Goal: Task Accomplishment & Management: Manage account settings

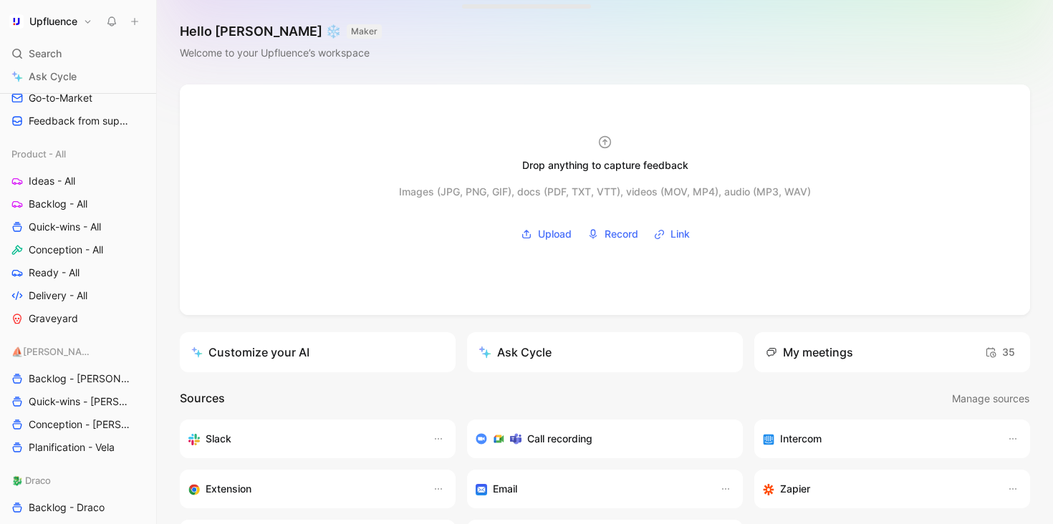
scroll to position [511, 0]
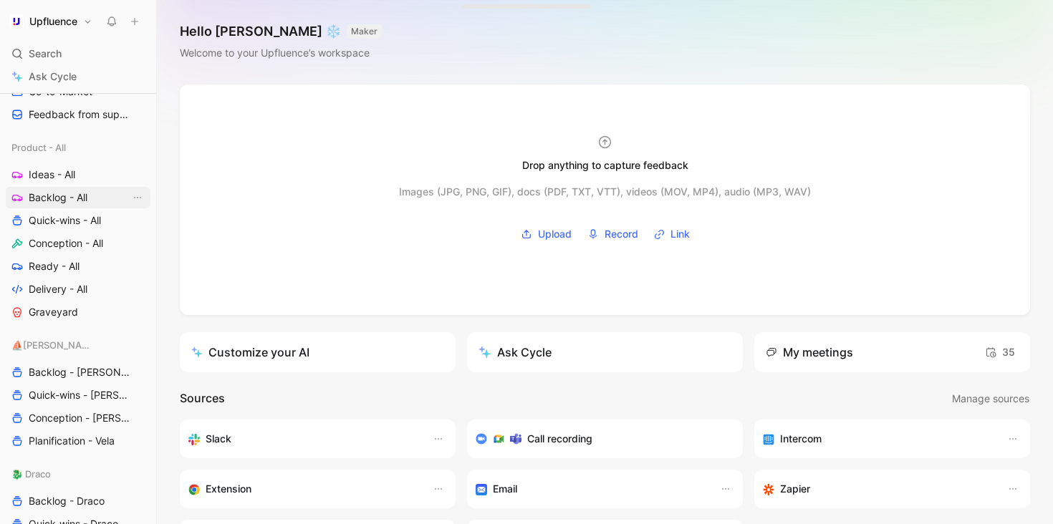
click at [87, 193] on span "Backlog - All" at bounding box center [58, 197] width 59 height 14
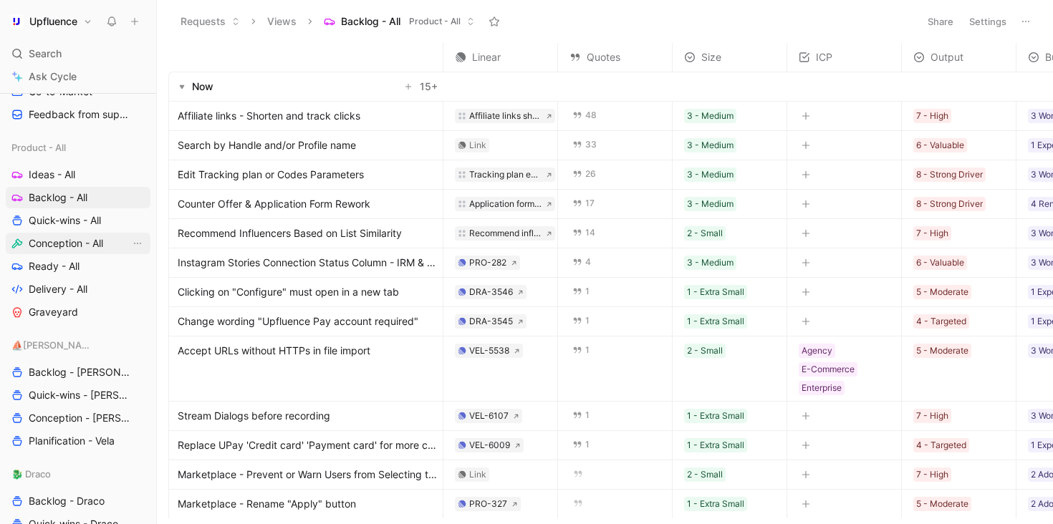
click at [87, 249] on span "Conception - All" at bounding box center [66, 243] width 74 height 14
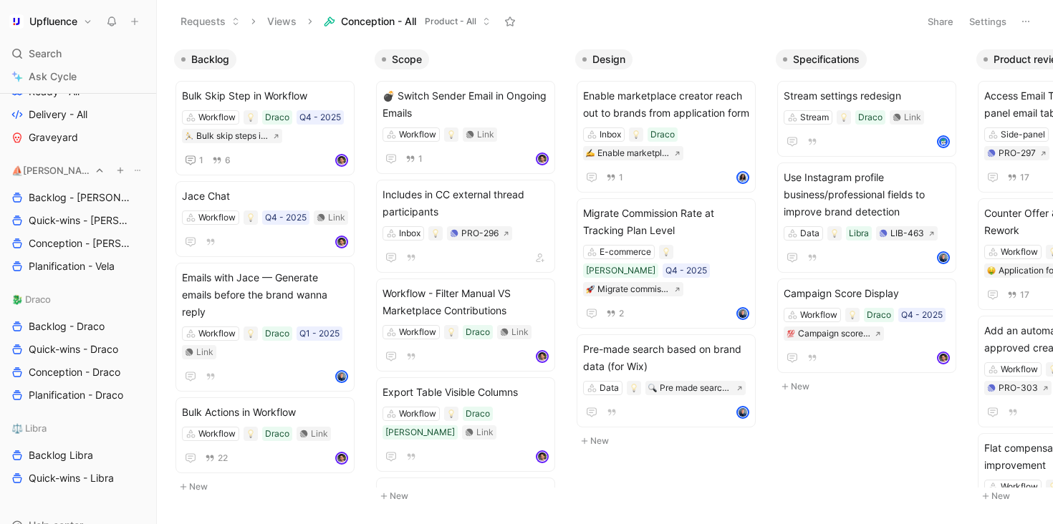
scroll to position [696, 0]
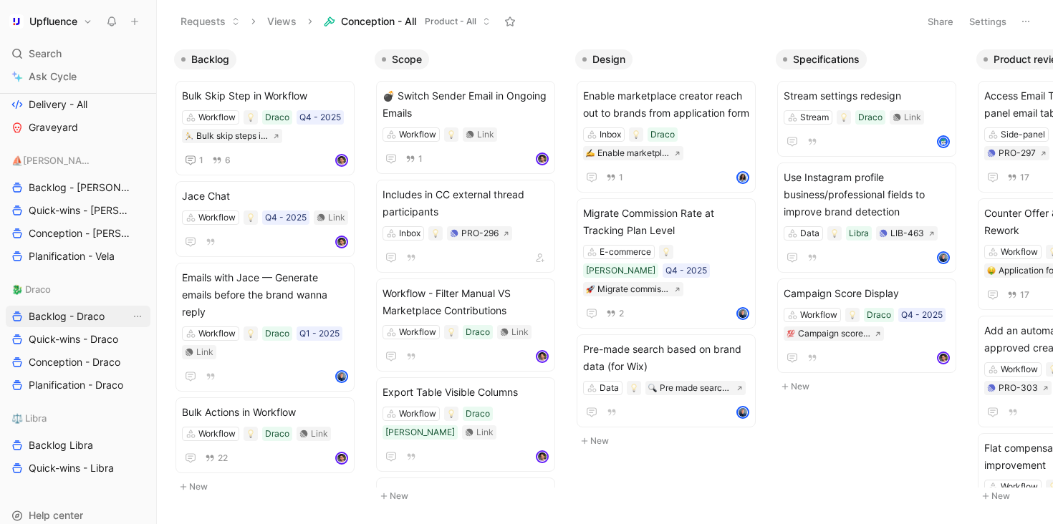
click at [80, 311] on span "Backlog - Draco" at bounding box center [67, 316] width 76 height 14
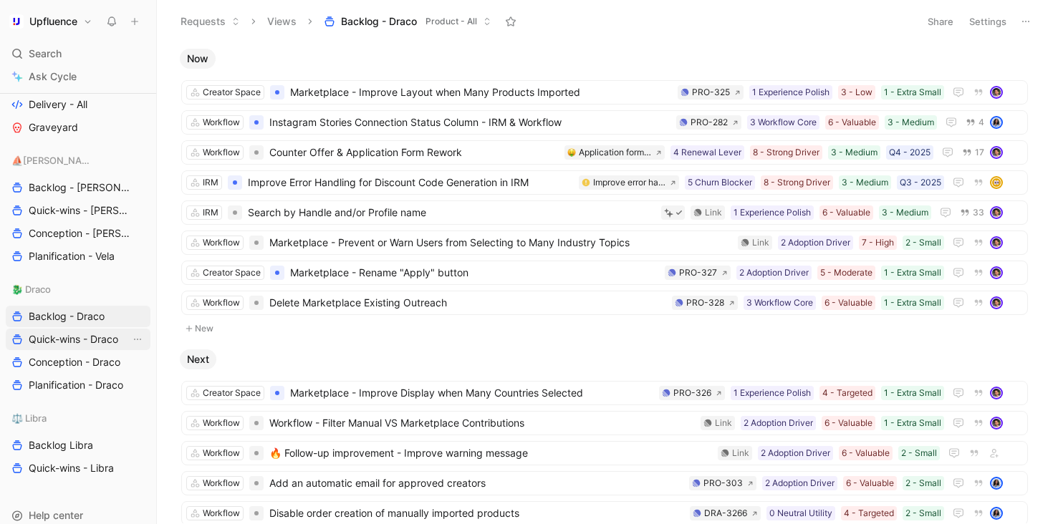
click at [95, 341] on span "Quick-wins - Draco" at bounding box center [73, 339] width 89 height 14
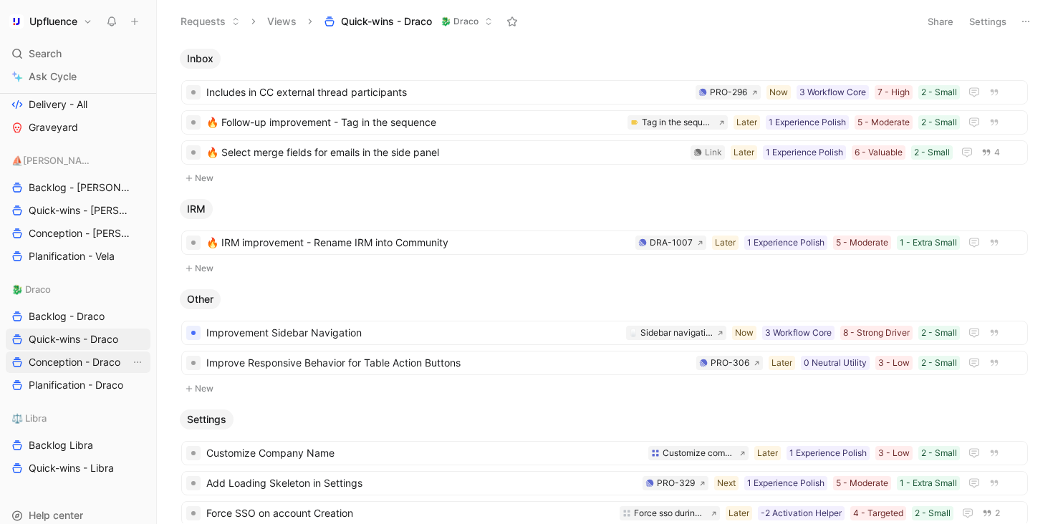
click at [92, 359] on span "Conception - Draco" at bounding box center [75, 362] width 92 height 14
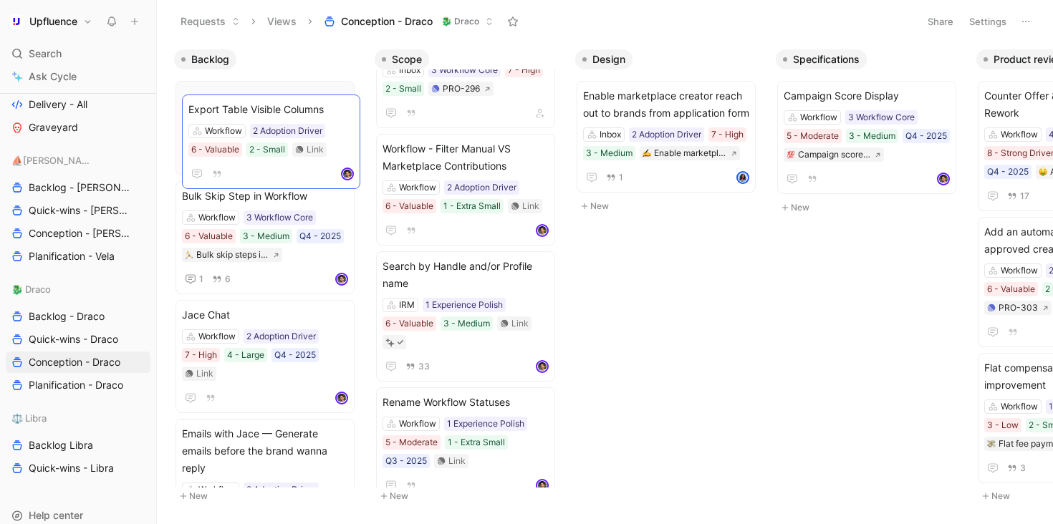
drag, startPoint x: 511, startPoint y: 268, endPoint x: 316, endPoint y: 109, distance: 250.8
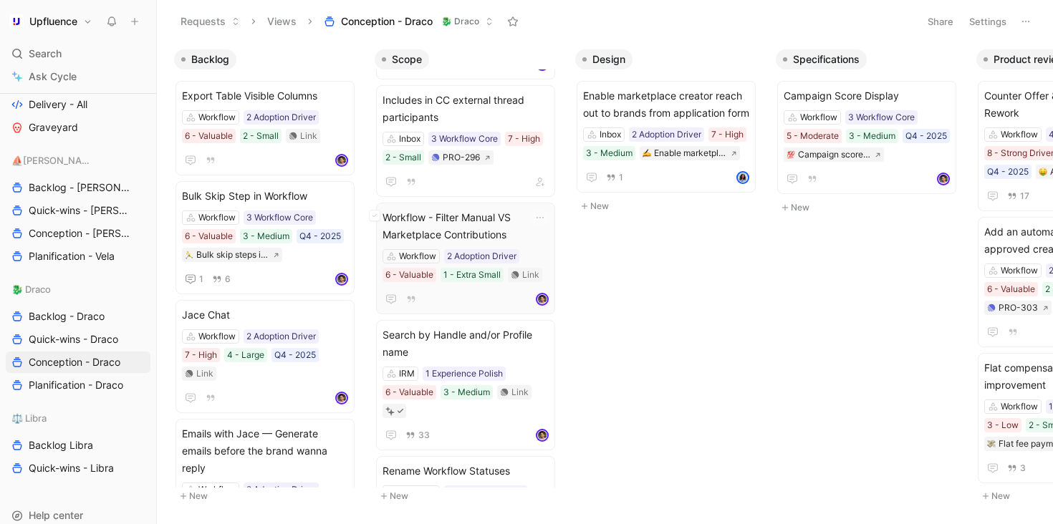
scroll to position [111, 0]
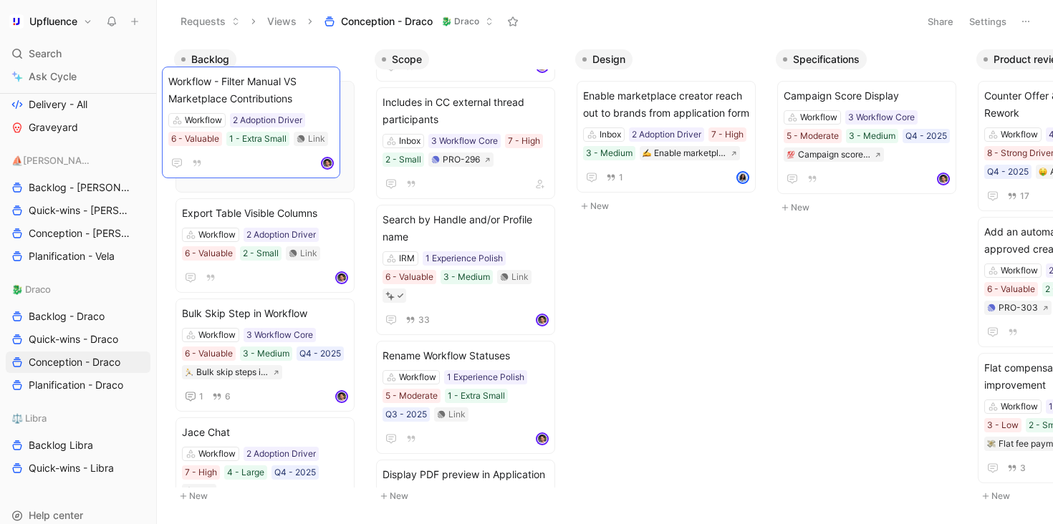
drag, startPoint x: 509, startPoint y: 231, endPoint x: 296, endPoint y: 93, distance: 254.2
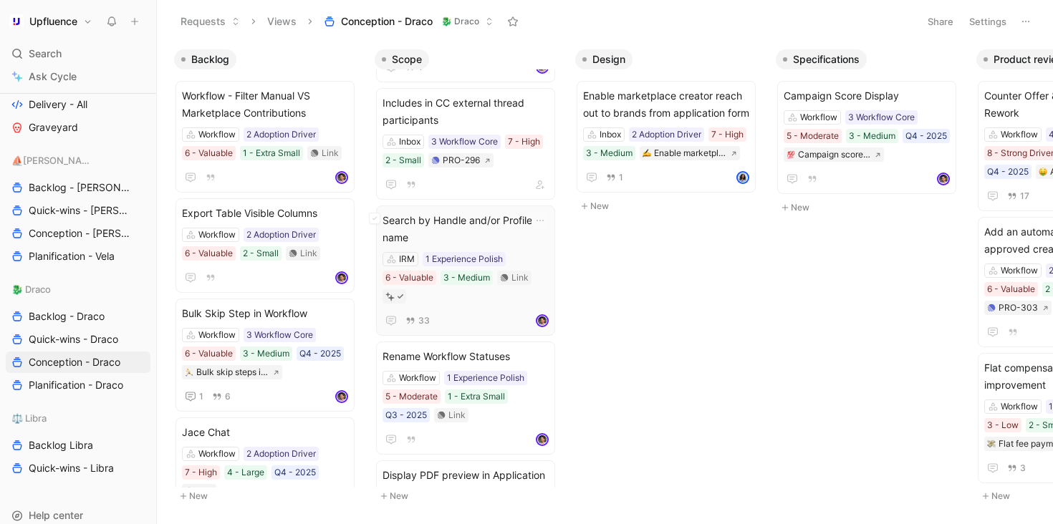
scroll to position [24, 0]
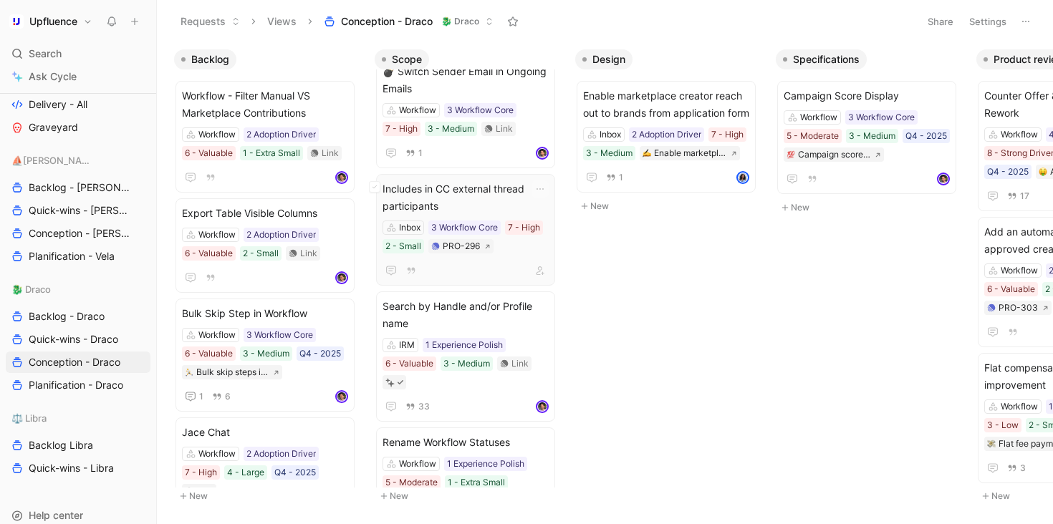
click at [488, 206] on span "Includes in CC external thread participants" at bounding box center [465, 197] width 166 height 34
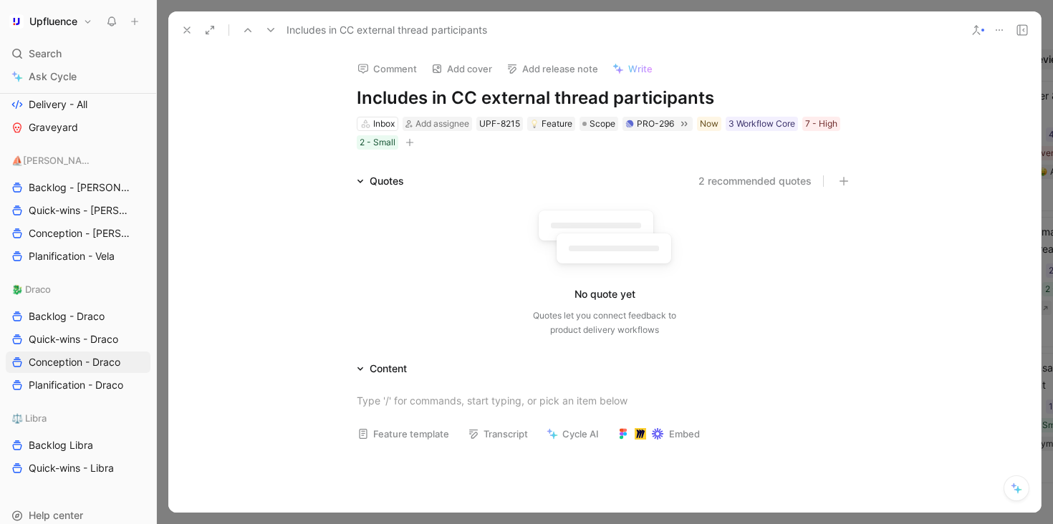
click at [186, 32] on icon at bounding box center [186, 29] width 11 height 11
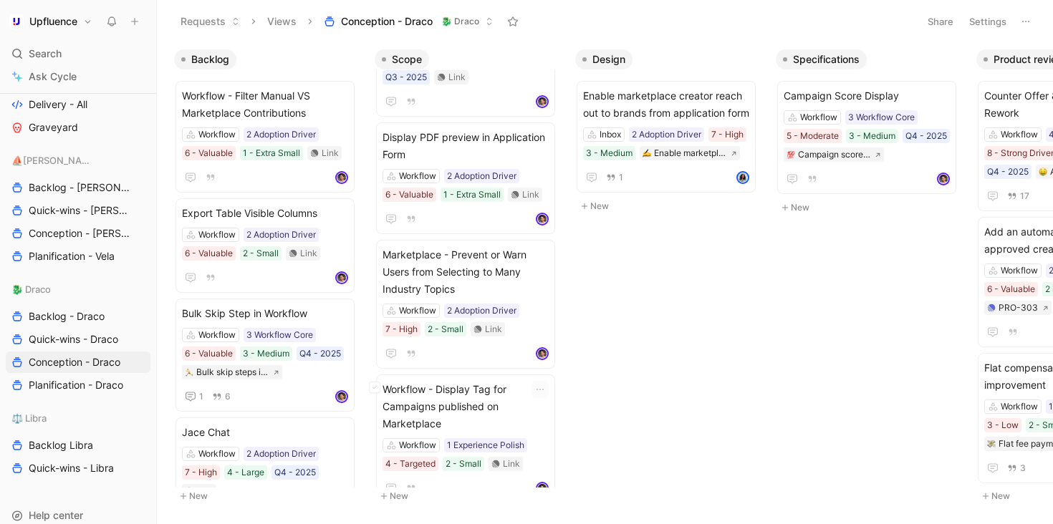
scroll to position [450, 0]
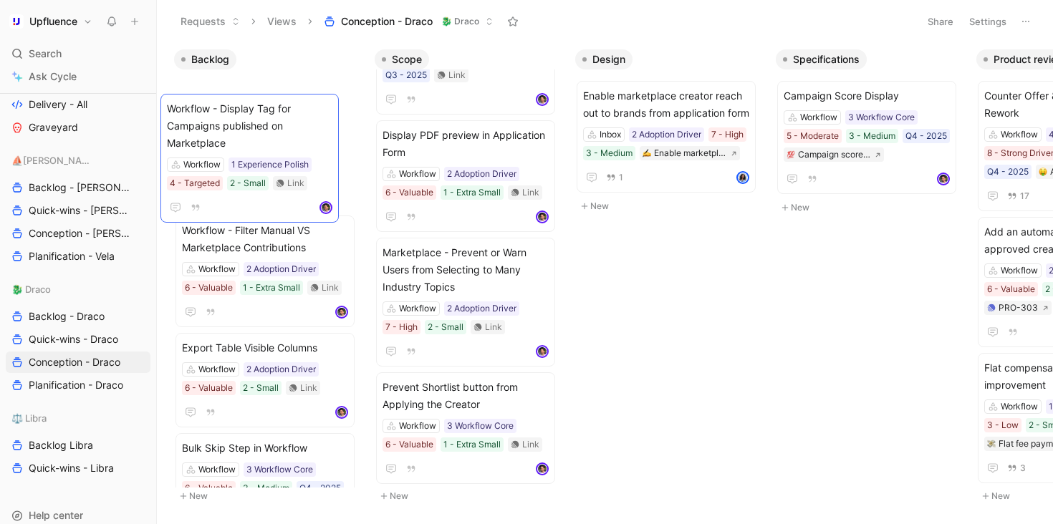
drag, startPoint x: 498, startPoint y: 411, endPoint x: 281, endPoint y: 127, distance: 357.1
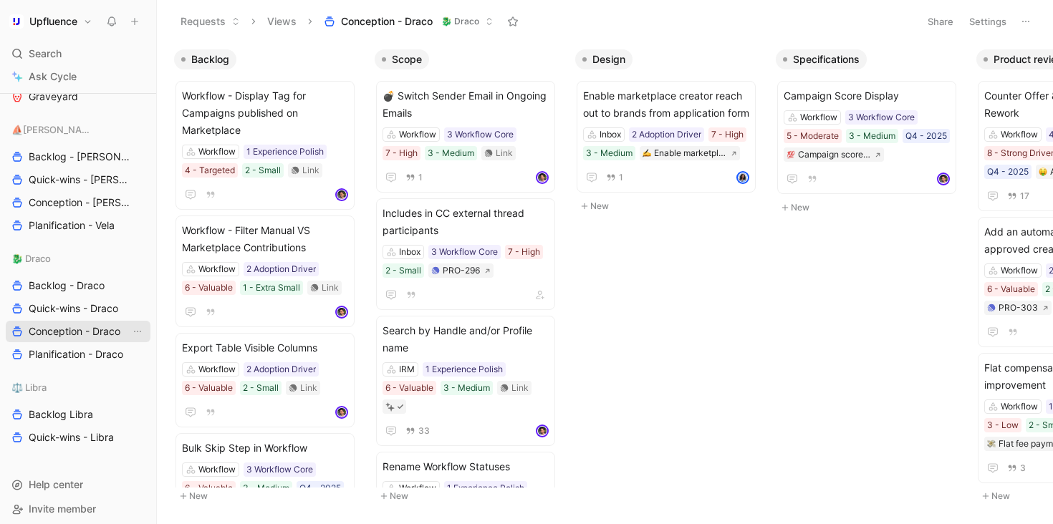
scroll to position [734, 0]
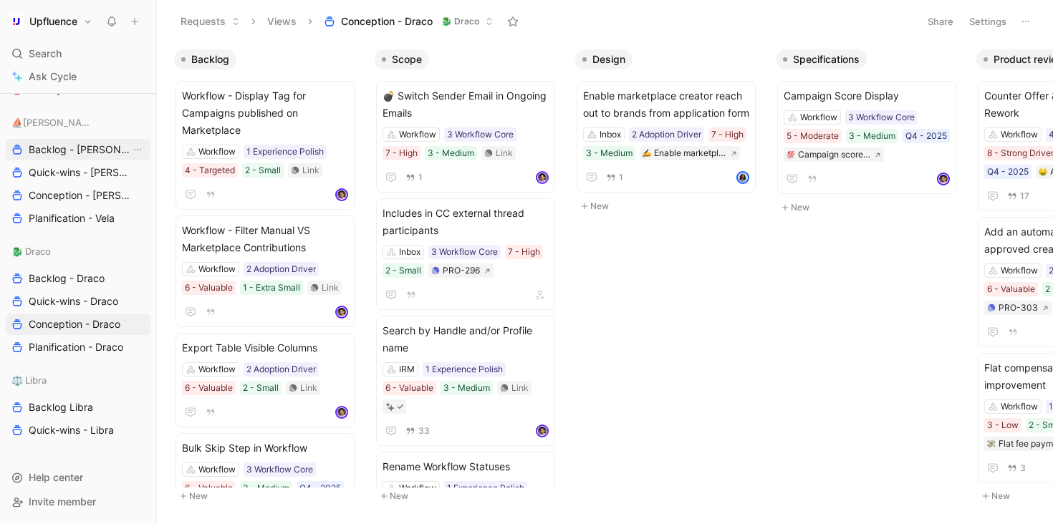
click at [65, 150] on span "Backlog - [PERSON_NAME]" at bounding box center [80, 149] width 102 height 14
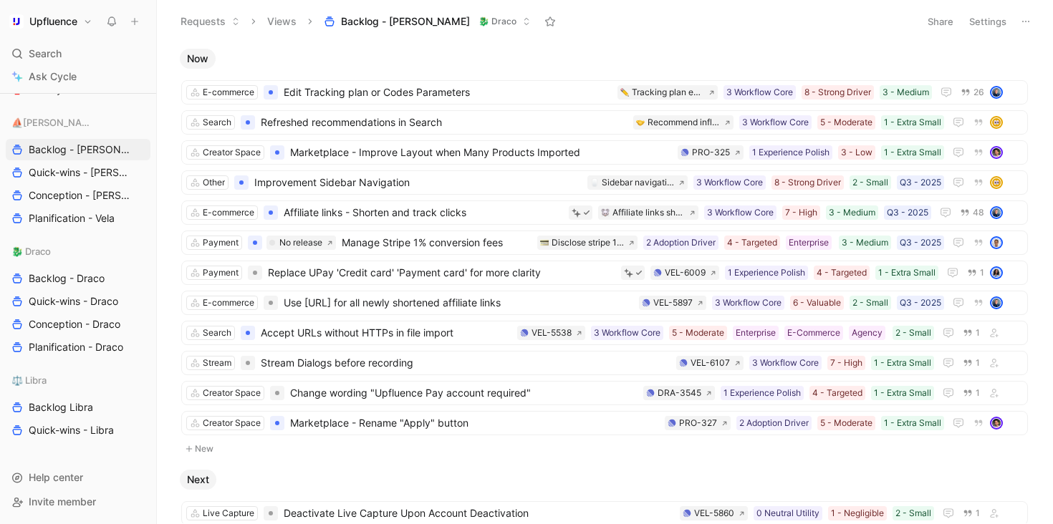
click at [985, 10] on header "Requests Views Backlog - Vela 🐉 Draco Share Settings" at bounding box center [605, 21] width 896 height 43
click at [982, 19] on button "Settings" at bounding box center [987, 21] width 50 height 20
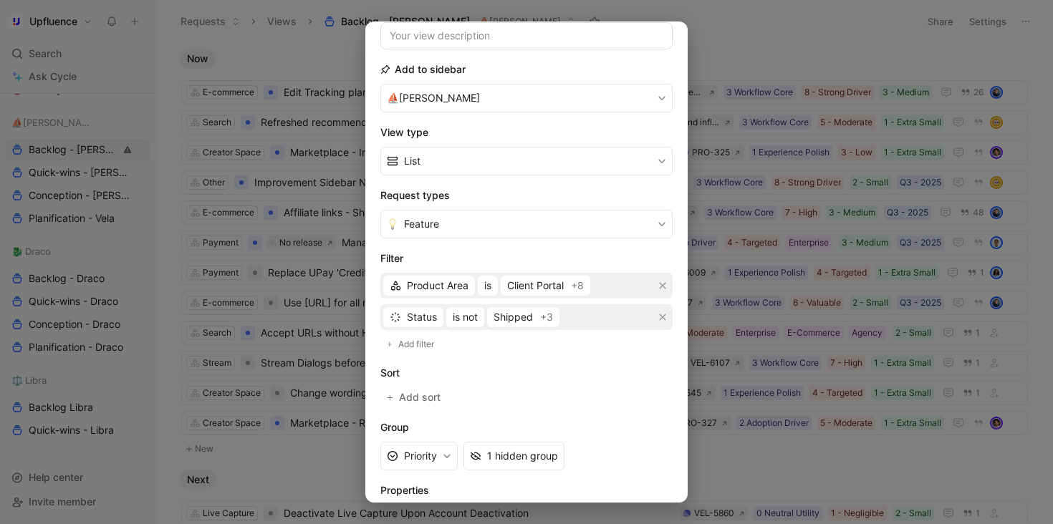
scroll to position [152, 0]
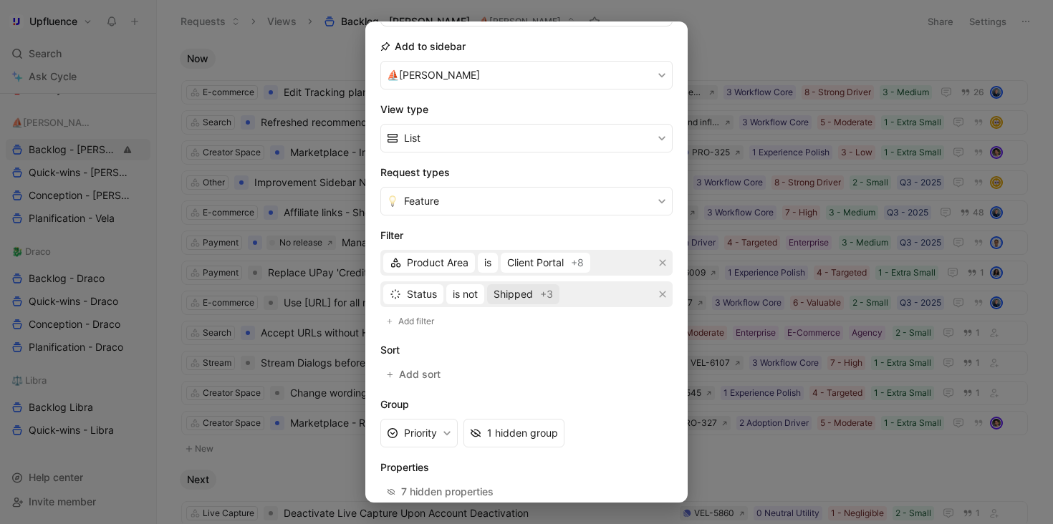
click at [511, 291] on span "Shipped" at bounding box center [512, 294] width 39 height 17
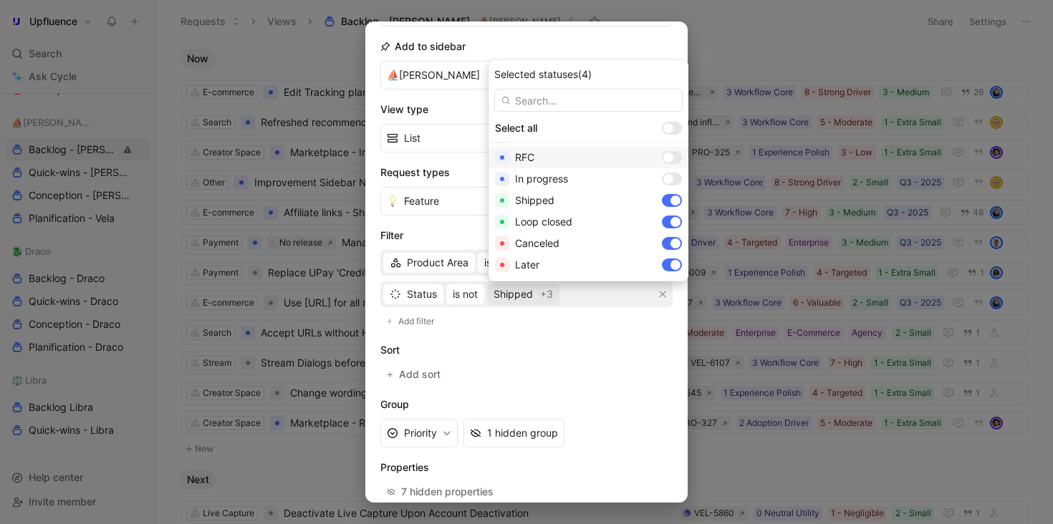
scroll to position [172, 0]
click at [663, 179] on div at bounding box center [668, 178] width 10 height 10
click at [663, 195] on div at bounding box center [668, 199] width 10 height 10
click at [663, 218] on div at bounding box center [668, 221] width 10 height 10
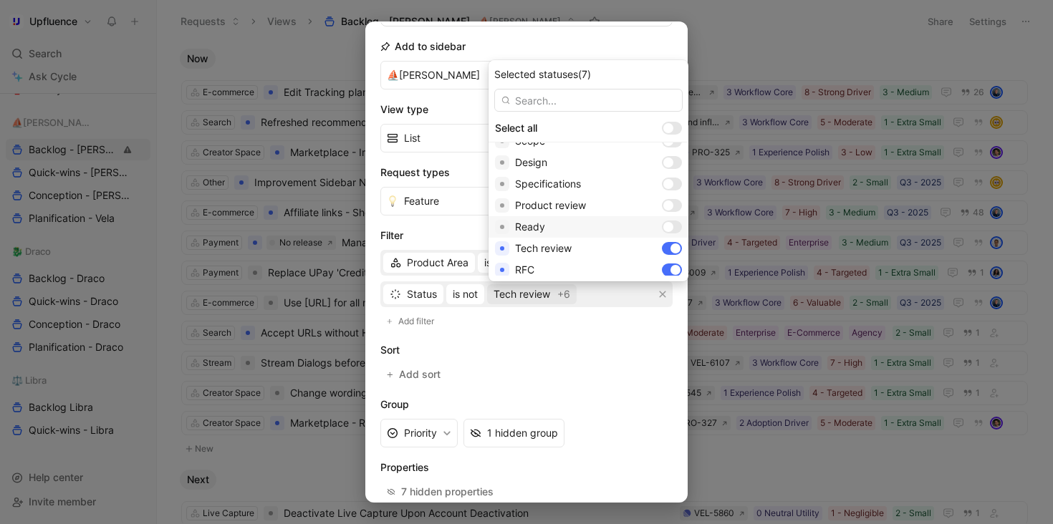
click at [662, 223] on div at bounding box center [672, 227] width 20 height 13
click at [663, 205] on div at bounding box center [668, 205] width 10 height 10
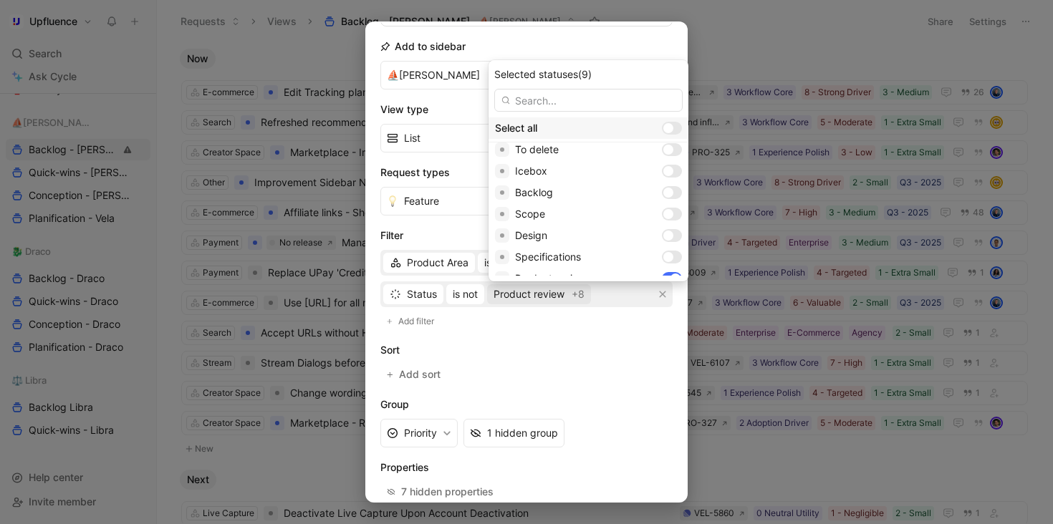
click at [662, 131] on div at bounding box center [672, 128] width 20 height 13
click at [0, 0] on input "checkbox" at bounding box center [0, 0] width 0 height 0
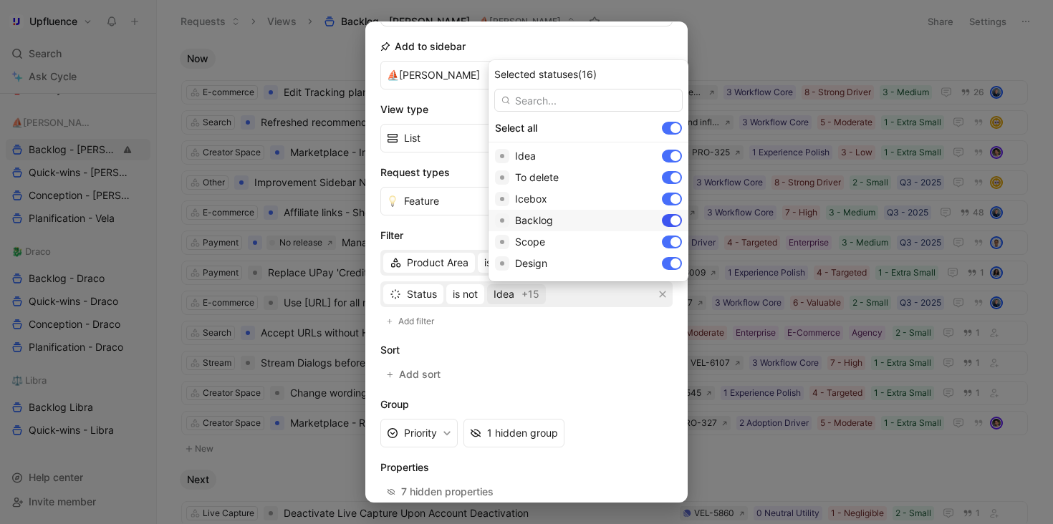
click at [662, 223] on div at bounding box center [672, 220] width 20 height 13
click at [670, 195] on div at bounding box center [675, 196] width 10 height 10
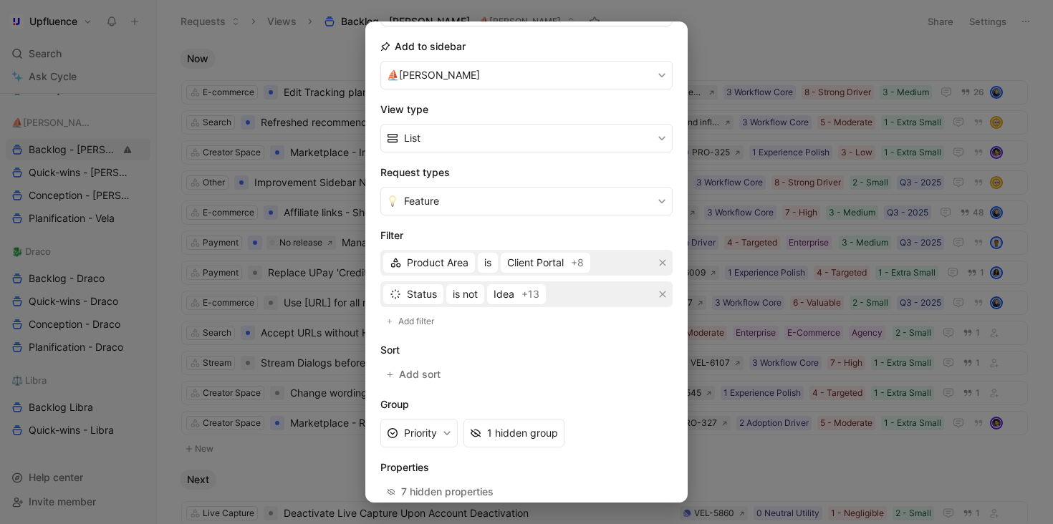
scroll to position [226, 0]
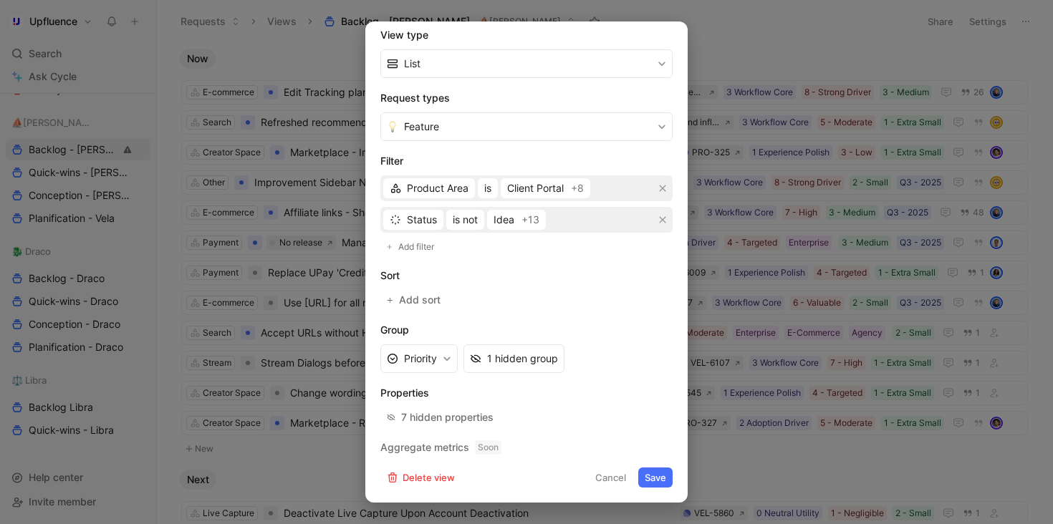
click at [649, 485] on button "Save" at bounding box center [655, 478] width 34 height 20
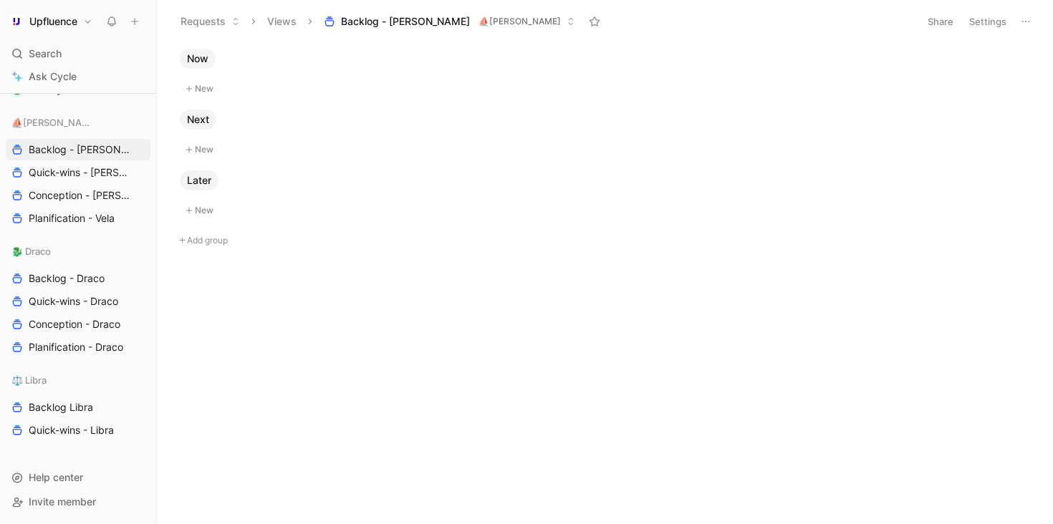
click at [991, 21] on button "Settings" at bounding box center [987, 21] width 50 height 20
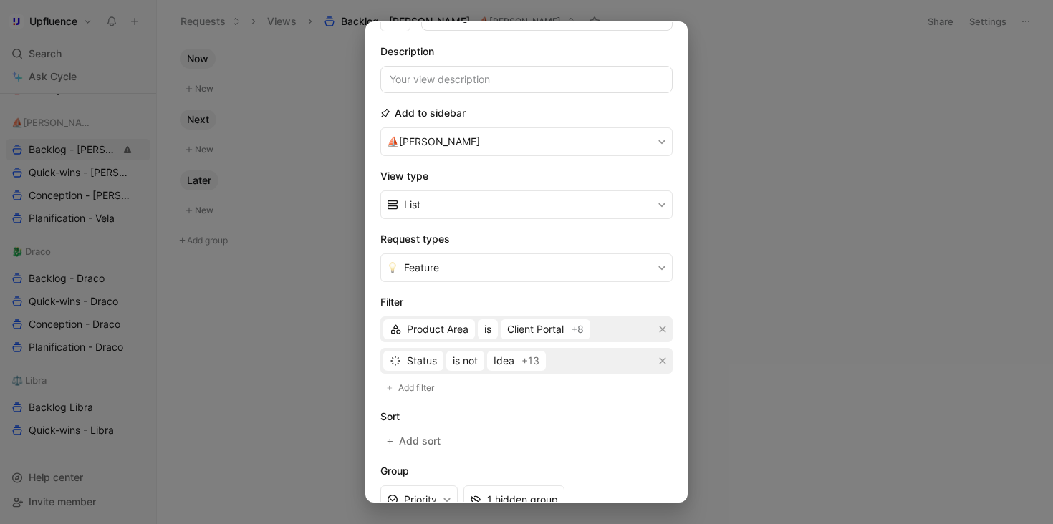
scroll to position [113, 0]
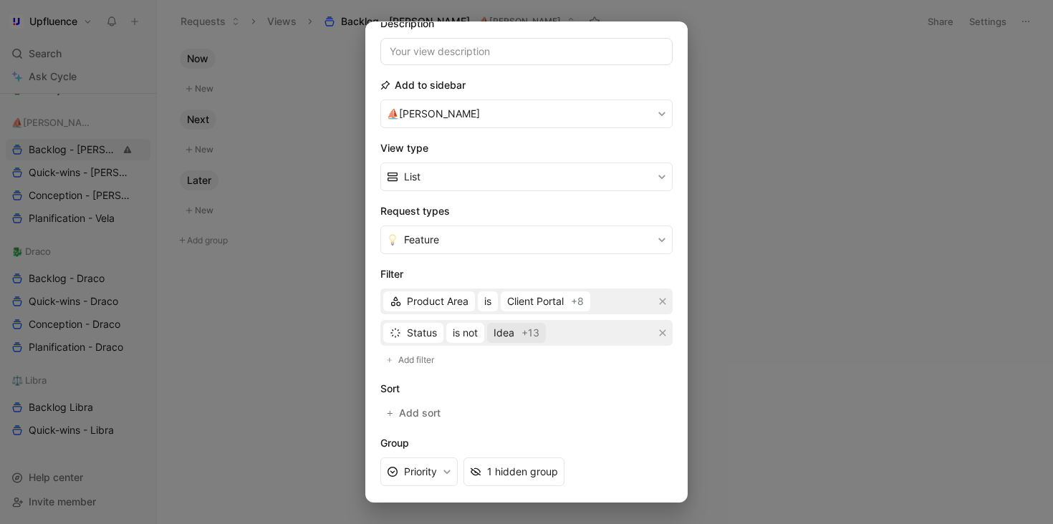
click at [514, 331] on span "Idea" at bounding box center [503, 332] width 21 height 17
click at [465, 335] on span "is not" at bounding box center [465, 332] width 25 height 17
click at [484, 367] on div "is" at bounding box center [495, 362] width 84 height 17
click at [528, 339] on div "Select statuses" at bounding box center [511, 332] width 72 height 17
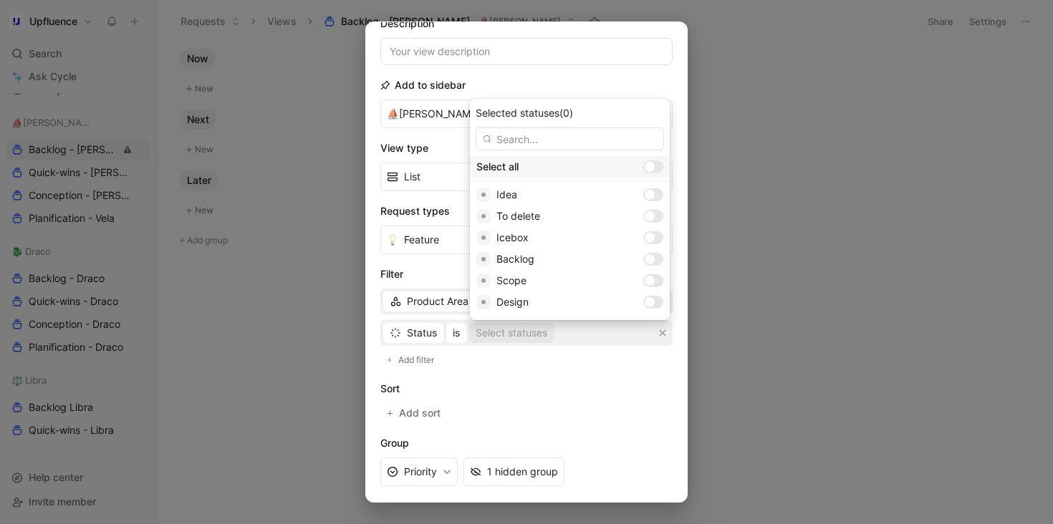
click at [644, 163] on div at bounding box center [649, 167] width 10 height 10
click at [0, 0] on input "checkbox" at bounding box center [0, 0] width 0 height 0
click at [652, 235] on div at bounding box center [657, 238] width 10 height 10
click at [643, 253] on div at bounding box center [653, 259] width 20 height 13
click at [643, 161] on div at bounding box center [653, 166] width 20 height 13
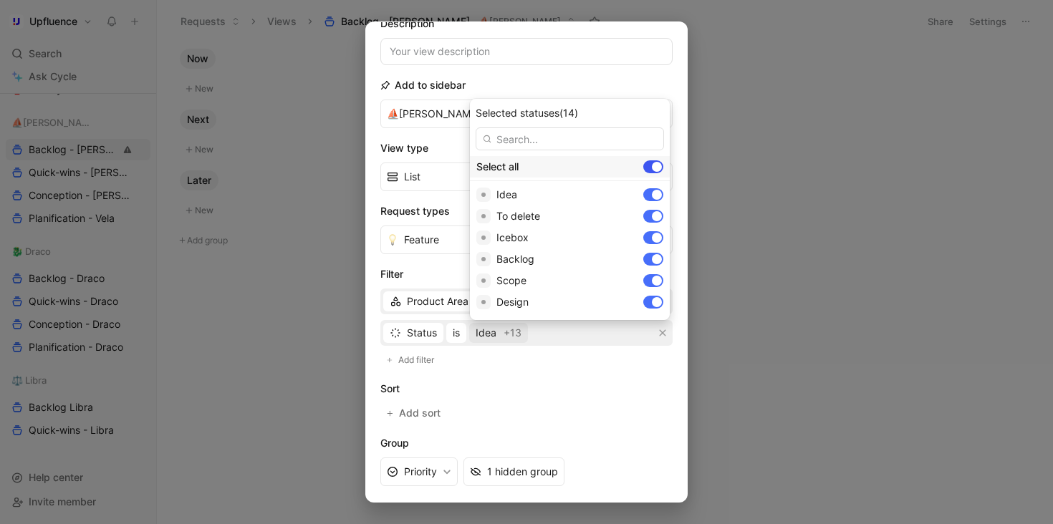
click at [0, 0] on input "checkbox" at bounding box center [0, 0] width 0 height 0
click at [652, 238] on div at bounding box center [657, 238] width 10 height 10
click at [643, 173] on div at bounding box center [653, 166] width 20 height 13
click at [0, 0] on input "checkbox" at bounding box center [0, 0] width 0 height 0
click at [652, 167] on div at bounding box center [657, 167] width 10 height 10
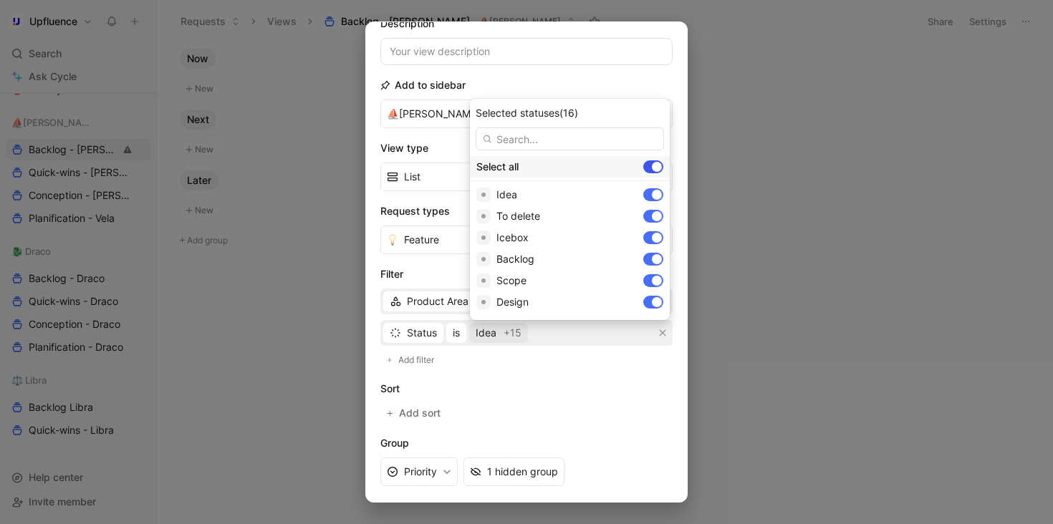
click at [0, 0] on input "checkbox" at bounding box center [0, 0] width 0 height 0
click at [643, 167] on div at bounding box center [653, 166] width 20 height 13
click at [0, 0] on input "checkbox" at bounding box center [0, 0] width 0 height 0
click at [652, 167] on div at bounding box center [657, 167] width 10 height 10
click at [0, 0] on input "checkbox" at bounding box center [0, 0] width 0 height 0
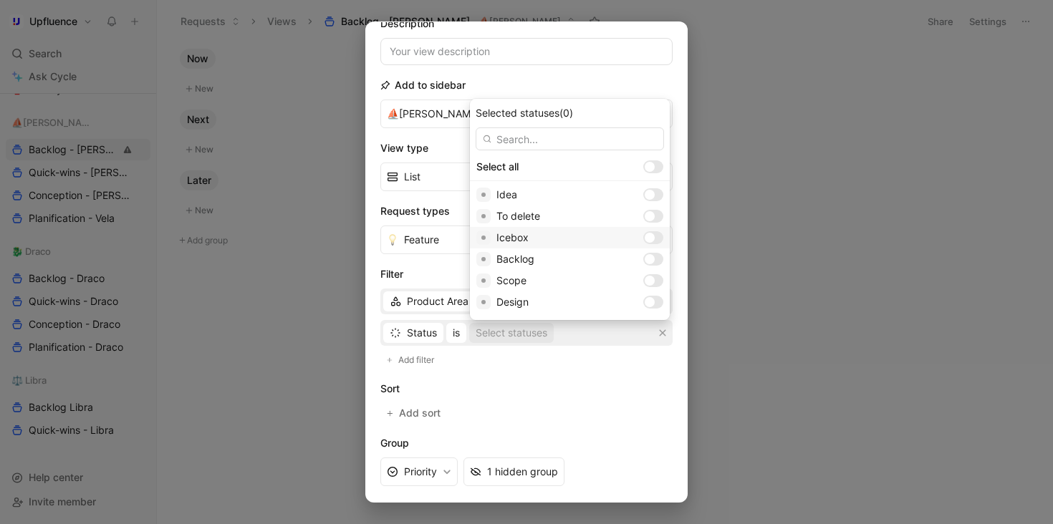
click at [643, 241] on div at bounding box center [653, 237] width 20 height 13
click at [644, 257] on div at bounding box center [649, 259] width 10 height 10
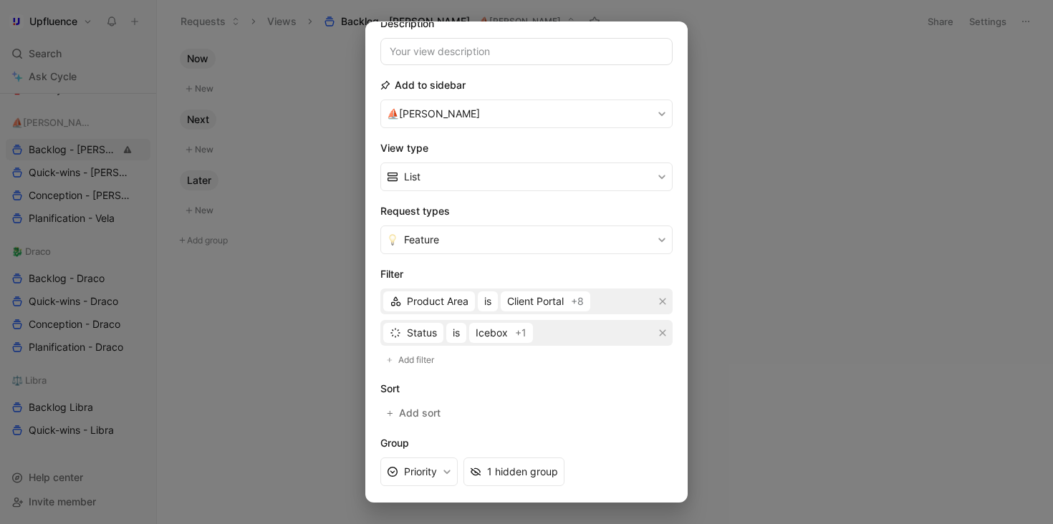
scroll to position [226, 0]
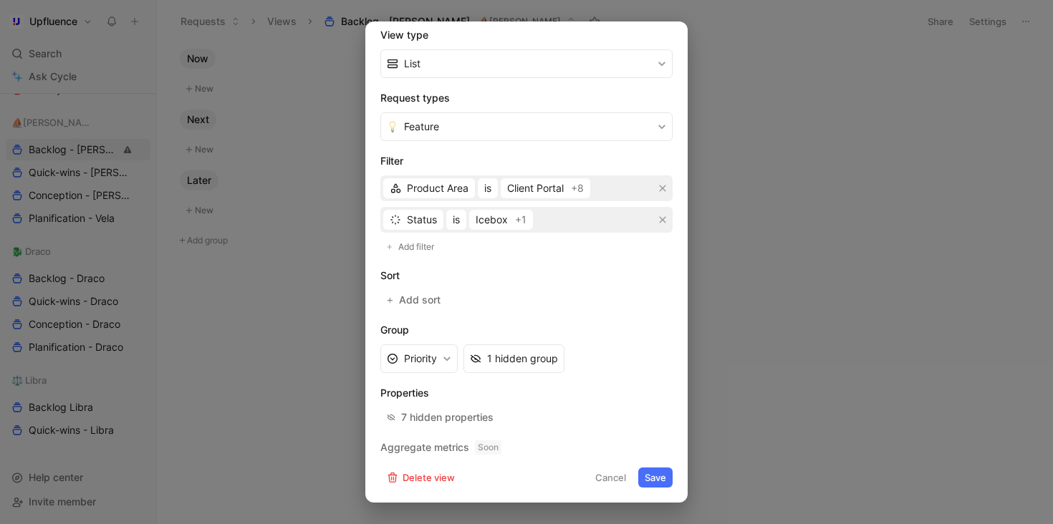
click at [648, 479] on button "Save" at bounding box center [655, 478] width 34 height 20
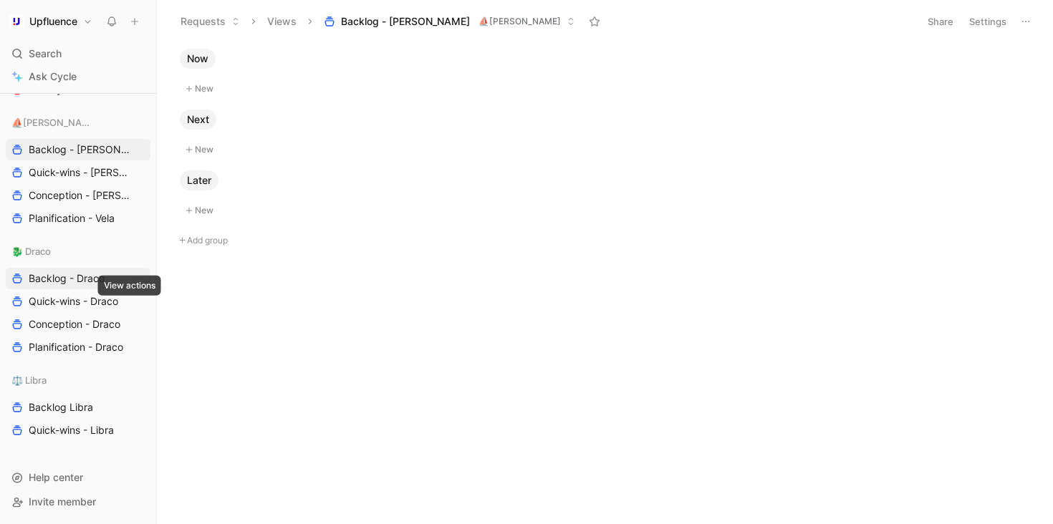
click at [81, 279] on span "Backlog - Draco" at bounding box center [67, 278] width 76 height 14
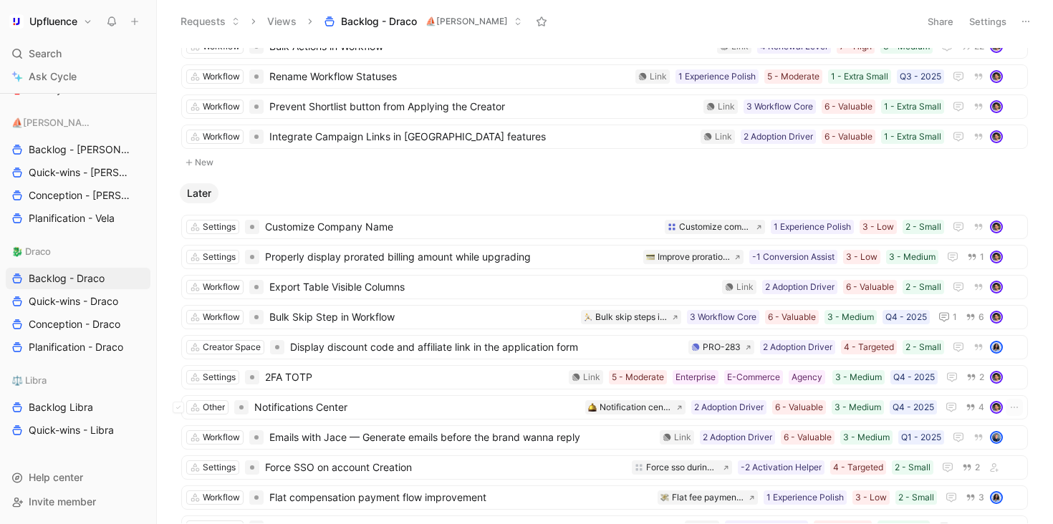
scroll to position [566, 0]
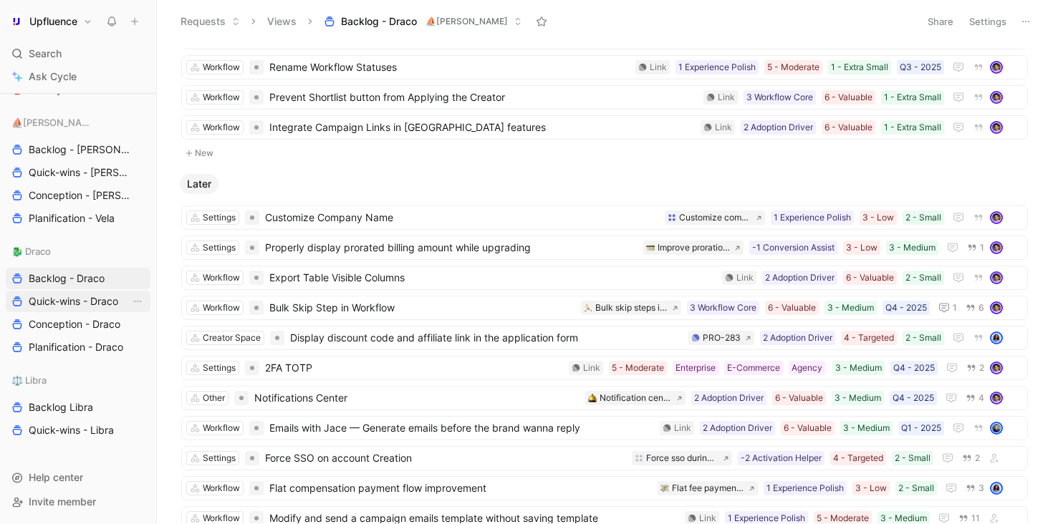
click at [37, 306] on span "Quick-wins - Draco" at bounding box center [73, 301] width 89 height 14
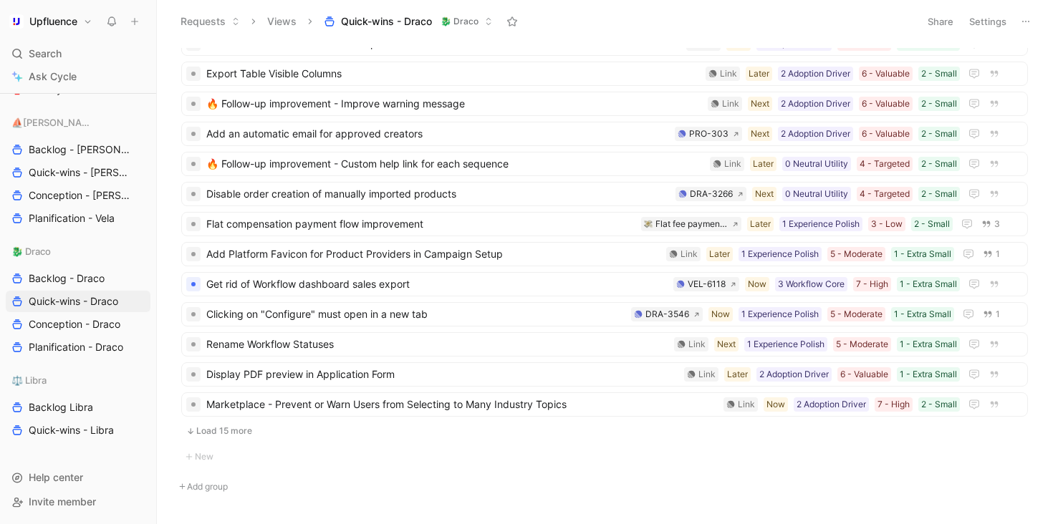
scroll to position [724, 0]
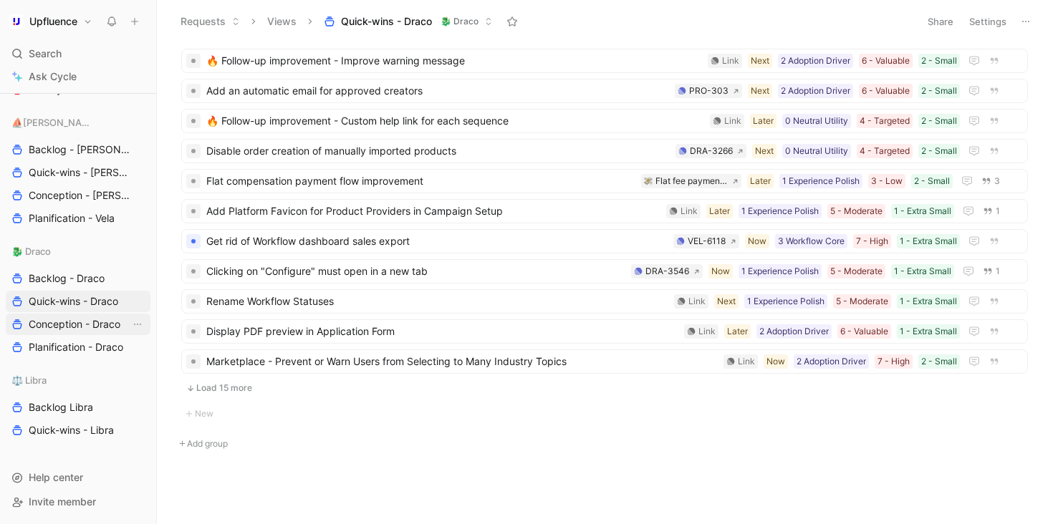
click at [102, 319] on span "Conception - Draco" at bounding box center [75, 324] width 92 height 14
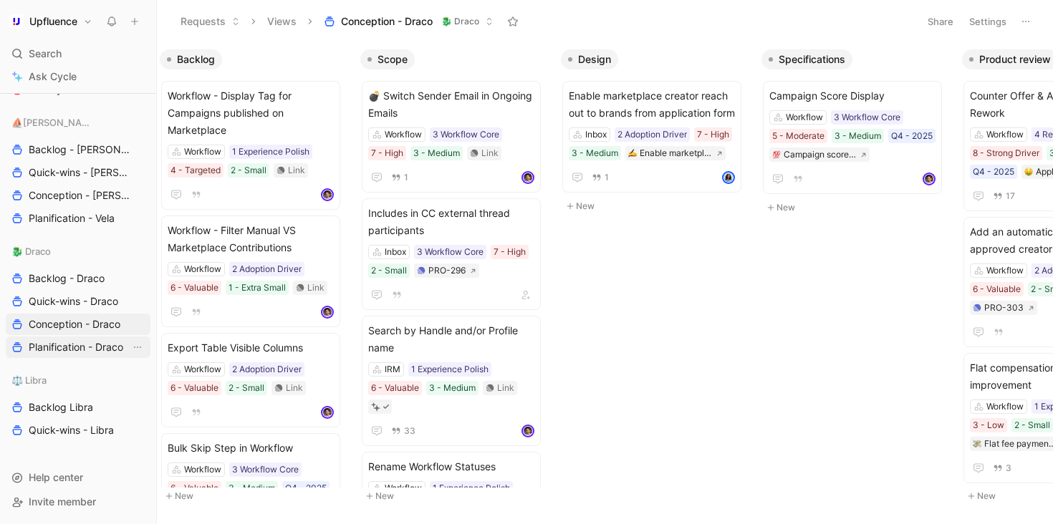
click at [71, 346] on span "Planification - Draco" at bounding box center [76, 347] width 95 height 14
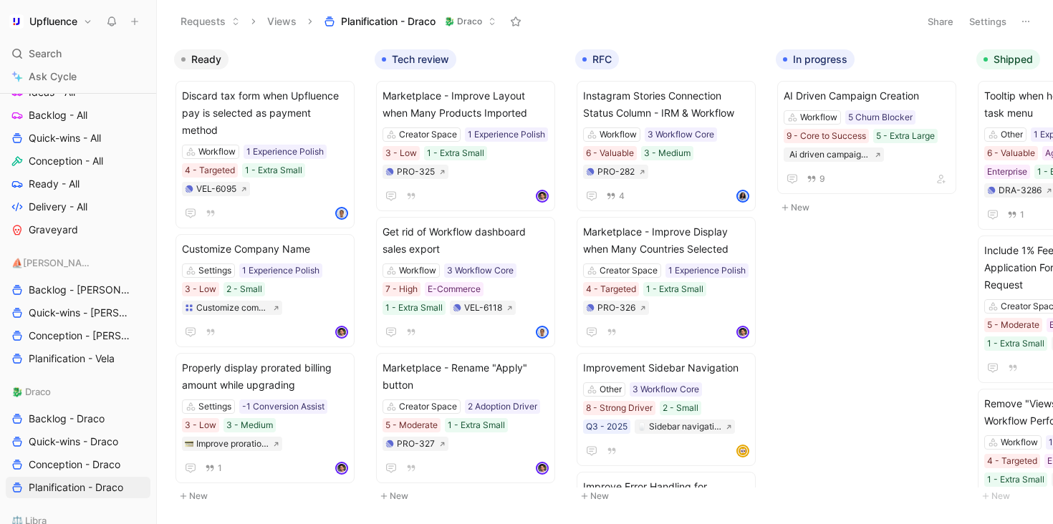
scroll to position [593, 0]
click at [67, 160] on span "Conception - All" at bounding box center [66, 162] width 74 height 14
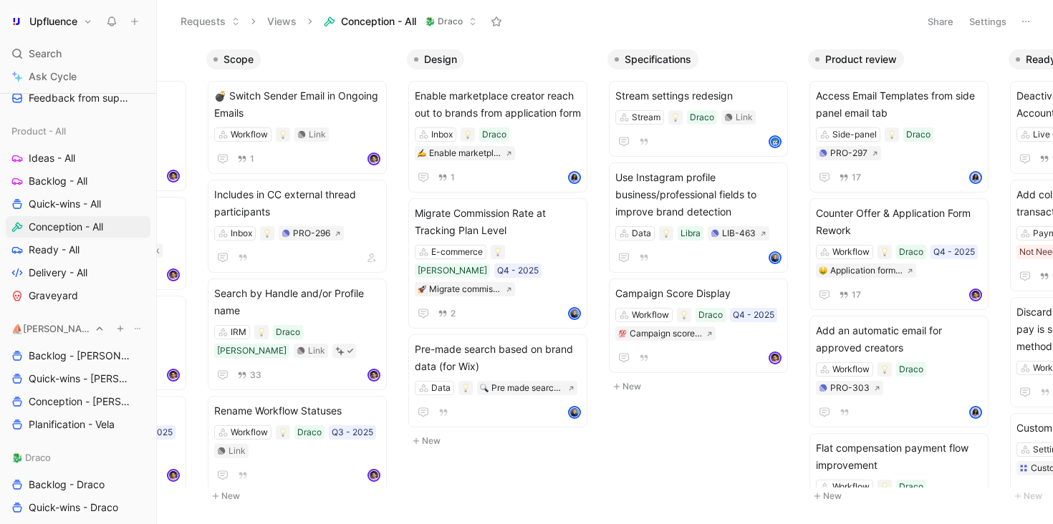
scroll to position [548, 0]
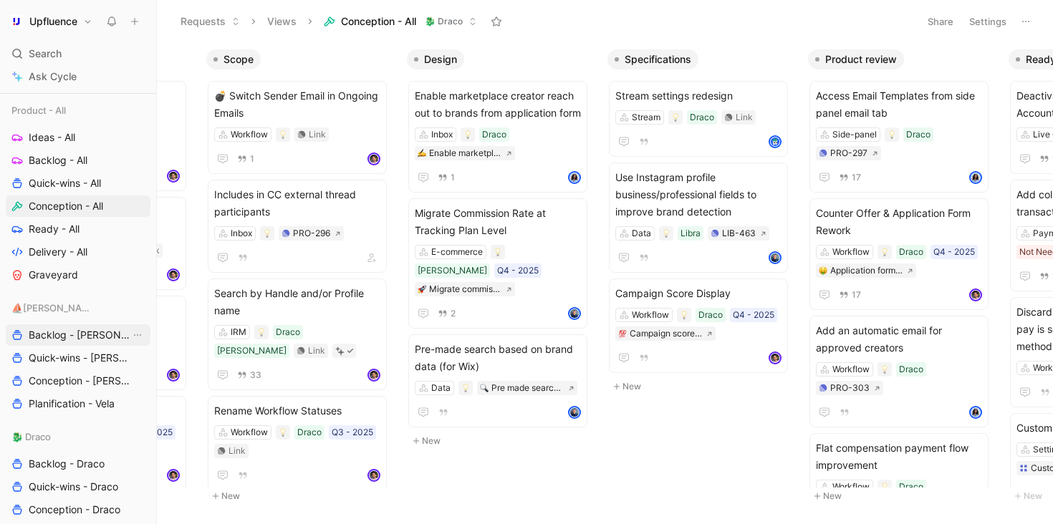
click at [67, 342] on span "Backlog - [PERSON_NAME]" at bounding box center [80, 335] width 102 height 14
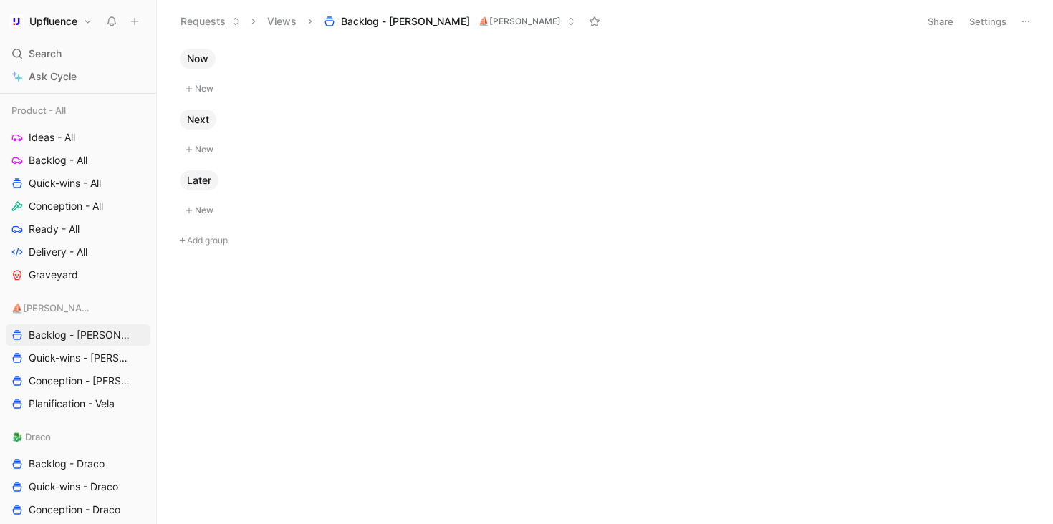
click at [987, 21] on button "Settings" at bounding box center [987, 21] width 50 height 20
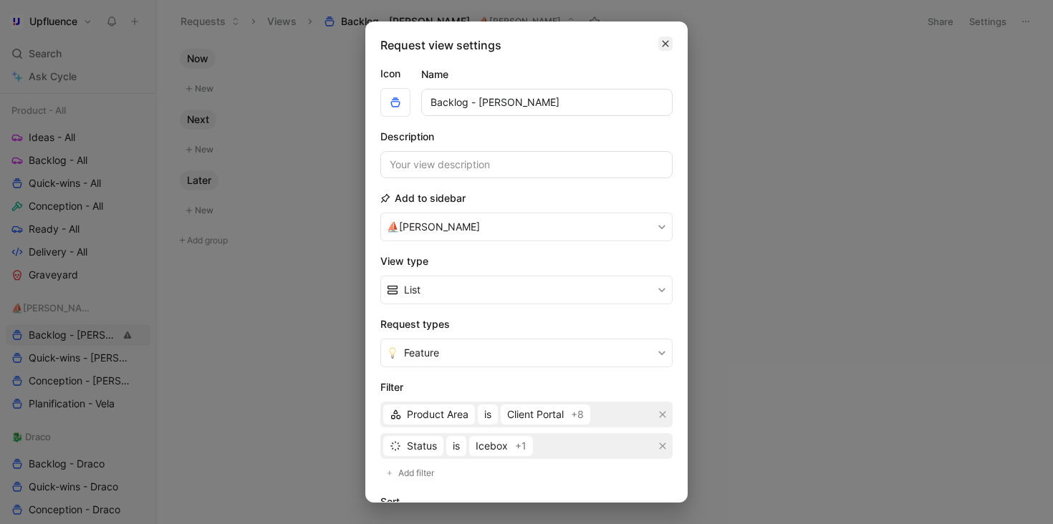
click at [661, 44] on icon "button" at bounding box center [665, 43] width 9 height 11
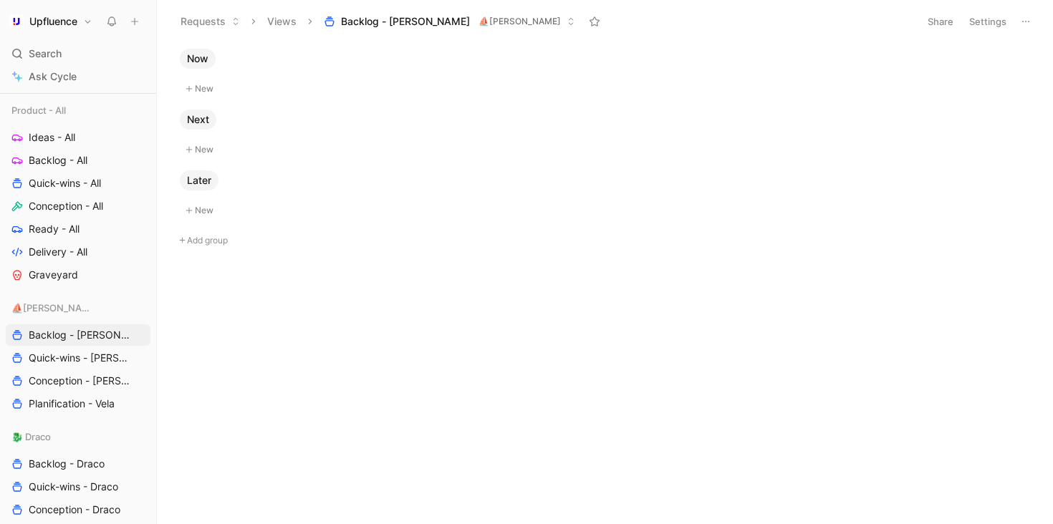
click at [979, 23] on button "Settings" at bounding box center [987, 21] width 50 height 20
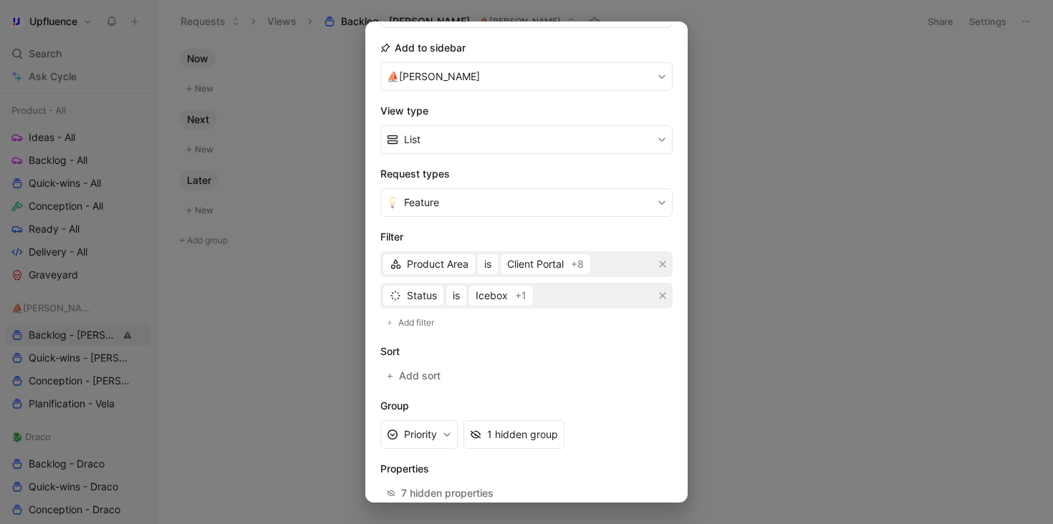
scroll to position [168, 0]
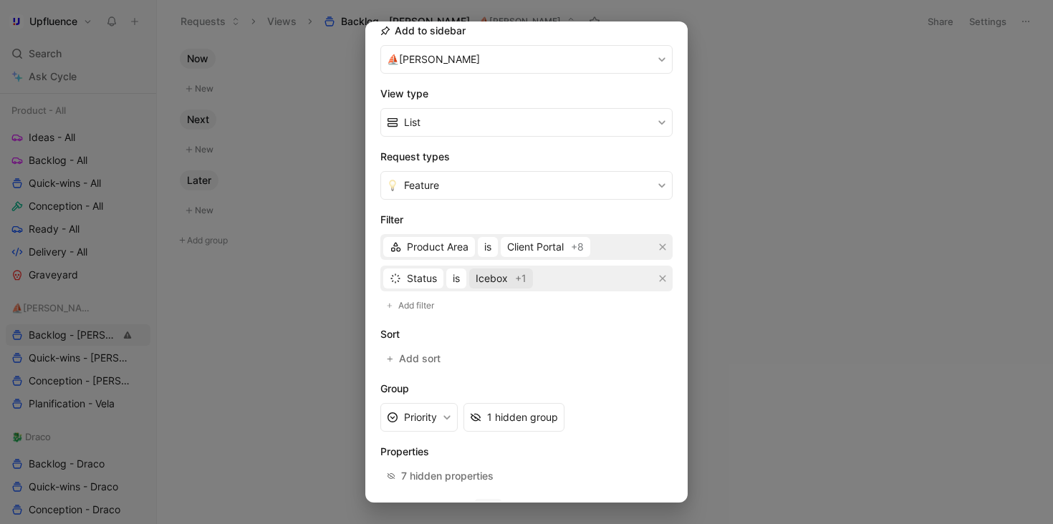
click at [498, 282] on span "Icebox" at bounding box center [491, 278] width 32 height 17
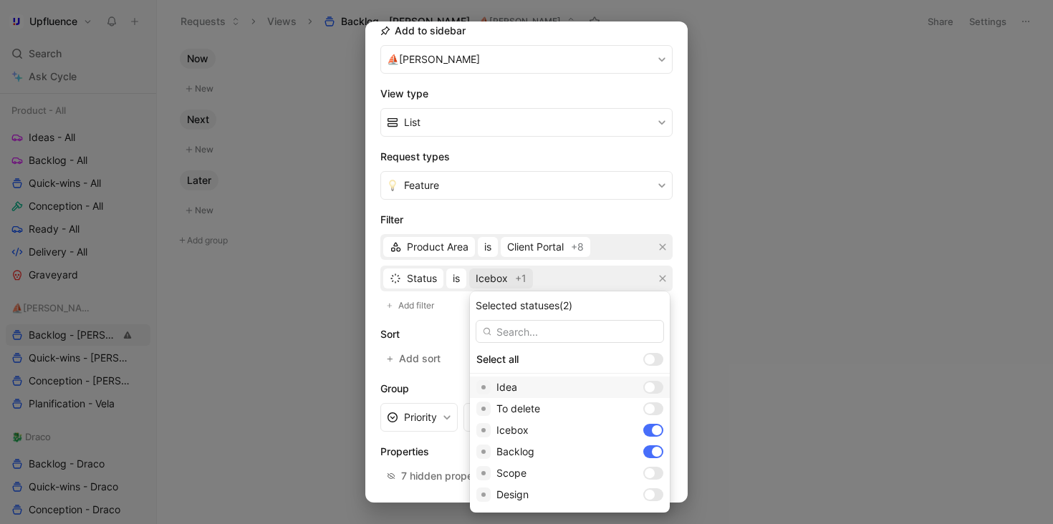
scroll to position [9, 0]
click at [644, 379] on div at bounding box center [649, 378] width 10 height 10
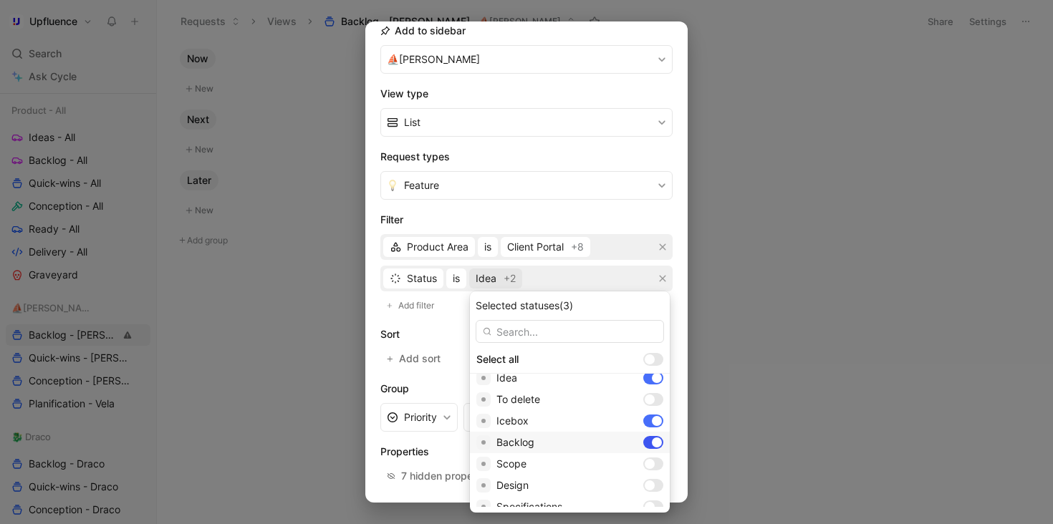
click at [652, 441] on div at bounding box center [657, 442] width 10 height 10
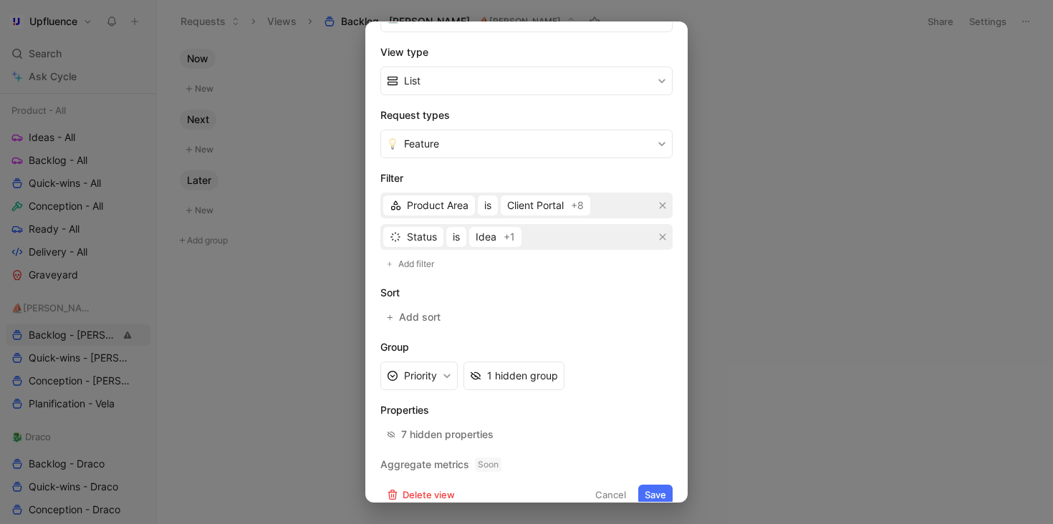
scroll to position [226, 0]
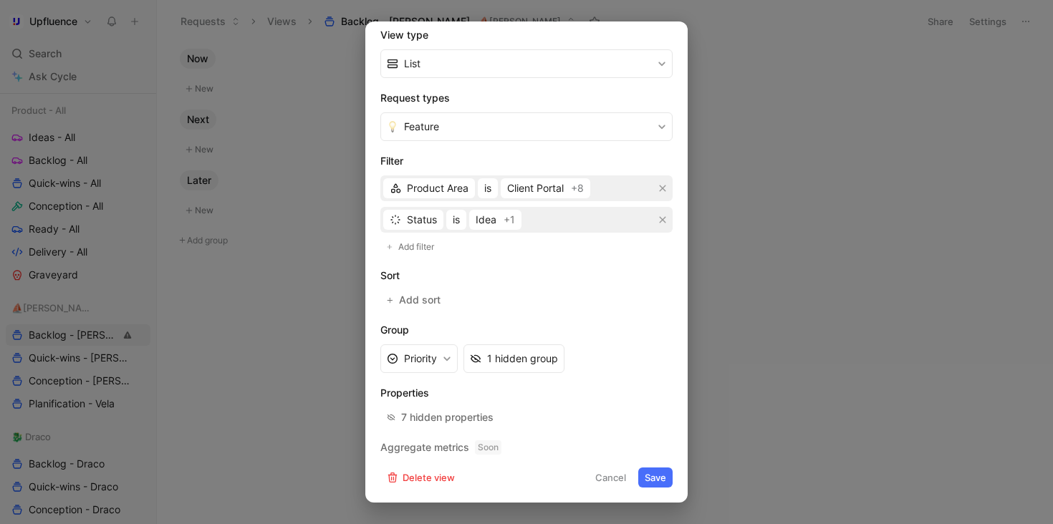
click at [638, 478] on button "Save" at bounding box center [655, 478] width 34 height 20
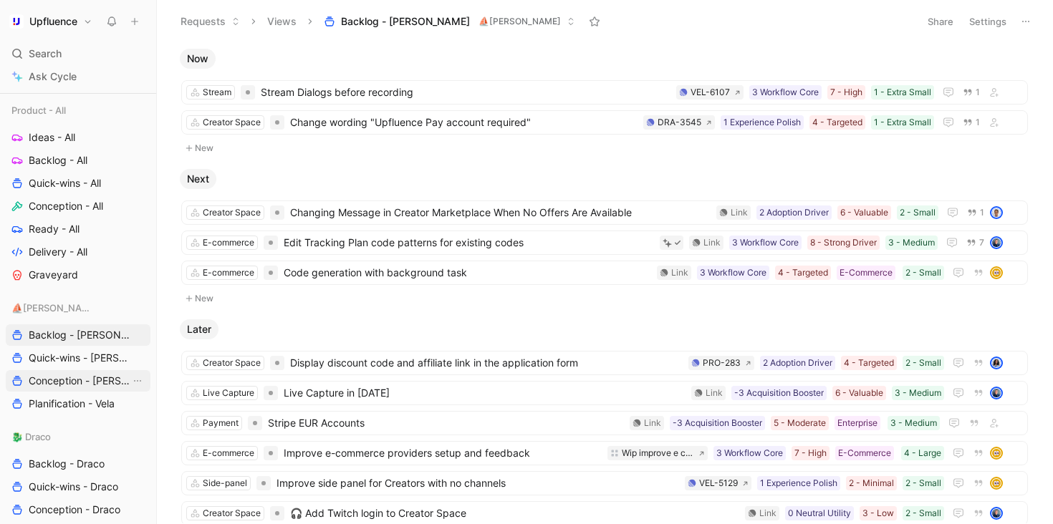
scroll to position [656, 0]
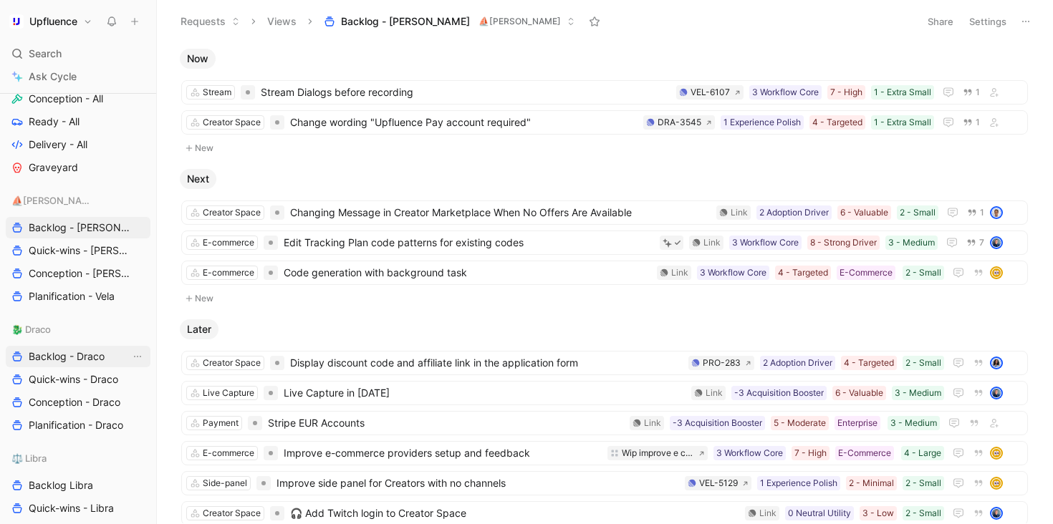
click at [77, 351] on span "Backlog - Draco" at bounding box center [67, 356] width 76 height 14
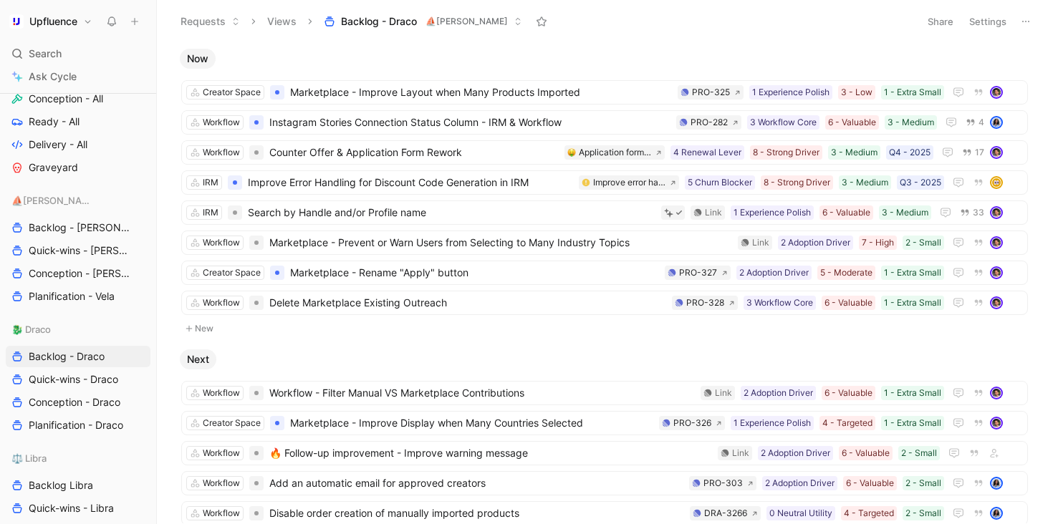
click at [988, 16] on button "Settings" at bounding box center [987, 21] width 50 height 20
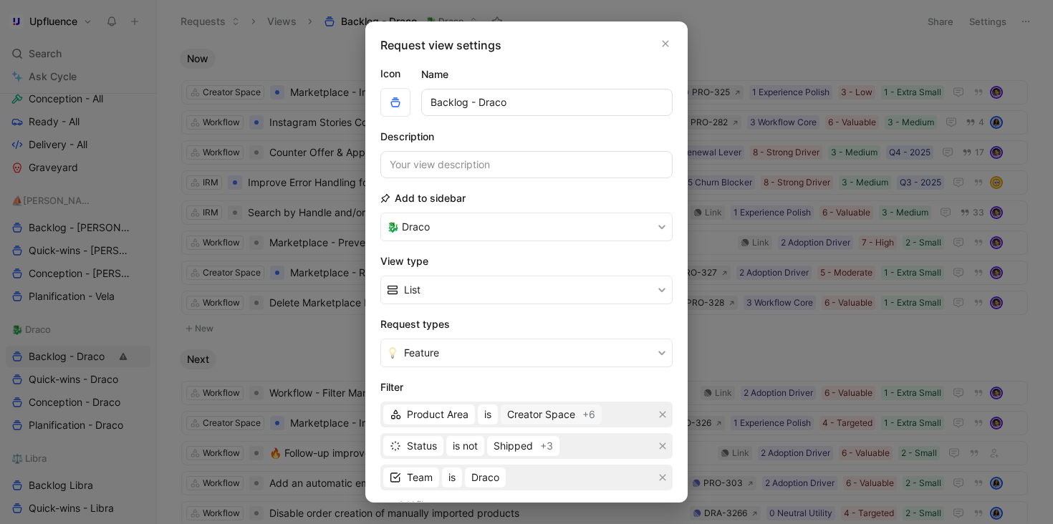
scroll to position [147, 0]
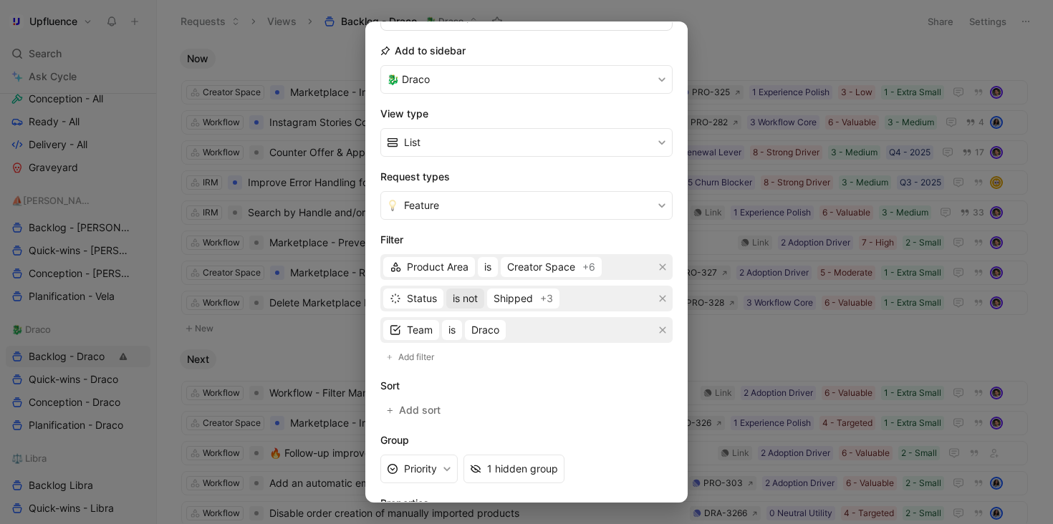
click at [470, 299] on span "is not" at bounding box center [465, 298] width 25 height 17
click at [485, 326] on div "is" at bounding box center [495, 327] width 84 height 17
click at [512, 296] on div "Team is Draco" at bounding box center [526, 299] width 292 height 26
click at [505, 334] on div "Select statuses" at bounding box center [511, 329] width 72 height 17
click at [658, 299] on icon "button" at bounding box center [662, 298] width 9 height 9
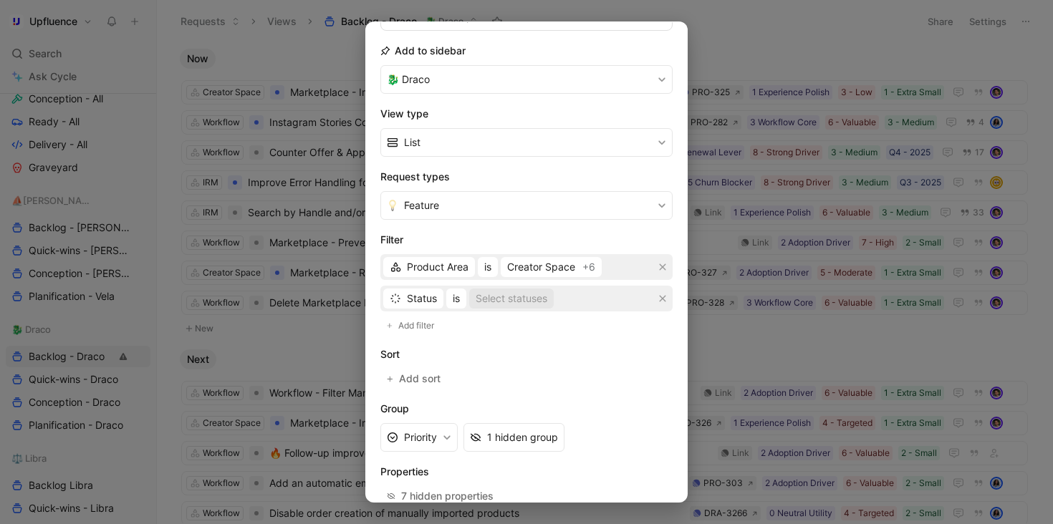
click at [491, 301] on div "Select statuses" at bounding box center [511, 298] width 72 height 17
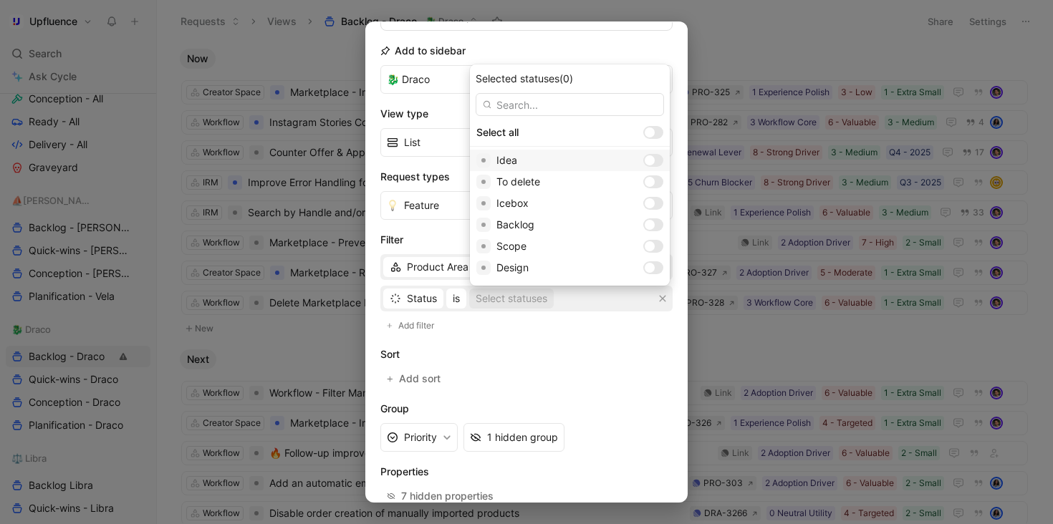
click at [643, 161] on div at bounding box center [653, 160] width 20 height 13
click at [644, 203] on div at bounding box center [649, 203] width 10 height 10
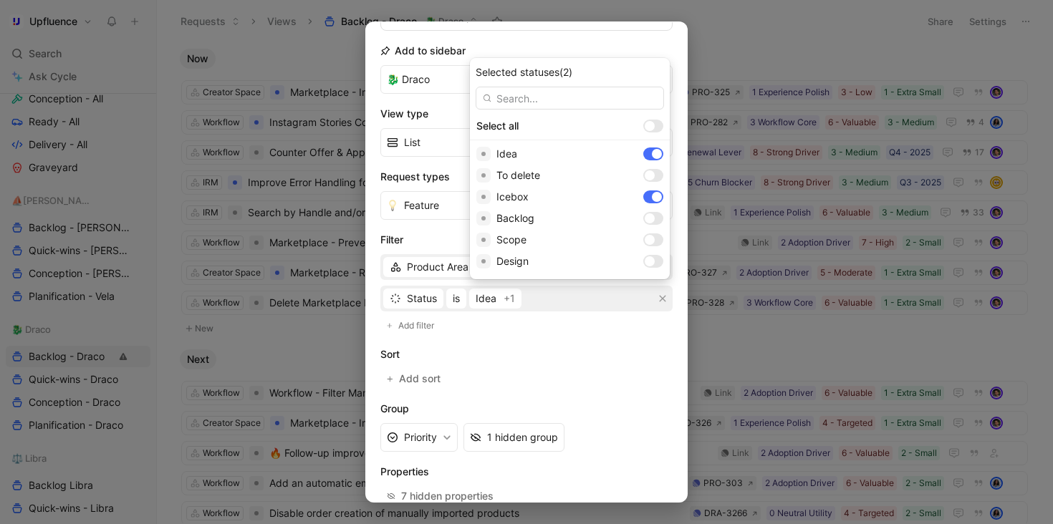
scroll to position [226, 0]
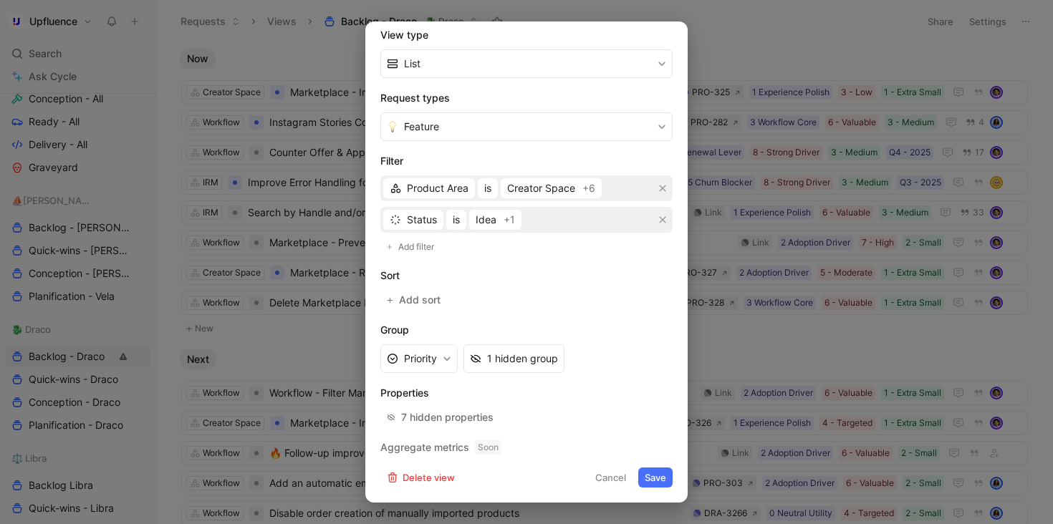
click at [641, 478] on button "Save" at bounding box center [655, 478] width 34 height 20
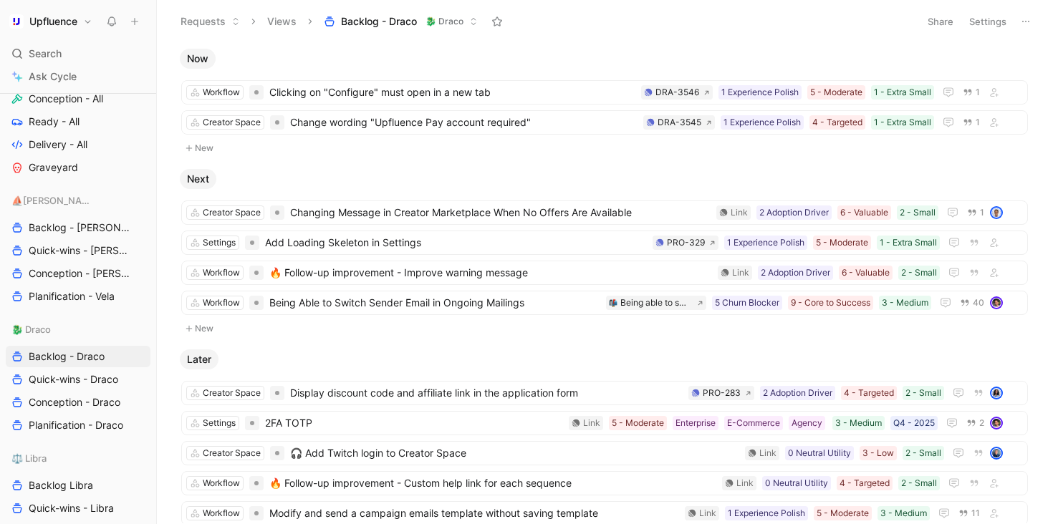
click at [72, 20] on h1 "Upfluence" at bounding box center [53, 21] width 48 height 13
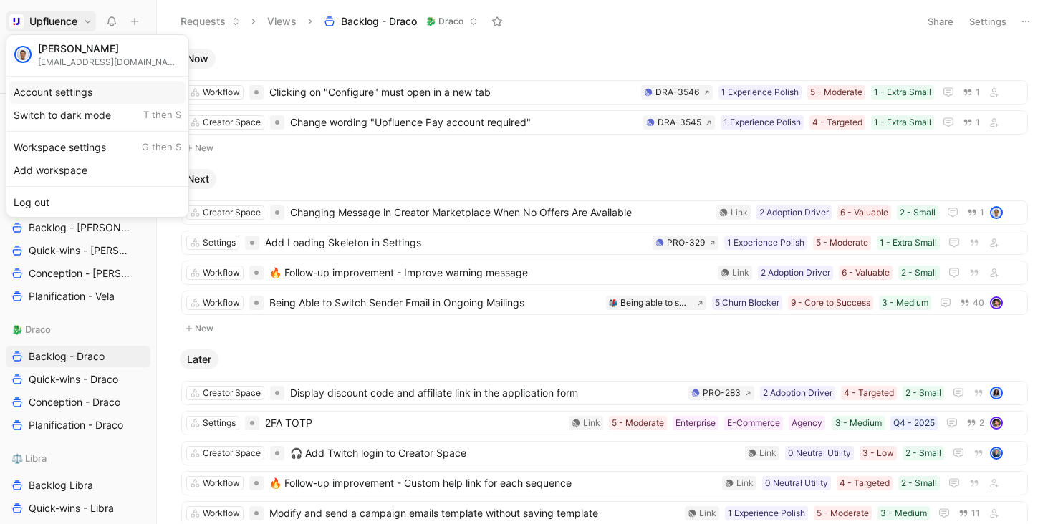
click at [82, 93] on div "Account settings" at bounding box center [97, 92] width 176 height 23
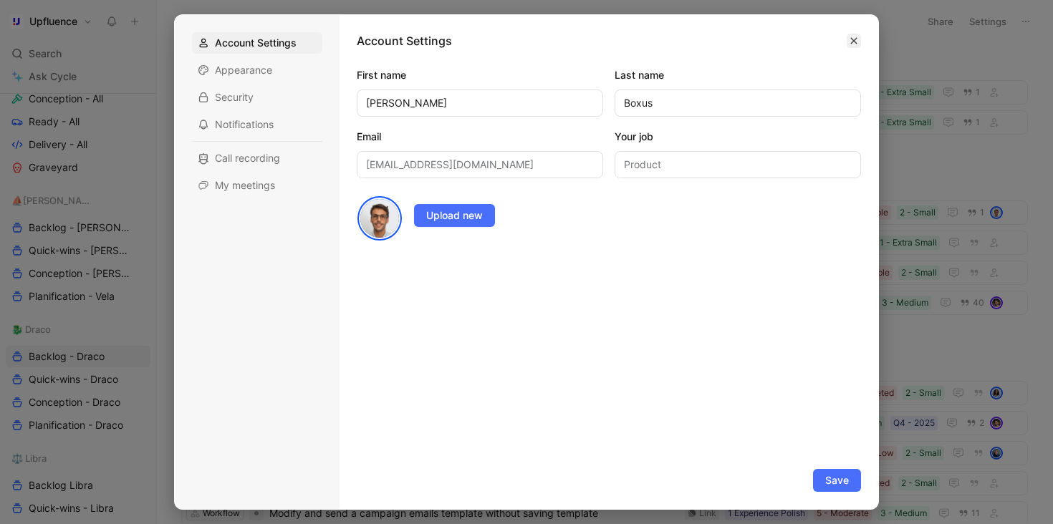
click at [852, 41] on icon "button" at bounding box center [854, 41] width 6 height 6
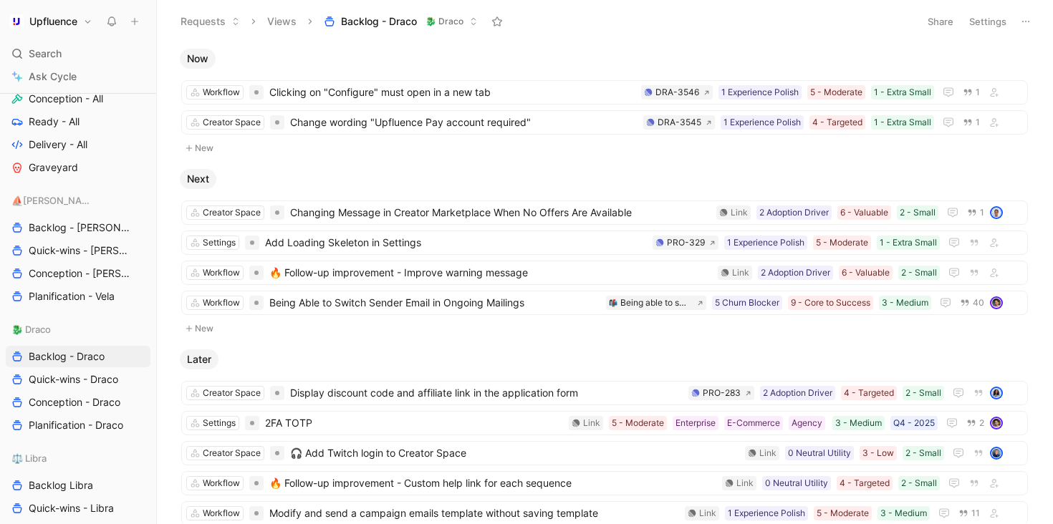
click at [997, 21] on button "Settings" at bounding box center [987, 21] width 50 height 20
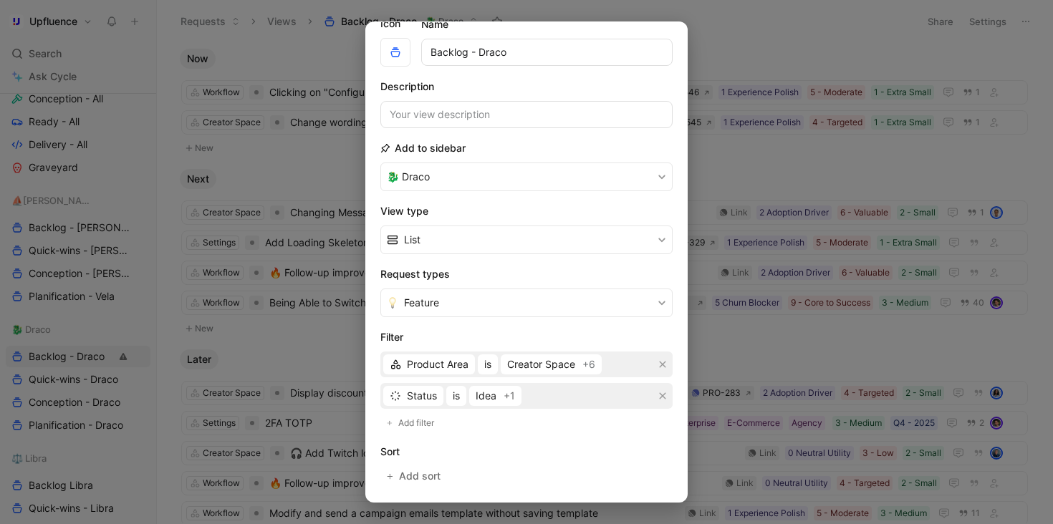
scroll to position [42, 0]
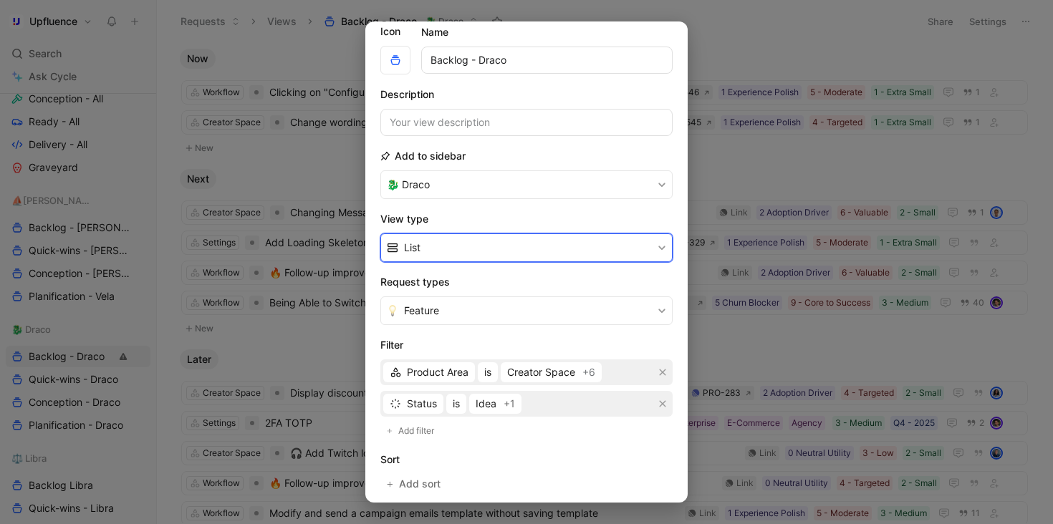
click at [552, 248] on button "List" at bounding box center [526, 247] width 292 height 29
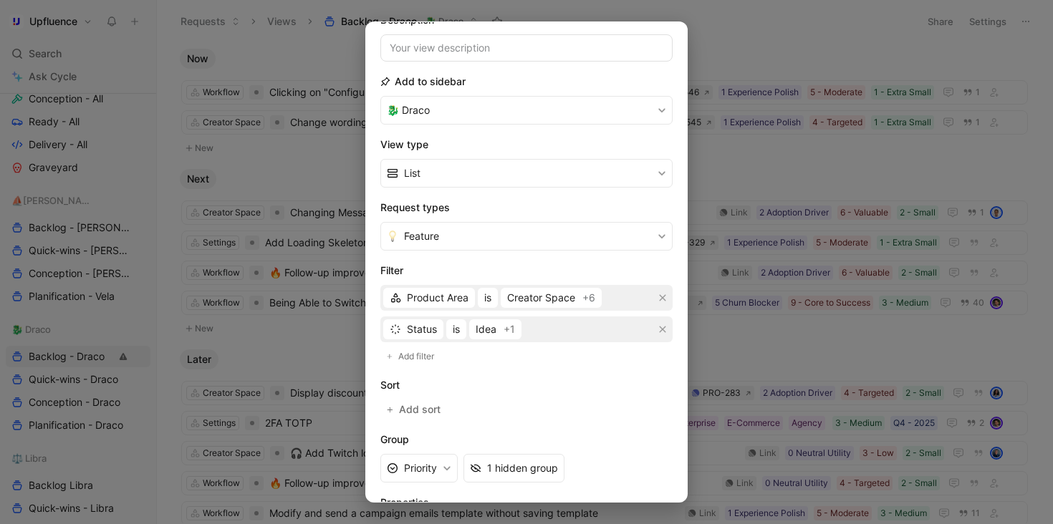
scroll to position [226, 0]
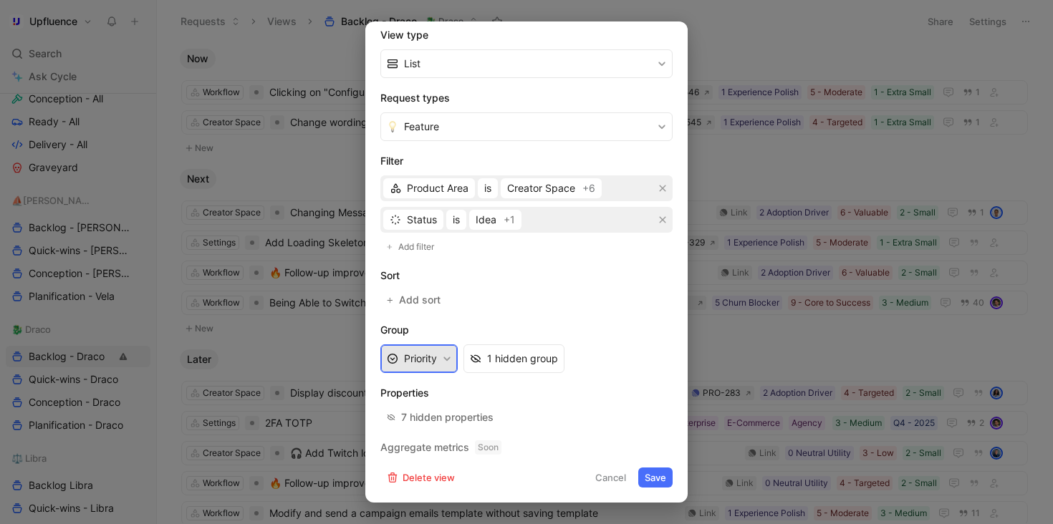
click at [430, 365] on button "Priority" at bounding box center [418, 358] width 77 height 29
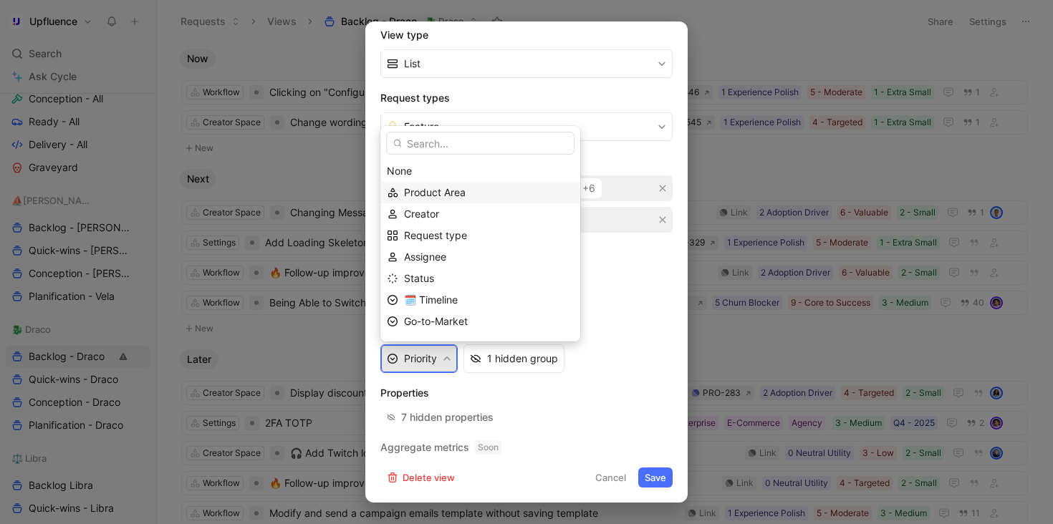
click at [467, 193] on div "Product Area" at bounding box center [489, 192] width 170 height 17
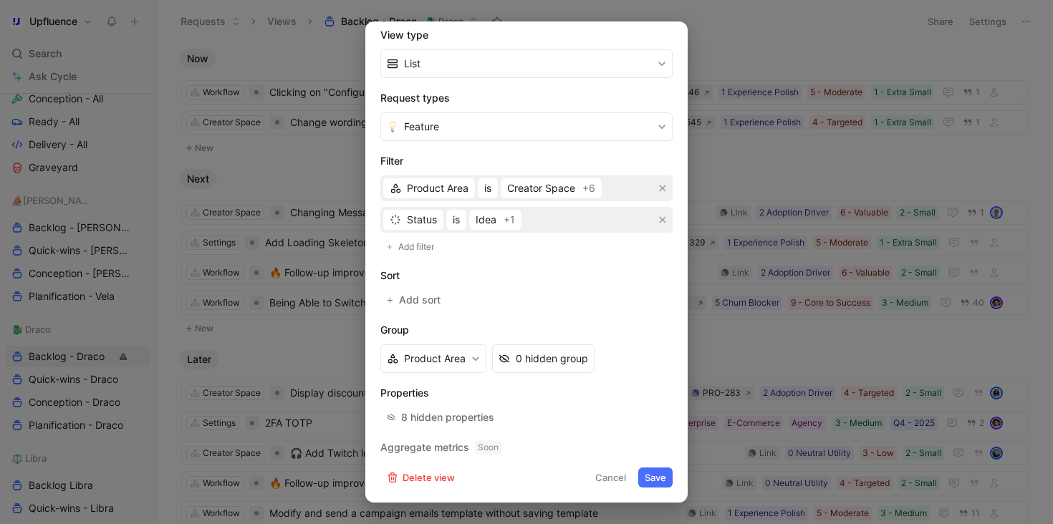
click at [651, 474] on button "Save" at bounding box center [655, 478] width 34 height 20
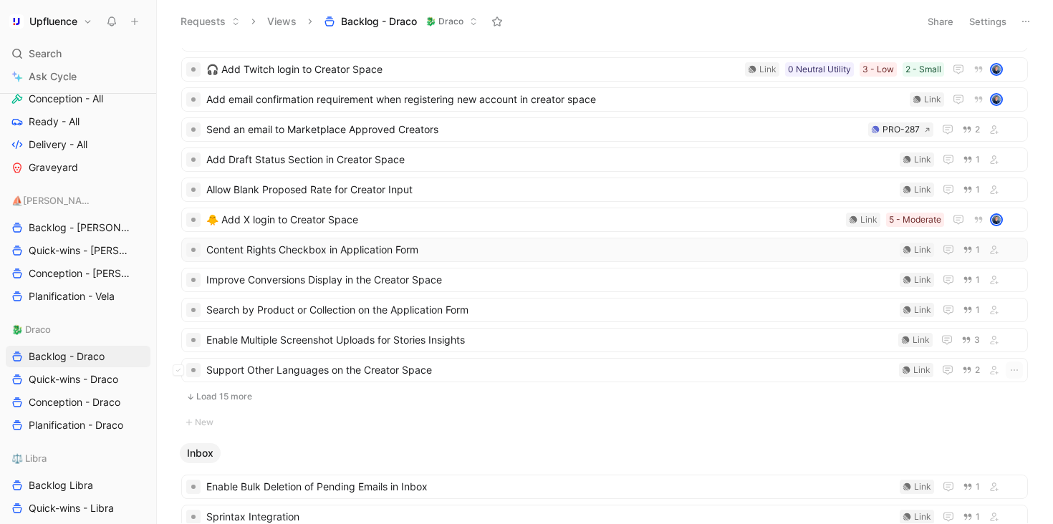
scroll to position [150, 0]
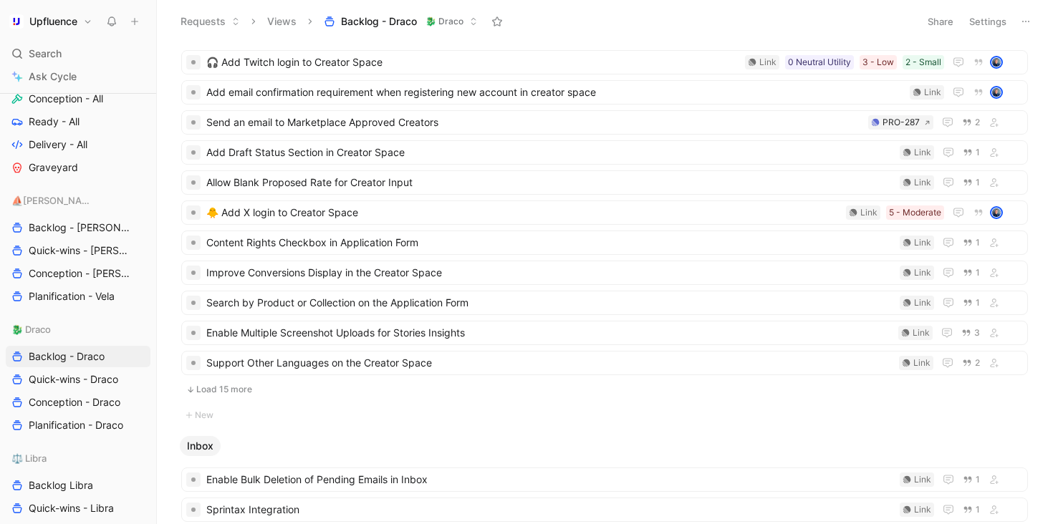
click at [367, 387] on button "Load 15 more" at bounding box center [604, 389] width 846 height 17
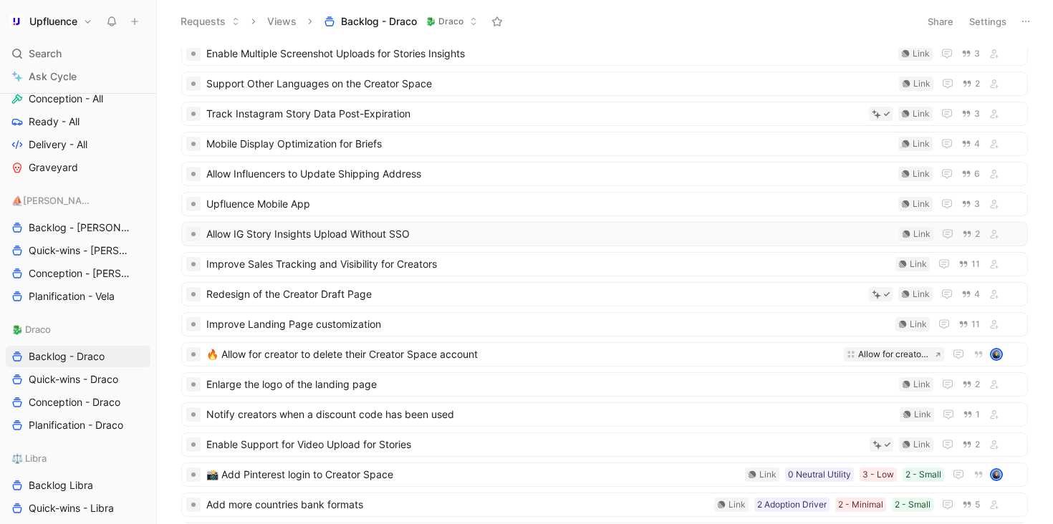
scroll to position [0, 0]
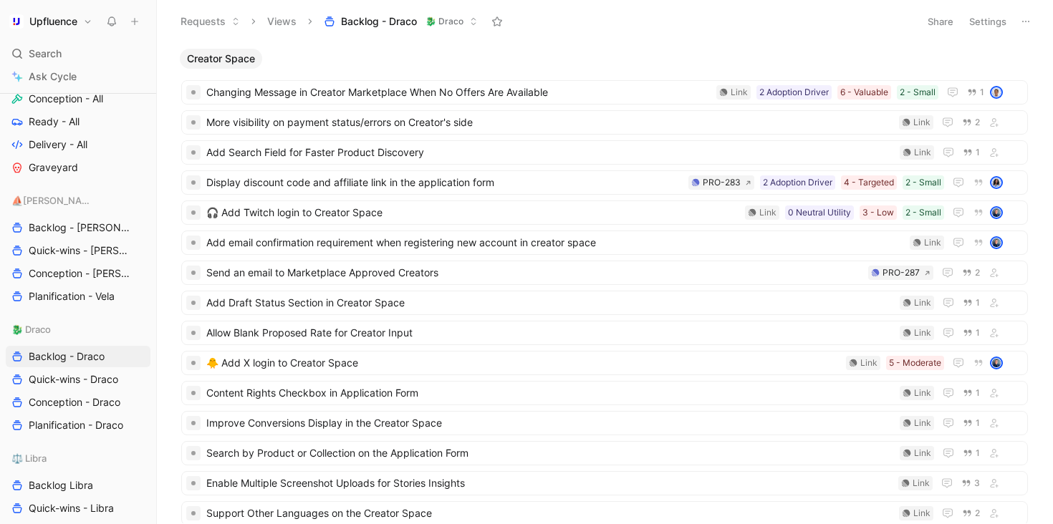
click at [978, 23] on button "Settings" at bounding box center [987, 21] width 50 height 20
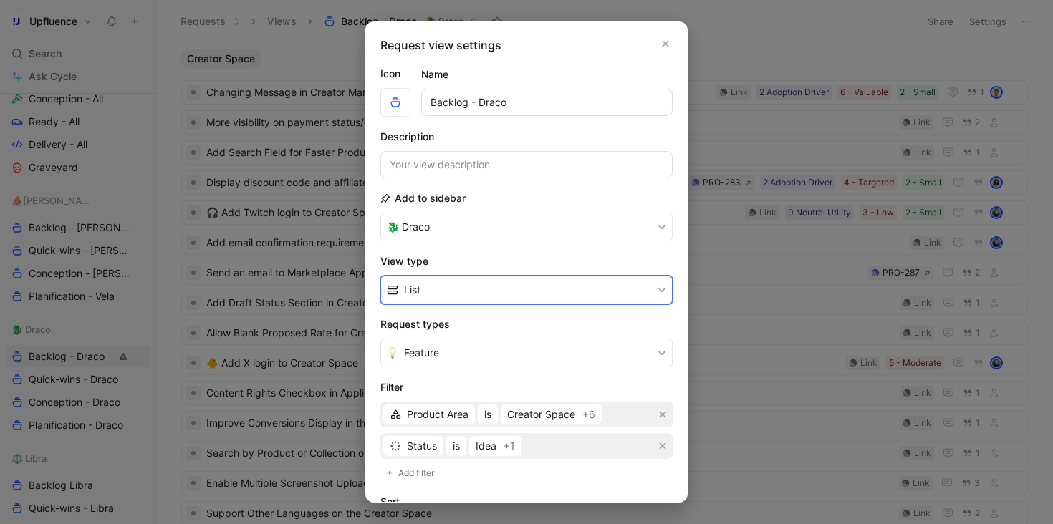
click at [541, 282] on button "List" at bounding box center [526, 290] width 292 height 29
click at [509, 364] on div "Table" at bounding box center [531, 366] width 254 height 17
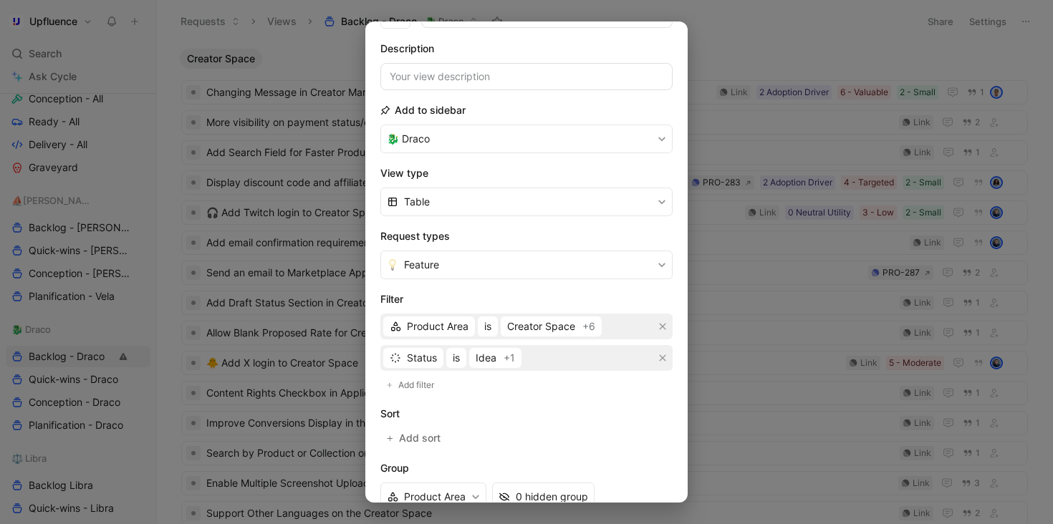
scroll to position [226, 0]
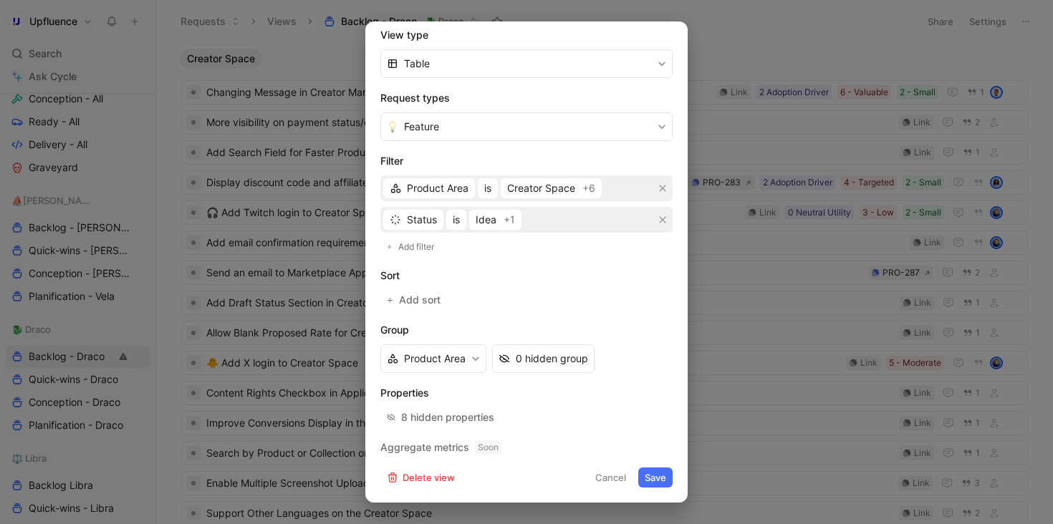
click at [649, 473] on button "Save" at bounding box center [655, 478] width 34 height 20
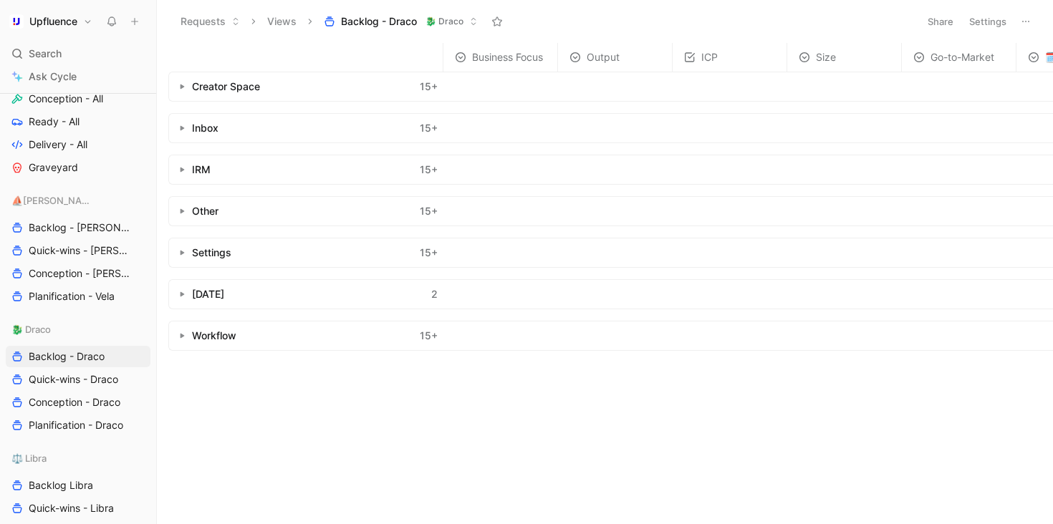
click at [180, 84] on use "button" at bounding box center [182, 86] width 4 height 5
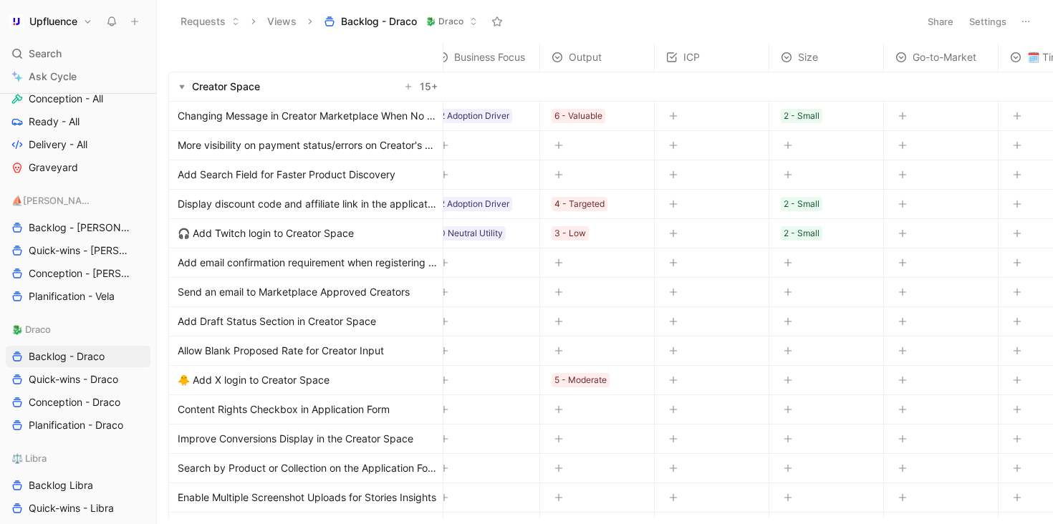
scroll to position [0, 21]
drag, startPoint x: 684, startPoint y: 59, endPoint x: 500, endPoint y: 62, distance: 184.0
click at [500, 62] on span "ICP" at bounding box center [503, 57] width 16 height 17
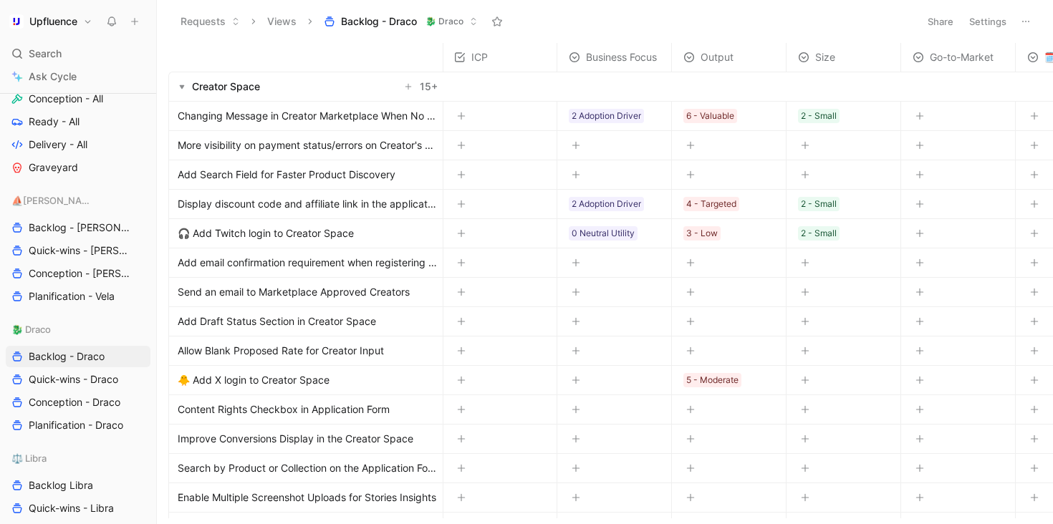
scroll to position [6, 1]
drag, startPoint x: 467, startPoint y: 57, endPoint x: 880, endPoint y: 63, distance: 413.2
click at [880, 63] on tr "ICP Business Focus Output Size Go-to-Market 🗓️ Timeline Linear Quotes AI tag As…" at bounding box center [1061, 57] width 1787 height 29
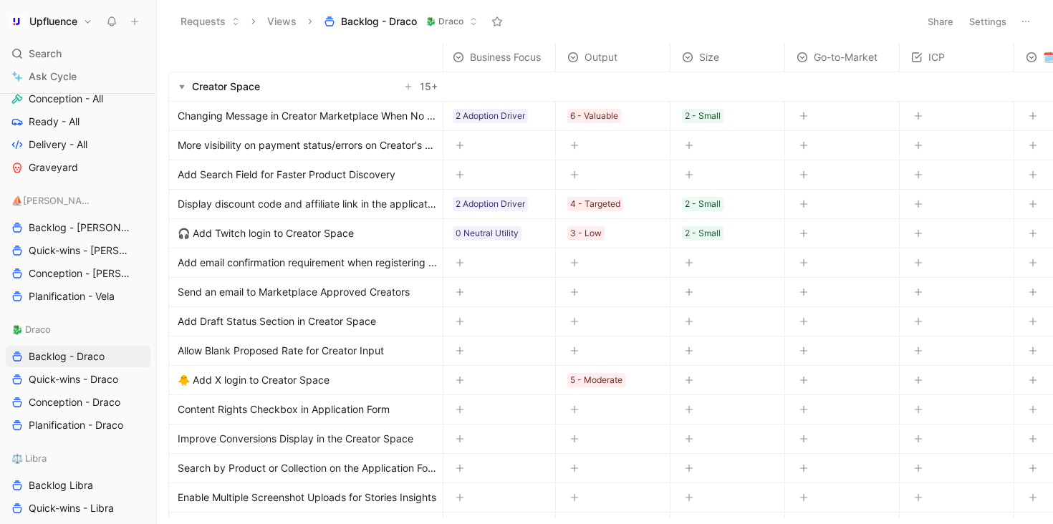
click at [985, 23] on button "Settings" at bounding box center [987, 21] width 50 height 20
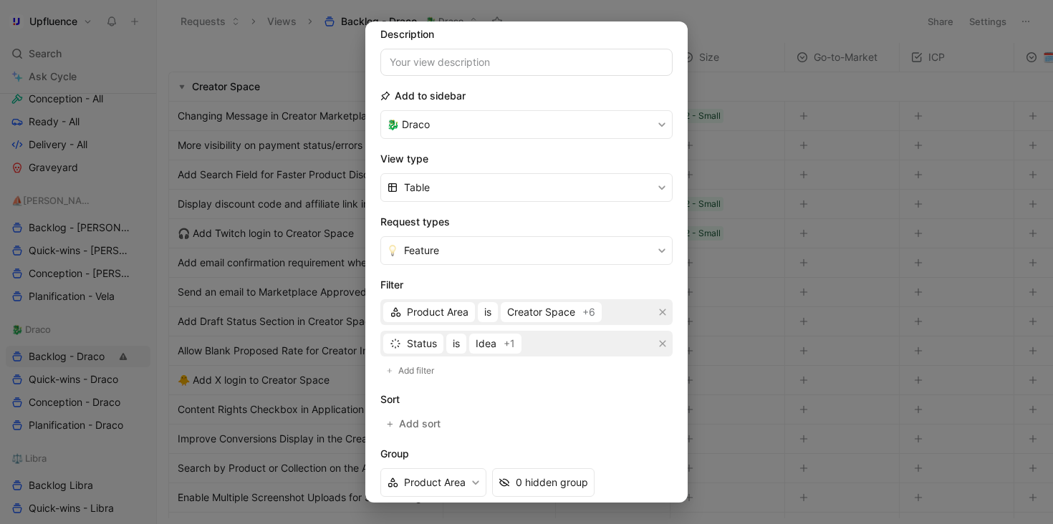
scroll to position [226, 0]
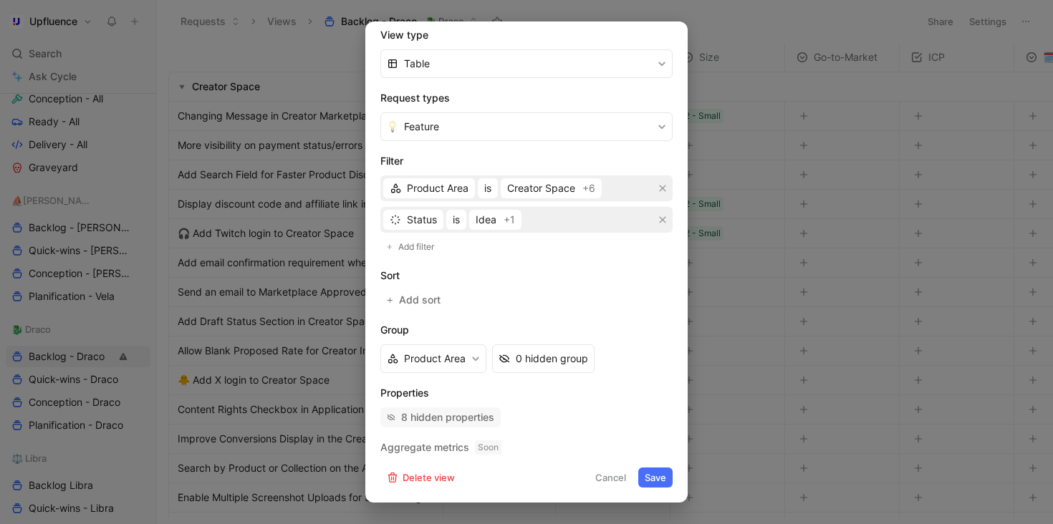
click at [472, 414] on div "8 hidden properties" at bounding box center [447, 417] width 93 height 17
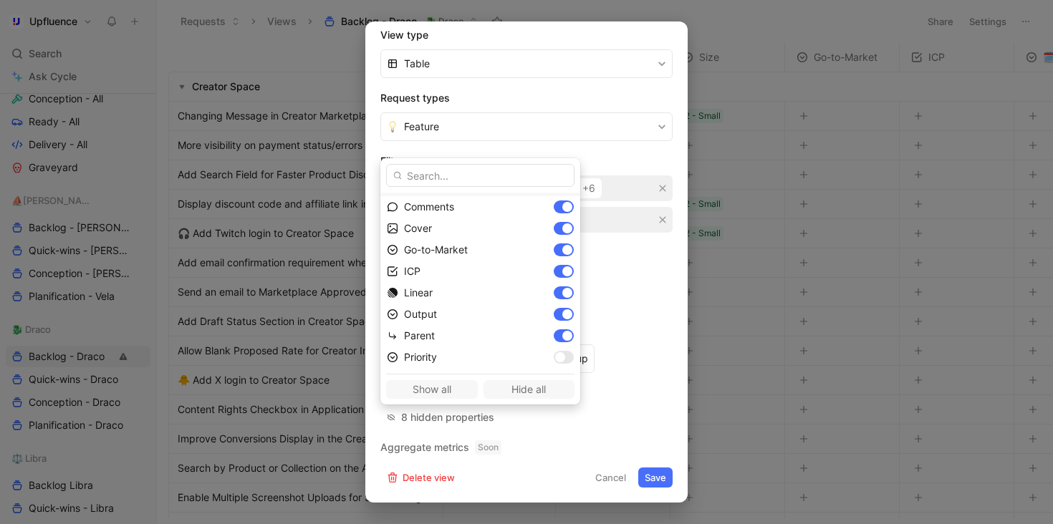
scroll to position [181, 0]
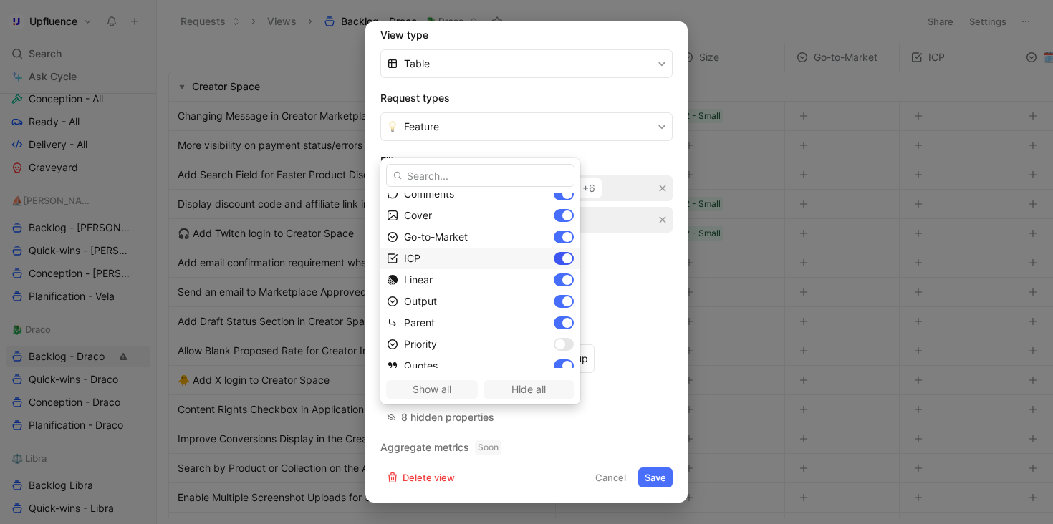
click at [562, 254] on div at bounding box center [567, 258] width 10 height 10
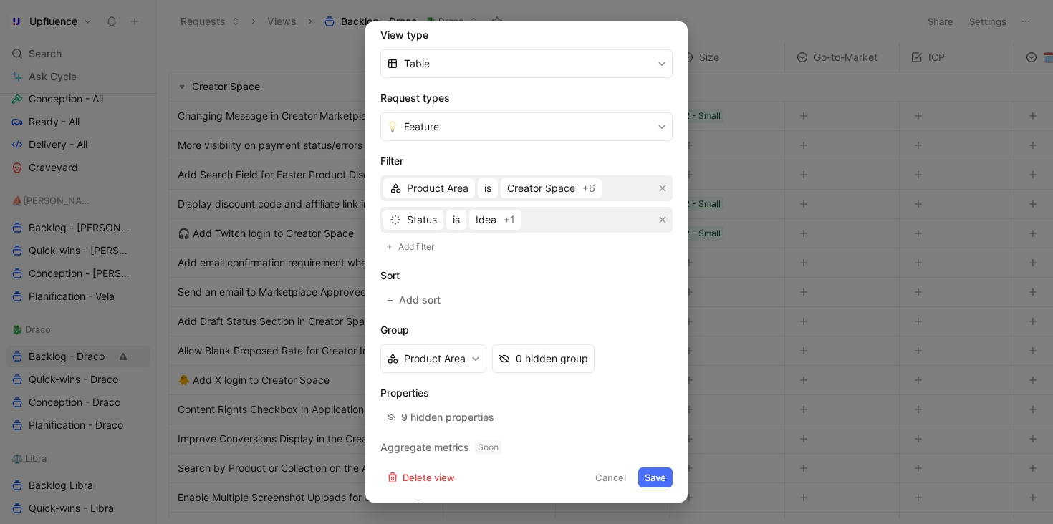
click at [649, 475] on button "Save" at bounding box center [655, 478] width 34 height 20
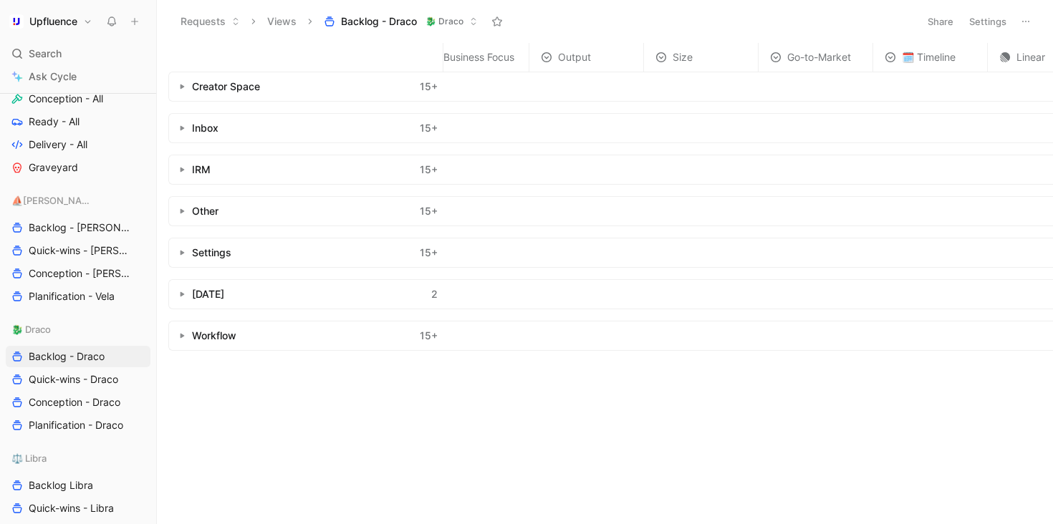
scroll to position [0, 33]
click at [185, 85] on button "button" at bounding box center [182, 86] width 14 height 14
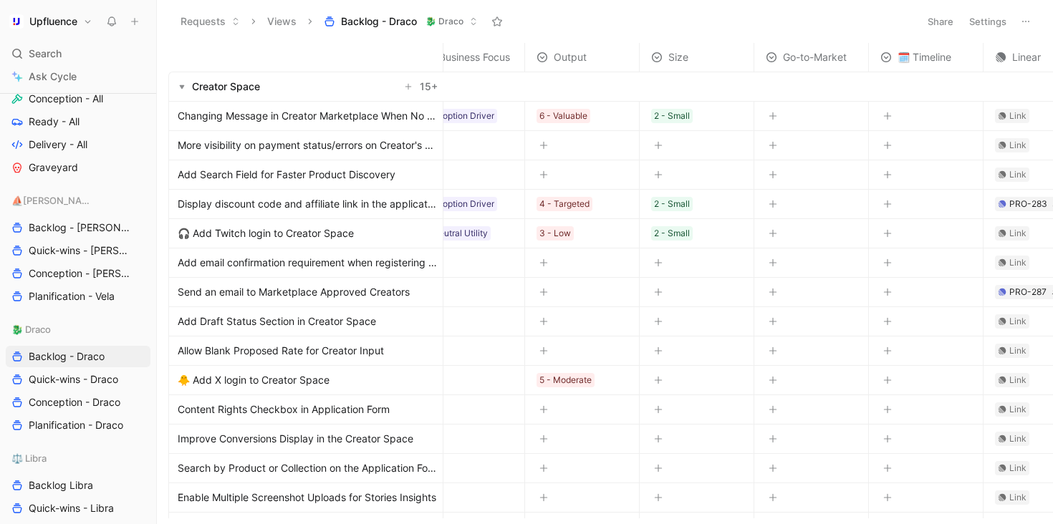
scroll to position [0, 0]
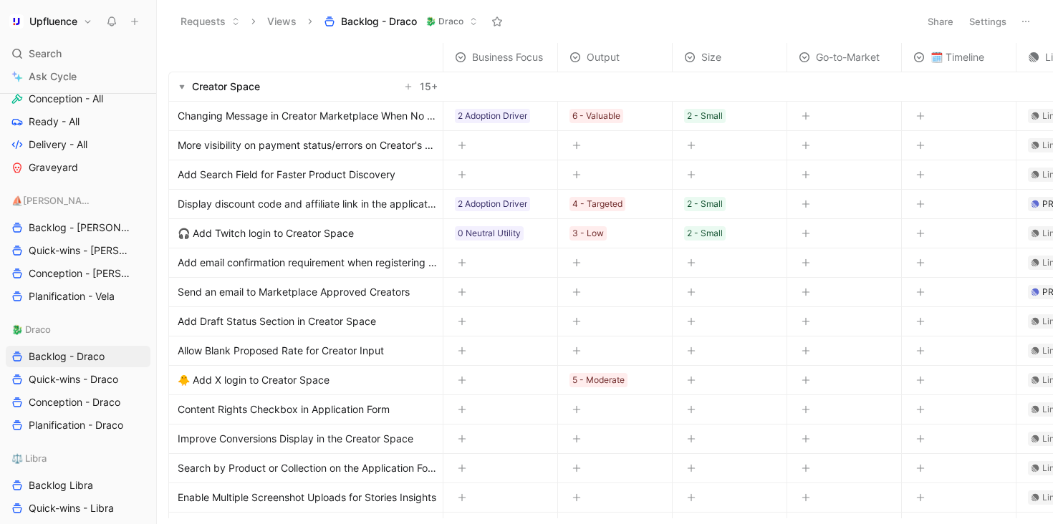
click at [992, 18] on button "Settings" at bounding box center [987, 21] width 50 height 20
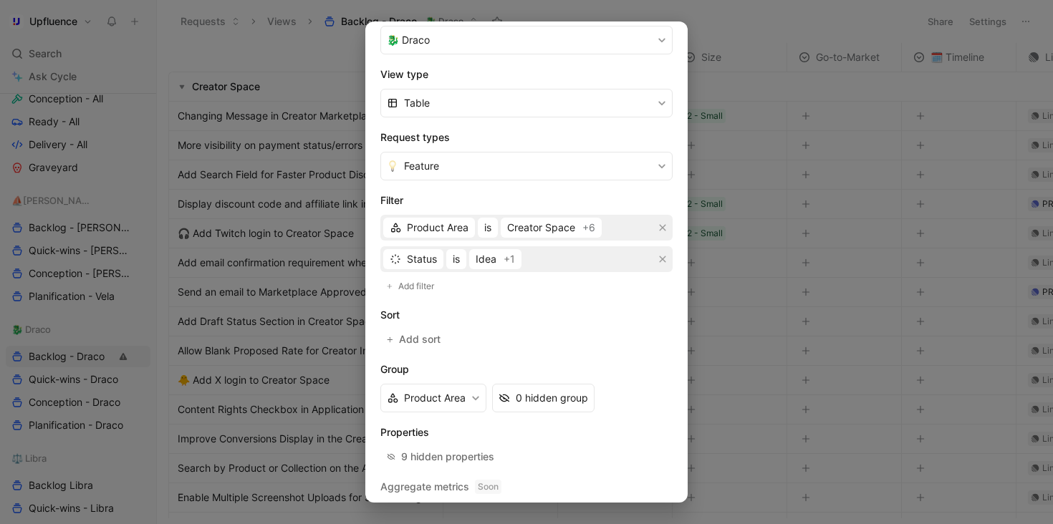
scroll to position [208, 0]
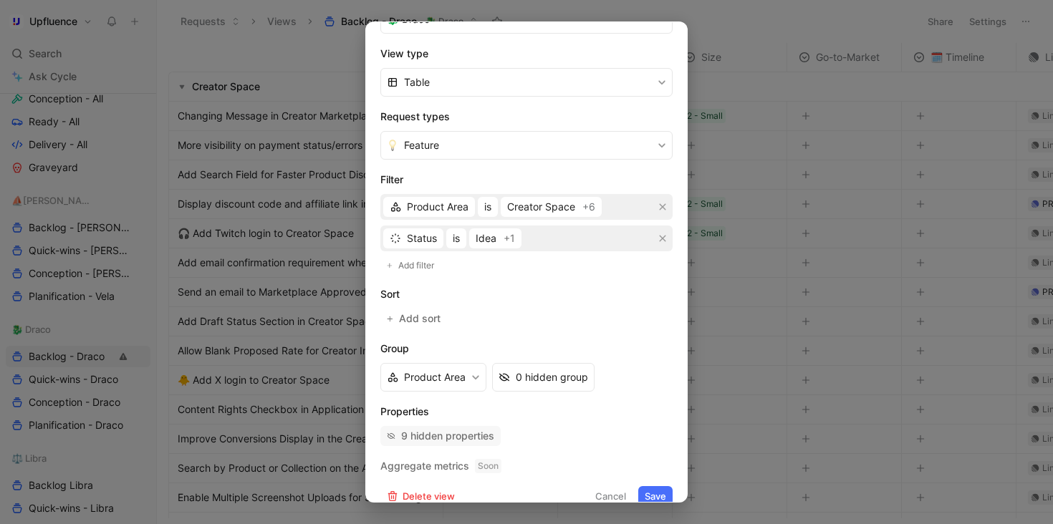
click at [483, 434] on div "9 hidden properties" at bounding box center [447, 435] width 93 height 17
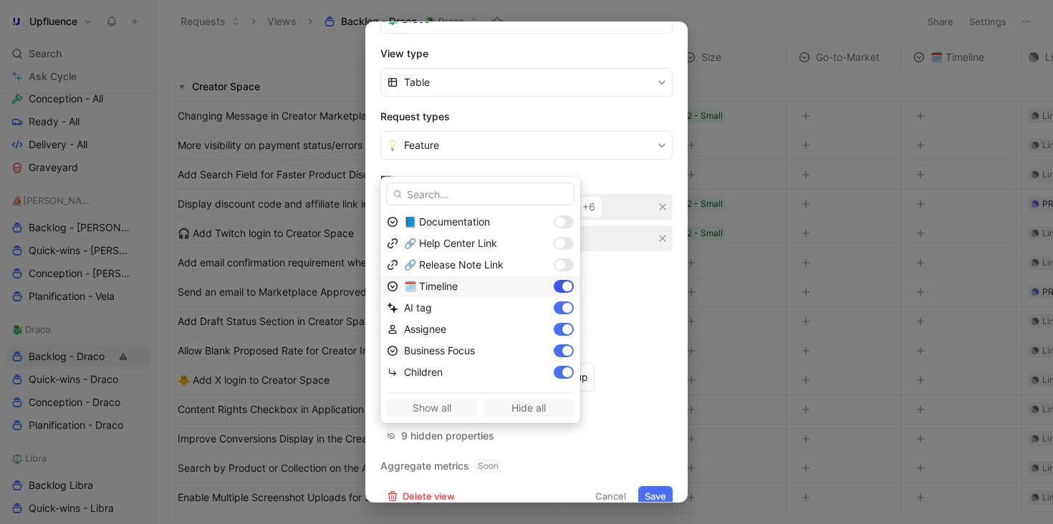
click at [553, 291] on div at bounding box center [563, 286] width 20 height 13
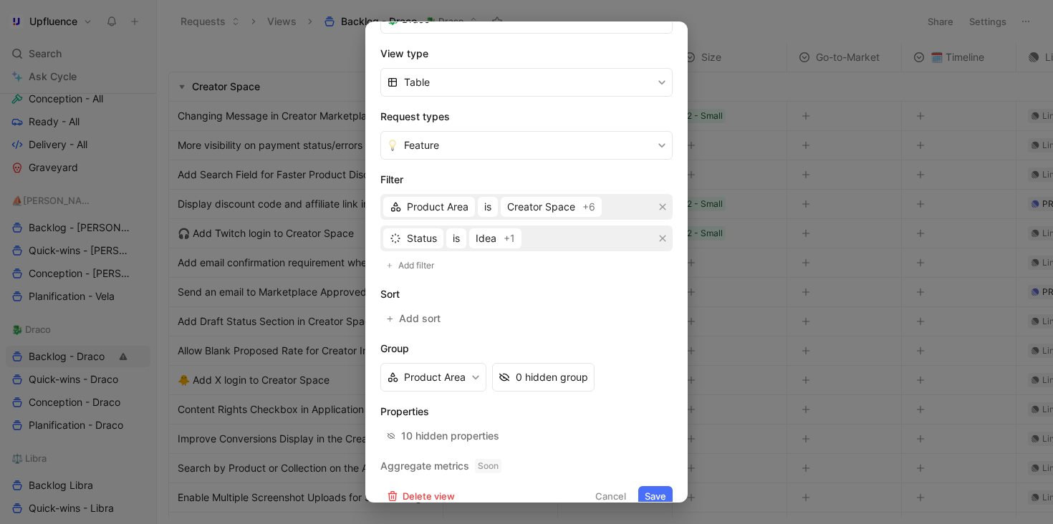
click at [648, 487] on button "Save" at bounding box center [655, 496] width 34 height 20
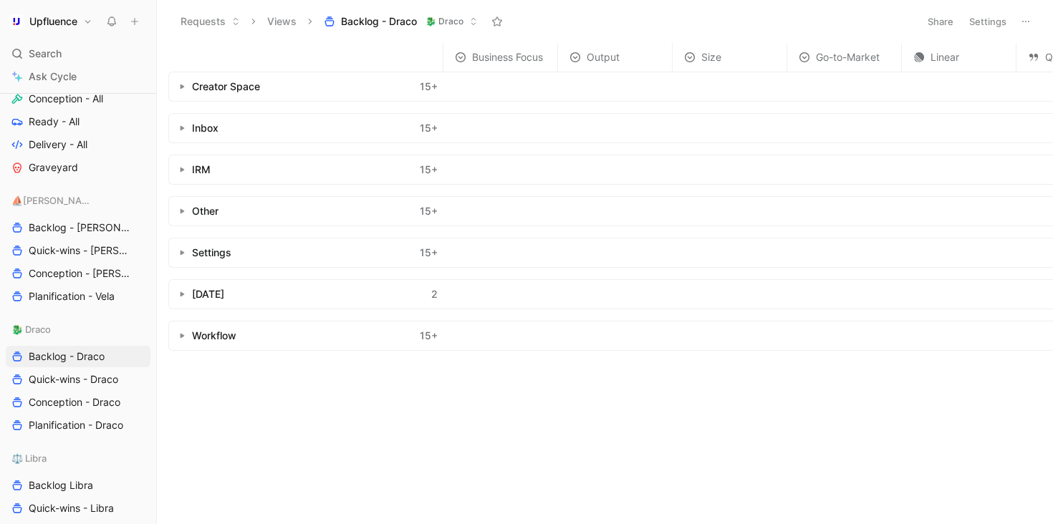
click at [184, 84] on icon "button" at bounding box center [182, 87] width 6 height 6
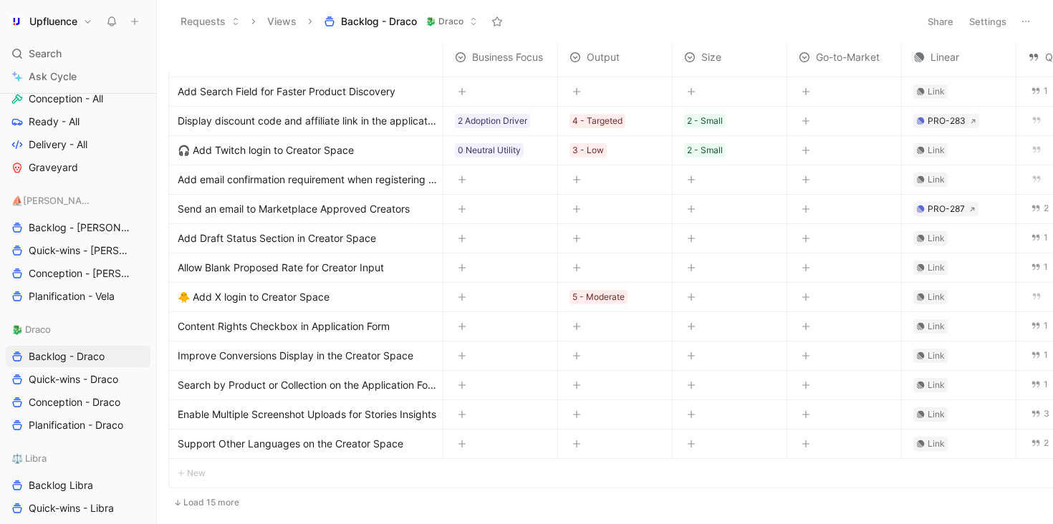
scroll to position [344, 0]
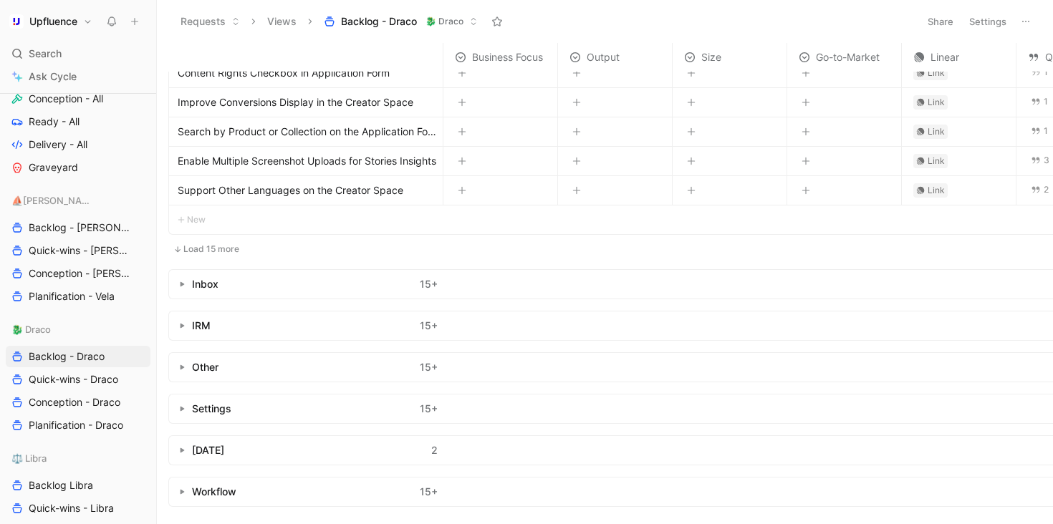
click at [182, 182] on span "Support Other Languages on the Creator Space" at bounding box center [291, 190] width 226 height 17
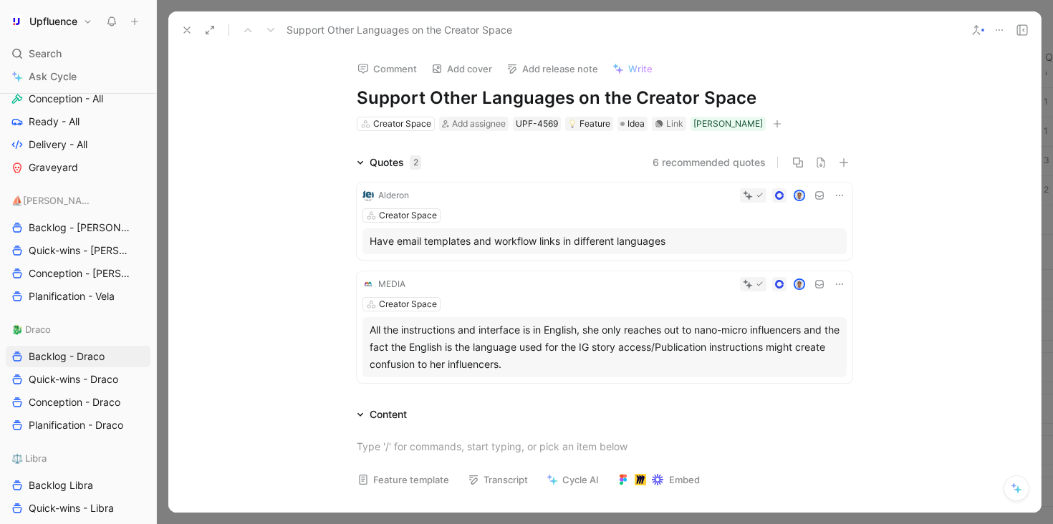
click at [188, 26] on icon at bounding box center [186, 29] width 11 height 11
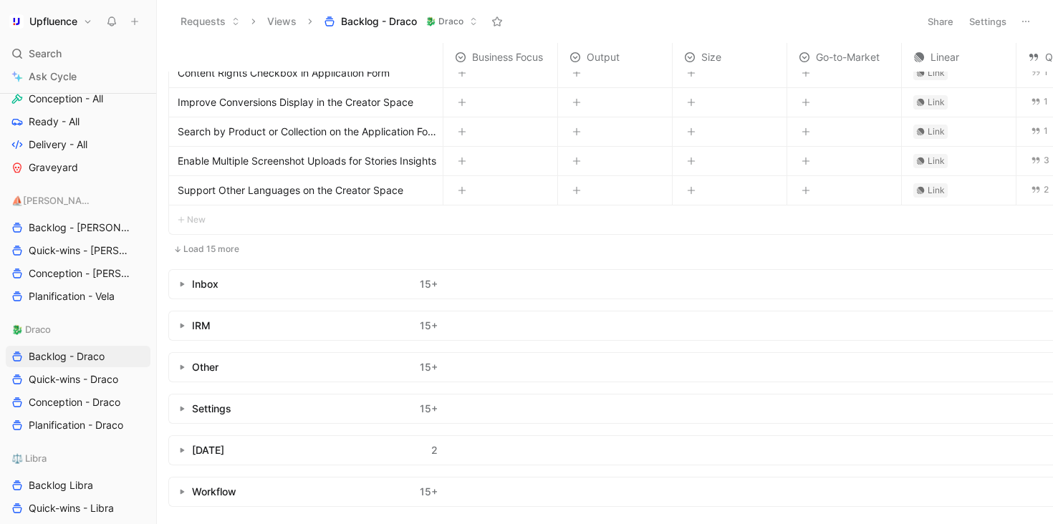
click at [176, 277] on button "button" at bounding box center [182, 284] width 14 height 14
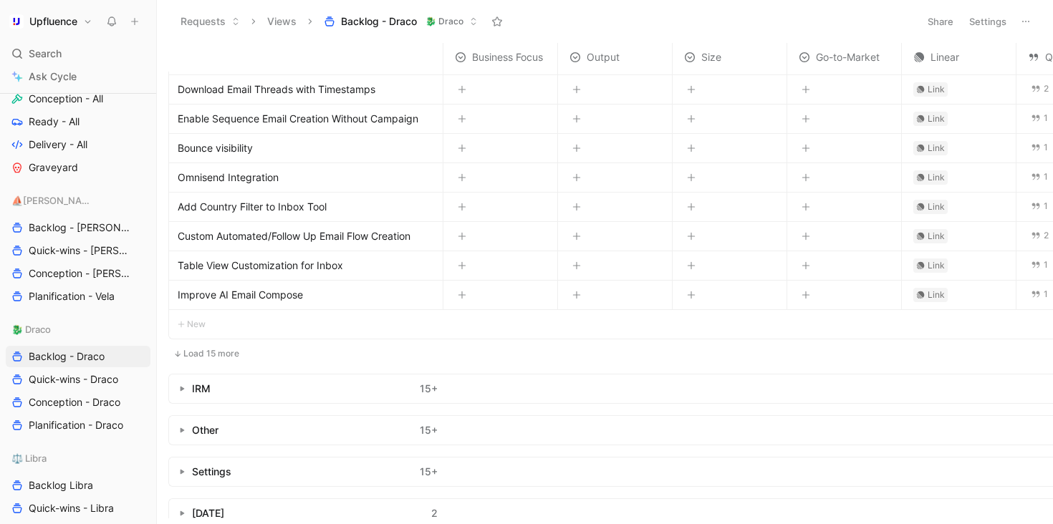
scroll to position [788, 0]
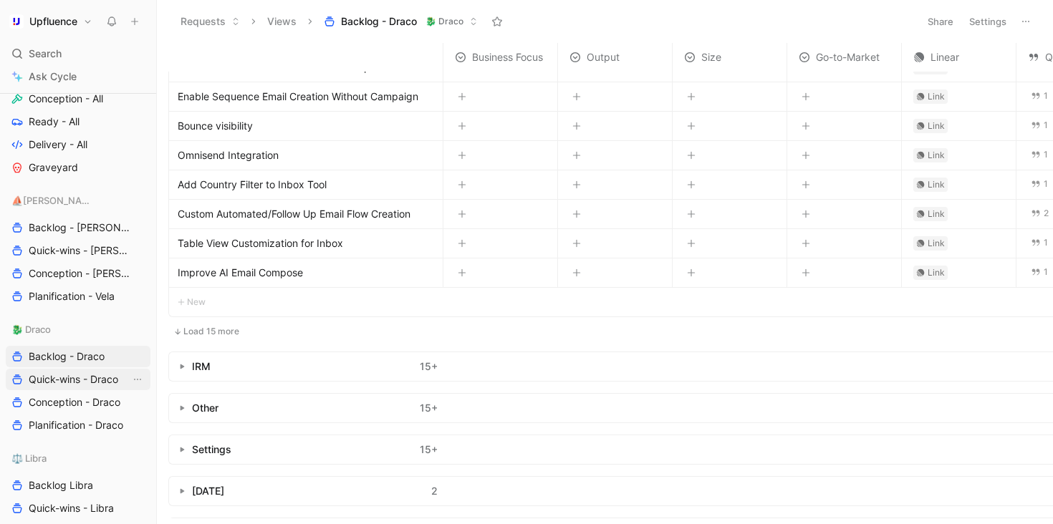
click at [86, 381] on span "Quick-wins - Draco" at bounding box center [73, 379] width 89 height 14
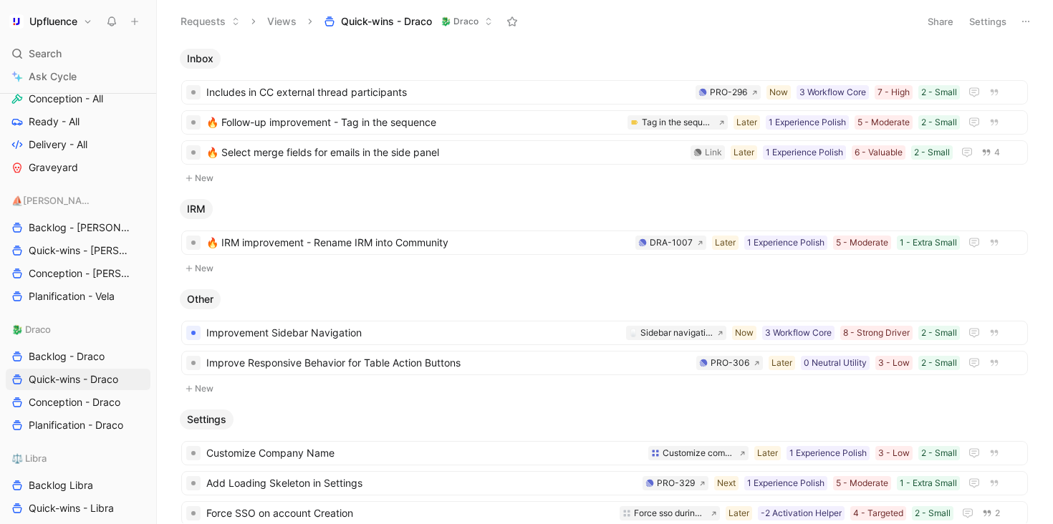
click at [990, 22] on button "Settings" at bounding box center [987, 21] width 50 height 20
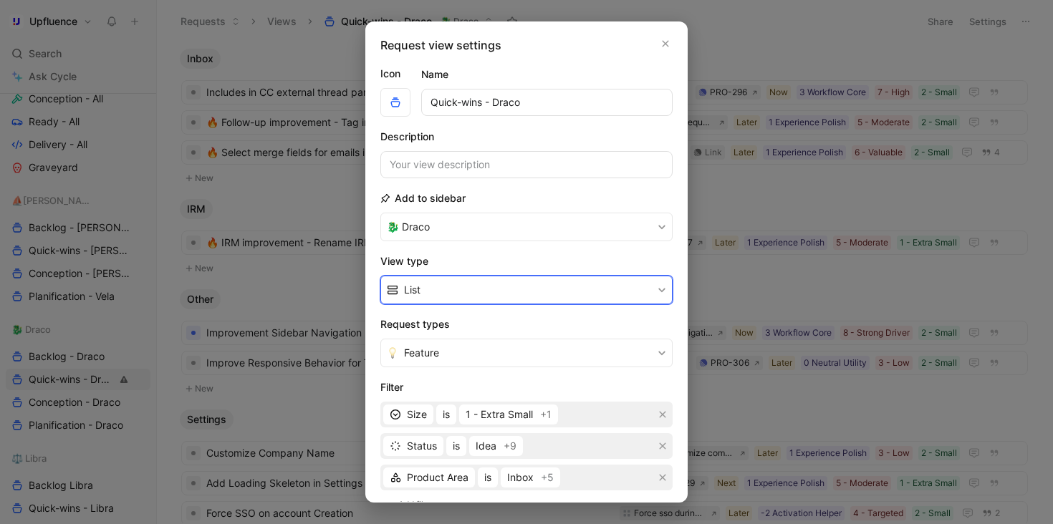
click at [521, 291] on button "List" at bounding box center [526, 290] width 292 height 29
click at [478, 354] on div "List" at bounding box center [522, 344] width 284 height 21
click at [478, 290] on button "List" at bounding box center [526, 290] width 292 height 29
click at [450, 367] on div "Table" at bounding box center [531, 366] width 254 height 17
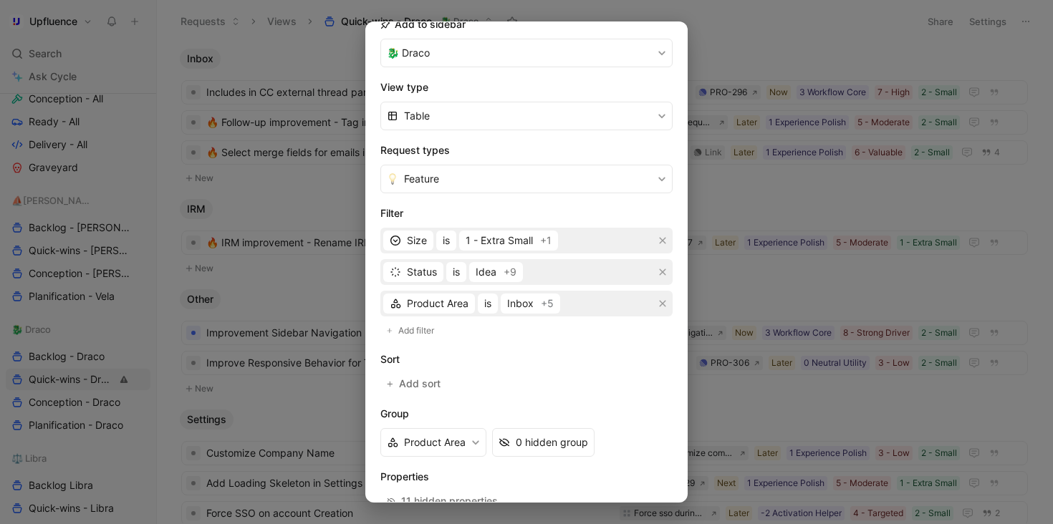
scroll to position [258, 0]
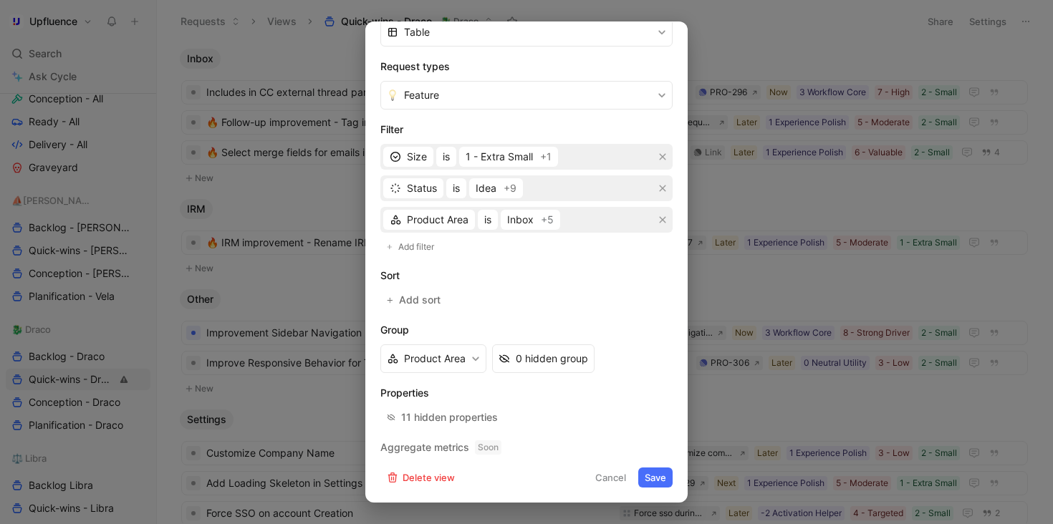
click at [648, 477] on button "Save" at bounding box center [655, 478] width 34 height 20
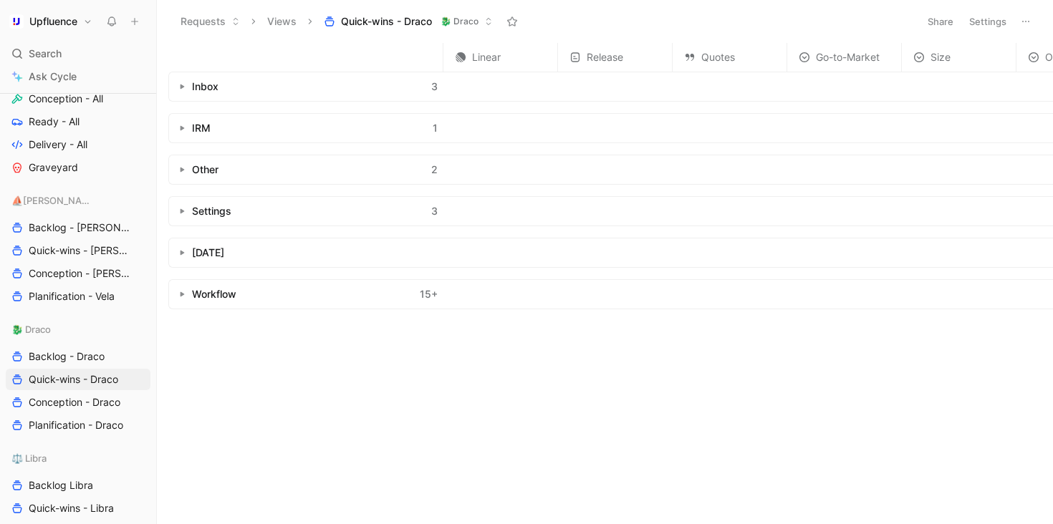
click at [179, 90] on button "button" at bounding box center [182, 86] width 14 height 14
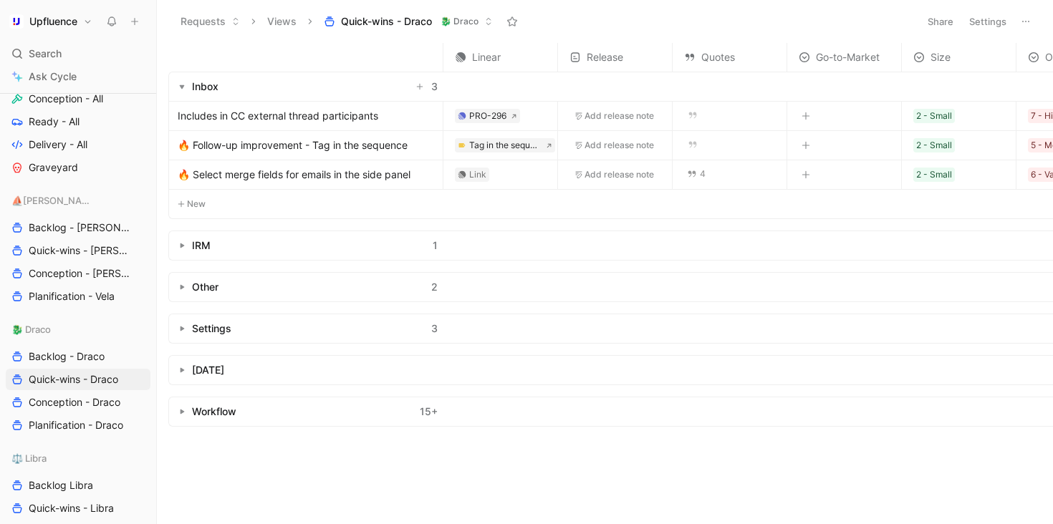
click at [184, 248] on icon "button" at bounding box center [182, 246] width 6 height 6
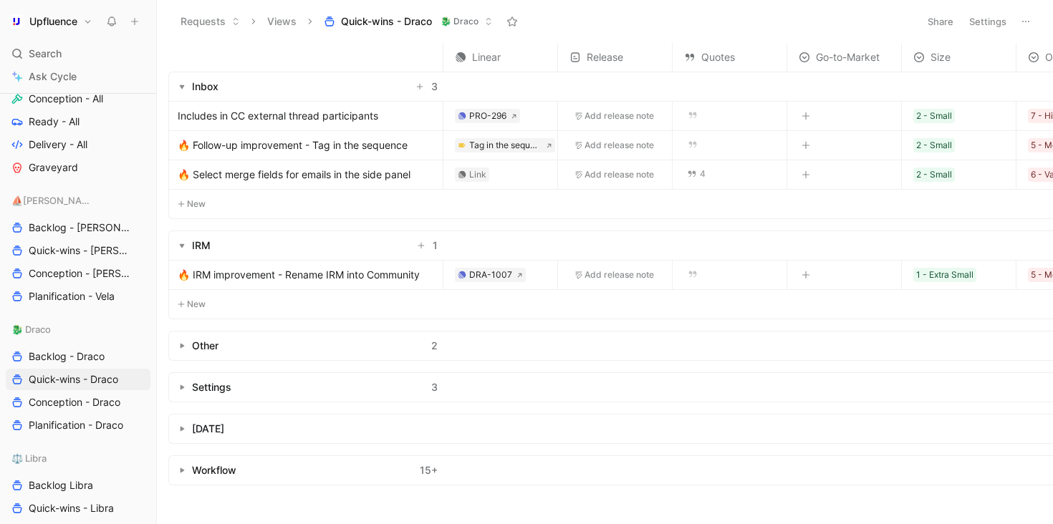
click at [176, 339] on button "button" at bounding box center [182, 346] width 14 height 14
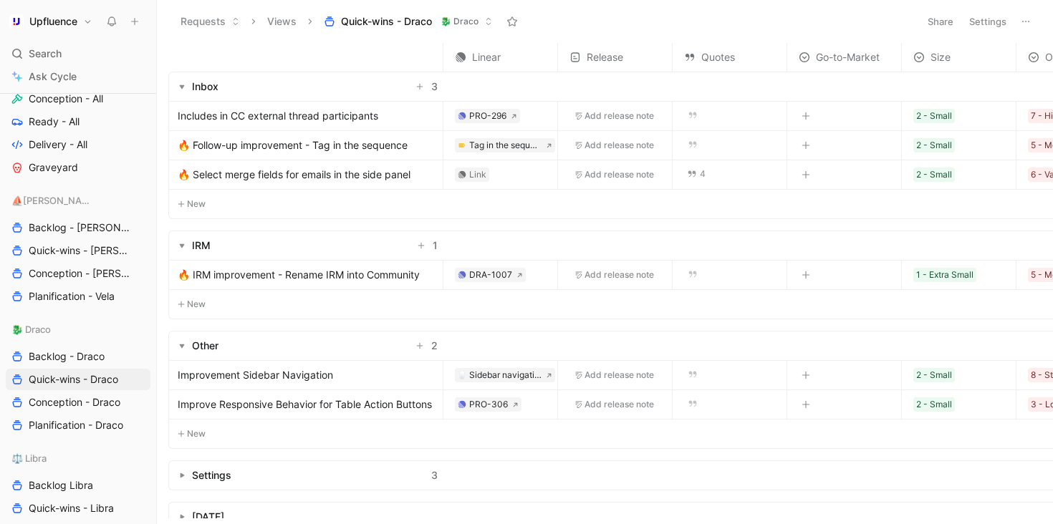
scroll to position [74, 0]
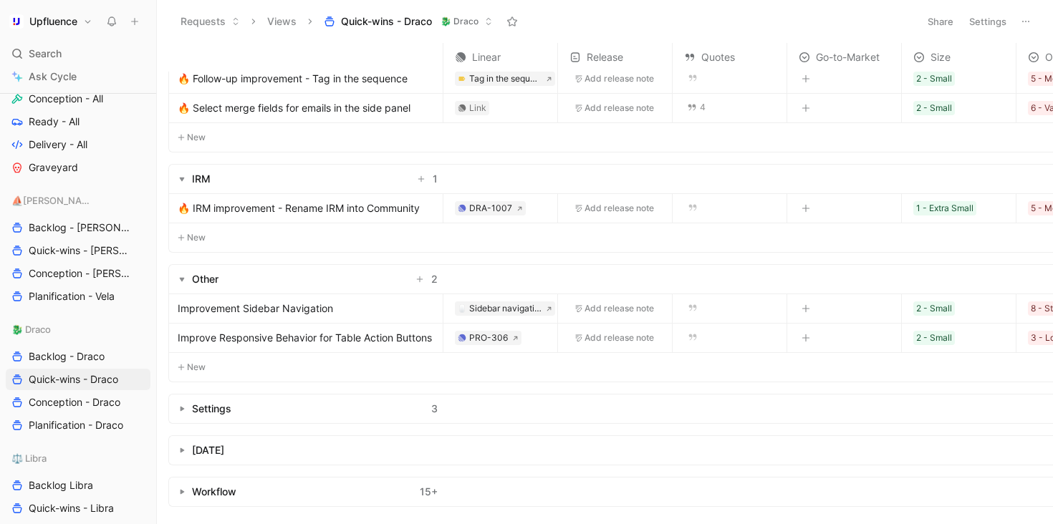
click at [180, 406] on icon "button" at bounding box center [182, 409] width 6 height 6
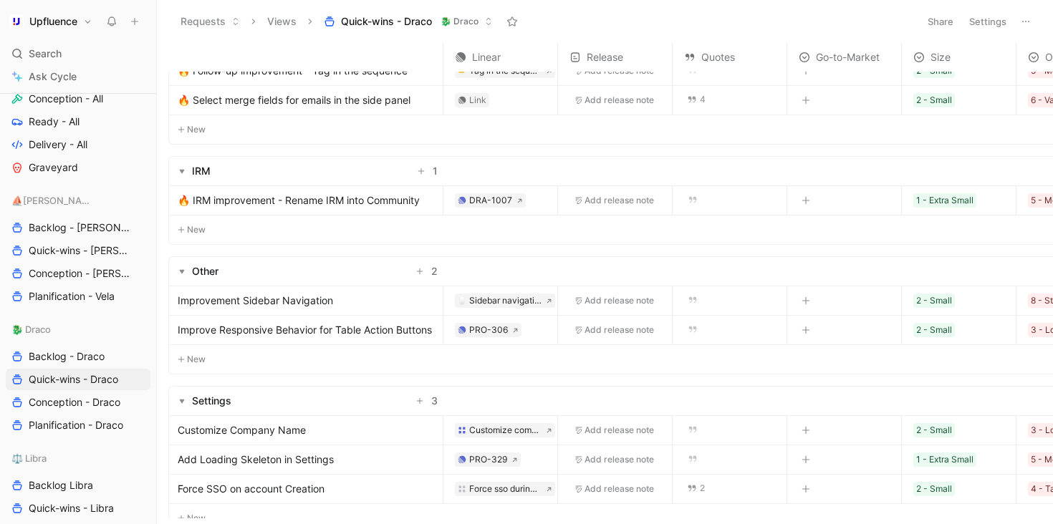
scroll to position [192, 0]
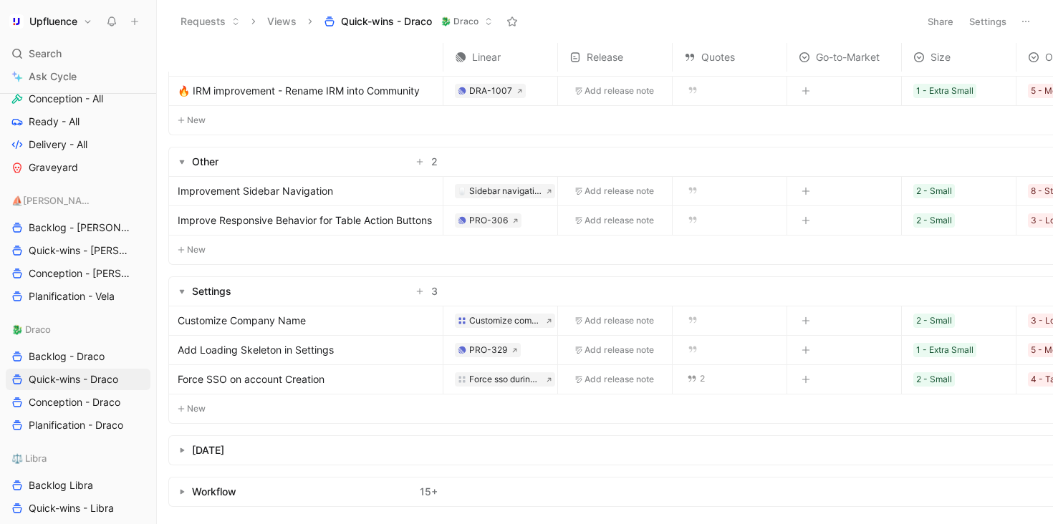
click at [176, 443] on button "button" at bounding box center [182, 450] width 14 height 14
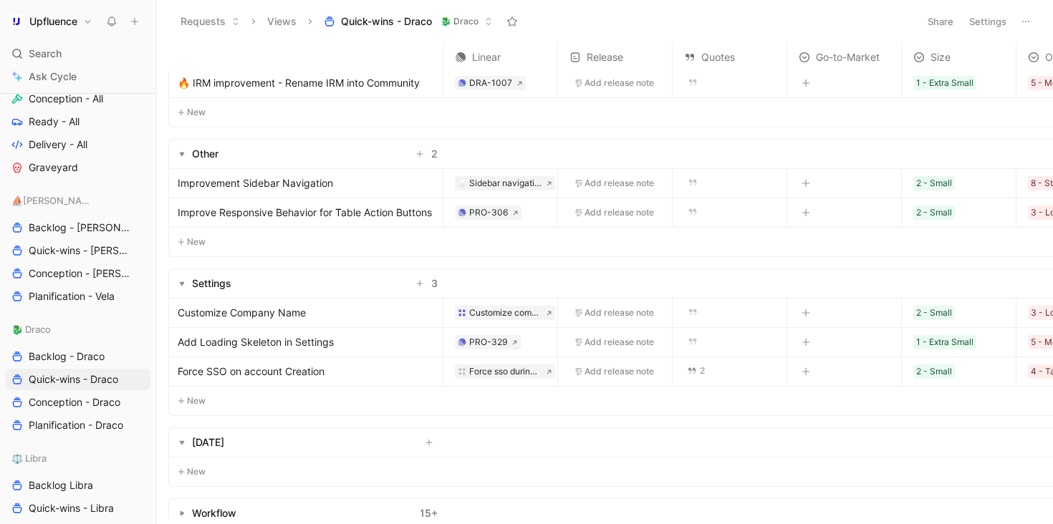
click at [176, 440] on button "button" at bounding box center [182, 442] width 14 height 14
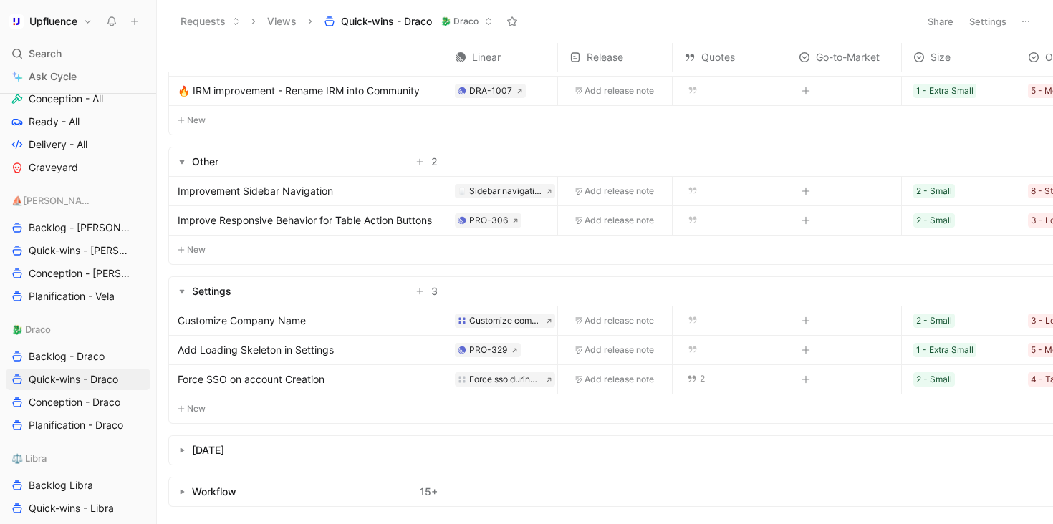
click at [176, 485] on button "button" at bounding box center [182, 492] width 14 height 14
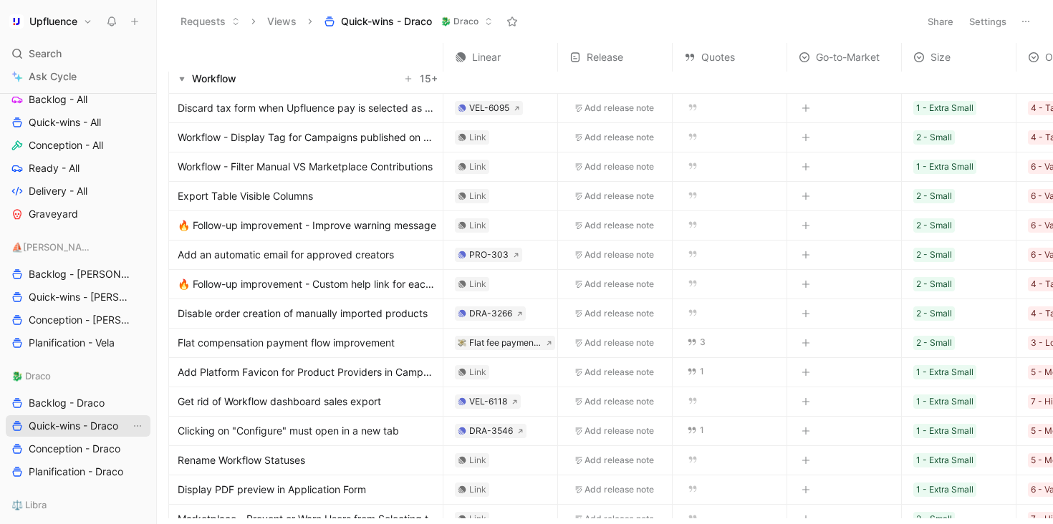
scroll to position [645, 0]
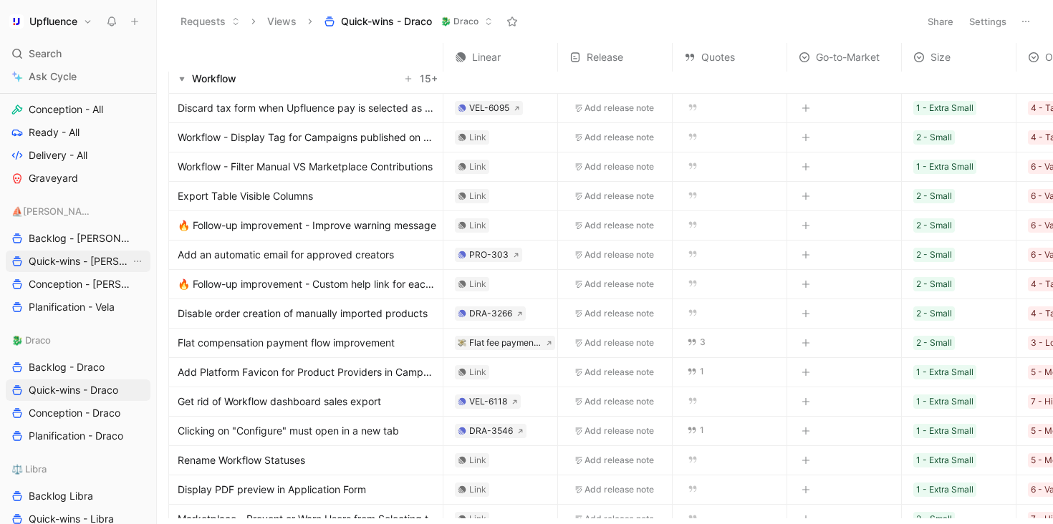
click at [74, 256] on span "Quick-wins - [PERSON_NAME]" at bounding box center [80, 261] width 102 height 14
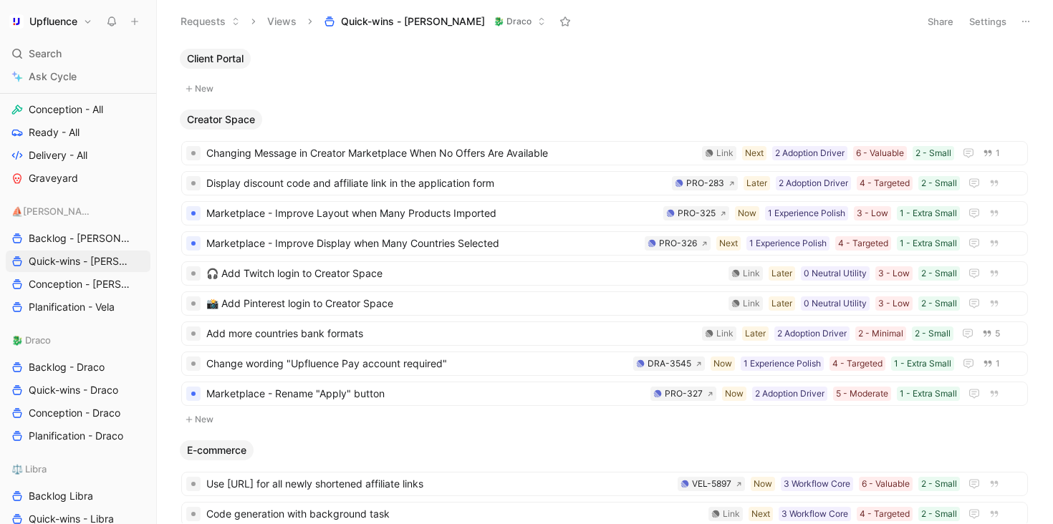
click at [981, 37] on header "Requests Views Quick-wins - Vela 🐉 Draco Share Settings" at bounding box center [605, 21] width 896 height 43
click at [994, 24] on button "Settings" at bounding box center [987, 21] width 50 height 20
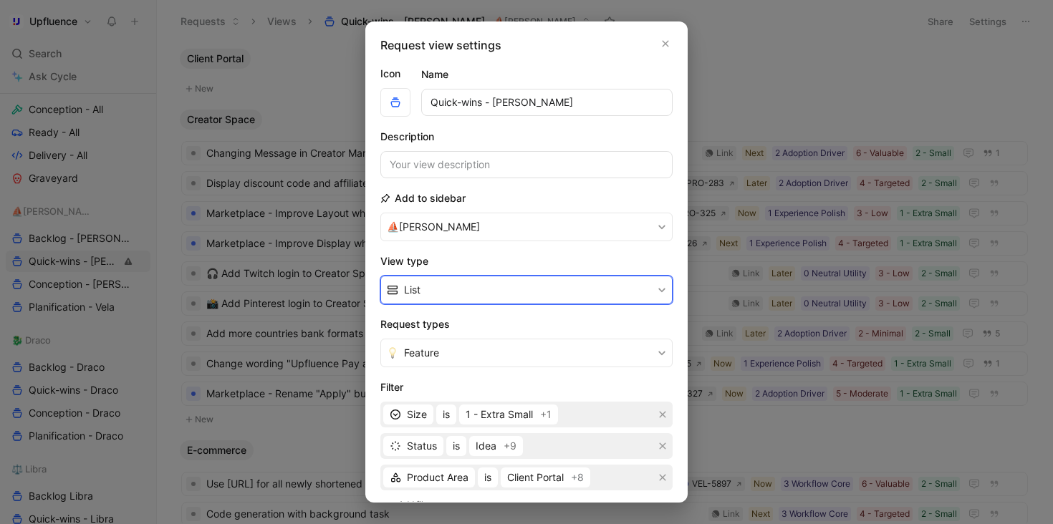
click at [515, 289] on button "List" at bounding box center [526, 290] width 292 height 29
click at [449, 362] on div "Table" at bounding box center [531, 366] width 254 height 17
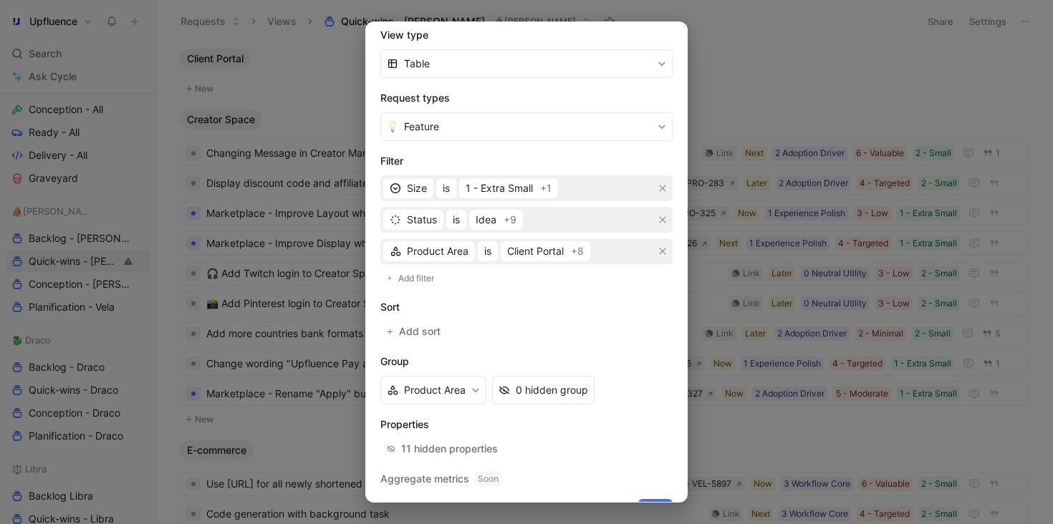
scroll to position [258, 0]
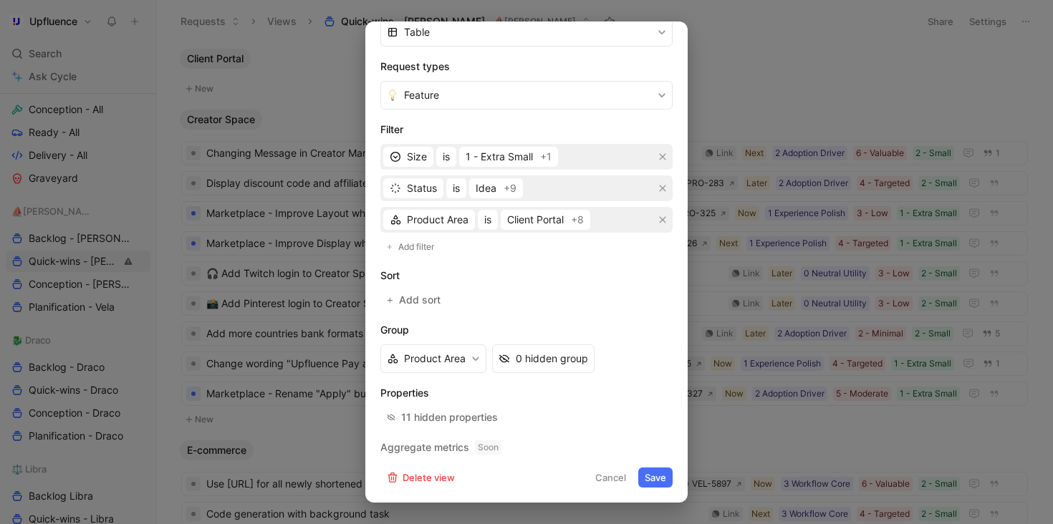
click at [646, 465] on form "Icon Name Quick-wins - Vela Description Add to sidebar ⛵️Vela View type Table R…" at bounding box center [526, 147] width 292 height 680
click at [645, 470] on button "Save" at bounding box center [655, 478] width 34 height 20
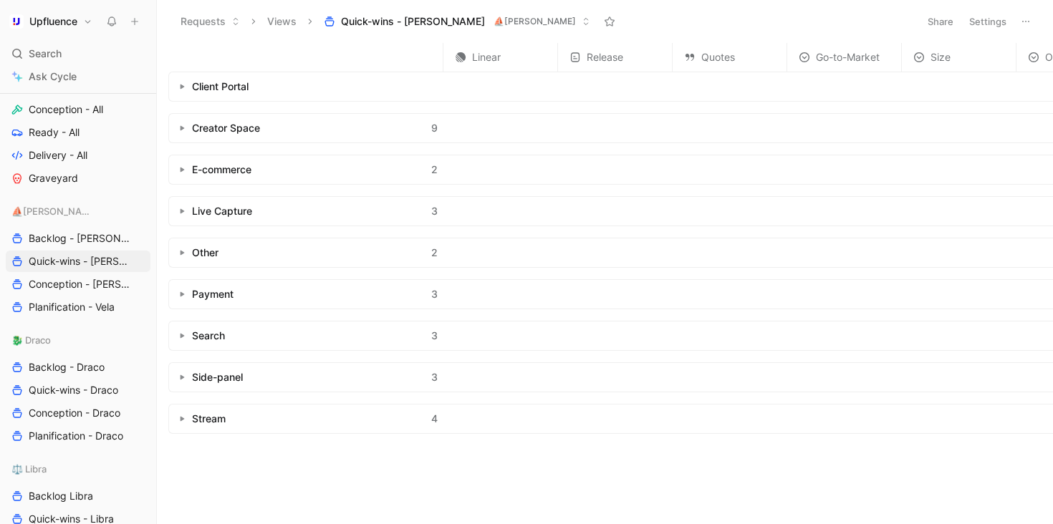
click at [177, 131] on button "button" at bounding box center [182, 128] width 14 height 14
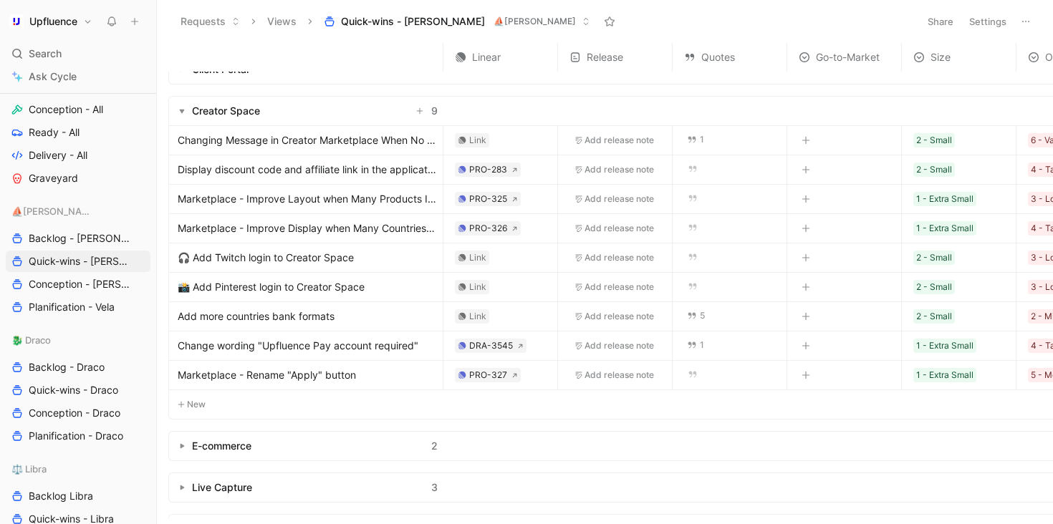
scroll to position [9, 0]
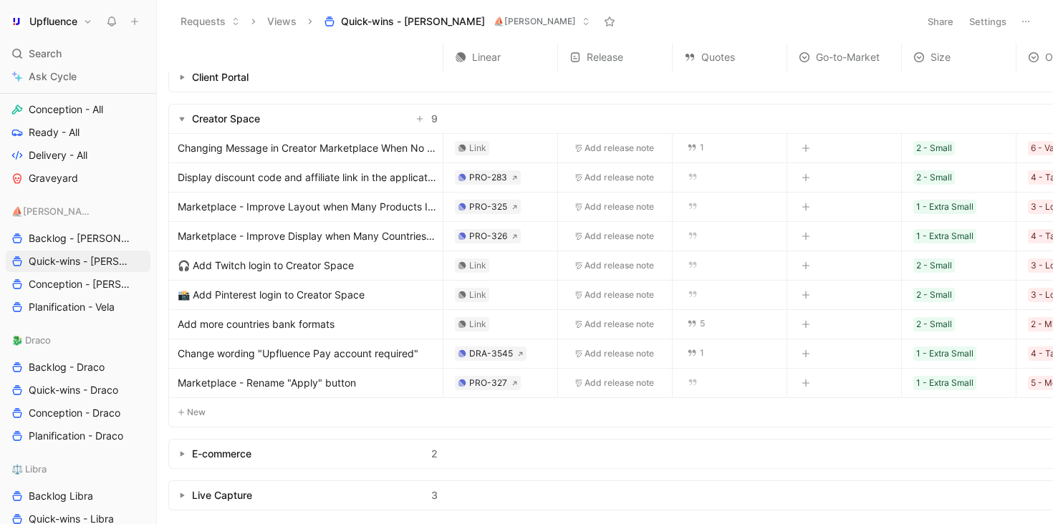
click at [998, 26] on button "Settings" at bounding box center [987, 21] width 50 height 20
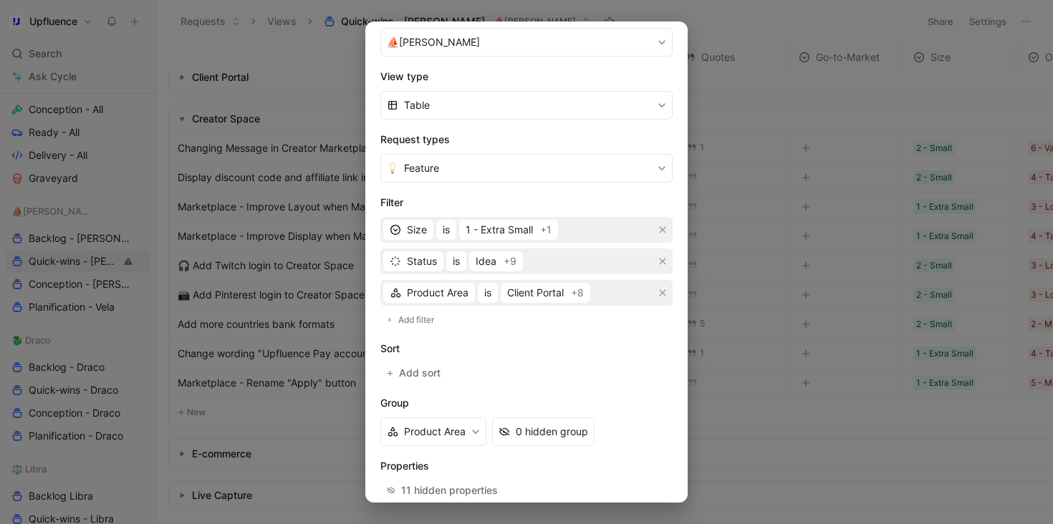
scroll to position [258, 0]
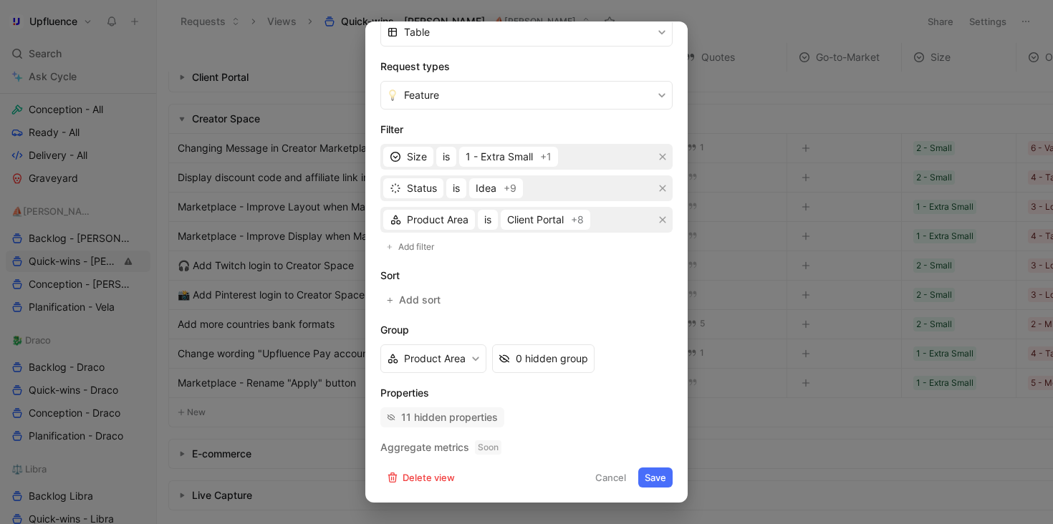
click at [465, 414] on div "11 hidden properties" at bounding box center [449, 417] width 97 height 17
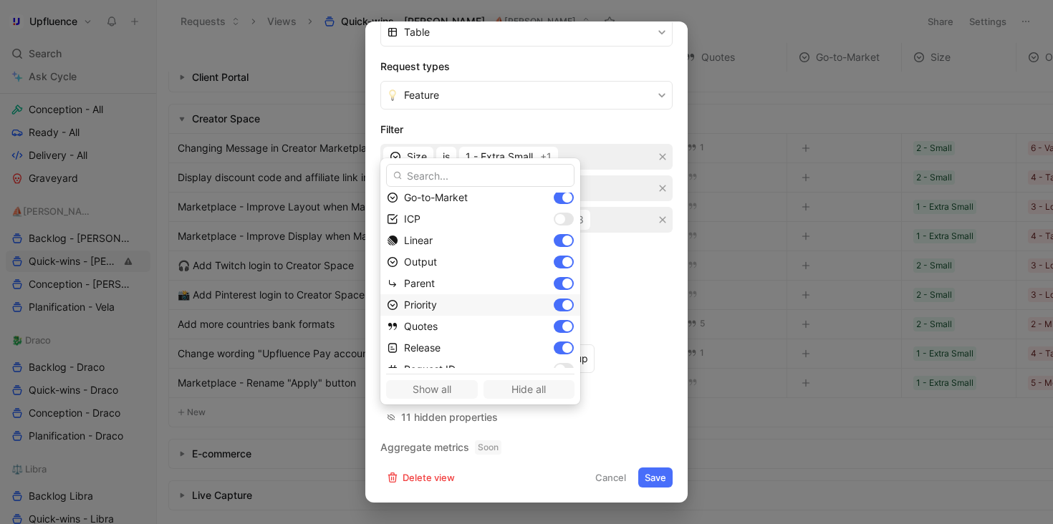
scroll to position [319, 0]
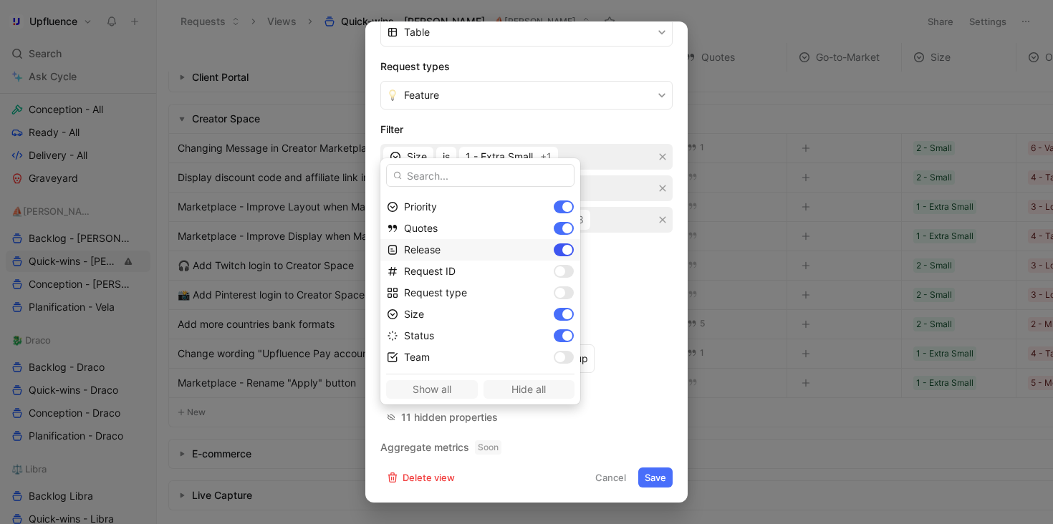
click at [553, 244] on div at bounding box center [563, 249] width 20 height 13
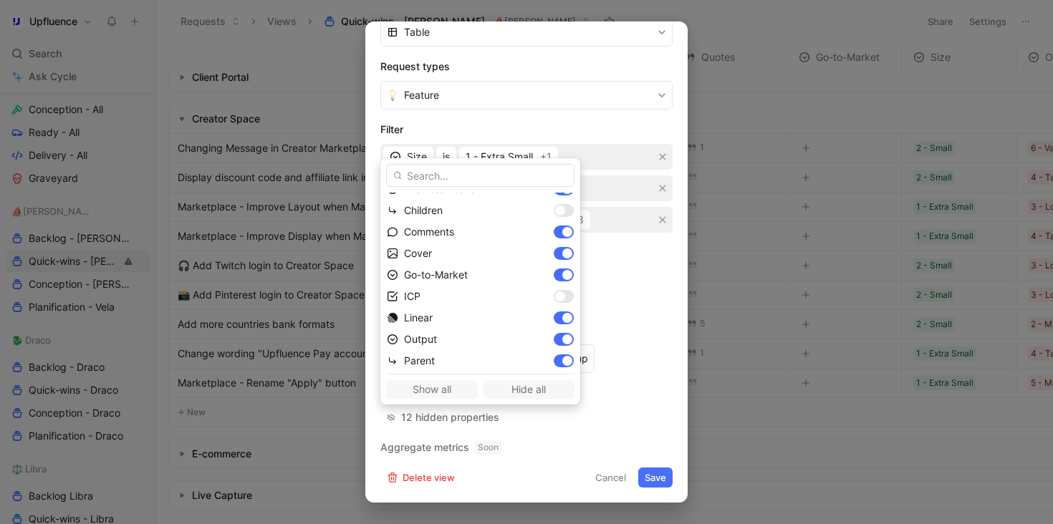
scroll to position [129, 0]
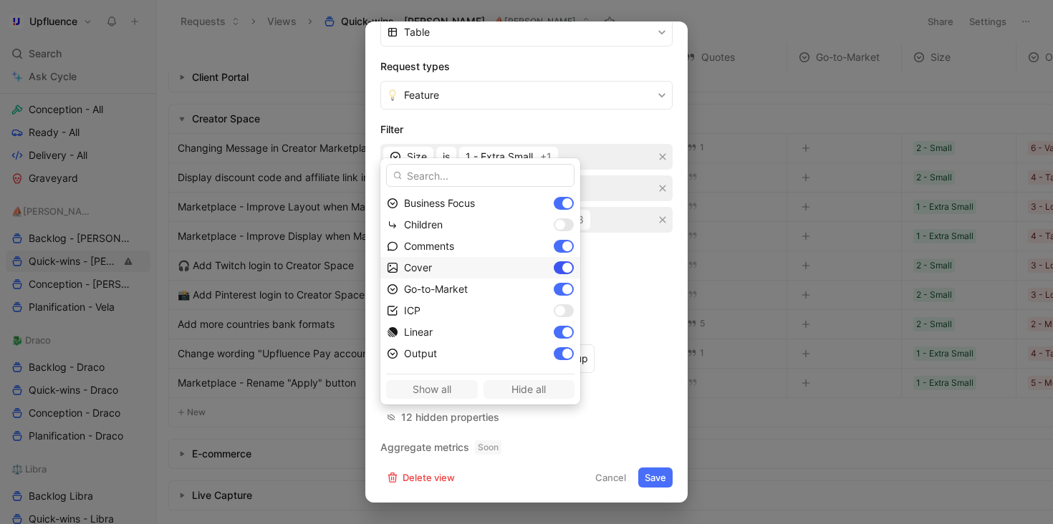
click at [562, 268] on div at bounding box center [567, 268] width 10 height 10
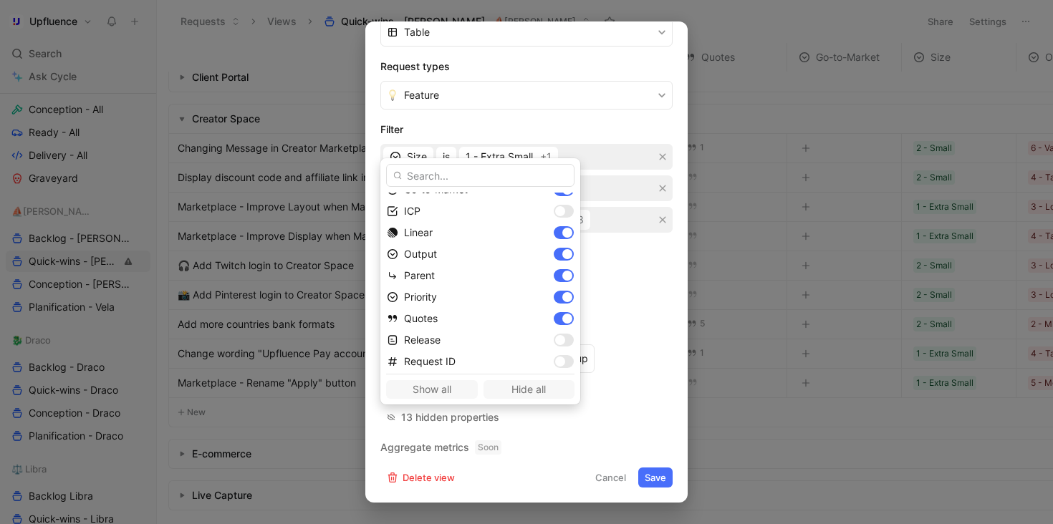
scroll to position [276, 0]
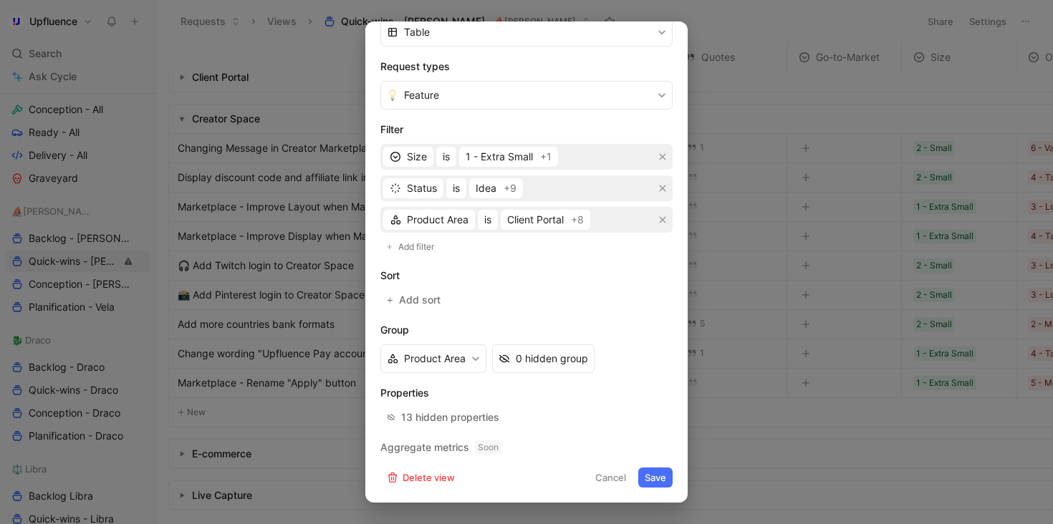
click at [652, 470] on button "Save" at bounding box center [655, 478] width 34 height 20
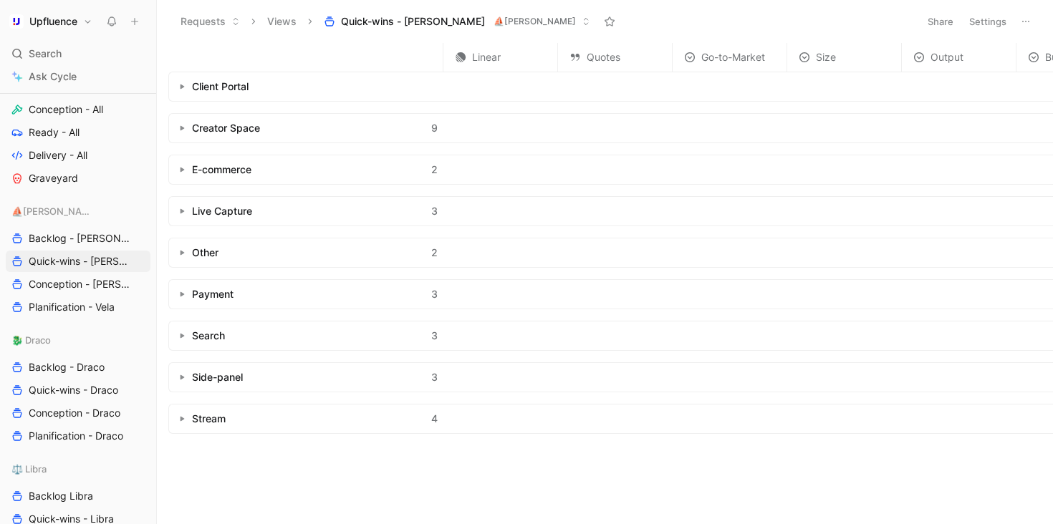
scroll to position [0, 0]
click at [183, 132] on button "button" at bounding box center [182, 128] width 14 height 14
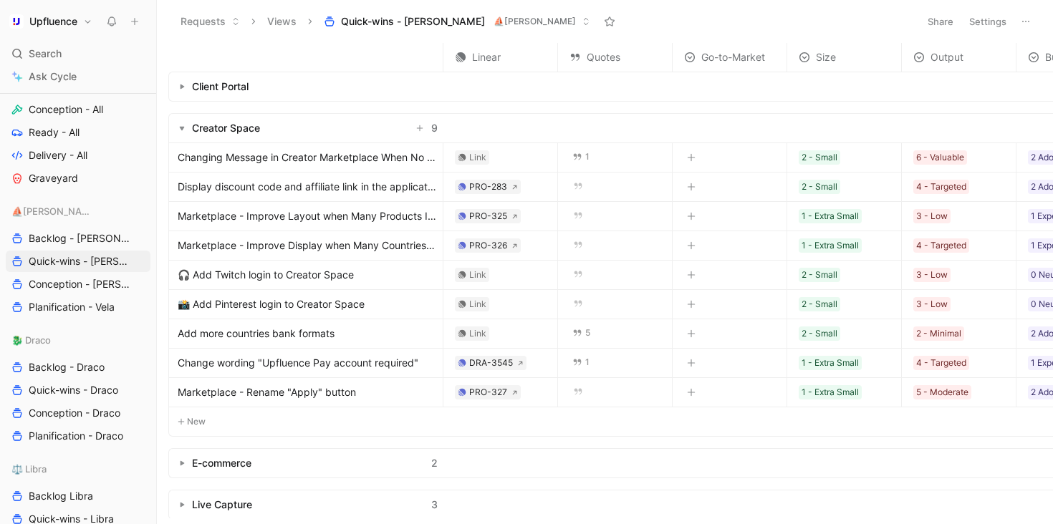
click at [998, 20] on button "Settings" at bounding box center [987, 21] width 50 height 20
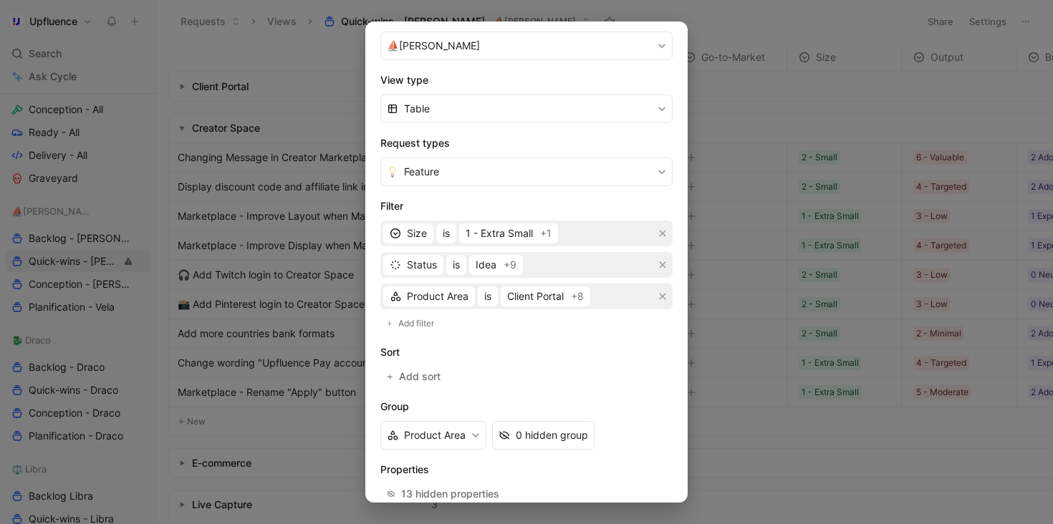
scroll to position [258, 0]
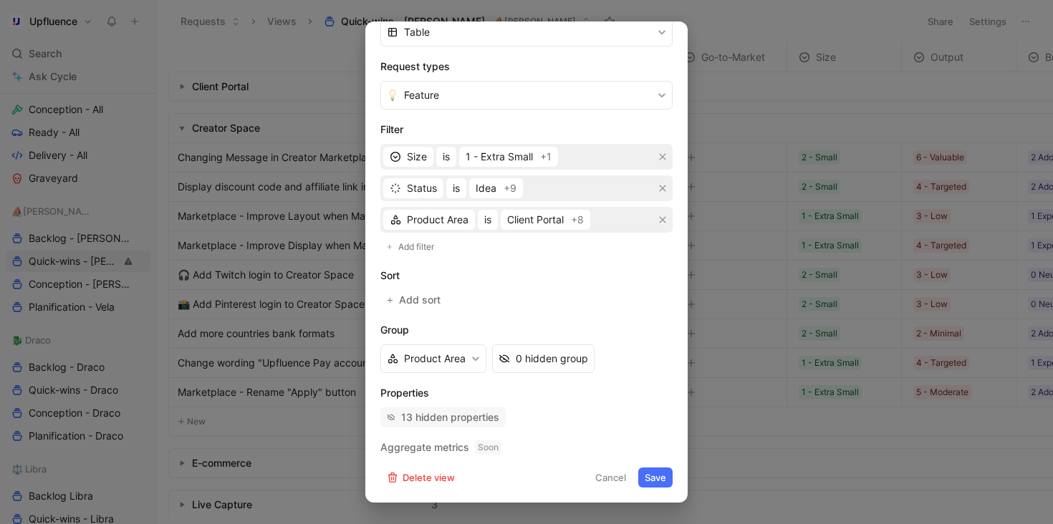
click at [475, 426] on button "13 hidden properties" at bounding box center [442, 417] width 125 height 20
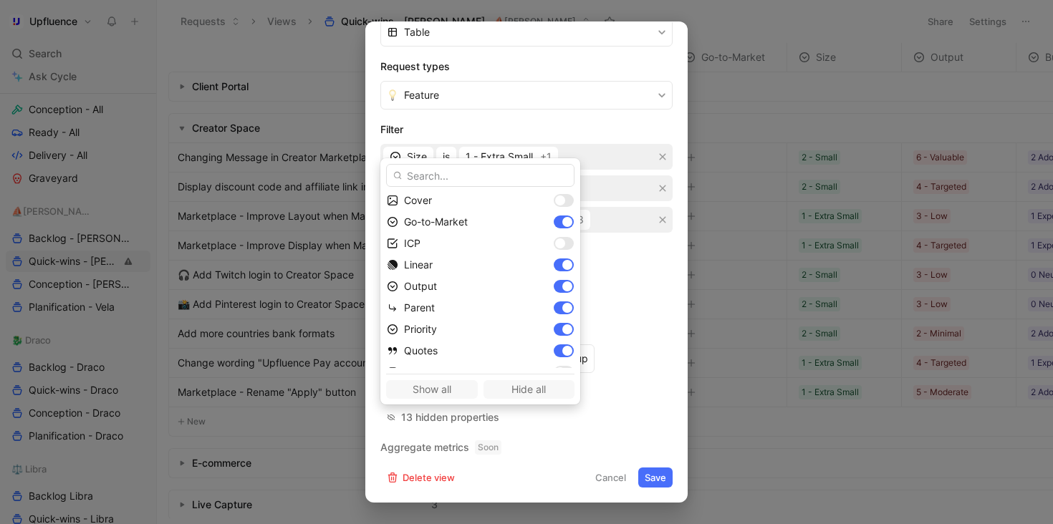
scroll to position [208, 0]
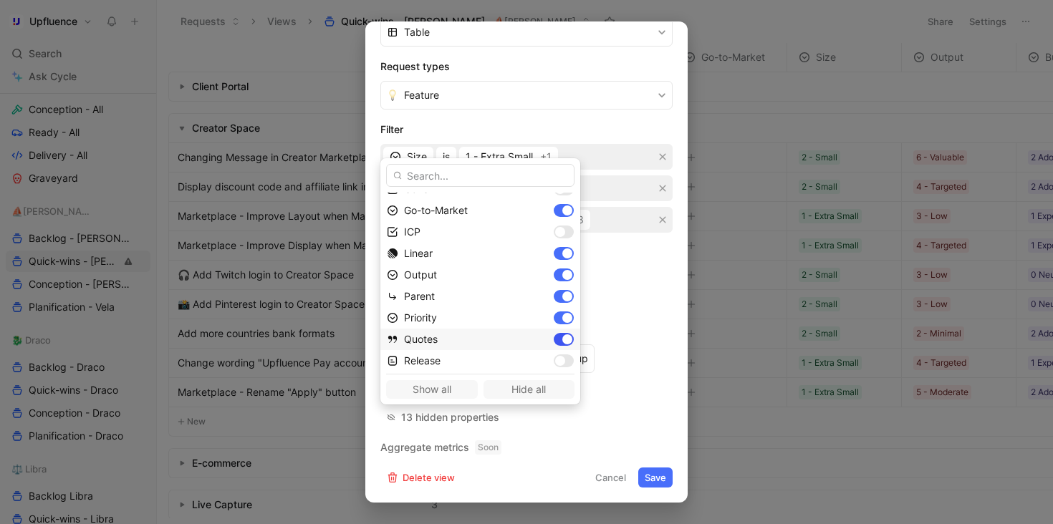
click at [562, 342] on div at bounding box center [567, 339] width 10 height 10
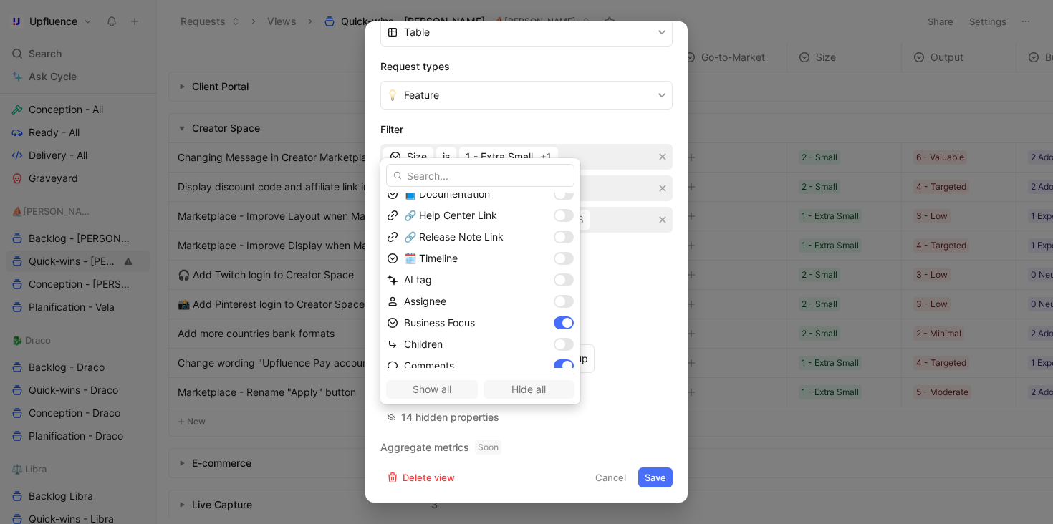
scroll to position [0, 0]
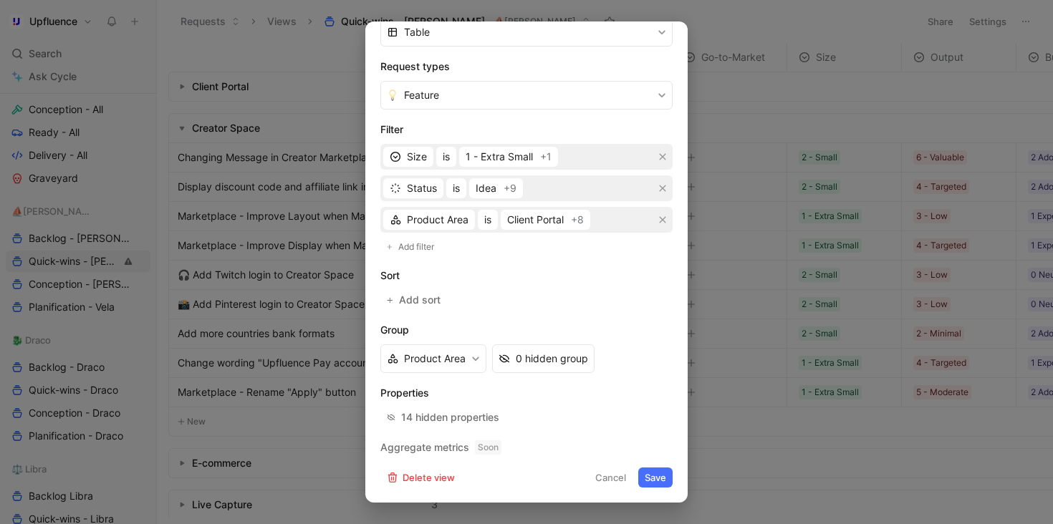
click at [646, 478] on button "Save" at bounding box center [655, 478] width 34 height 20
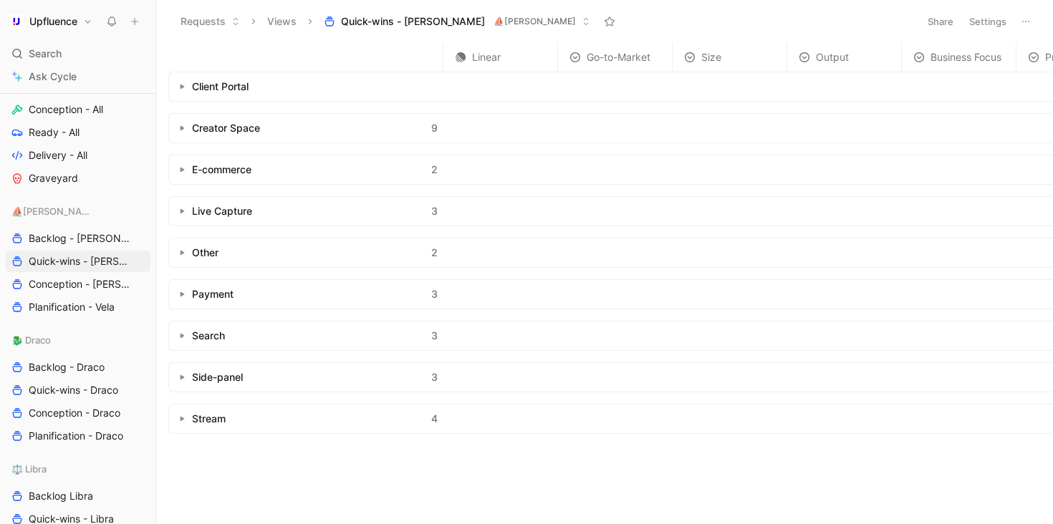
click at [183, 128] on icon "button" at bounding box center [182, 128] width 6 height 6
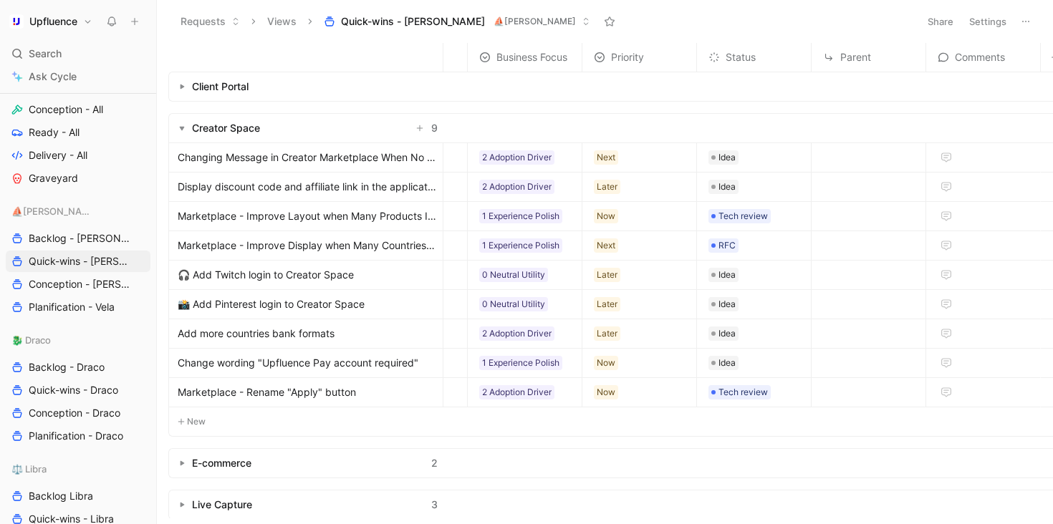
scroll to position [0, 436]
click at [982, 24] on button "Settings" at bounding box center [987, 21] width 50 height 20
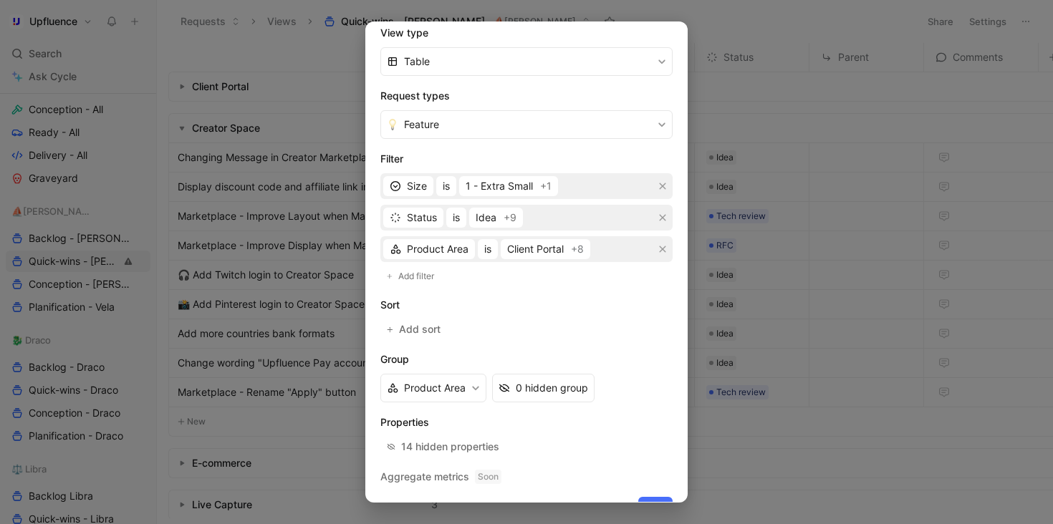
scroll to position [258, 0]
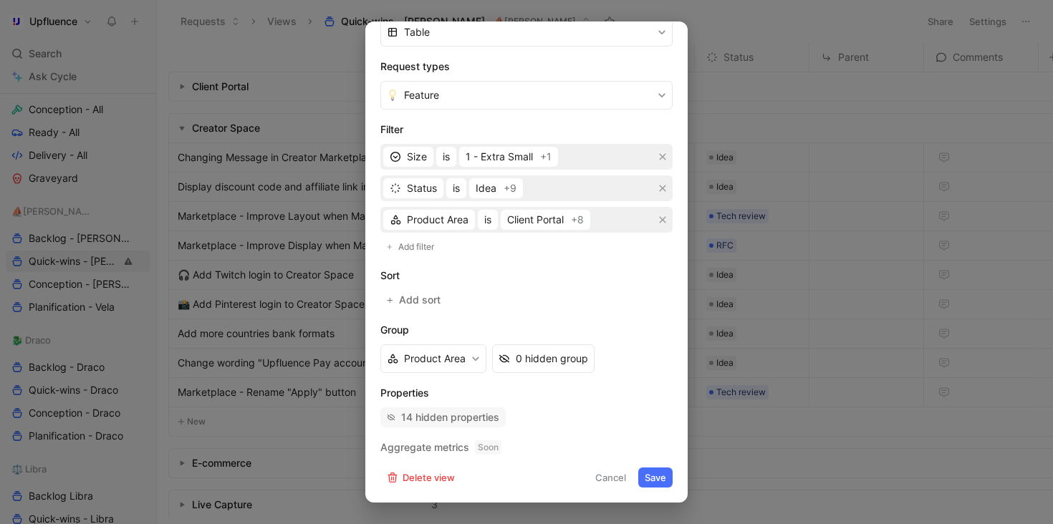
click at [456, 413] on div "14 hidden properties" at bounding box center [450, 417] width 98 height 17
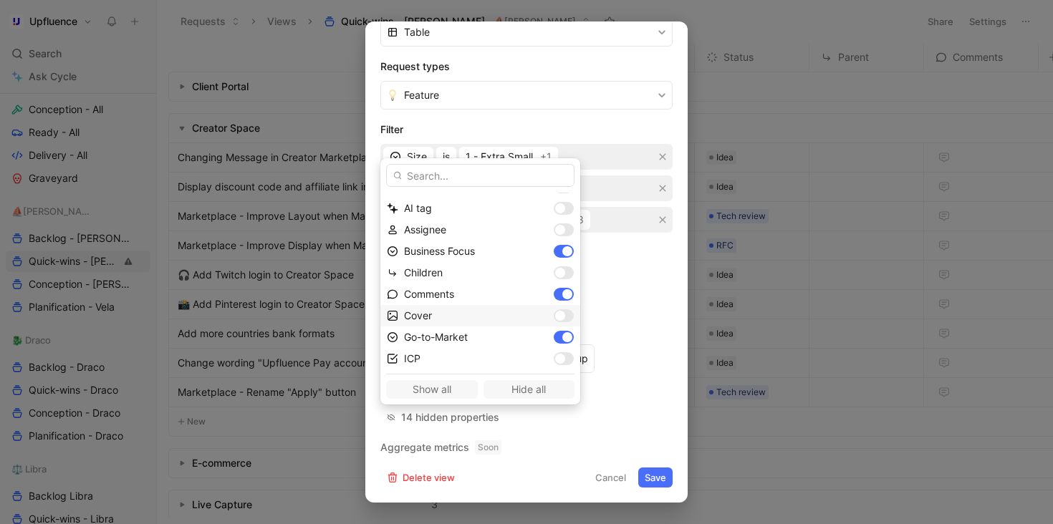
scroll to position [176, 0]
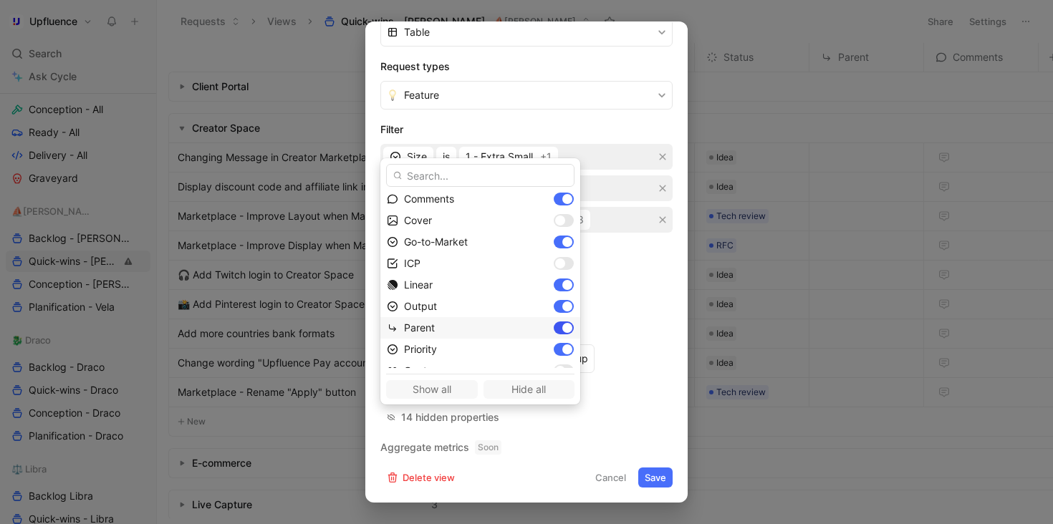
click at [562, 326] on div at bounding box center [567, 328] width 10 height 10
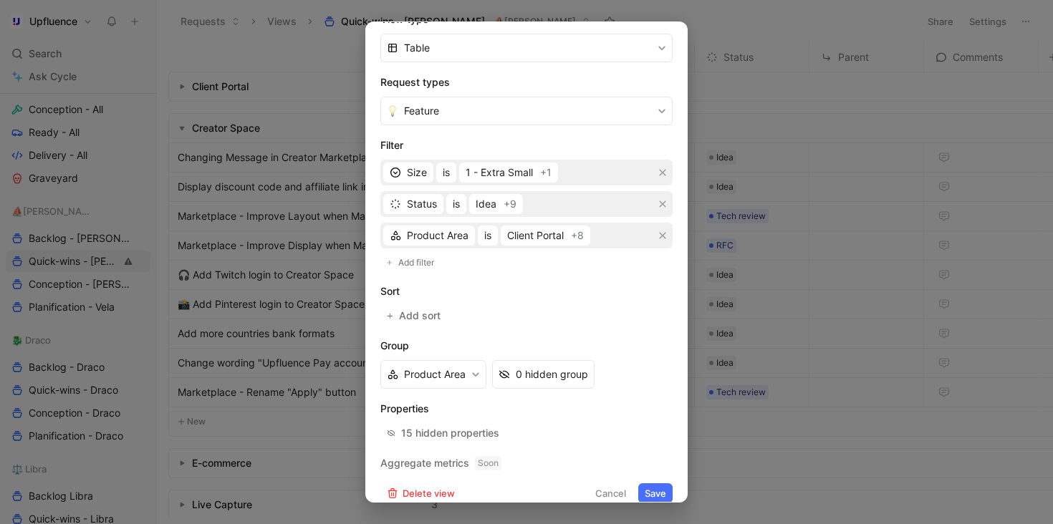
scroll to position [240, 0]
click at [504, 207] on span "+9" at bounding box center [509, 206] width 13 height 17
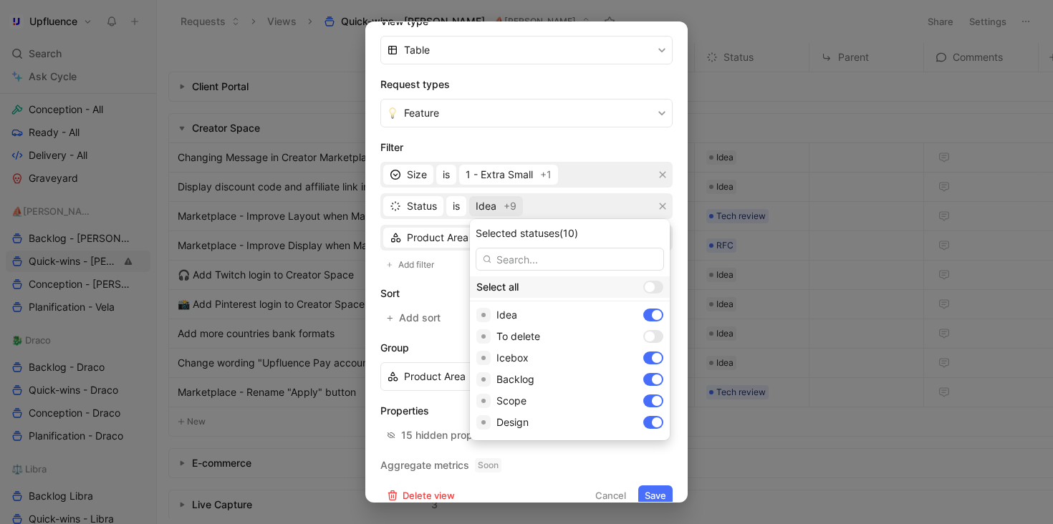
click at [644, 285] on div at bounding box center [649, 287] width 10 height 10
click at [0, 0] on input "checkbox" at bounding box center [0, 0] width 0 height 0
click at [652, 285] on div at bounding box center [657, 287] width 10 height 10
click at [0, 0] on input "checkbox" at bounding box center [0, 0] width 0 height 0
click at [644, 357] on div at bounding box center [649, 358] width 10 height 10
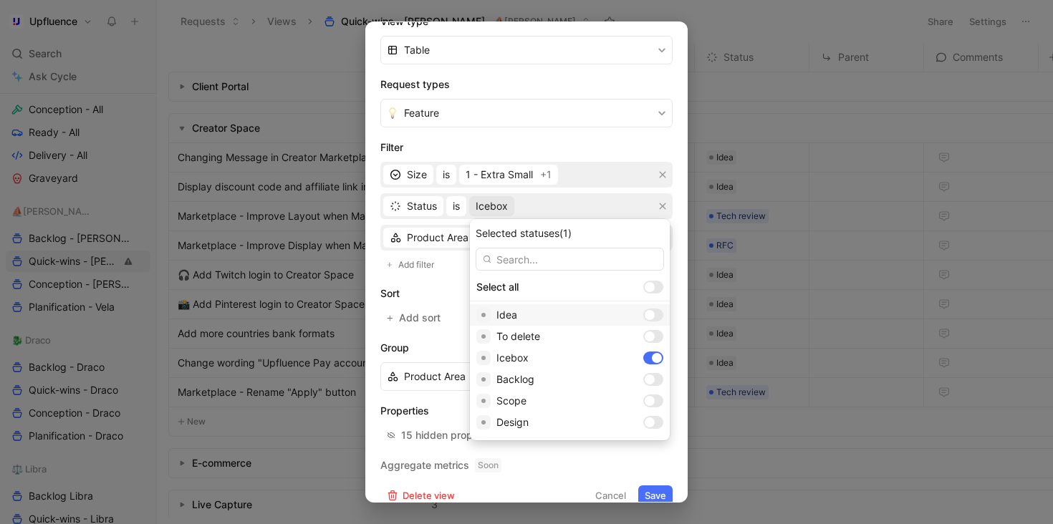
click at [644, 314] on div at bounding box center [649, 315] width 10 height 10
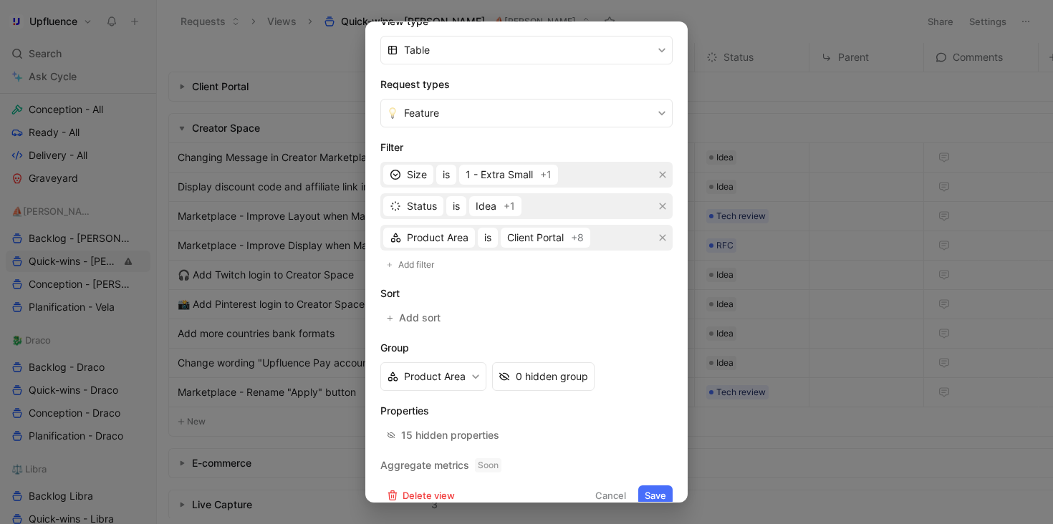
click at [649, 486] on button "Save" at bounding box center [655, 495] width 34 height 20
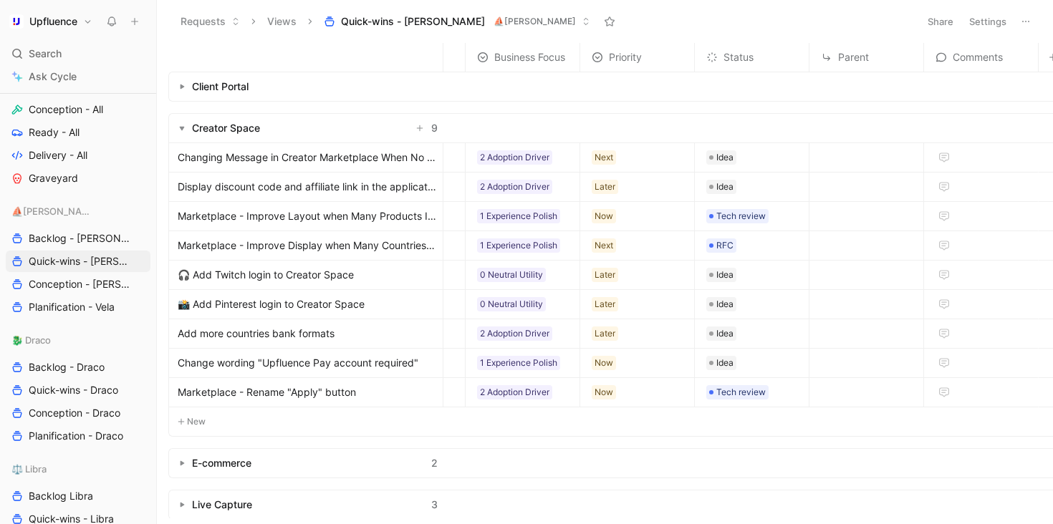
scroll to position [0, 342]
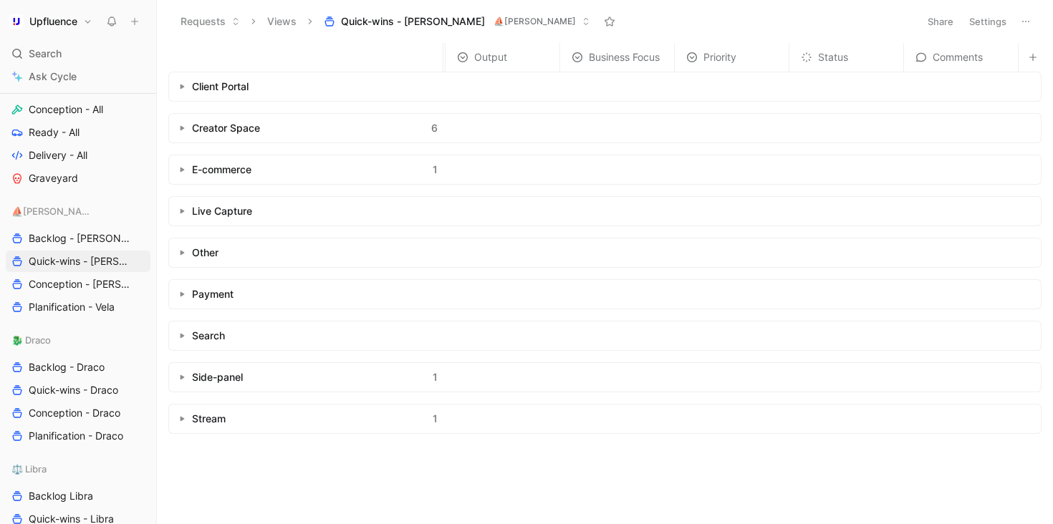
click at [185, 130] on button "button" at bounding box center [182, 128] width 14 height 14
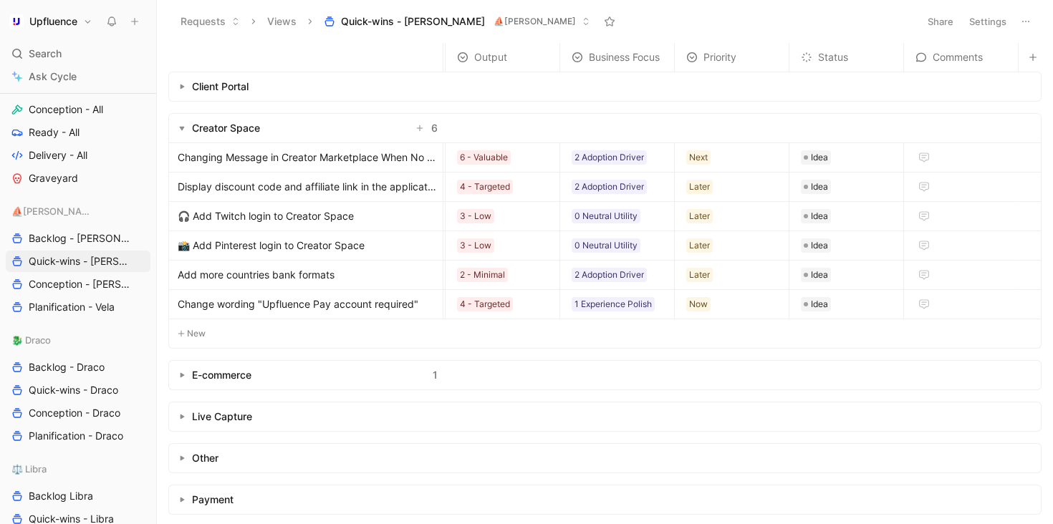
scroll to position [0, 349]
click at [986, 21] on button "Settings" at bounding box center [987, 21] width 50 height 20
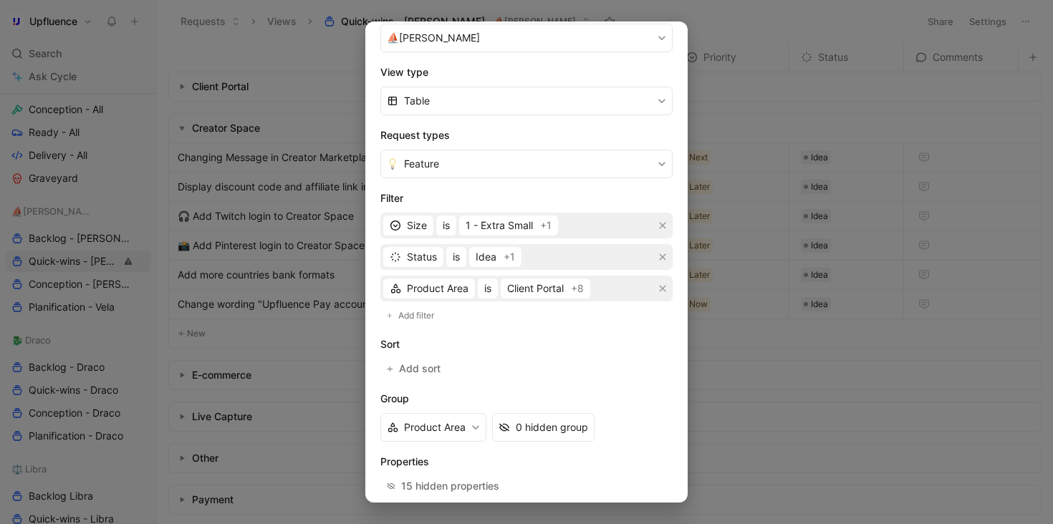
scroll to position [258, 0]
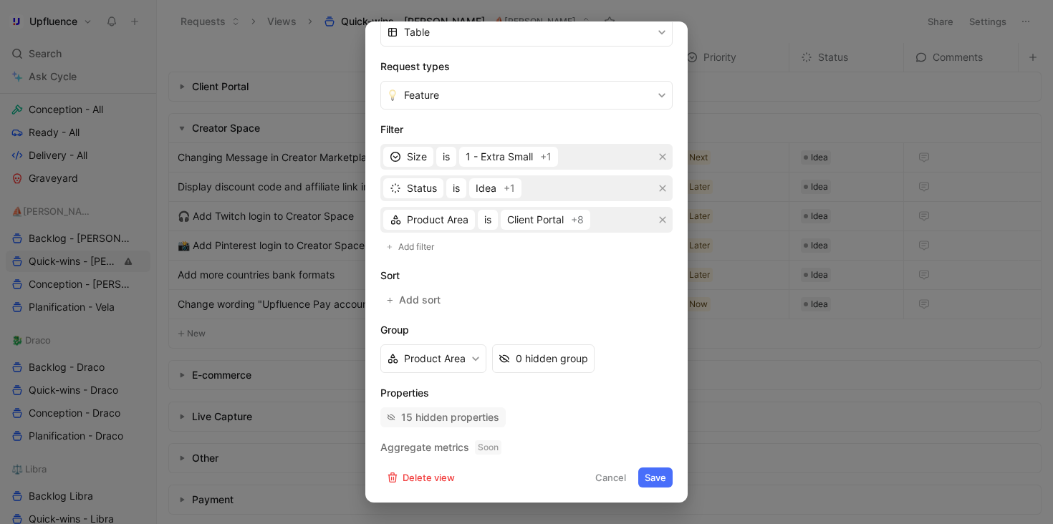
click at [479, 427] on button "15 hidden properties" at bounding box center [442, 417] width 125 height 20
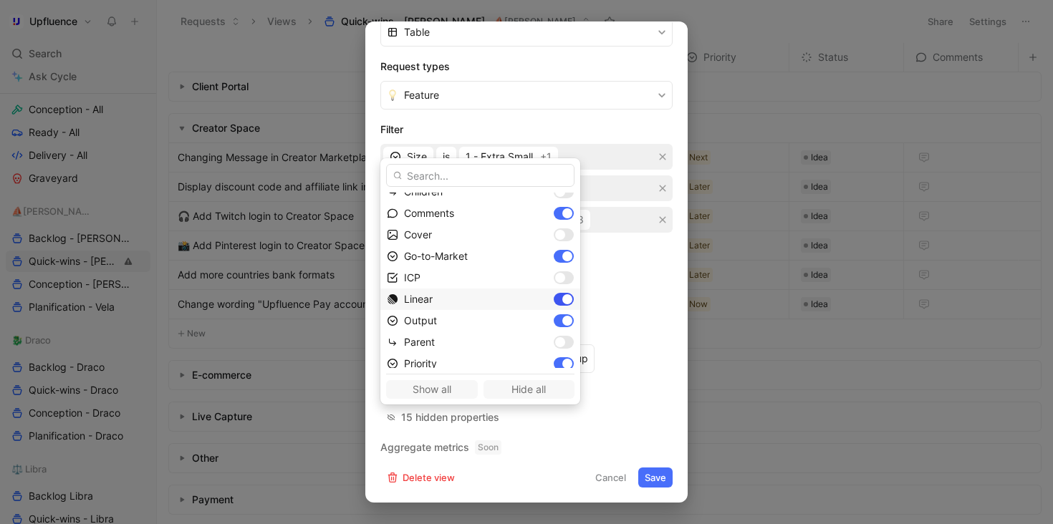
scroll to position [173, 0]
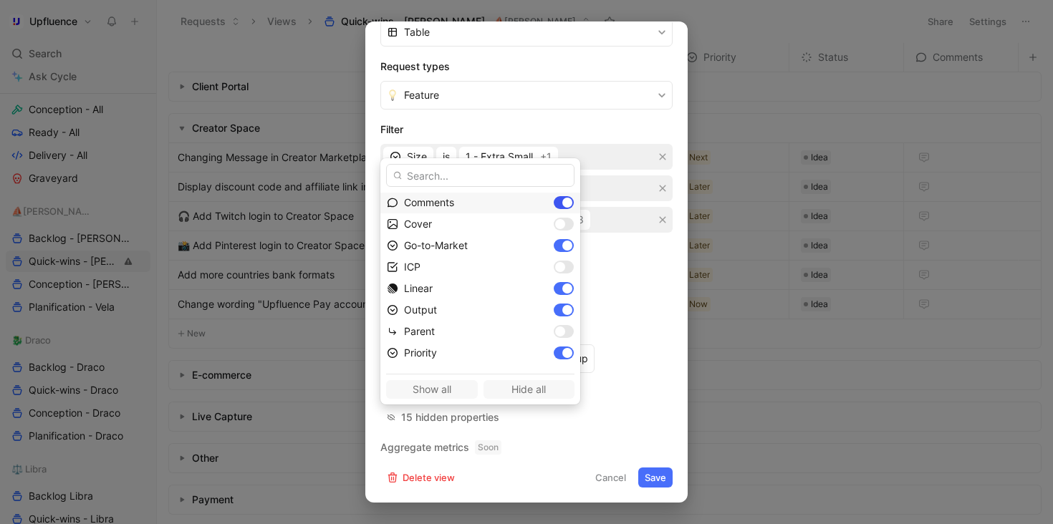
click at [562, 200] on div at bounding box center [567, 203] width 10 height 10
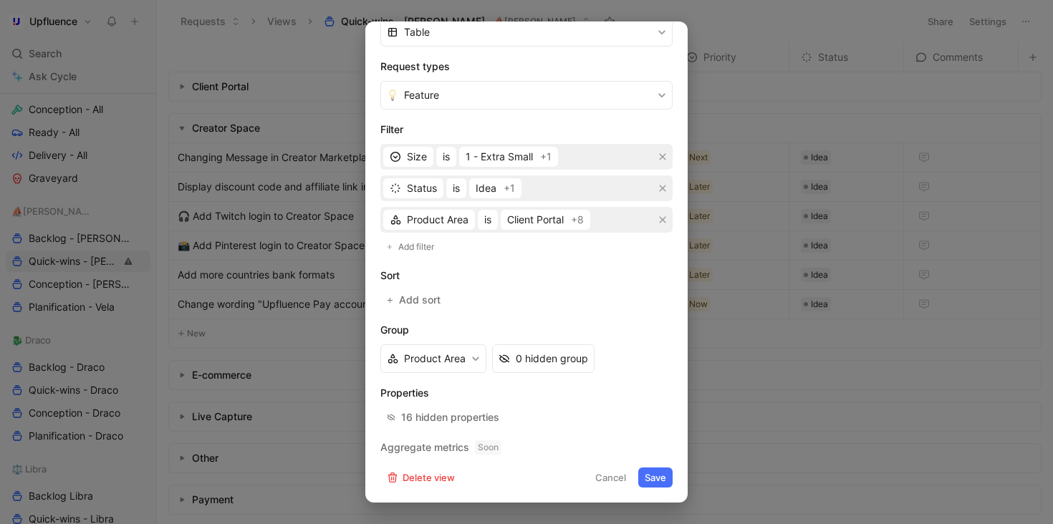
click at [649, 478] on button "Save" at bounding box center [655, 478] width 34 height 20
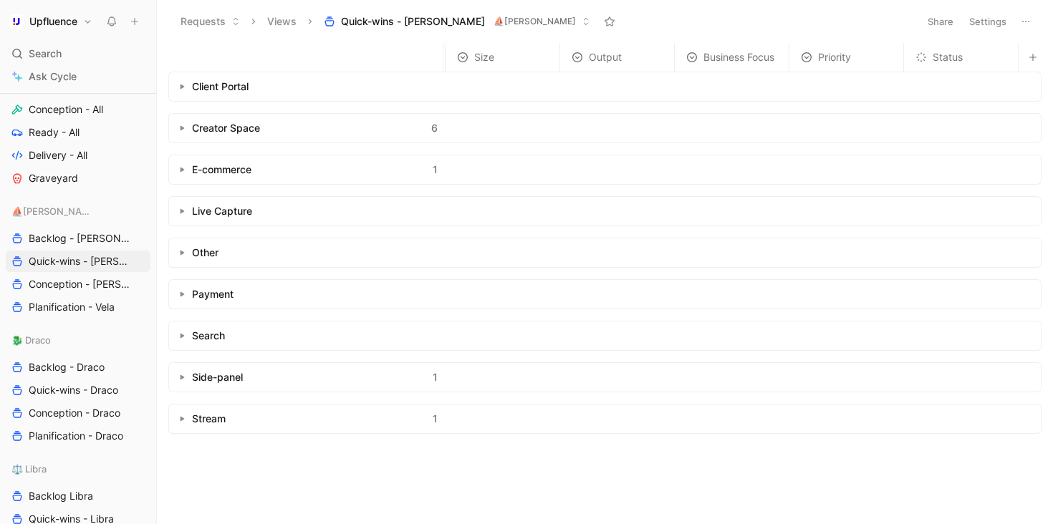
scroll to position [0, 227]
click at [175, 131] on button "button" at bounding box center [182, 128] width 14 height 14
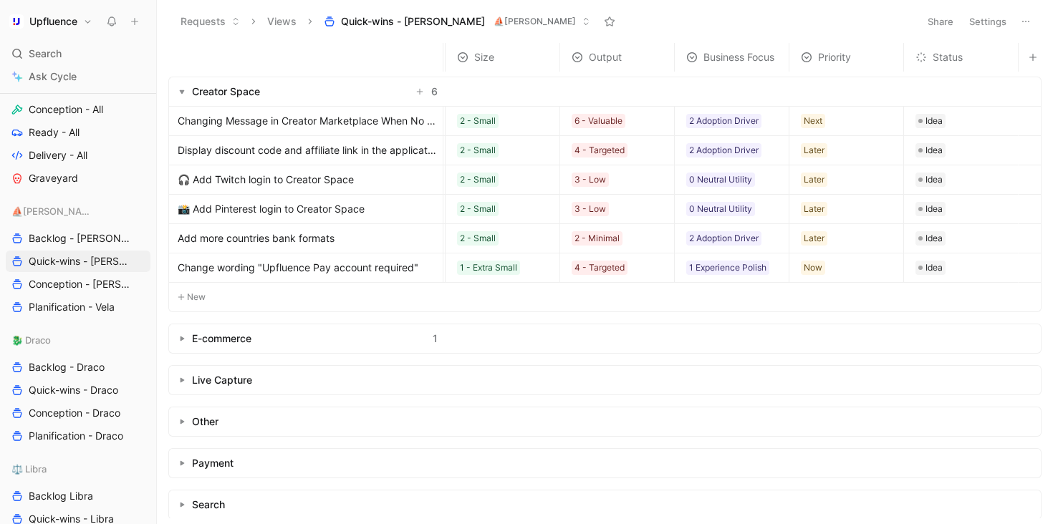
scroll to position [39, 228]
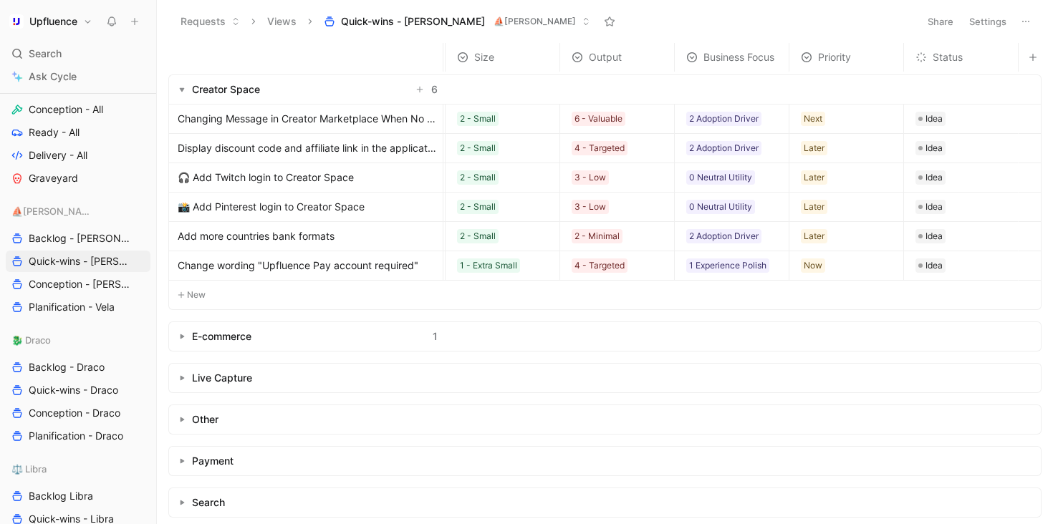
click at [187, 329] on div "E-commerce 1" at bounding box center [306, 336] width 274 height 29
click at [182, 336] on use "button" at bounding box center [182, 336] width 4 height 5
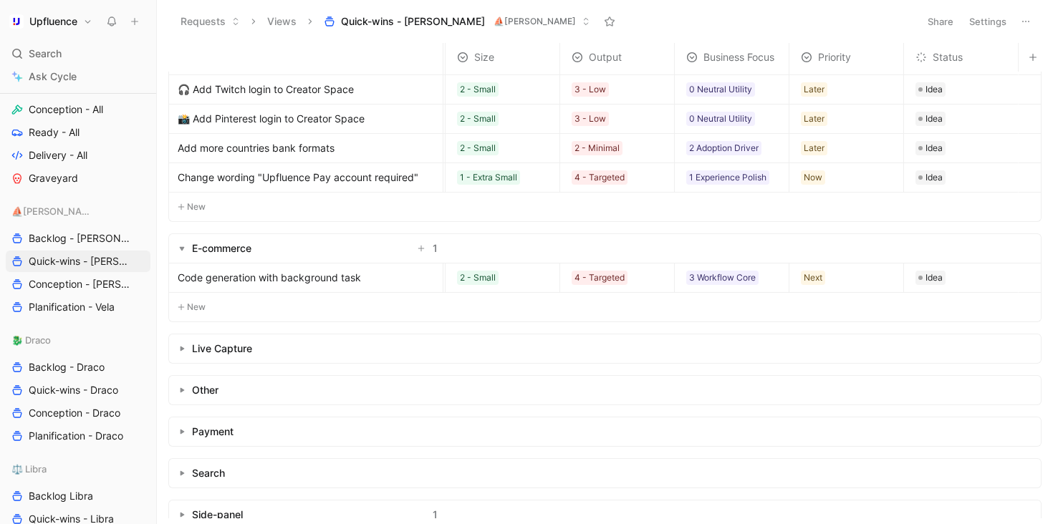
scroll to position [129, 228]
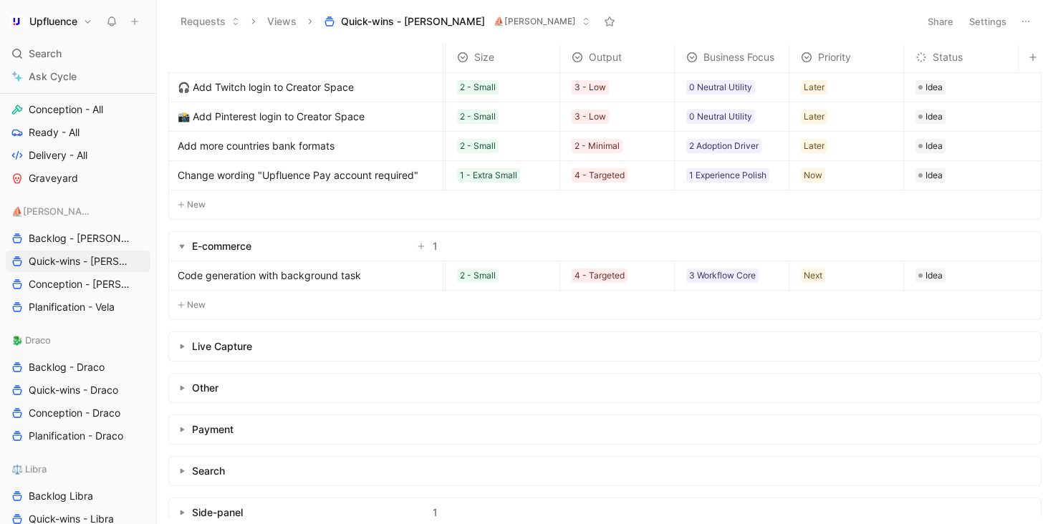
click at [178, 349] on button "button" at bounding box center [182, 346] width 14 height 14
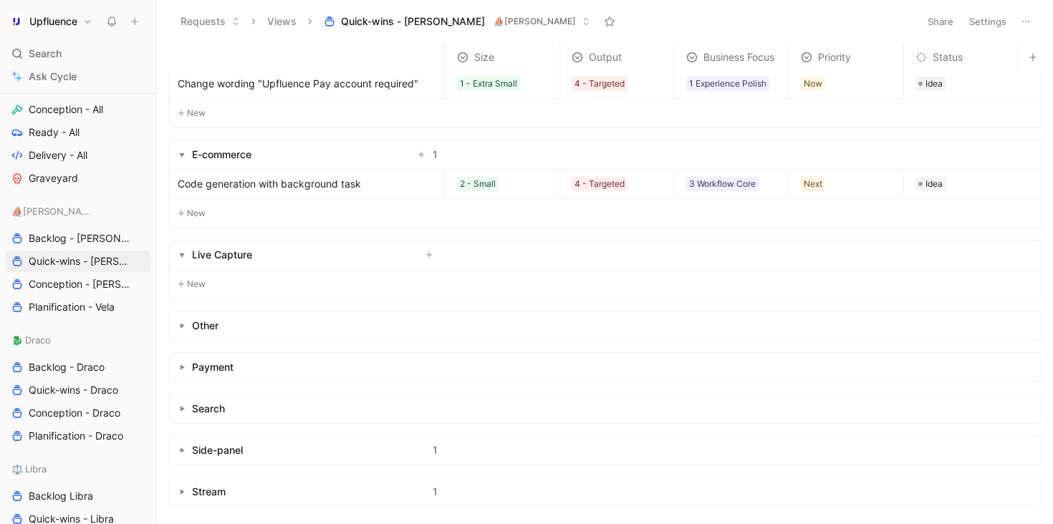
click at [185, 319] on button "button" at bounding box center [182, 326] width 14 height 14
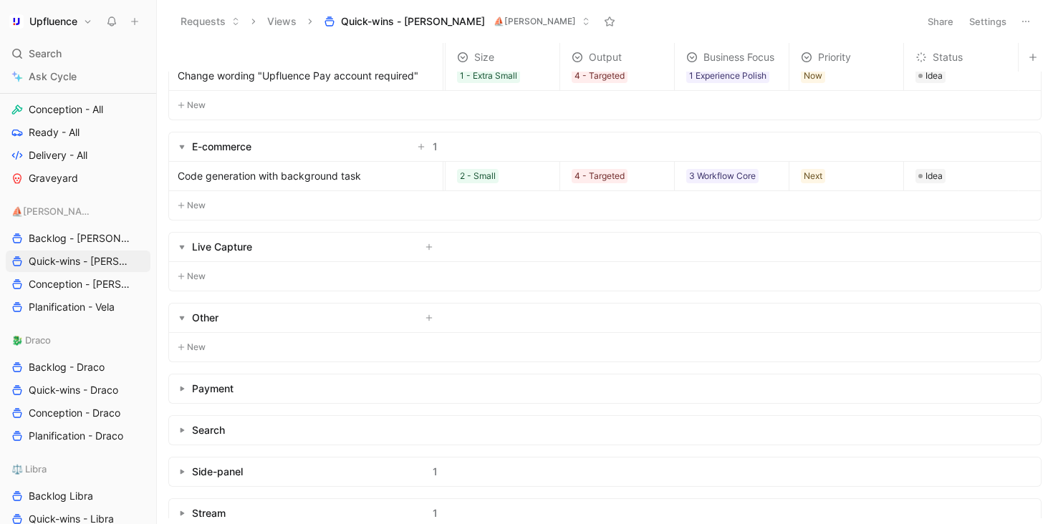
scroll to position [258, 228]
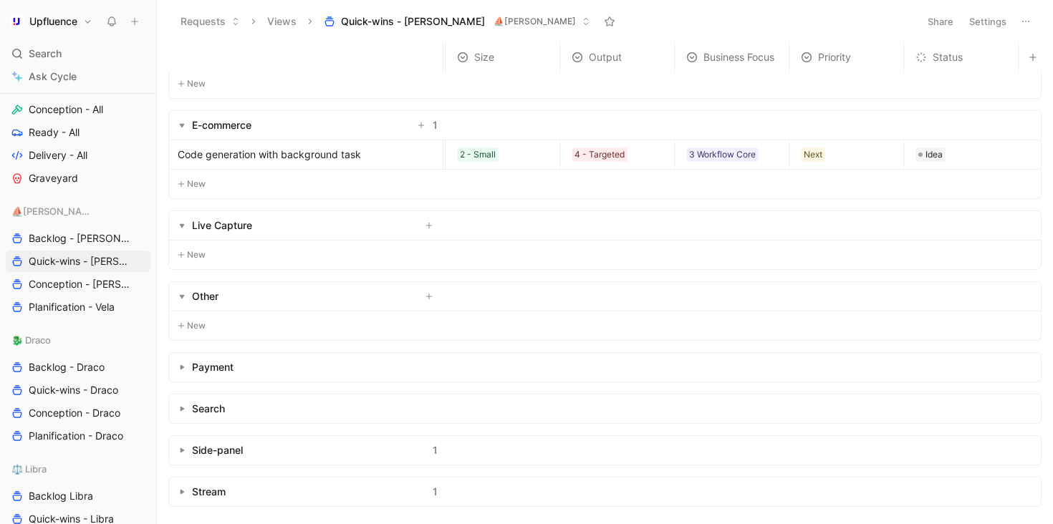
click at [180, 365] on button "button" at bounding box center [182, 367] width 14 height 14
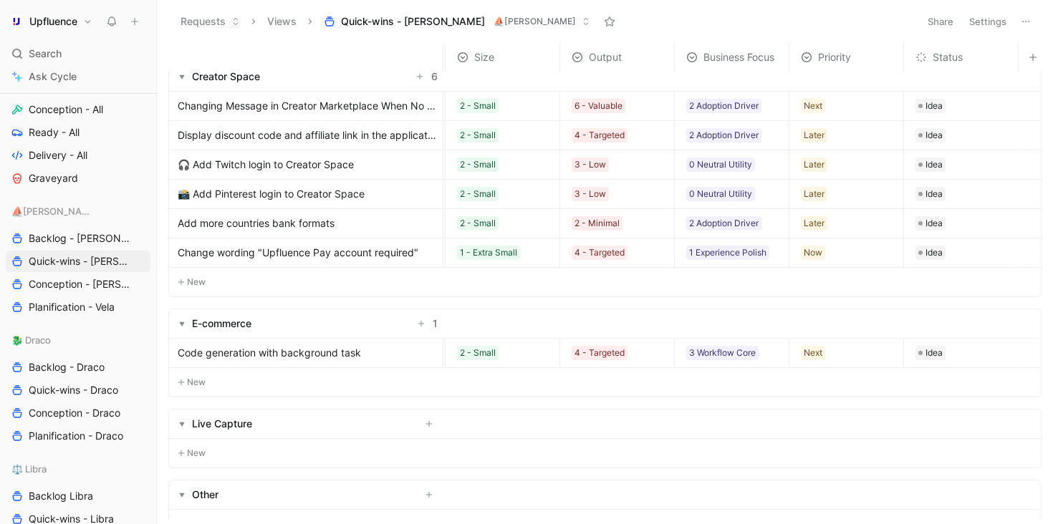
scroll to position [91, 228]
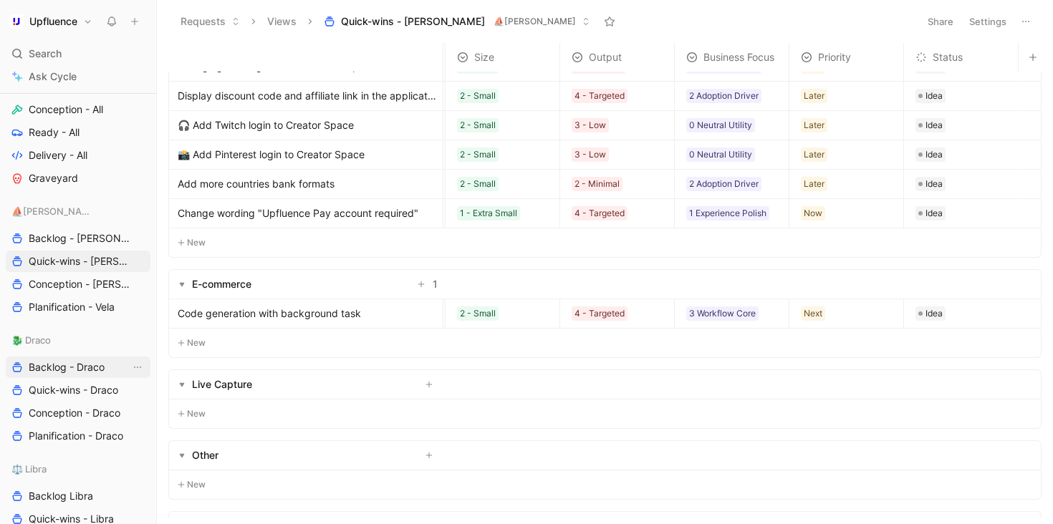
click at [67, 371] on span "Backlog - Draco" at bounding box center [67, 367] width 76 height 14
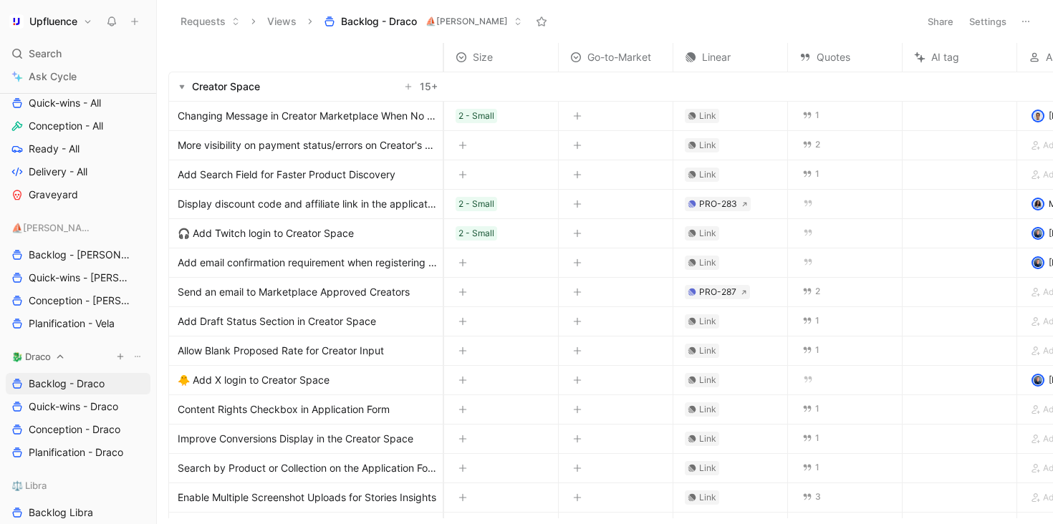
scroll to position [622, 0]
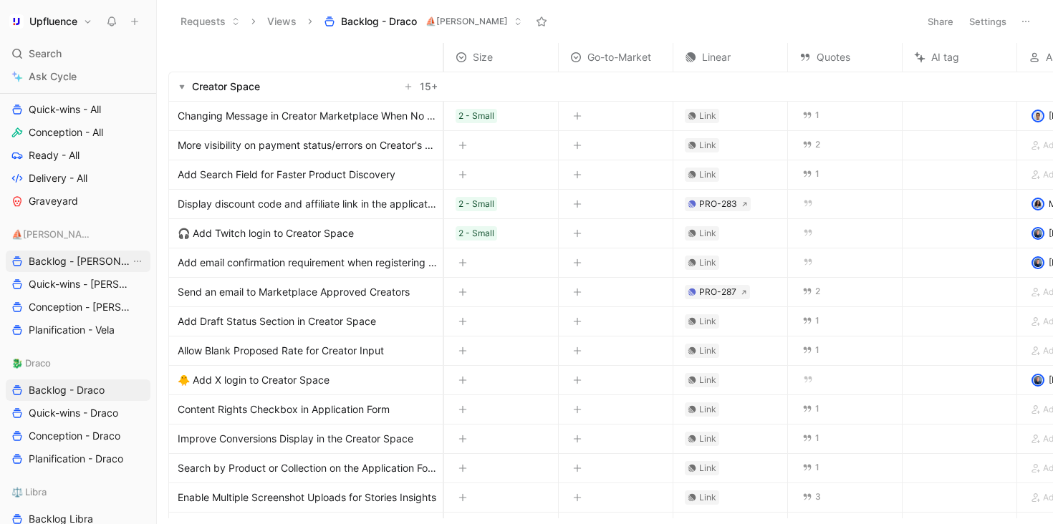
click at [84, 263] on span "Backlog - [PERSON_NAME]" at bounding box center [80, 261] width 102 height 14
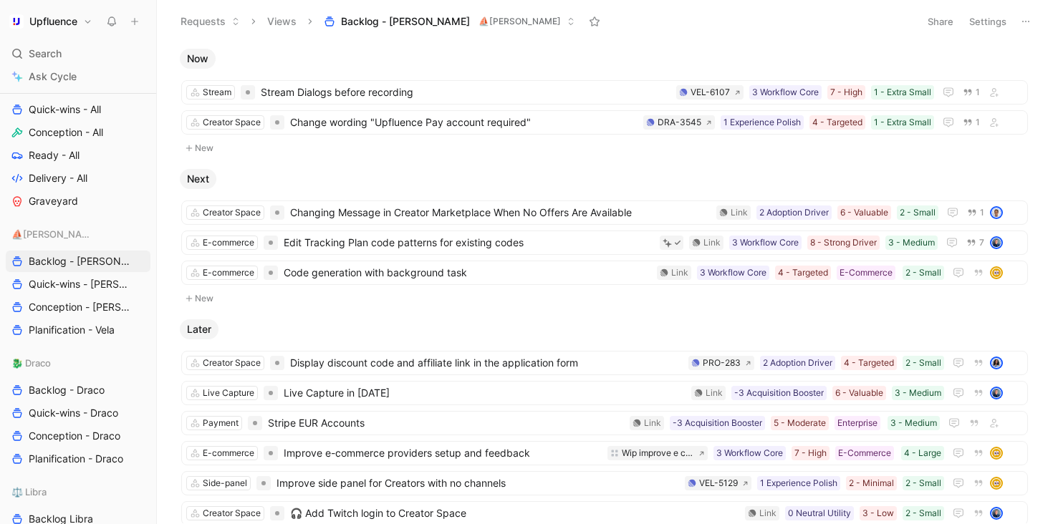
click at [991, 16] on button "Settings" at bounding box center [987, 21] width 50 height 20
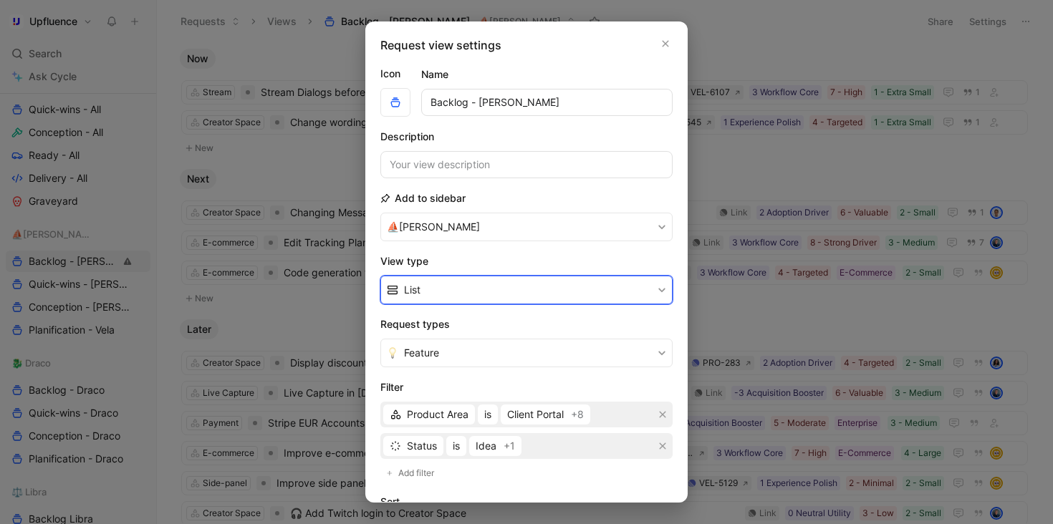
click at [492, 284] on button "List" at bounding box center [526, 290] width 292 height 29
click at [459, 360] on div "Table" at bounding box center [531, 366] width 254 height 17
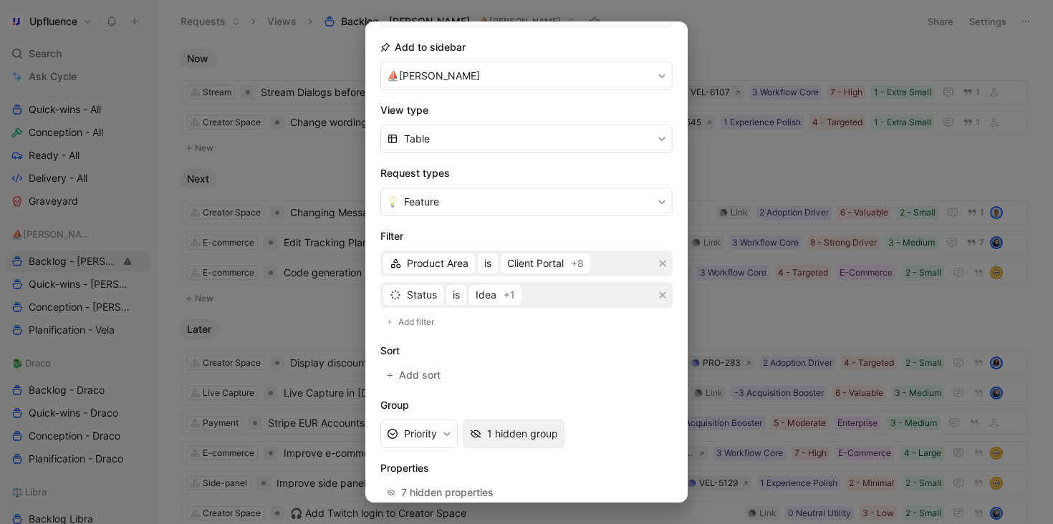
scroll to position [226, 0]
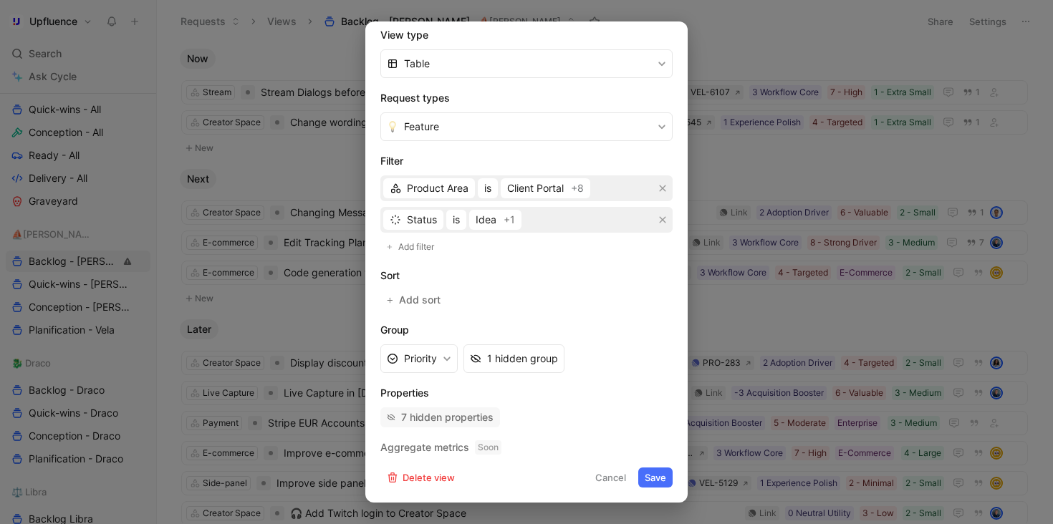
click at [480, 420] on div "7 hidden properties" at bounding box center [447, 417] width 92 height 17
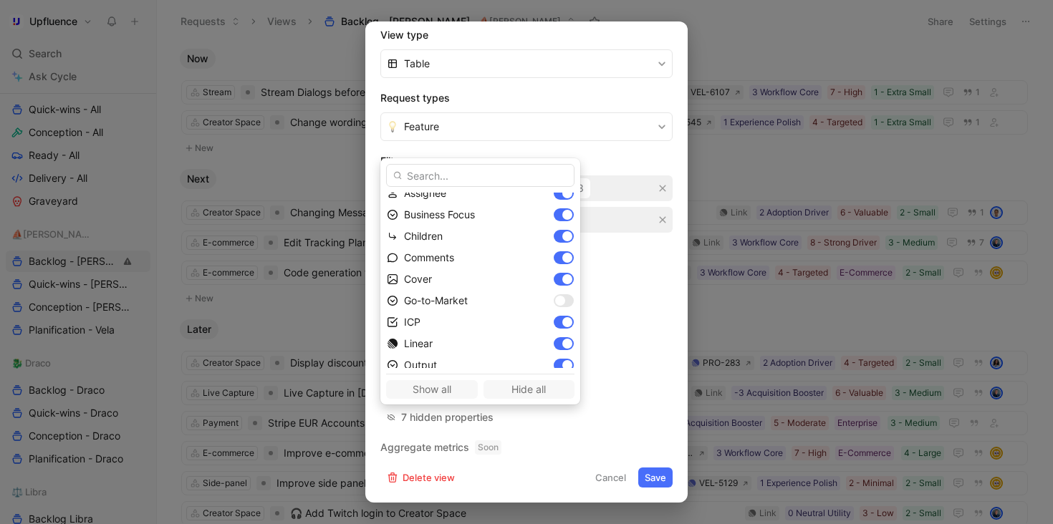
scroll to position [51, 0]
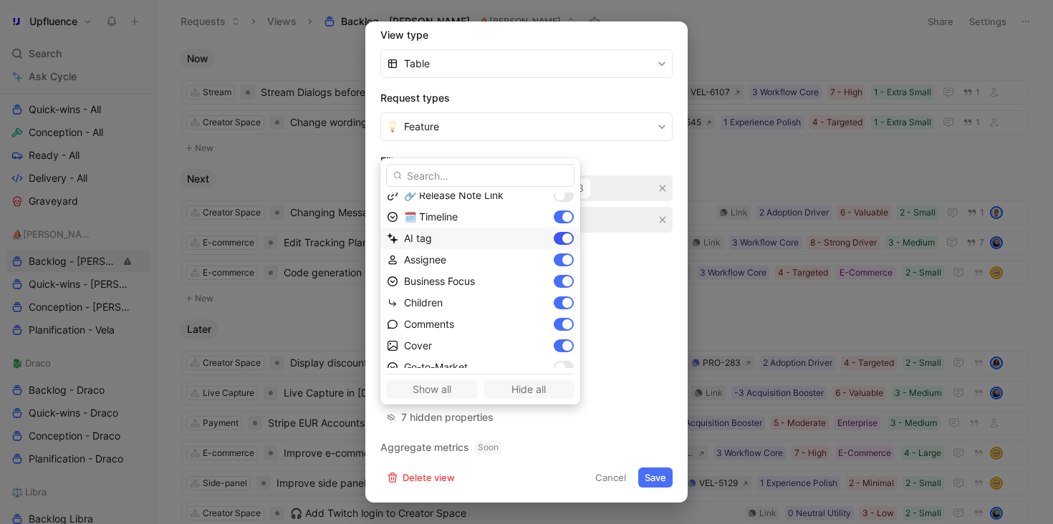
click at [562, 238] on div at bounding box center [567, 238] width 10 height 10
click at [562, 215] on div at bounding box center [567, 218] width 10 height 10
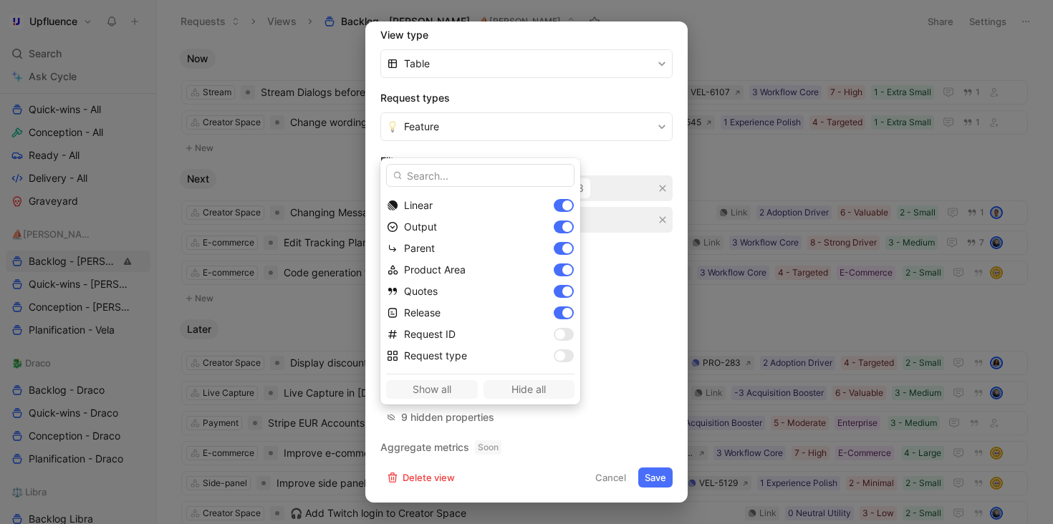
scroll to position [258, 0]
click at [562, 245] on div at bounding box center [567, 246] width 10 height 10
click at [562, 250] on div at bounding box center [567, 250] width 10 height 10
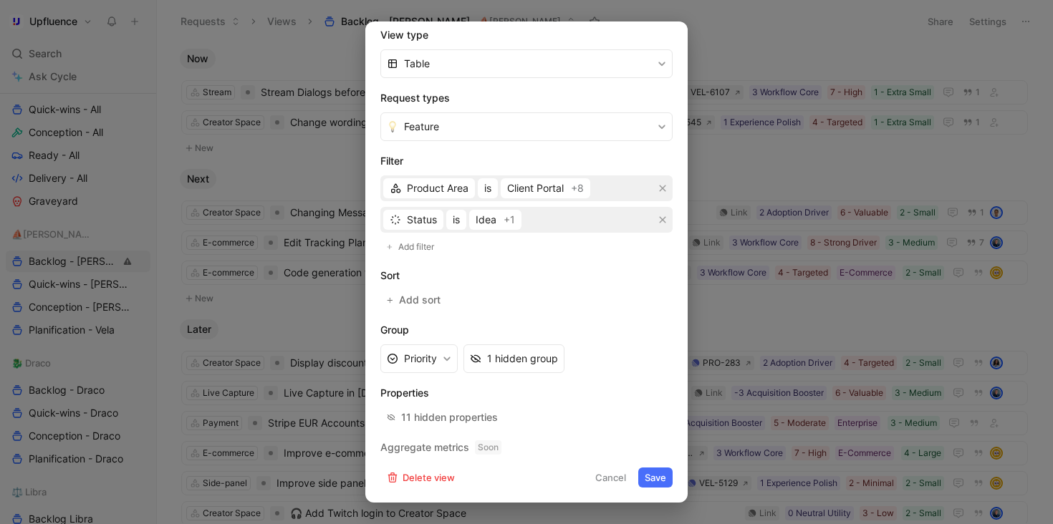
click at [645, 479] on button "Save" at bounding box center [655, 478] width 34 height 20
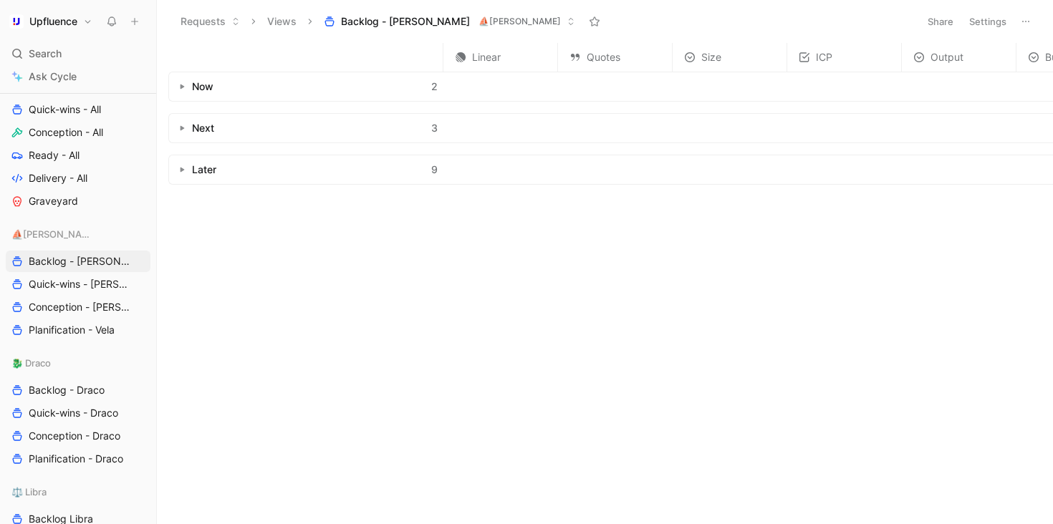
click at [186, 82] on button "button" at bounding box center [182, 86] width 14 height 14
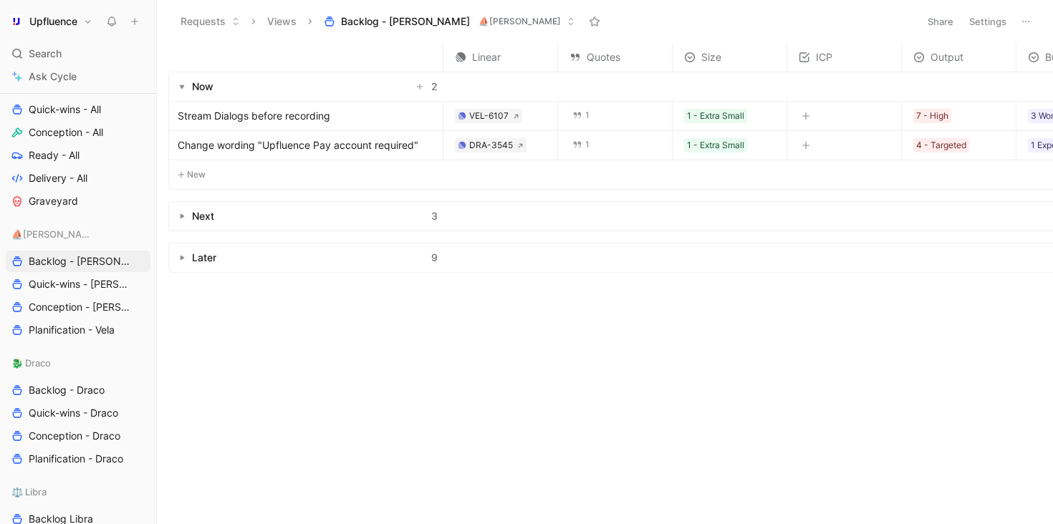
click at [177, 218] on button "button" at bounding box center [182, 216] width 14 height 14
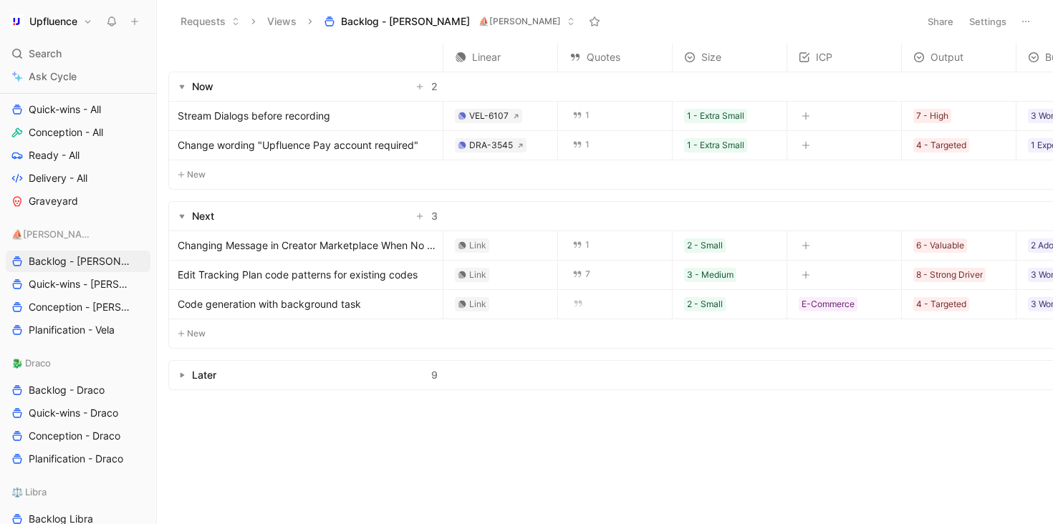
click at [176, 378] on button "button" at bounding box center [182, 375] width 14 height 14
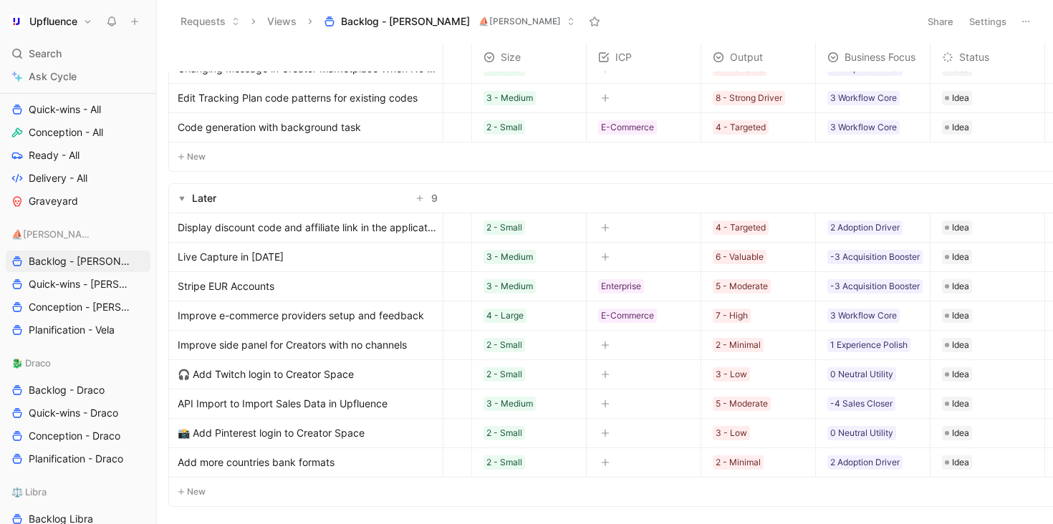
scroll to position [185, 142]
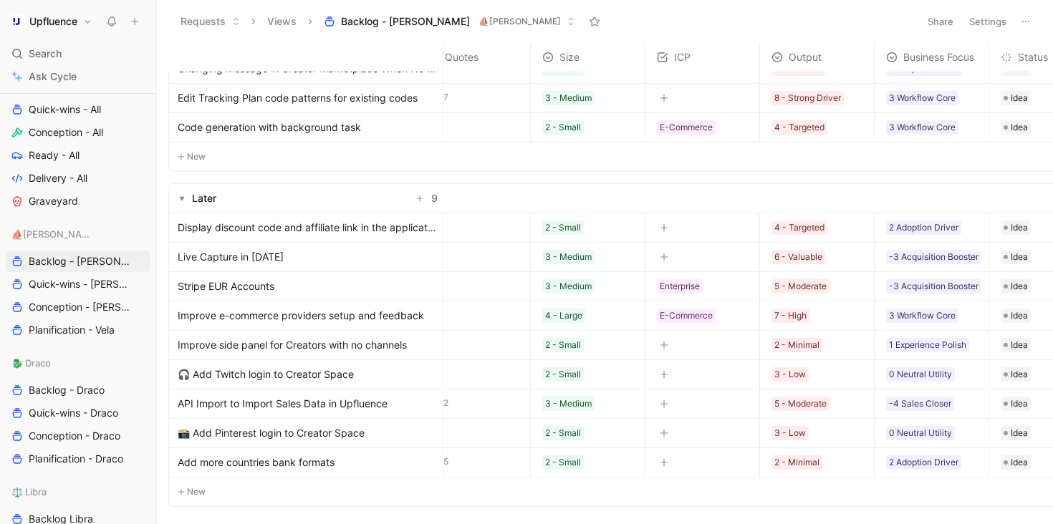
click at [664, 256] on icon "button" at bounding box center [664, 256] width 8 height 1
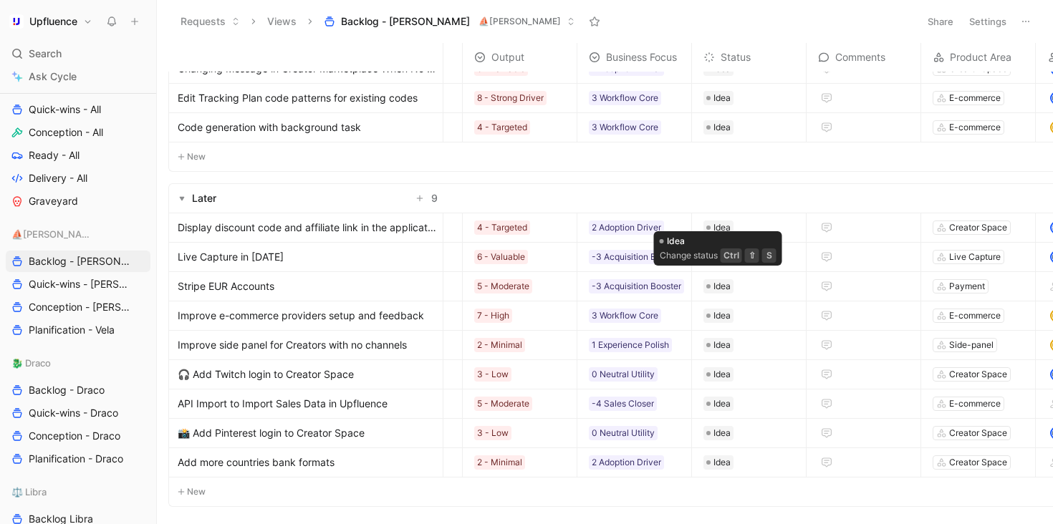
scroll to position [185, 579]
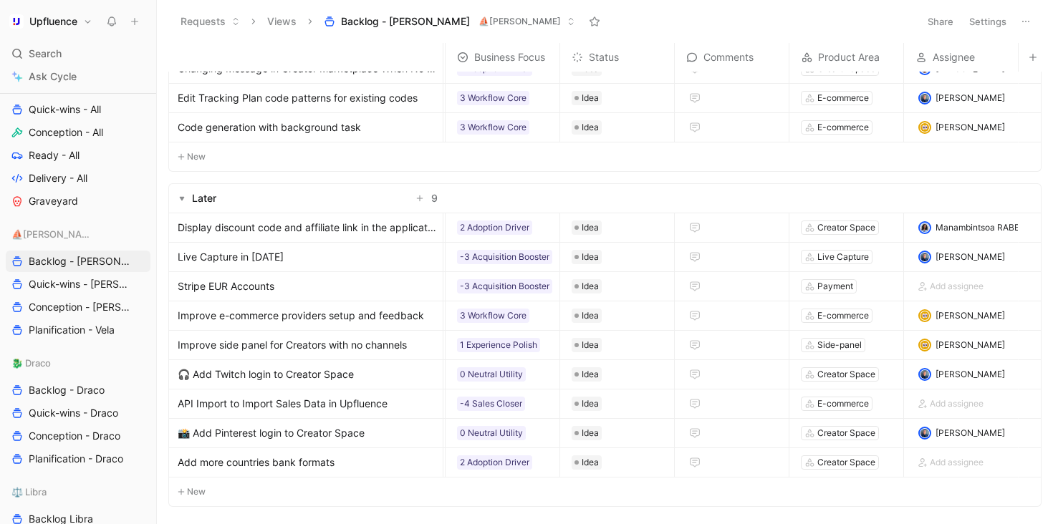
click at [990, 19] on button "Settings" at bounding box center [987, 21] width 50 height 20
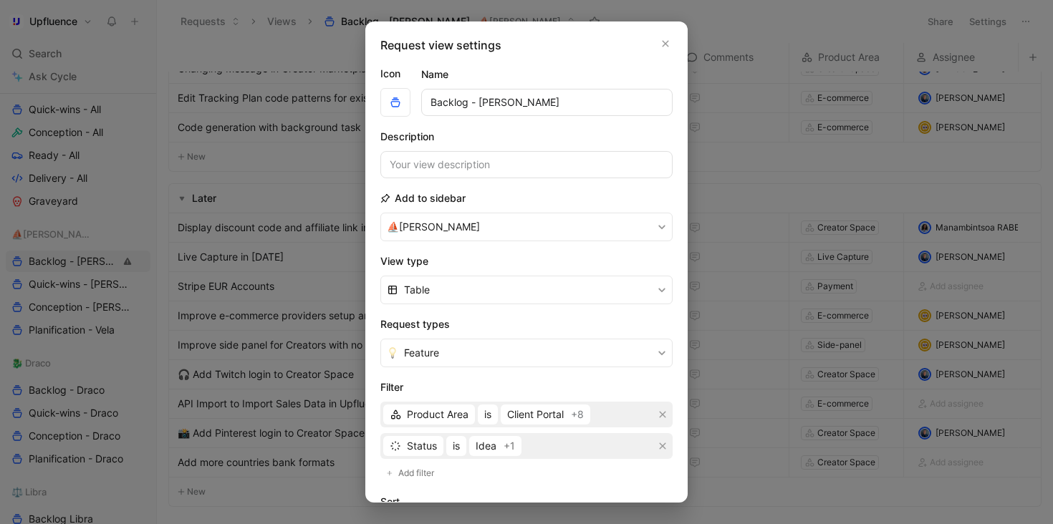
drag, startPoint x: 657, startPoint y: 43, endPoint x: 657, endPoint y: 70, distance: 27.2
click at [662, 43] on icon "button" at bounding box center [665, 44] width 6 height 6
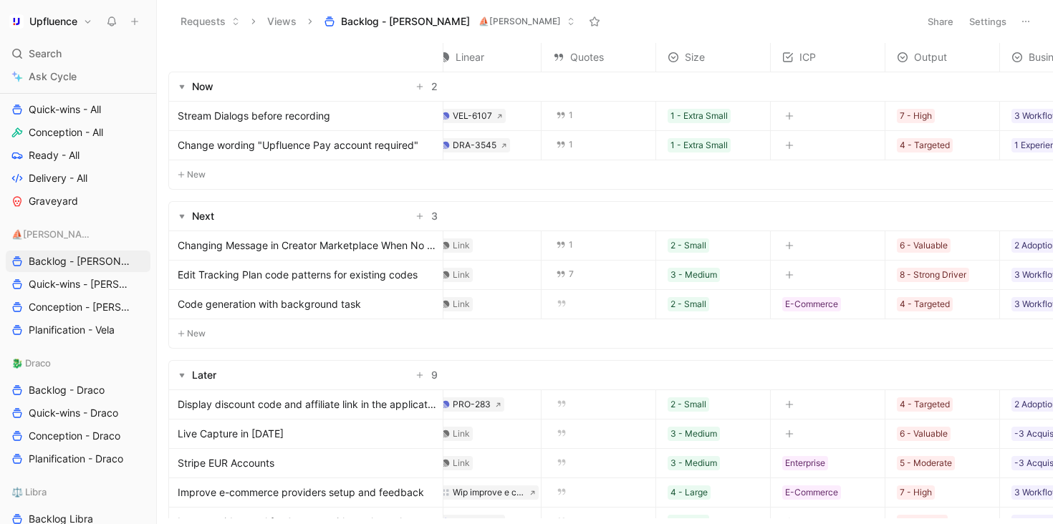
scroll to position [0, 0]
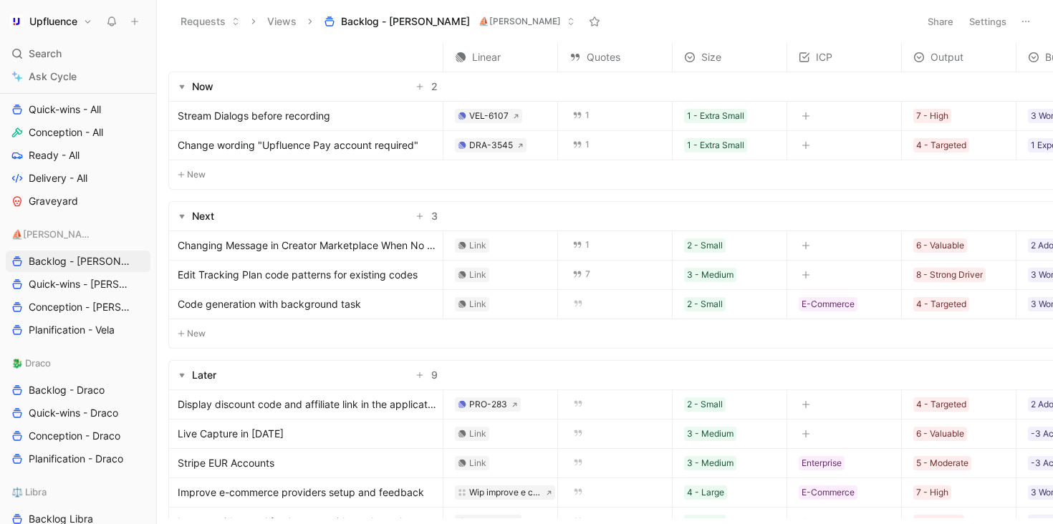
click at [493, 70] on th "Linear" at bounding box center [500, 57] width 115 height 29
click at [995, 22] on button "Settings" at bounding box center [987, 21] width 50 height 20
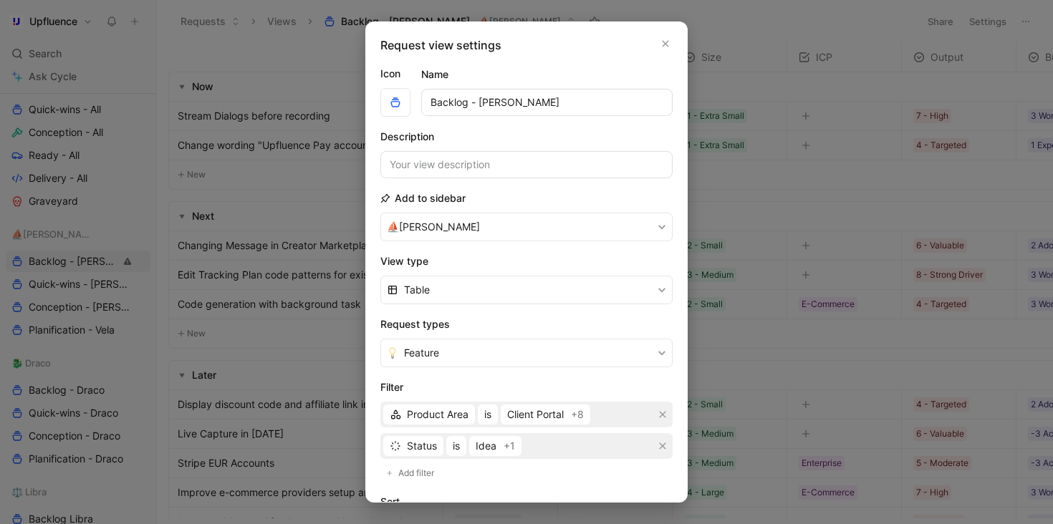
scroll to position [226, 0]
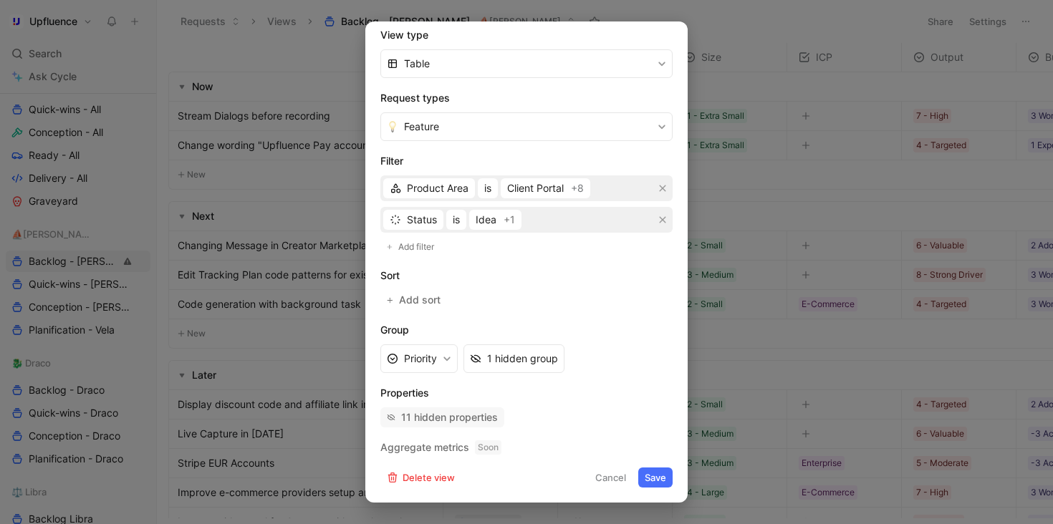
click at [466, 414] on div "11 hidden properties" at bounding box center [449, 417] width 97 height 17
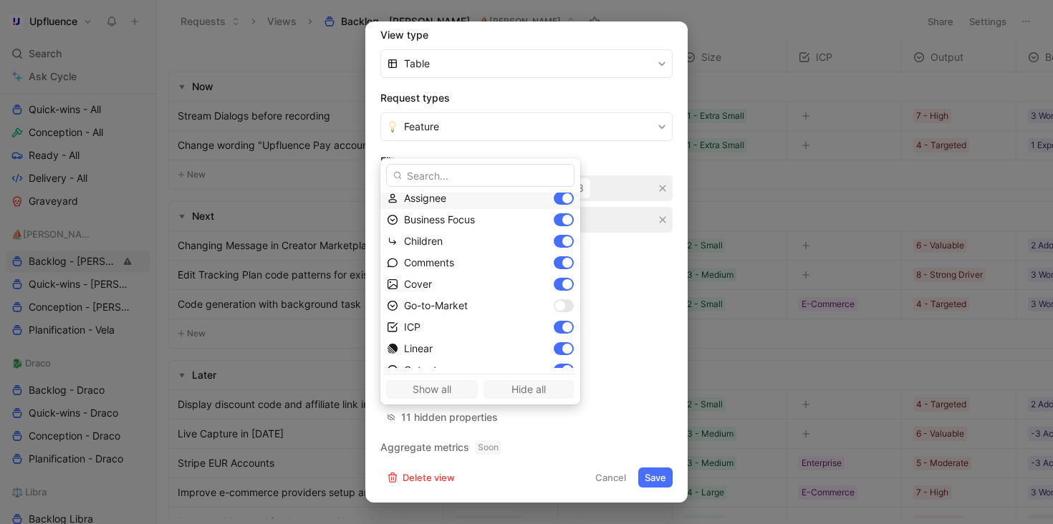
scroll to position [113, 0]
click at [562, 350] on div at bounding box center [567, 348] width 10 height 10
click at [562, 324] on div at bounding box center [567, 326] width 10 height 10
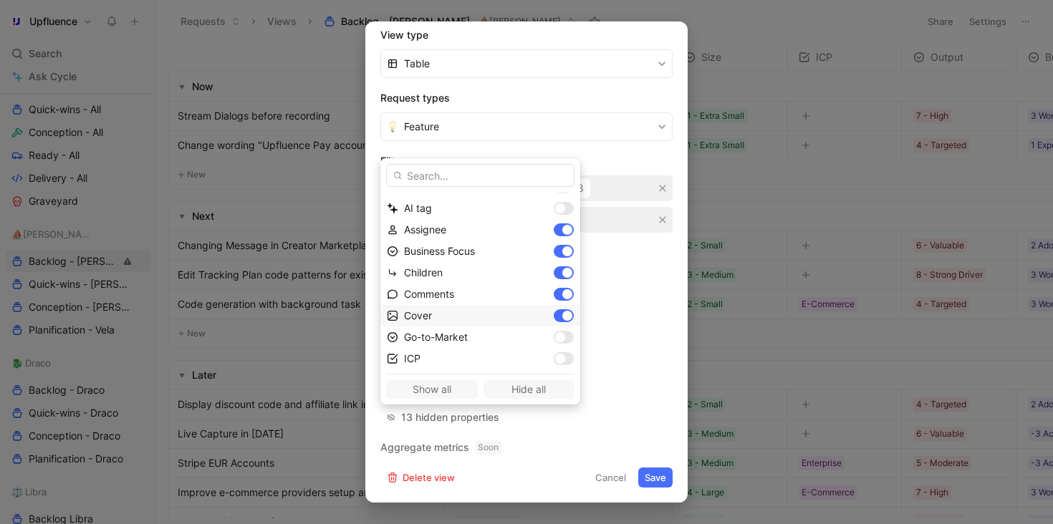
scroll to position [84, 0]
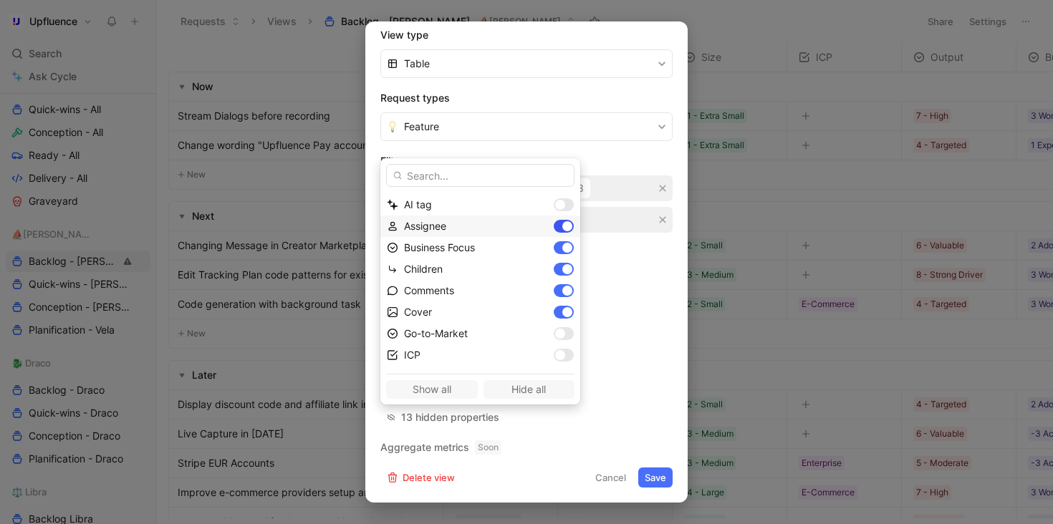
click at [562, 226] on div at bounding box center [567, 226] width 10 height 10
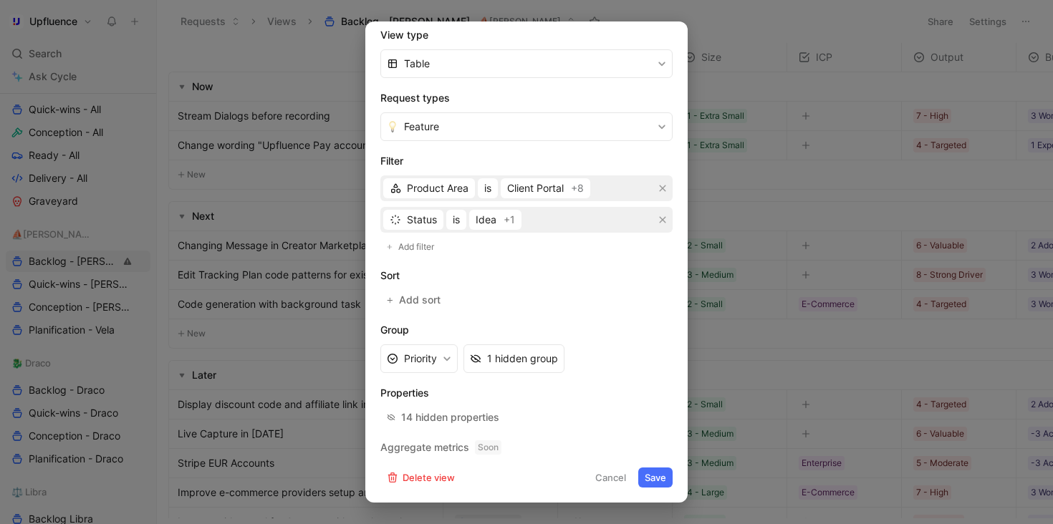
click at [651, 470] on button "Save" at bounding box center [655, 478] width 34 height 20
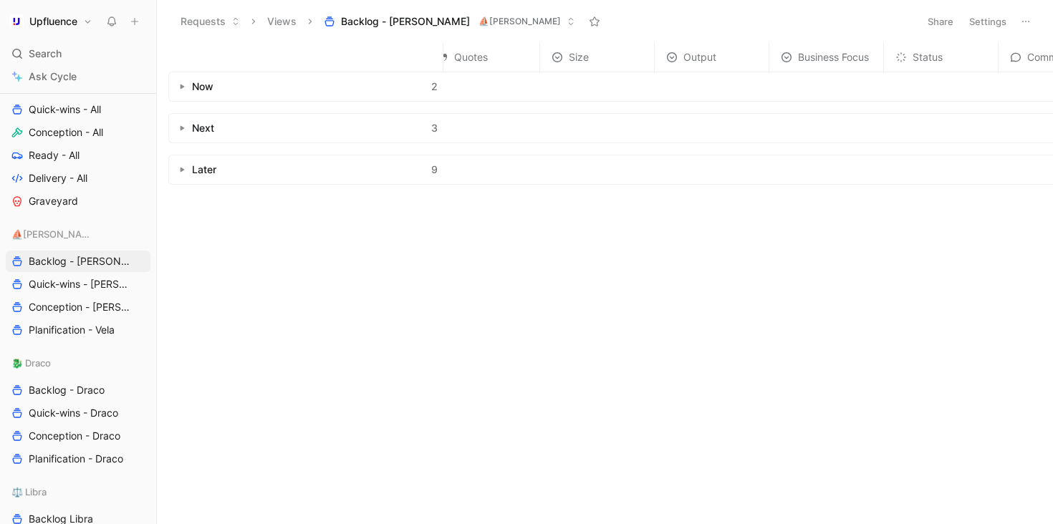
scroll to position [0, 21]
click at [173, 177] on div "Later 9" at bounding box center [306, 169] width 274 height 29
click at [180, 174] on button "button" at bounding box center [182, 170] width 14 height 14
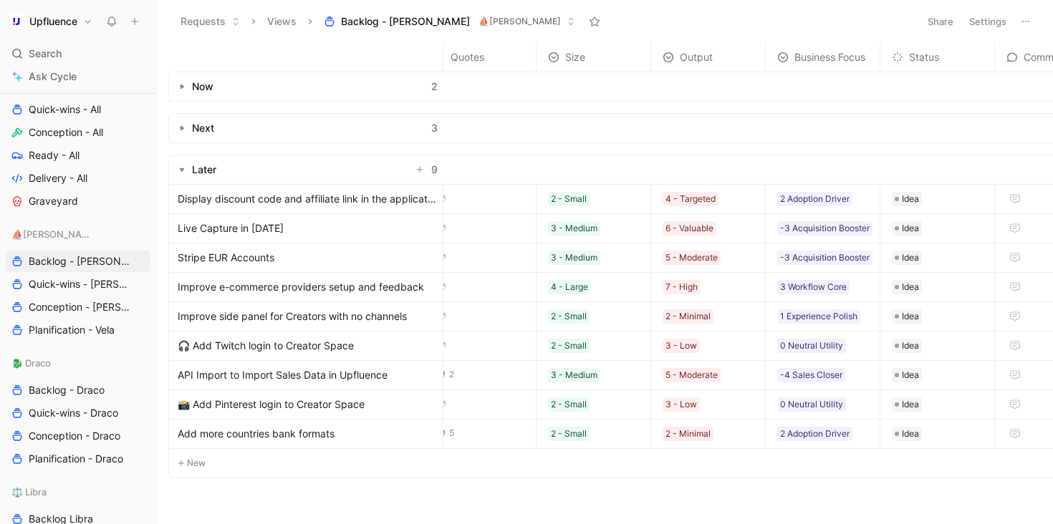
click at [990, 21] on button "Settings" at bounding box center [987, 21] width 50 height 20
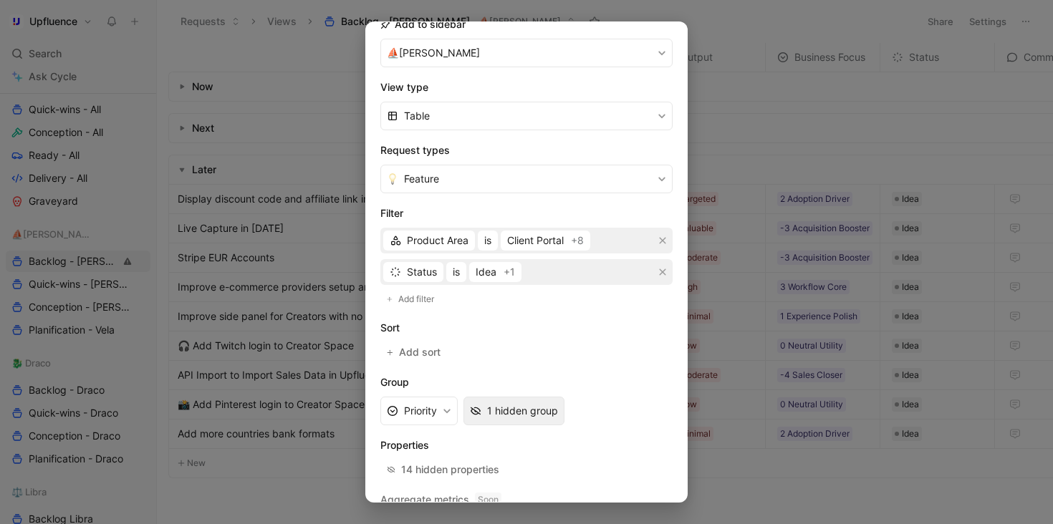
scroll to position [226, 0]
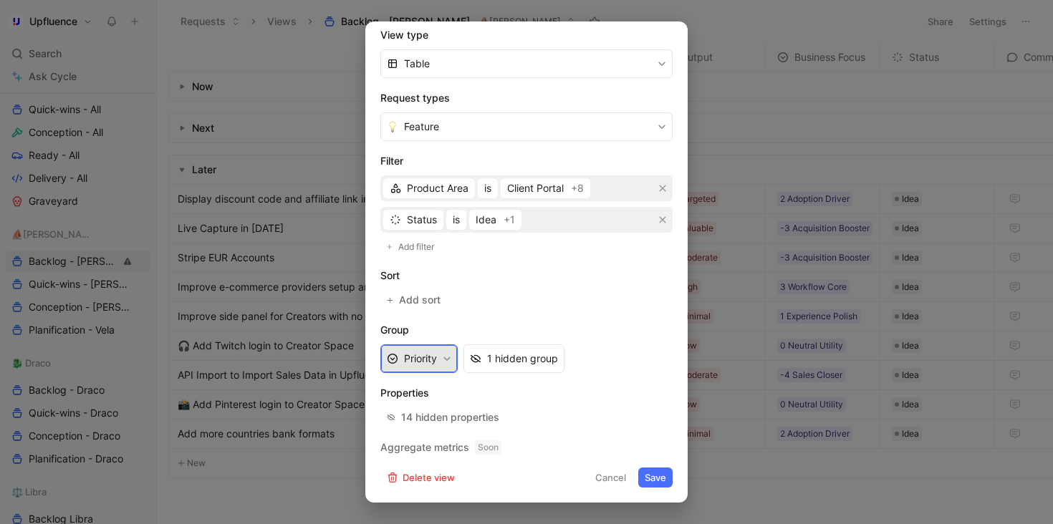
click at [450, 372] on button "Priority" at bounding box center [418, 358] width 77 height 29
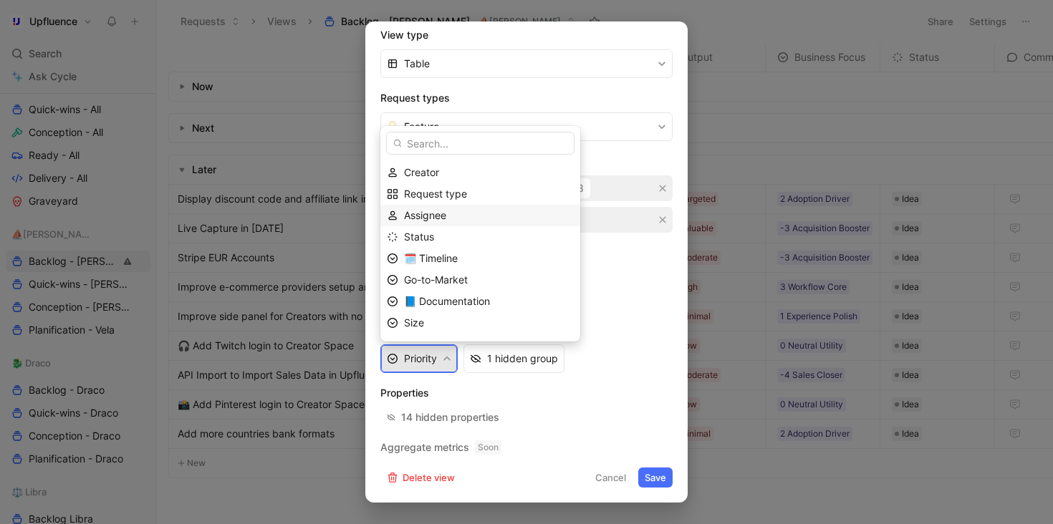
scroll to position [0, 0]
click at [470, 195] on div "Product Area" at bounding box center [489, 192] width 170 height 17
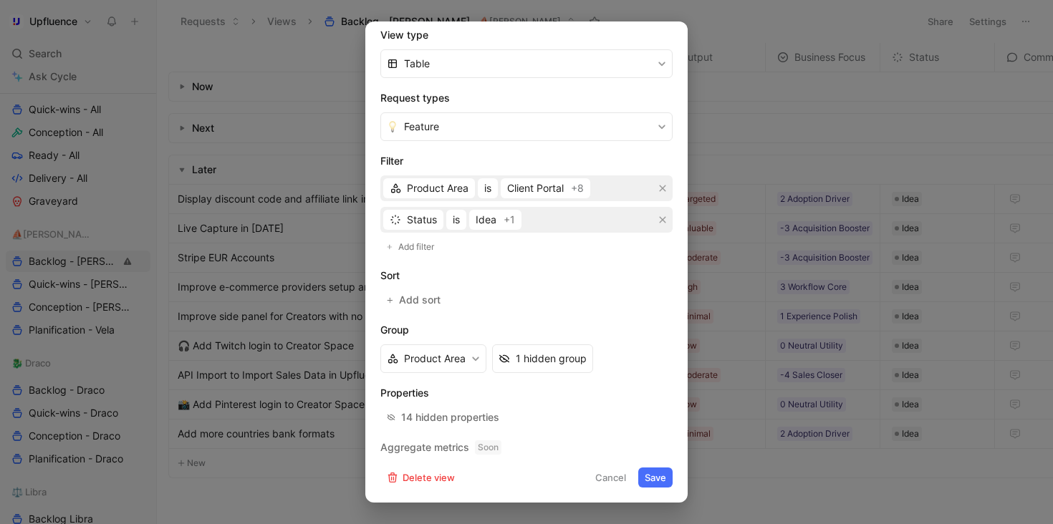
click at [655, 472] on button "Save" at bounding box center [655, 478] width 34 height 20
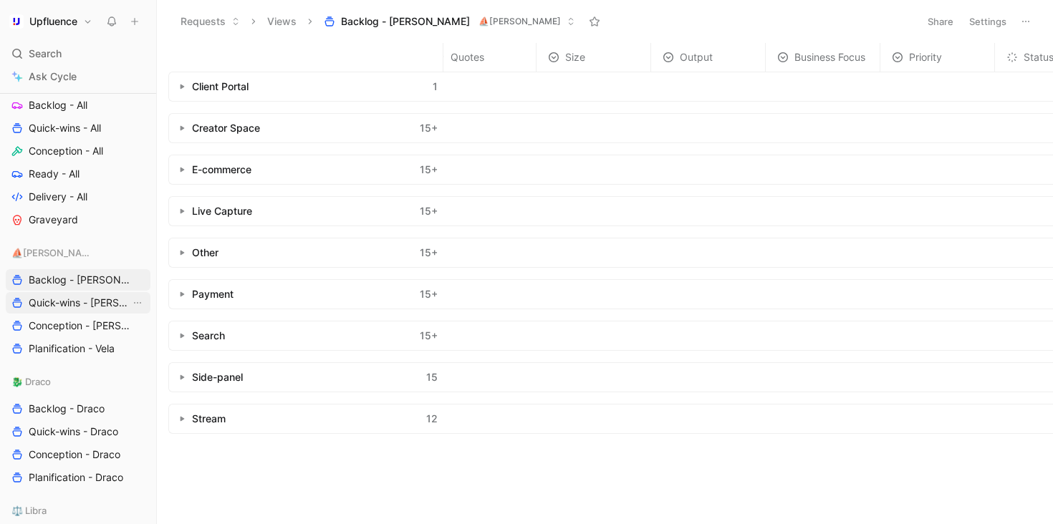
scroll to position [596, 0]
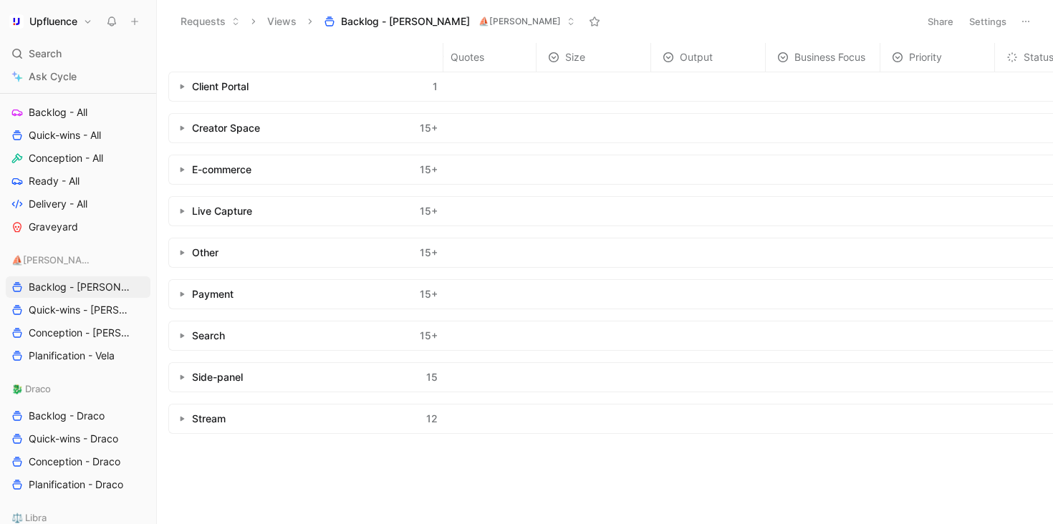
click at [179, 131] on button "button" at bounding box center [182, 128] width 14 height 14
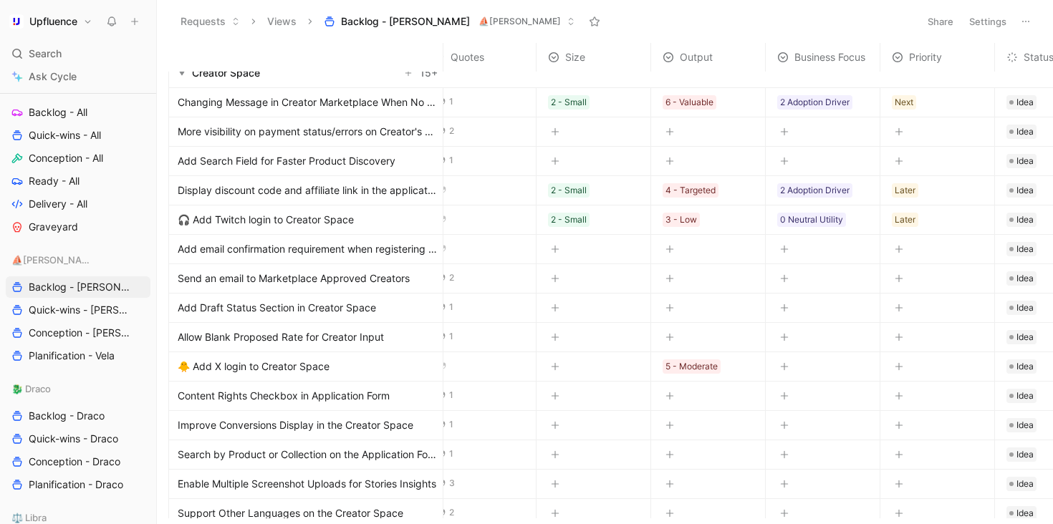
scroll to position [0, 21]
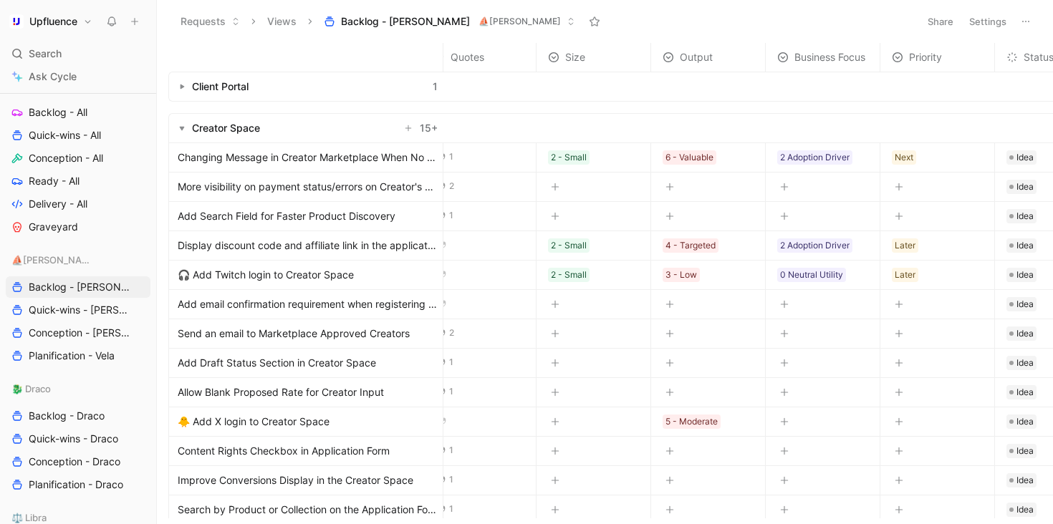
drag, startPoint x: 329, startPoint y: 156, endPoint x: 328, endPoint y: 239, distance: 83.1
click at [328, 238] on tbody "Client Portal 1 Creator Space 15 + Changing Message in Creator Marketplace When…" at bounding box center [697, 505] width 1100 height 866
drag, startPoint x: 326, startPoint y: 221, endPoint x: 328, endPoint y: 161, distance: 59.4
click at [328, 161] on tbody "Client Portal 1 Creator Space 15 + Changing Message in Creator Marketplace When…" at bounding box center [697, 505] width 1100 height 866
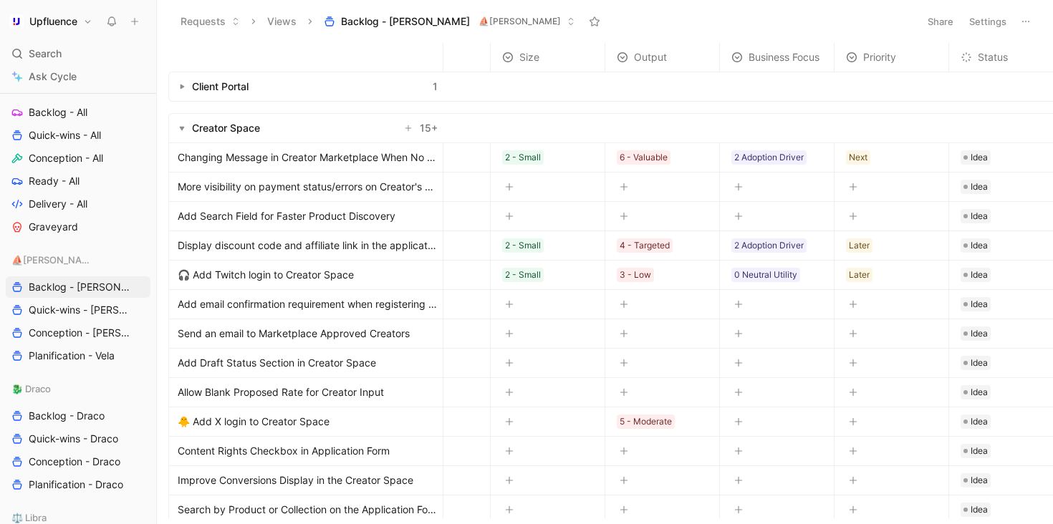
scroll to position [0, 69]
drag, startPoint x: 983, startPoint y: 58, endPoint x: 453, endPoint y: 57, distance: 529.8
click at [453, 57] on span "Status" at bounding box center [457, 57] width 30 height 17
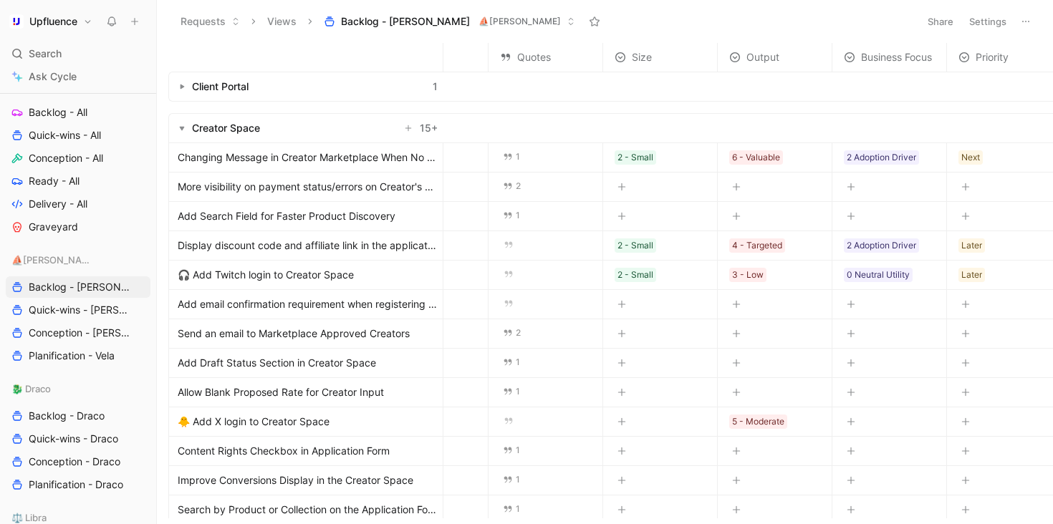
scroll to position [0, 0]
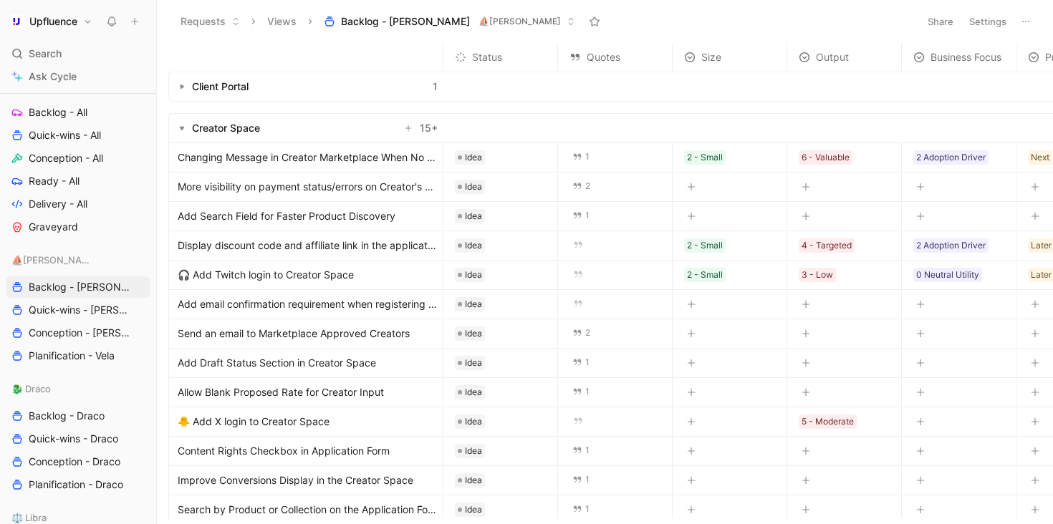
click at [592, 63] on span "Quotes" at bounding box center [603, 57] width 34 height 17
click at [990, 19] on button "Settings" at bounding box center [987, 21] width 50 height 20
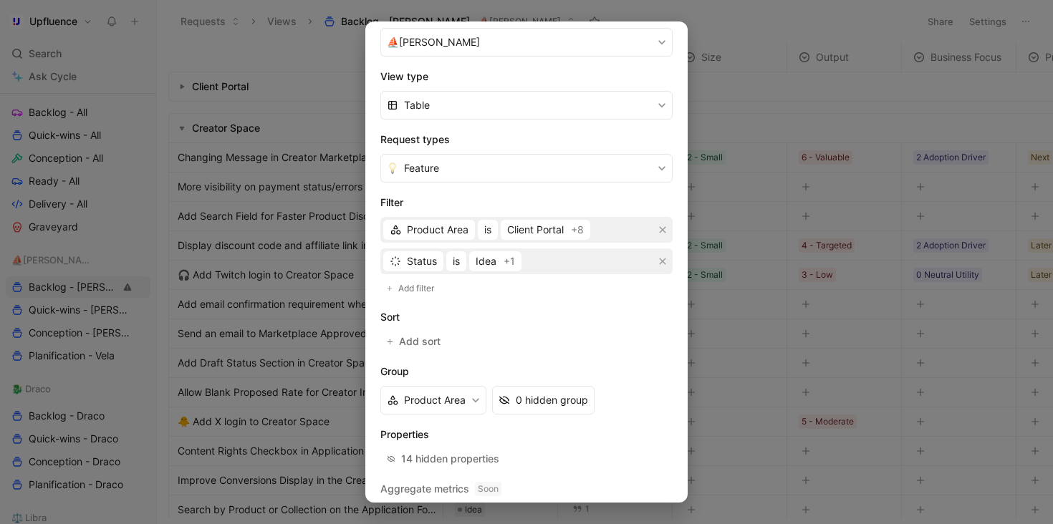
scroll to position [226, 0]
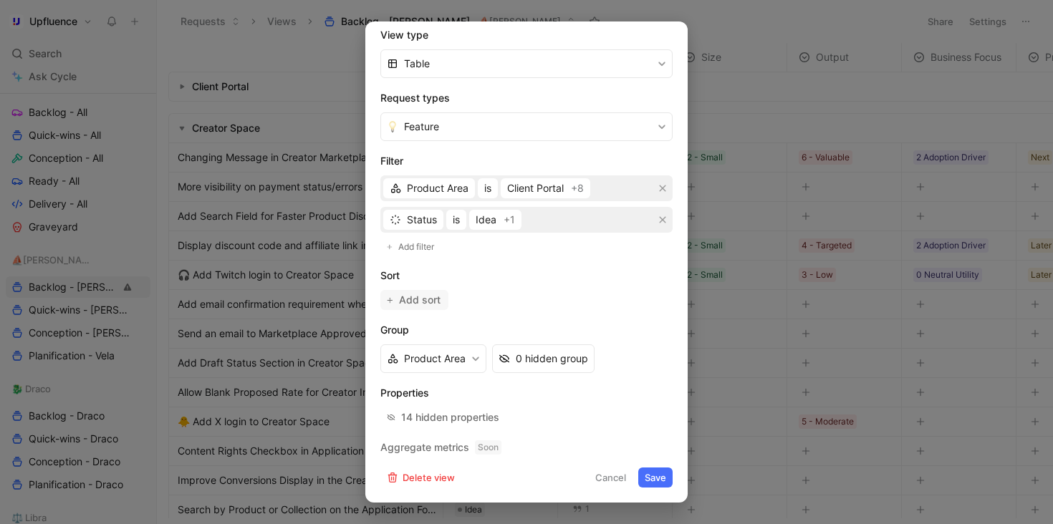
click at [437, 296] on span "Add sort" at bounding box center [420, 299] width 43 height 17
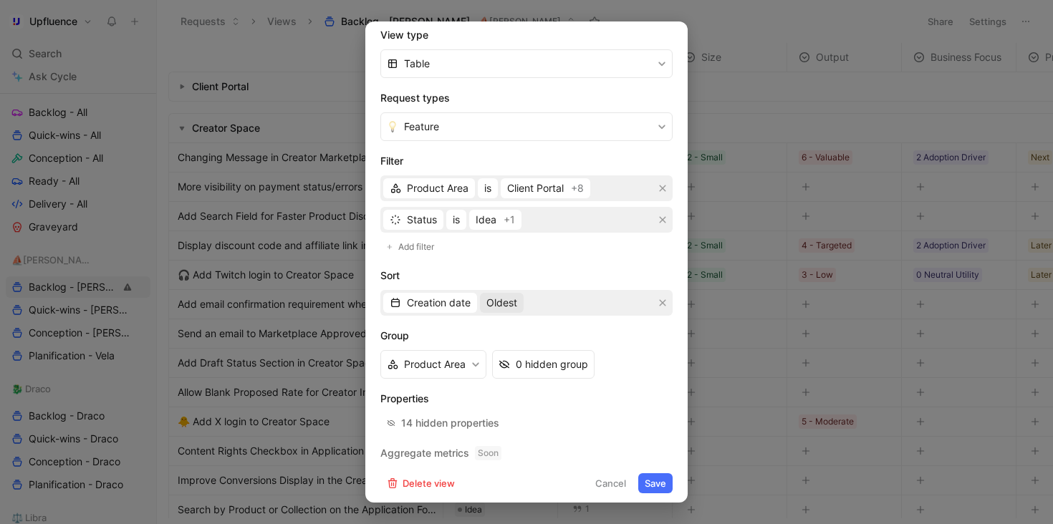
click at [513, 304] on span "Oldest" at bounding box center [501, 302] width 31 height 17
click at [426, 301] on span "Creation date" at bounding box center [439, 302] width 64 height 17
click at [421, 349] on span "Quotes" at bounding box center [424, 353] width 34 height 12
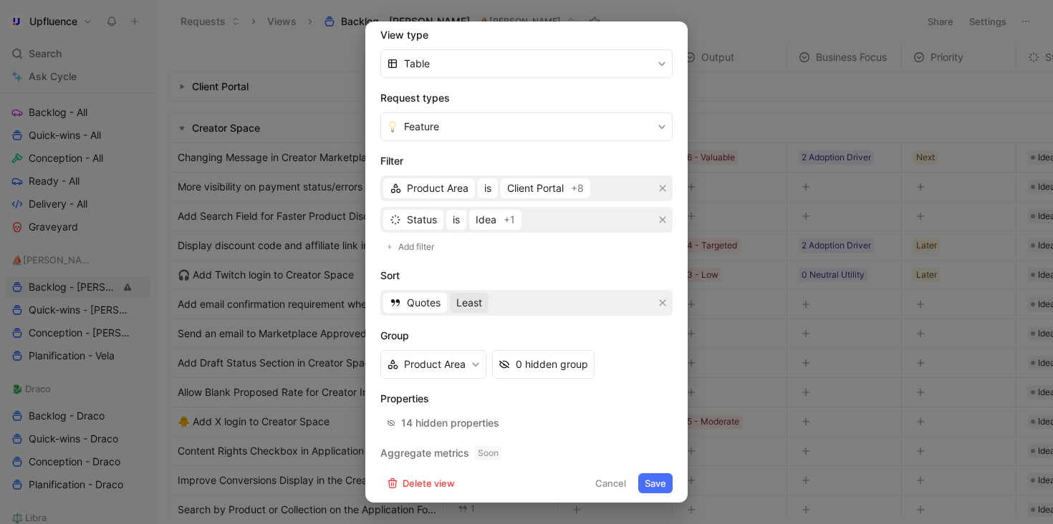
click at [468, 301] on span "Least" at bounding box center [469, 302] width 26 height 17
click at [493, 351] on div "Most" at bounding box center [499, 353] width 84 height 17
click at [646, 479] on button "Save" at bounding box center [655, 483] width 34 height 20
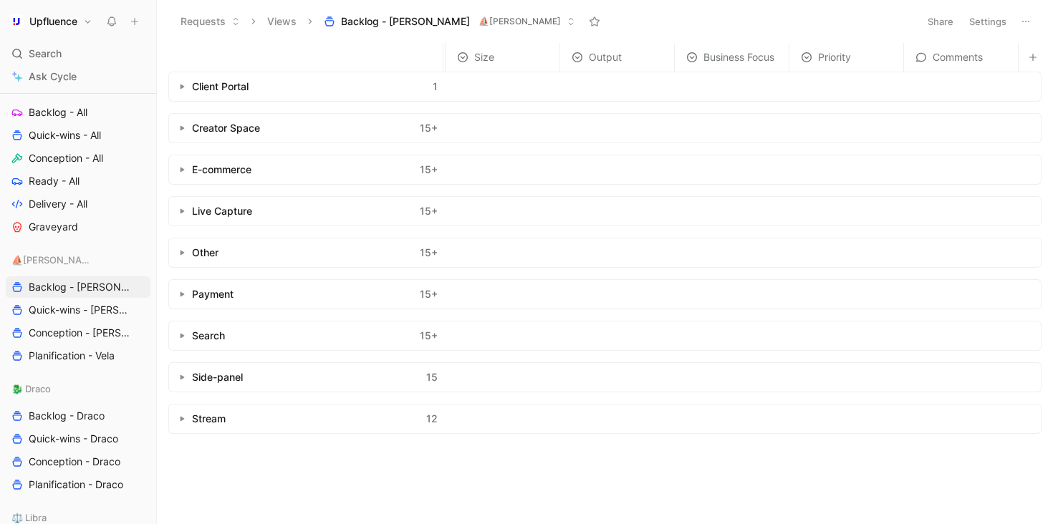
scroll to position [0, 227]
click at [185, 130] on button "button" at bounding box center [182, 128] width 14 height 14
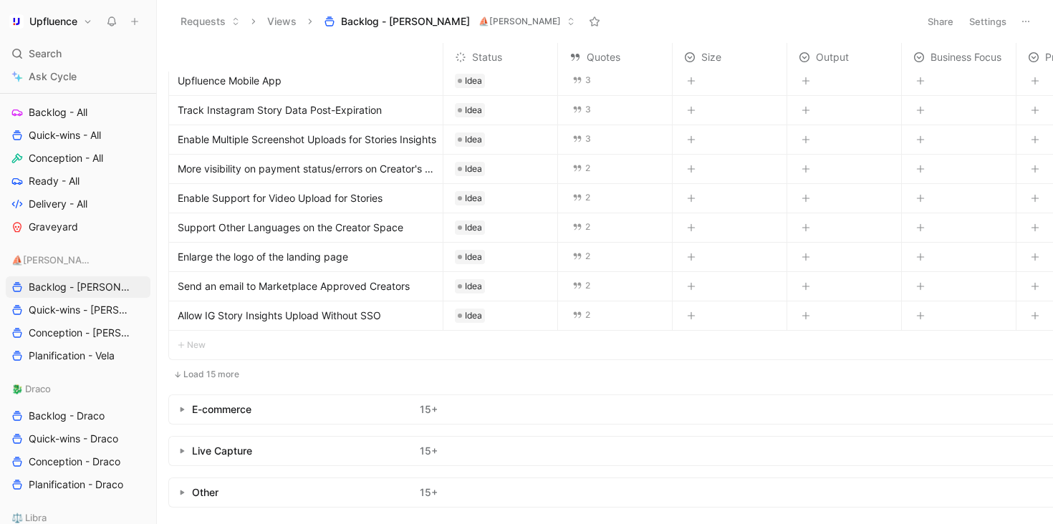
scroll to position [427, 0]
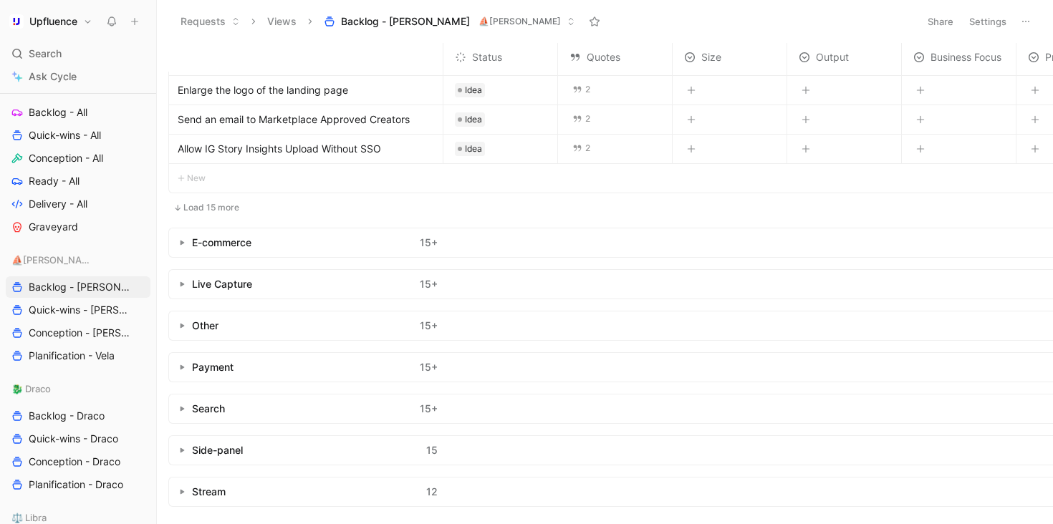
click at [179, 240] on icon "button" at bounding box center [182, 243] width 6 height 6
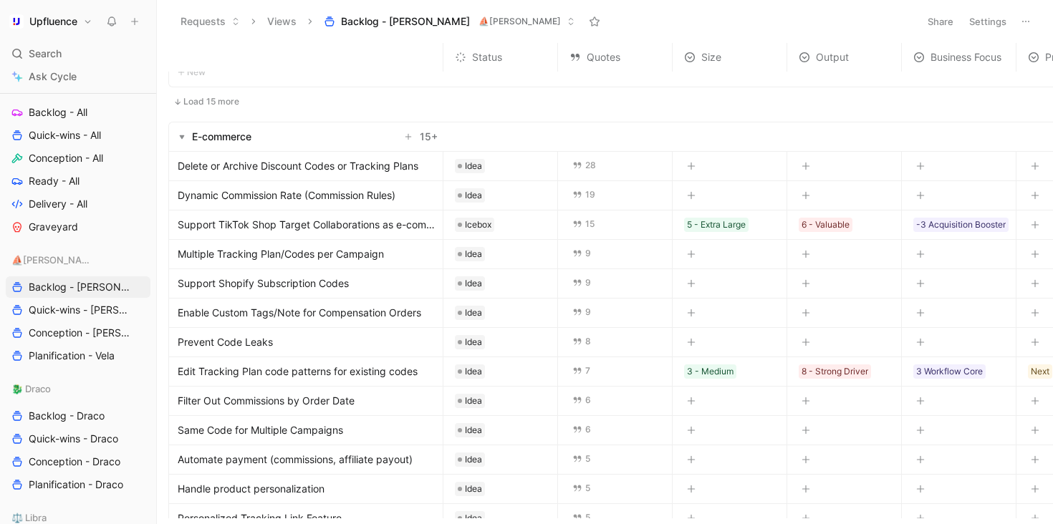
scroll to position [527, 0]
click at [77, 320] on link "Quick-wins - [PERSON_NAME]" at bounding box center [78, 309] width 145 height 21
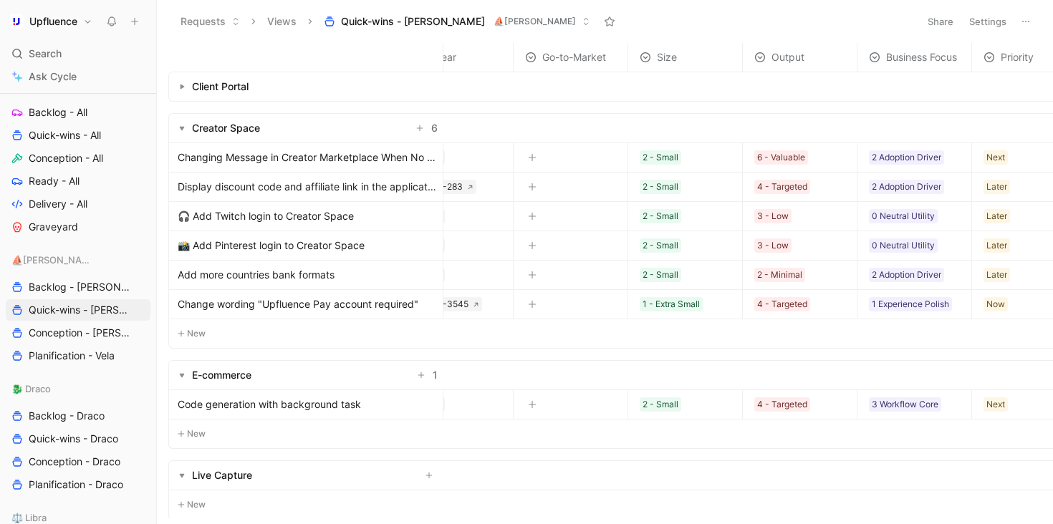
scroll to position [0, 52]
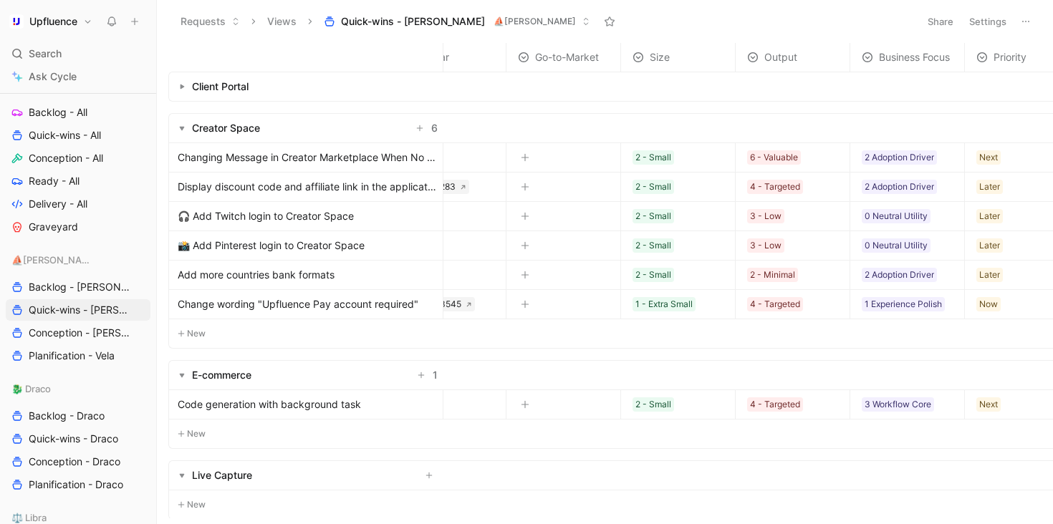
click at [984, 21] on button "Settings" at bounding box center [987, 21] width 50 height 20
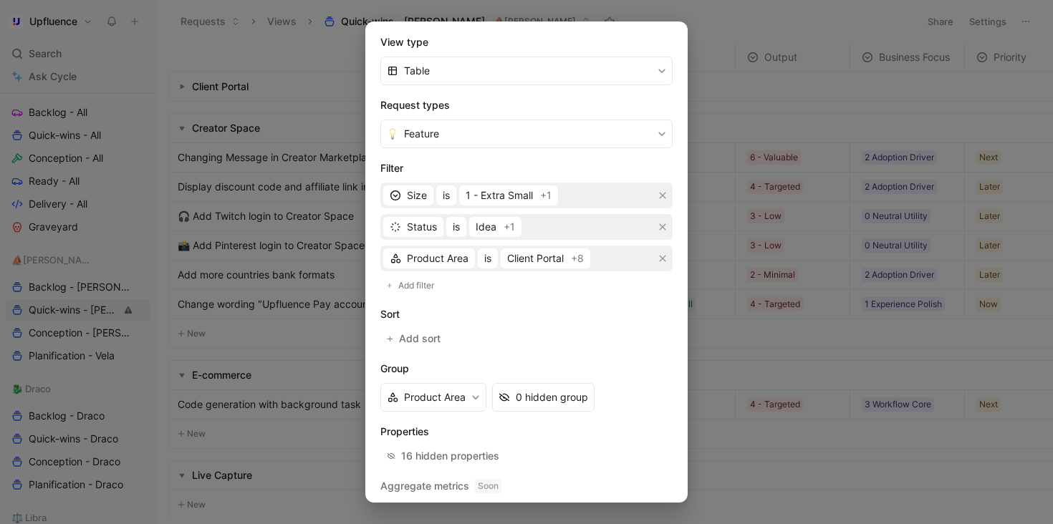
scroll to position [258, 0]
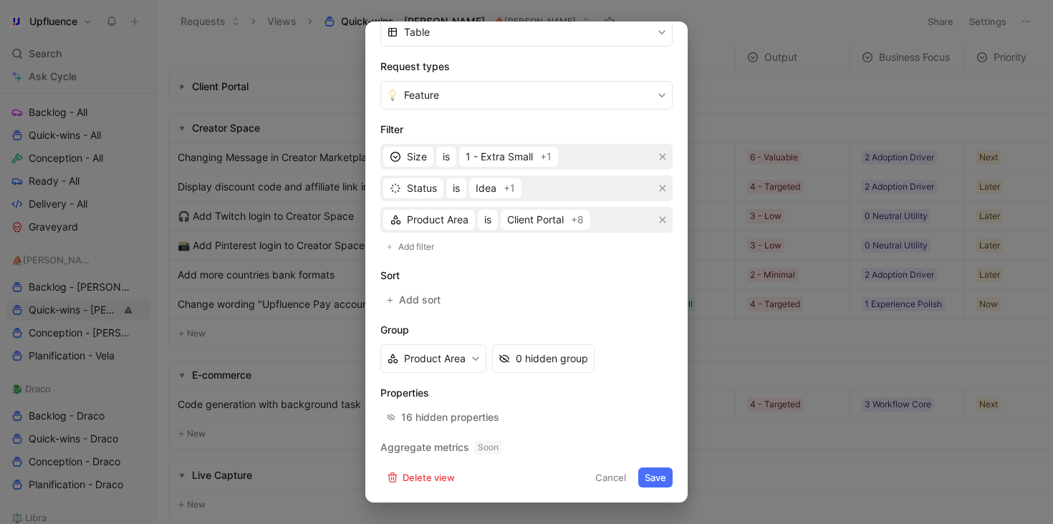
click at [599, 478] on button "Cancel" at bounding box center [611, 478] width 44 height 20
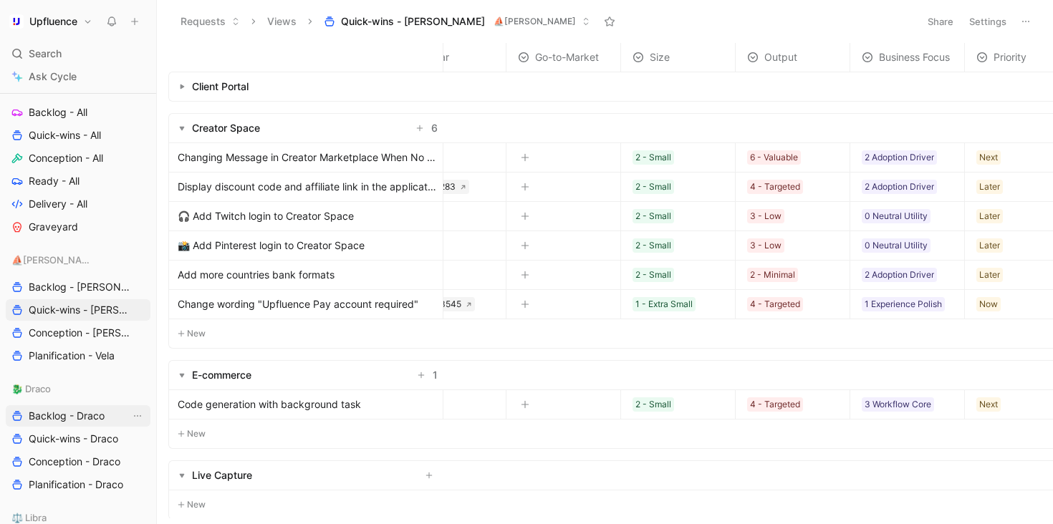
click at [74, 422] on span "Backlog - Draco" at bounding box center [67, 416] width 76 height 14
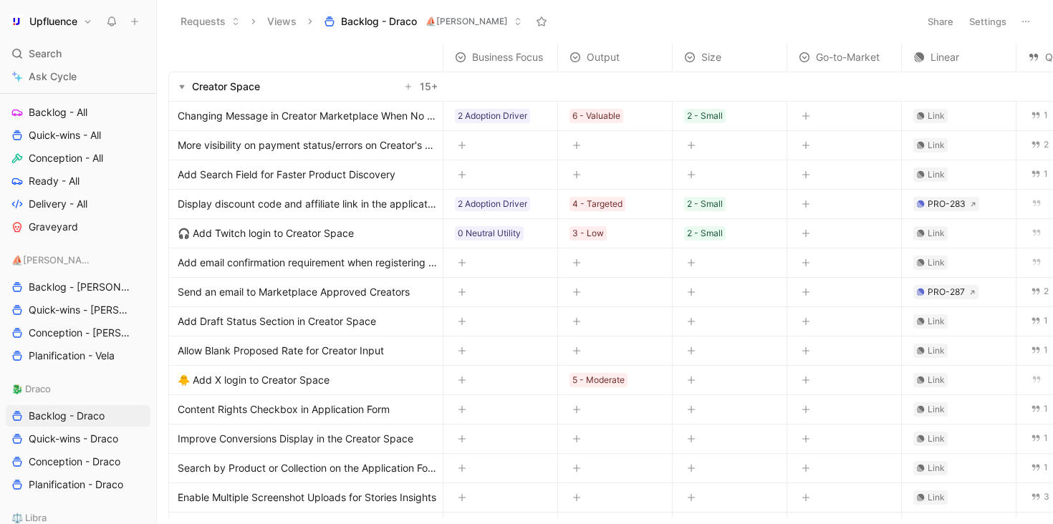
click at [980, 13] on button "Settings" at bounding box center [987, 21] width 50 height 20
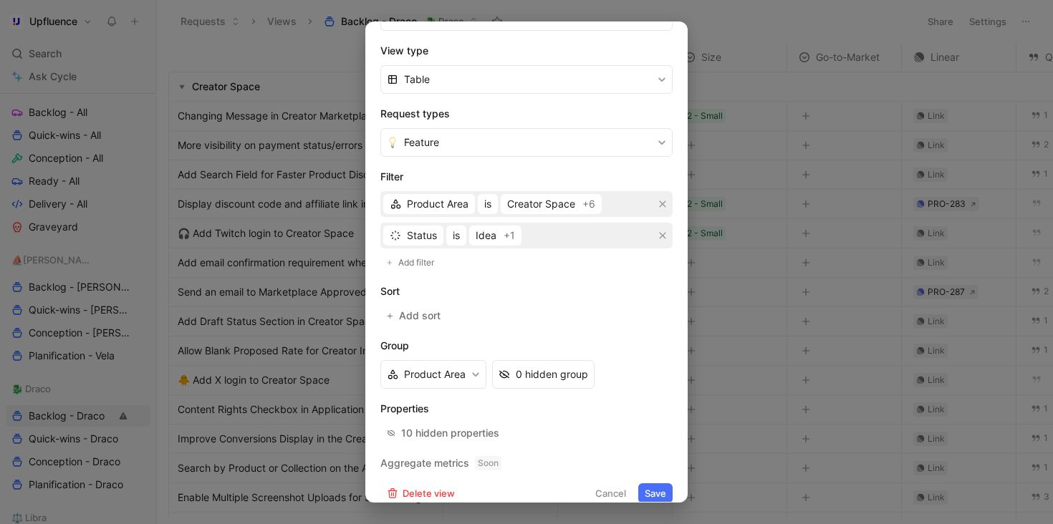
scroll to position [226, 0]
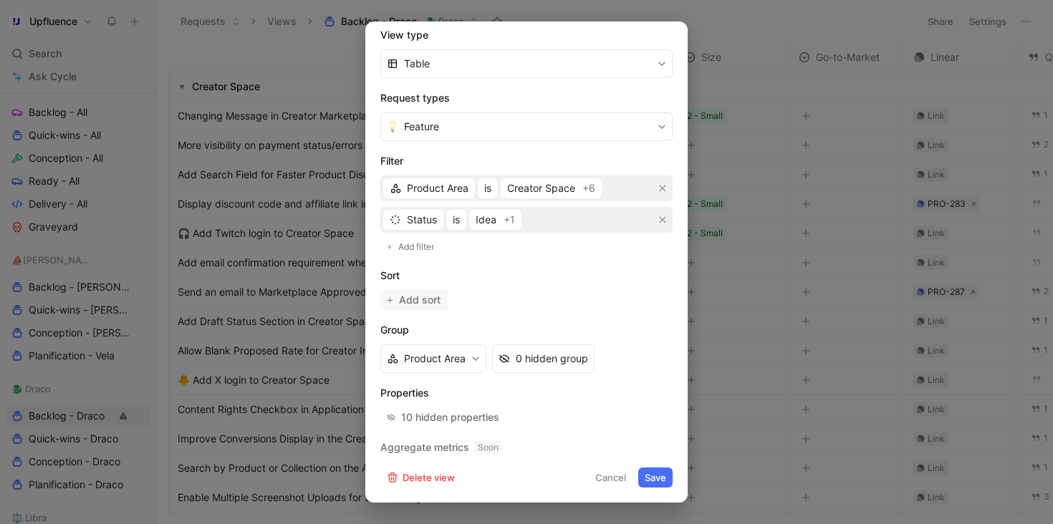
click at [438, 304] on span "Add sort" at bounding box center [420, 299] width 43 height 17
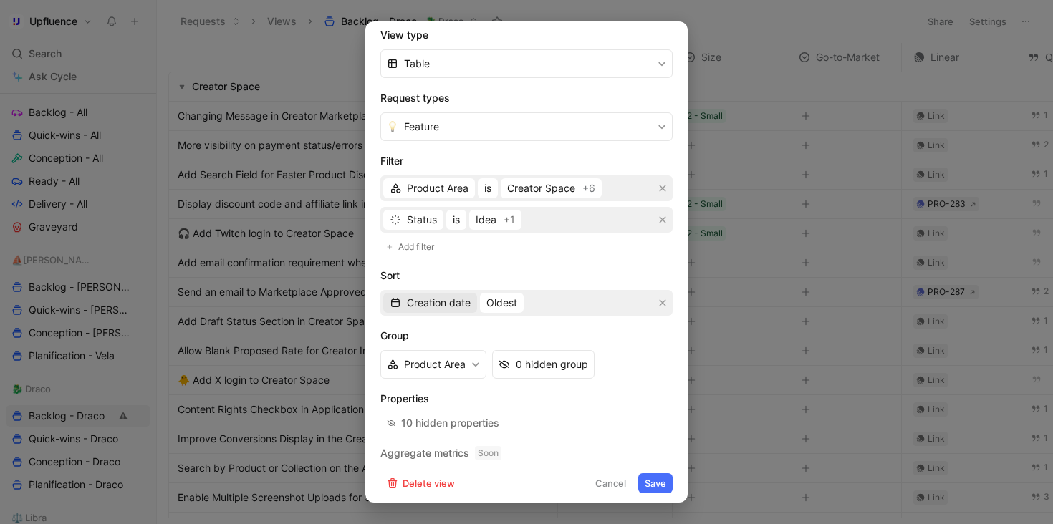
click at [455, 306] on span "Creation date" at bounding box center [439, 302] width 64 height 17
click at [455, 350] on div "Quotes" at bounding box center [440, 353] width 67 height 17
click at [482, 302] on button "Least" at bounding box center [469, 303] width 39 height 20
click at [484, 352] on div "Most" at bounding box center [499, 353] width 84 height 17
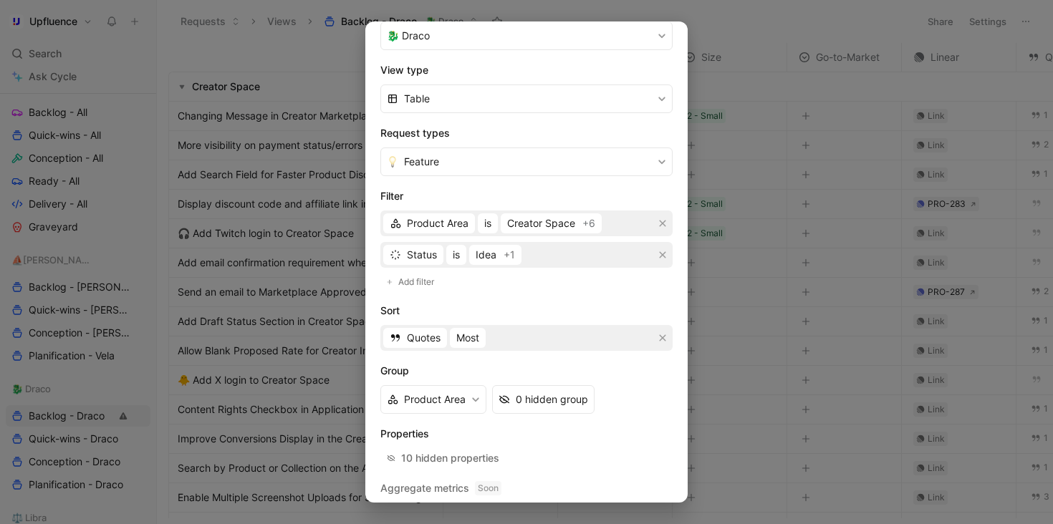
scroll to position [232, 0]
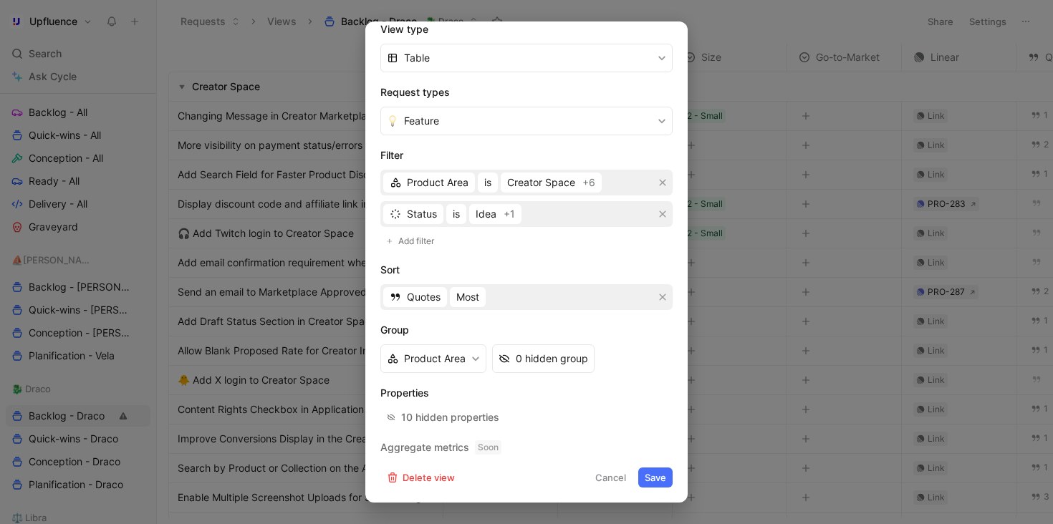
click at [646, 480] on button "Save" at bounding box center [655, 478] width 34 height 20
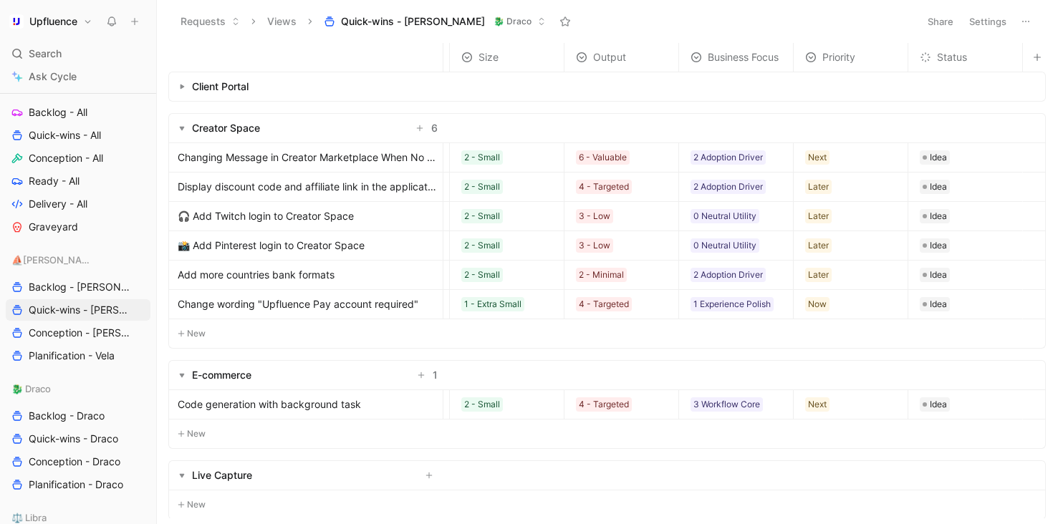
scroll to position [0, 223]
drag, startPoint x: 952, startPoint y: 53, endPoint x: 475, endPoint y: 62, distance: 477.7
click at [475, 62] on span "Status" at bounding box center [466, 57] width 30 height 17
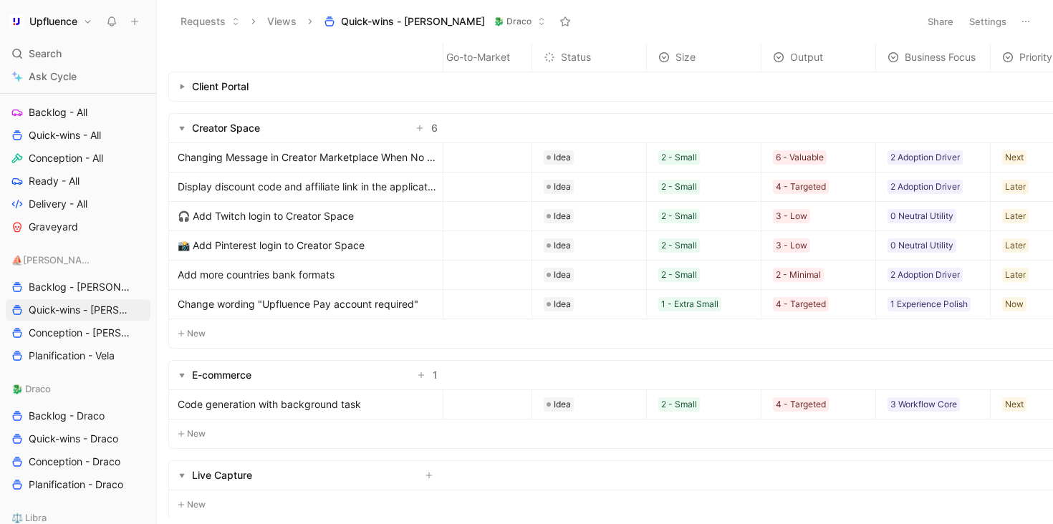
scroll to position [0, 0]
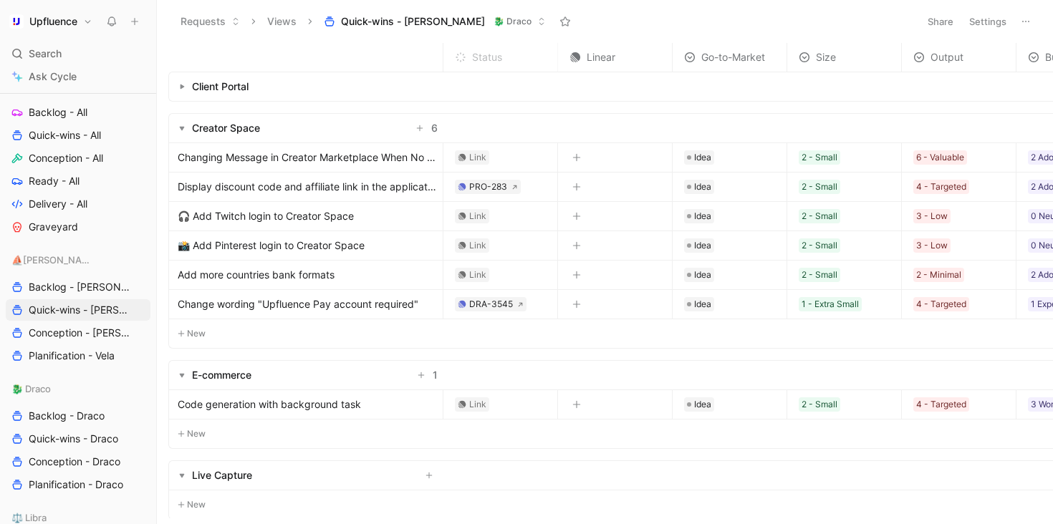
drag, startPoint x: 718, startPoint y: 57, endPoint x: 489, endPoint y: 57, distance: 229.1
click at [489, 57] on span "Status" at bounding box center [487, 57] width 30 height 17
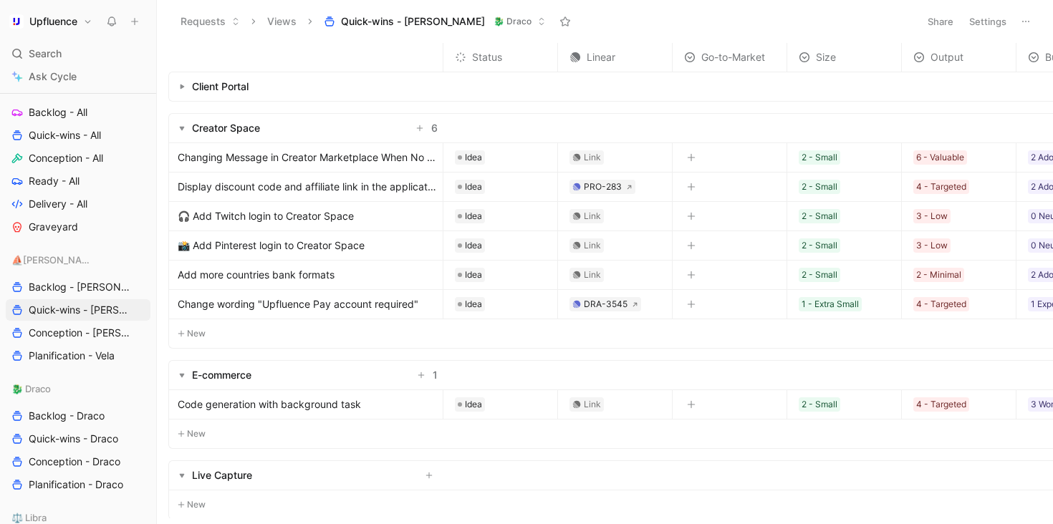
click at [696, 155] on button "button" at bounding box center [691, 157] width 14 height 14
click at [989, 26] on button "Settings" at bounding box center [987, 21] width 50 height 20
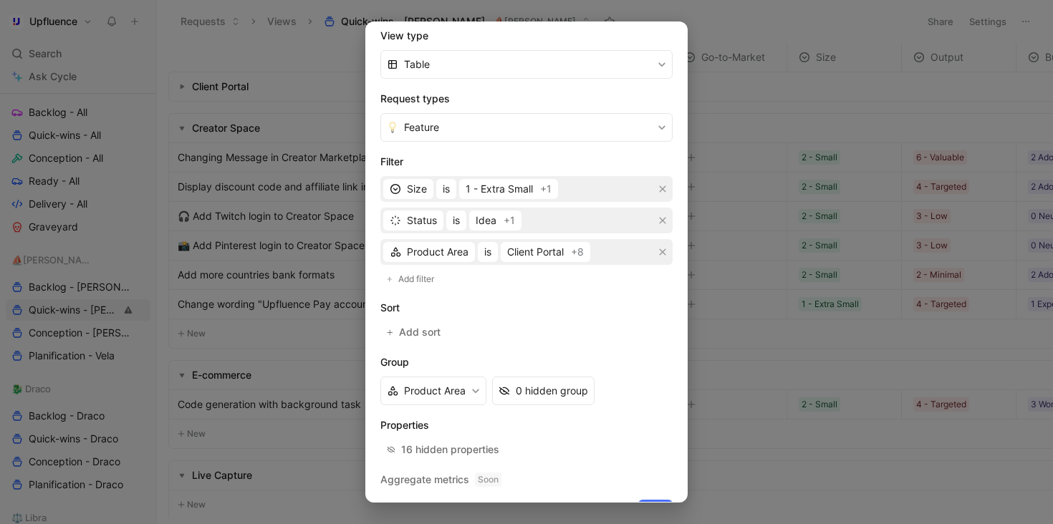
scroll to position [258, 0]
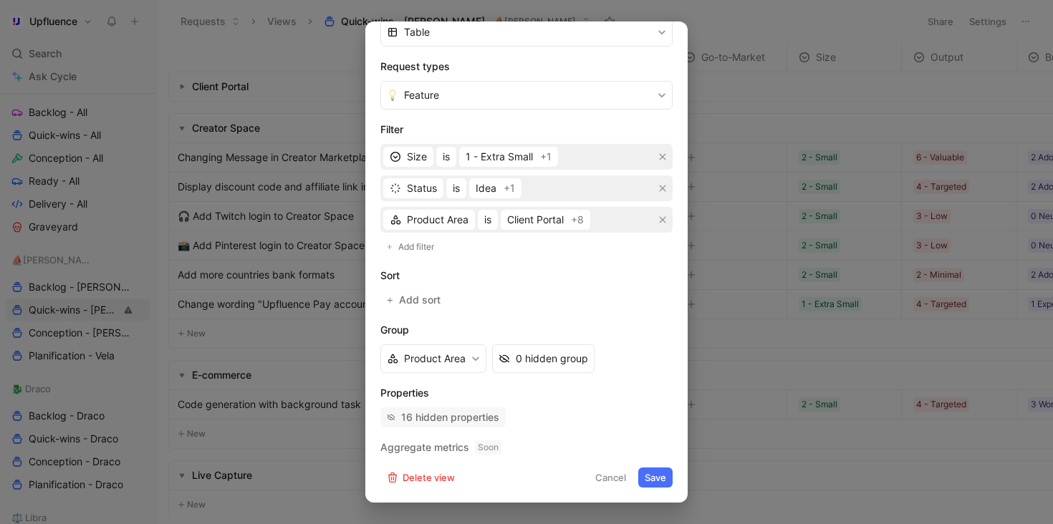
click at [464, 422] on div "16 hidden properties" at bounding box center [450, 417] width 98 height 17
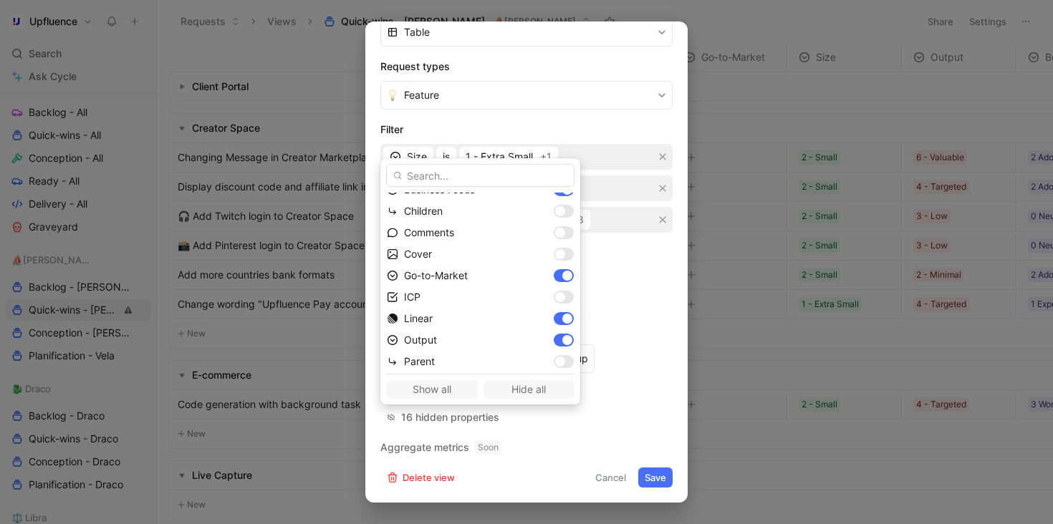
scroll to position [191, 0]
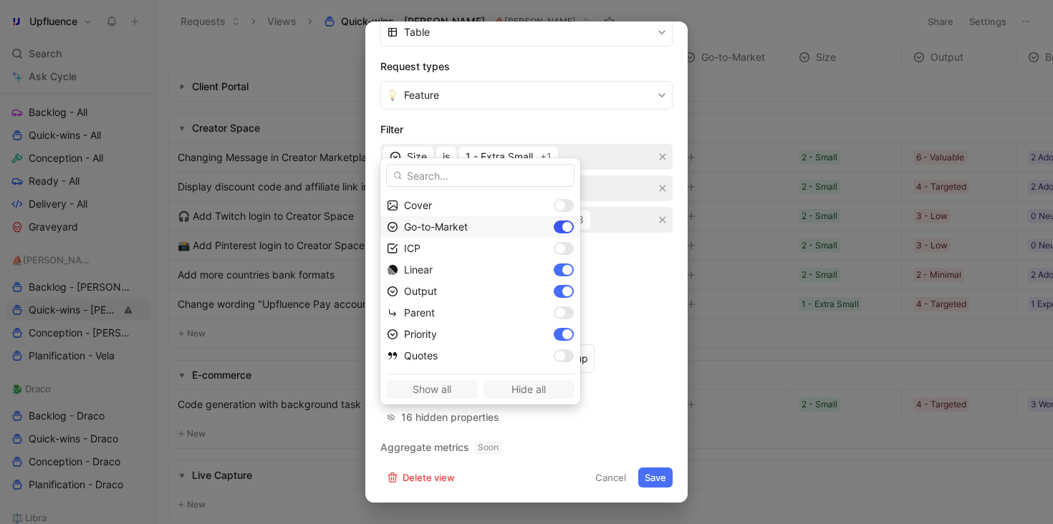
click at [562, 230] on div at bounding box center [567, 227] width 10 height 10
click at [562, 269] on div at bounding box center [567, 270] width 10 height 10
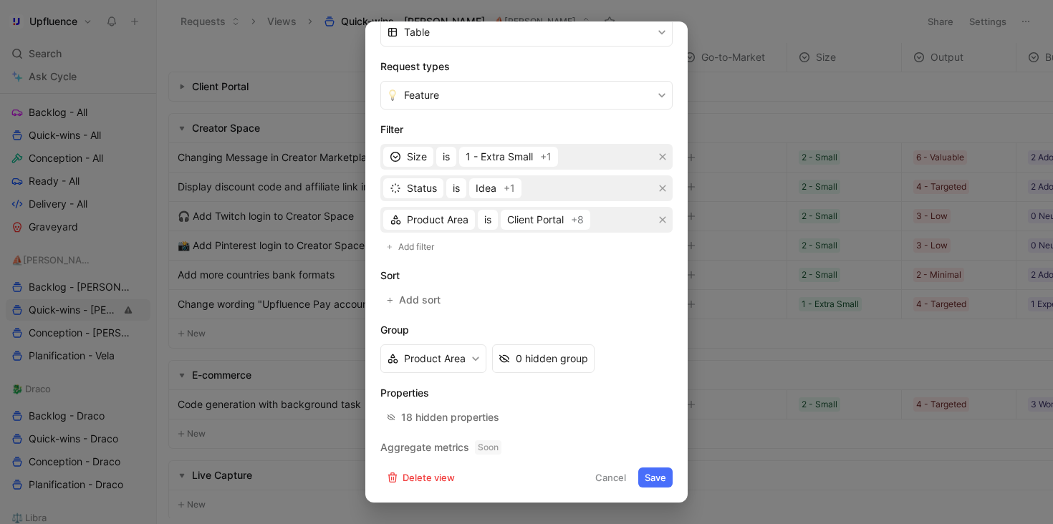
click at [639, 473] on button "Save" at bounding box center [655, 478] width 34 height 20
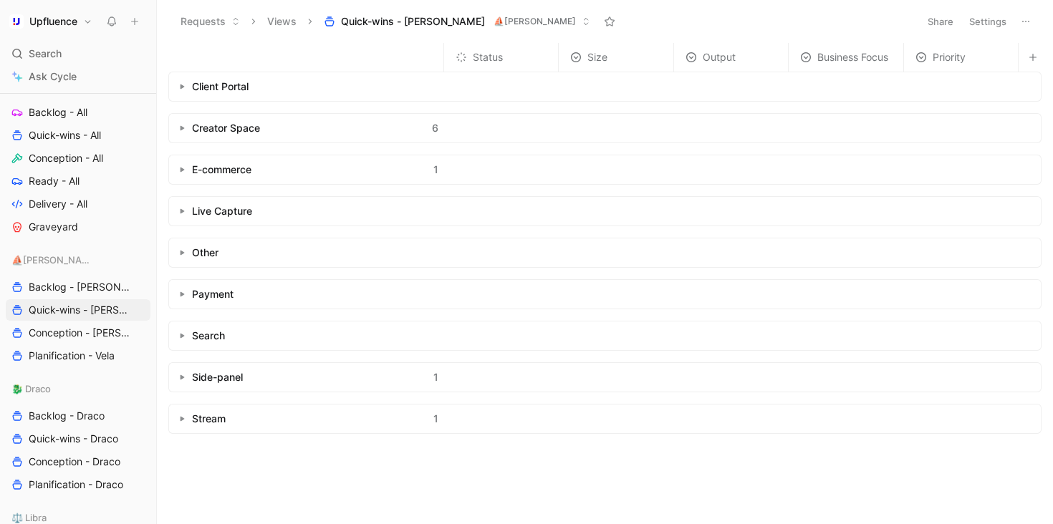
click at [184, 126] on icon "button" at bounding box center [182, 128] width 6 height 6
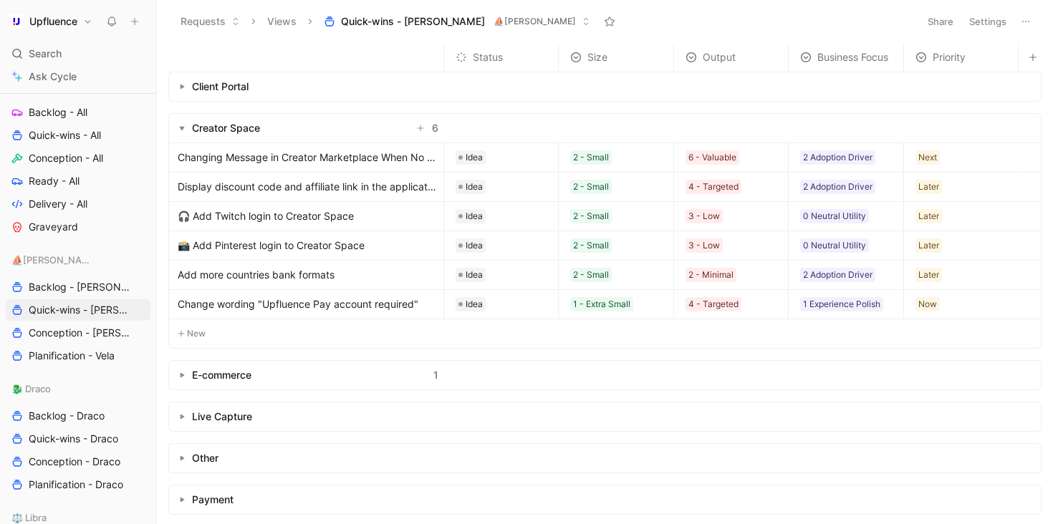
click at [179, 375] on icon "button" at bounding box center [182, 375] width 6 height 6
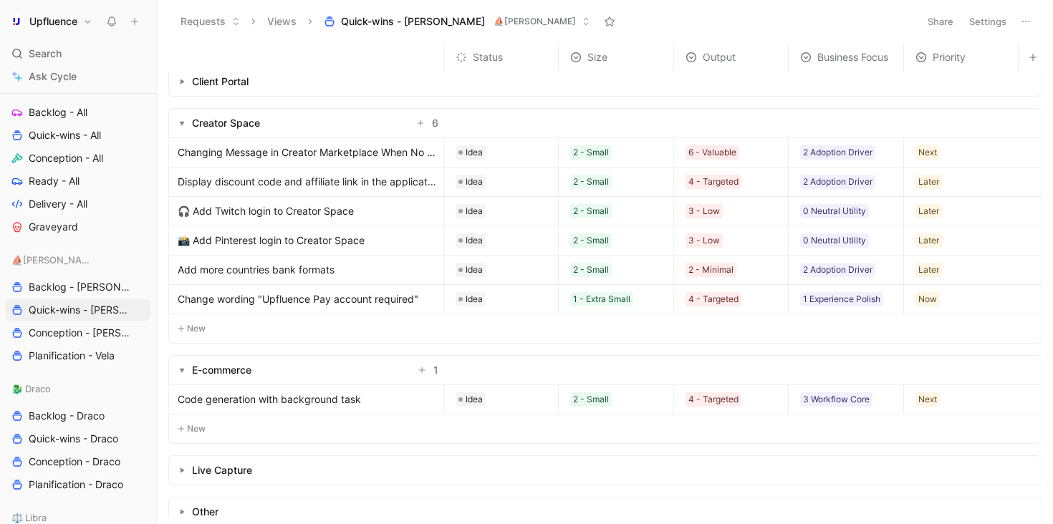
scroll to position [0, 0]
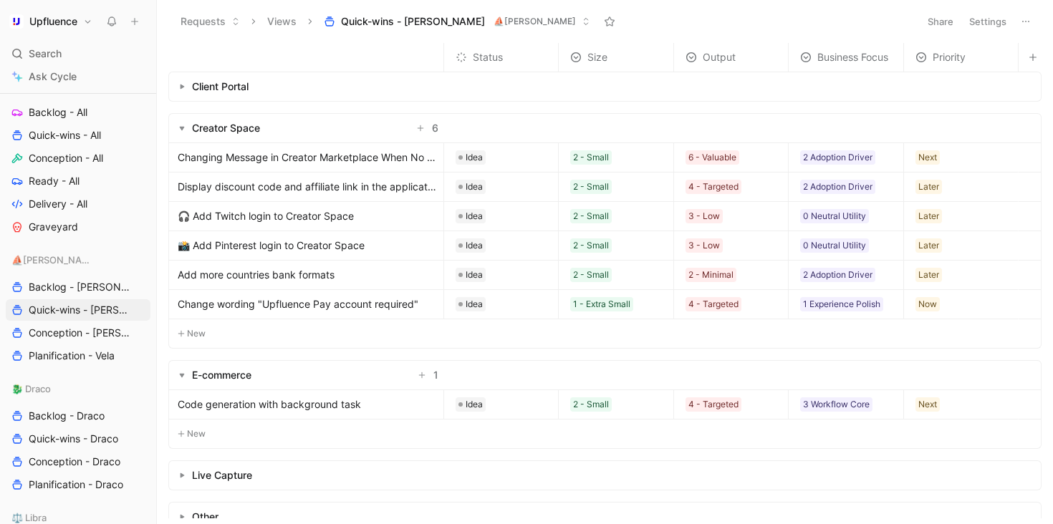
click at [404, 306] on span "Change wording "Upfluence Pay account required"" at bounding box center [298, 304] width 241 height 17
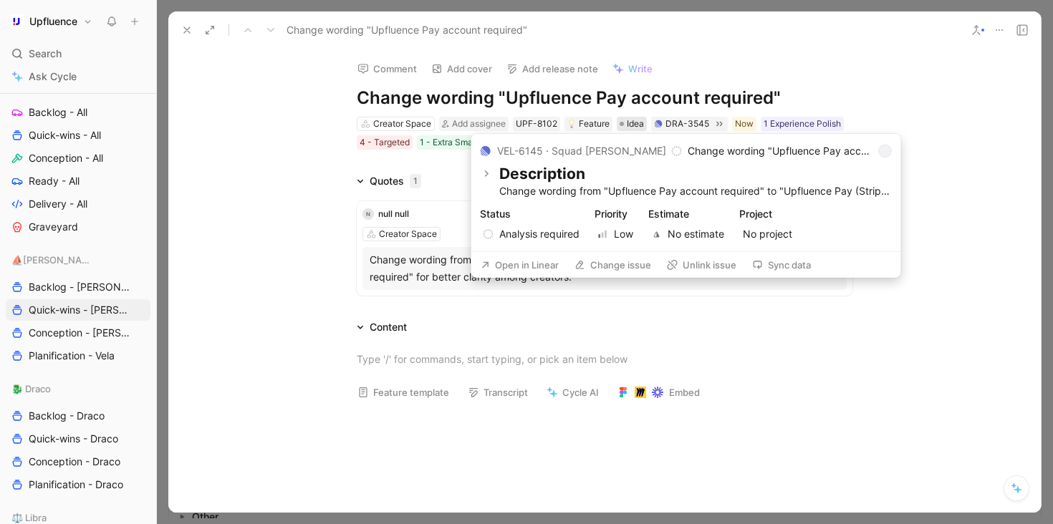
click at [630, 127] on span "Idea" at bounding box center [634, 124] width 17 height 14
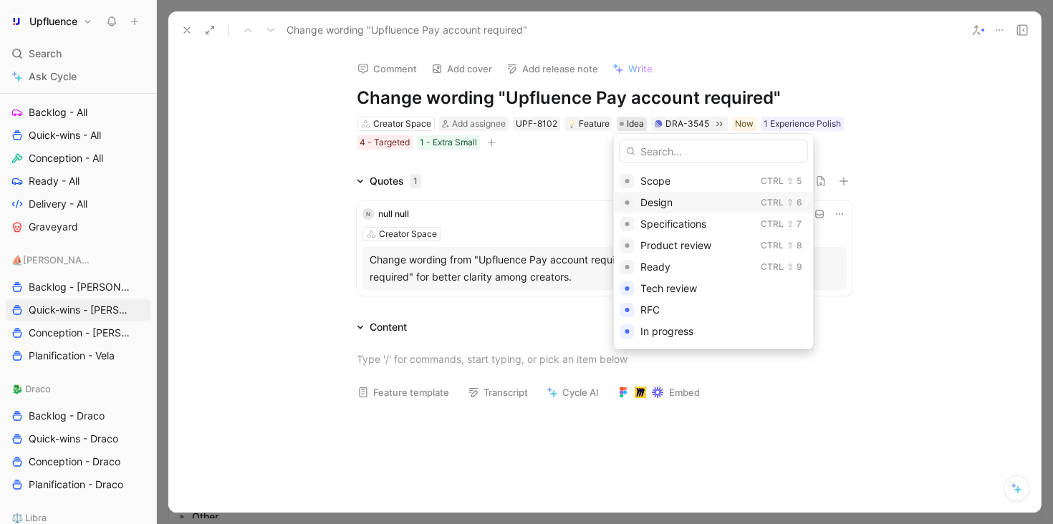
scroll to position [168, 0]
click at [683, 183] on div "Ready" at bounding box center [697, 182] width 115 height 17
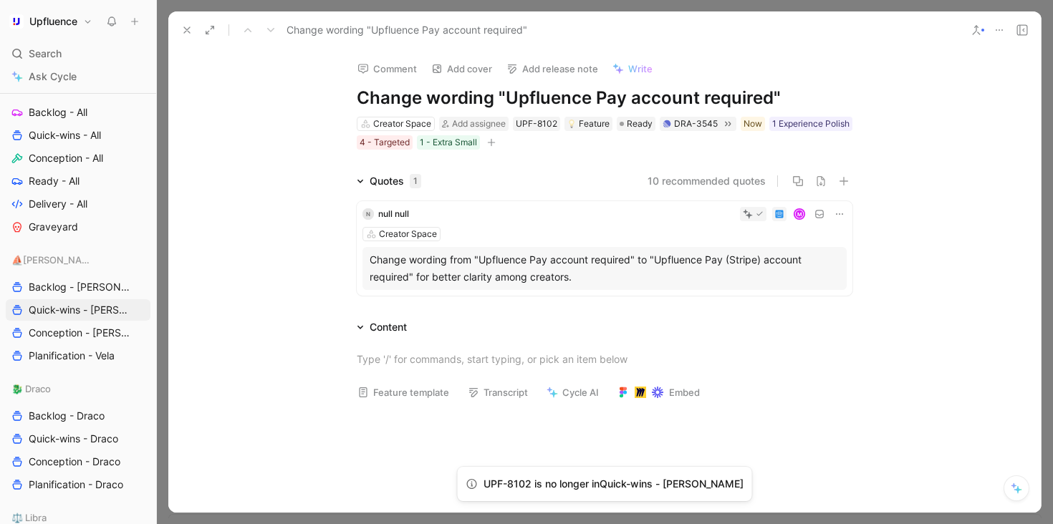
click at [188, 28] on use at bounding box center [187, 30] width 6 height 6
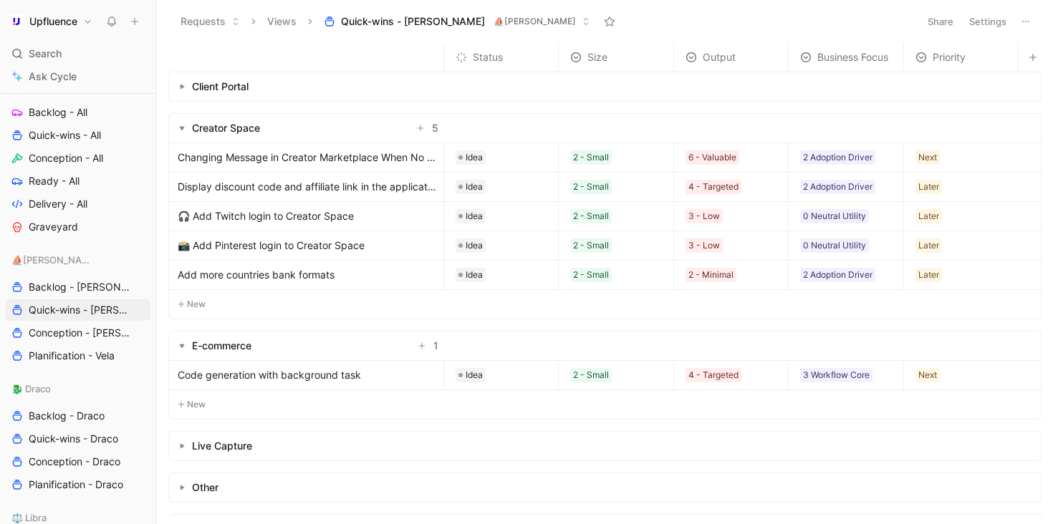
click at [379, 157] on span "Changing Message in Creator Marketplace When No Offers Are Available" at bounding box center [308, 157] width 260 height 17
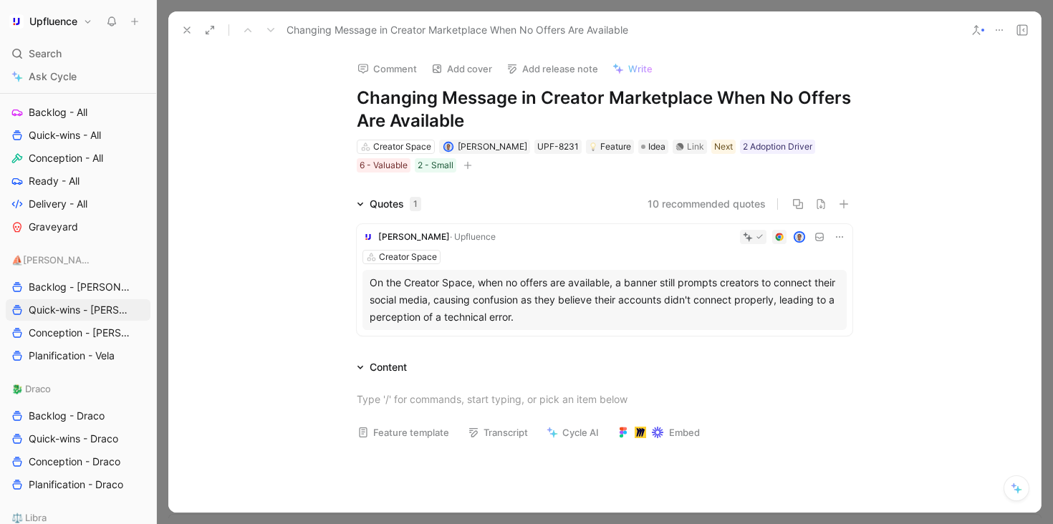
click at [190, 30] on icon at bounding box center [186, 29] width 11 height 11
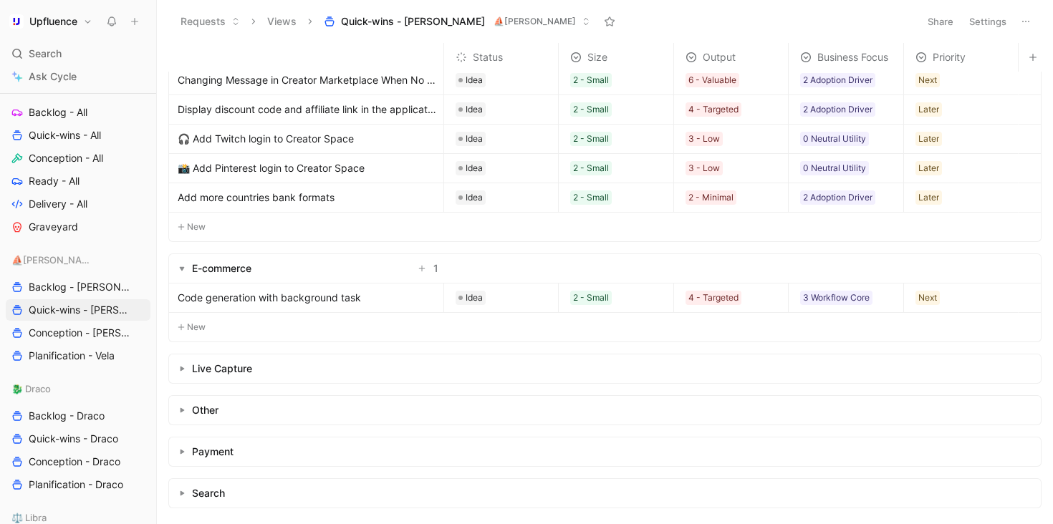
scroll to position [170, 0]
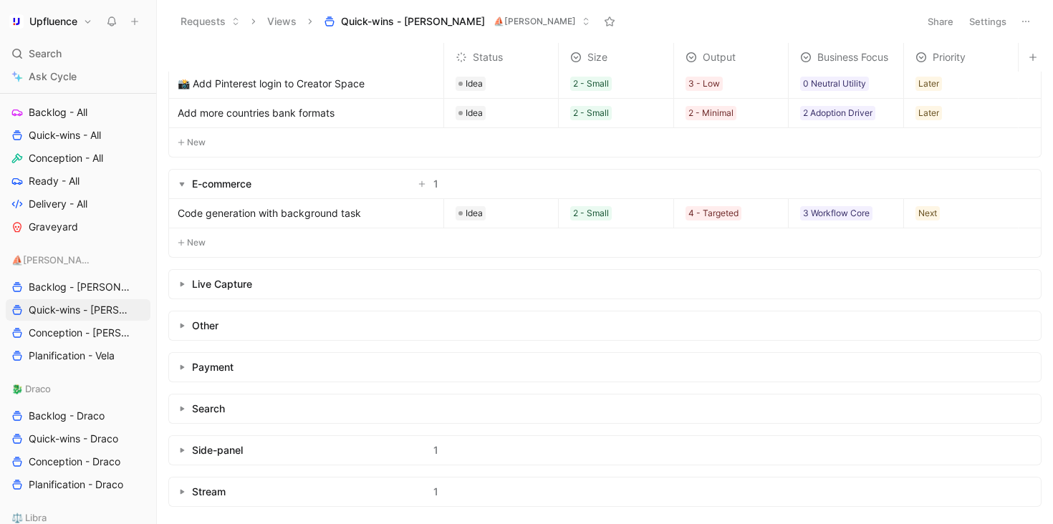
click at [184, 447] on icon "button" at bounding box center [182, 450] width 6 height 6
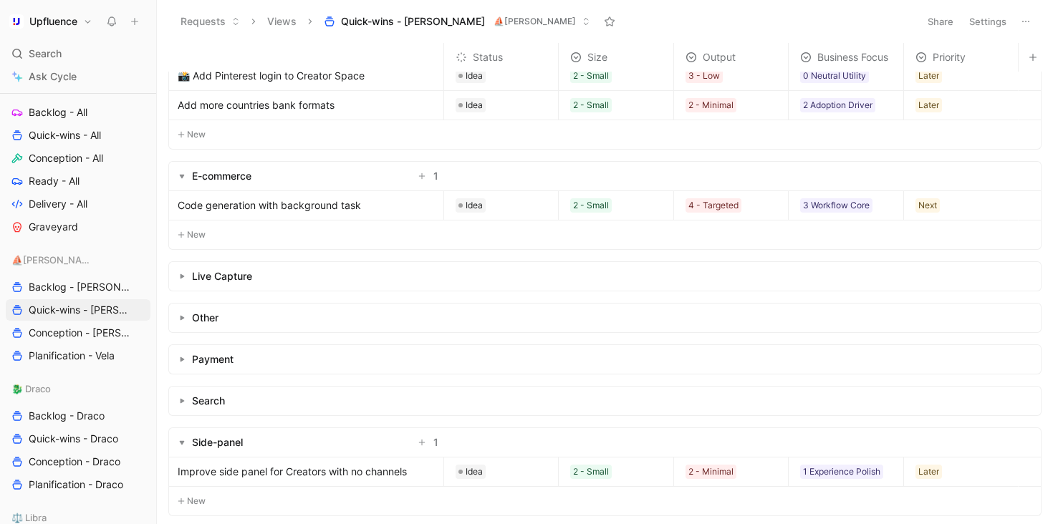
scroll to position [228, 0]
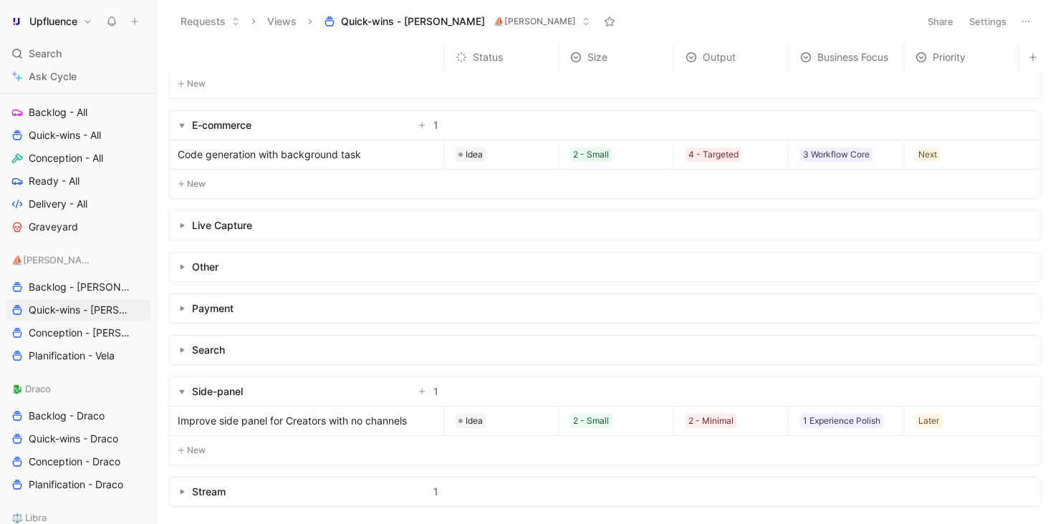
click at [182, 488] on button "button" at bounding box center [182, 492] width 14 height 14
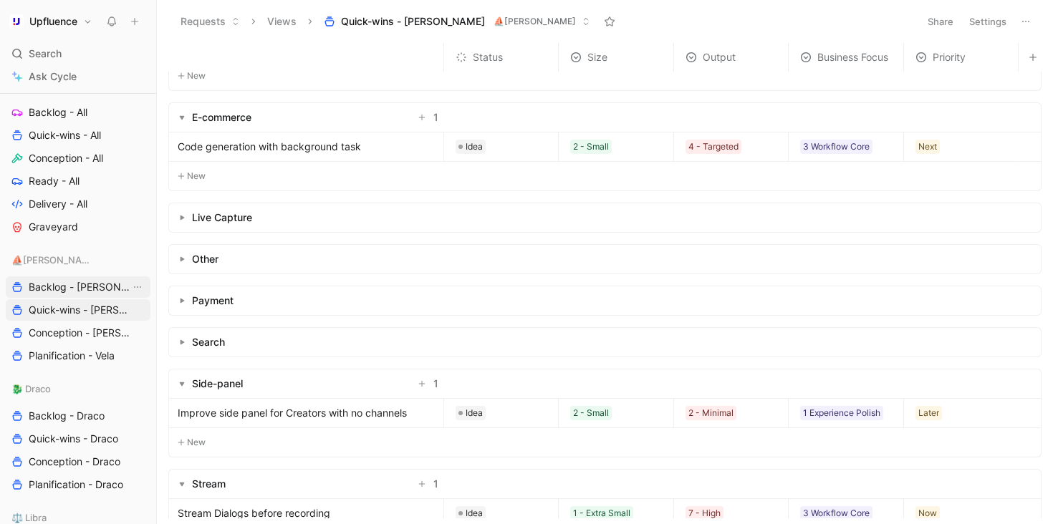
click at [103, 293] on link "Backlog - [PERSON_NAME]" at bounding box center [78, 286] width 145 height 21
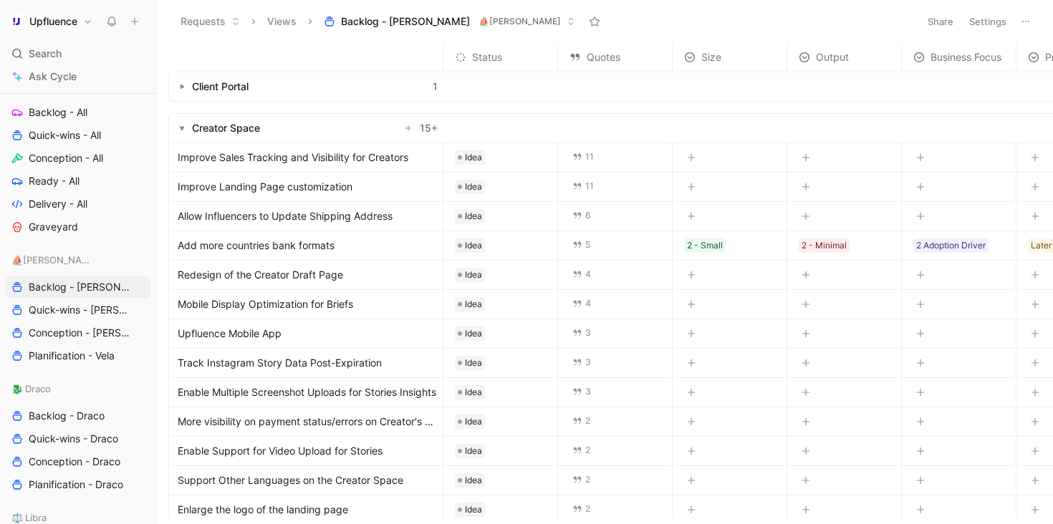
click at [188, 132] on button "button" at bounding box center [182, 128] width 14 height 14
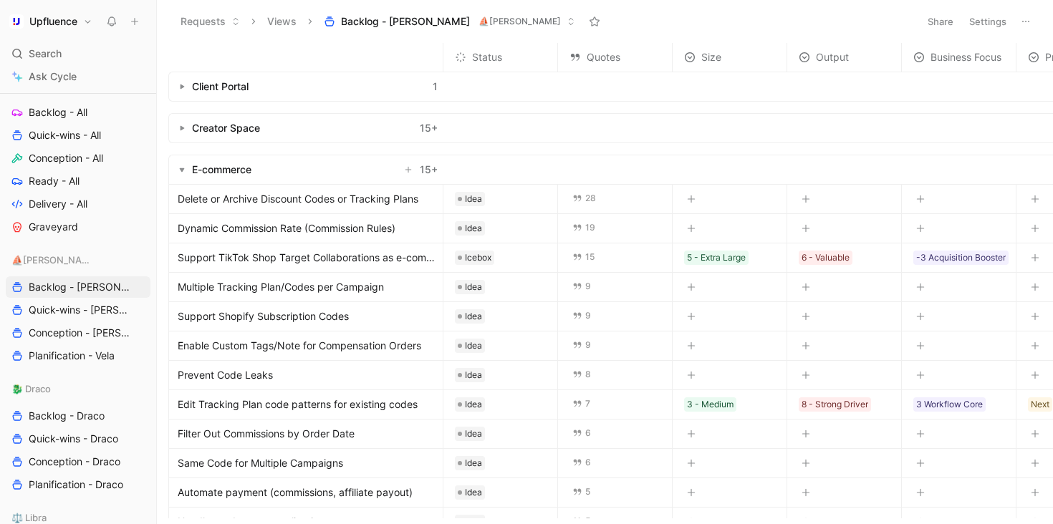
click at [185, 170] on button "button" at bounding box center [182, 170] width 14 height 14
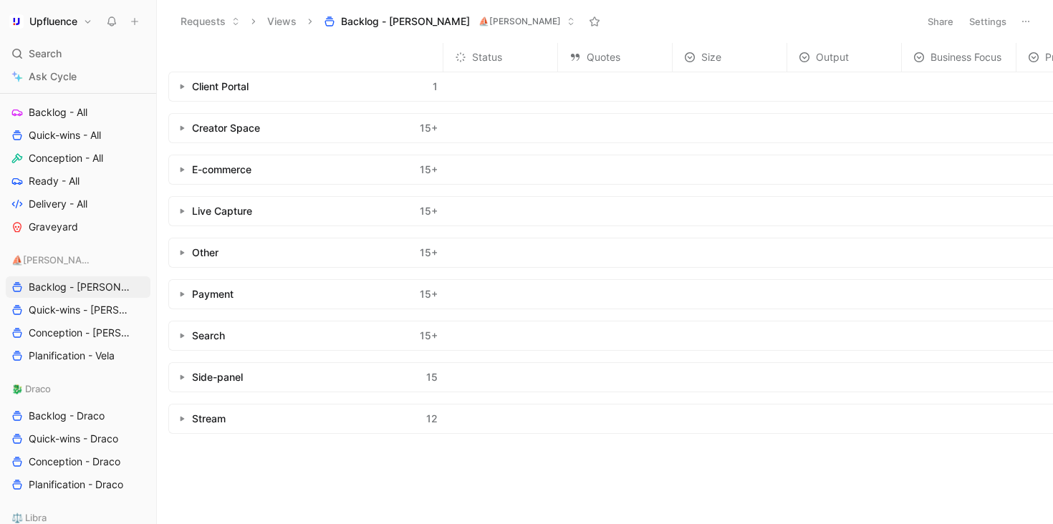
click at [187, 208] on button "button" at bounding box center [182, 211] width 14 height 14
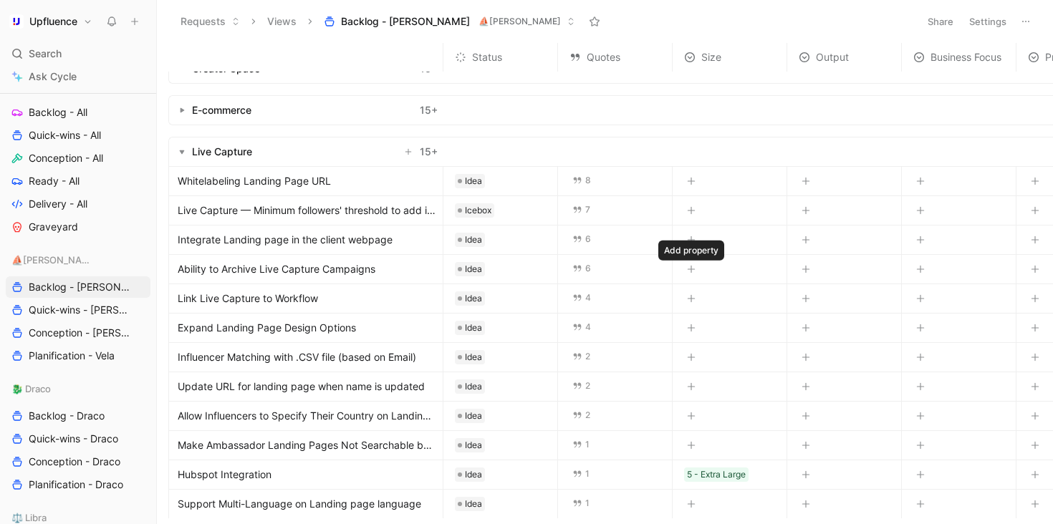
scroll to position [64, 0]
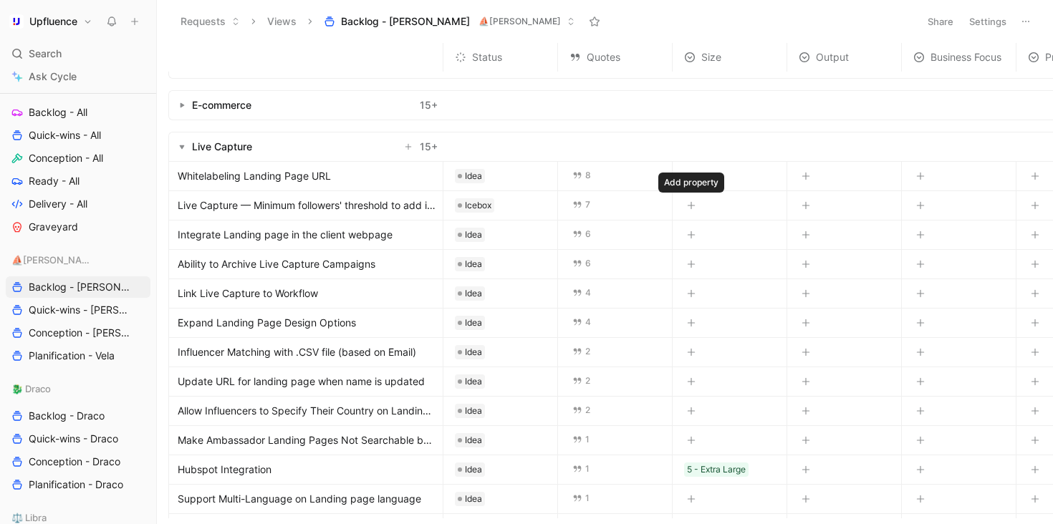
click at [691, 205] on icon "button" at bounding box center [691, 205] width 9 height 9
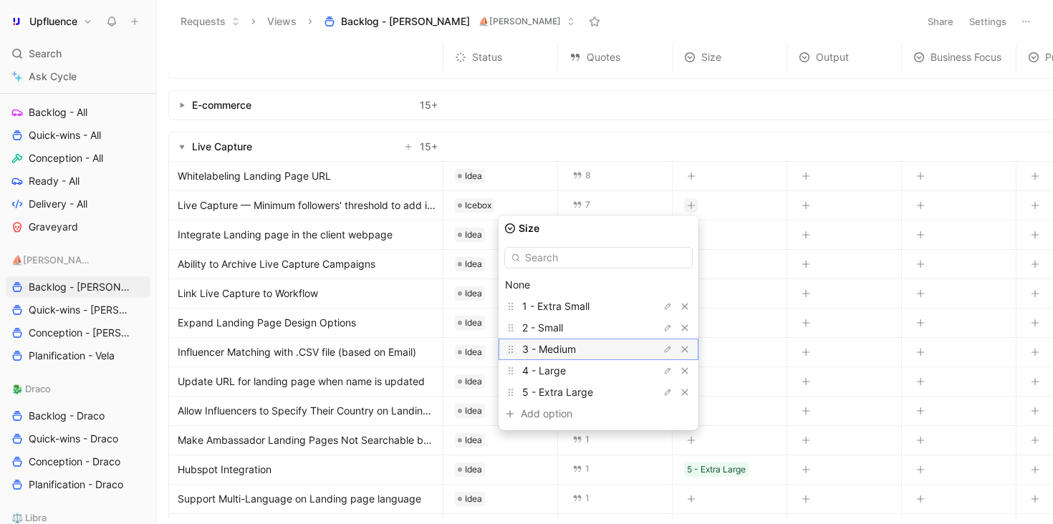
click at [611, 348] on div "3 - Medium" at bounding box center [575, 349] width 107 height 17
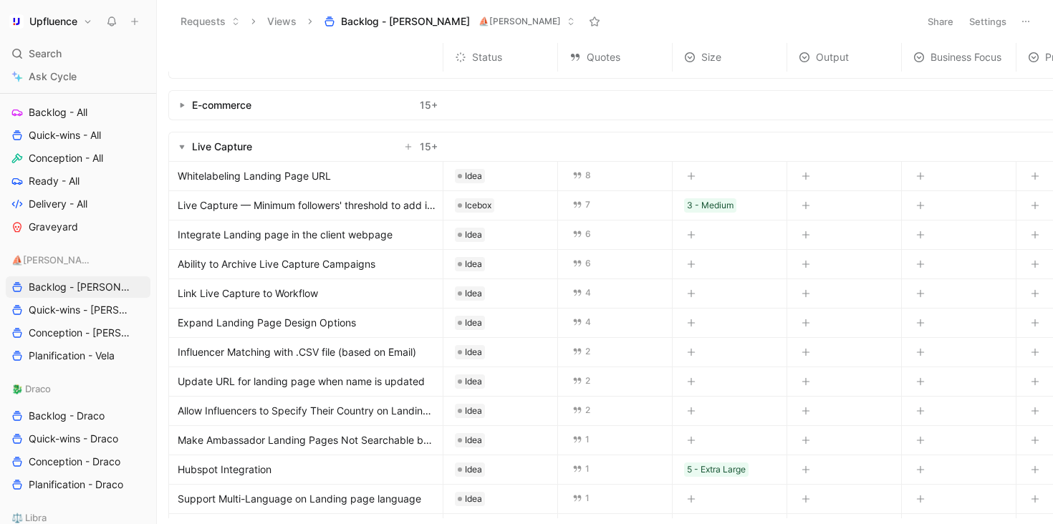
click at [702, 262] on div at bounding box center [729, 263] width 114 height 27
click at [697, 262] on button "button" at bounding box center [691, 264] width 14 height 14
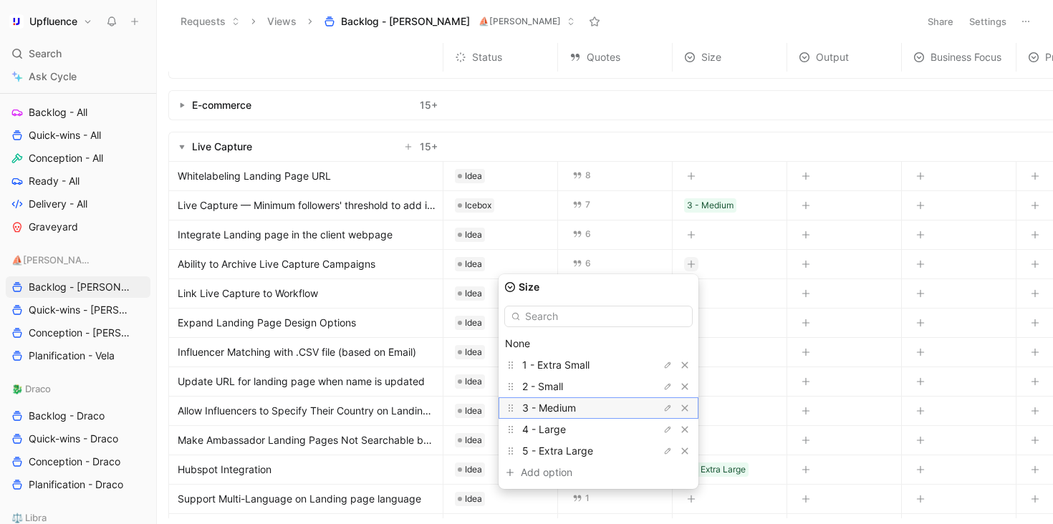
click at [610, 402] on div "3 - Medium" at bounding box center [575, 408] width 107 height 17
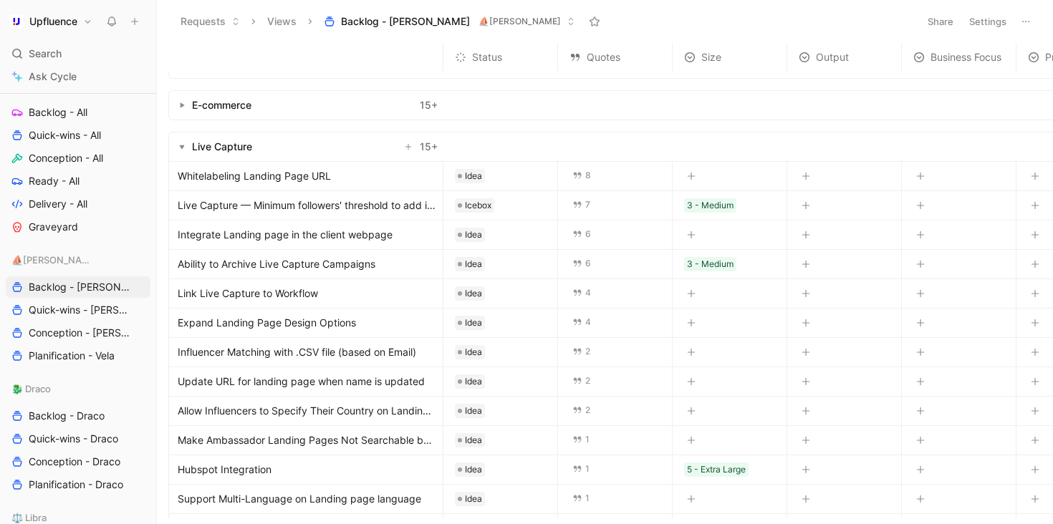
click at [692, 295] on icon "button" at bounding box center [691, 293] width 9 height 9
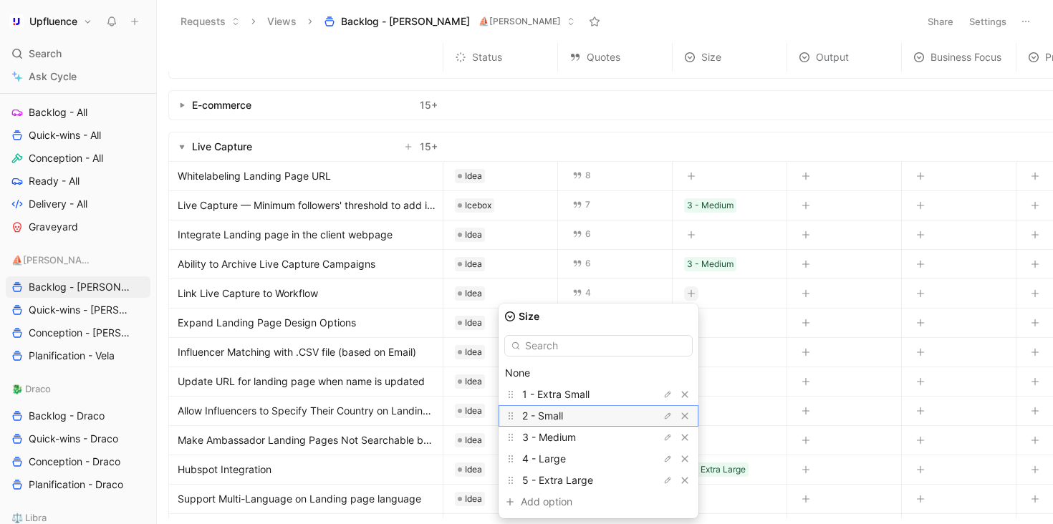
click at [614, 415] on div "2 - Small" at bounding box center [575, 415] width 107 height 17
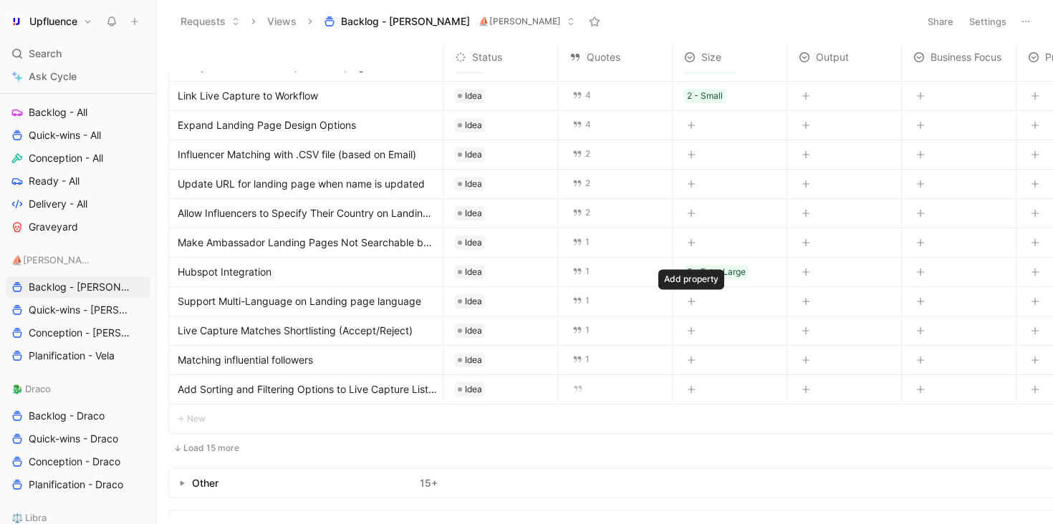
scroll to position [266, 0]
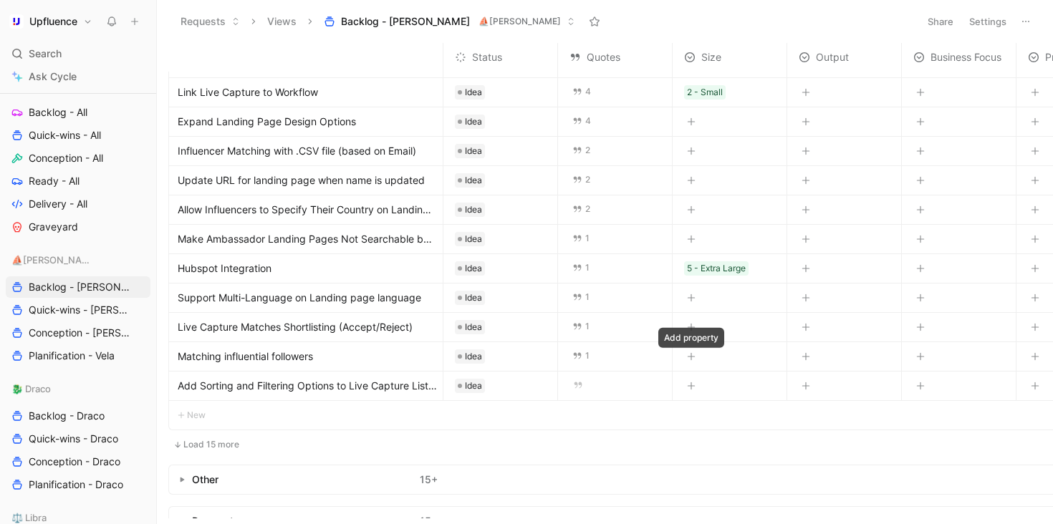
click at [688, 354] on icon "button" at bounding box center [691, 356] width 9 height 9
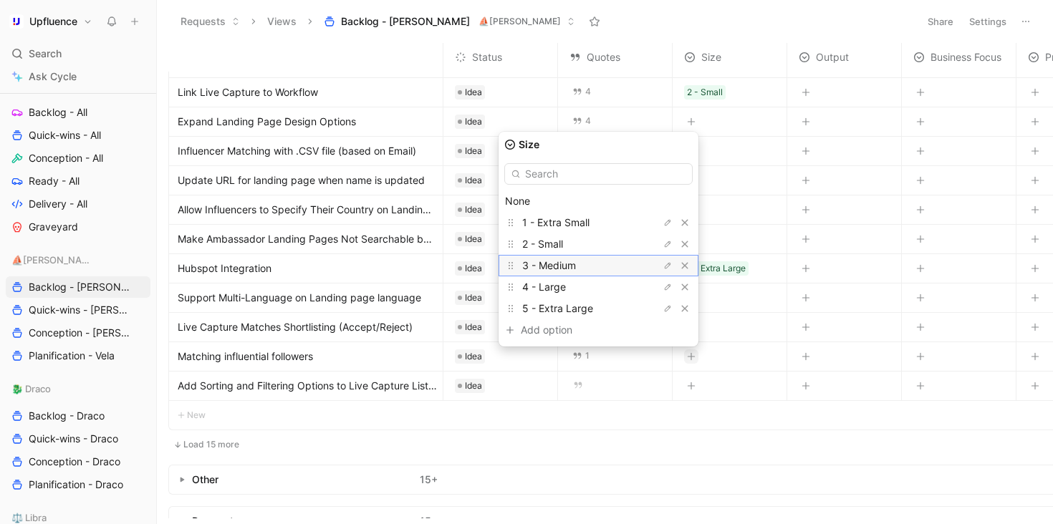
click at [627, 265] on div "3 - Medium" at bounding box center [575, 265] width 107 height 17
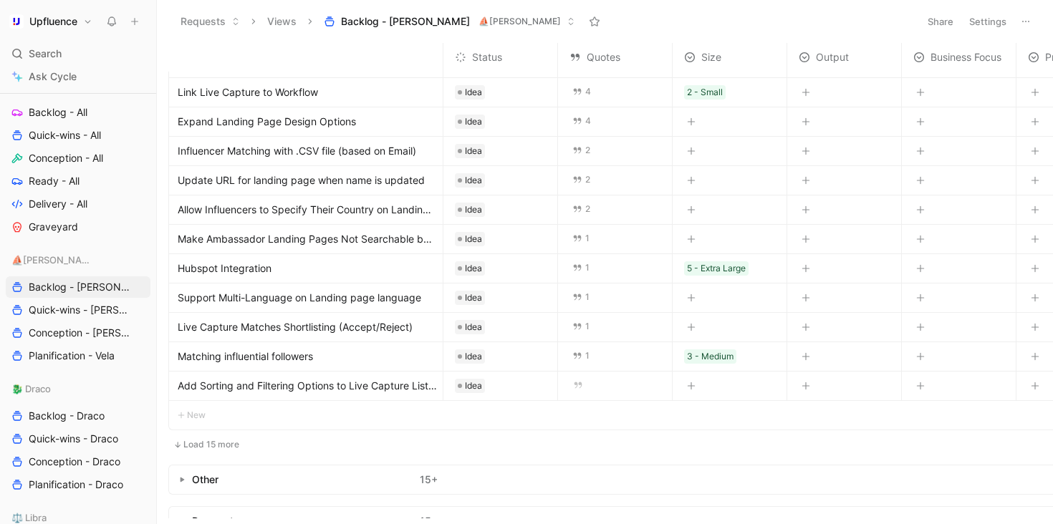
click at [689, 326] on icon "button" at bounding box center [691, 326] width 8 height 1
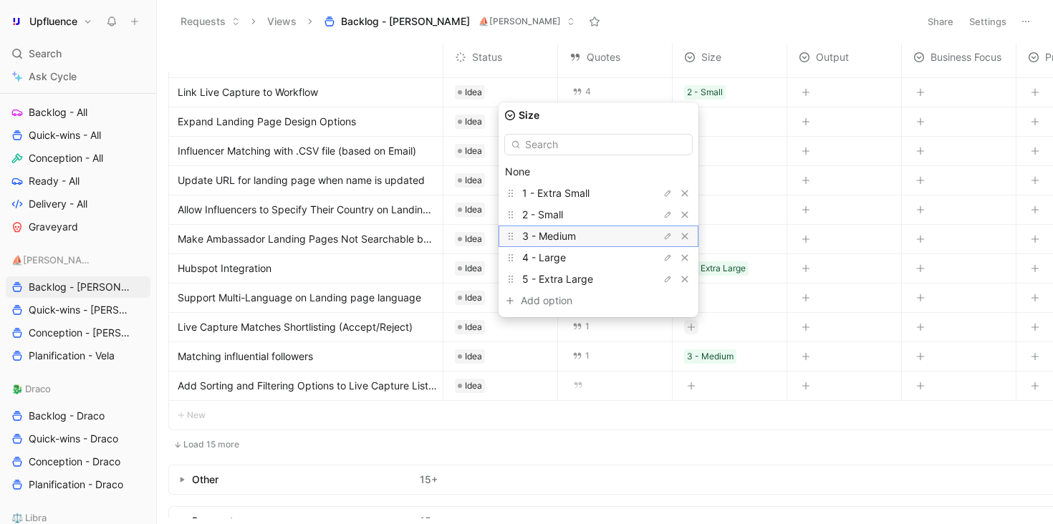
click at [611, 240] on div "3 - Medium" at bounding box center [575, 236] width 107 height 17
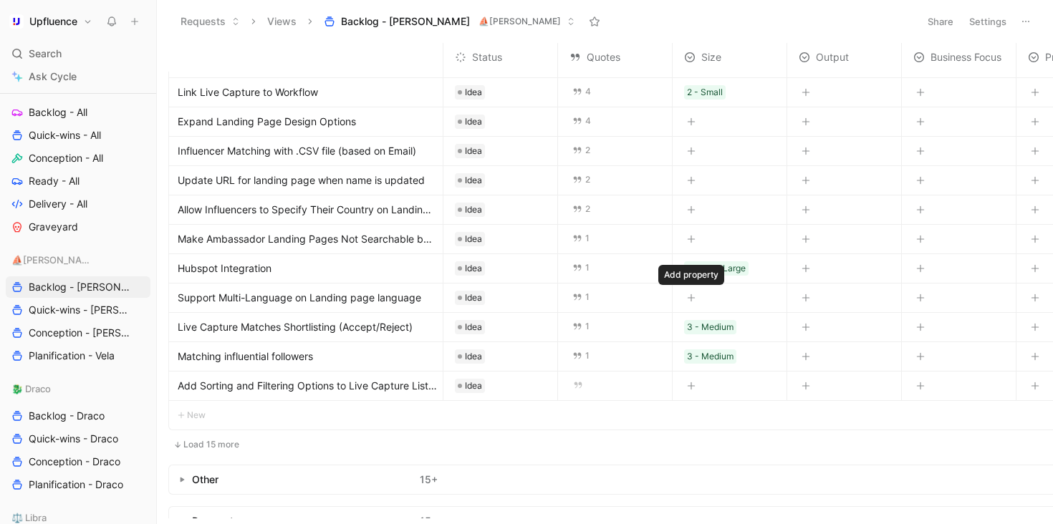
click at [692, 296] on icon "button" at bounding box center [691, 298] width 9 height 9
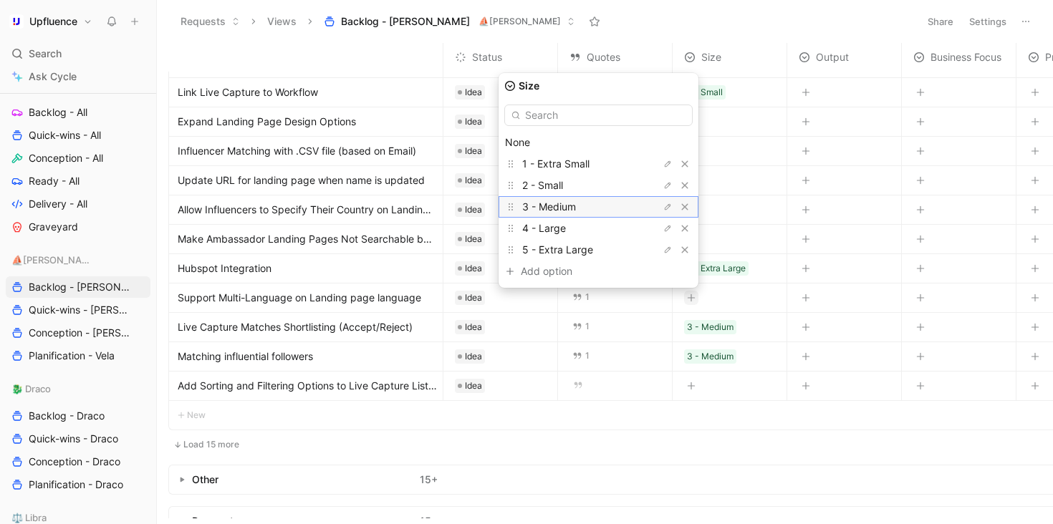
click at [614, 206] on div "3 - Medium" at bounding box center [575, 206] width 107 height 17
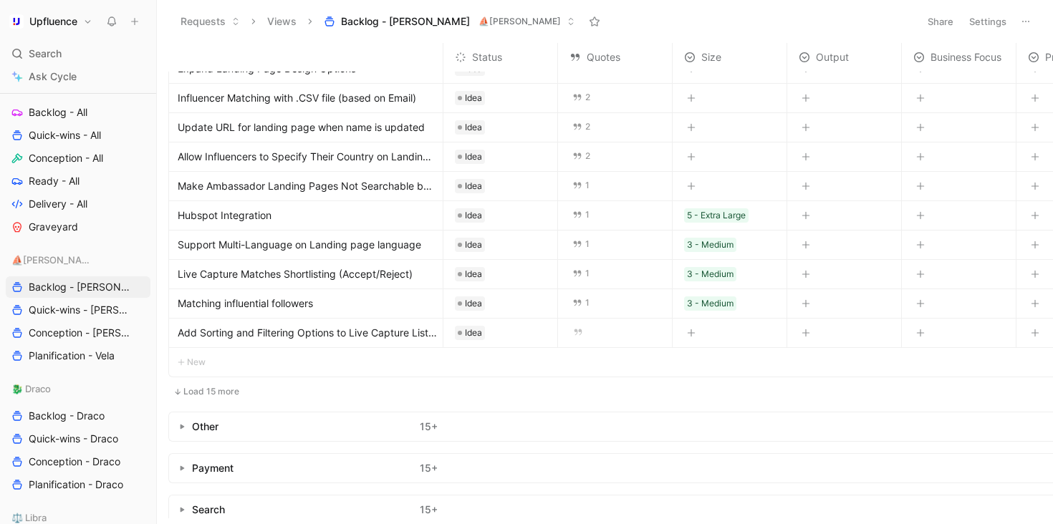
scroll to position [427, 0]
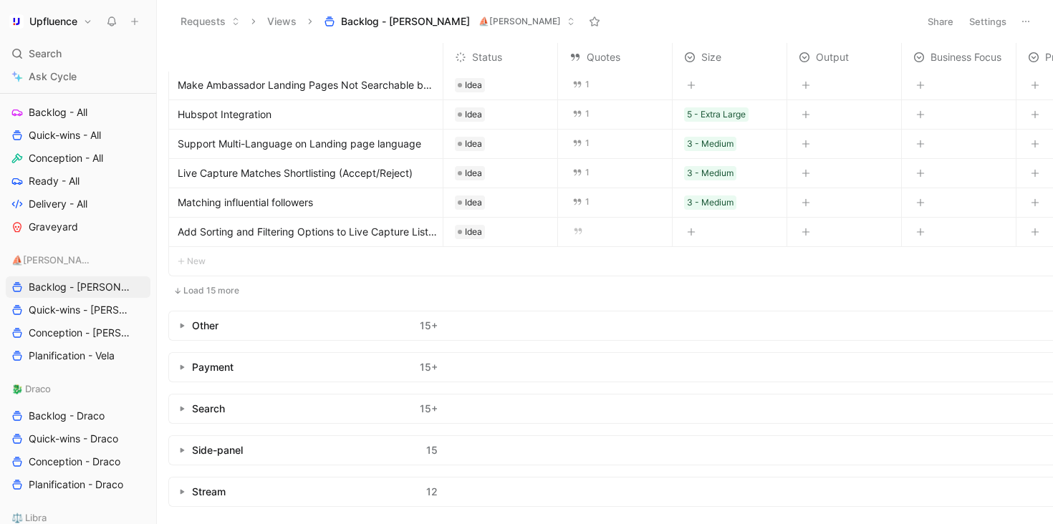
click at [183, 323] on icon "button" at bounding box center [182, 326] width 6 height 6
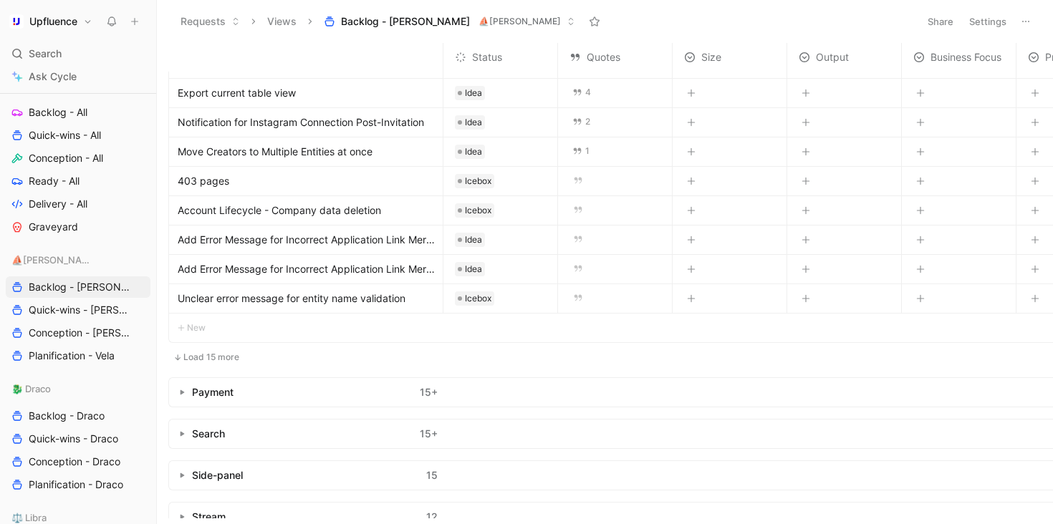
scroll to position [889, 0]
click at [183, 390] on use "button" at bounding box center [182, 391] width 4 height 5
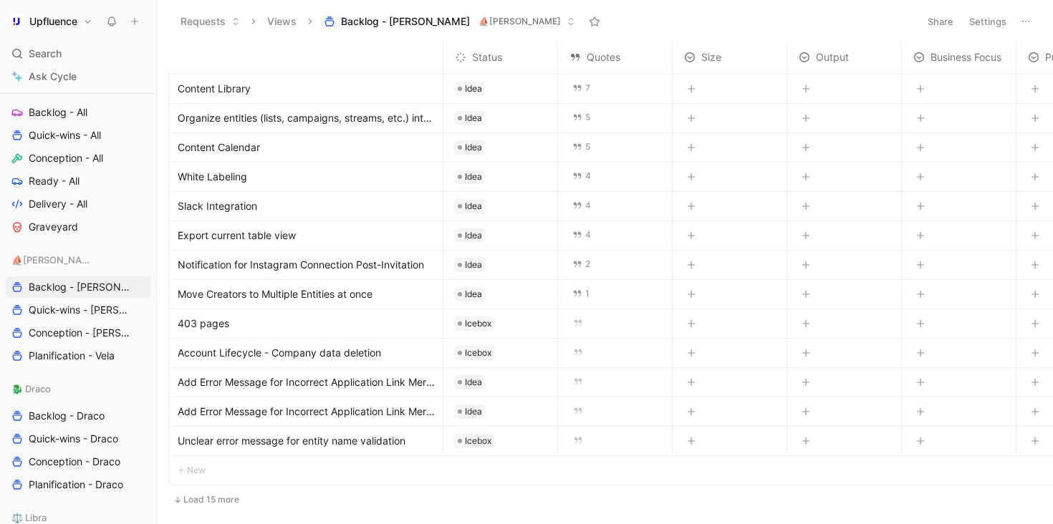
scroll to position [710, 0]
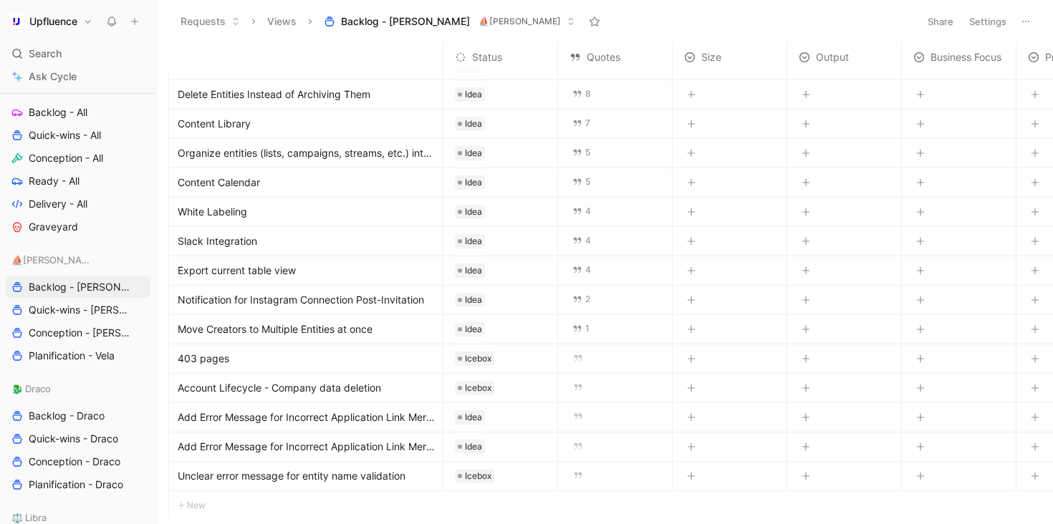
click at [268, 273] on span "Export current table view" at bounding box center [237, 270] width 118 height 17
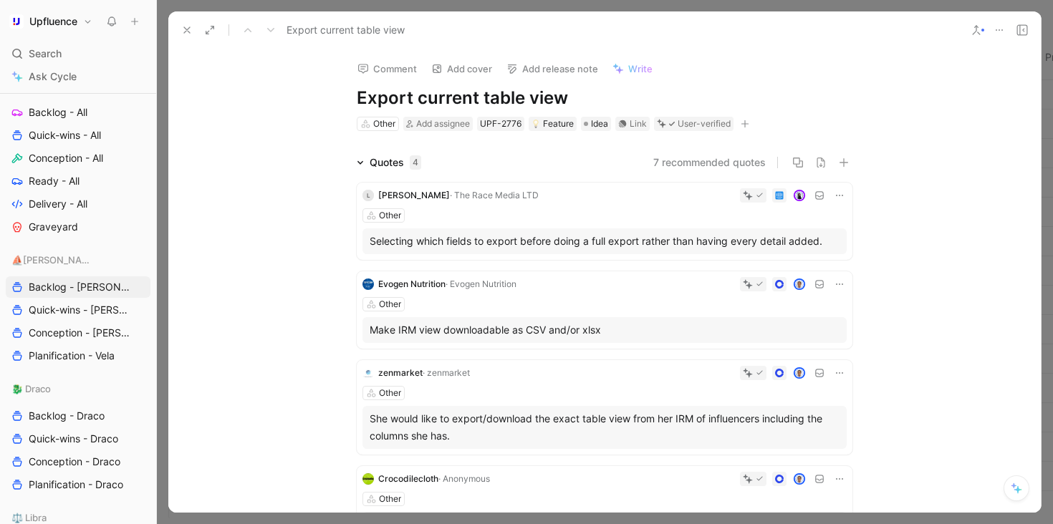
click at [976, 32] on icon at bounding box center [975, 29] width 11 height 11
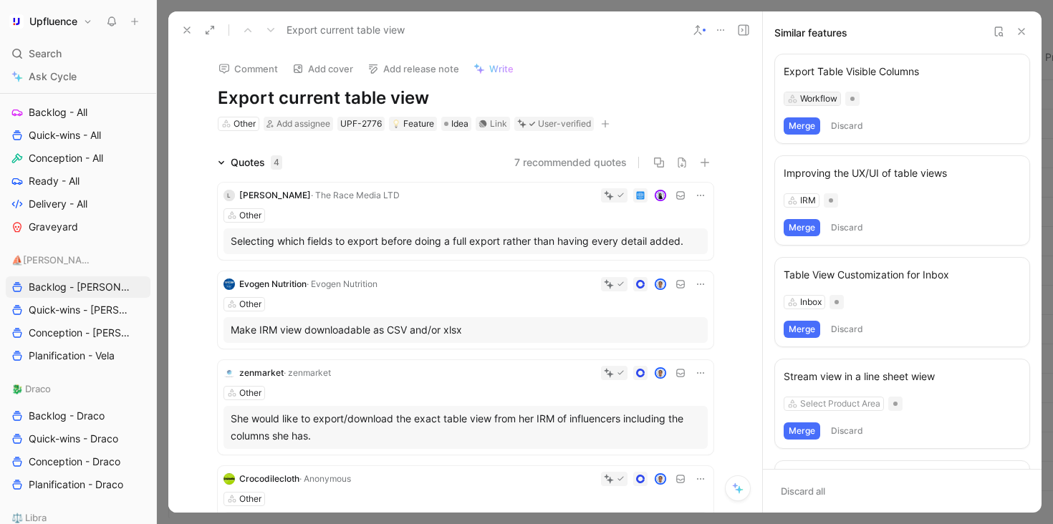
click at [809, 100] on div "Workflow" at bounding box center [818, 99] width 37 height 14
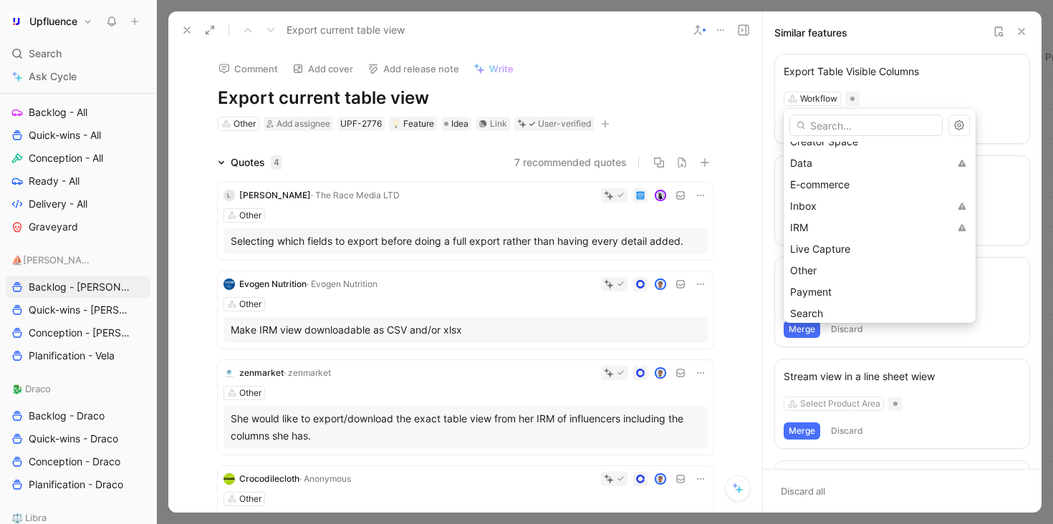
scroll to position [73, 0]
click at [841, 266] on div "Other" at bounding box center [879, 272] width 179 height 17
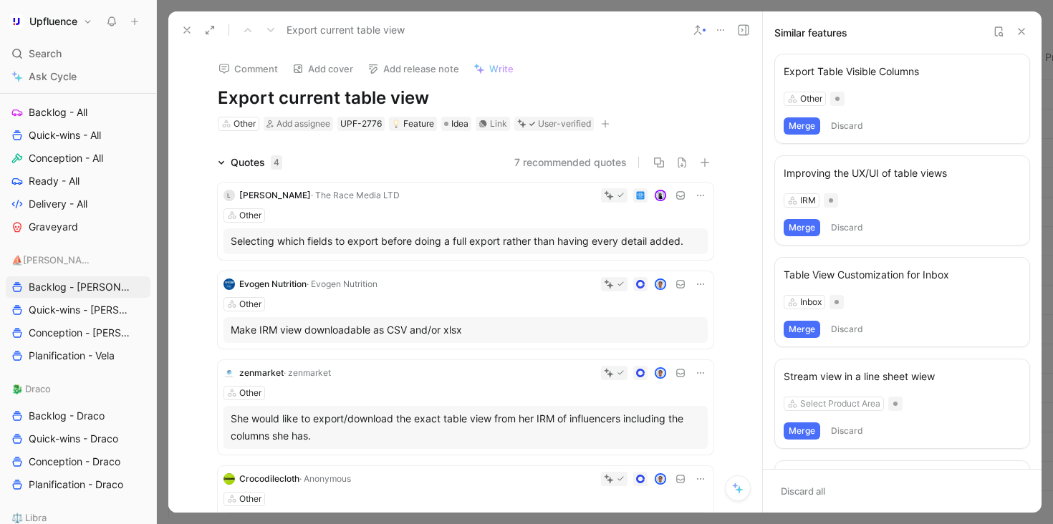
click at [803, 122] on button "Merge" at bounding box center [801, 125] width 37 height 17
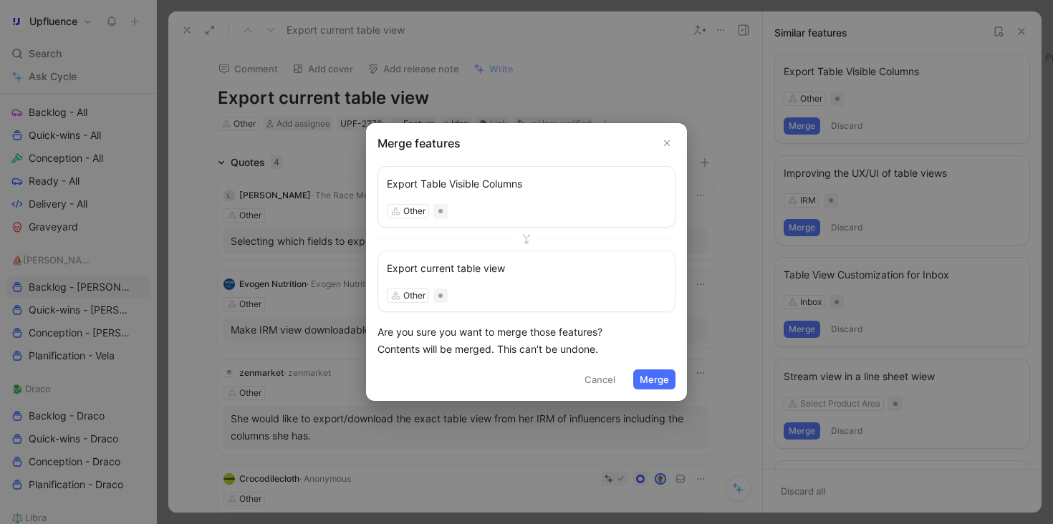
click at [654, 376] on button "Merge" at bounding box center [654, 379] width 42 height 20
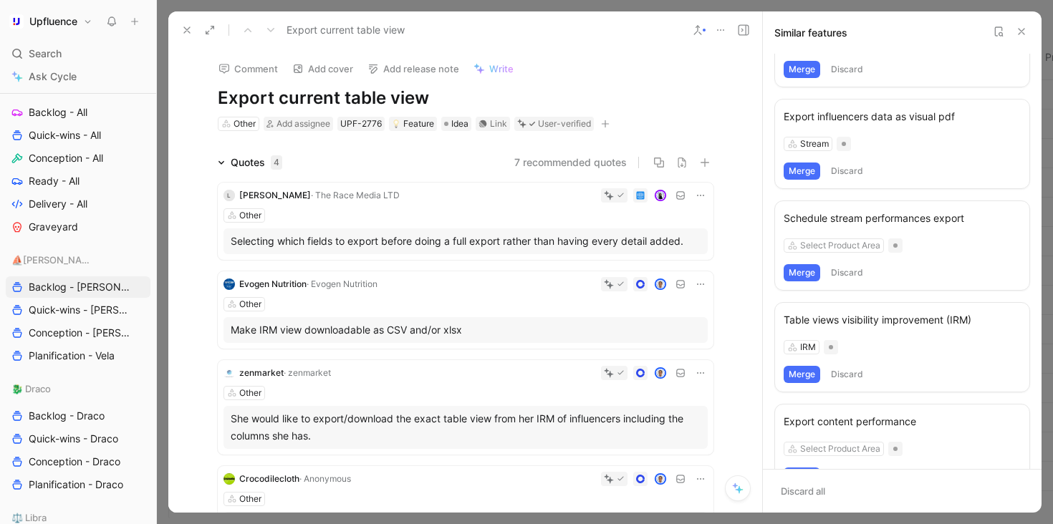
scroll to position [619, 0]
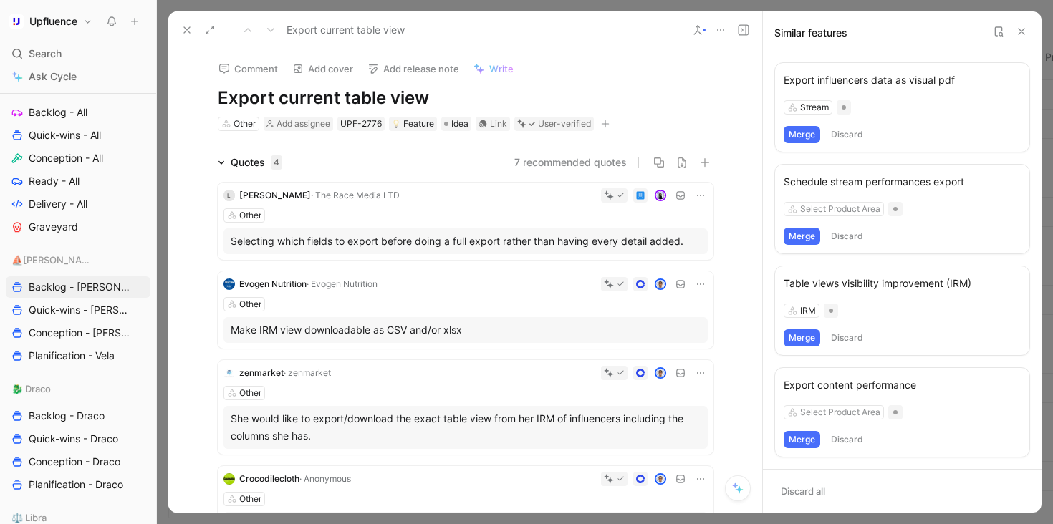
click at [584, 158] on button "7 recommended quotes" at bounding box center [570, 162] width 112 height 17
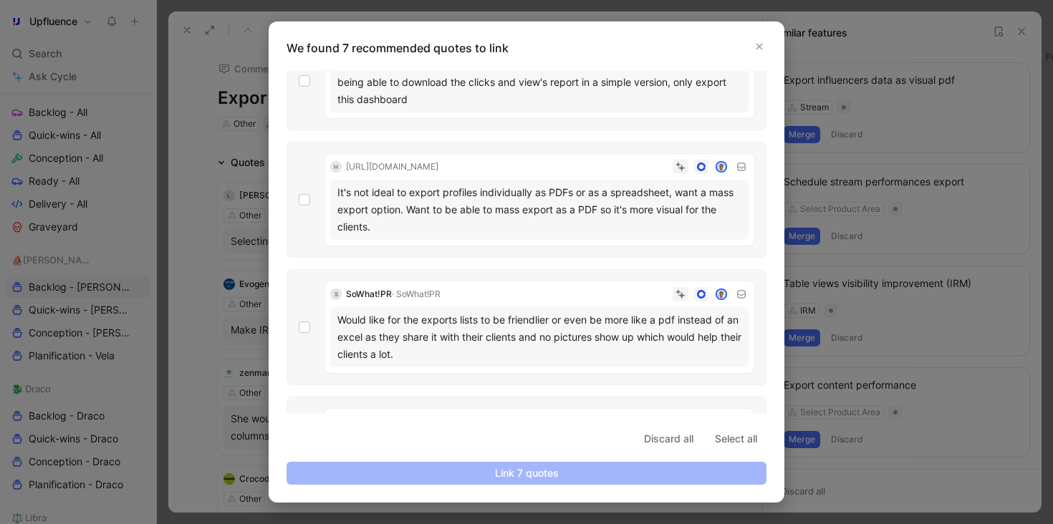
scroll to position [341, 0]
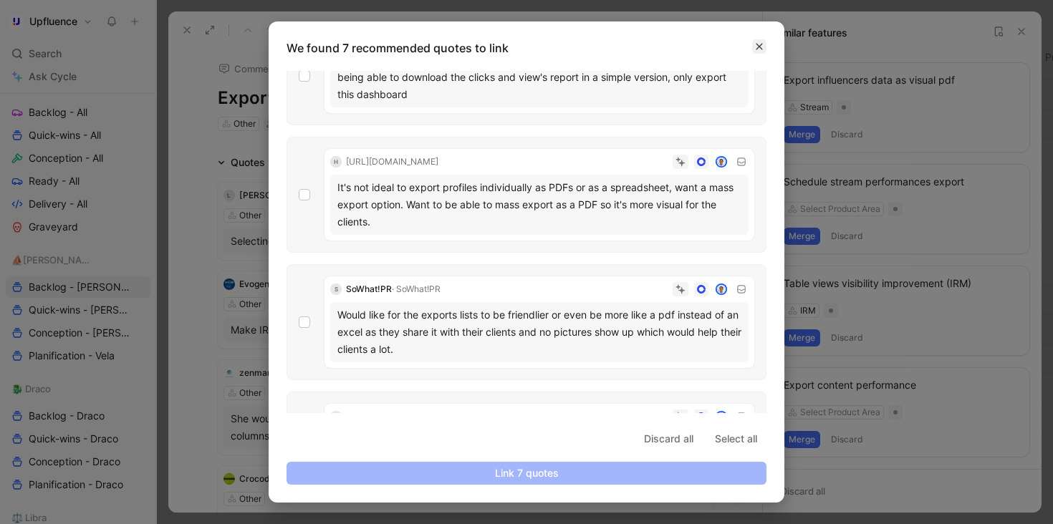
click at [762, 42] on button "button" at bounding box center [759, 46] width 14 height 14
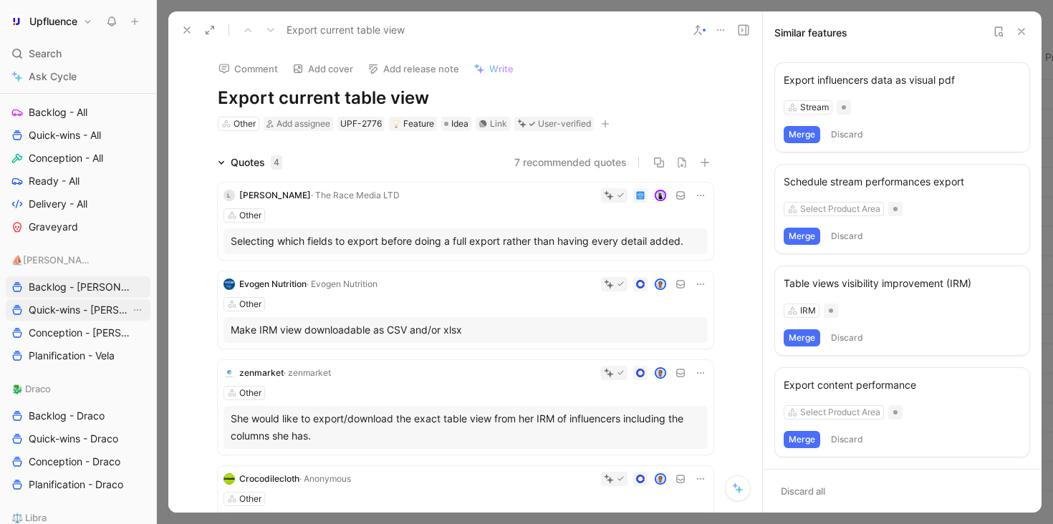
click at [63, 310] on span "Quick-wins - [PERSON_NAME]" at bounding box center [80, 310] width 102 height 14
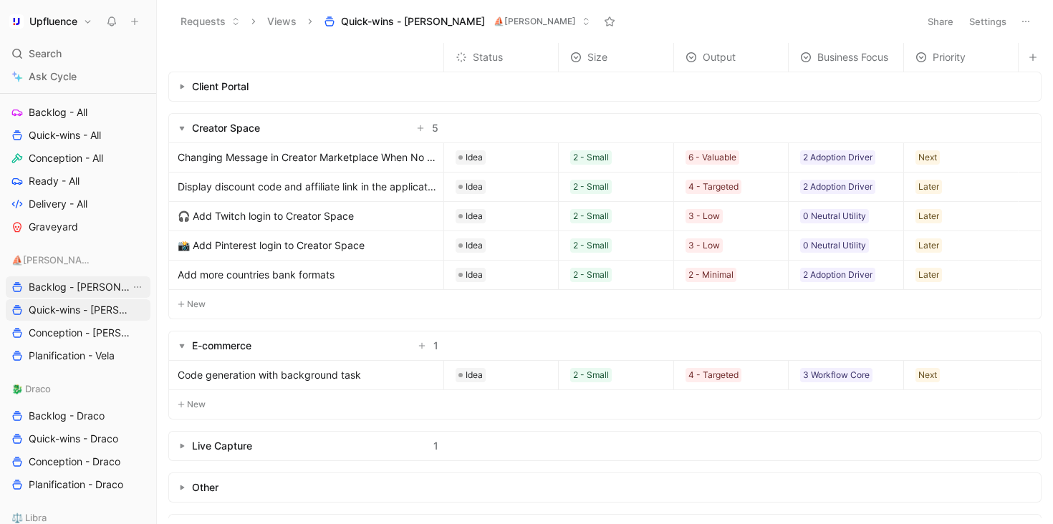
click at [74, 294] on span "Backlog - [PERSON_NAME]" at bounding box center [80, 287] width 102 height 14
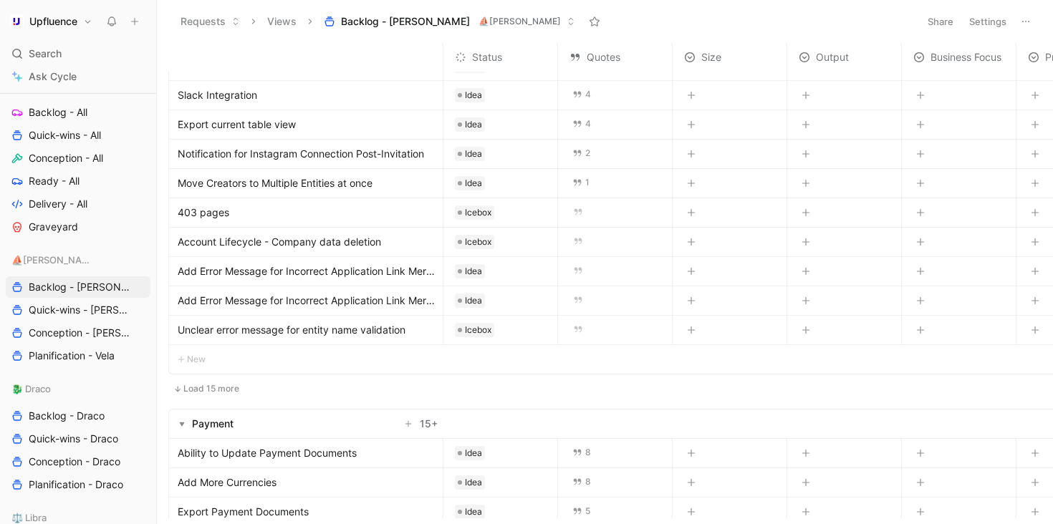
scroll to position [1413, 0]
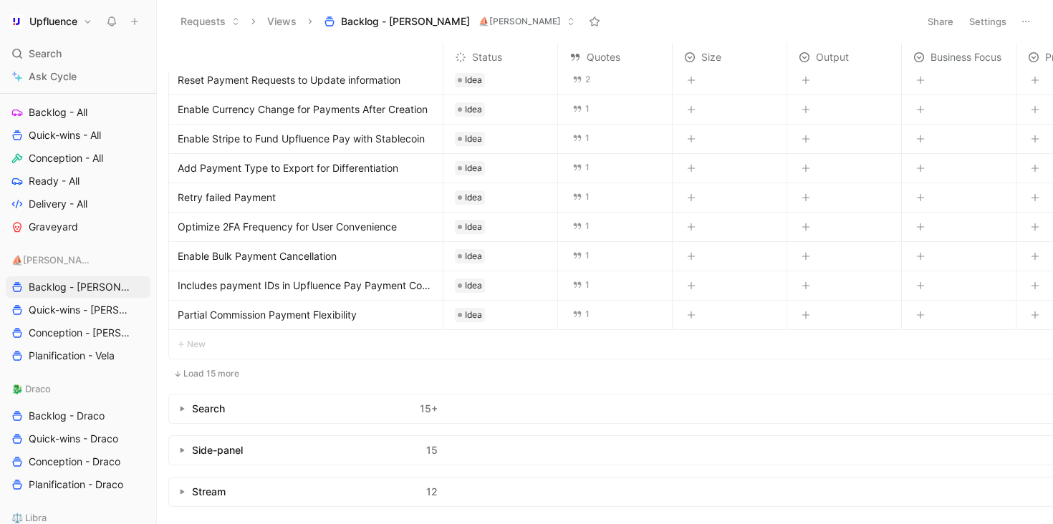
click at [188, 395] on div "Search 15 +" at bounding box center [306, 409] width 274 height 29
click at [185, 402] on button "button" at bounding box center [182, 409] width 14 height 14
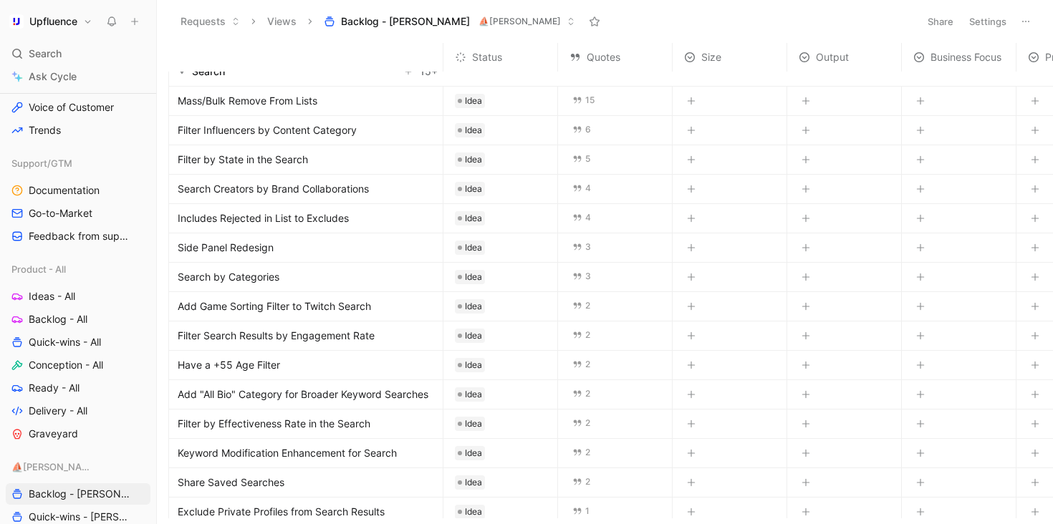
scroll to position [0, 0]
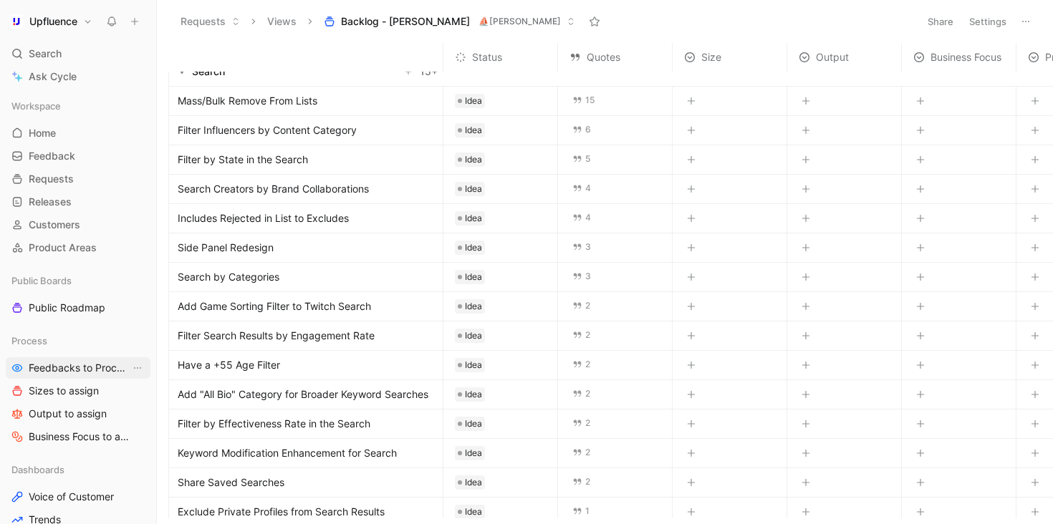
click at [77, 369] on span "Feedbacks to Process" at bounding box center [80, 368] width 102 height 14
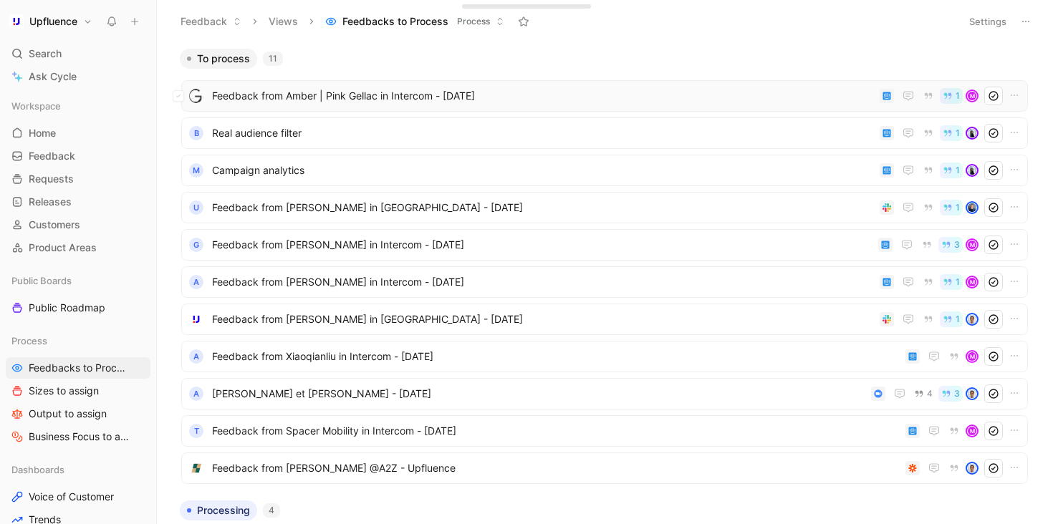
click at [414, 100] on span "Feedback from Amber | Pink Gellac in Intercom - [DATE]" at bounding box center [543, 95] width 662 height 17
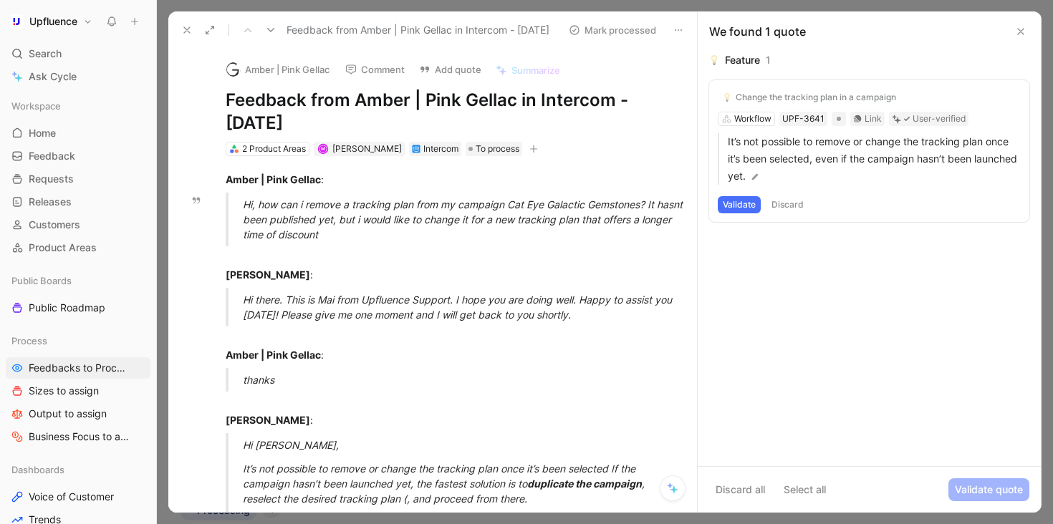
click at [738, 208] on button "Validate" at bounding box center [738, 204] width 43 height 17
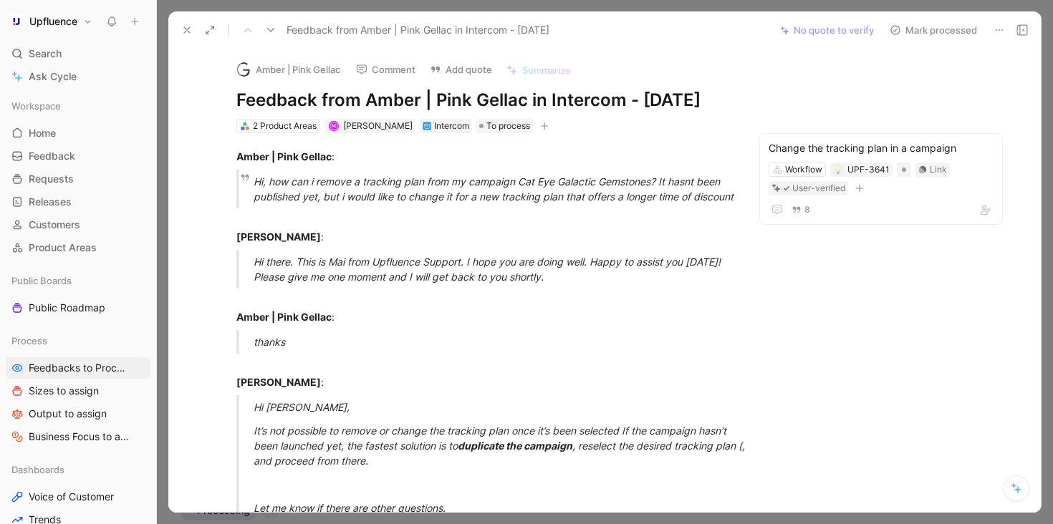
click at [941, 31] on button "Mark processed" at bounding box center [933, 30] width 100 height 20
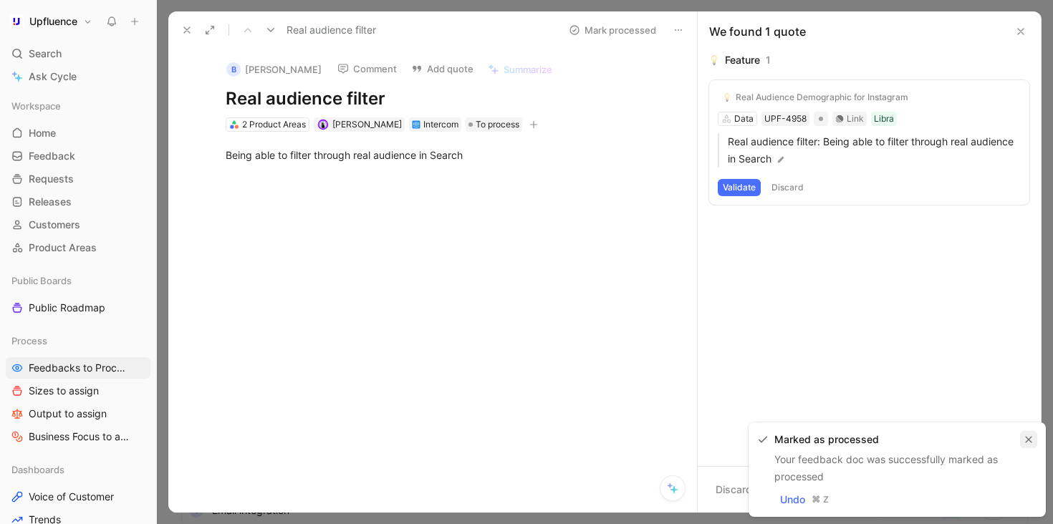
click at [1032, 437] on icon "button" at bounding box center [1028, 439] width 9 height 9
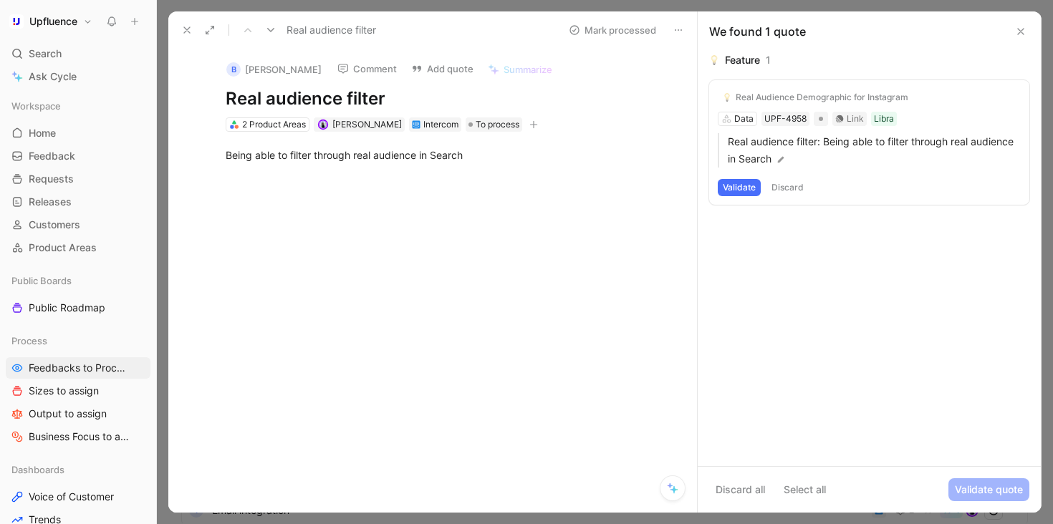
click at [742, 190] on button "Validate" at bounding box center [738, 187] width 43 height 17
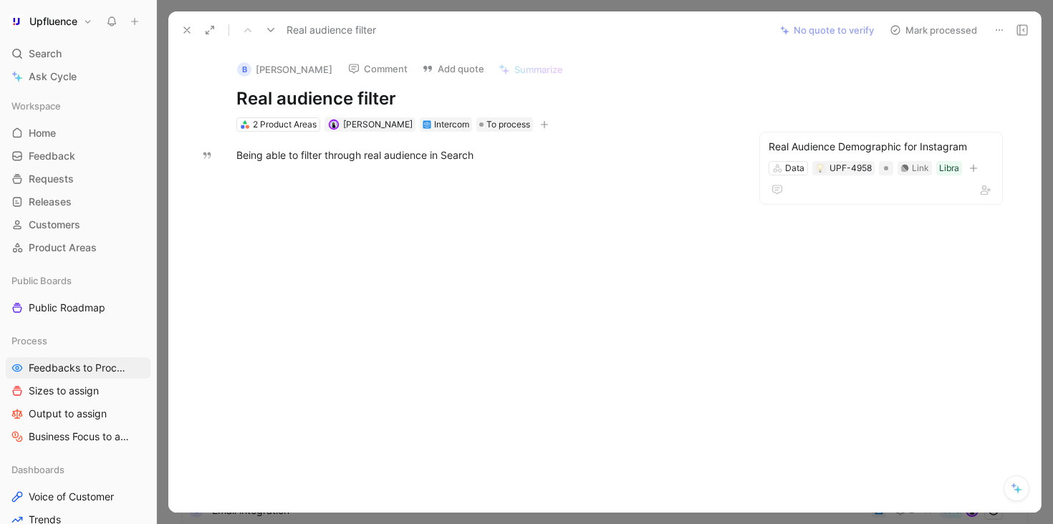
click at [930, 25] on button "Mark processed" at bounding box center [933, 30] width 100 height 20
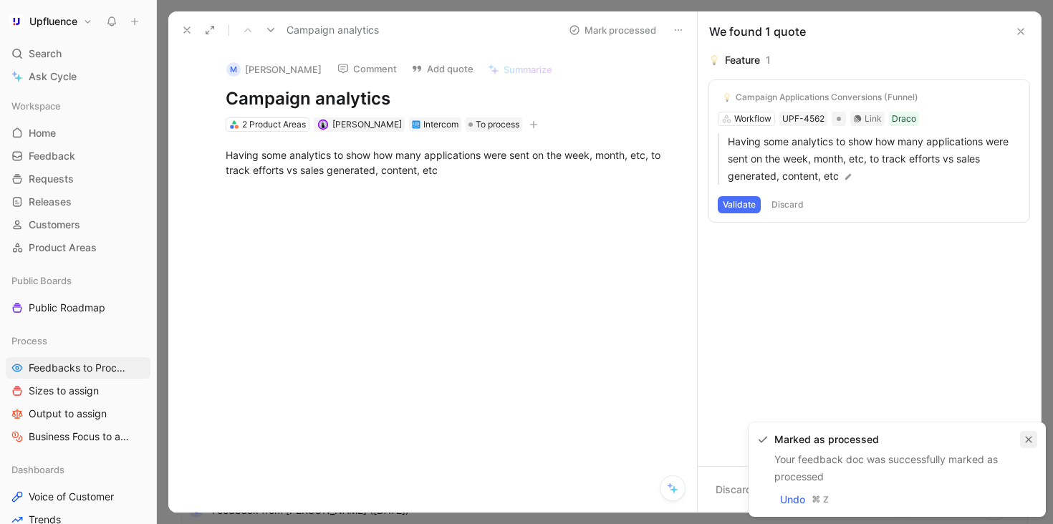
click at [1028, 444] on button "button" at bounding box center [1028, 439] width 17 height 17
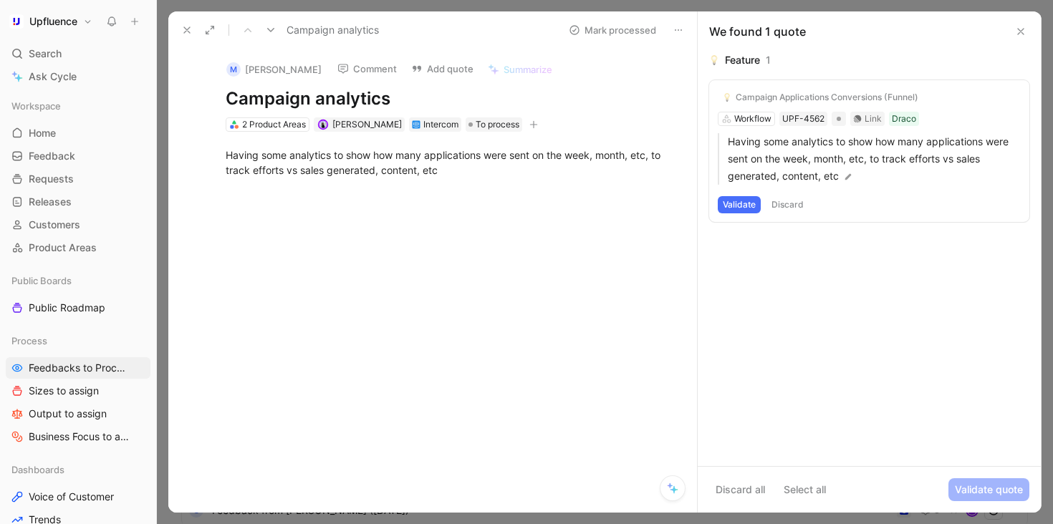
click at [739, 200] on button "Validate" at bounding box center [738, 204] width 43 height 17
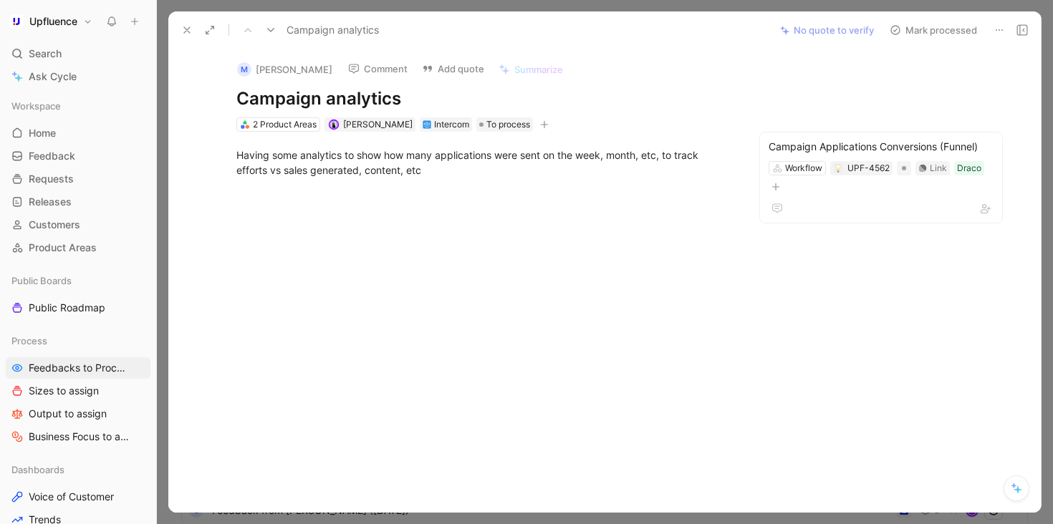
click at [937, 27] on button "Mark processed" at bounding box center [933, 30] width 100 height 20
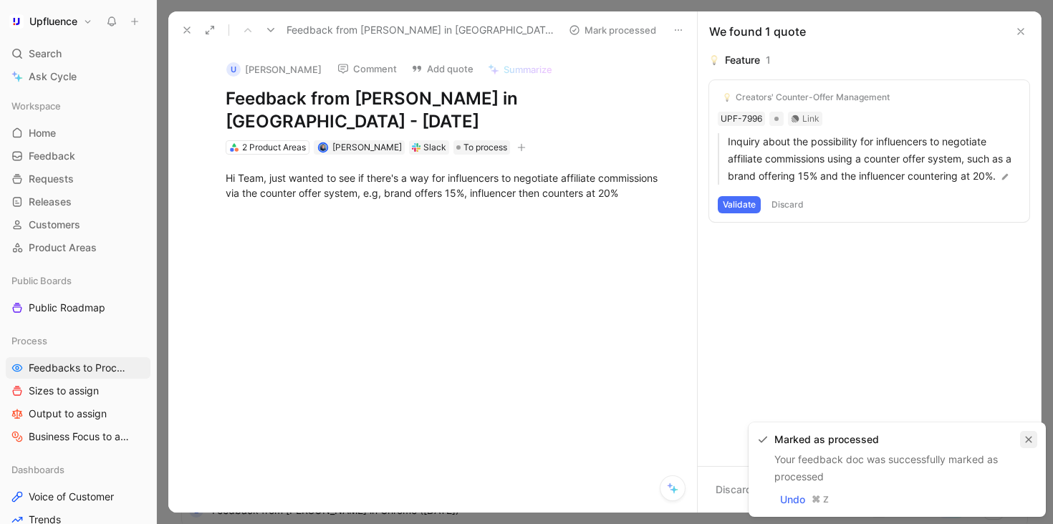
click at [1026, 439] on icon "button" at bounding box center [1028, 439] width 9 height 9
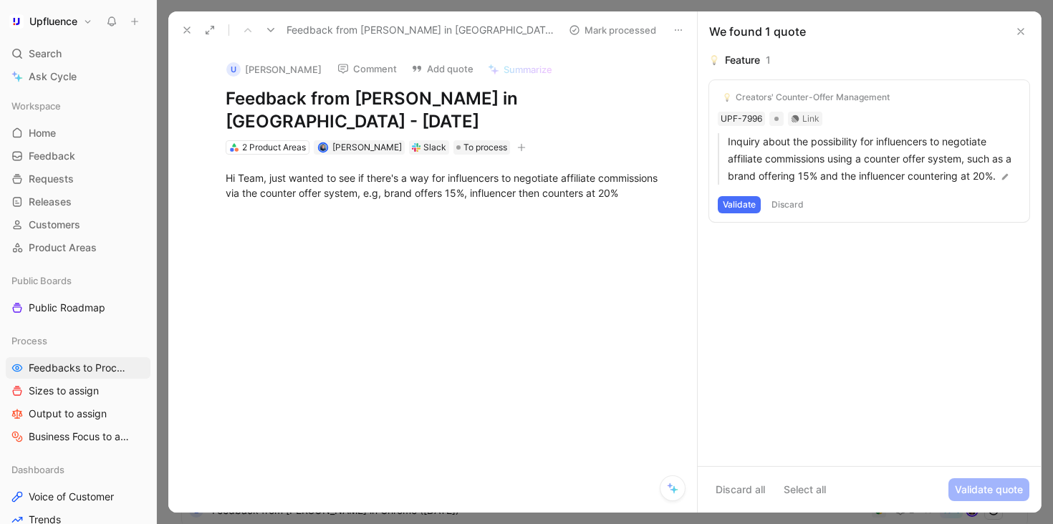
click at [851, 92] on div "Creators' Counter-Offer Management" at bounding box center [812, 97] width 154 height 11
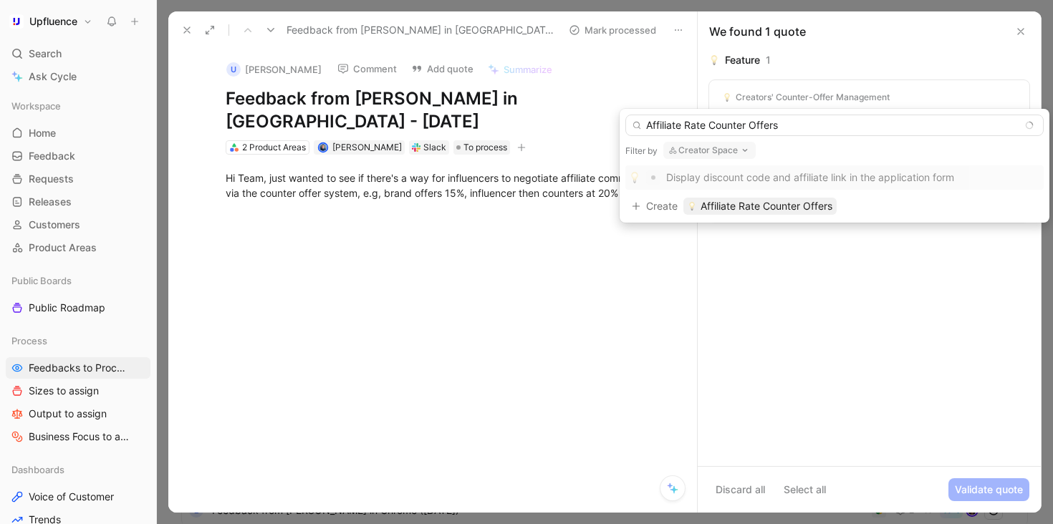
type input "Affiliate Rate Counter Offers"
click at [727, 155] on button "Creator Space" at bounding box center [709, 150] width 92 height 17
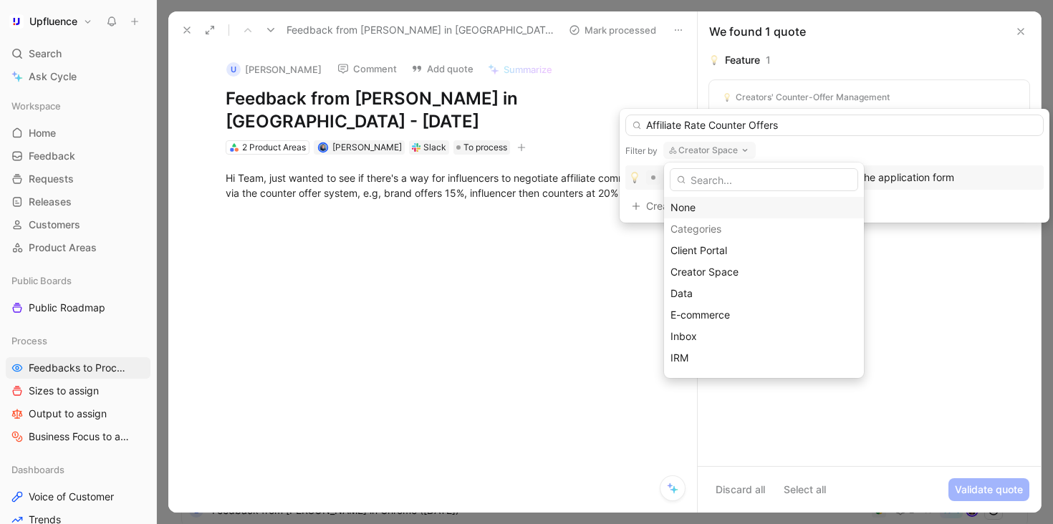
click at [706, 208] on div "None" at bounding box center [763, 207] width 187 height 17
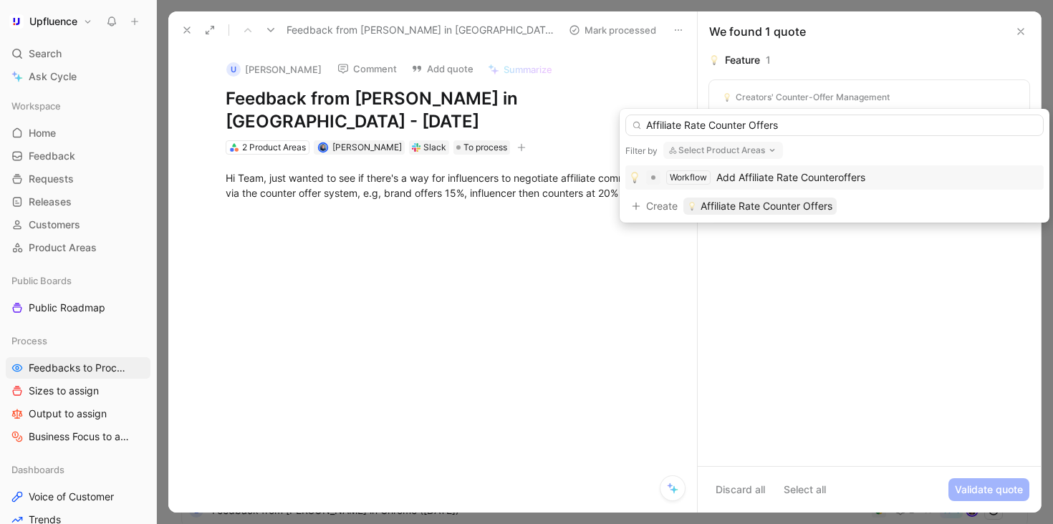
click at [856, 176] on span "Add Affiliate Rate Counteroffers" at bounding box center [790, 177] width 149 height 12
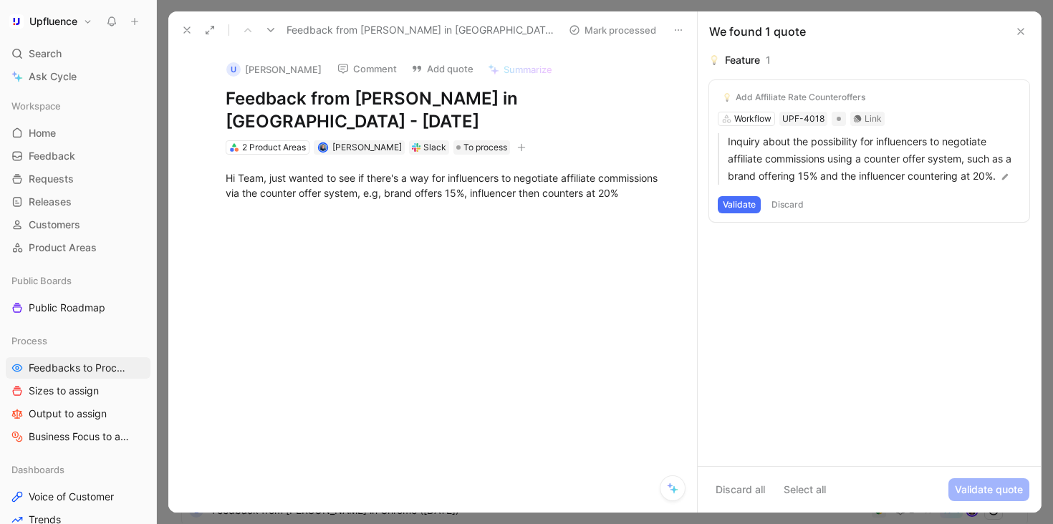
click at [743, 208] on button "Validate" at bounding box center [738, 204] width 43 height 17
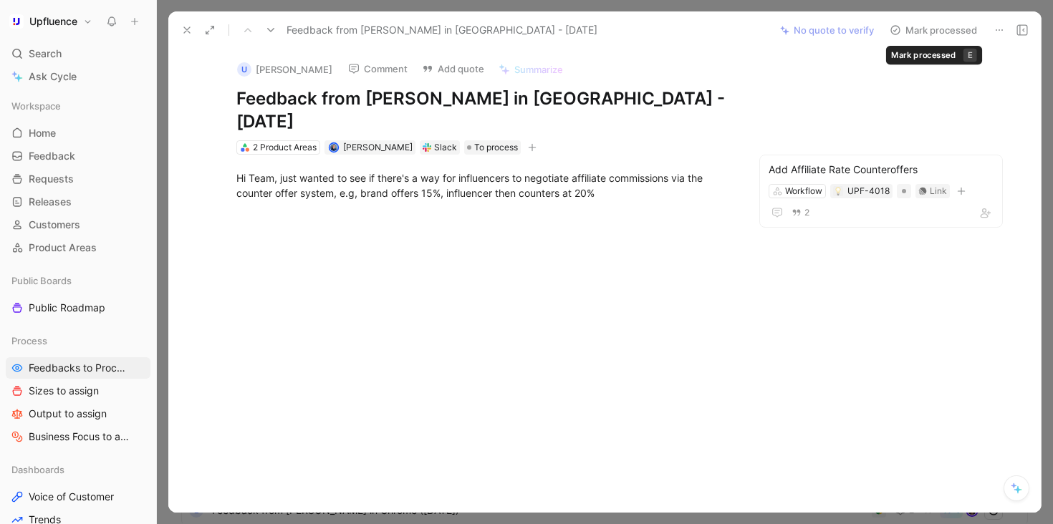
click at [940, 26] on button "Mark processed" at bounding box center [933, 30] width 100 height 20
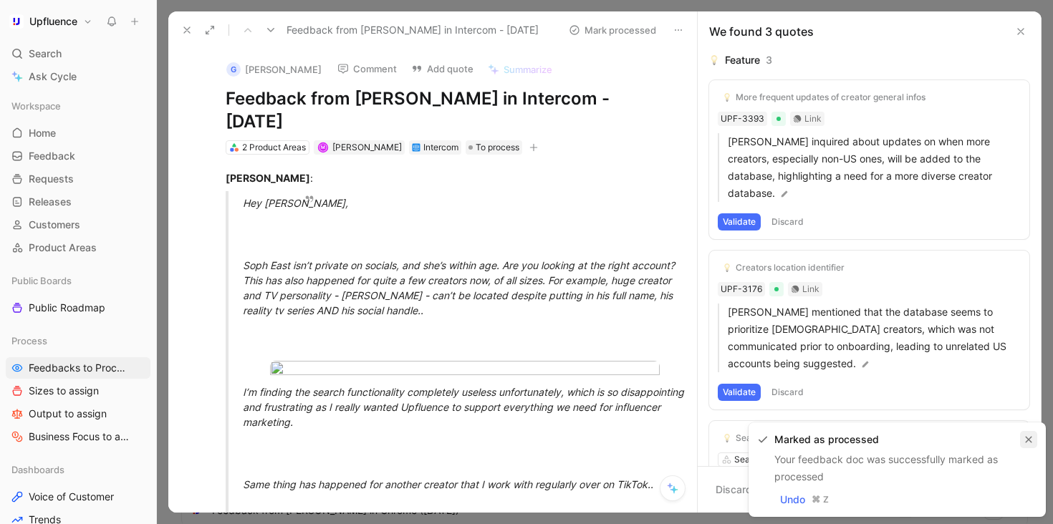
click at [1025, 438] on icon "button" at bounding box center [1028, 439] width 9 height 9
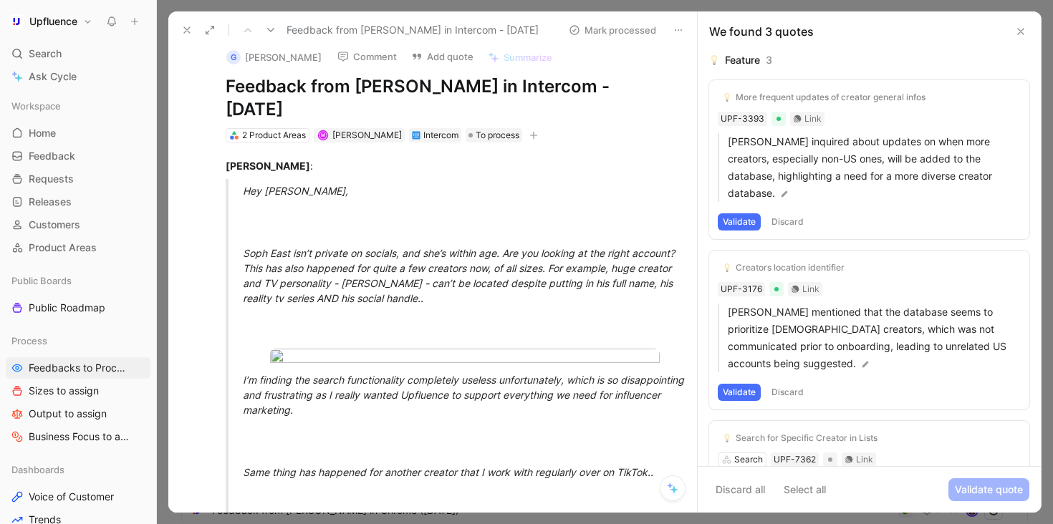
scroll to position [14, 0]
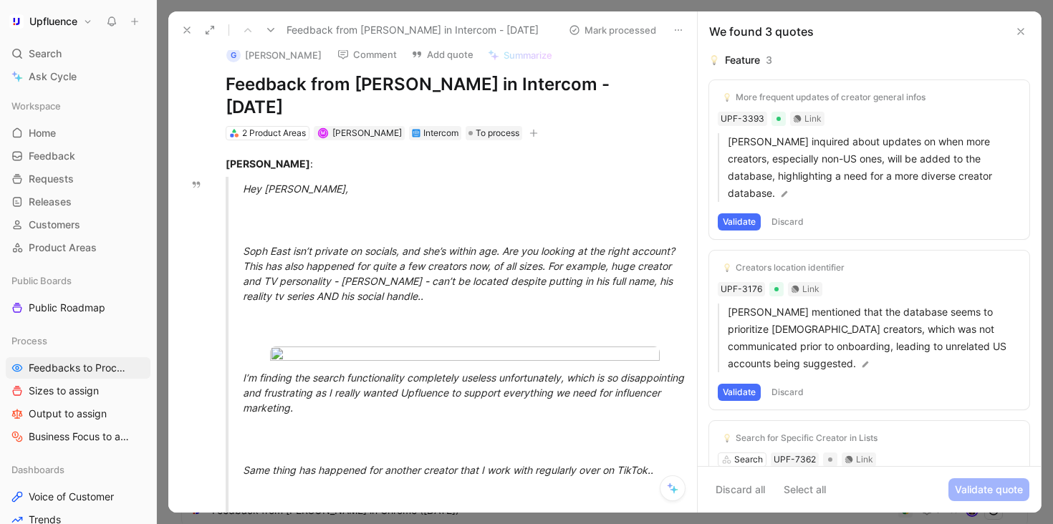
click at [795, 213] on button "Discard" at bounding box center [787, 221] width 42 height 17
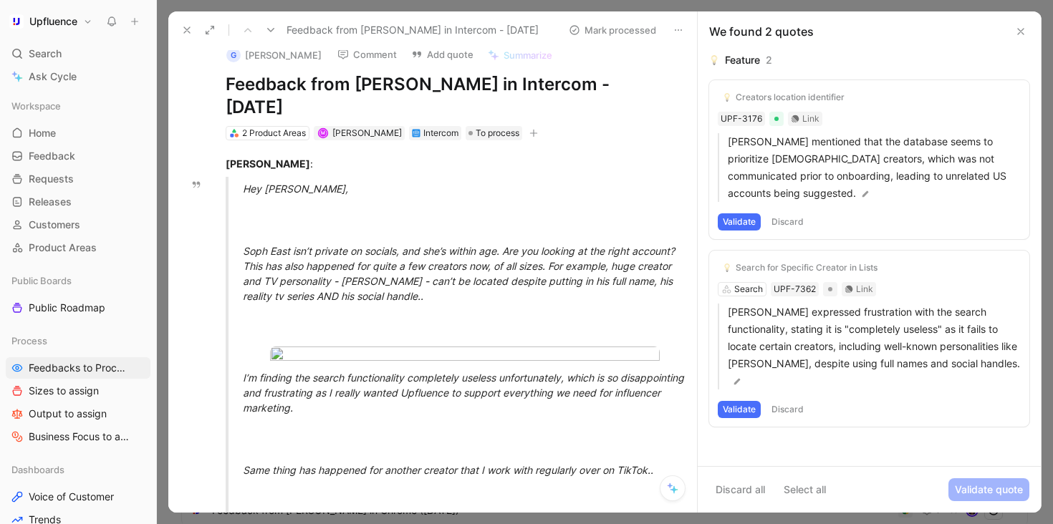
click at [788, 213] on button "Discard" at bounding box center [787, 221] width 42 height 17
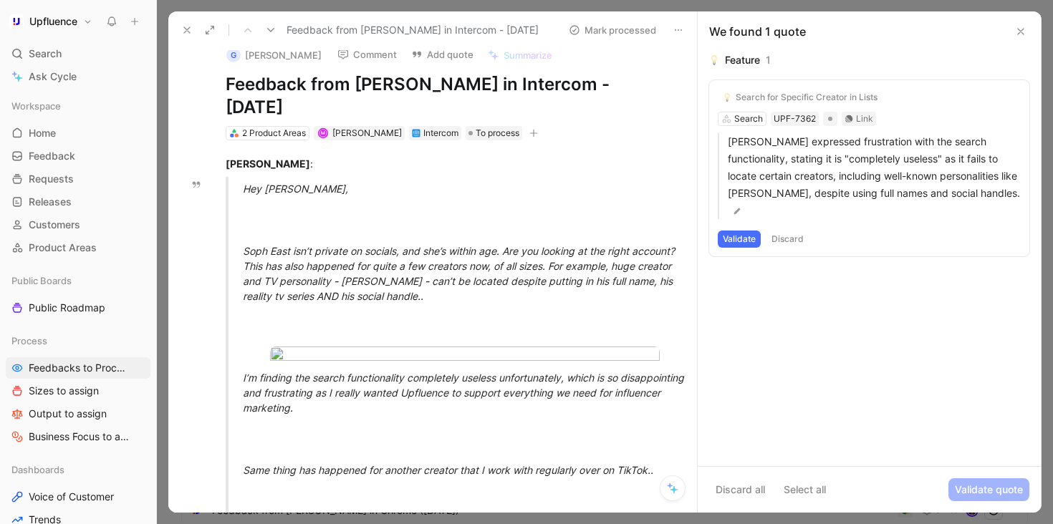
click at [794, 240] on button "Discard" at bounding box center [787, 239] width 42 height 17
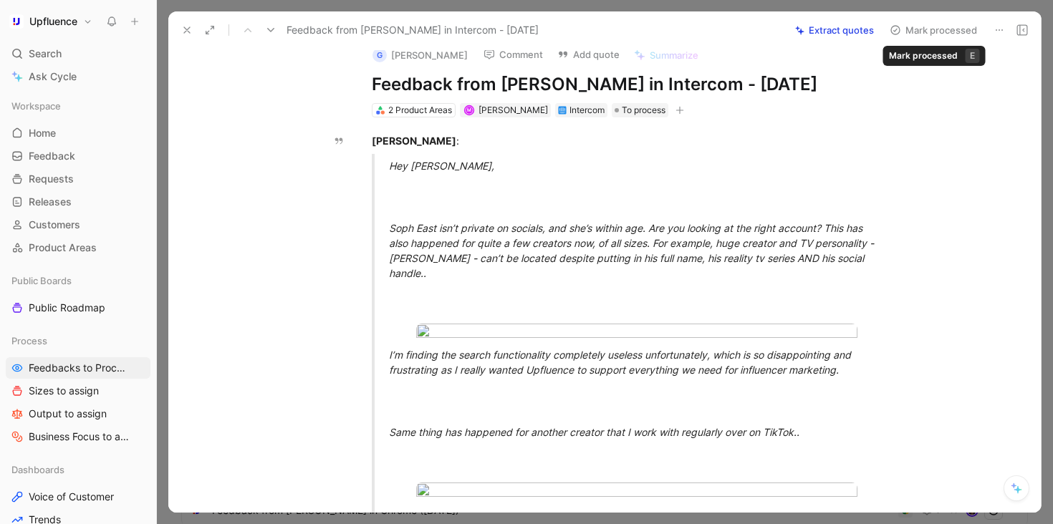
click at [936, 32] on button "Mark processed" at bounding box center [933, 30] width 100 height 20
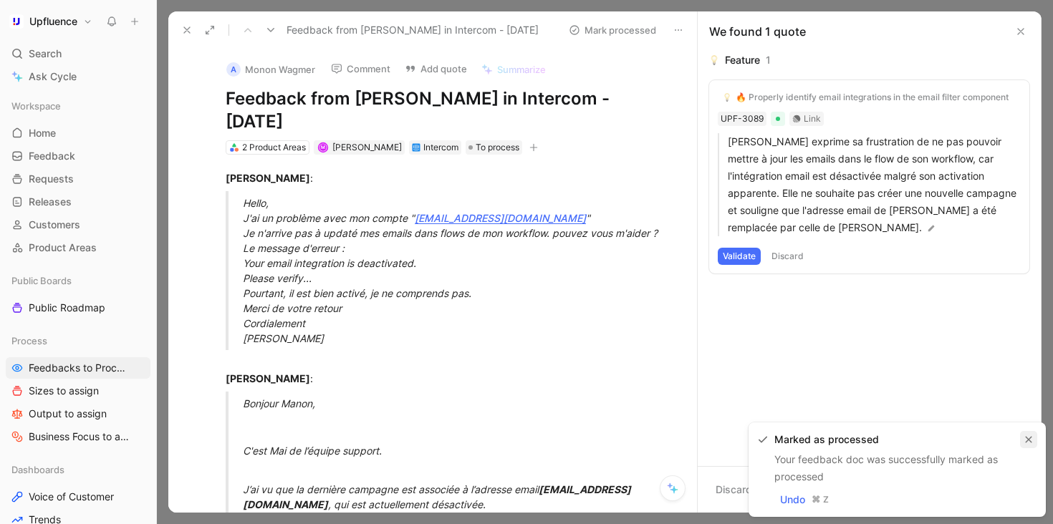
click at [1027, 435] on icon "button" at bounding box center [1028, 439] width 9 height 9
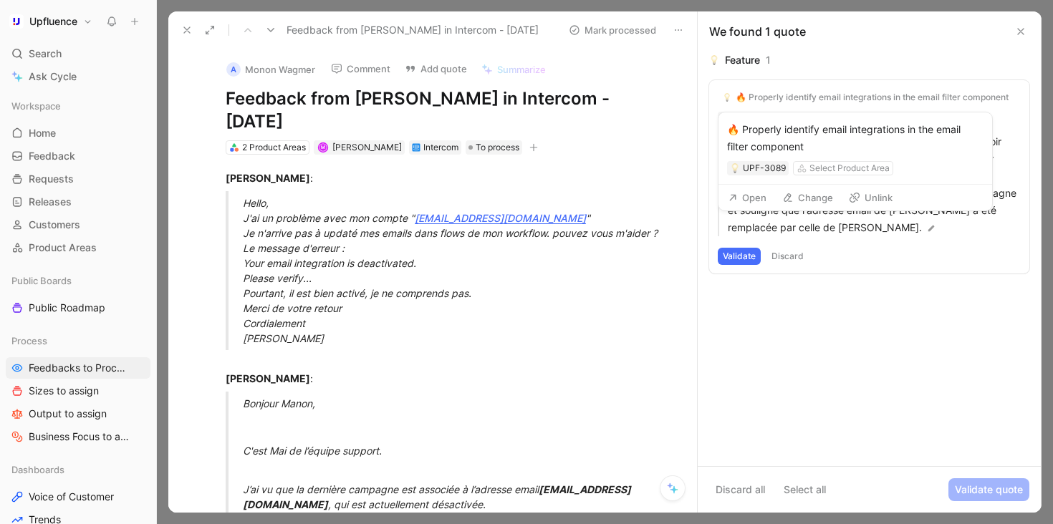
click at [872, 192] on button "Unlink" at bounding box center [870, 198] width 57 height 20
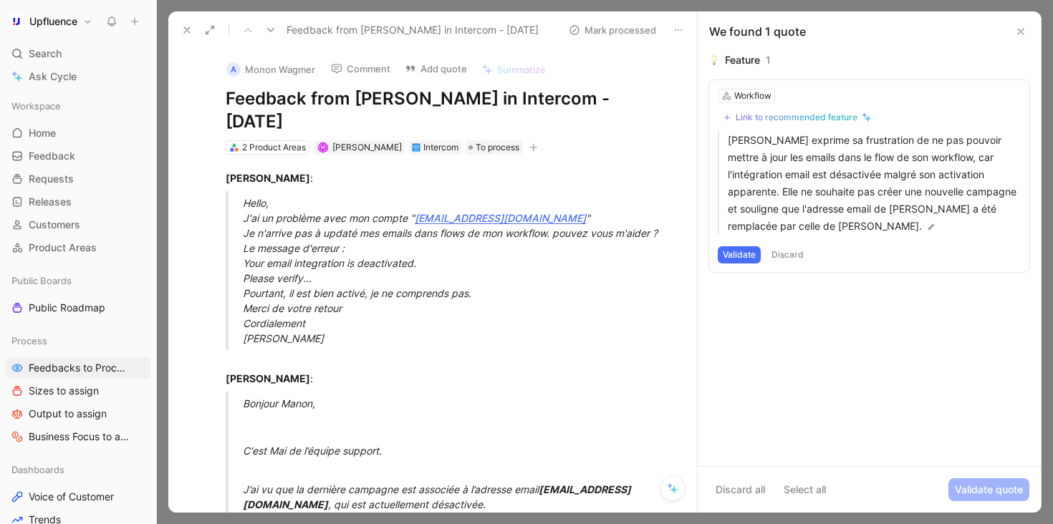
click at [820, 112] on div "Link to recommended feature" at bounding box center [796, 117] width 122 height 11
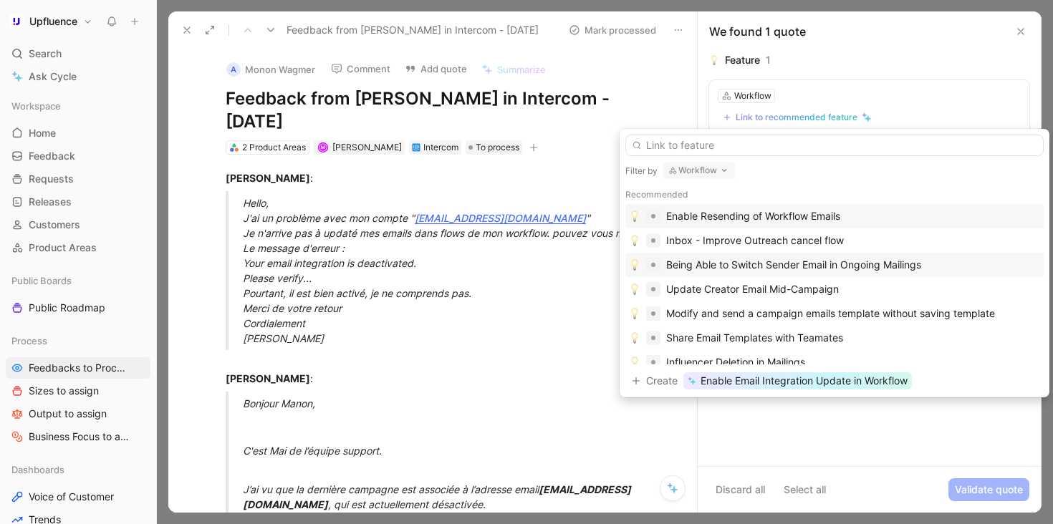
click at [818, 265] on div "Being Able to Switch Sender Email in Ongoing Mailings" at bounding box center [793, 264] width 255 height 17
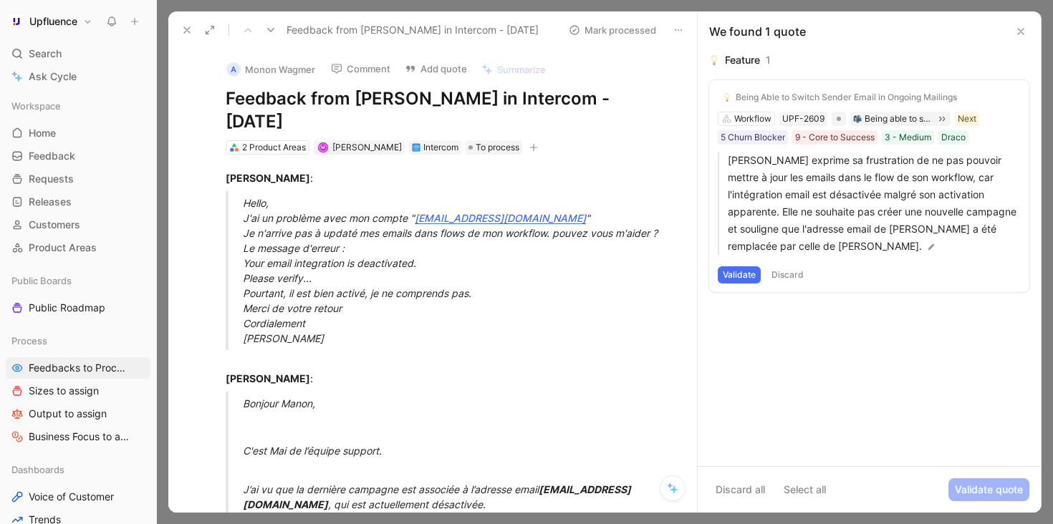
click at [738, 275] on button "Validate" at bounding box center [738, 274] width 43 height 17
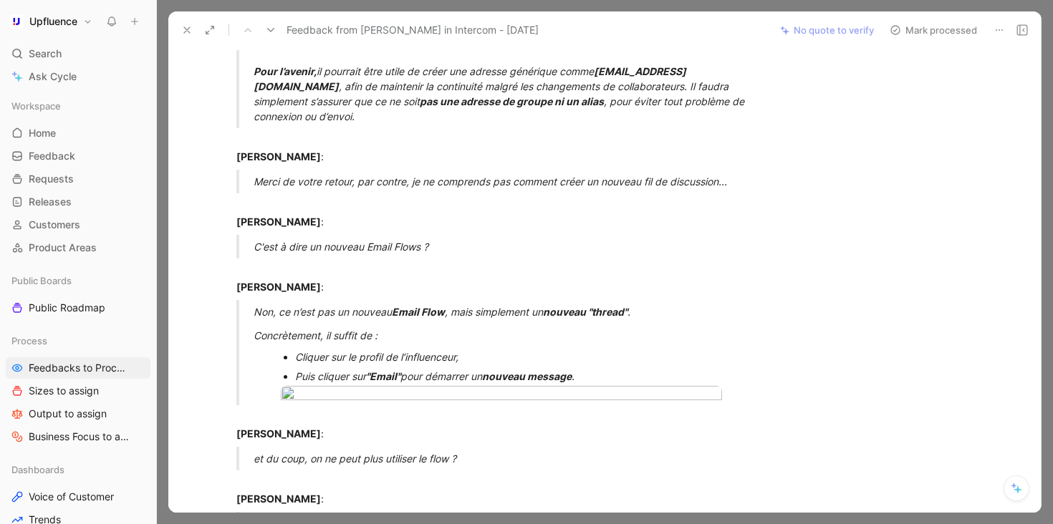
scroll to position [1200, 0]
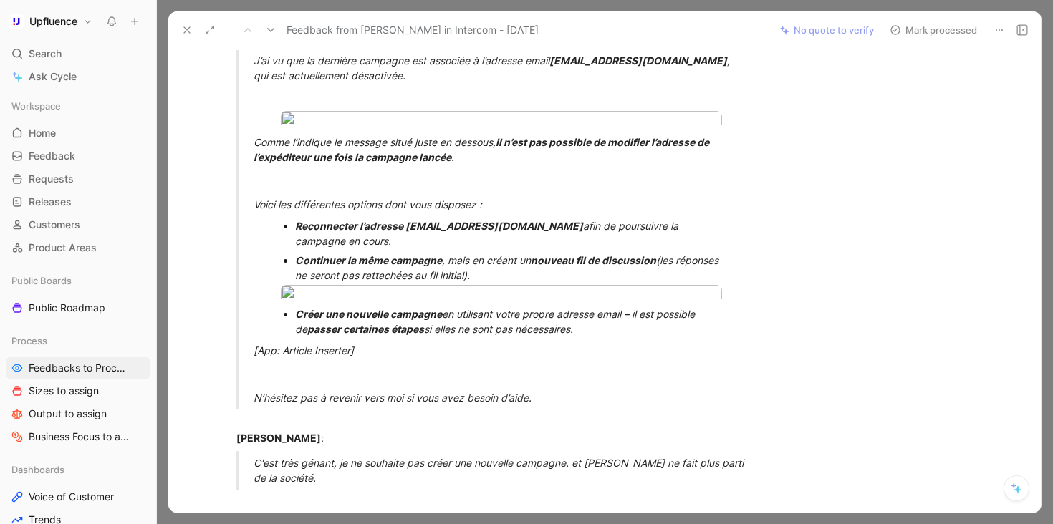
scroll to position [0, 0]
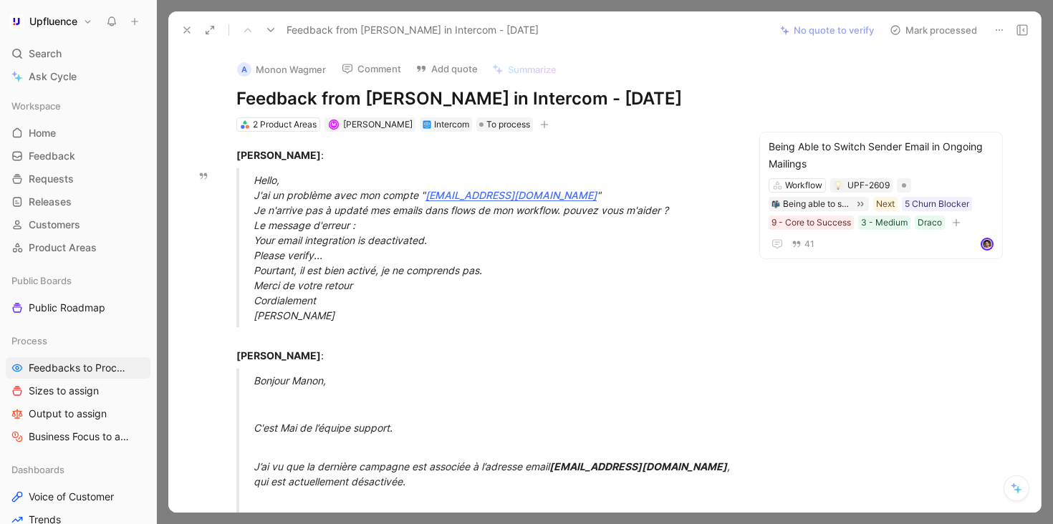
click at [924, 29] on button "Mark processed" at bounding box center [933, 30] width 100 height 20
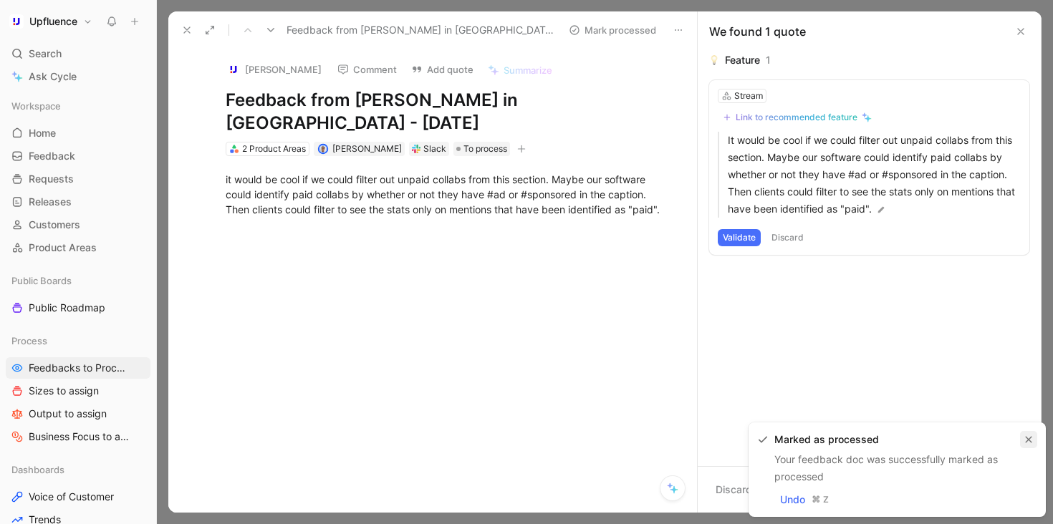
click at [1032, 434] on button "button" at bounding box center [1028, 439] width 17 height 17
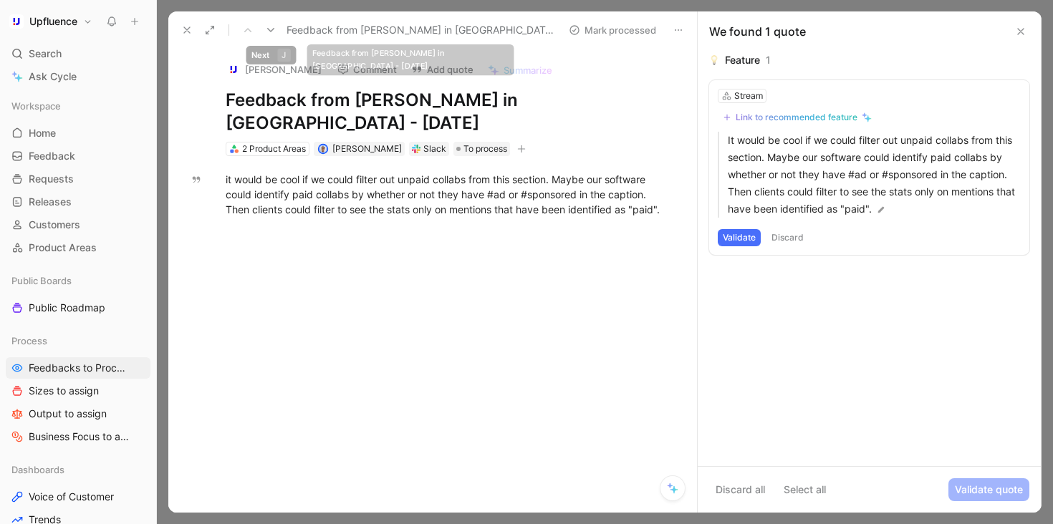
click at [274, 29] on icon at bounding box center [270, 29] width 11 height 11
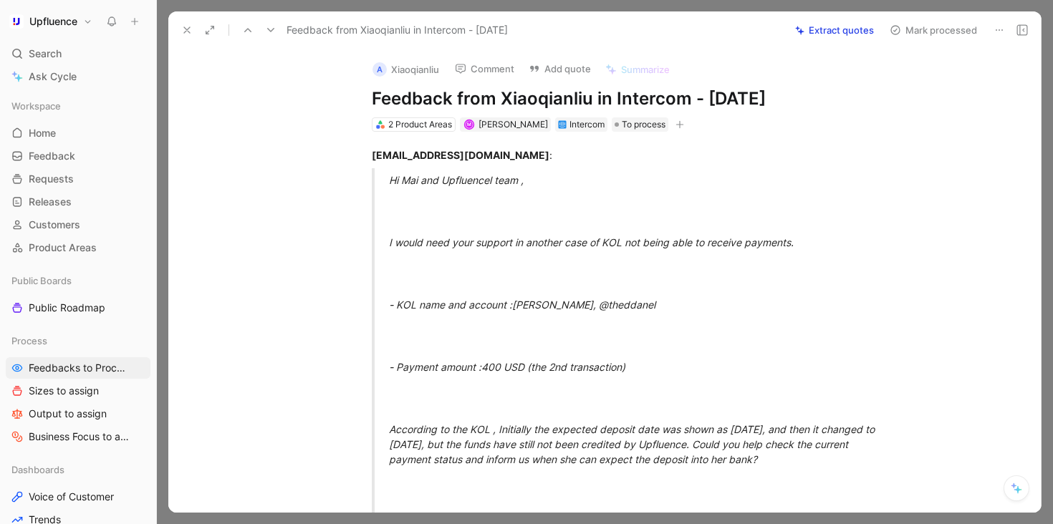
click at [275, 31] on icon at bounding box center [270, 29] width 11 height 11
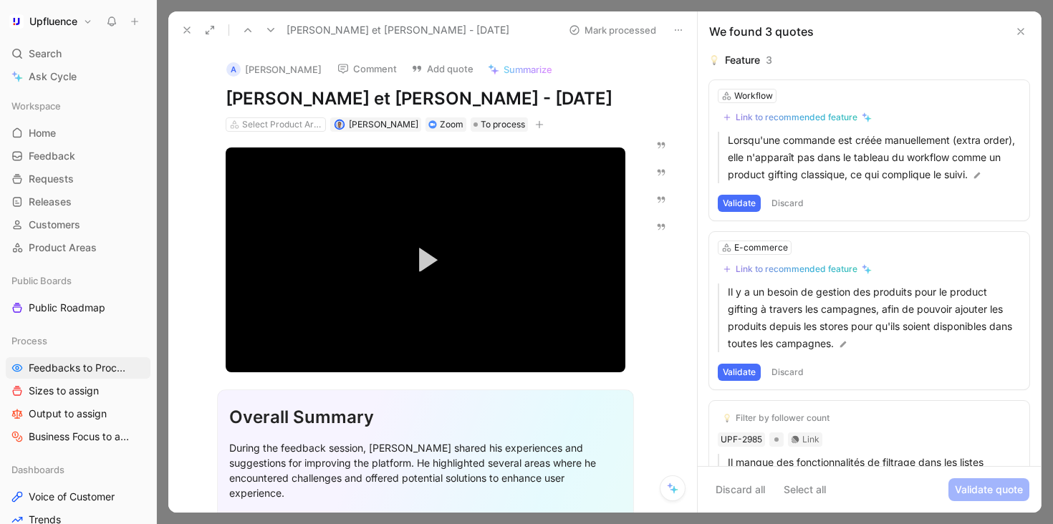
click at [789, 212] on button "Discard" at bounding box center [787, 203] width 42 height 17
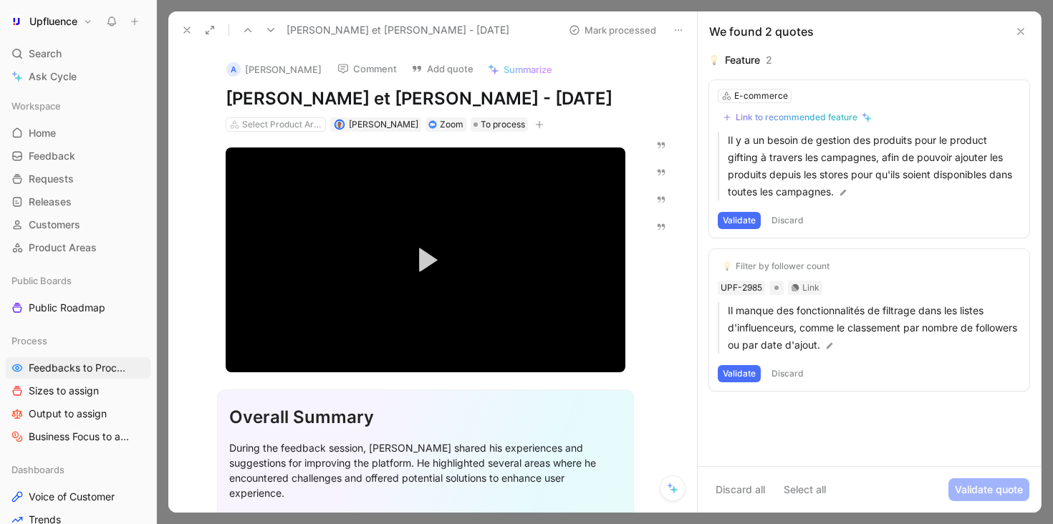
click at [795, 218] on button "Discard" at bounding box center [787, 220] width 42 height 17
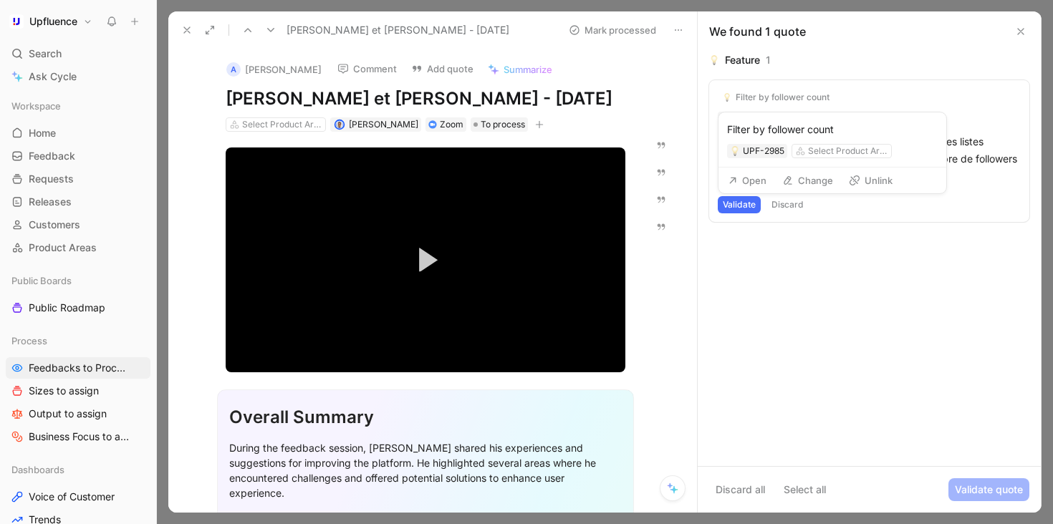
click at [872, 179] on button "Unlink" at bounding box center [870, 180] width 57 height 20
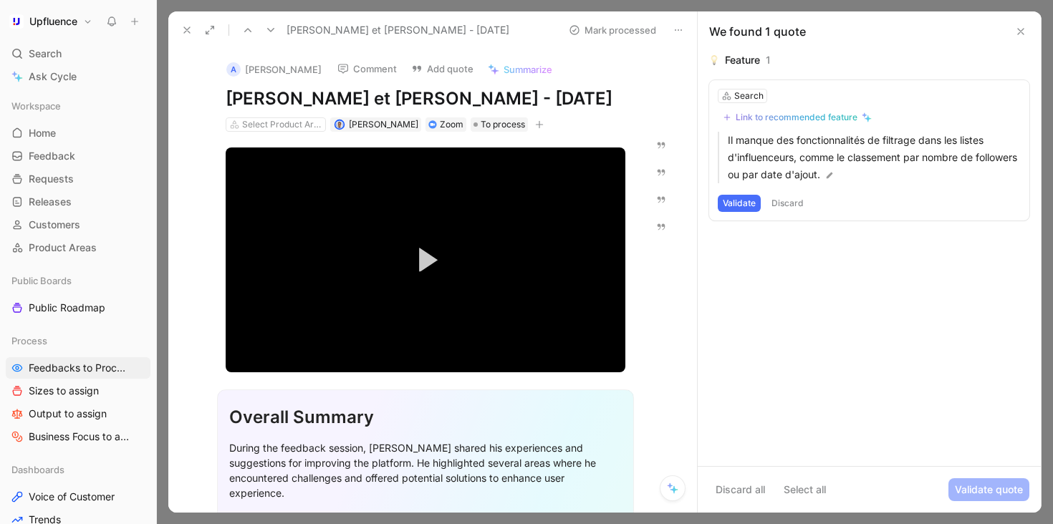
click at [806, 116] on div "Link to recommended feature" at bounding box center [796, 117] width 122 height 11
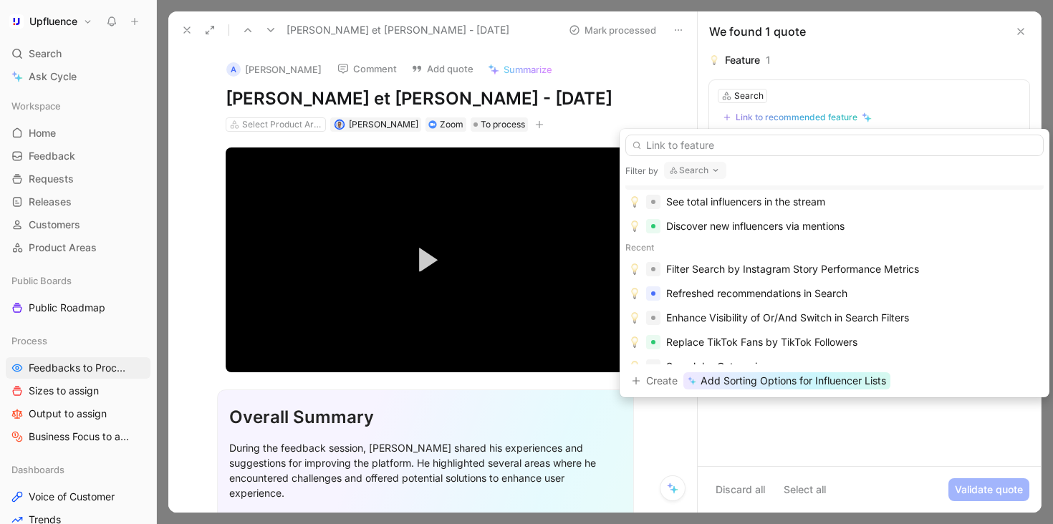
scroll to position [39, 0]
drag, startPoint x: 852, startPoint y: 384, endPoint x: 842, endPoint y: 416, distance: 33.7
click at [843, 409] on body "Upfluence Search ⌘ K Ask Cycle Workspace Home G then H Feedback G then F Reques…" at bounding box center [526, 262] width 1053 height 524
click at [850, 377] on span "Add Sorting Options for Influencer Lists" at bounding box center [792, 380] width 185 height 17
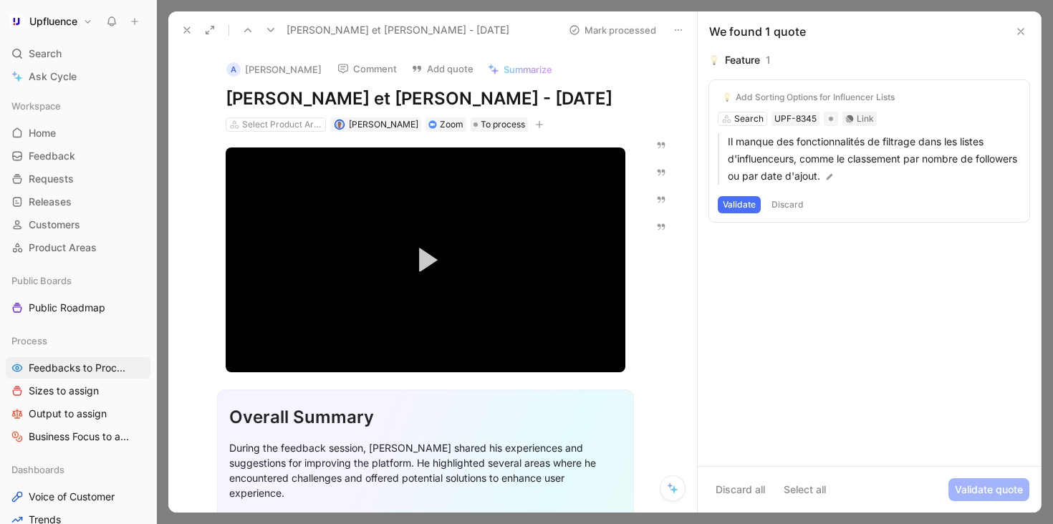
click at [747, 208] on button "Validate" at bounding box center [738, 204] width 43 height 17
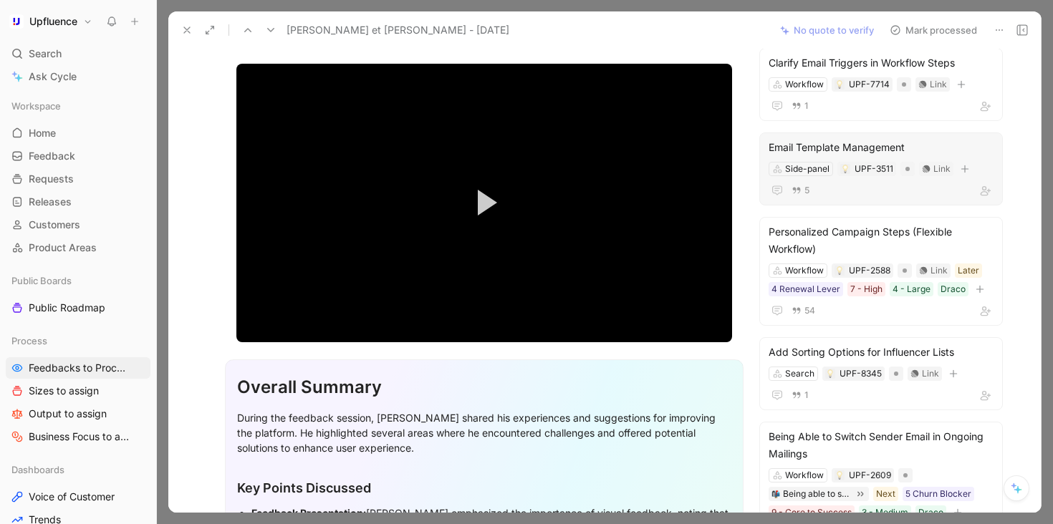
scroll to position [105, 0]
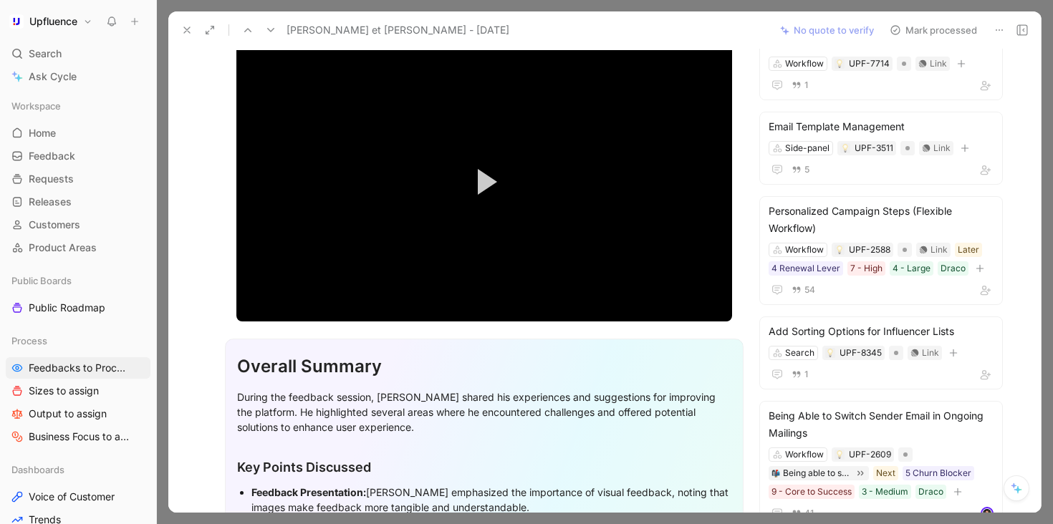
click at [935, 24] on button "Mark processed" at bounding box center [933, 30] width 100 height 20
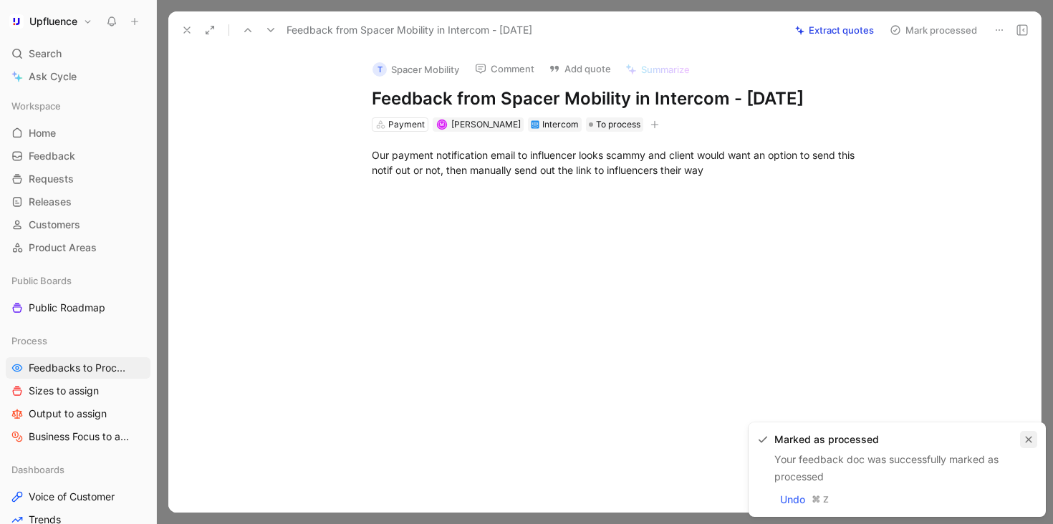
click at [1027, 439] on icon "button" at bounding box center [1028, 440] width 6 height 6
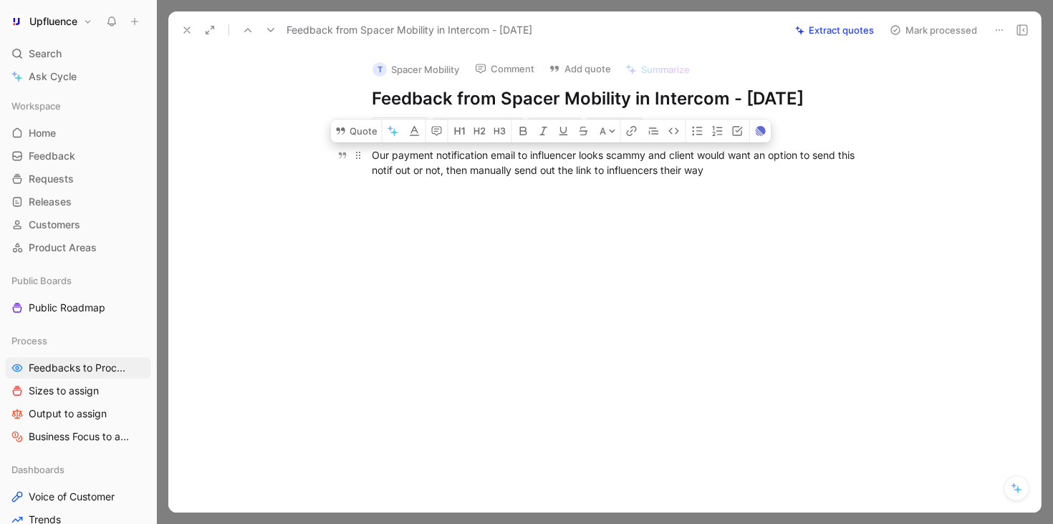
drag, startPoint x: 764, startPoint y: 166, endPoint x: 381, endPoint y: 155, distance: 383.2
click at [381, 155] on div "Our payment notification email to influencer looks scammy and client would want…" at bounding box center [619, 162] width 495 height 30
click at [629, 193] on div at bounding box center [619, 272] width 842 height 158
drag, startPoint x: 759, startPoint y: 169, endPoint x: 364, endPoint y: 147, distance: 395.9
click at [364, 147] on p "Our payment notification email to influencer looks scammy and client would want…" at bounding box center [619, 162] width 550 height 39
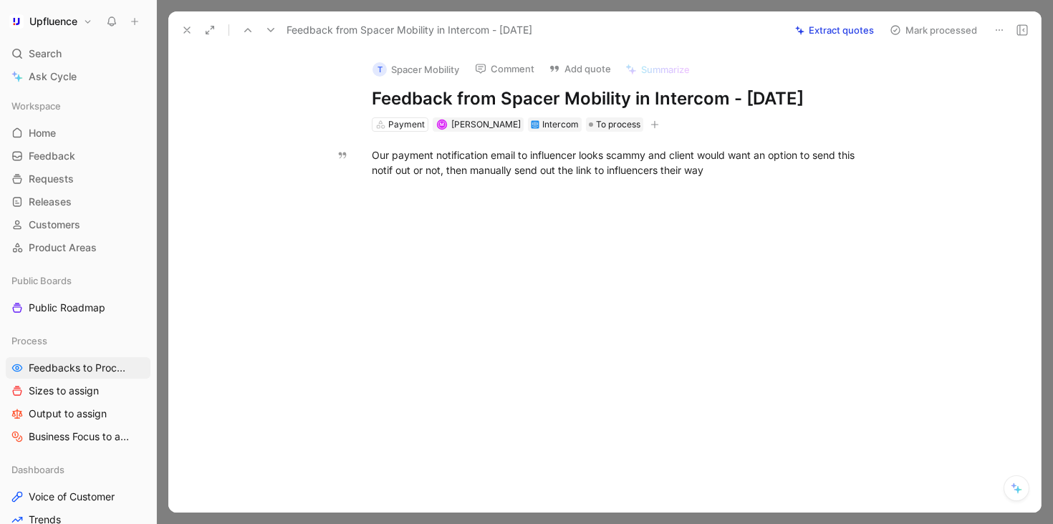
click at [840, 28] on button "Extract quotes" at bounding box center [834, 30] width 92 height 20
click at [275, 24] on icon at bounding box center [270, 29] width 11 height 11
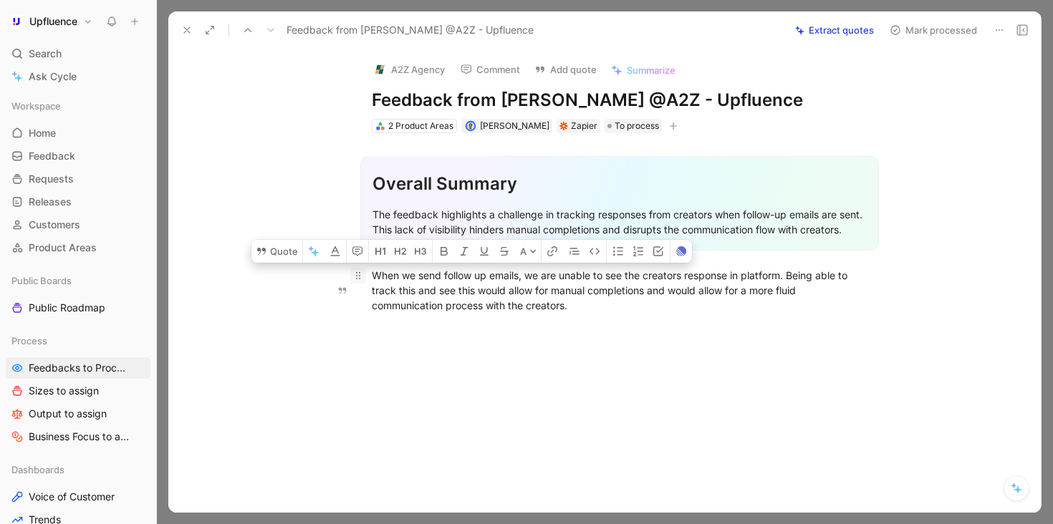
drag, startPoint x: 574, startPoint y: 319, endPoint x: 358, endPoint y: 284, distance: 218.5
click at [358, 284] on p "When we send follow up emails, we are unable to see the creators response in pl…" at bounding box center [619, 290] width 550 height 54
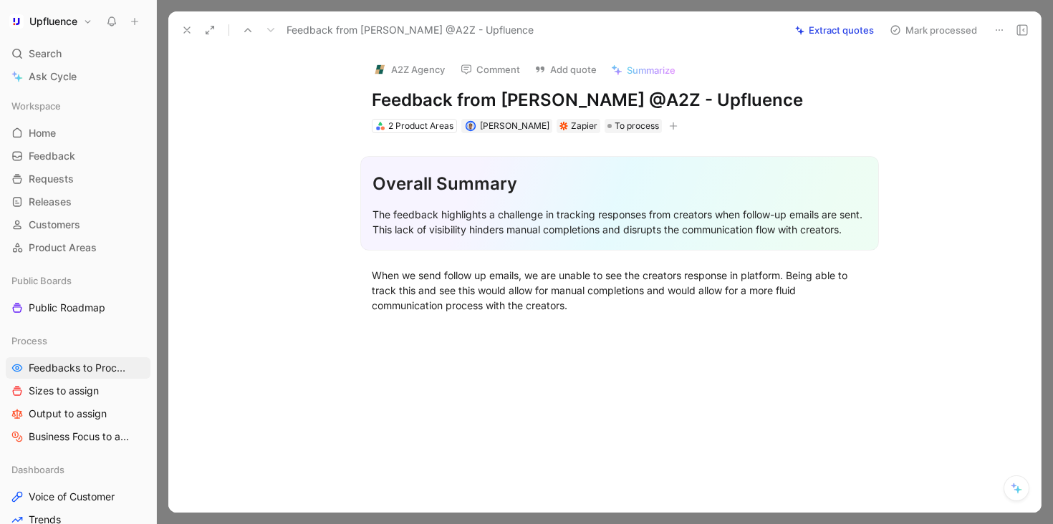
click at [650, 348] on div at bounding box center [619, 408] width 842 height 158
click at [493, 72] on button "Comment" at bounding box center [490, 69] width 72 height 20
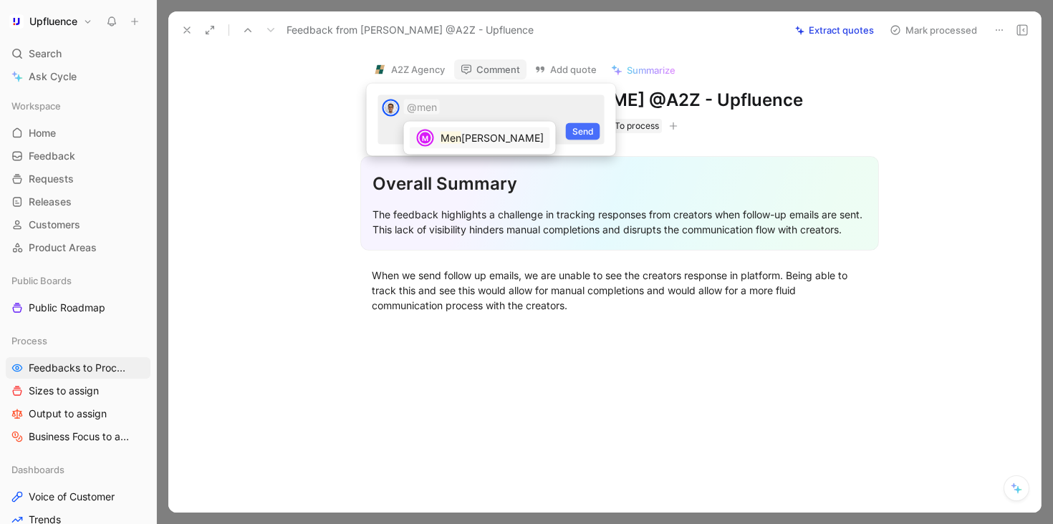
click at [449, 140] on mark "Men" at bounding box center [450, 138] width 21 height 12
click at [523, 137] on mark "Mai" at bounding box center [516, 138] width 17 height 12
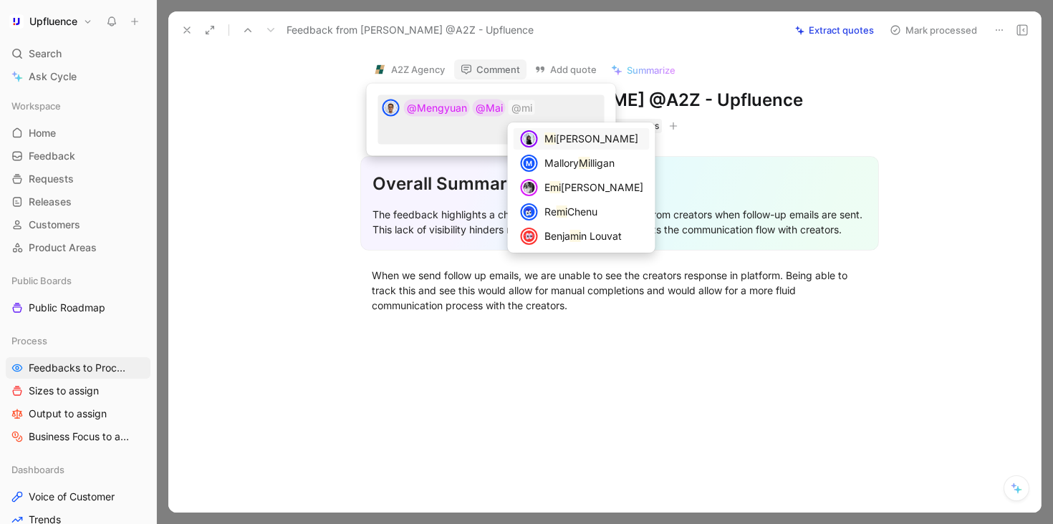
click at [556, 140] on span "[PERSON_NAME]" at bounding box center [597, 138] width 82 height 12
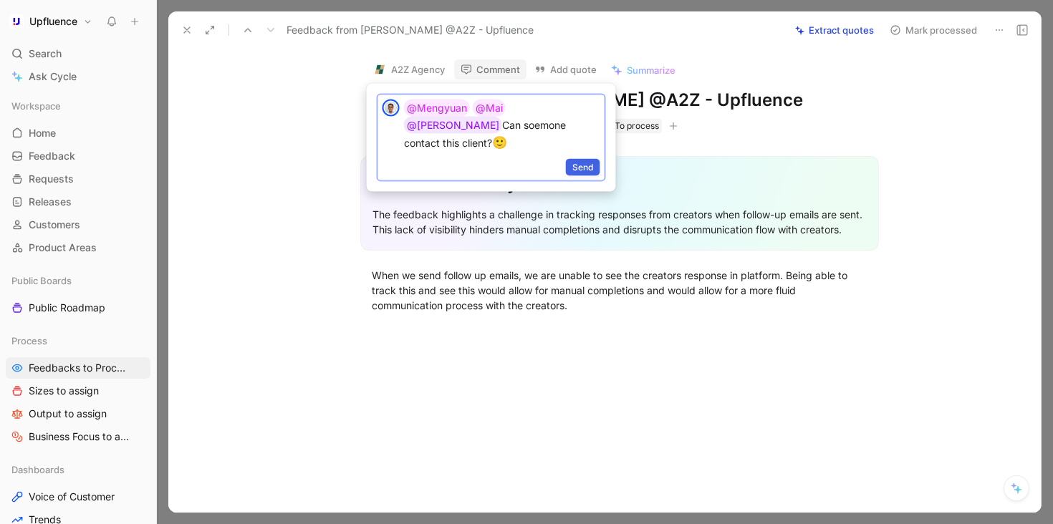
click at [579, 160] on span "Send" at bounding box center [582, 167] width 21 height 14
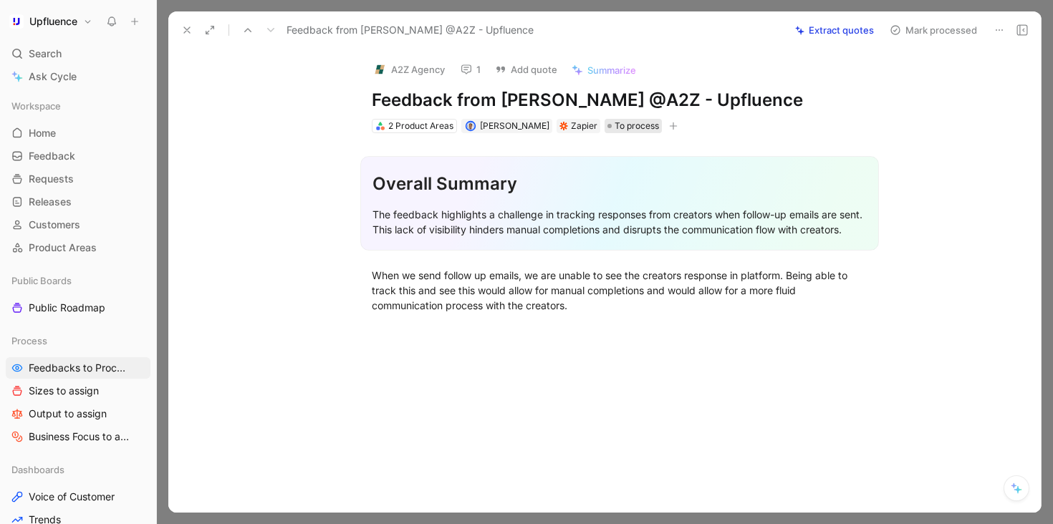
click at [622, 127] on span "To process" at bounding box center [636, 126] width 44 height 14
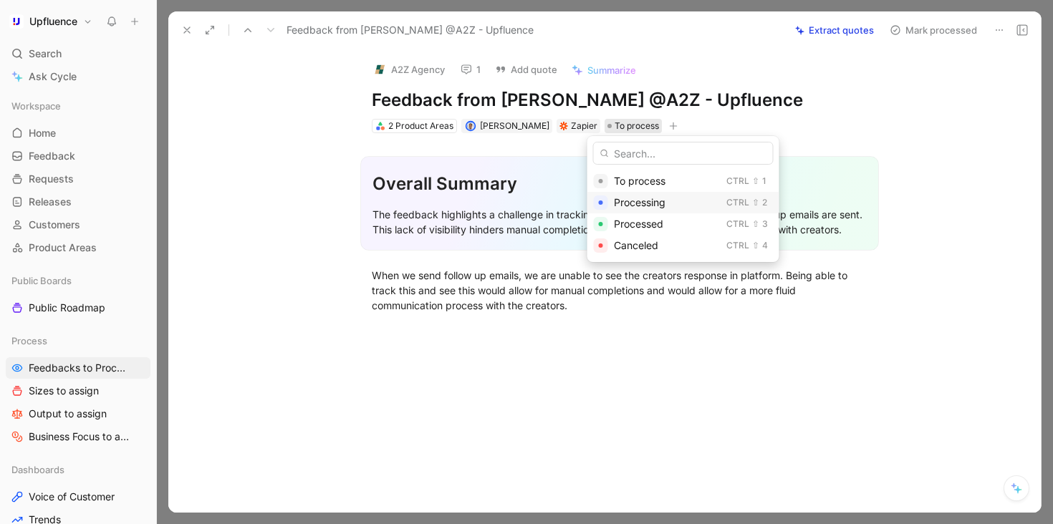
click at [632, 198] on span "Processing" at bounding box center [640, 202] width 52 height 12
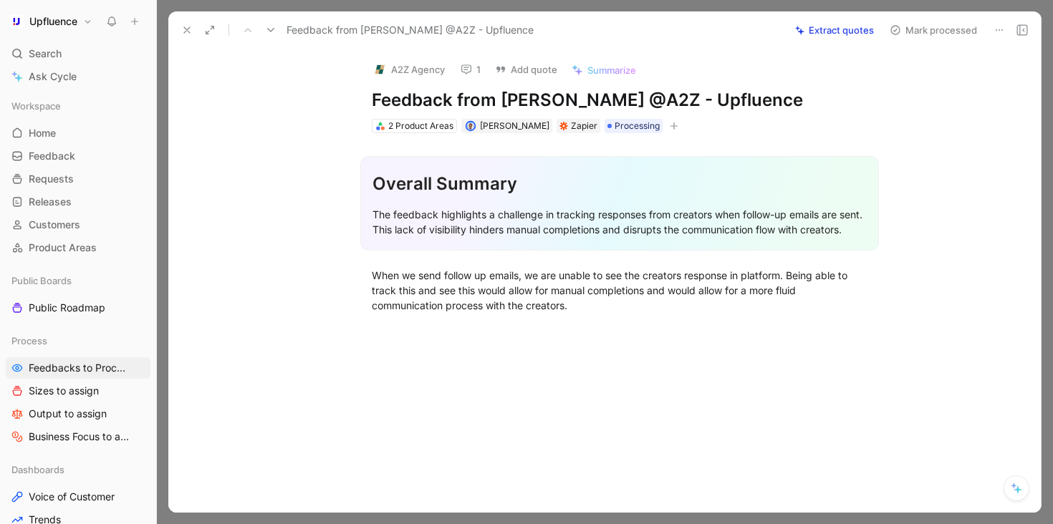
click at [187, 29] on use at bounding box center [187, 30] width 6 height 6
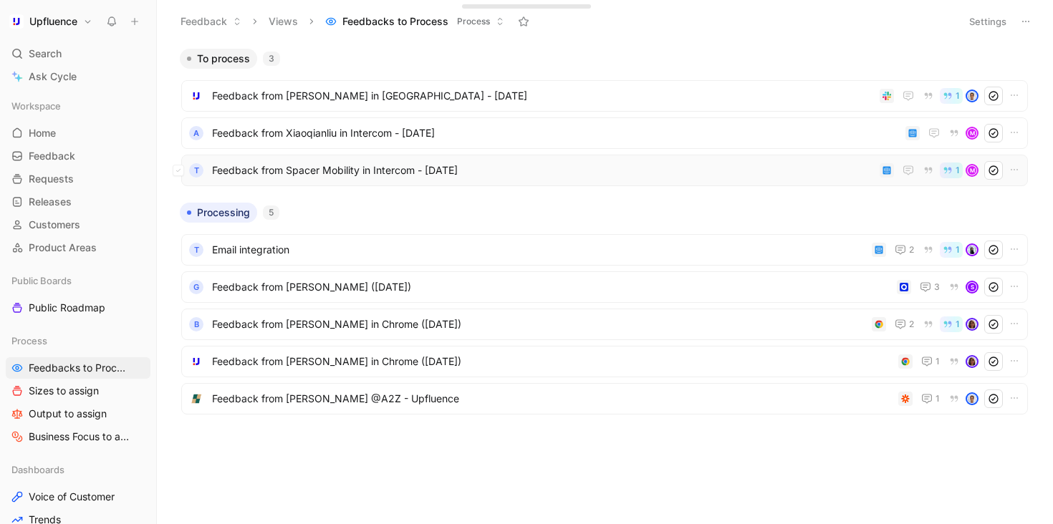
click at [381, 167] on span "Feedback from Spacer Mobility in Intercom - [DATE]" at bounding box center [543, 170] width 662 height 17
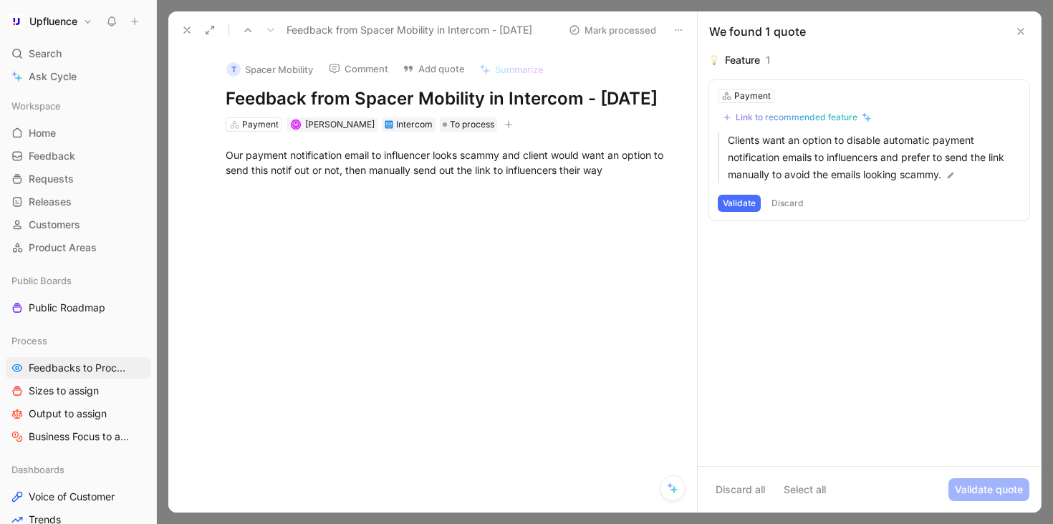
click at [741, 202] on button "Validate" at bounding box center [738, 203] width 43 height 17
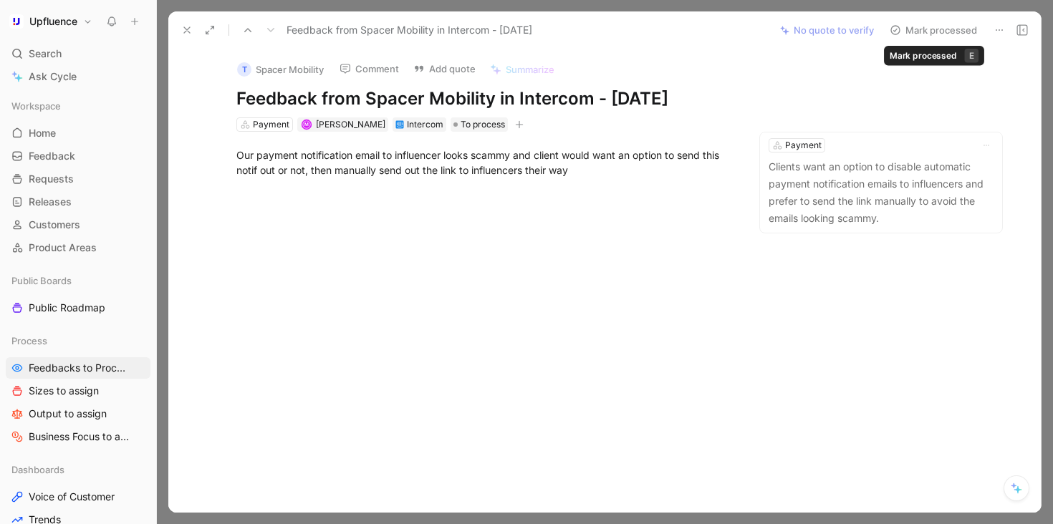
click at [946, 31] on button "Mark processed" at bounding box center [933, 30] width 100 height 20
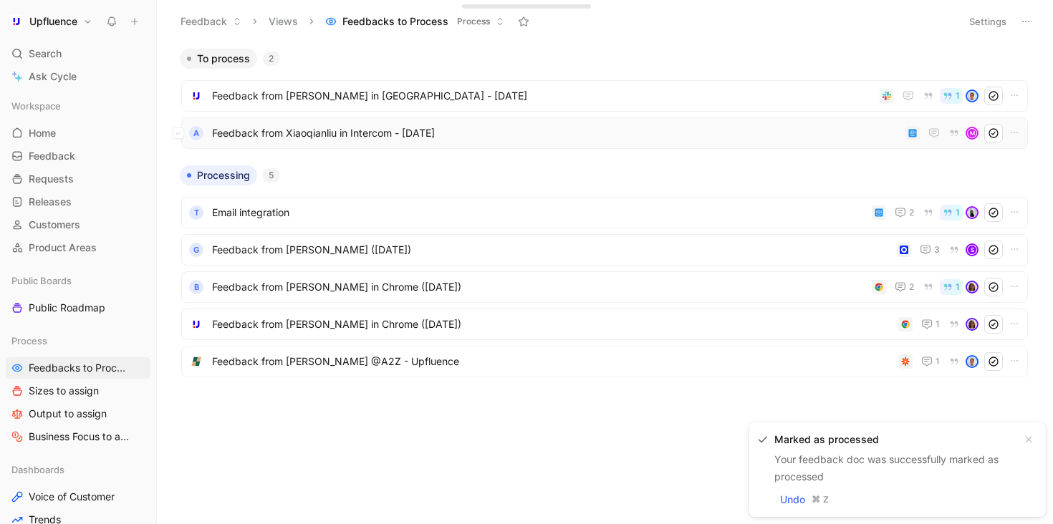
click at [552, 136] on span "Feedback from Xiaoqianliu in Intercom - [DATE]" at bounding box center [555, 133] width 687 height 17
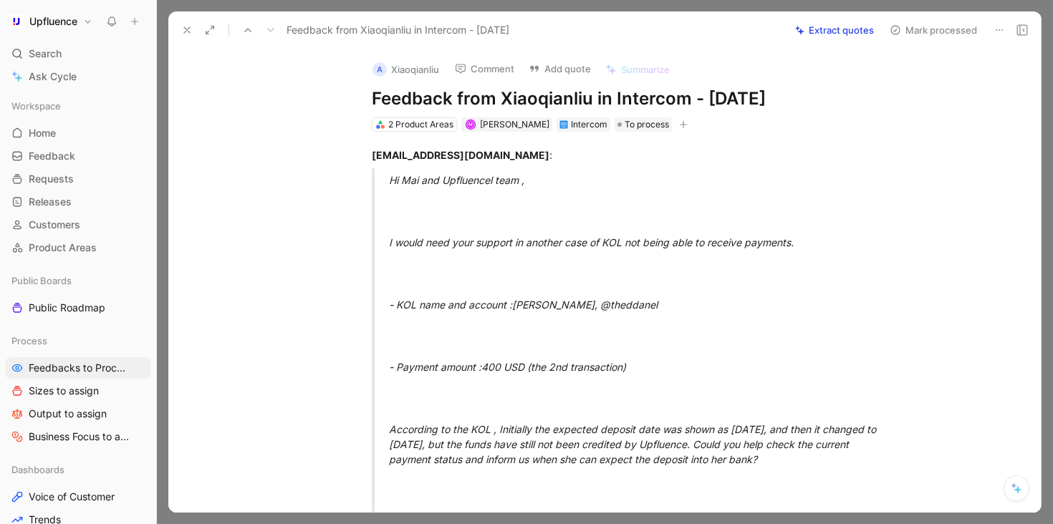
click at [939, 26] on button "Mark processed" at bounding box center [933, 30] width 100 height 20
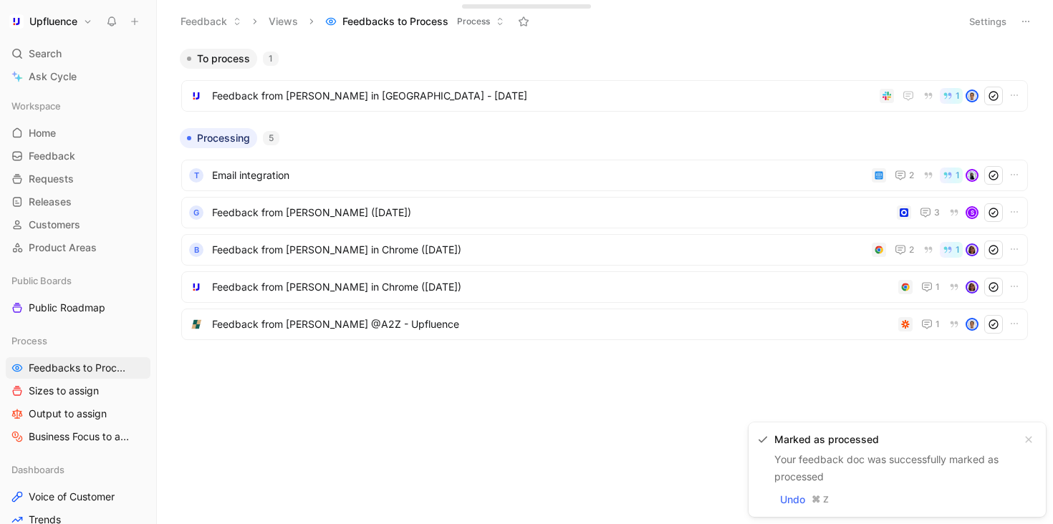
click at [548, 77] on div "Feedback from [PERSON_NAME] in [GEOGRAPHIC_DATA] - [DATE] 1" at bounding box center [604, 93] width 861 height 48
click at [558, 94] on span "Feedback from [PERSON_NAME] in [GEOGRAPHIC_DATA] - [DATE]" at bounding box center [543, 95] width 662 height 17
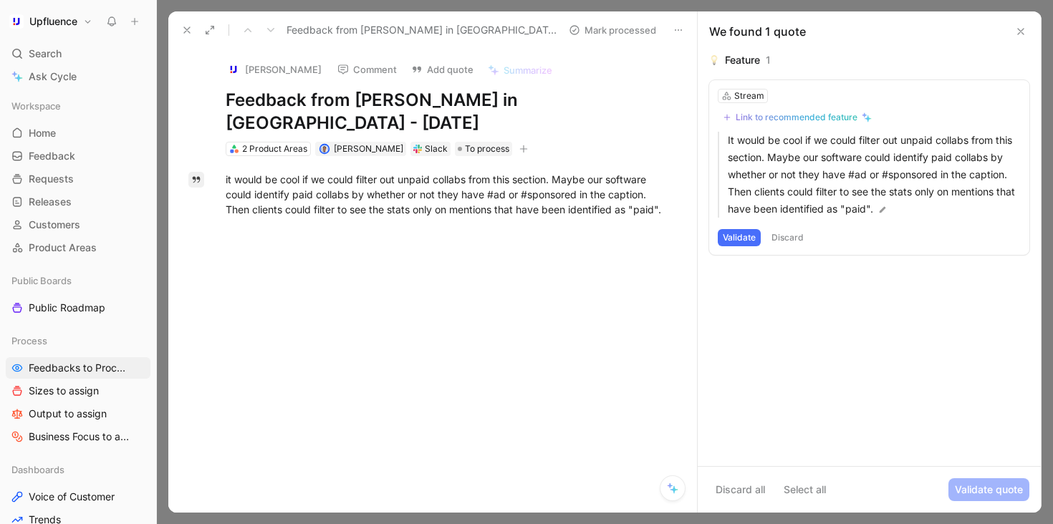
drag, startPoint x: 675, startPoint y: 193, endPoint x: 194, endPoint y: 152, distance: 482.9
click at [198, 156] on div "Quote A it would be cool if we could filter out unpaid collabs from this sectio…" at bounding box center [447, 285] width 498 height 259
click at [433, 223] on p at bounding box center [447, 235] width 498 height 24
click at [742, 238] on button "Validate" at bounding box center [738, 237] width 43 height 17
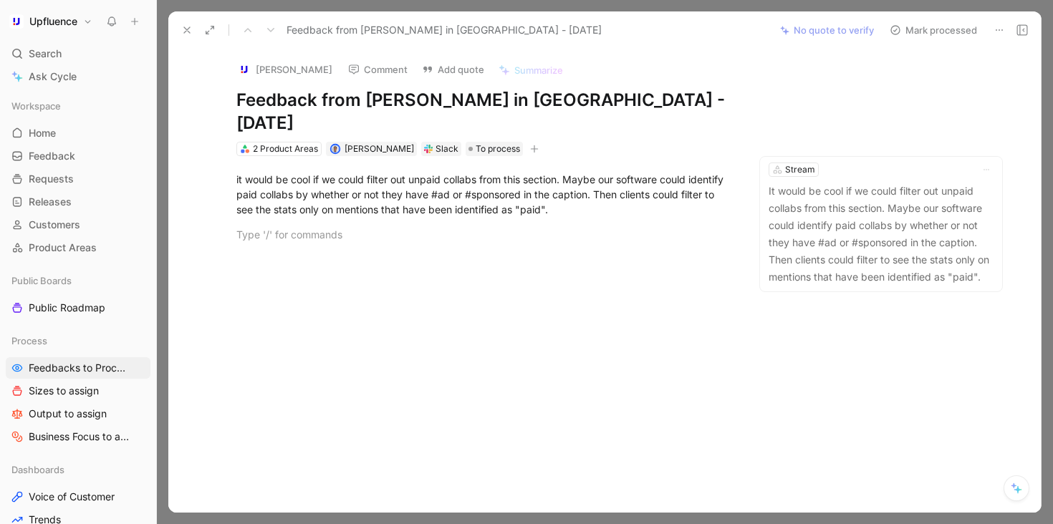
click at [924, 35] on button "Mark processed" at bounding box center [933, 30] width 100 height 20
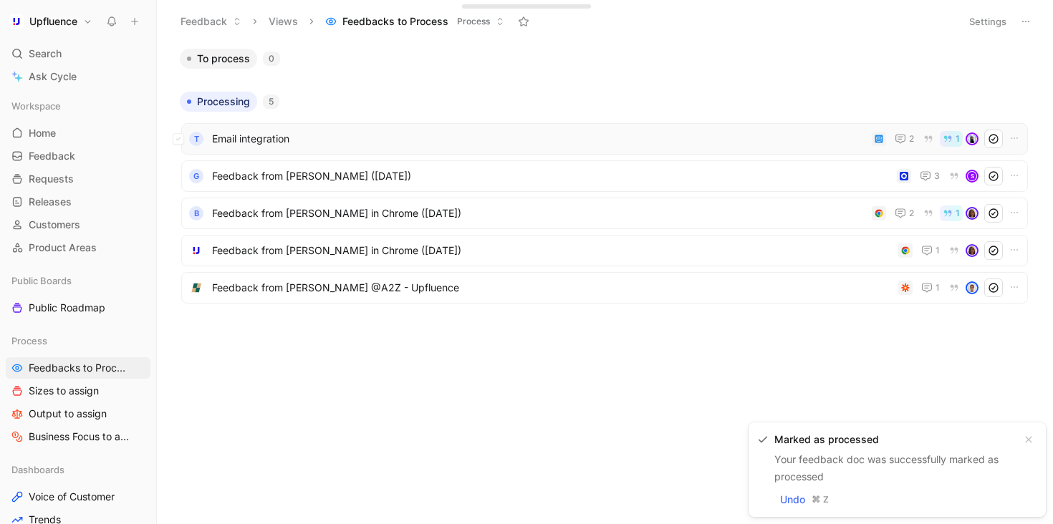
click at [604, 142] on span "Email integration" at bounding box center [539, 138] width 654 height 17
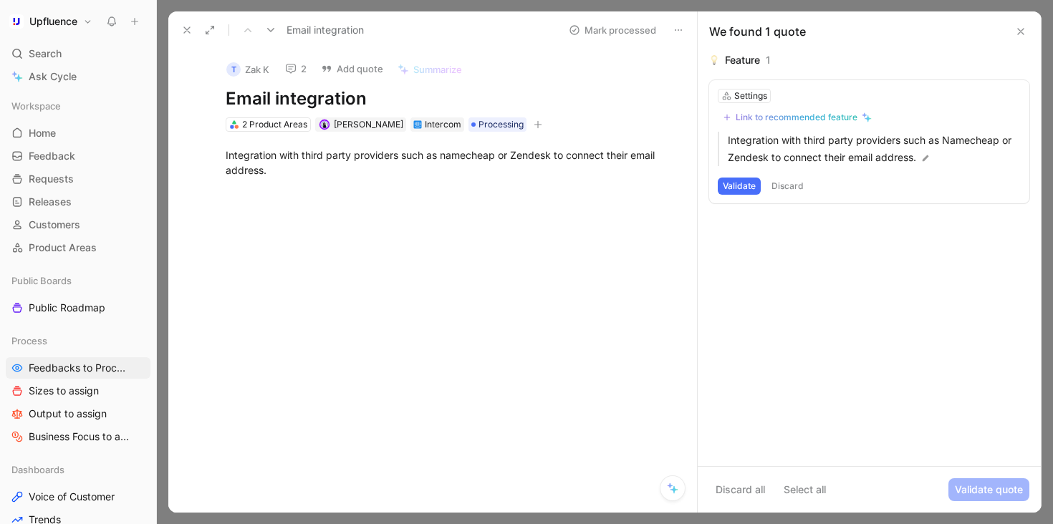
click at [302, 72] on button "2" at bounding box center [296, 69] width 34 height 20
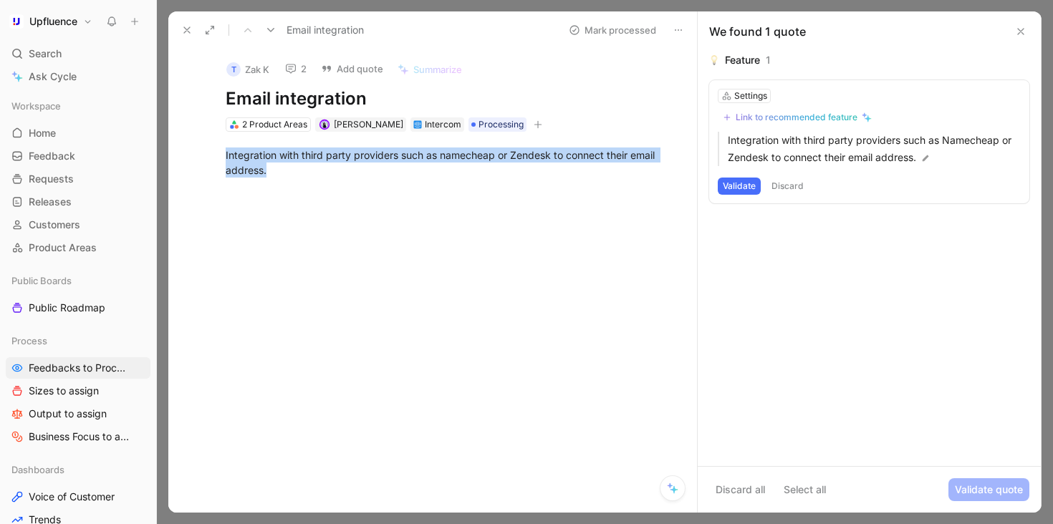
drag, startPoint x: 267, startPoint y: 145, endPoint x: 420, endPoint y: 181, distance: 157.4
click at [420, 181] on div "Integration with third party providers such as namecheap or Zendesk to connect …" at bounding box center [447, 163] width 498 height 62
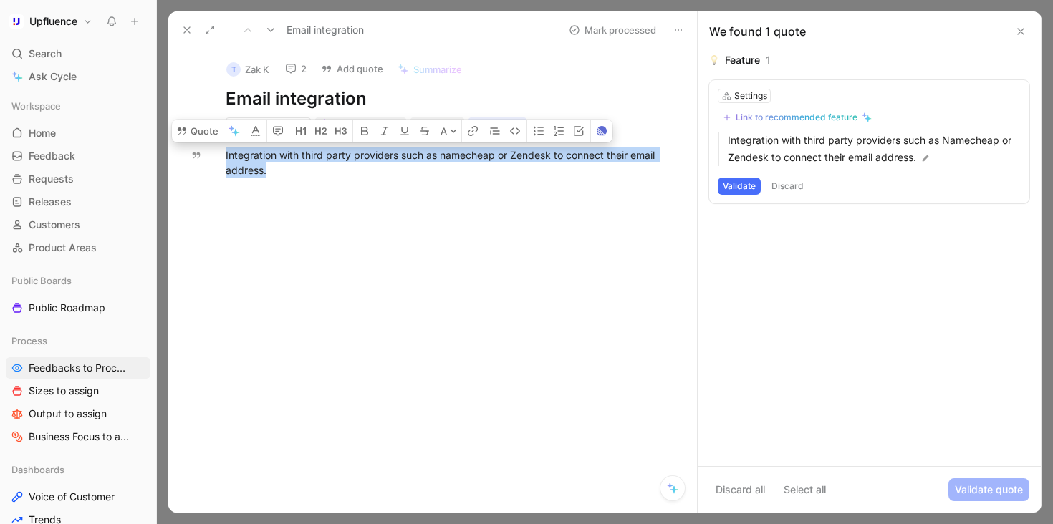
click at [299, 65] on button "2" at bounding box center [296, 69] width 34 height 20
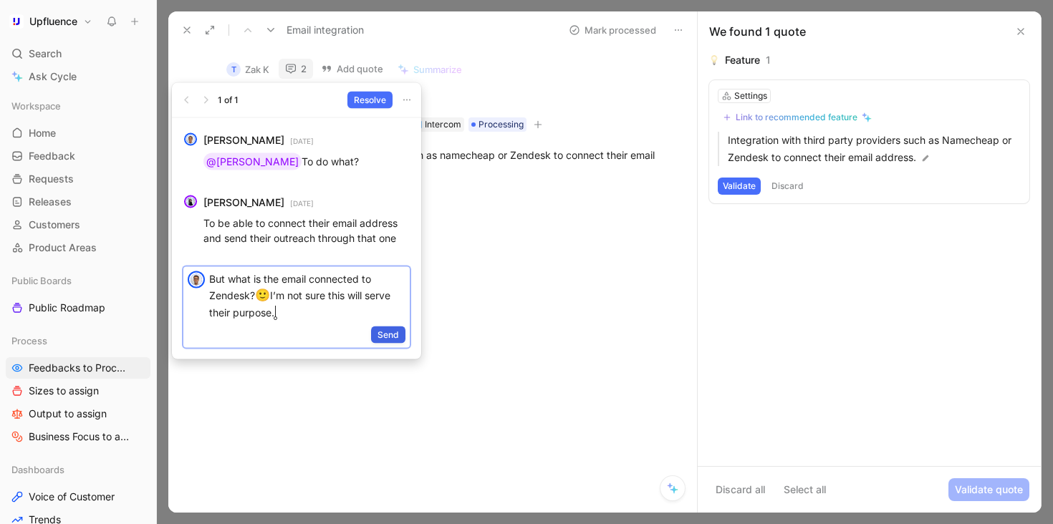
click at [381, 329] on span "Send" at bounding box center [387, 334] width 21 height 14
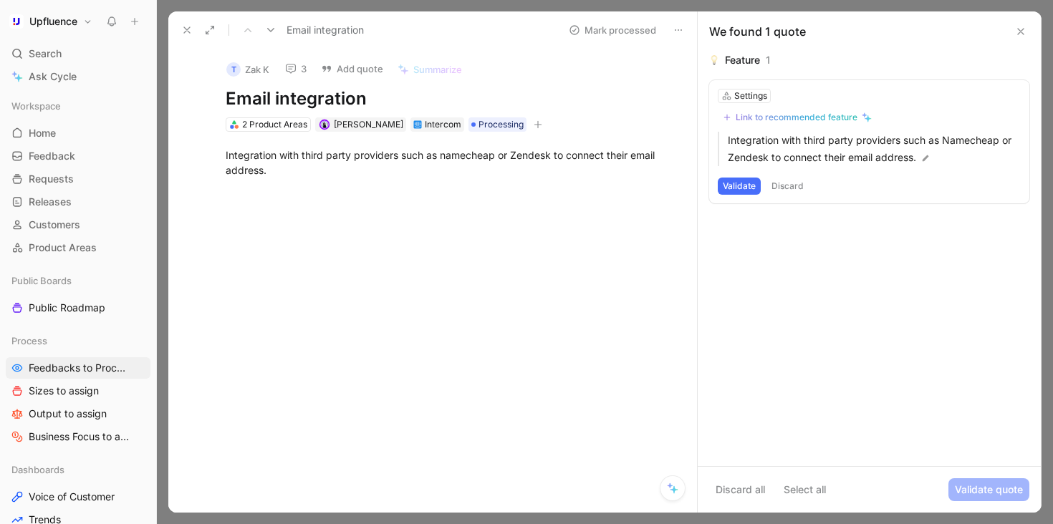
click at [272, 29] on use at bounding box center [270, 30] width 7 height 4
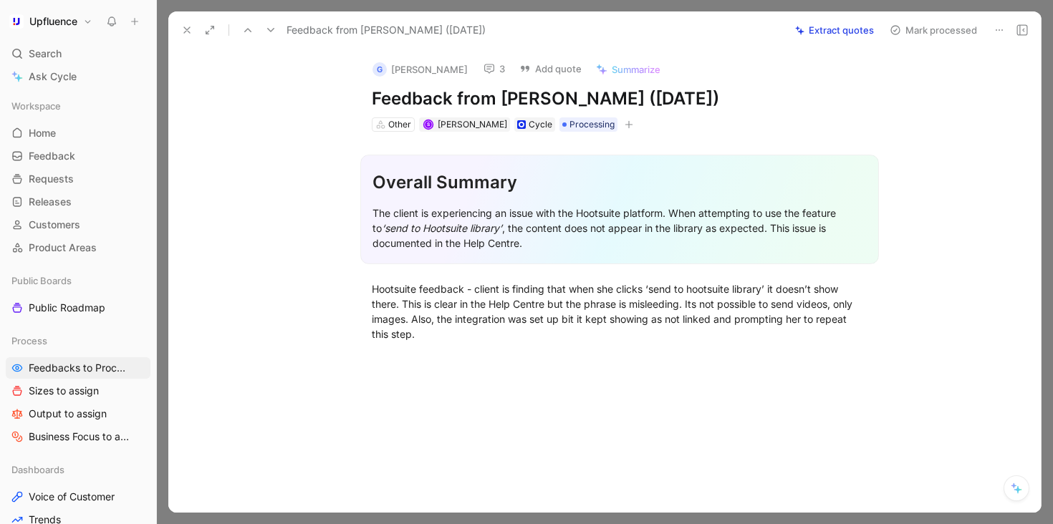
click at [484, 67] on use at bounding box center [489, 68] width 10 height 9
click at [596, 126] on span "Processing" at bounding box center [591, 124] width 45 height 14
click at [269, 29] on use at bounding box center [270, 30] width 7 height 4
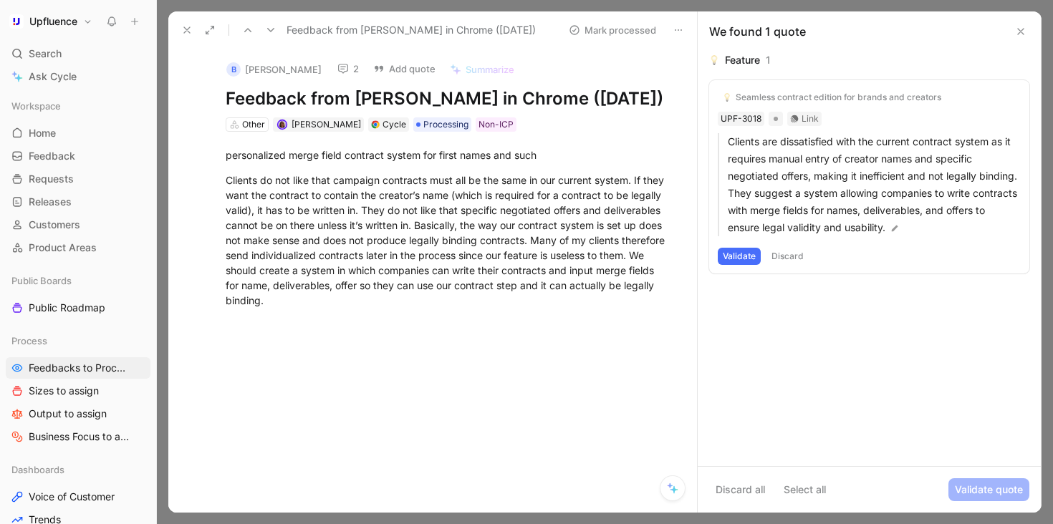
click at [332, 67] on button "2" at bounding box center [348, 69] width 34 height 20
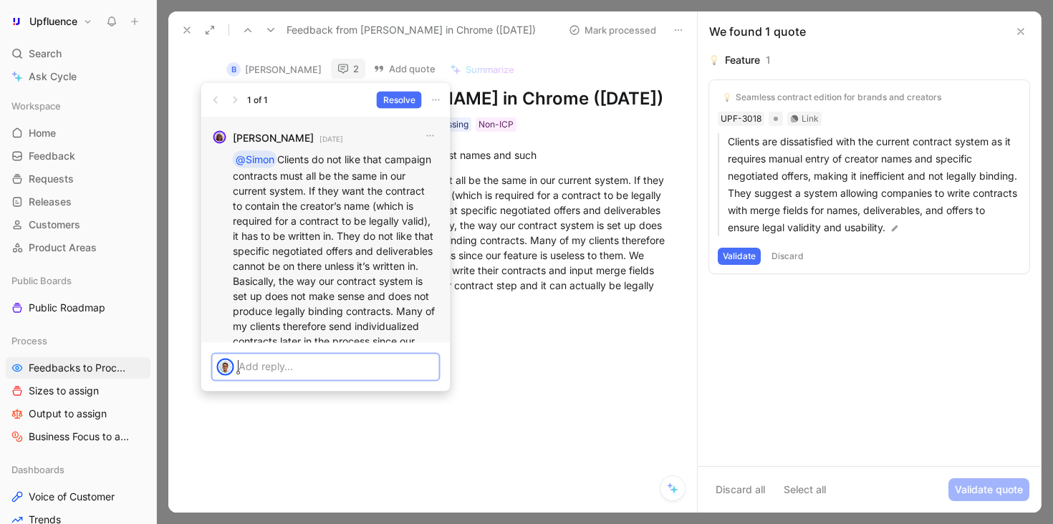
scroll to position [-100, 0]
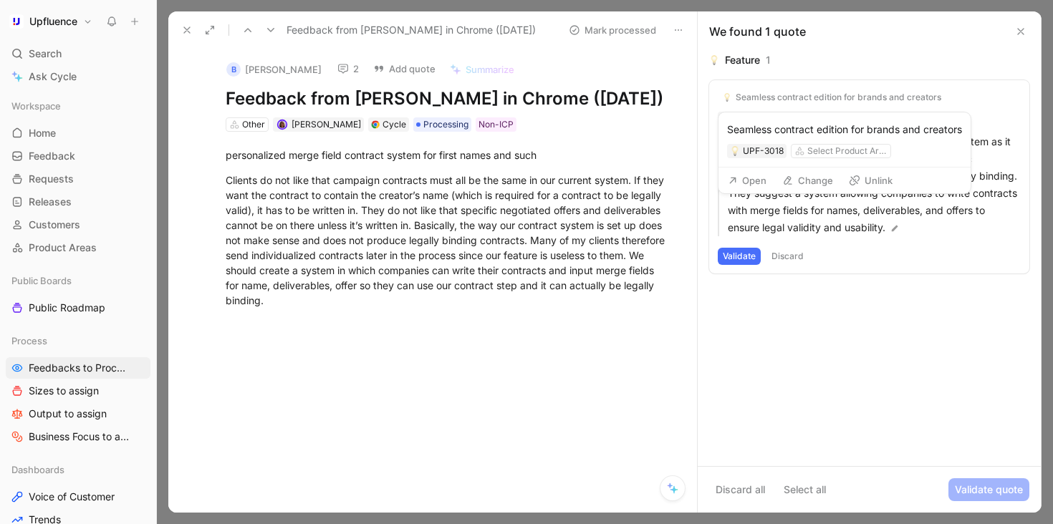
click at [876, 180] on button "Unlink" at bounding box center [870, 180] width 57 height 20
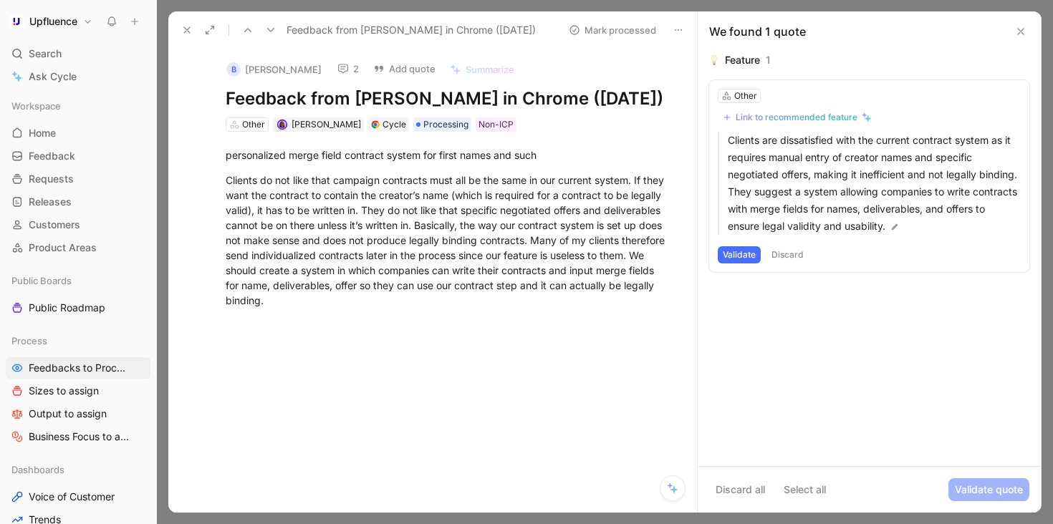
click at [821, 122] on div "Link to recommended feature" at bounding box center [796, 117] width 122 height 11
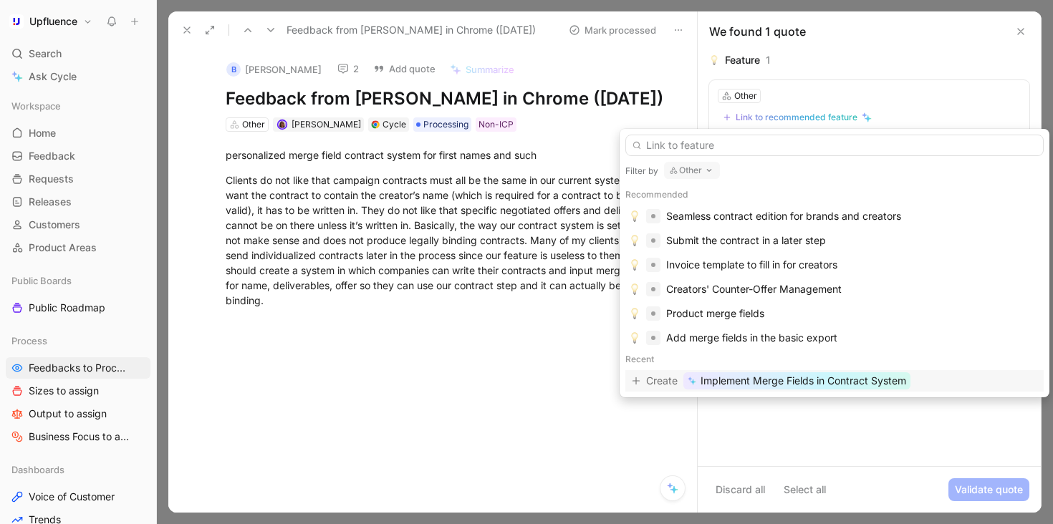
click at [687, 163] on button "Other" at bounding box center [692, 170] width 56 height 17
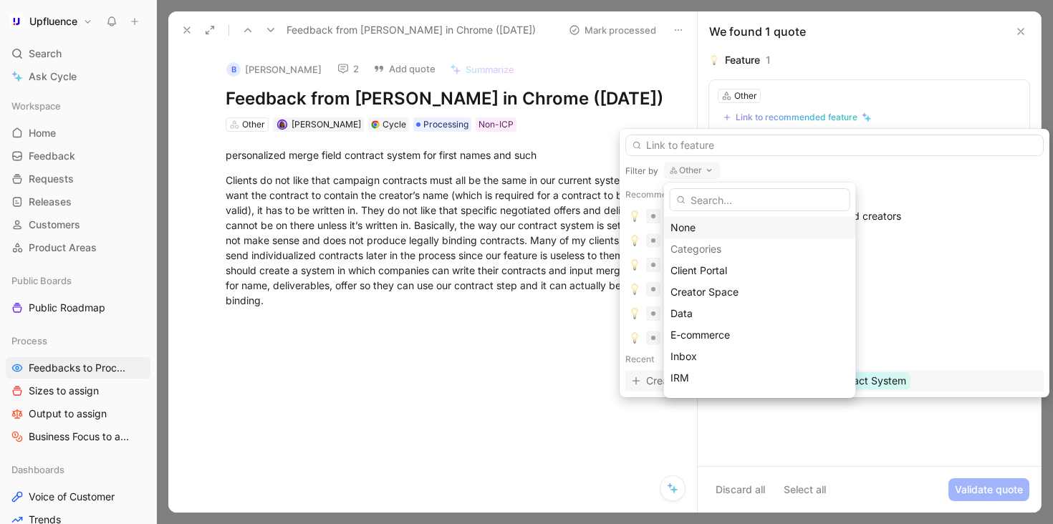
click at [685, 226] on div "None" at bounding box center [759, 227] width 179 height 17
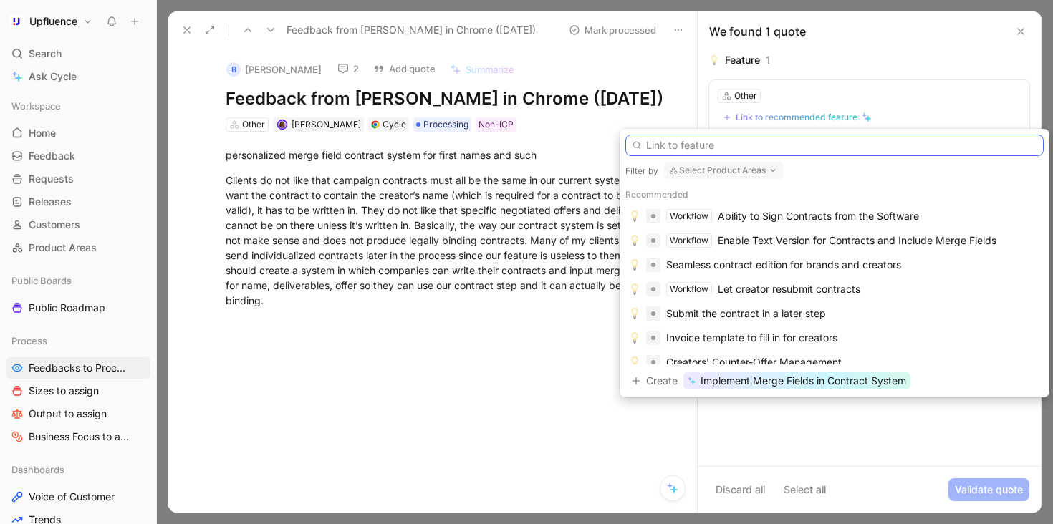
click at [733, 147] on input "text" at bounding box center [834, 145] width 418 height 21
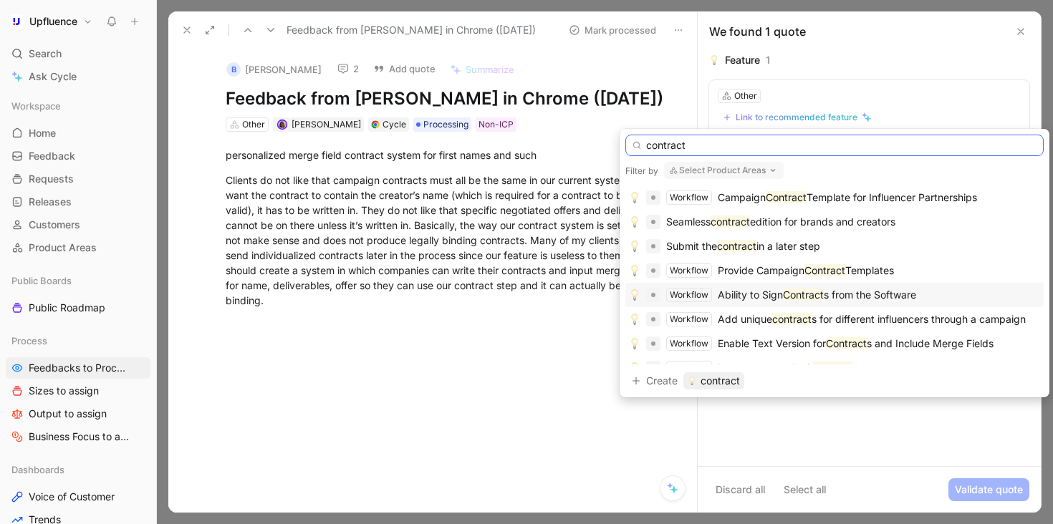
scroll to position [7, 0]
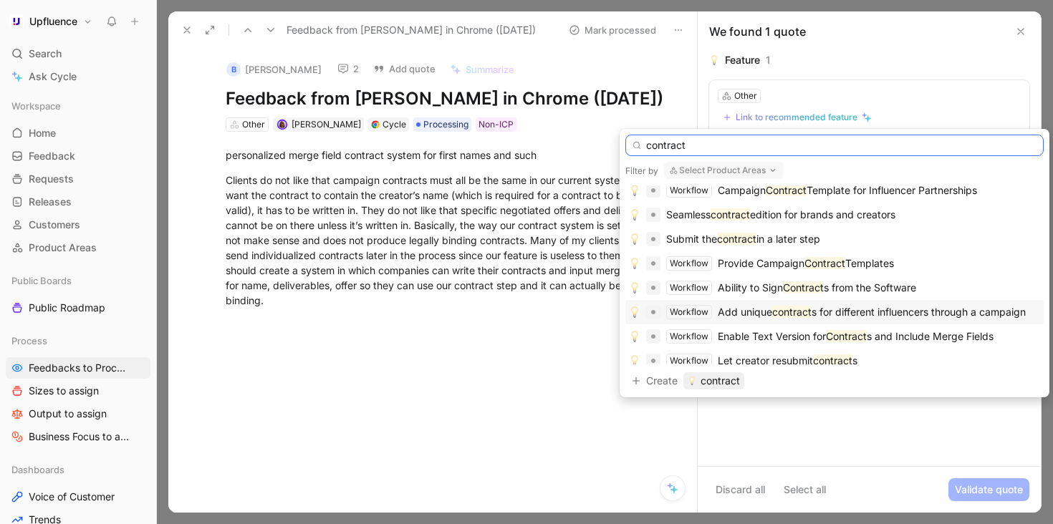
type input "contract"
click at [952, 313] on span "s for different influencers through a campaign" at bounding box center [918, 312] width 214 height 12
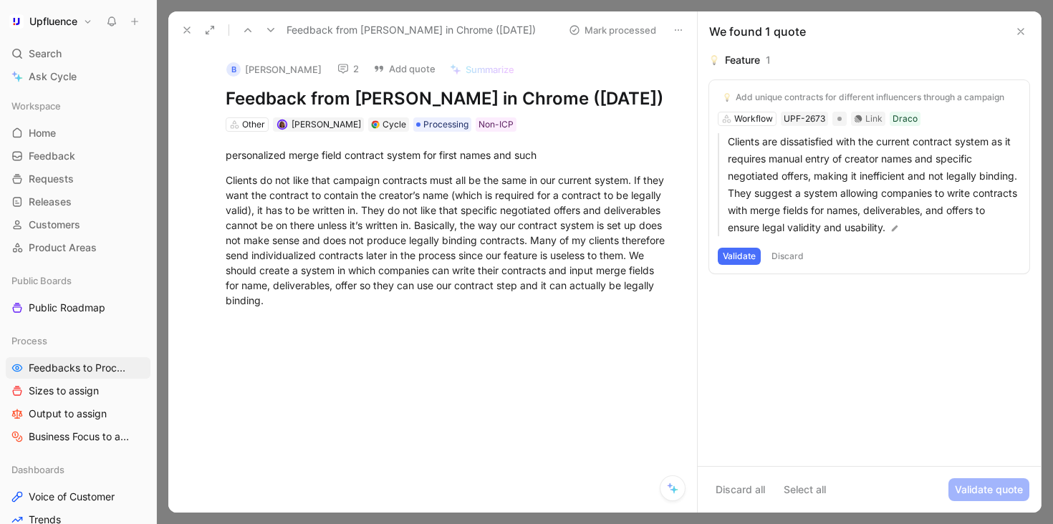
click at [737, 256] on button "Validate" at bounding box center [738, 256] width 43 height 17
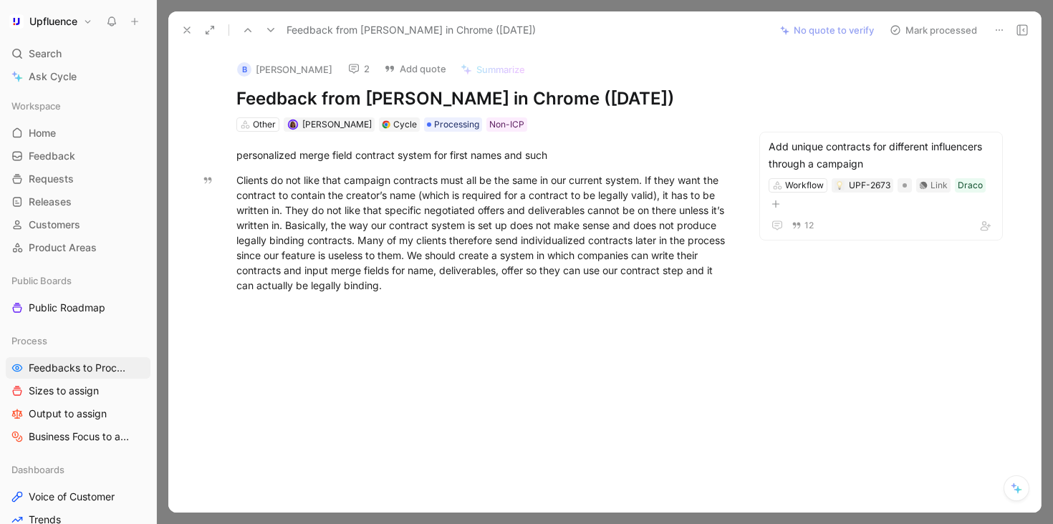
click at [191, 27] on icon at bounding box center [186, 29] width 11 height 11
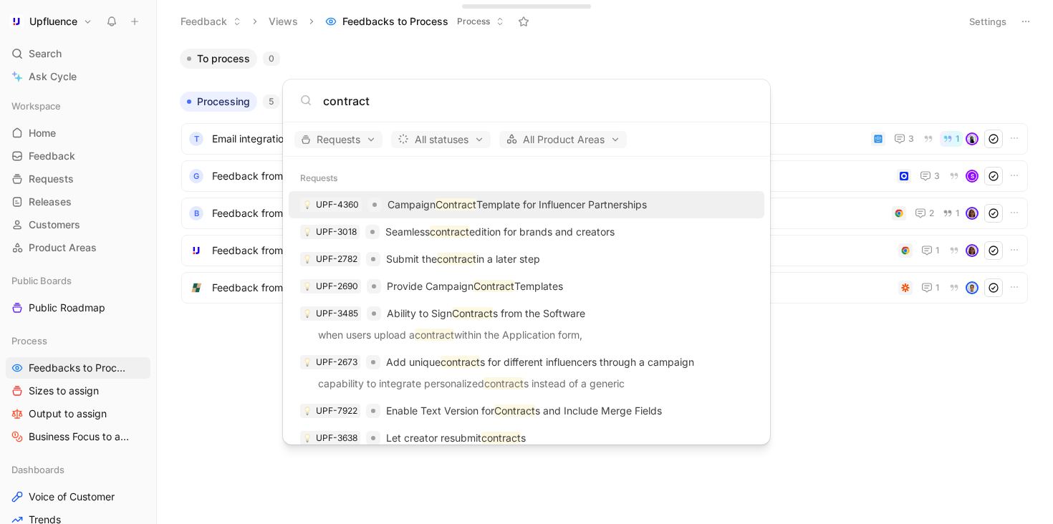
type input "contract"
click at [596, 208] on p "Campaign Contract Template for Influencer Partnerships" at bounding box center [516, 204] width 259 height 17
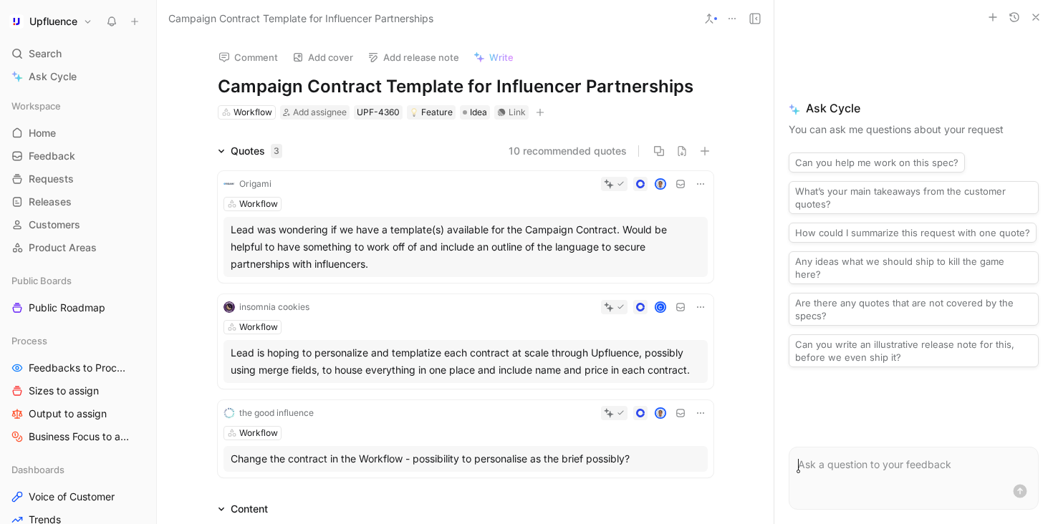
click at [707, 21] on use at bounding box center [708, 18] width 7 height 9
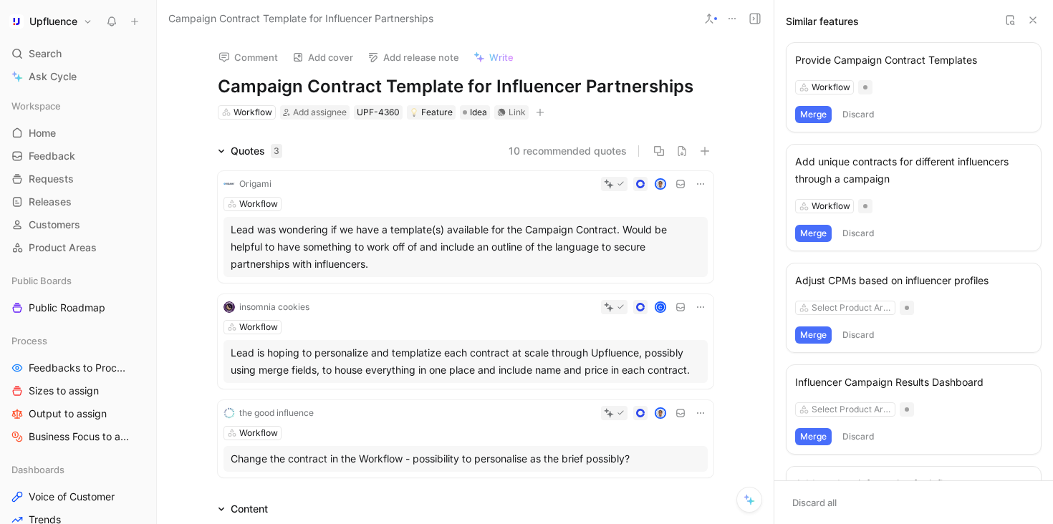
click at [820, 117] on button "Merge" at bounding box center [813, 114] width 37 height 17
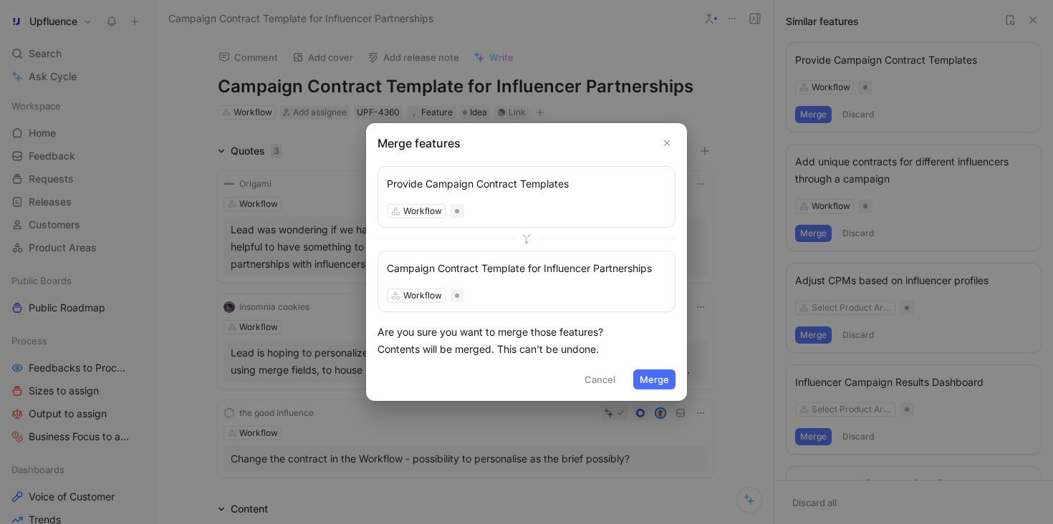
click at [655, 379] on button "Merge" at bounding box center [654, 379] width 42 height 20
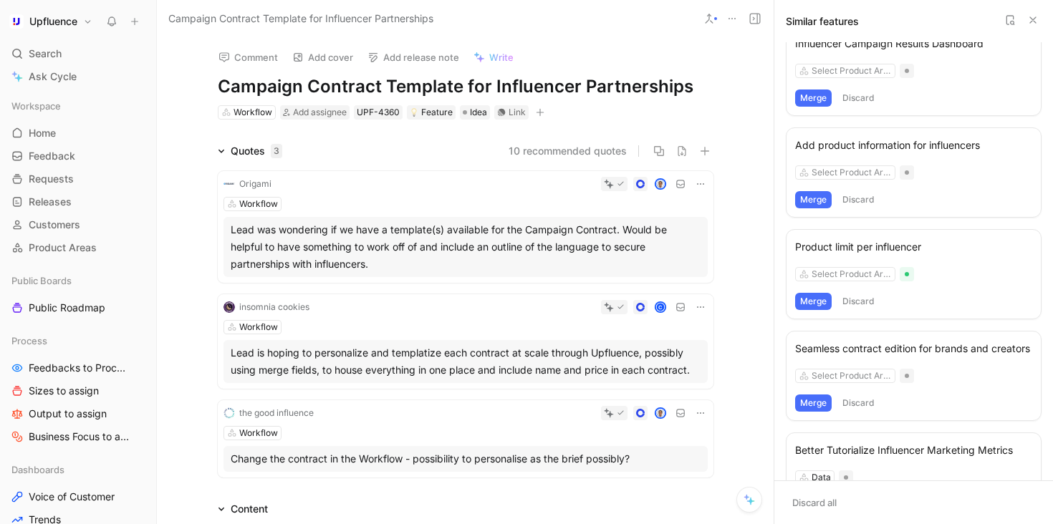
scroll to position [238, 0]
click at [957, 168] on div "Select Product Area" at bounding box center [913, 172] width 237 height 14
click at [863, 141] on div "Add product information for influencers" at bounding box center [913, 144] width 237 height 17
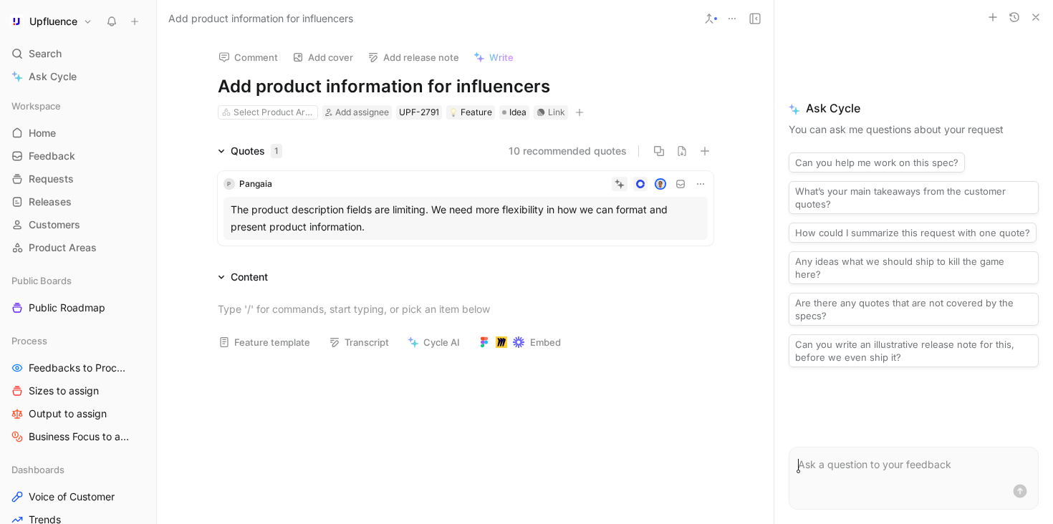
click at [373, 83] on h1 "Add product information for influencers" at bounding box center [465, 86] width 495 height 23
drag, startPoint x: 417, startPoint y: 82, endPoint x: 577, endPoint y: 82, distance: 160.4
click at [577, 82] on h1 "Add product description for influencers" at bounding box center [465, 86] width 495 height 23
click at [659, 314] on div at bounding box center [465, 308] width 495 height 15
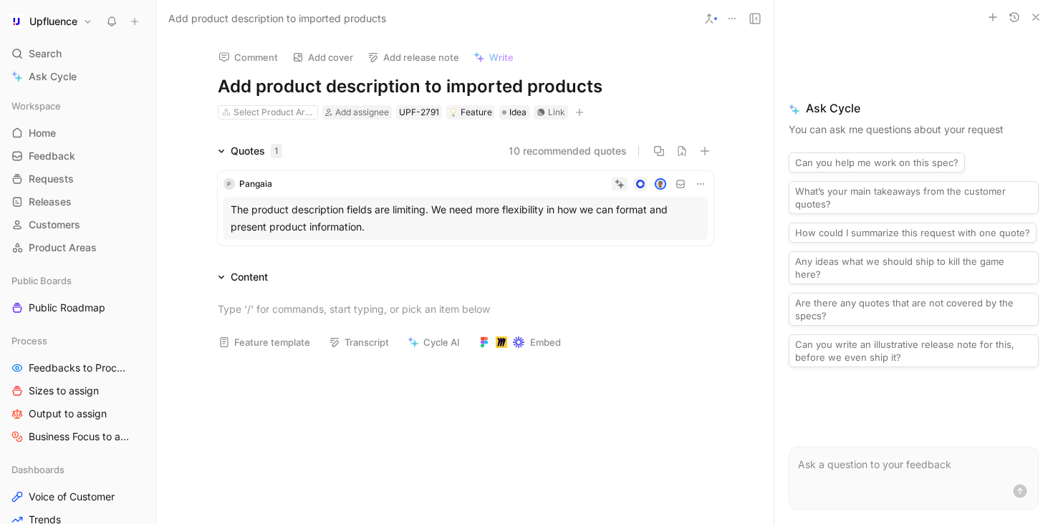
click at [717, 25] on button at bounding box center [709, 19] width 20 height 20
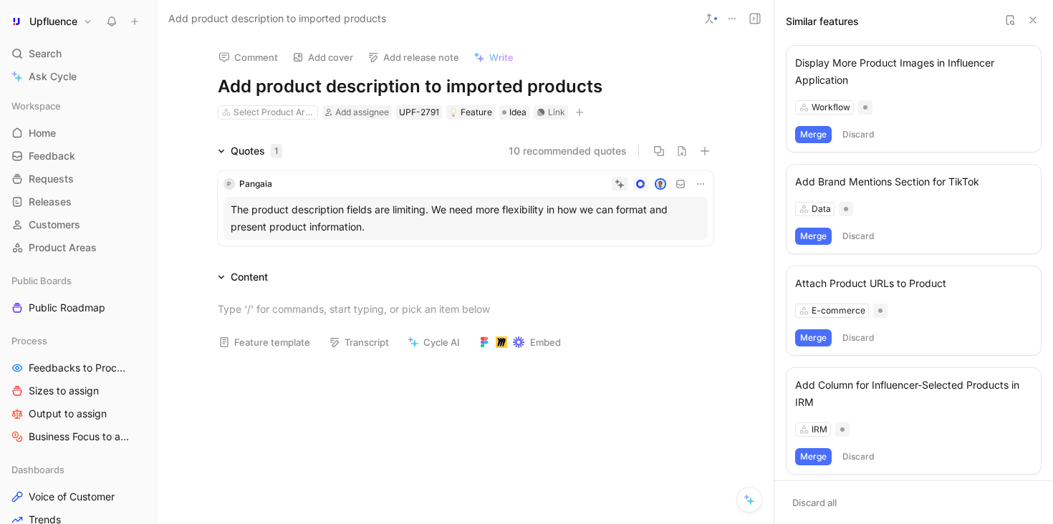
scroll to position [223, 0]
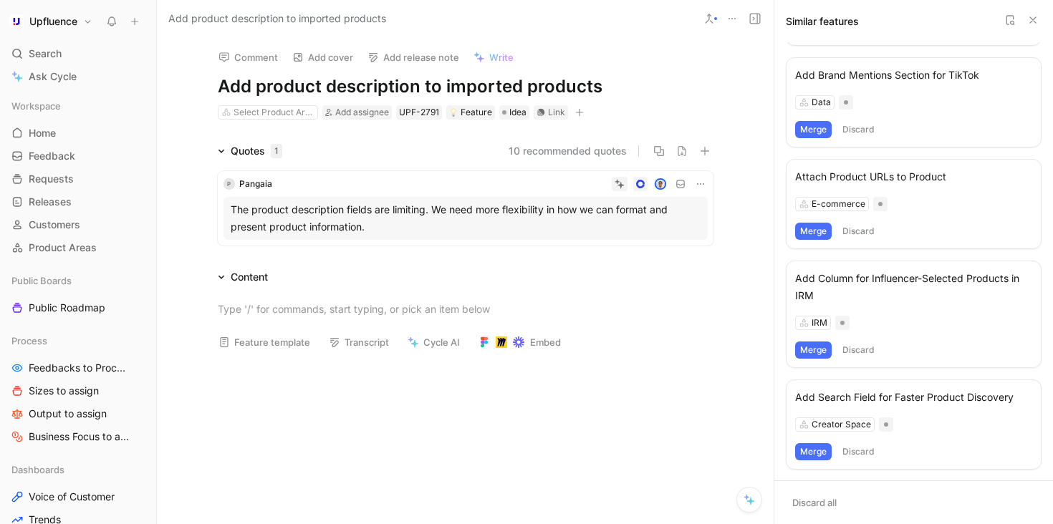
click at [581, 151] on button "10 recommended quotes" at bounding box center [567, 150] width 118 height 17
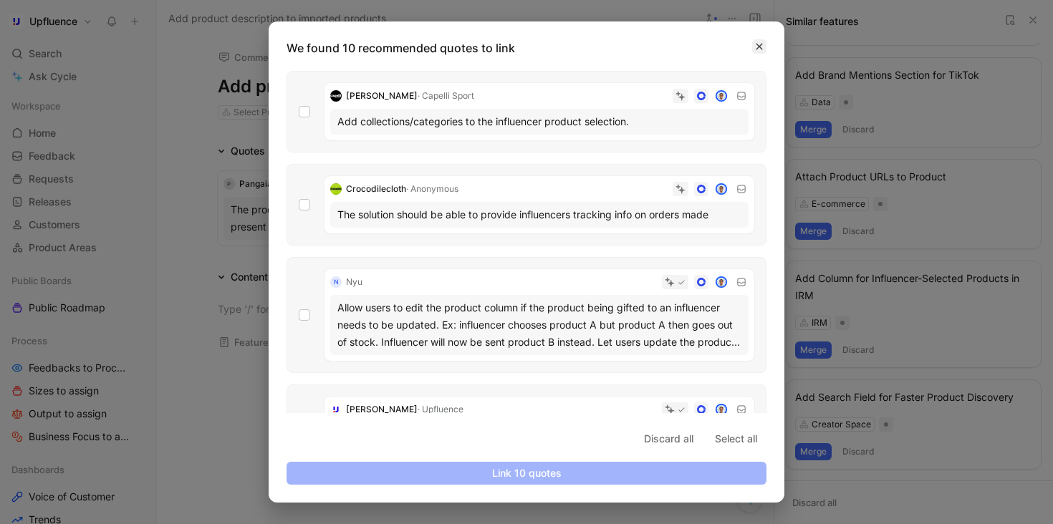
click at [758, 45] on icon "button" at bounding box center [759, 47] width 6 height 6
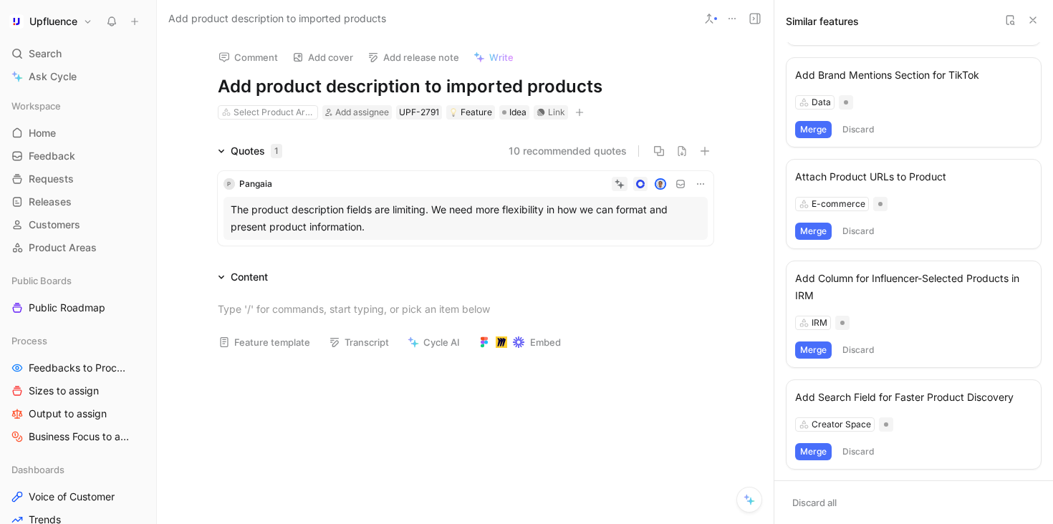
click at [262, 104] on div "Select Product Area Add assignee UPF-2791 Feature Idea Link" at bounding box center [465, 112] width 498 height 17
click at [259, 110] on div "Select Product Area" at bounding box center [273, 112] width 80 height 14
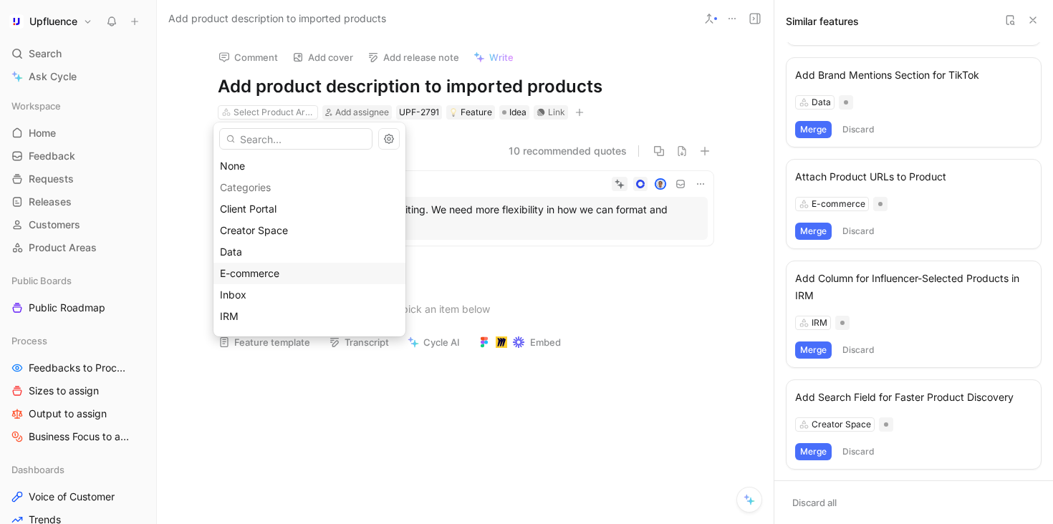
click at [279, 269] on span "E-commerce" at bounding box center [249, 273] width 59 height 12
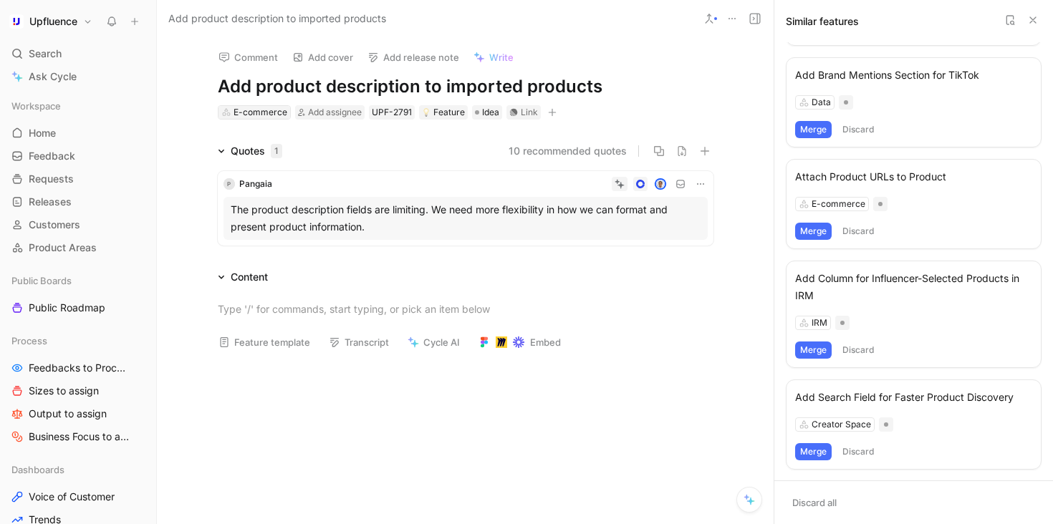
click at [255, 112] on div "E-commerce" at bounding box center [260, 112] width 54 height 14
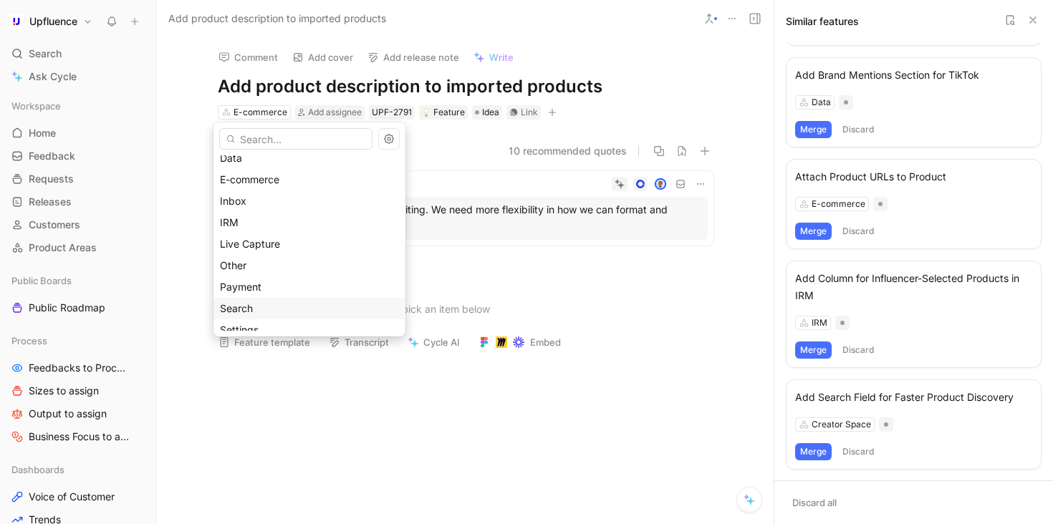
scroll to position [196, 0]
click at [291, 313] on div "Workflow" at bounding box center [309, 313] width 179 height 17
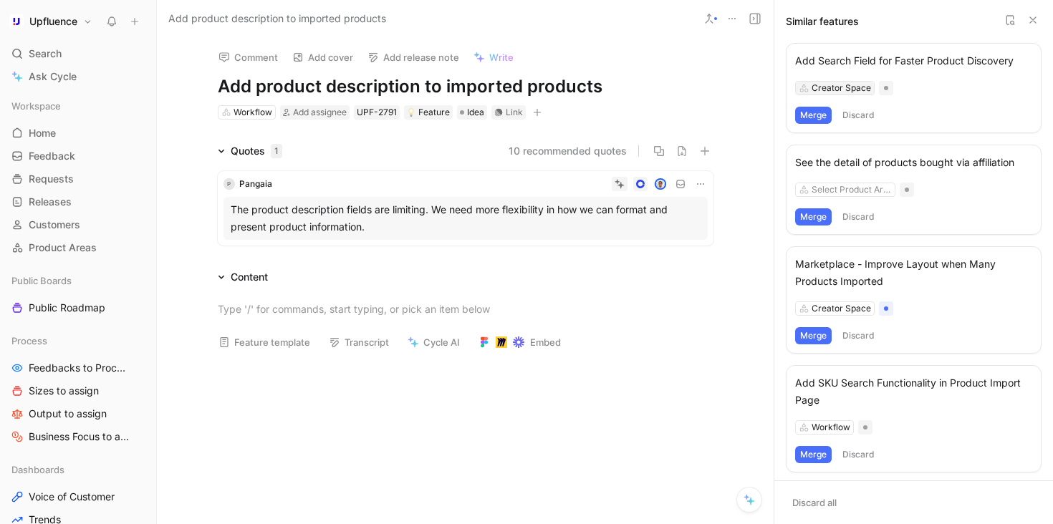
scroll to position [591, 0]
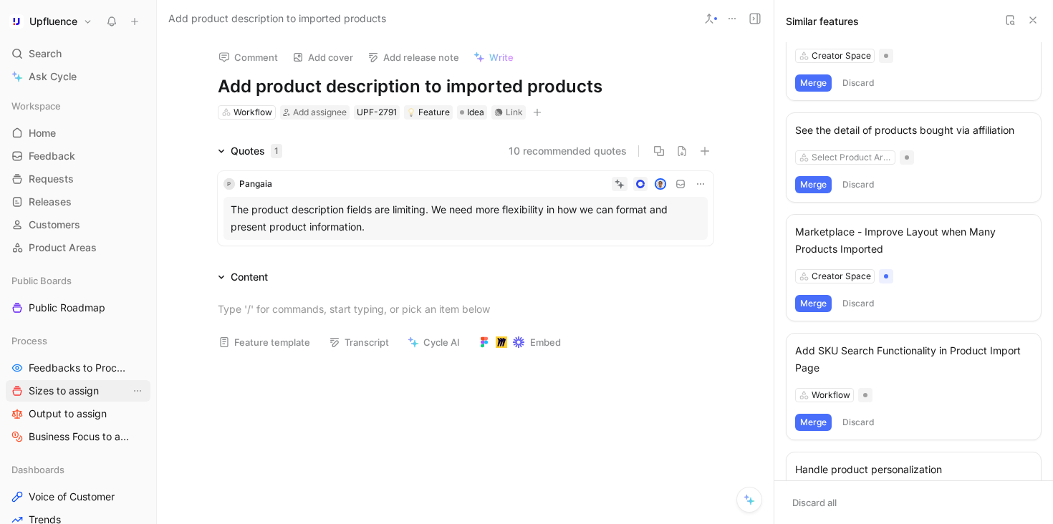
click at [73, 384] on span "Sizes to assign" at bounding box center [64, 391] width 70 height 14
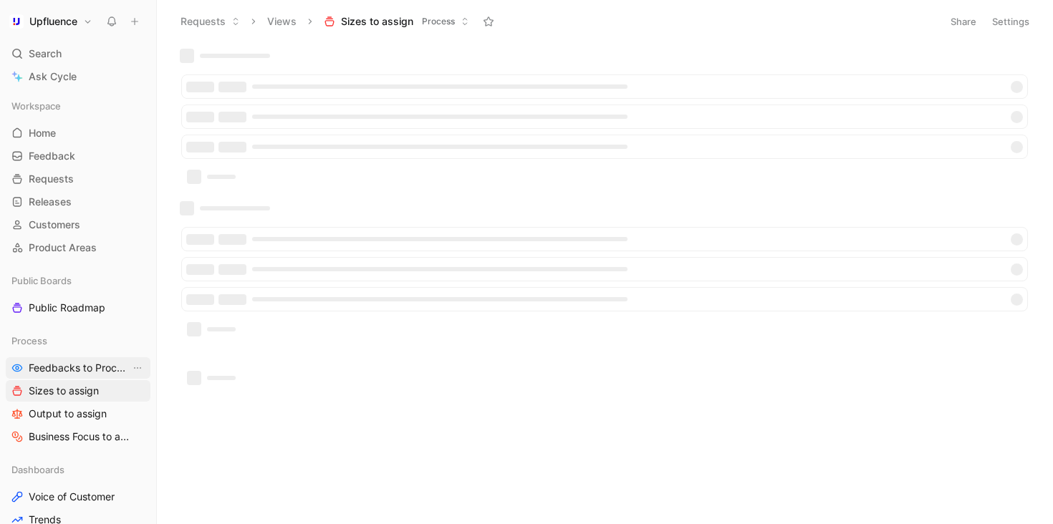
click at [72, 360] on link "Feedbacks to Process" at bounding box center [78, 367] width 145 height 21
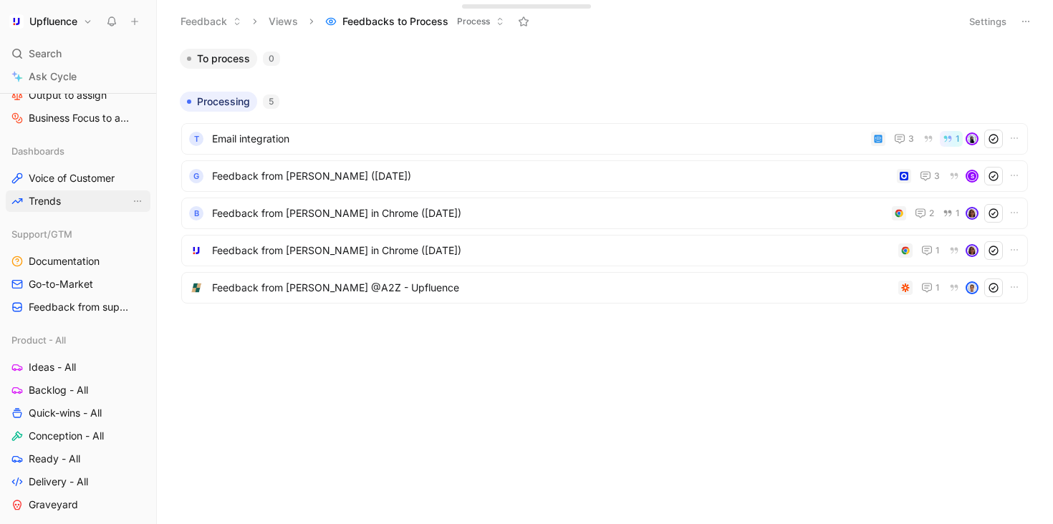
scroll to position [366, 0]
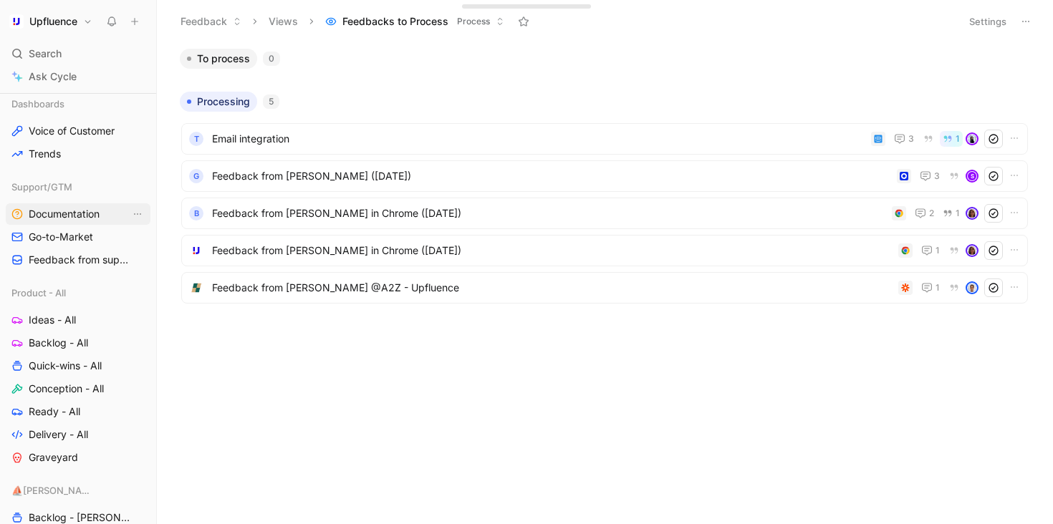
click at [90, 224] on link "Documentation" at bounding box center [78, 213] width 145 height 21
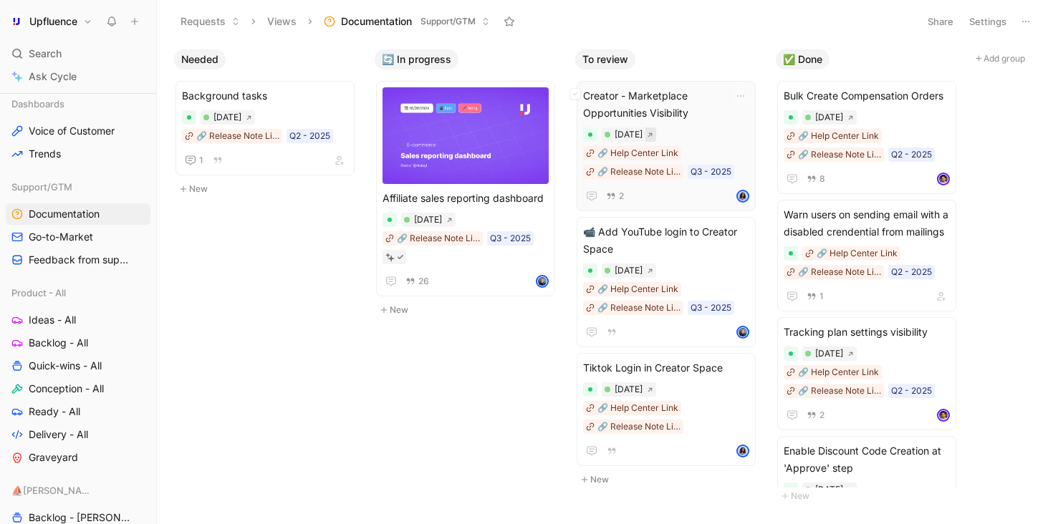
click at [656, 133] on button at bounding box center [650, 134] width 11 height 14
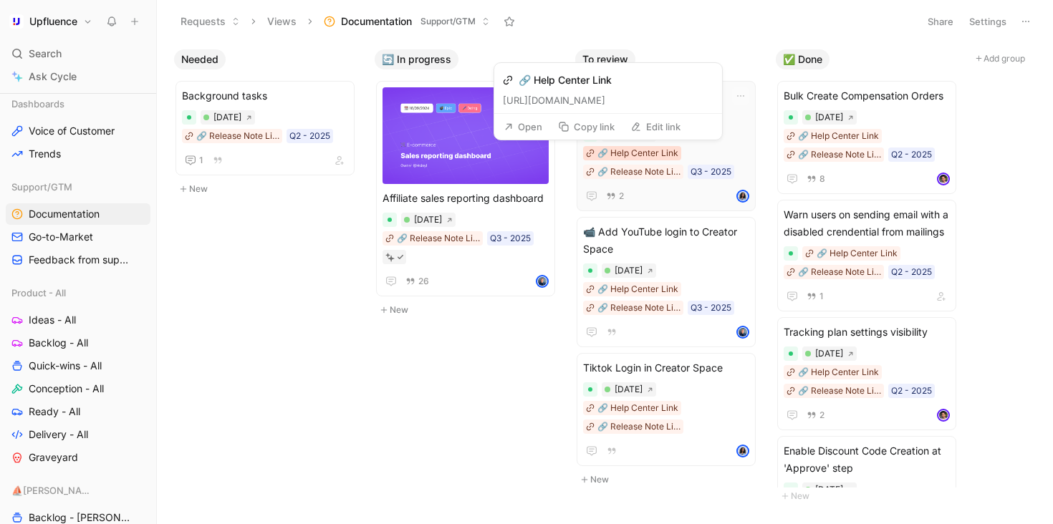
click at [644, 152] on div "🔗 Help Center Link" at bounding box center [637, 153] width 81 height 14
click at [536, 128] on button "Open" at bounding box center [523, 127] width 52 height 20
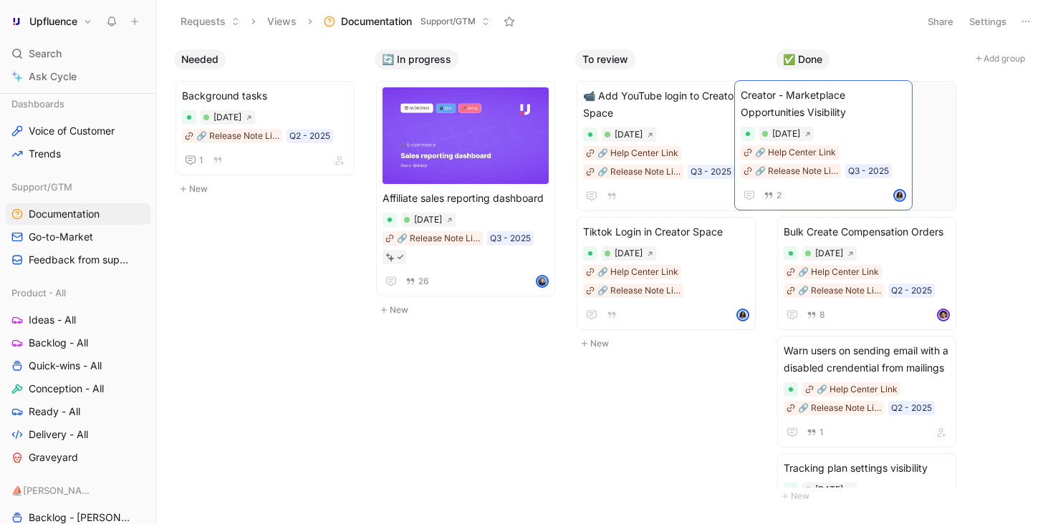
drag, startPoint x: 642, startPoint y: 97, endPoint x: 799, endPoint y: 96, distance: 157.5
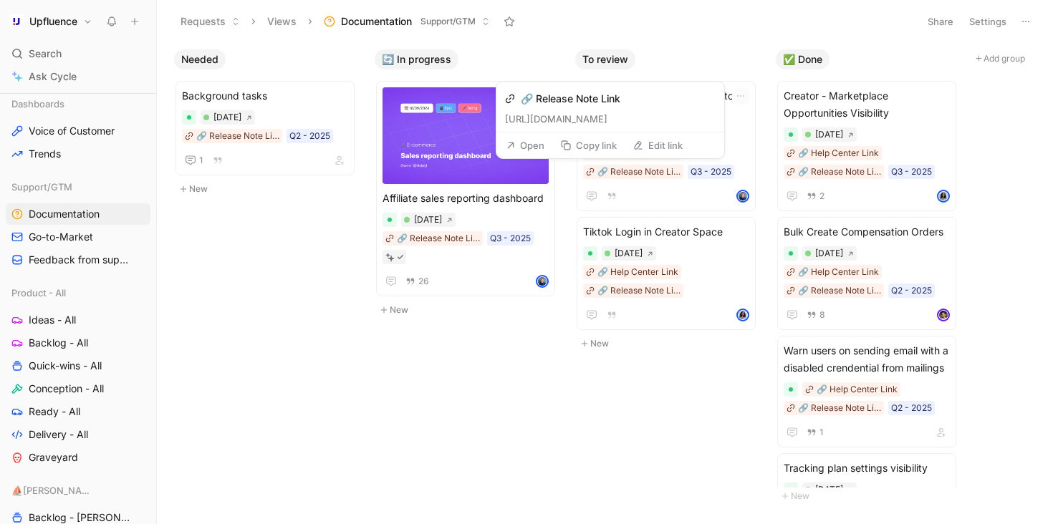
click at [527, 146] on button "Open" at bounding box center [525, 145] width 52 height 20
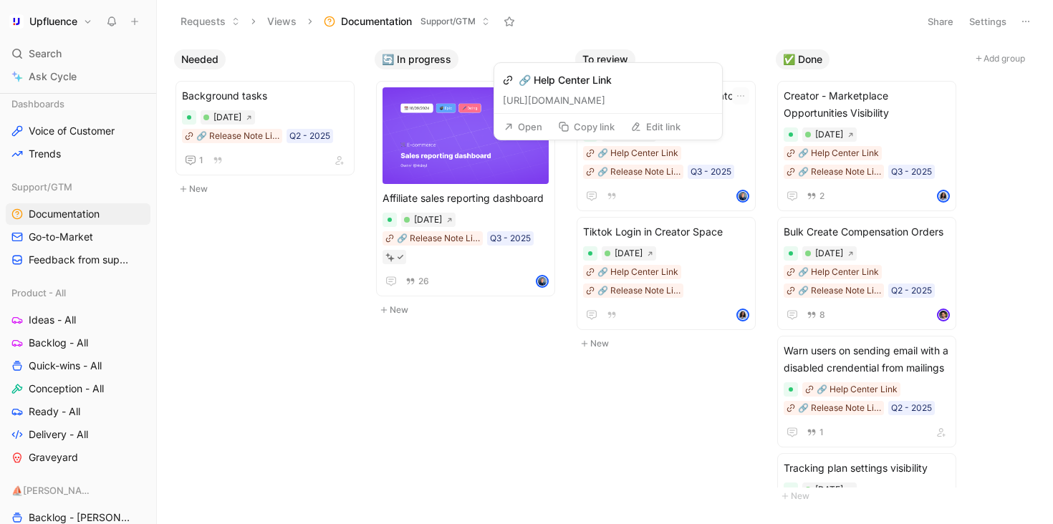
click at [529, 127] on button "Open" at bounding box center [523, 127] width 52 height 20
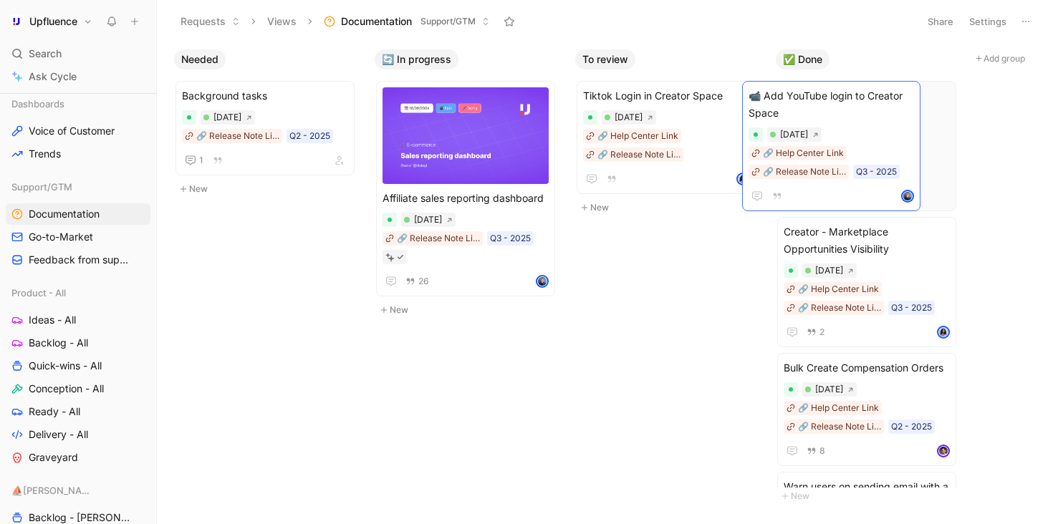
drag, startPoint x: 653, startPoint y: 93, endPoint x: 818, endPoint y: 93, distance: 165.4
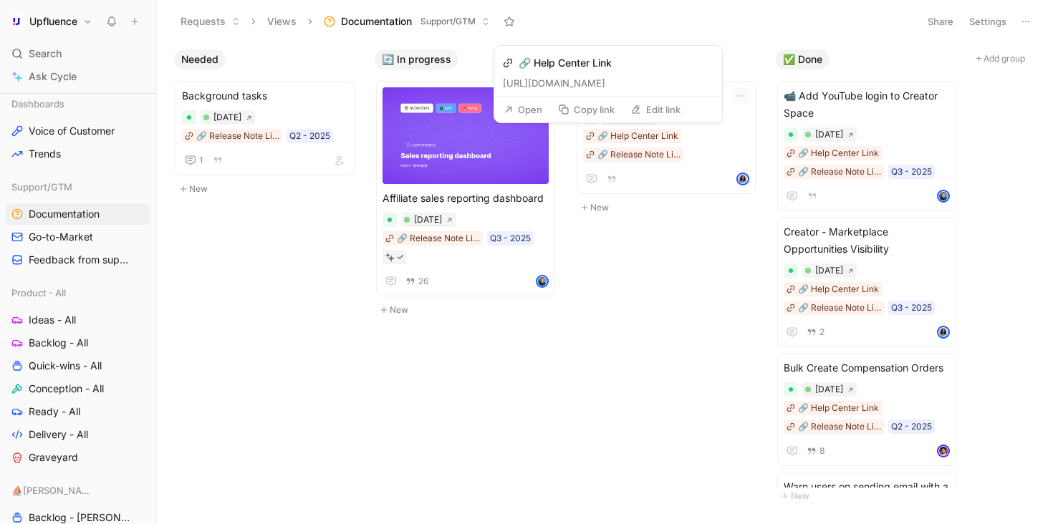
click at [536, 112] on button "Open" at bounding box center [523, 110] width 52 height 20
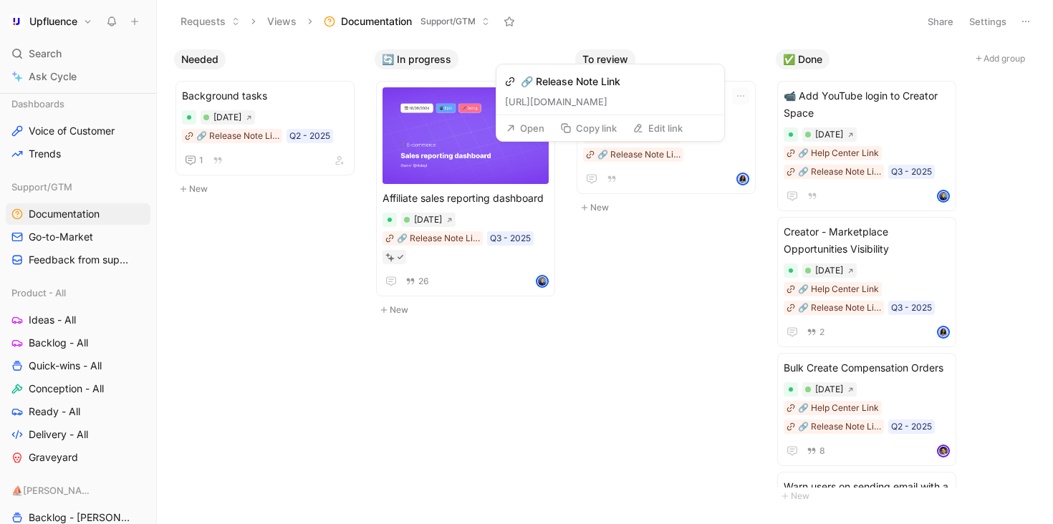
drag, startPoint x: 633, startPoint y: 148, endPoint x: 768, endPoint y: 113, distance: 139.8
click at [724, 113] on div "🔗 Release Note Link https://upfluence.atlassian.net/wiki/spaces/PD/blog/2025/07…" at bounding box center [610, 89] width 228 height 51
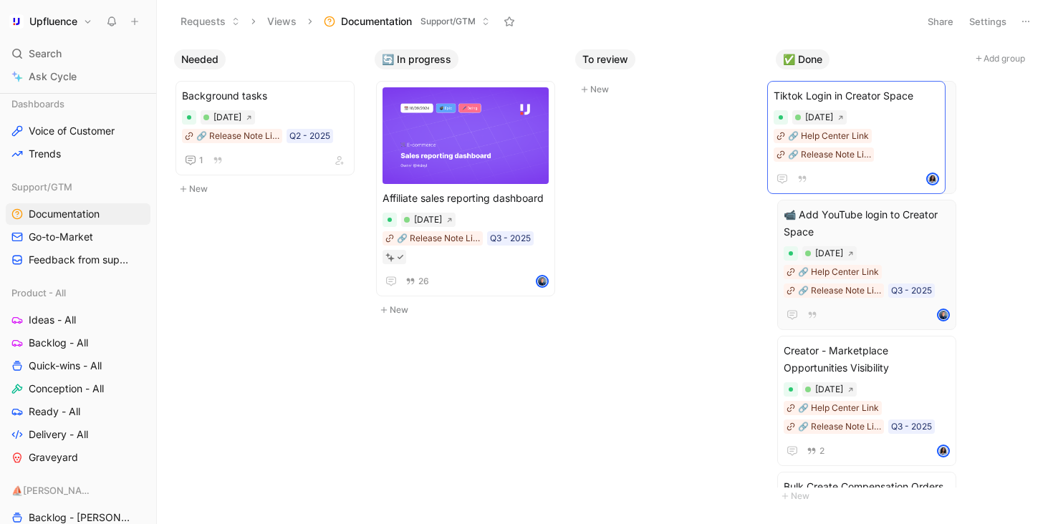
scroll to position [0, 16]
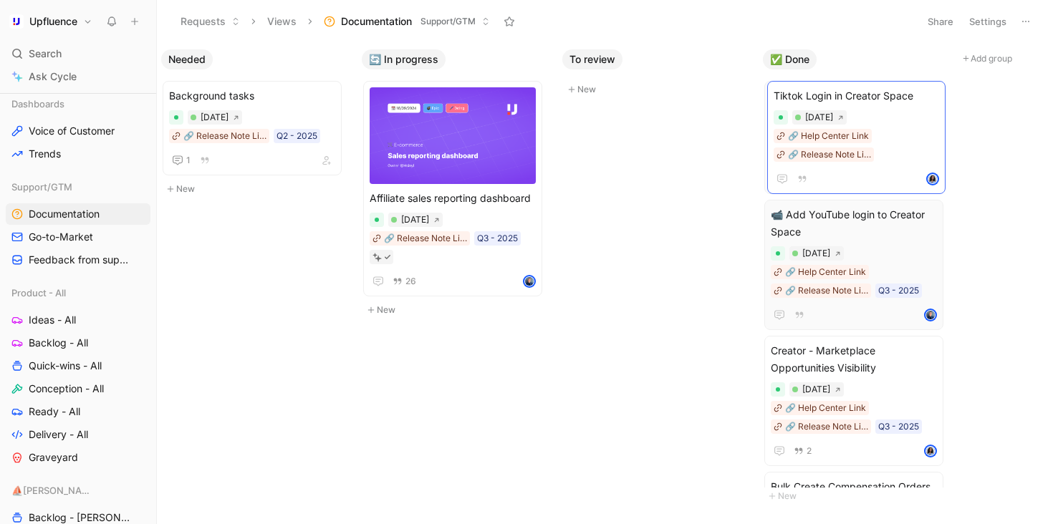
drag, startPoint x: 697, startPoint y: 97, endPoint x: 867, endPoint y: 97, distance: 169.7
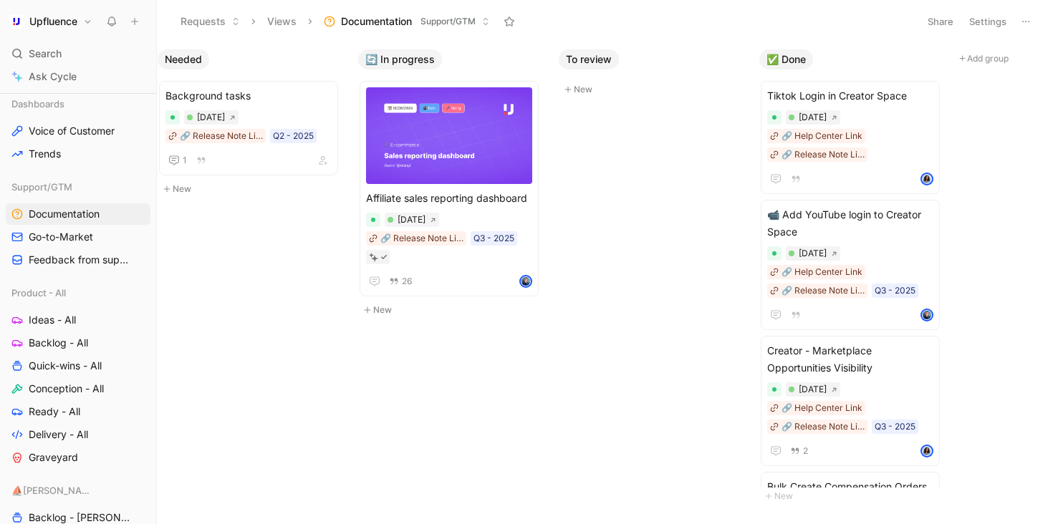
scroll to position [0, 0]
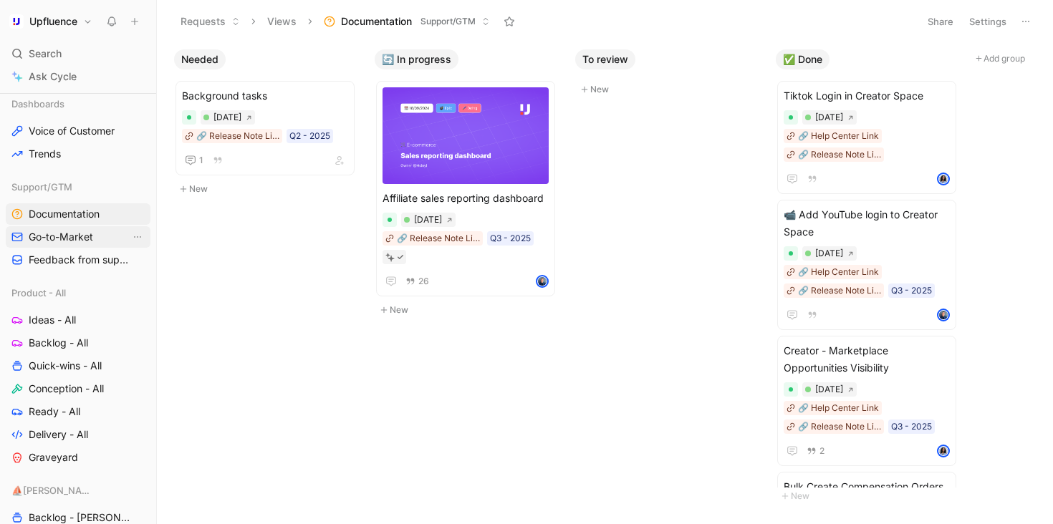
click at [63, 241] on span "Go-to-Market" at bounding box center [61, 237] width 64 height 14
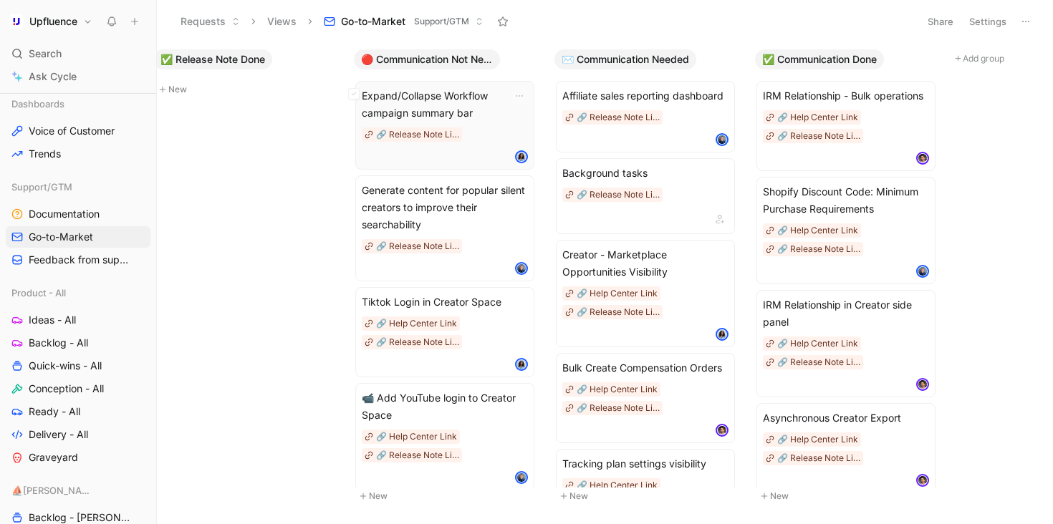
scroll to position [0, 232]
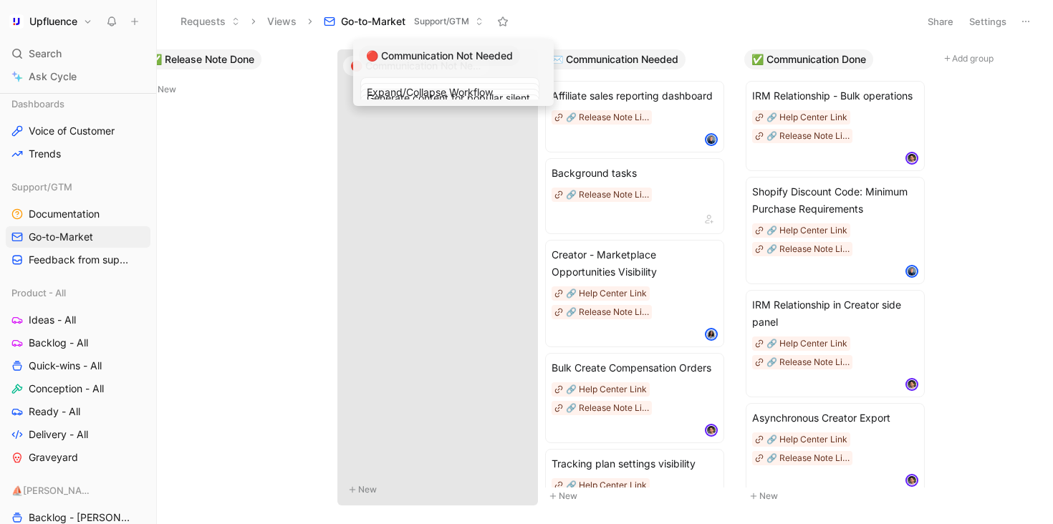
drag, startPoint x: 402, startPoint y: 66, endPoint x: 412, endPoint y: 62, distance: 10.3
click at [412, 62] on div "📝 Release Note Needed New ✅ Release Note Done New 🔴 Communication Not Needed Ex…" at bounding box center [605, 283] width 896 height 481
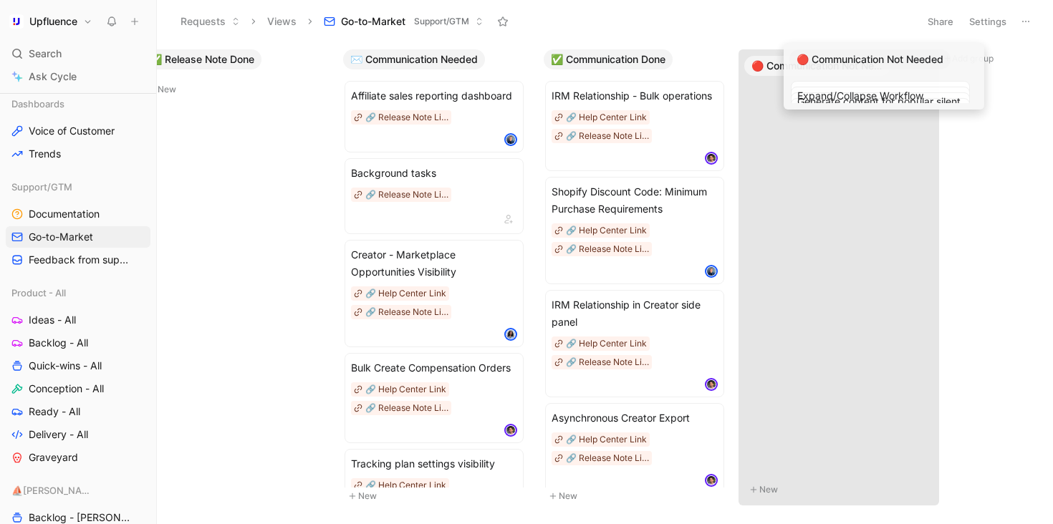
drag, startPoint x: 401, startPoint y: 62, endPoint x: 848, endPoint y: 62, distance: 446.8
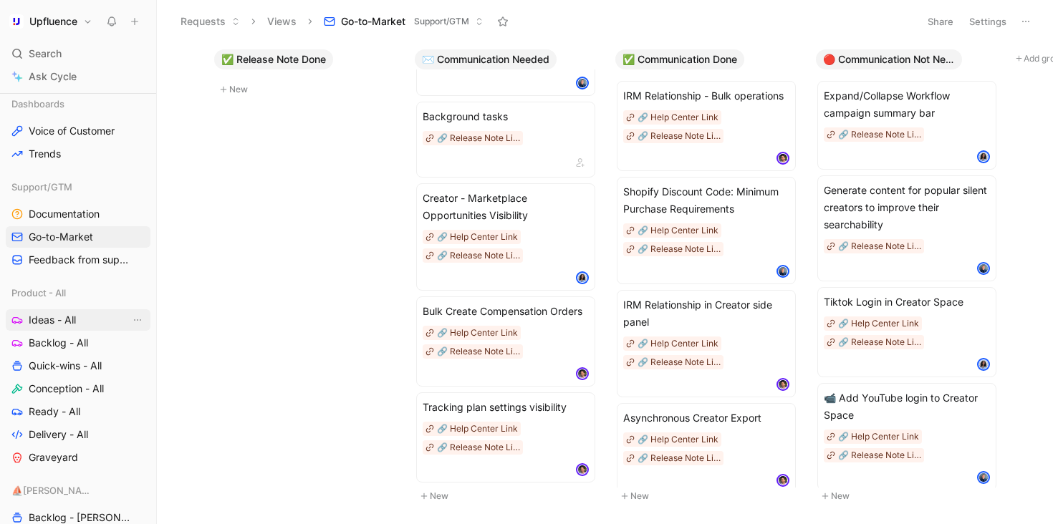
scroll to position [390, 0]
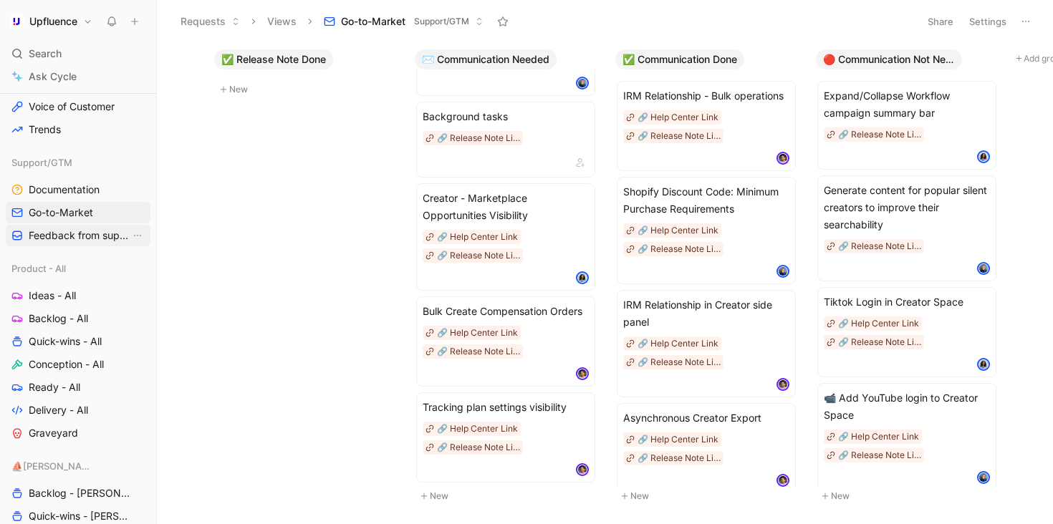
click at [79, 242] on span "Feedback from support" at bounding box center [80, 235] width 102 height 14
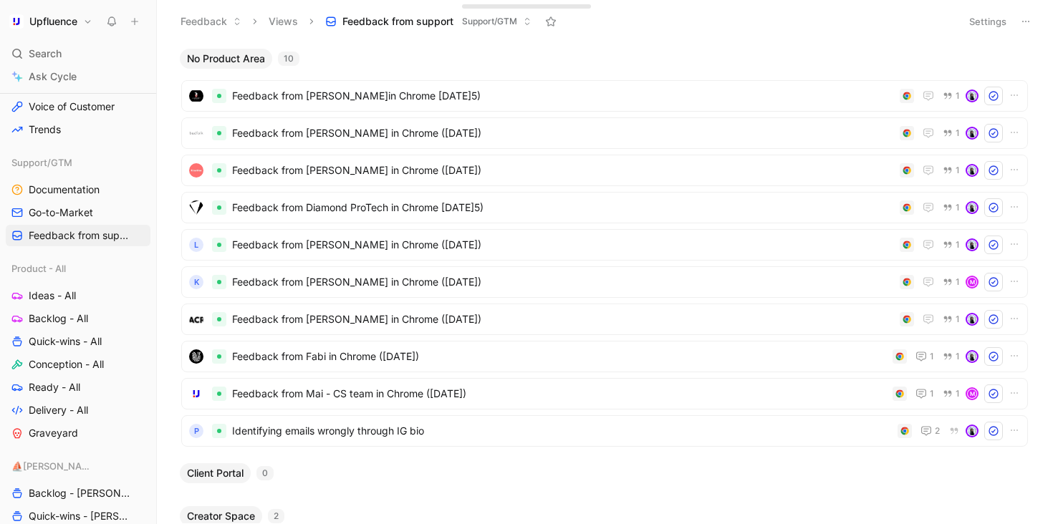
click at [979, 26] on button "Settings" at bounding box center [987, 21] width 50 height 20
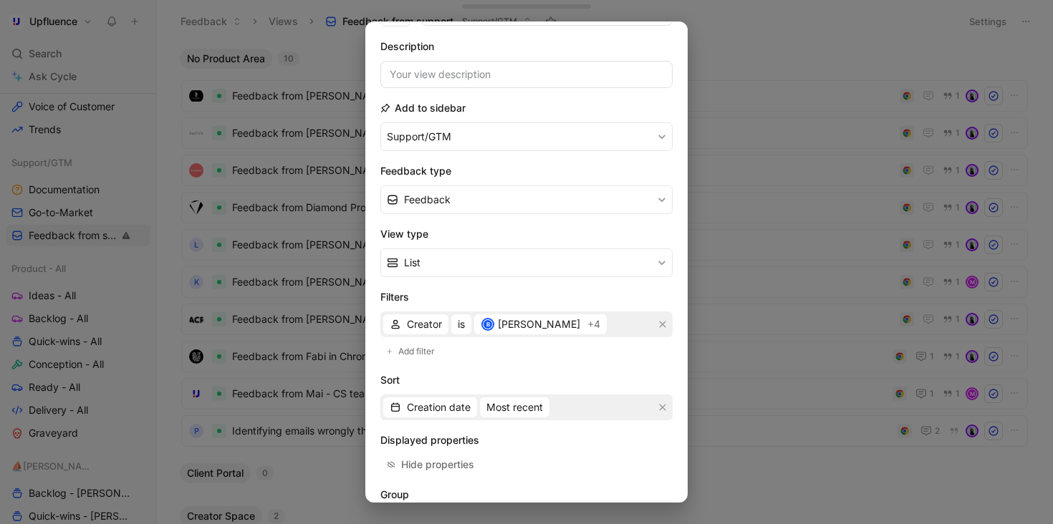
scroll to position [200, 0]
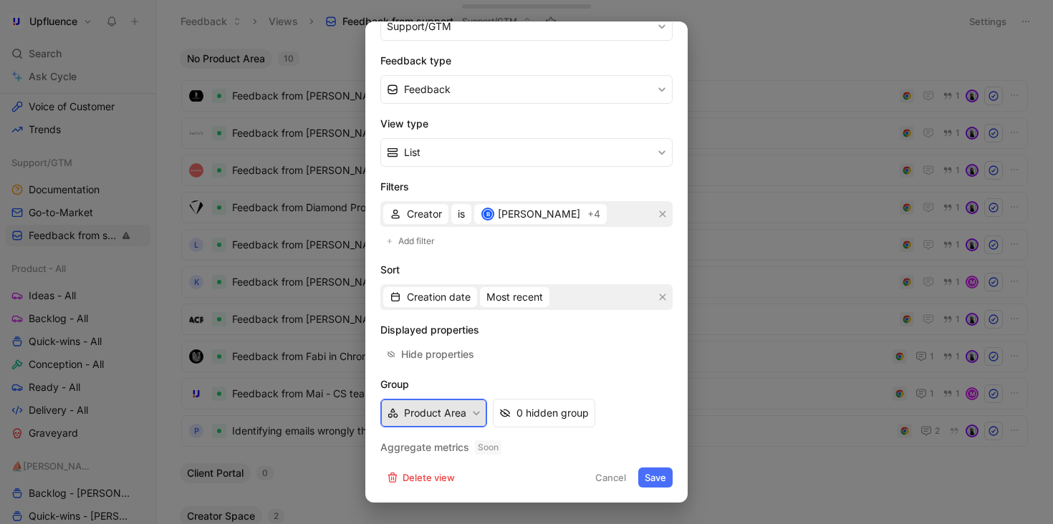
click at [459, 422] on button "Product Area" at bounding box center [433, 413] width 107 height 29
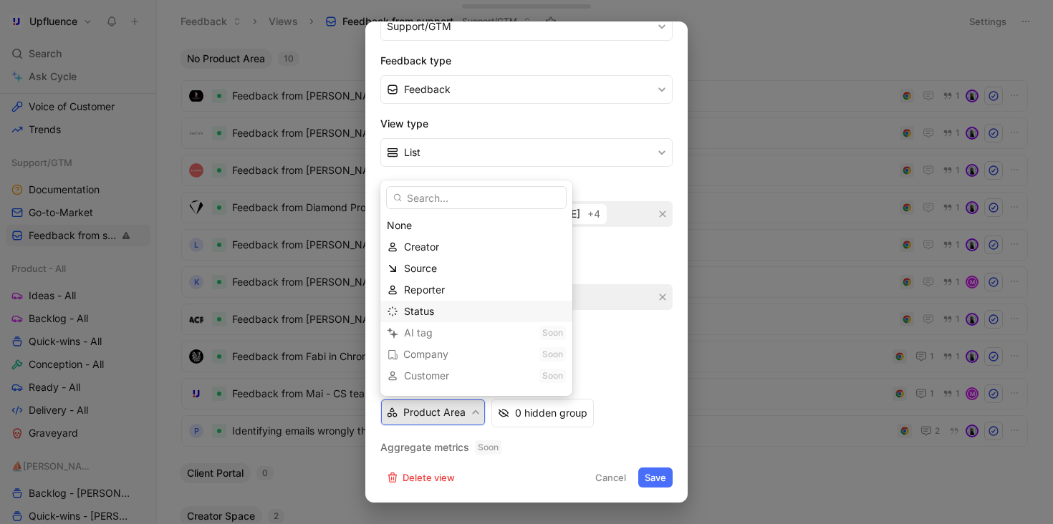
click at [442, 308] on div "Status" at bounding box center [485, 311] width 162 height 17
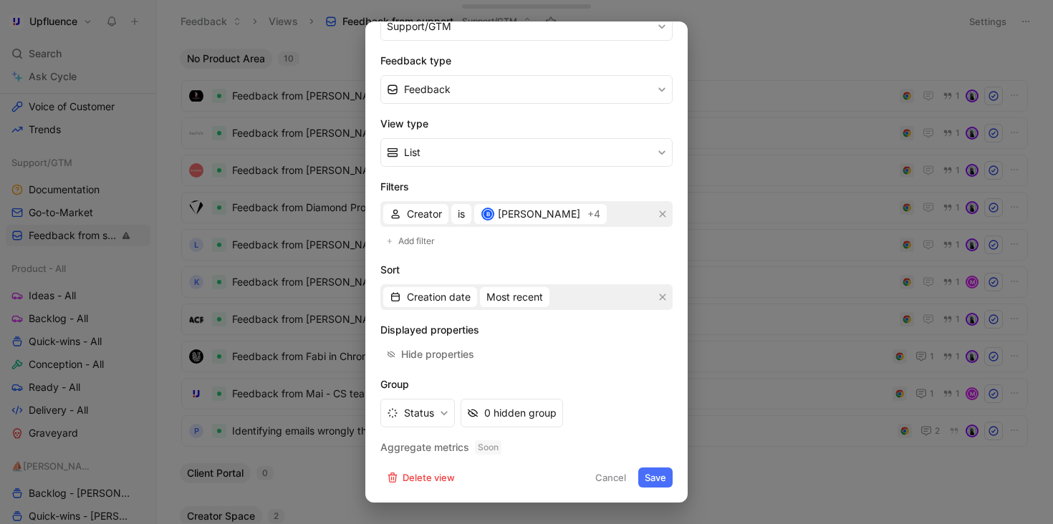
click at [649, 481] on button "Save" at bounding box center [655, 478] width 34 height 20
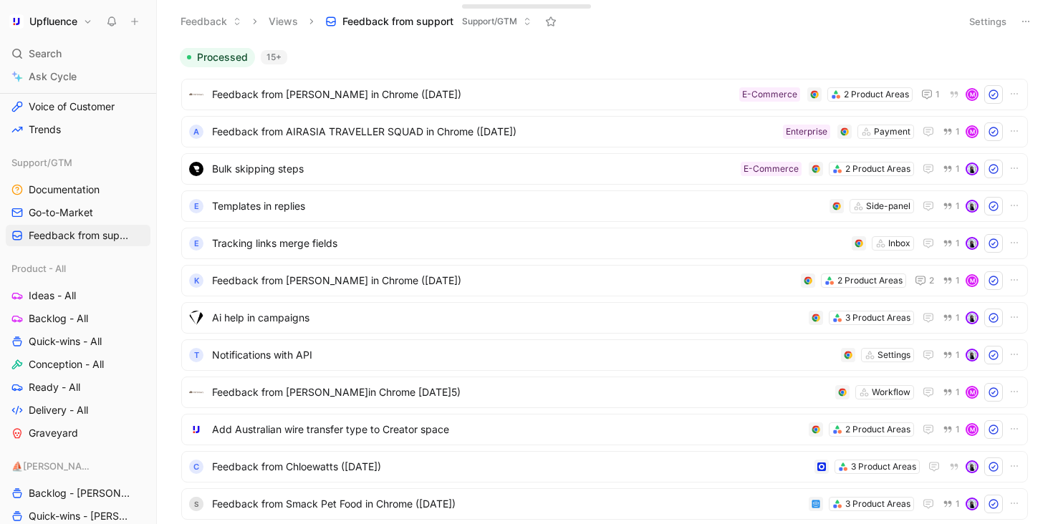
scroll to position [0, 0]
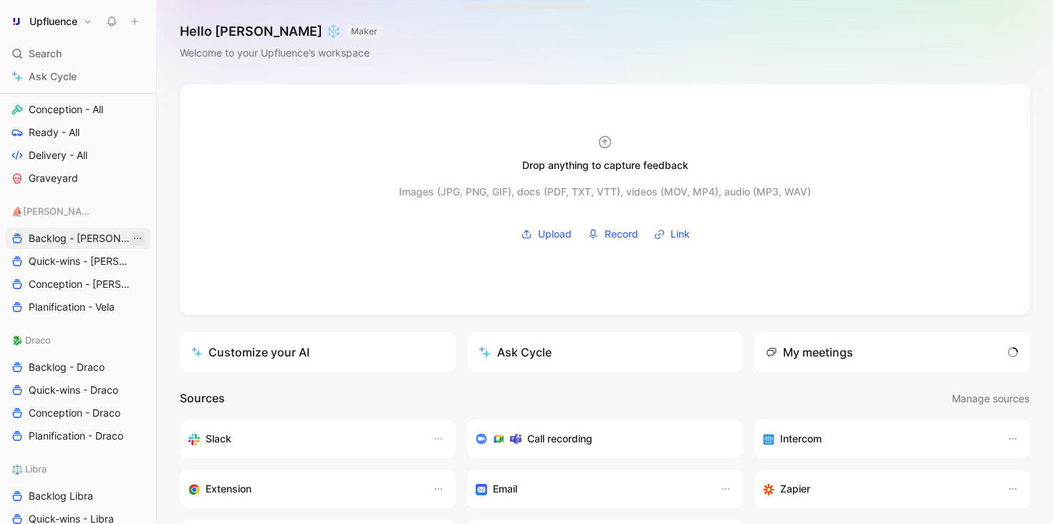
scroll to position [674, 0]
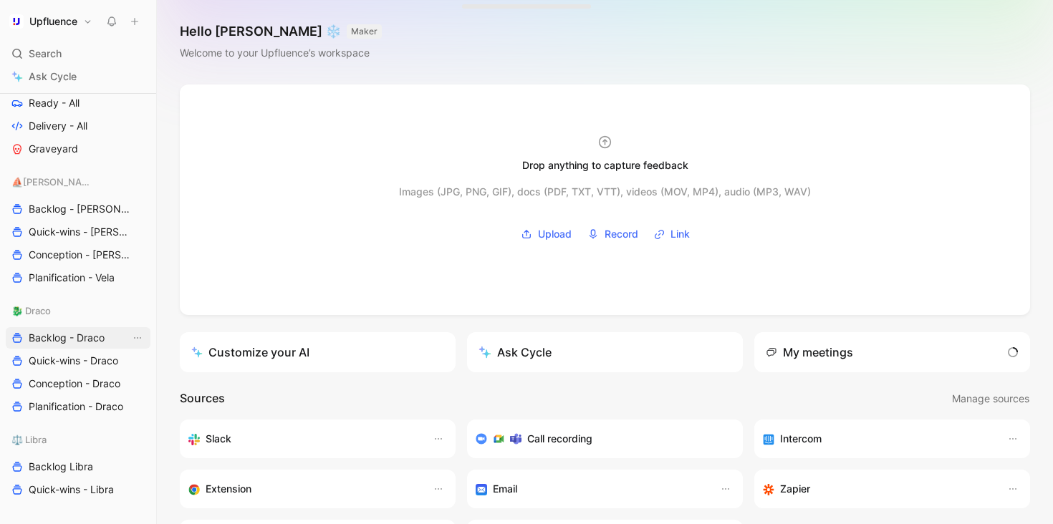
click at [71, 342] on span "Backlog - Draco" at bounding box center [67, 338] width 76 height 14
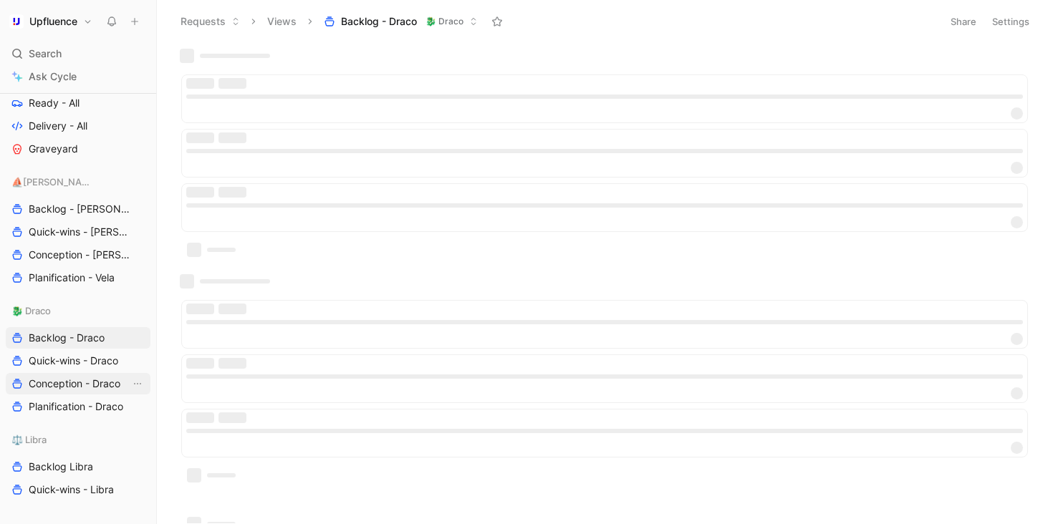
scroll to position [734, 0]
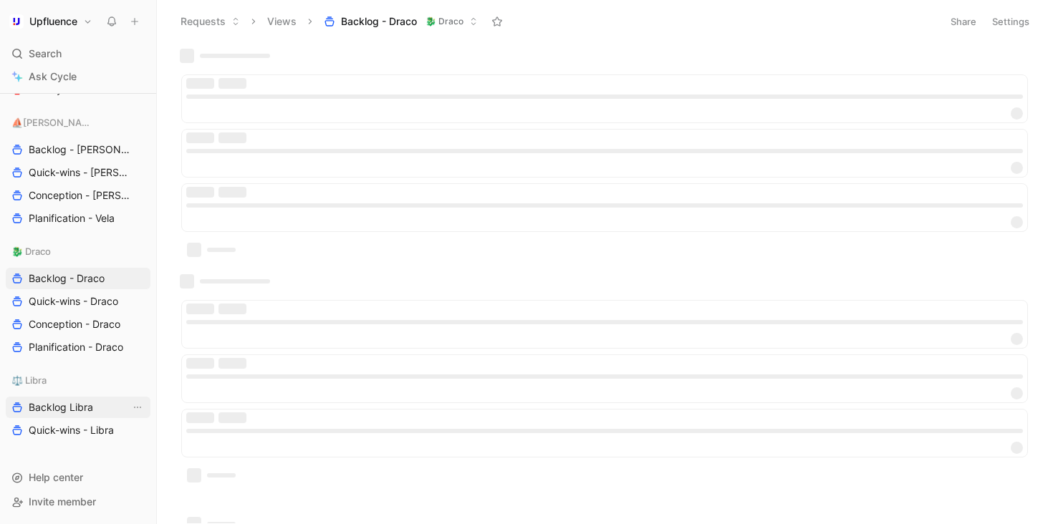
click at [65, 402] on span "Backlog Libra" at bounding box center [61, 407] width 64 height 14
click at [1011, 20] on button "Settings" at bounding box center [1010, 21] width 50 height 20
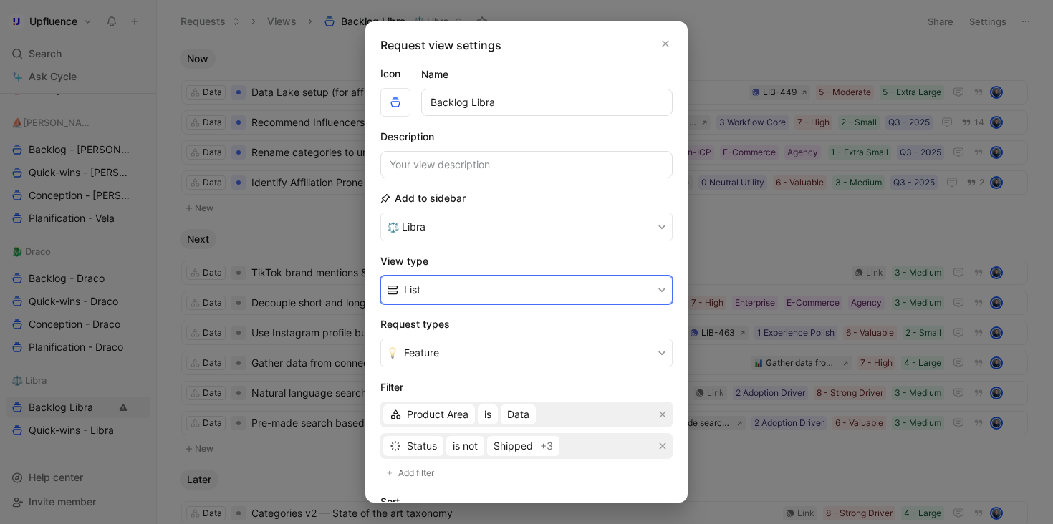
click at [555, 291] on button "List" at bounding box center [526, 290] width 292 height 29
click at [493, 338] on div "List" at bounding box center [531, 345] width 254 height 17
click at [501, 285] on button "List" at bounding box center [526, 290] width 292 height 29
click at [469, 359] on div "Table" at bounding box center [531, 366] width 254 height 17
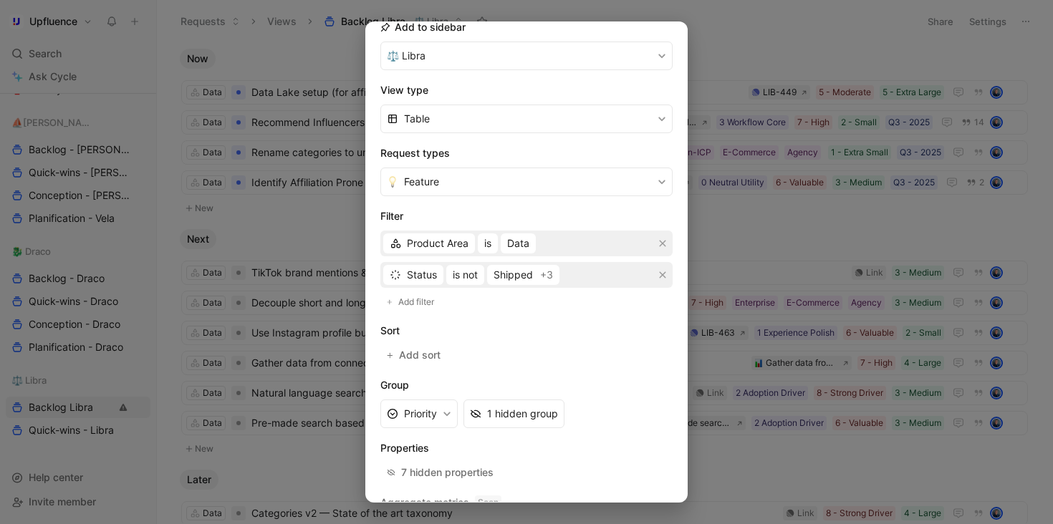
scroll to position [226, 0]
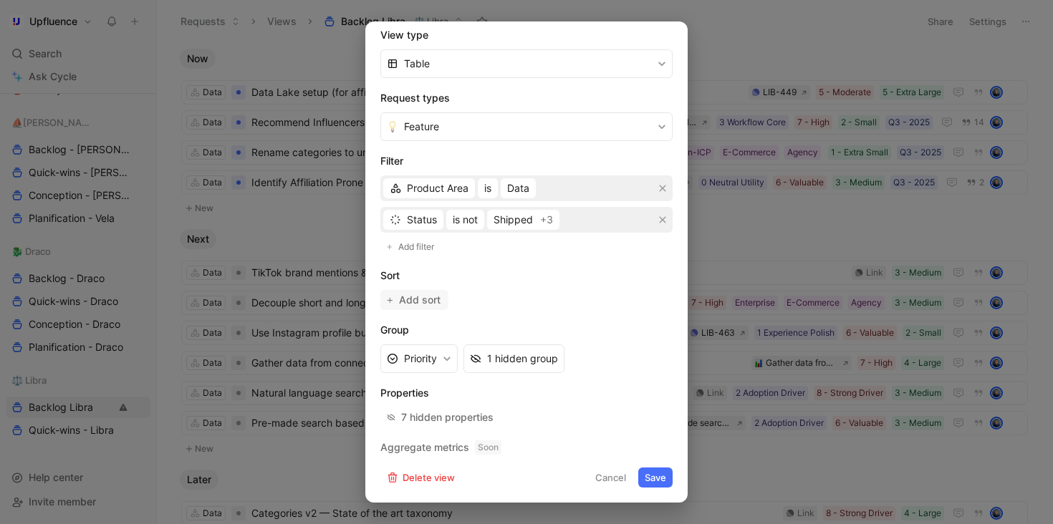
click at [435, 297] on span "Add sort" at bounding box center [420, 299] width 43 height 17
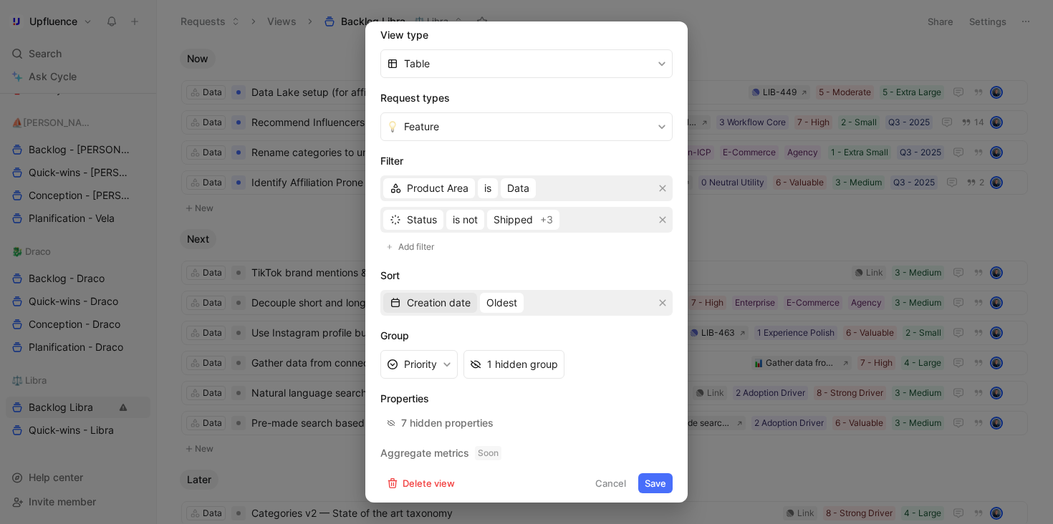
click at [448, 305] on span "Creation date" at bounding box center [439, 302] width 64 height 17
click at [437, 352] on span "Quotes" at bounding box center [424, 353] width 34 height 12
click at [465, 311] on button "Least" at bounding box center [469, 303] width 39 height 20
click at [486, 352] on div "Most" at bounding box center [499, 353] width 84 height 17
click at [458, 423] on div "7 hidden properties" at bounding box center [447, 423] width 92 height 17
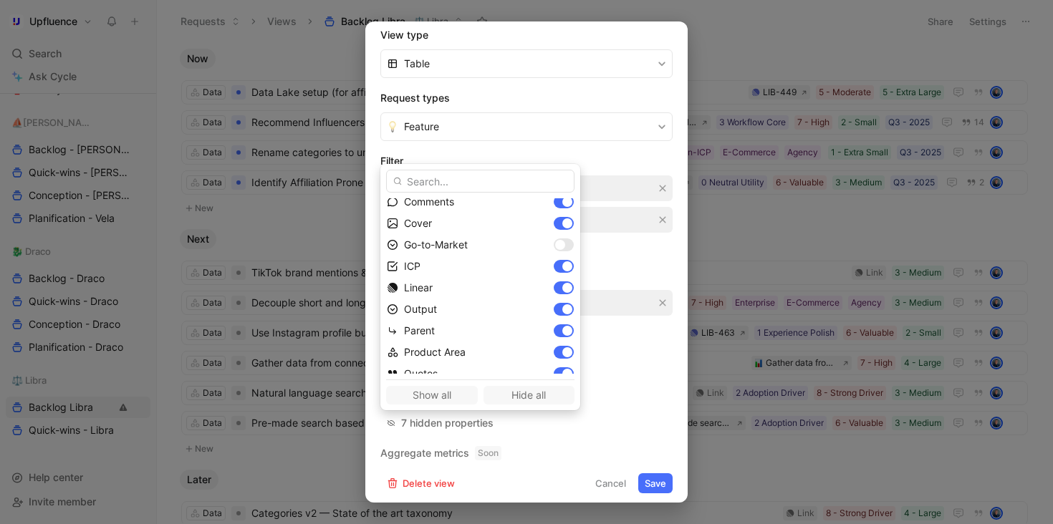
scroll to position [183, 0]
click at [562, 282] on div at bounding box center [567, 284] width 10 height 10
click at [562, 260] on div at bounding box center [567, 263] width 10 height 10
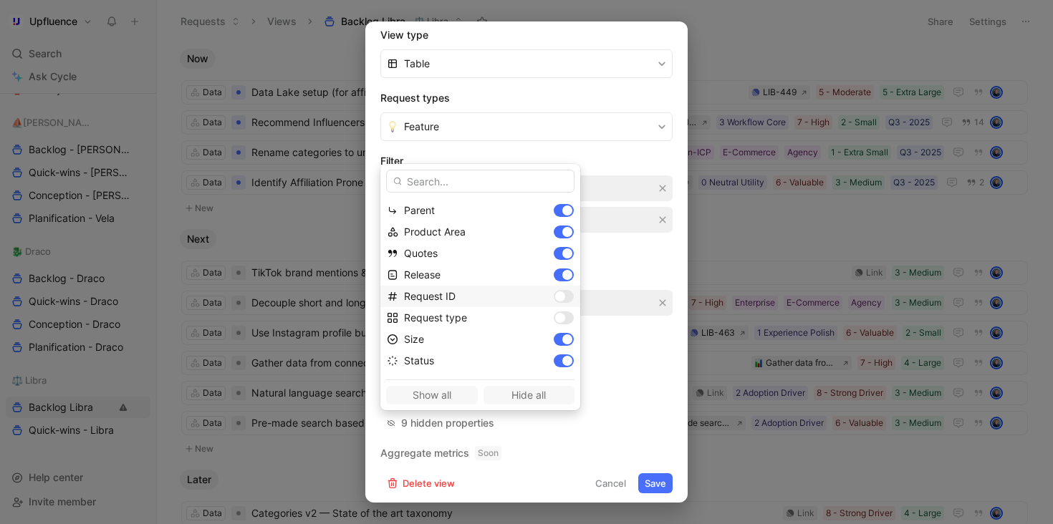
scroll to position [285, 0]
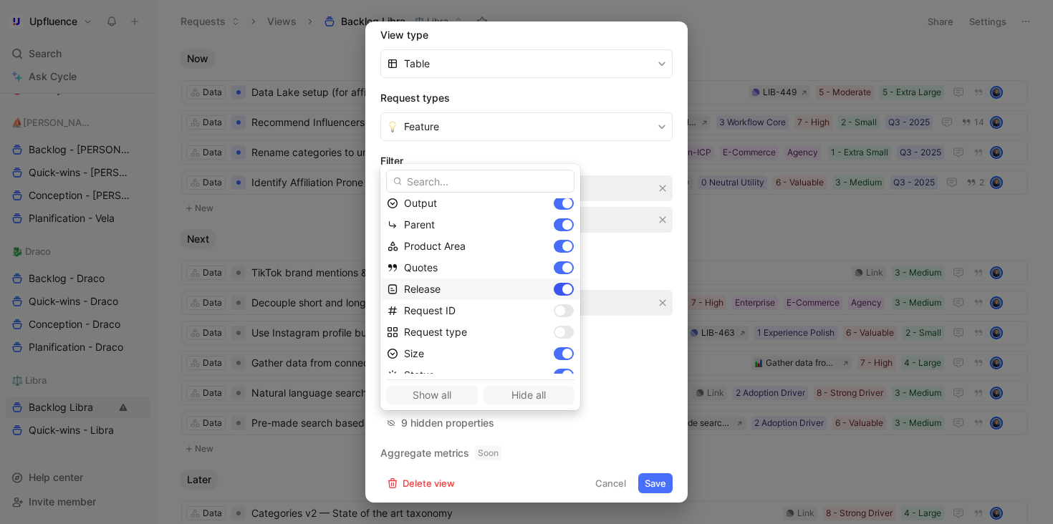
click at [562, 288] on div at bounding box center [567, 289] width 10 height 10
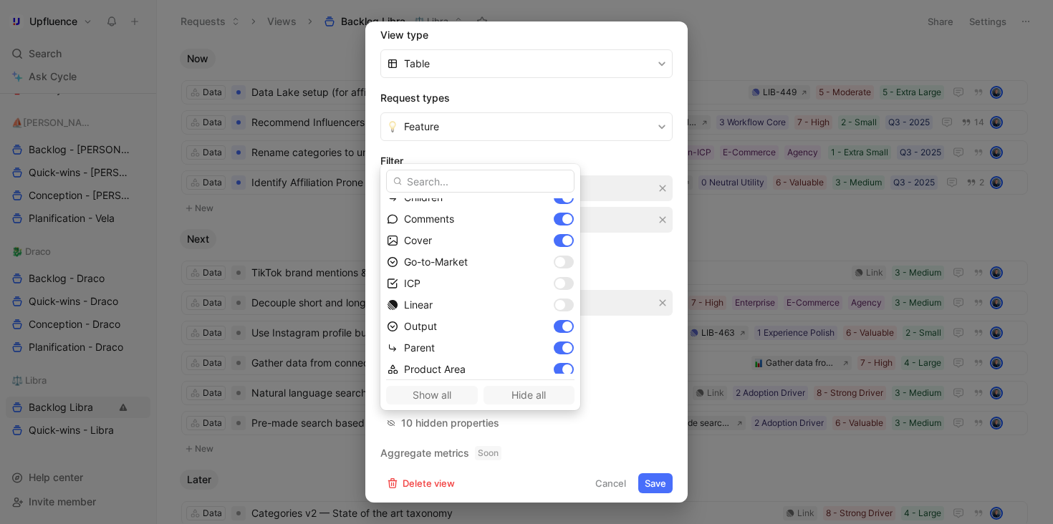
scroll to position [160, 0]
click at [562, 354] on div at bounding box center [567, 349] width 10 height 10
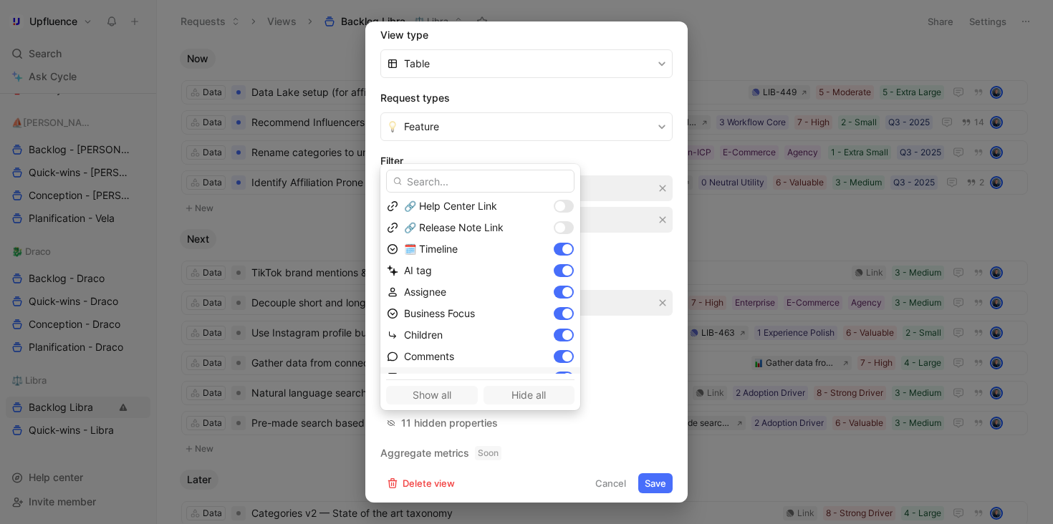
scroll to position [0, 0]
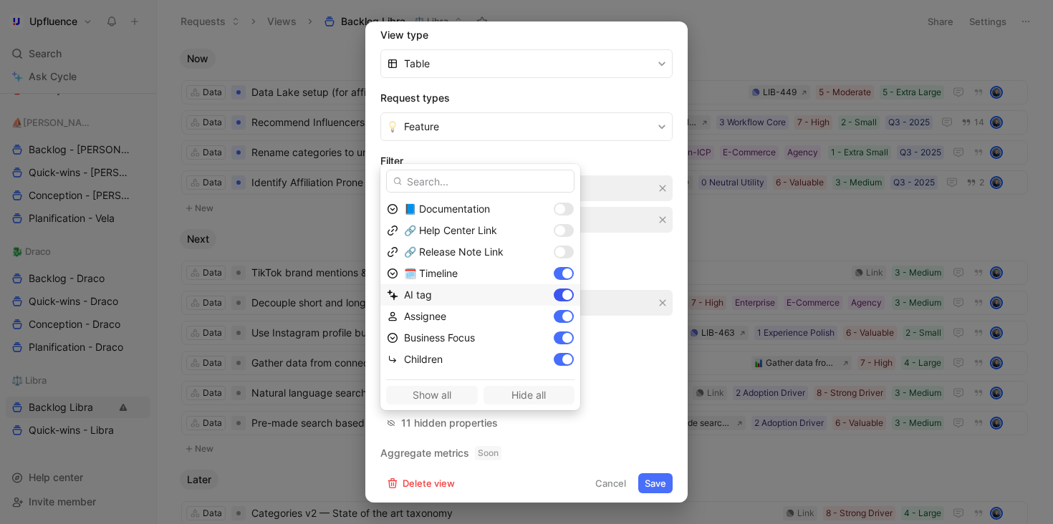
click at [553, 295] on div at bounding box center [563, 295] width 20 height 13
click at [523, 264] on div "🗓️ Timeline" at bounding box center [480, 273] width 200 height 21
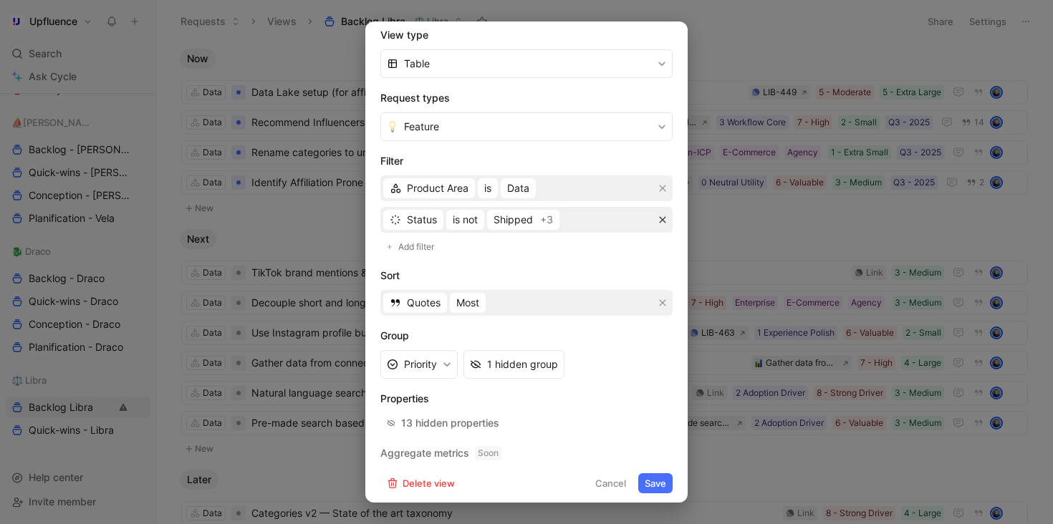
click at [655, 218] on button "button" at bounding box center [662, 220] width 14 height 14
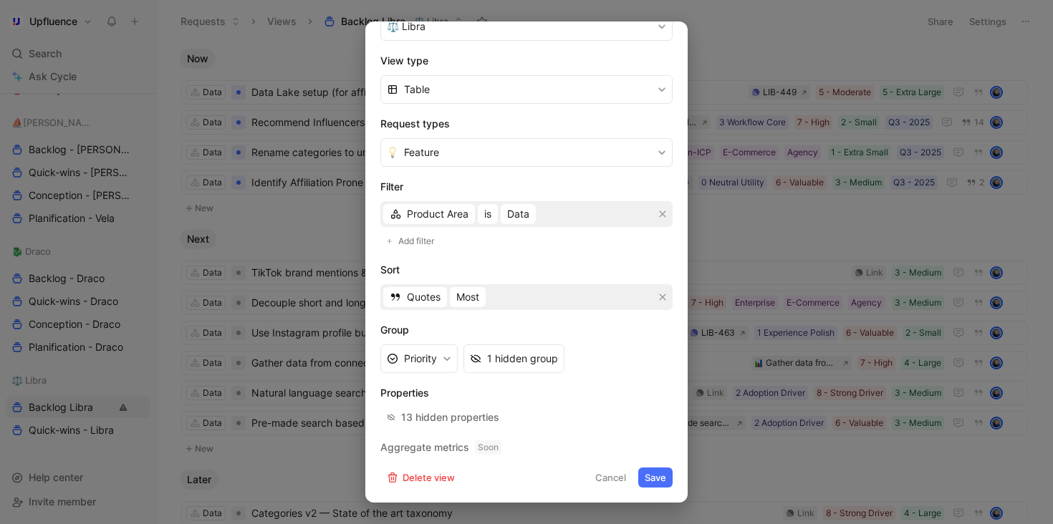
scroll to position [200, 0]
click at [416, 237] on span "Add filter" at bounding box center [416, 241] width 37 height 14
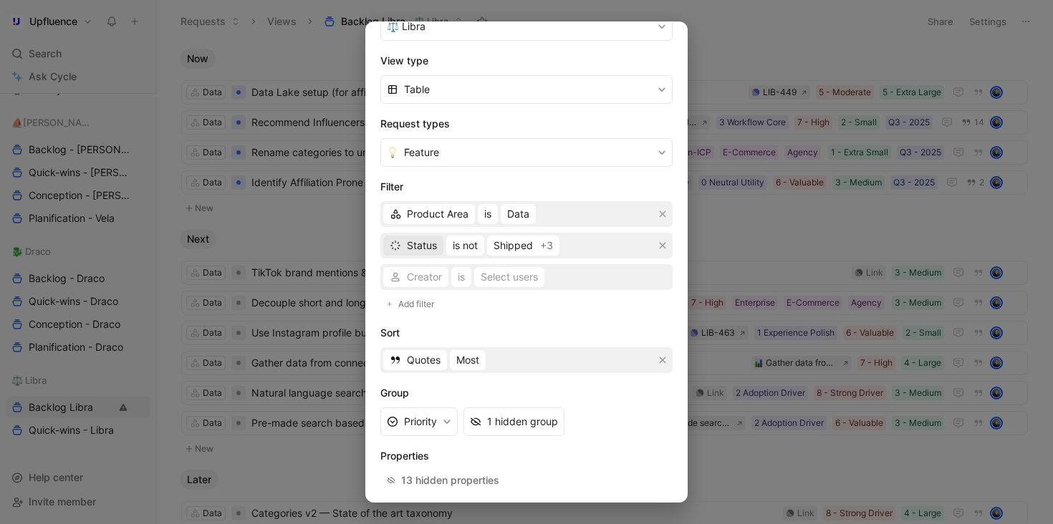
click at [424, 246] on span "Status" at bounding box center [422, 245] width 30 height 17
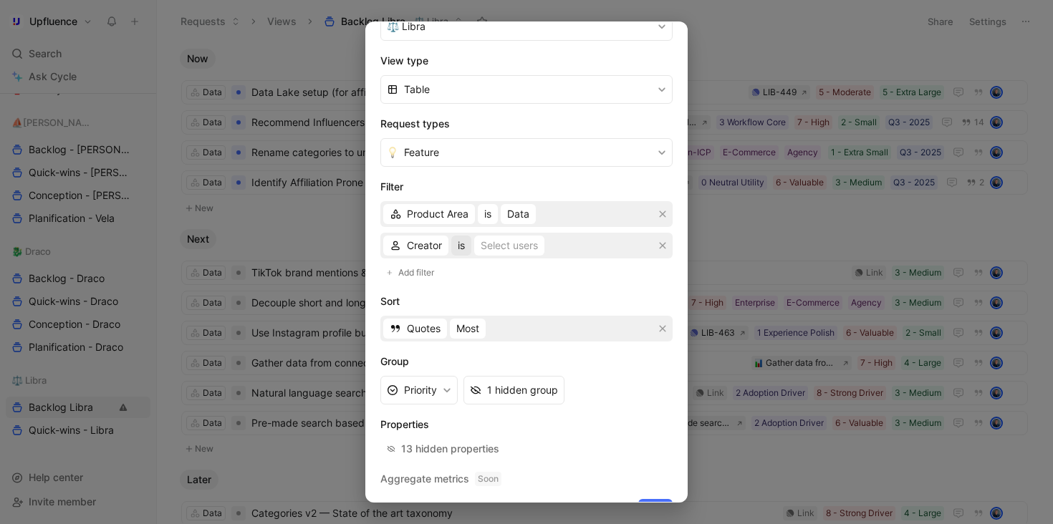
click at [472, 244] on div "Creator is Select users" at bounding box center [526, 246] width 292 height 26
click at [505, 247] on div "Select users" at bounding box center [508, 245] width 57 height 17
click at [419, 243] on span "Creator" at bounding box center [424, 245] width 35 height 17
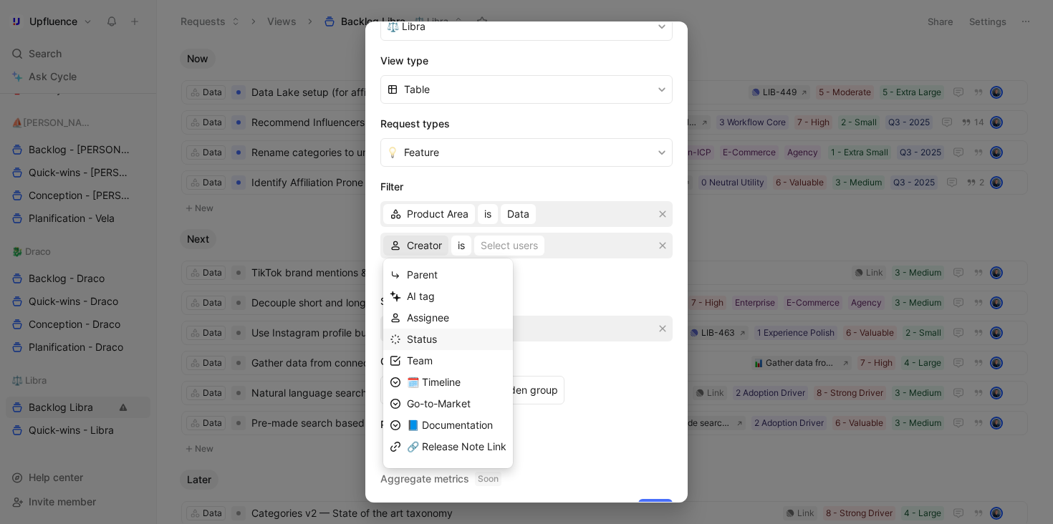
click at [436, 341] on span "Status" at bounding box center [422, 339] width 30 height 12
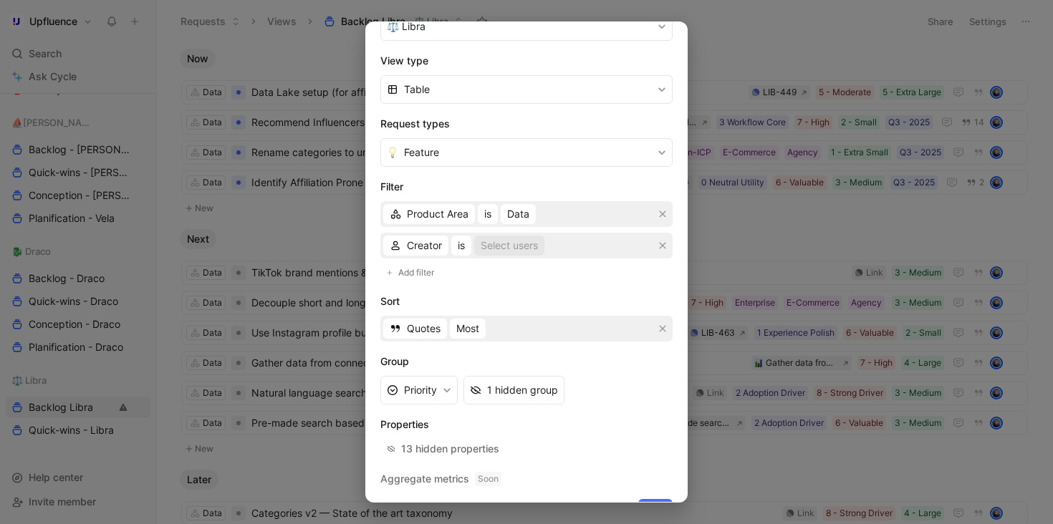
click at [502, 247] on div "Select users" at bounding box center [508, 245] width 57 height 17
click at [415, 248] on span "Creator" at bounding box center [424, 245] width 35 height 17
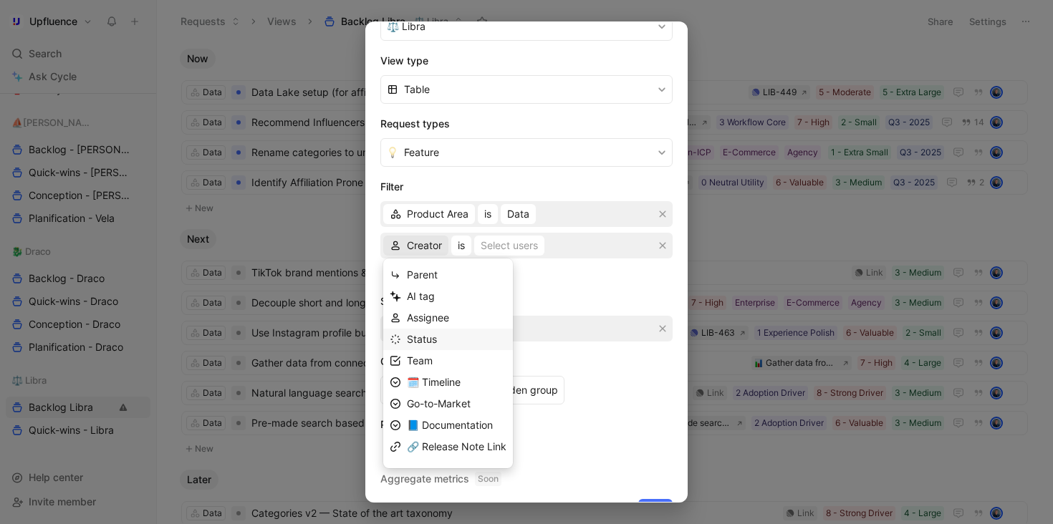
click at [417, 340] on span "Status" at bounding box center [422, 339] width 30 height 12
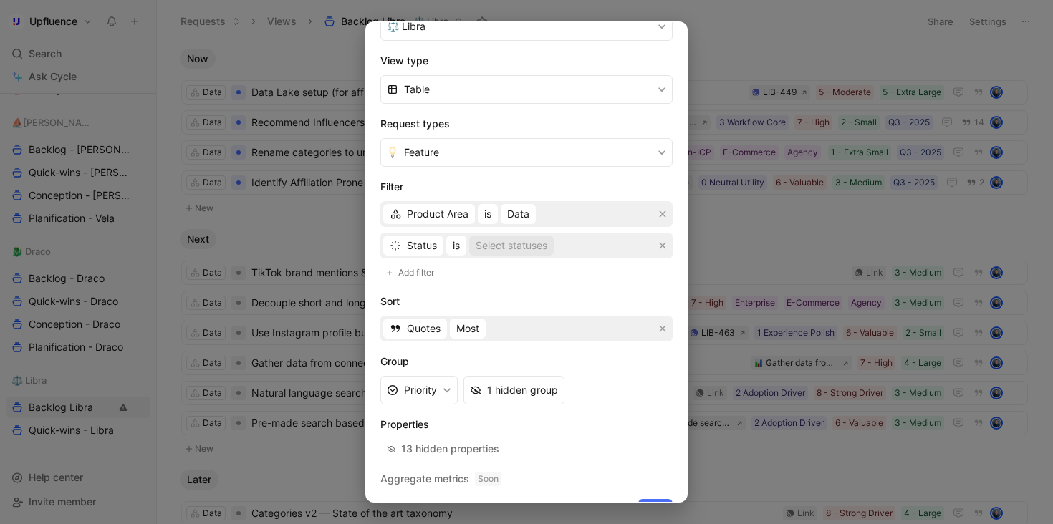
click at [498, 248] on div "Select statuses" at bounding box center [511, 245] width 72 height 17
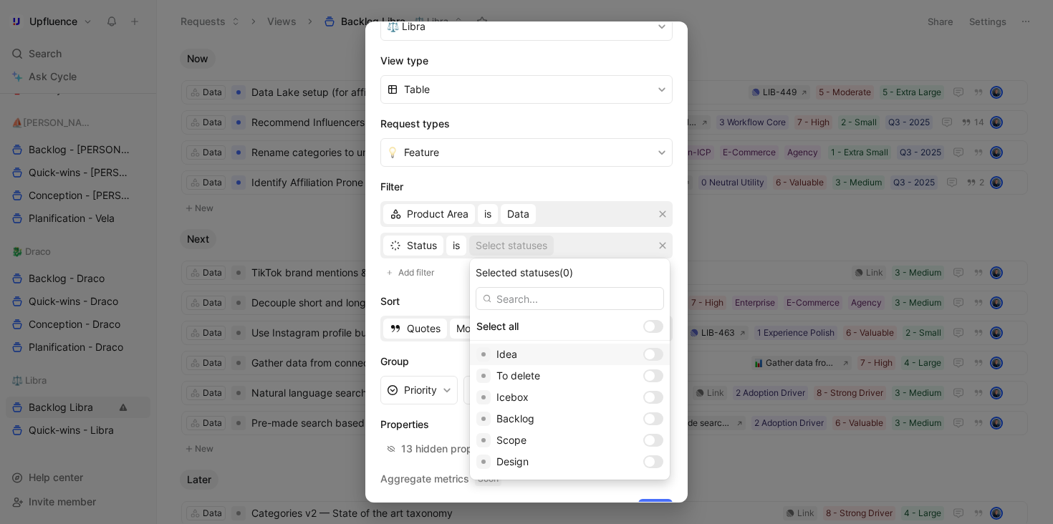
click at [644, 352] on div at bounding box center [649, 354] width 10 height 10
click at [644, 397] on div at bounding box center [649, 397] width 10 height 10
click at [644, 358] on div at bounding box center [649, 362] width 10 height 10
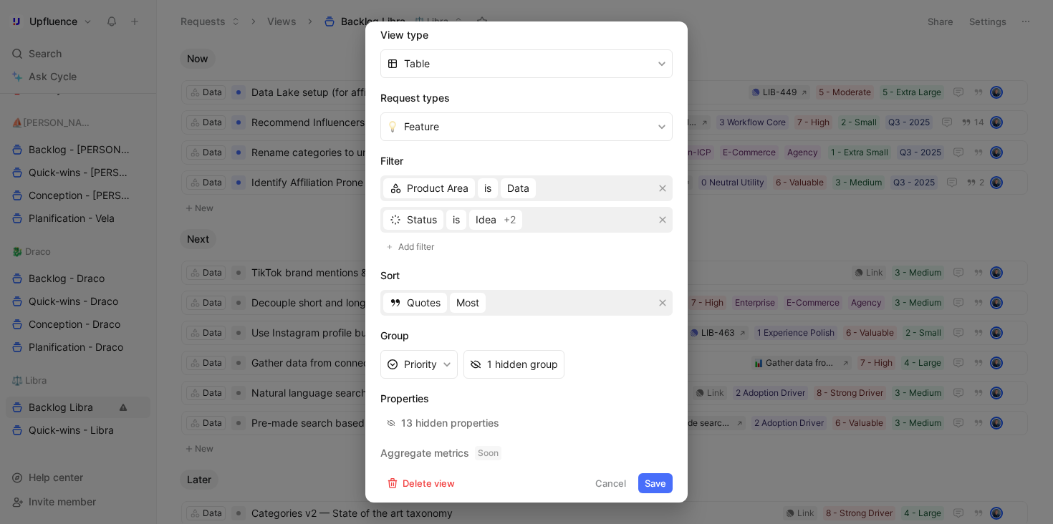
scroll to position [232, 0]
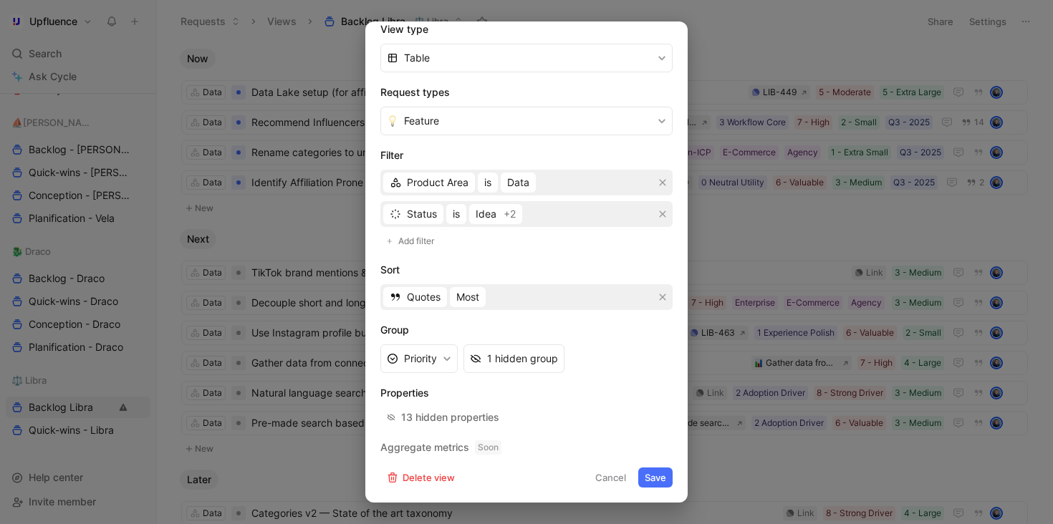
click at [649, 472] on button "Save" at bounding box center [655, 478] width 34 height 20
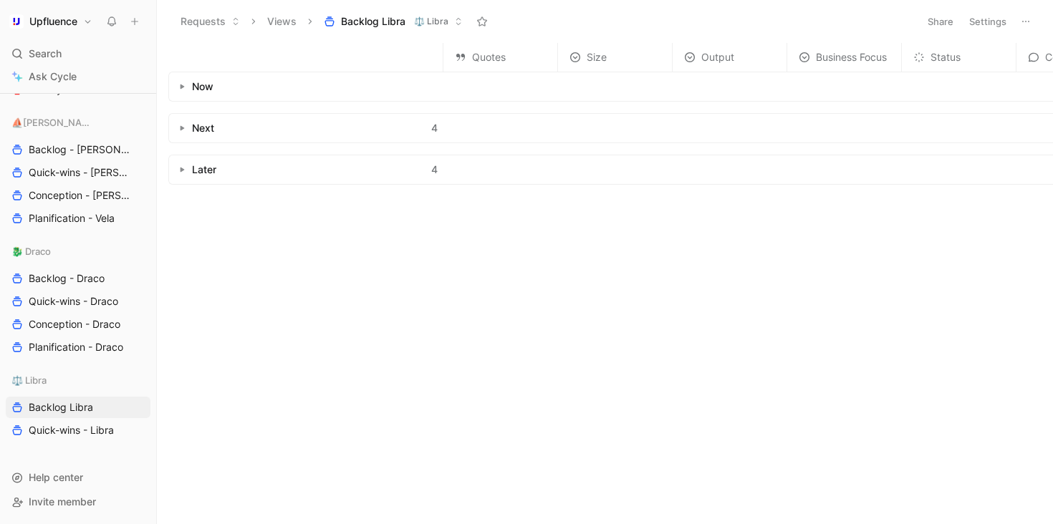
click at [974, 20] on button "Settings" at bounding box center [987, 21] width 50 height 20
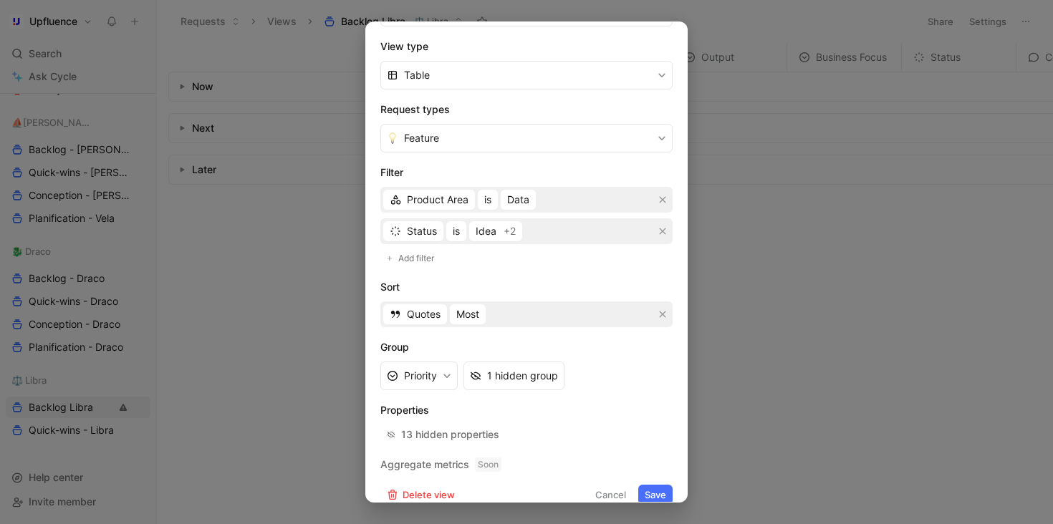
scroll to position [212, 0]
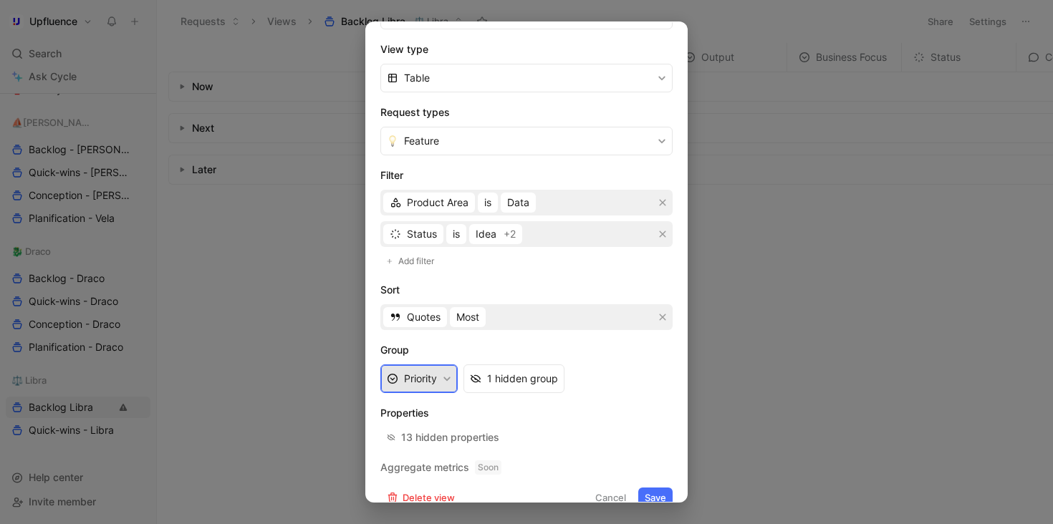
click at [431, 383] on button "Priority" at bounding box center [418, 378] width 77 height 29
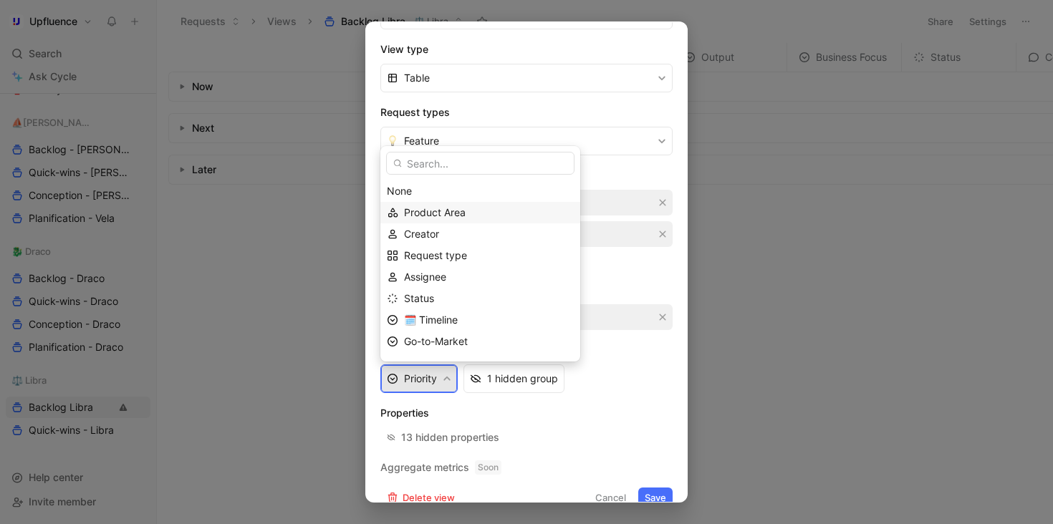
click at [436, 204] on div "Product Area" at bounding box center [489, 212] width 170 height 17
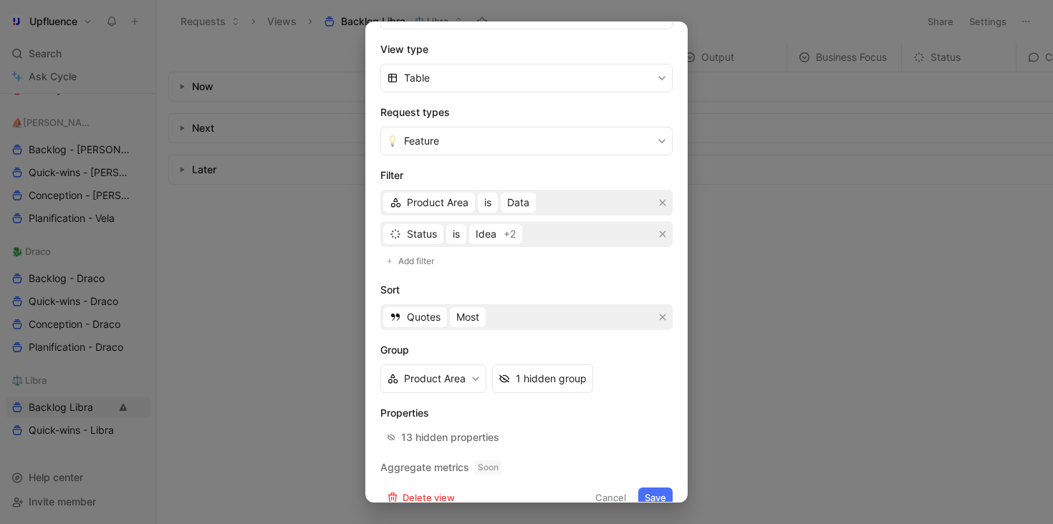
click at [647, 493] on button "Save" at bounding box center [655, 498] width 34 height 20
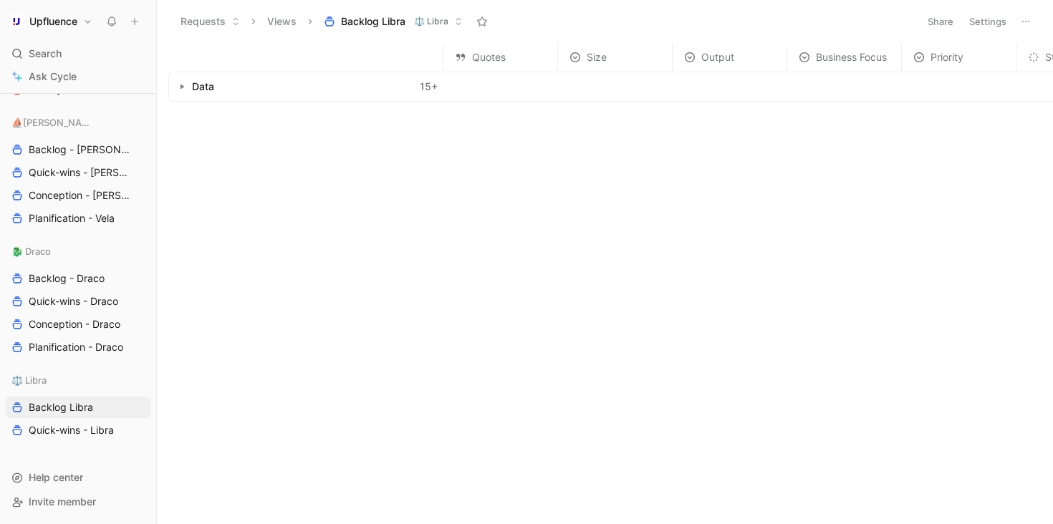
click at [178, 94] on div "Data 15 +" at bounding box center [306, 86] width 274 height 29
click at [178, 85] on button "button" at bounding box center [182, 86] width 14 height 14
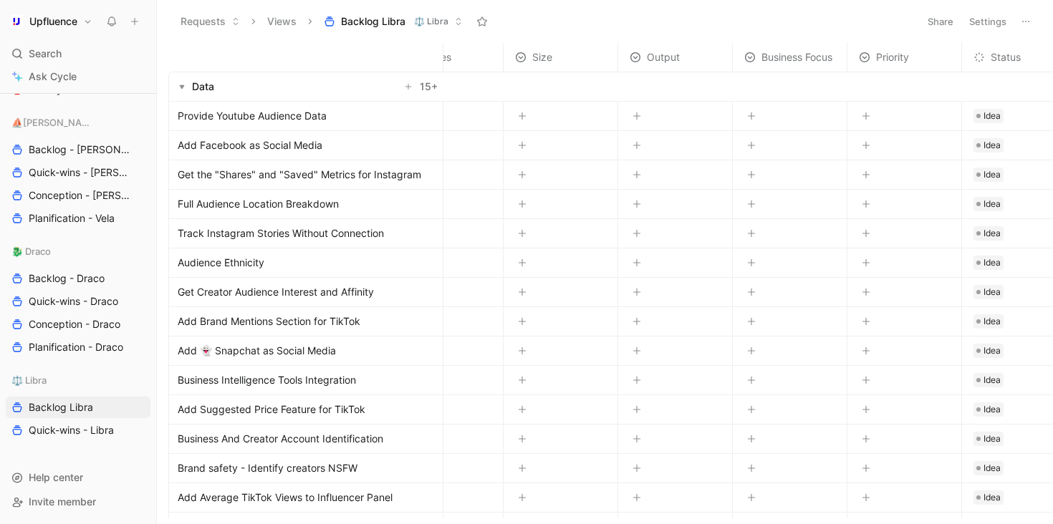
scroll to position [0, 63]
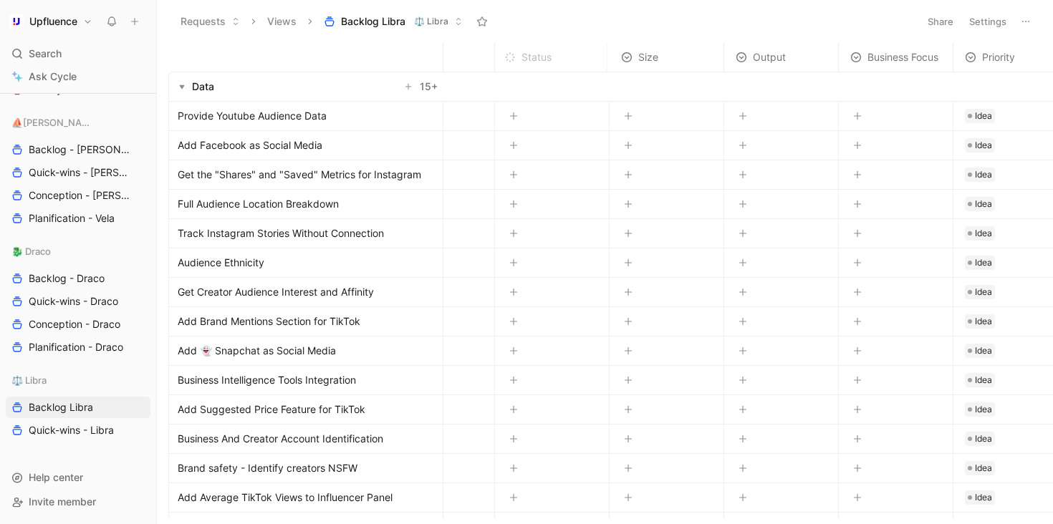
drag, startPoint x: 1005, startPoint y: 62, endPoint x: 535, endPoint y: 74, distance: 469.8
click at [534, 74] on table "Quotes Size Output Business Focus Priority Status Comments Assignee Data 15 + P…" at bounding box center [712, 324] width 1214 height 563
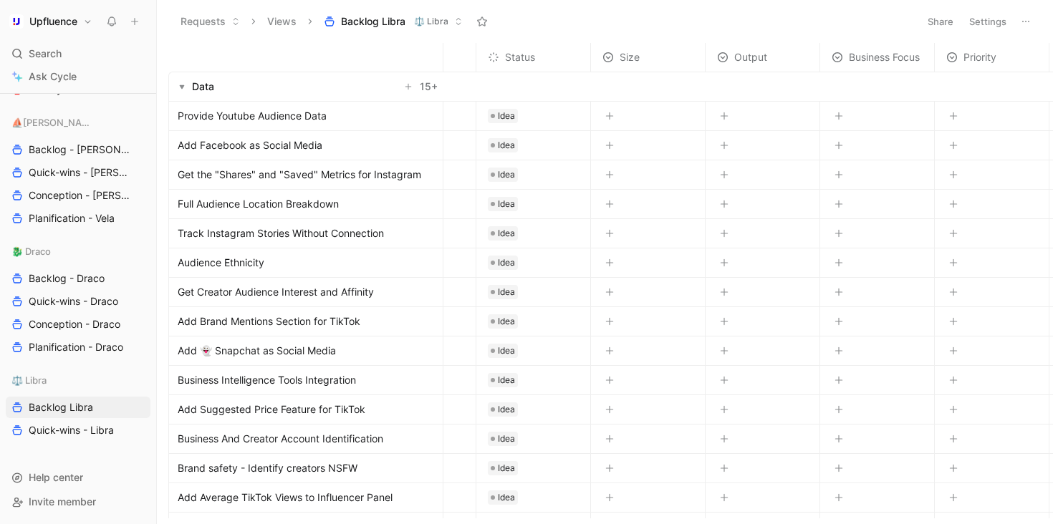
scroll to position [0, 80]
click at [609, 147] on icon "button" at bounding box center [610, 145] width 9 height 9
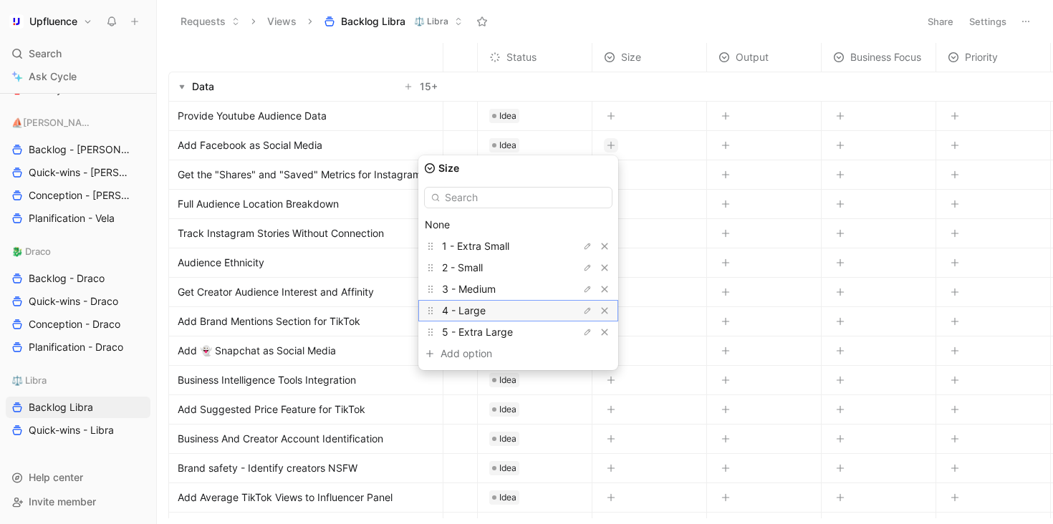
click at [544, 310] on div "4 - Large" at bounding box center [495, 310] width 107 height 17
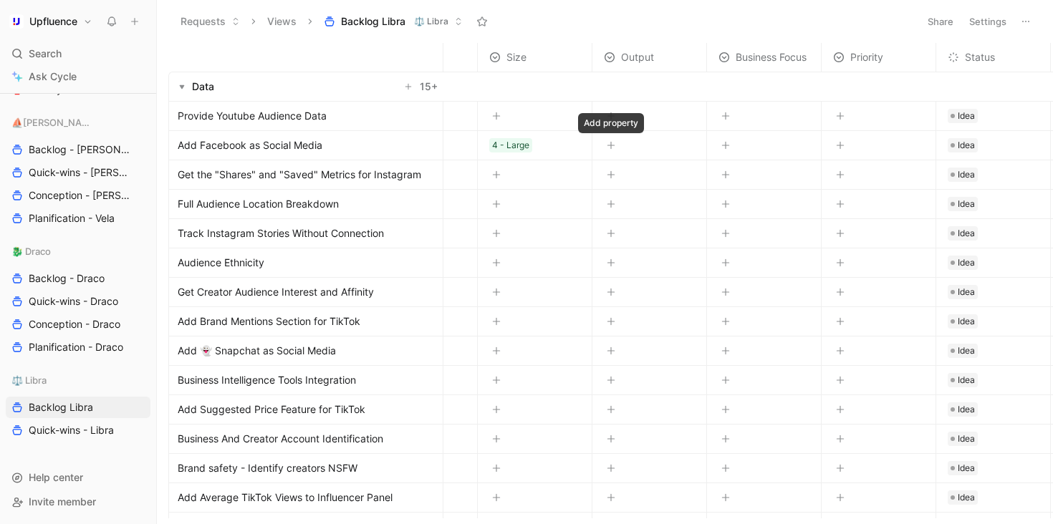
click at [612, 147] on icon "button" at bounding box center [610, 145] width 9 height 9
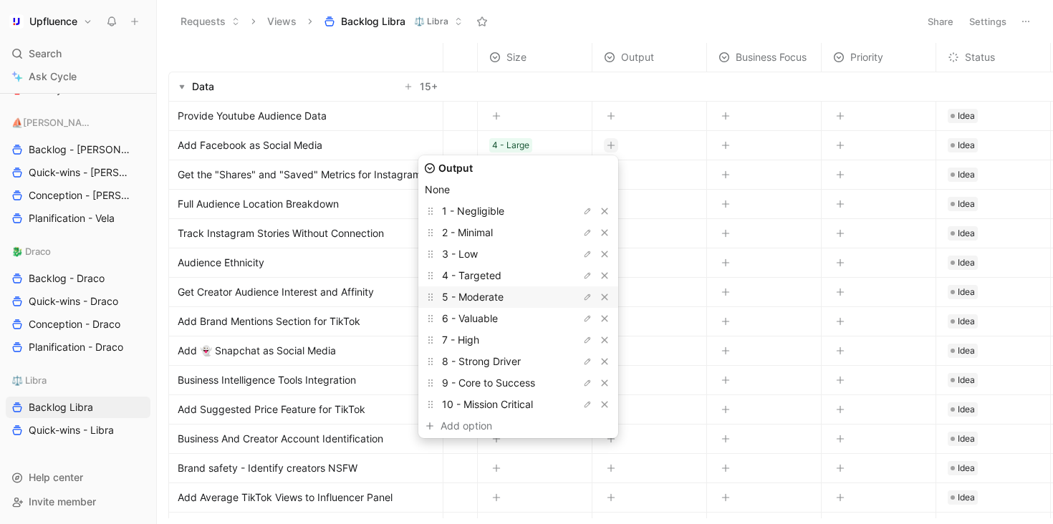
scroll to position [39, 0]
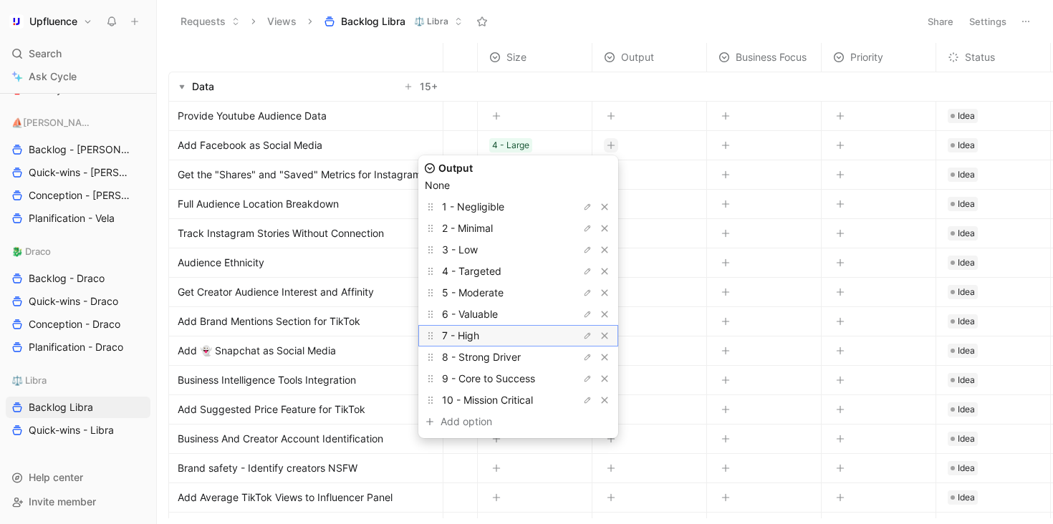
click at [511, 334] on div "7 - High" at bounding box center [495, 335] width 107 height 17
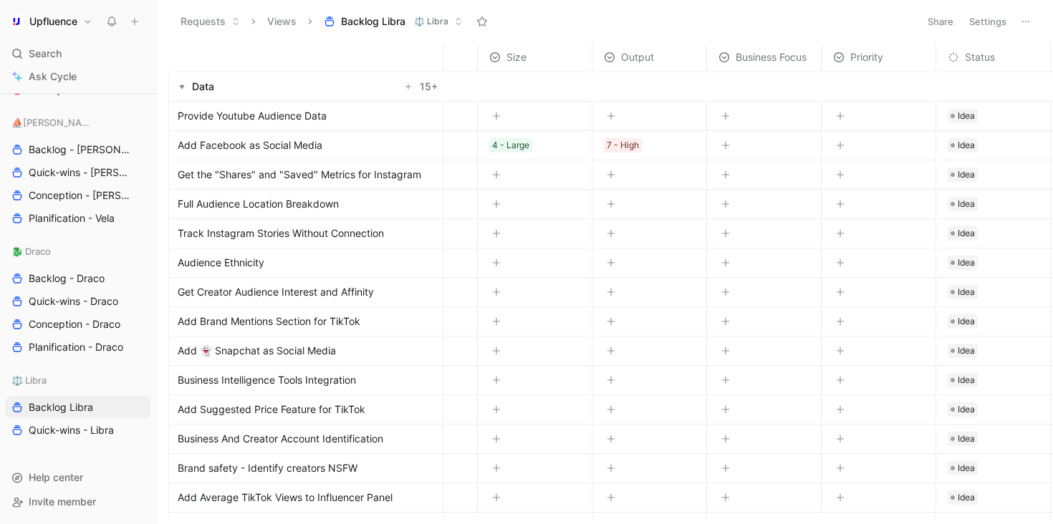
click at [717, 143] on div at bounding box center [725, 144] width 17 height 19
click at [724, 143] on icon "button" at bounding box center [725, 145] width 9 height 9
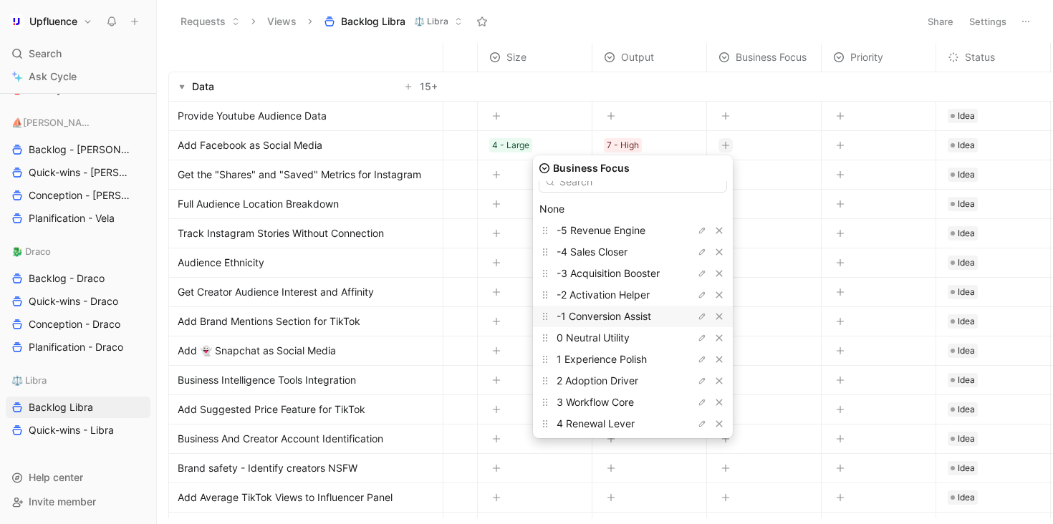
scroll to position [22, 0]
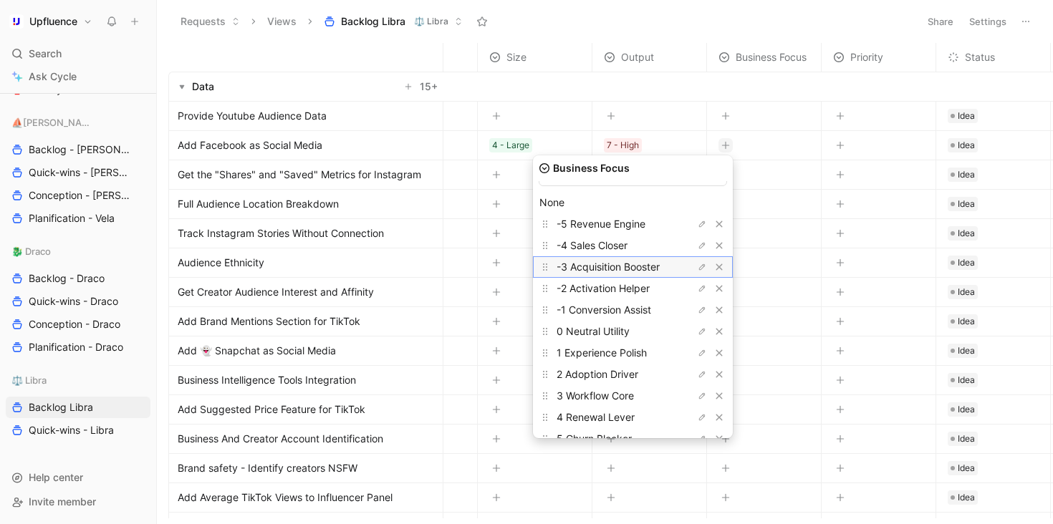
click at [642, 268] on span "-3 Acquisition Booster" at bounding box center [607, 267] width 103 height 12
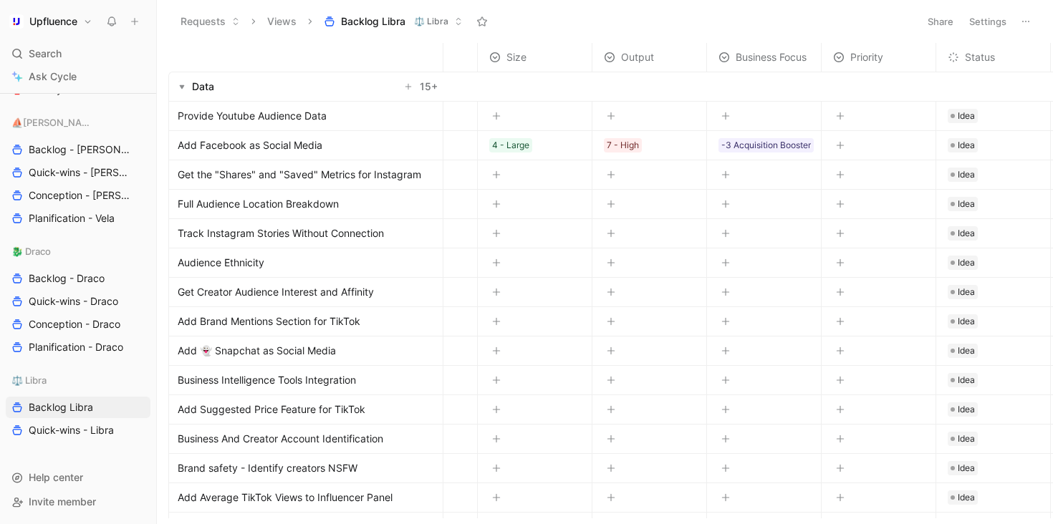
click at [841, 142] on icon "button" at bounding box center [840, 145] width 9 height 9
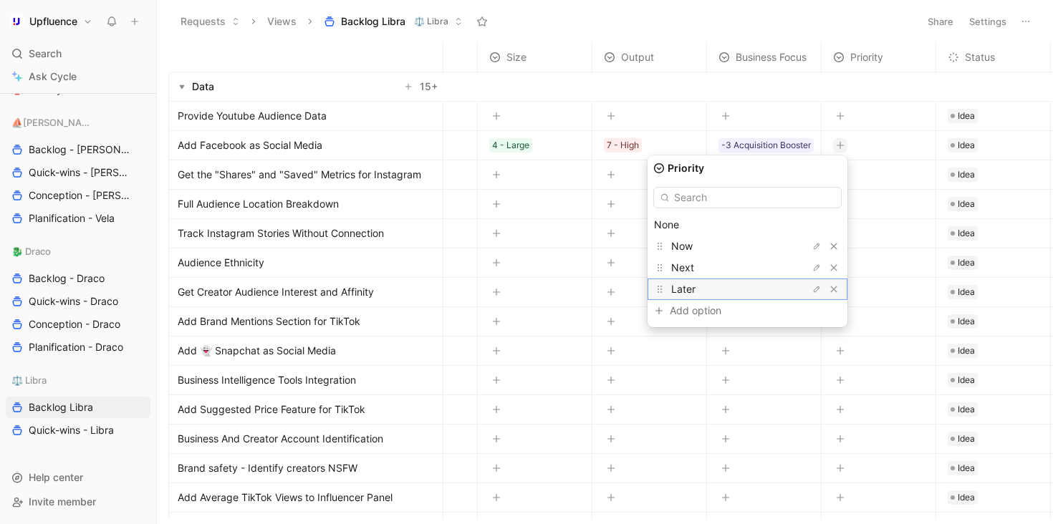
click at [750, 283] on div "Later" at bounding box center [724, 289] width 107 height 17
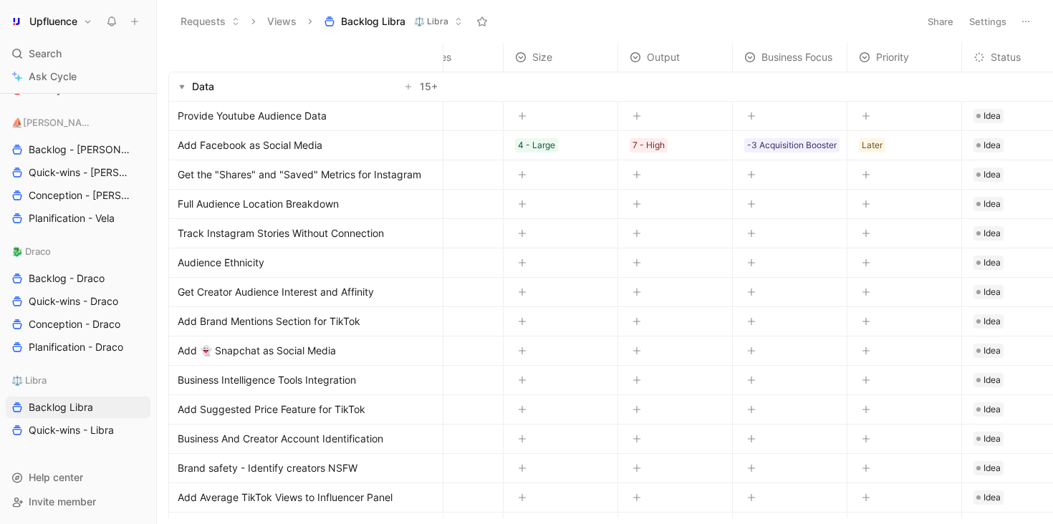
scroll to position [0, 57]
drag, startPoint x: 1002, startPoint y: 59, endPoint x: 534, endPoint y: 64, distance: 468.3
click at [533, 64] on span "Status" at bounding box center [541, 57] width 30 height 17
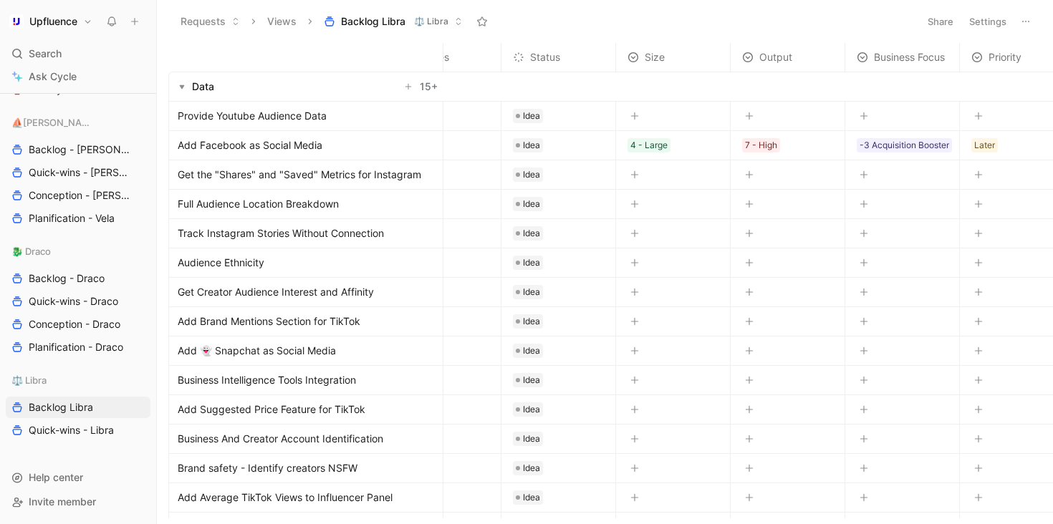
scroll to position [0, 0]
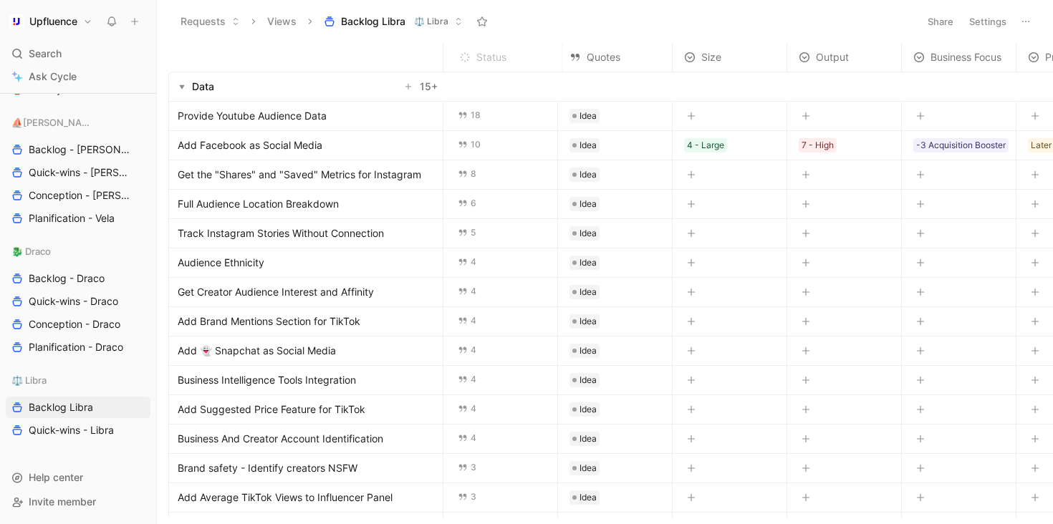
drag, startPoint x: 612, startPoint y: 54, endPoint x: 498, endPoint y: 56, distance: 114.6
click at [498, 56] on span "Status" at bounding box center [491, 57] width 30 height 17
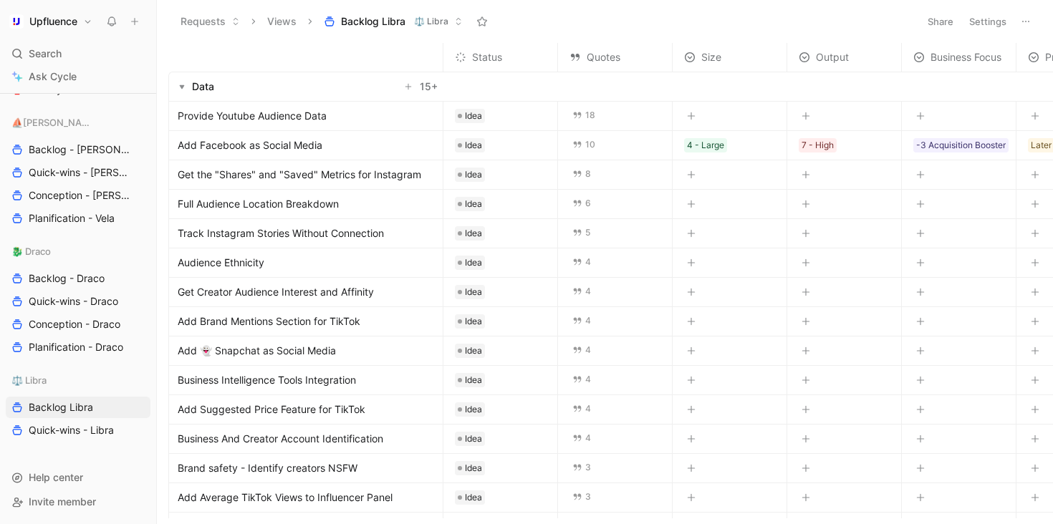
click at [690, 120] on button "button" at bounding box center [691, 116] width 14 height 14
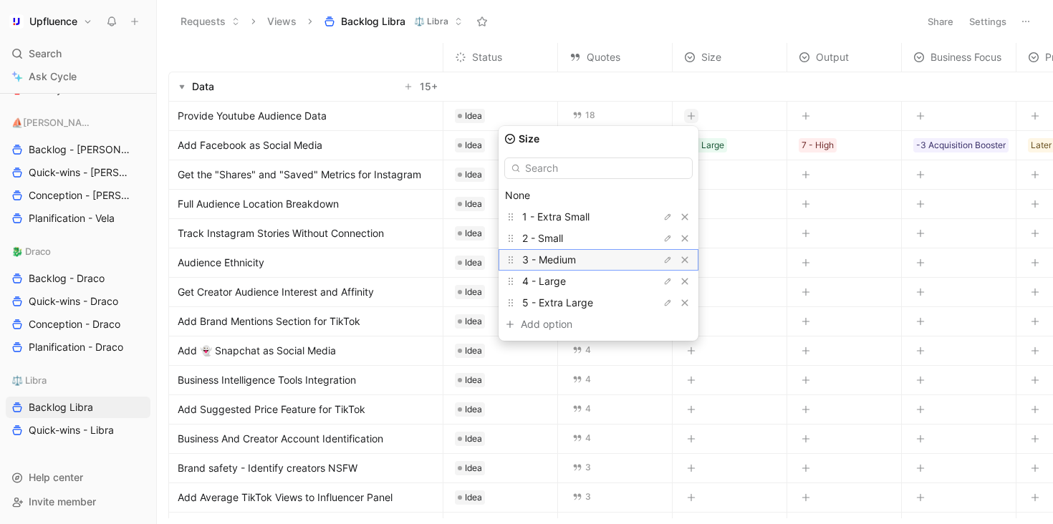
click at [624, 255] on div "3 - Medium" at bounding box center [575, 259] width 107 height 17
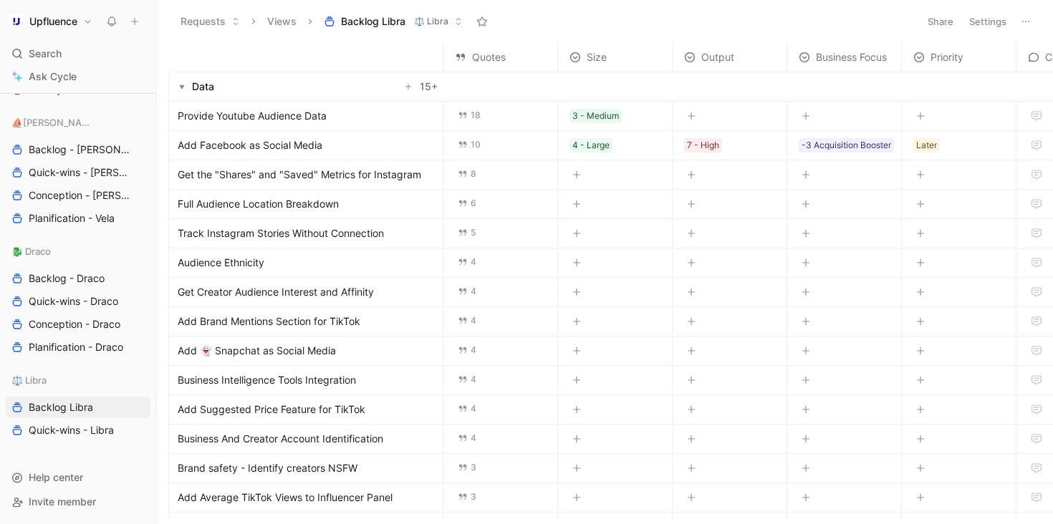
click at [685, 117] on button "button" at bounding box center [691, 116] width 14 height 14
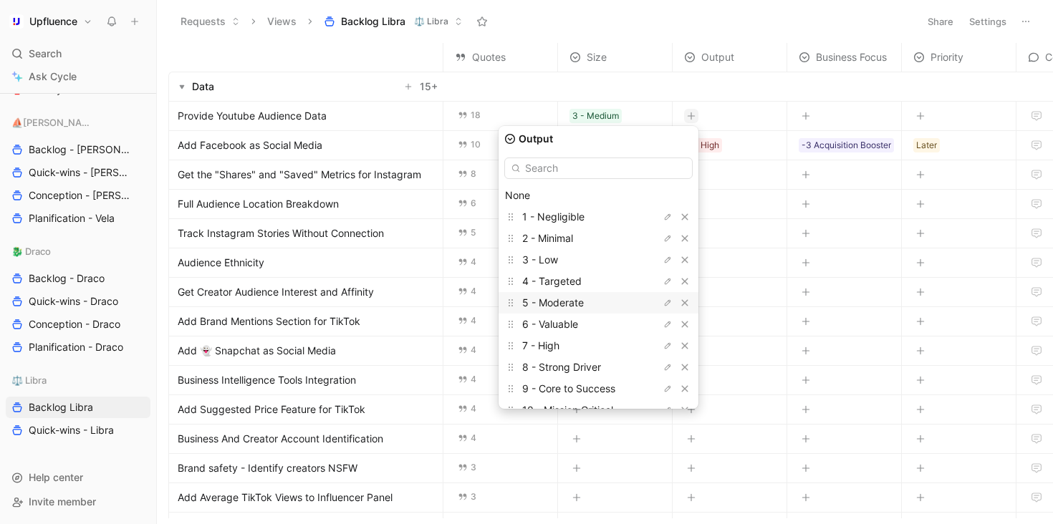
scroll to position [39, 0]
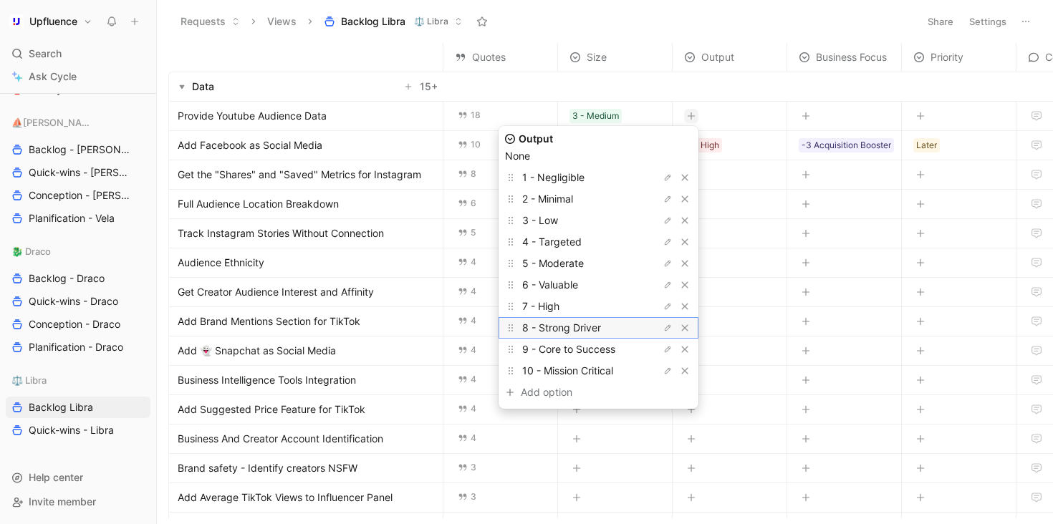
click at [589, 324] on span "8 - Strong Driver" at bounding box center [561, 327] width 79 height 12
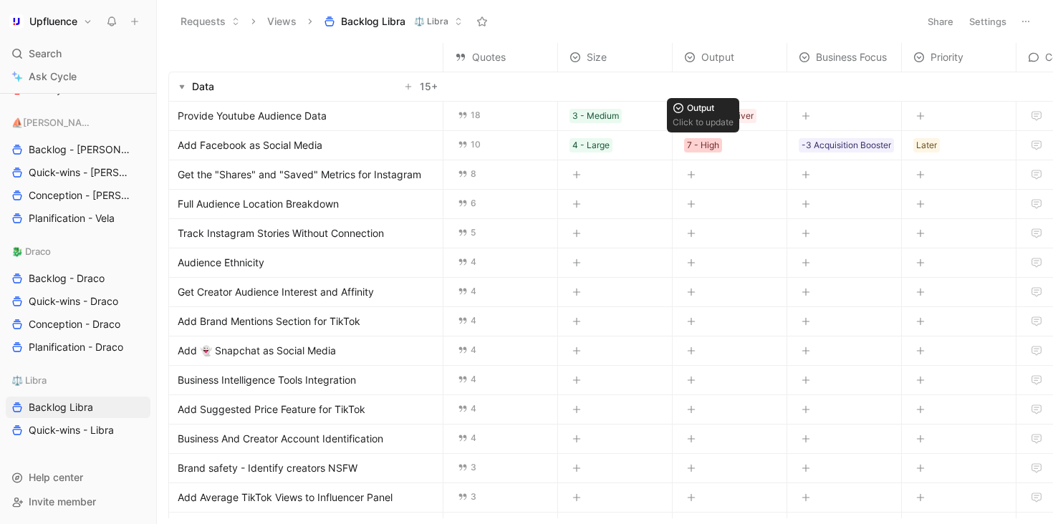
click at [711, 145] on div "7 - High" at bounding box center [703, 145] width 32 height 14
click at [697, 143] on div "7 - High" at bounding box center [703, 145] width 32 height 14
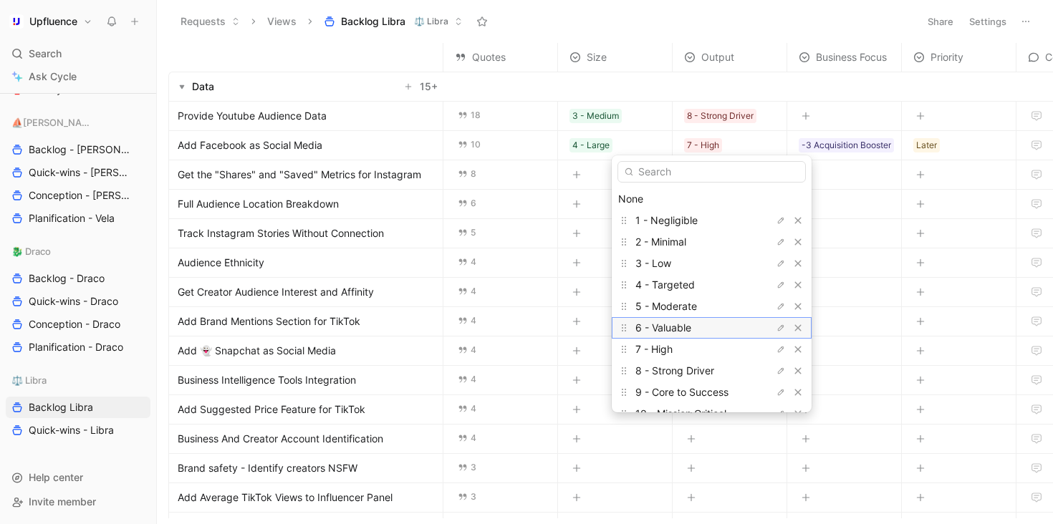
click at [669, 329] on span "6 - Valuable" at bounding box center [663, 327] width 56 height 12
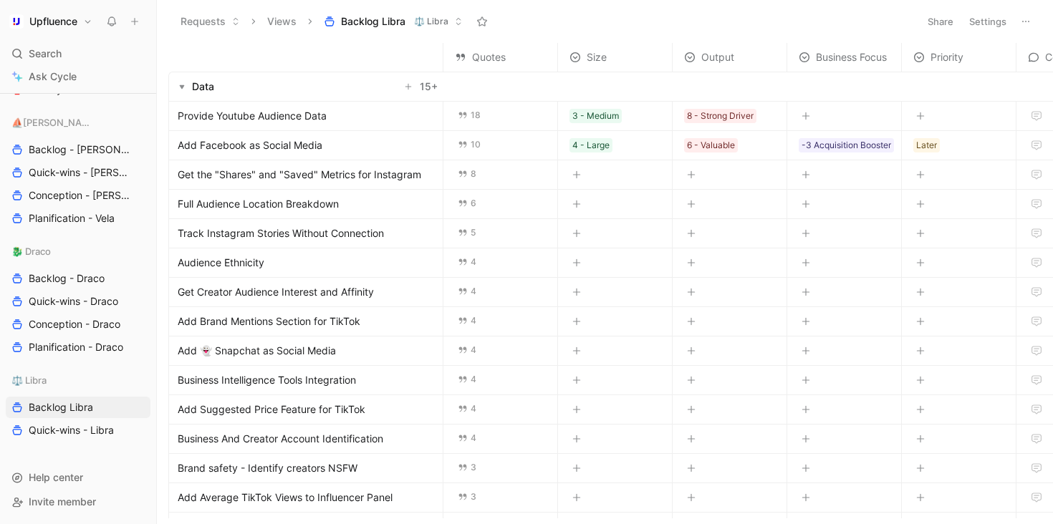
click at [803, 117] on icon "button" at bounding box center [805, 116] width 9 height 9
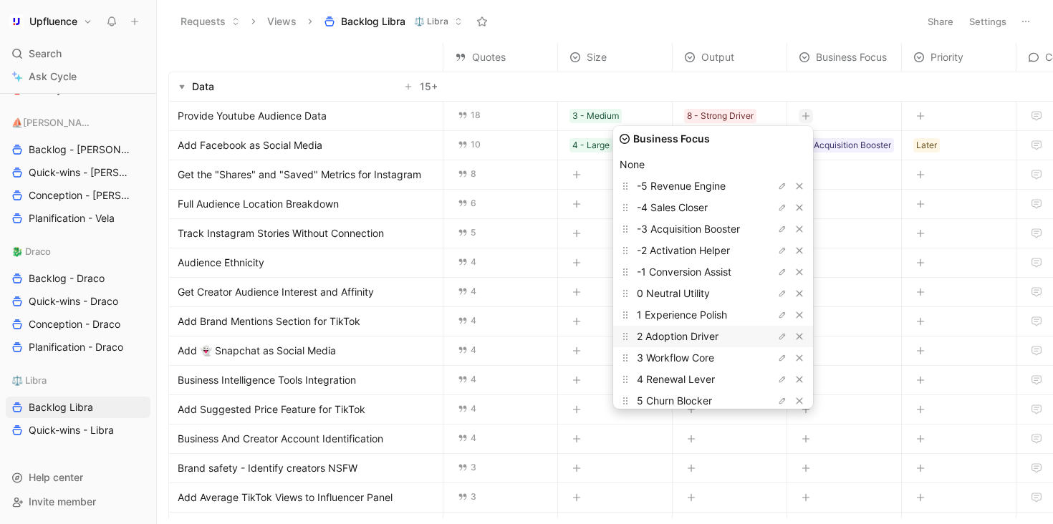
scroll to position [61, 0]
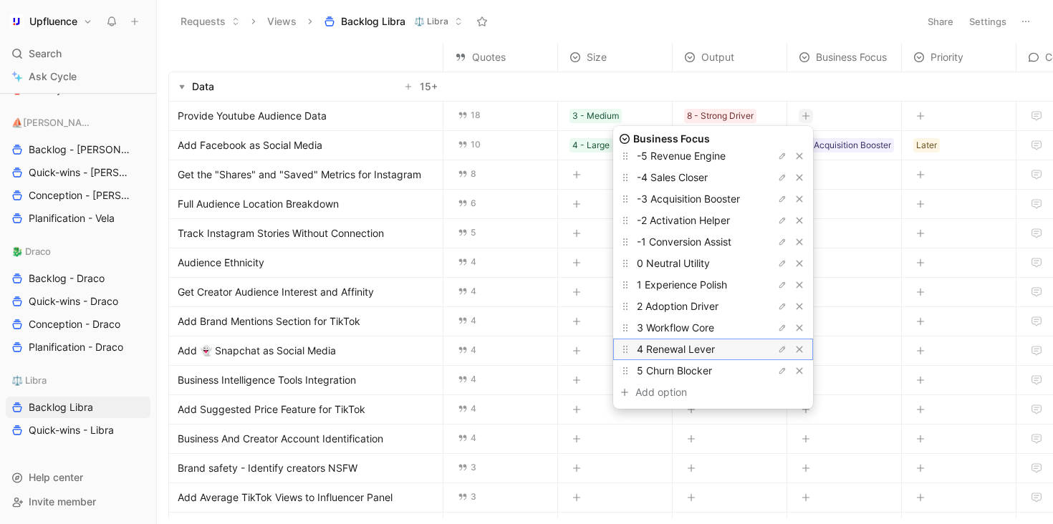
click at [712, 347] on span "4 Renewal Lever" at bounding box center [676, 349] width 78 height 12
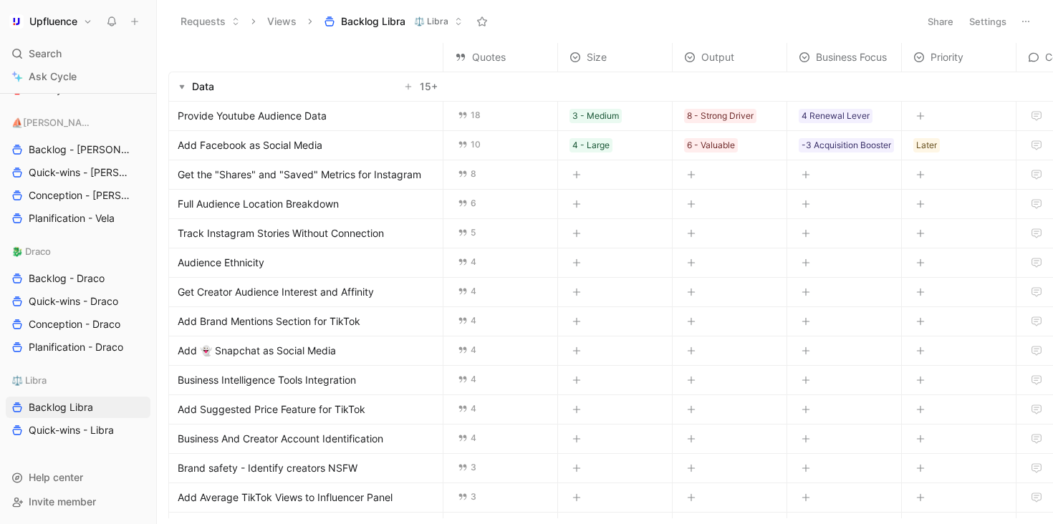
click at [924, 110] on button "button" at bounding box center [920, 116] width 14 height 14
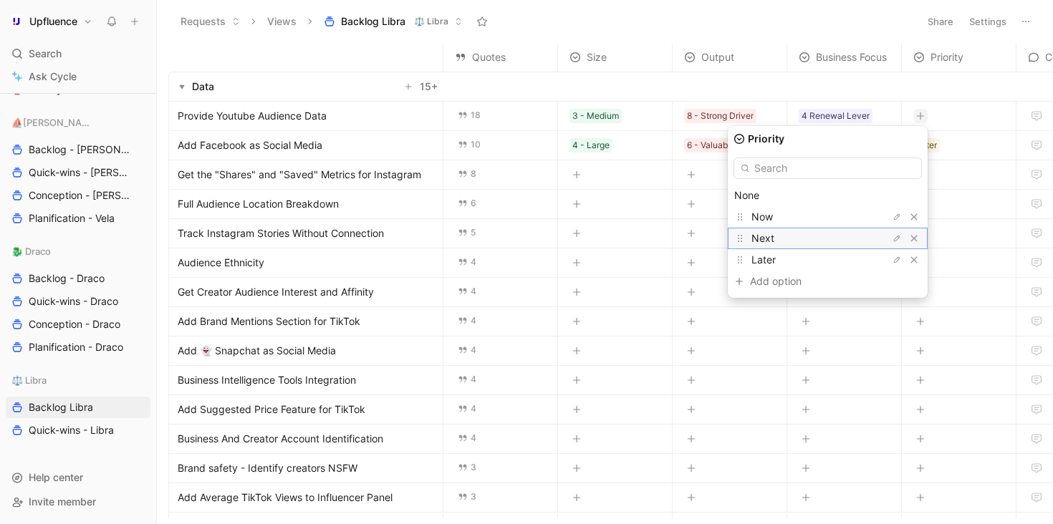
click at [828, 239] on div "Next" at bounding box center [804, 238] width 107 height 17
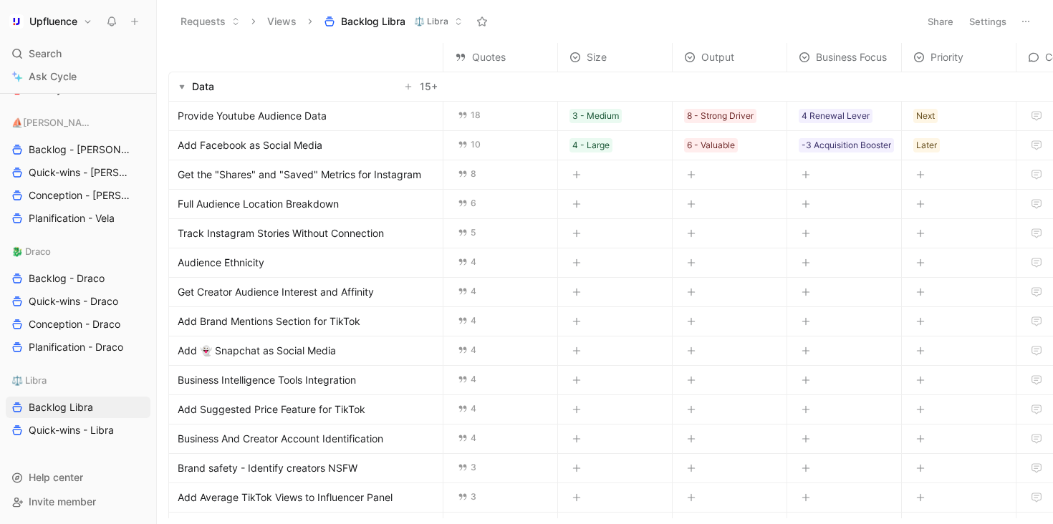
click at [913, 175] on button "button" at bounding box center [920, 175] width 14 height 14
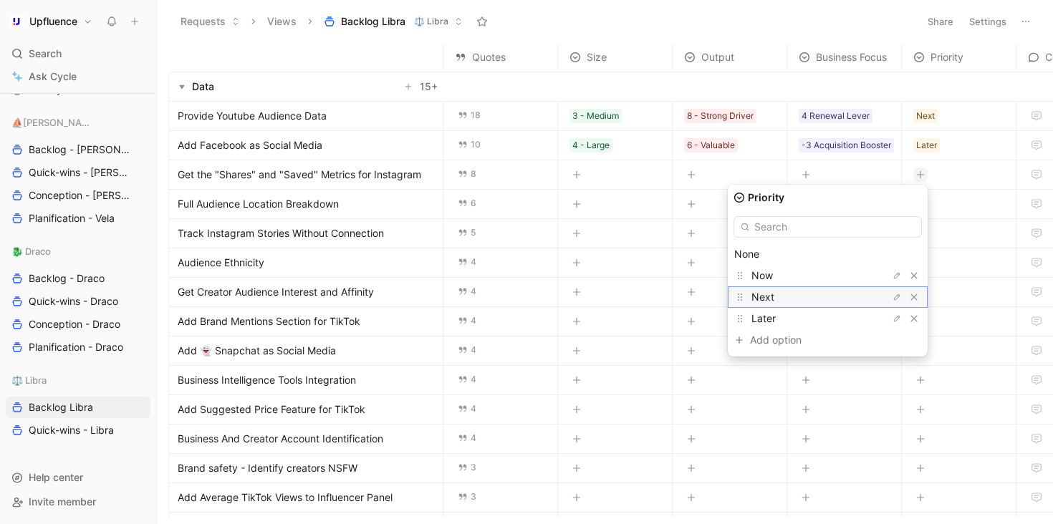
click at [828, 290] on div "Next" at bounding box center [804, 297] width 107 height 17
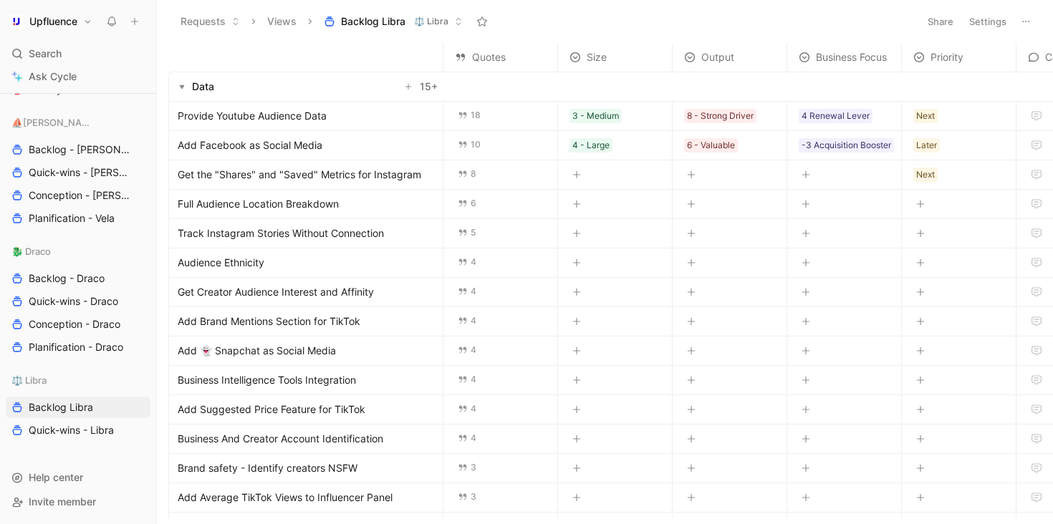
click at [807, 180] on button "button" at bounding box center [805, 175] width 14 height 14
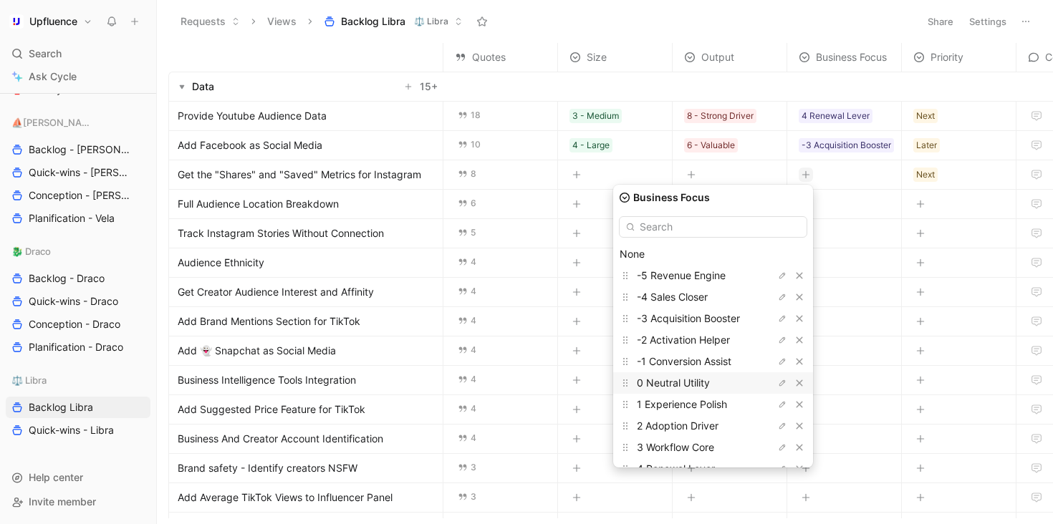
scroll to position [47, 0]
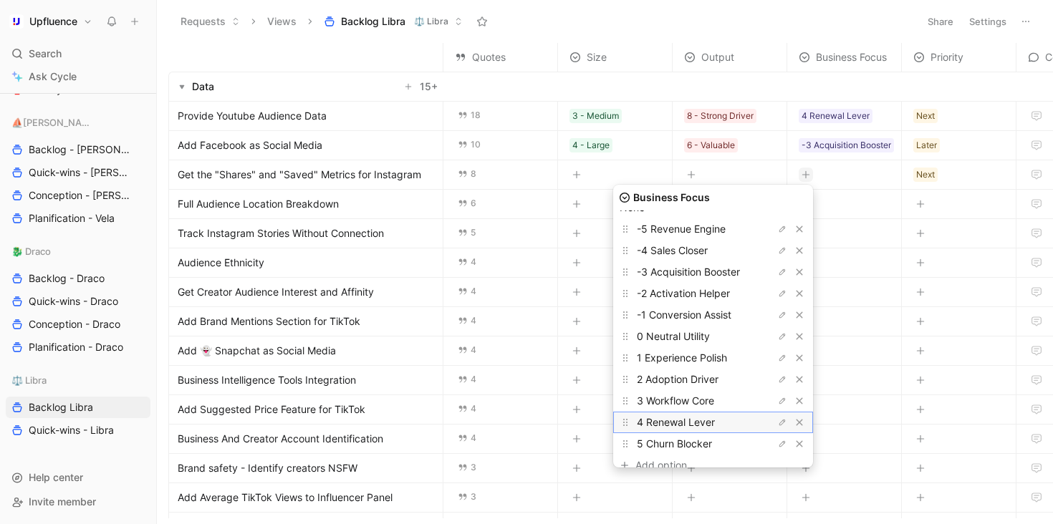
click at [703, 426] on span "4 Renewal Lever" at bounding box center [676, 422] width 78 height 12
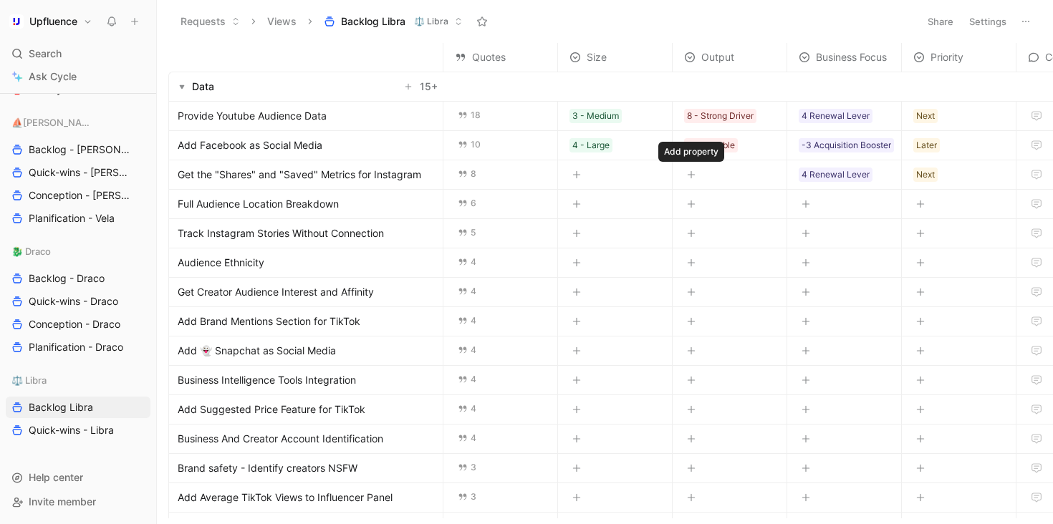
click at [690, 175] on icon "button" at bounding box center [691, 174] width 9 height 9
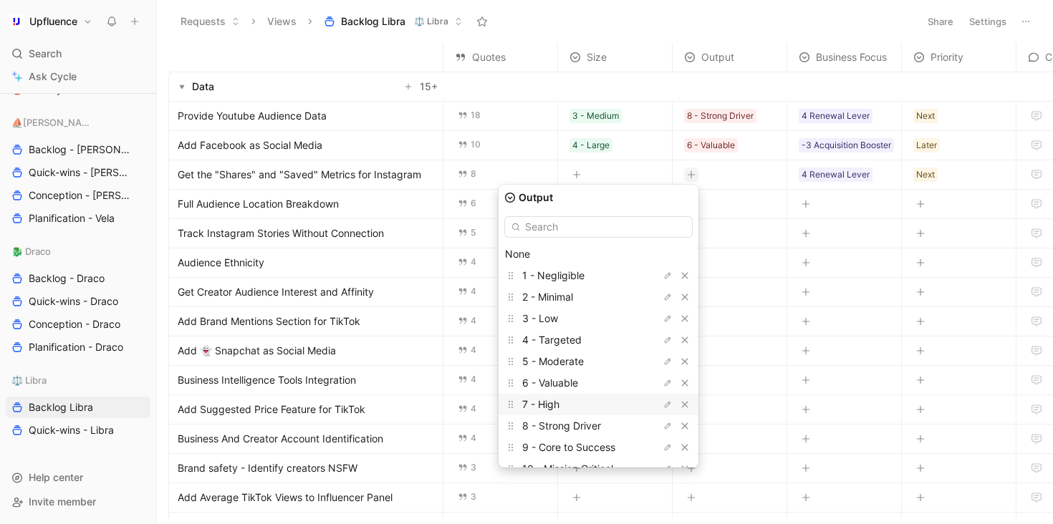
scroll to position [39, 0]
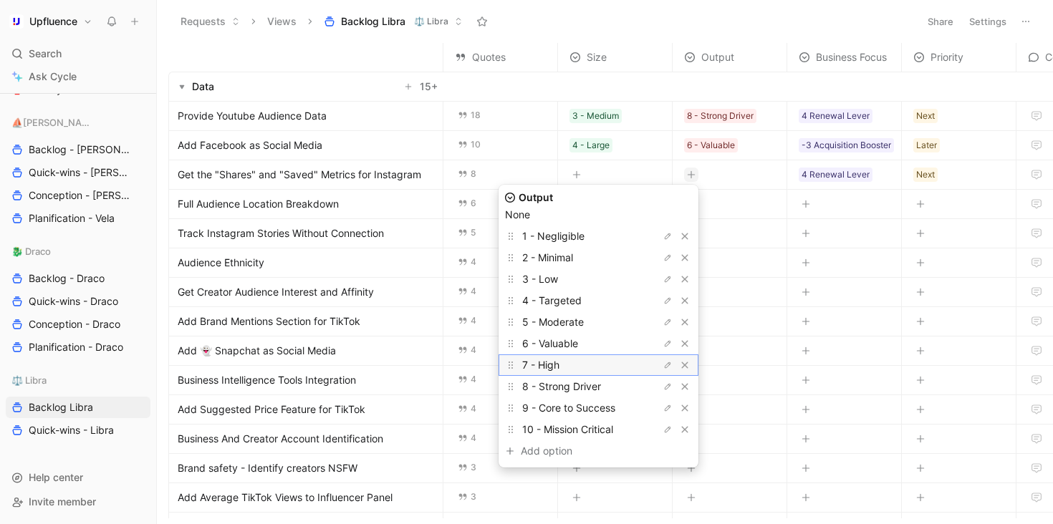
click at [594, 367] on div "7 - High" at bounding box center [575, 365] width 107 height 17
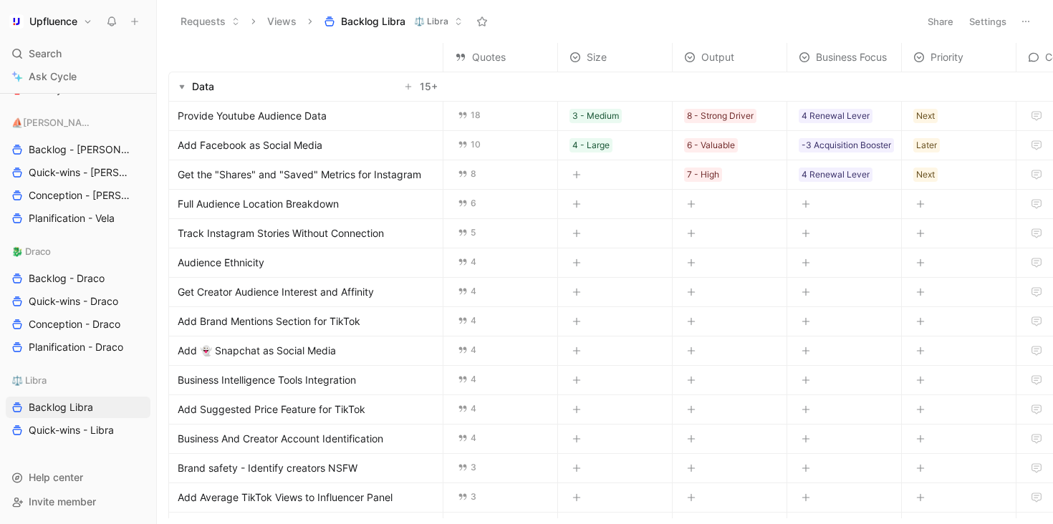
click at [577, 174] on icon "button" at bounding box center [576, 174] width 9 height 9
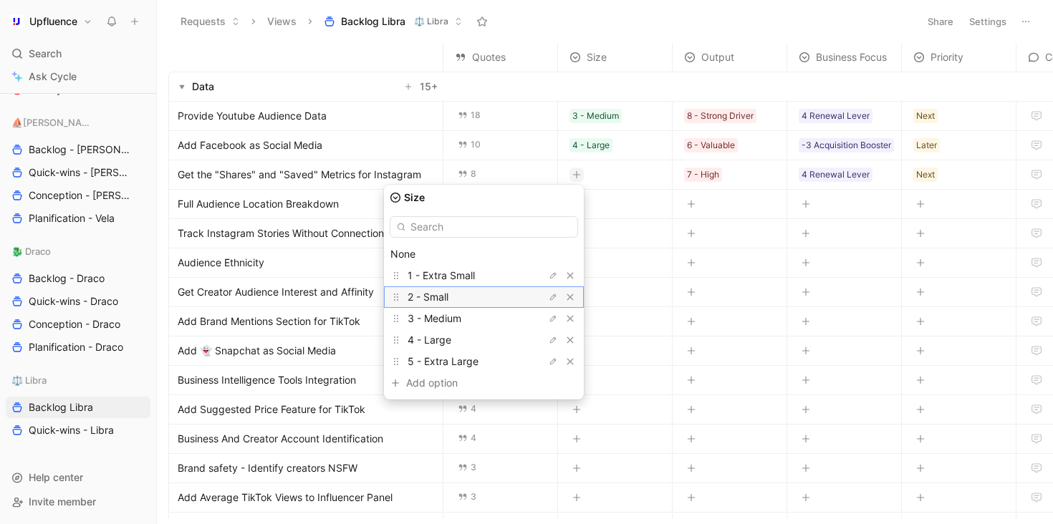
click at [514, 294] on div "2 - Small" at bounding box center [460, 297] width 107 height 17
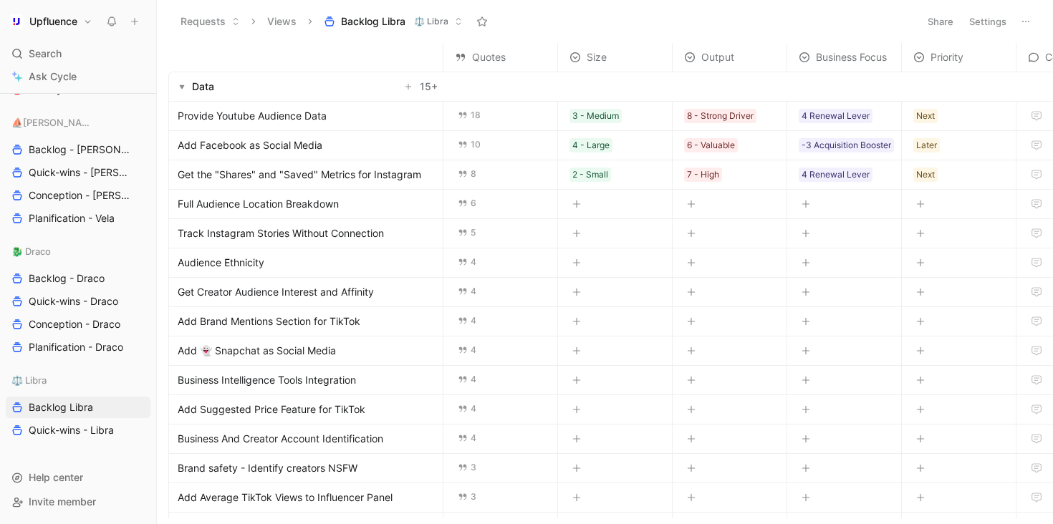
click at [577, 263] on icon "button" at bounding box center [576, 262] width 9 height 9
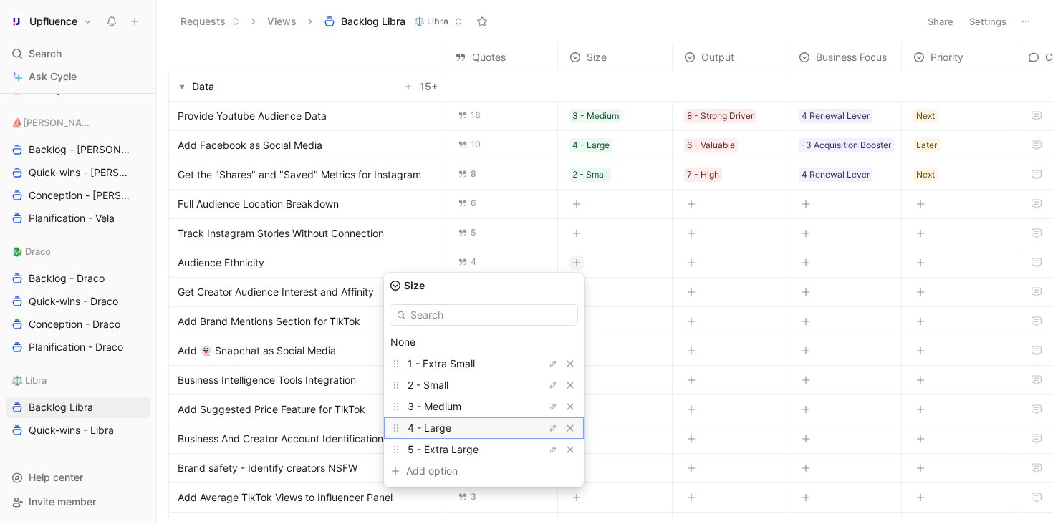
click at [488, 431] on div "4 - Large" at bounding box center [460, 428] width 107 height 17
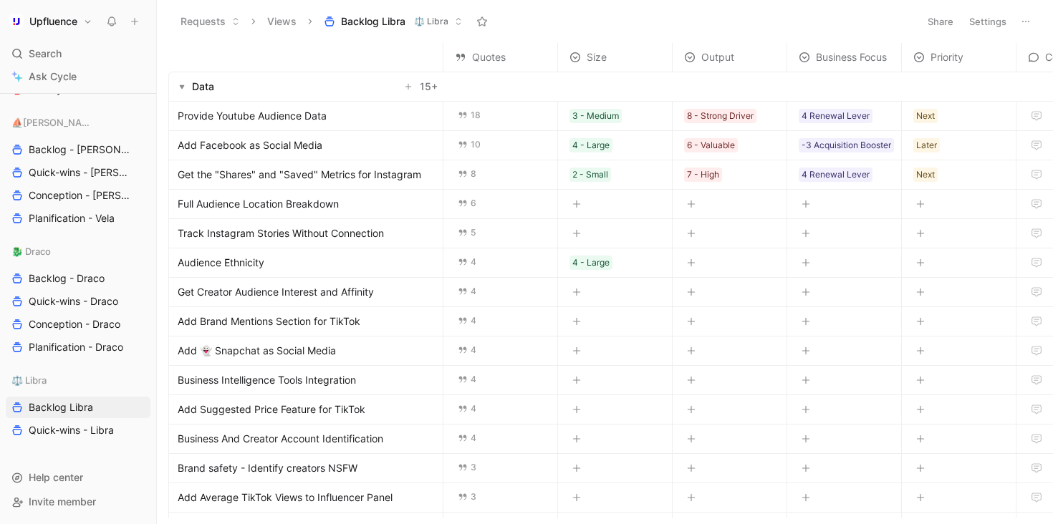
click at [693, 261] on icon "button" at bounding box center [691, 262] width 9 height 9
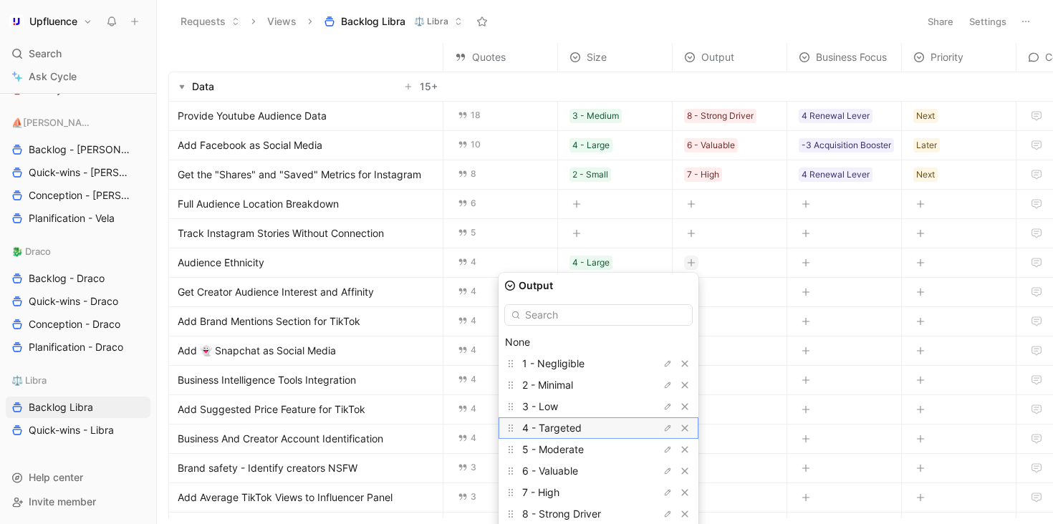
click at [581, 430] on span "4 - Targeted" at bounding box center [551, 428] width 59 height 12
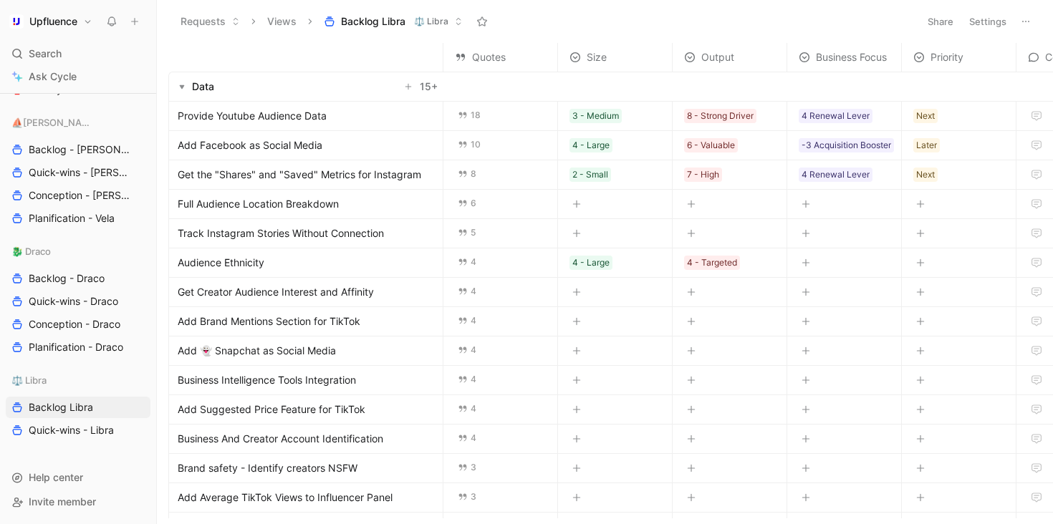
click at [809, 261] on icon "button" at bounding box center [805, 262] width 9 height 9
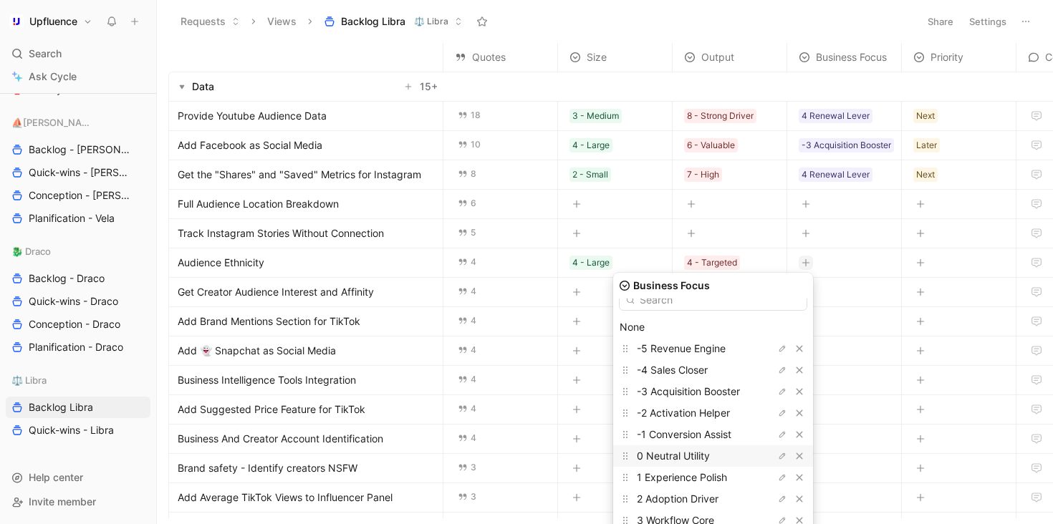
scroll to position [22, 0]
click at [707, 367] on span "-4 Sales Closer" at bounding box center [672, 363] width 71 height 12
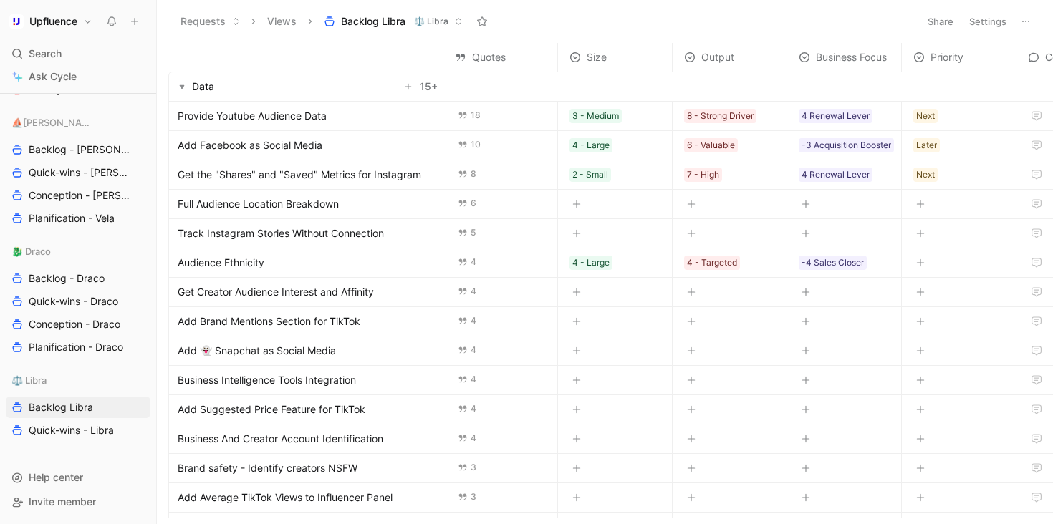
click at [924, 258] on icon "button" at bounding box center [920, 262] width 9 height 9
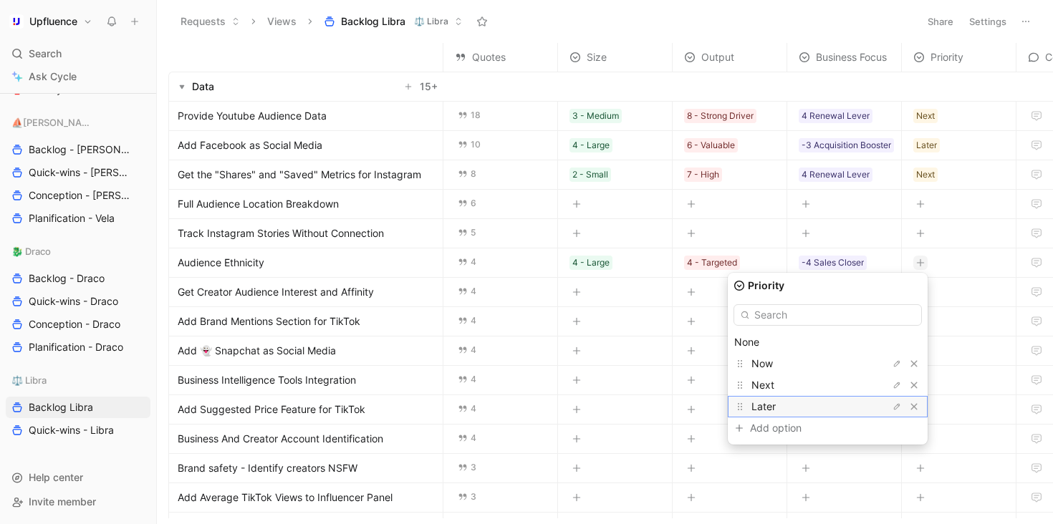
click at [811, 402] on div "Later" at bounding box center [804, 406] width 107 height 17
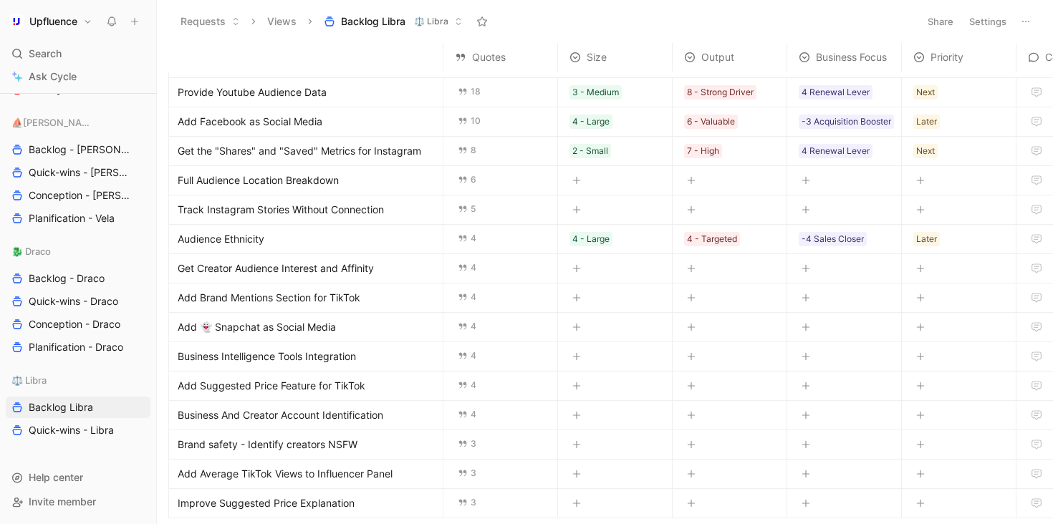
scroll to position [95, 0]
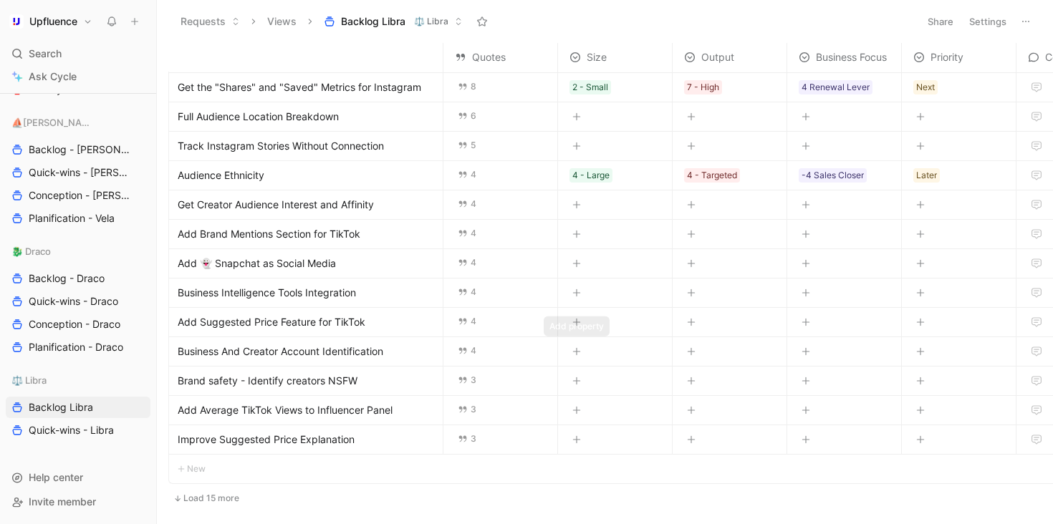
click at [576, 351] on icon "button" at bounding box center [577, 351] width 8 height 1
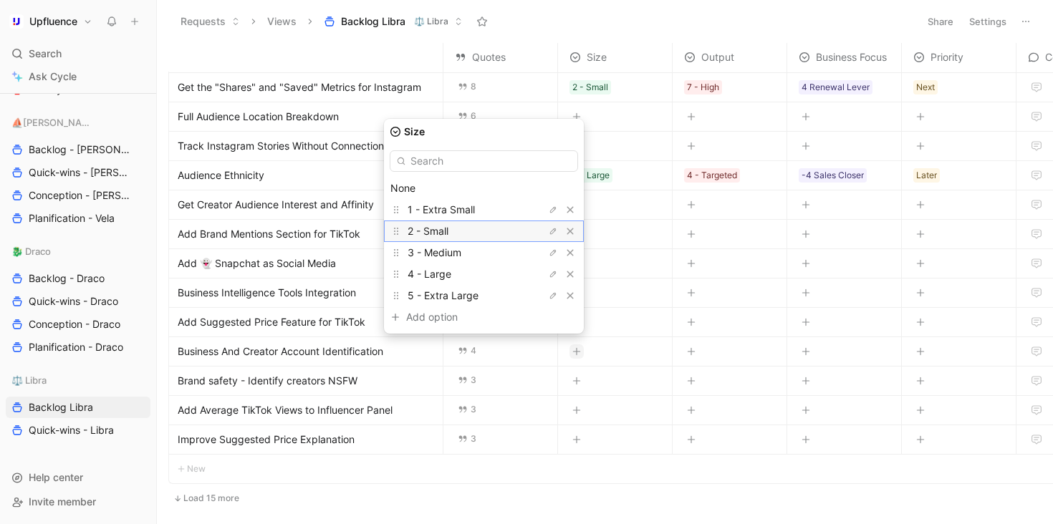
click at [498, 233] on div "2 - Small" at bounding box center [460, 231] width 107 height 17
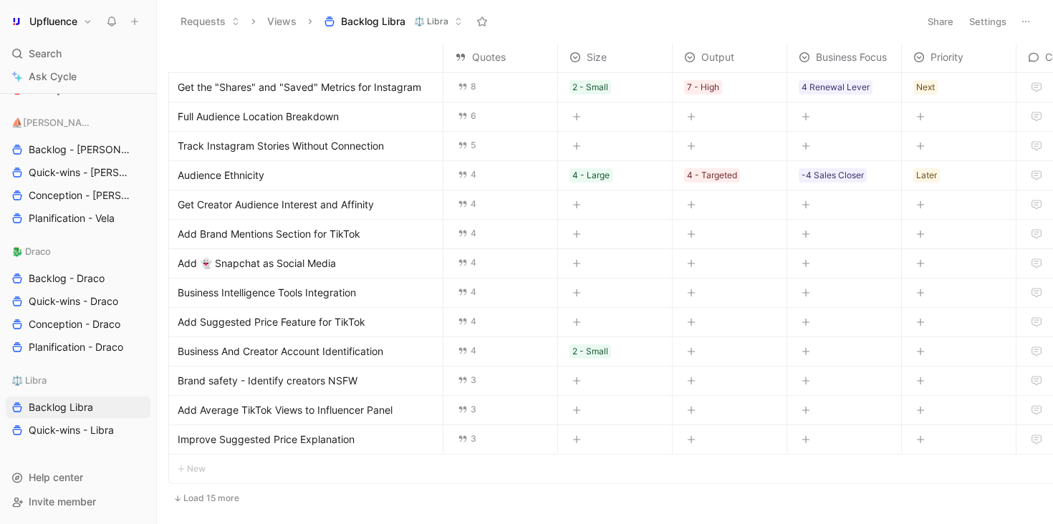
click at [694, 347] on icon "button" at bounding box center [691, 351] width 9 height 9
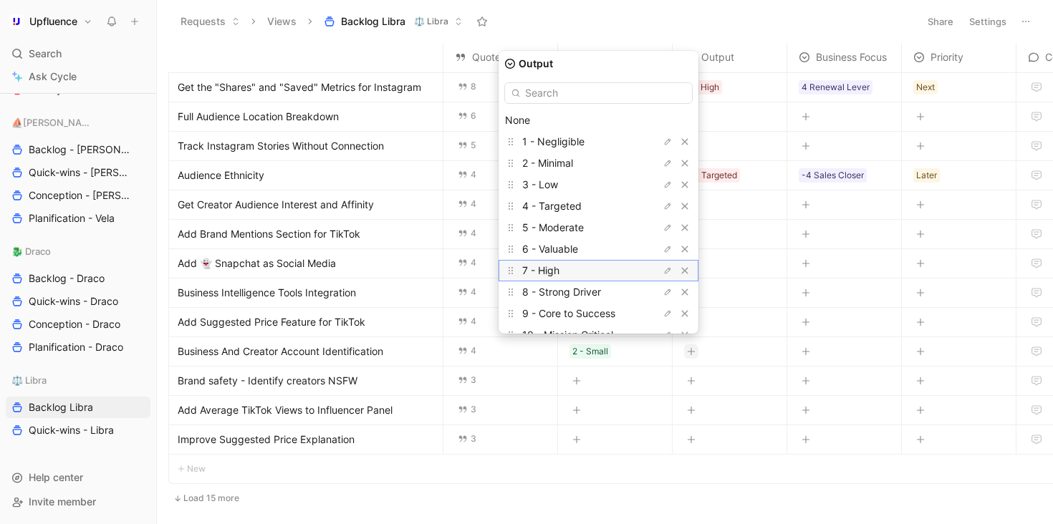
click at [591, 274] on div "7 - High" at bounding box center [575, 270] width 107 height 17
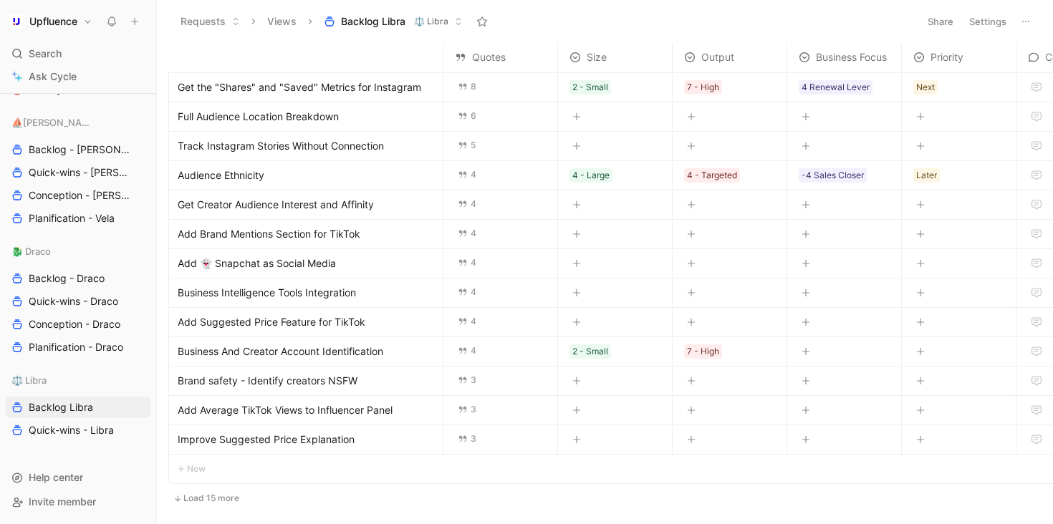
click at [805, 347] on icon "button" at bounding box center [805, 351] width 9 height 9
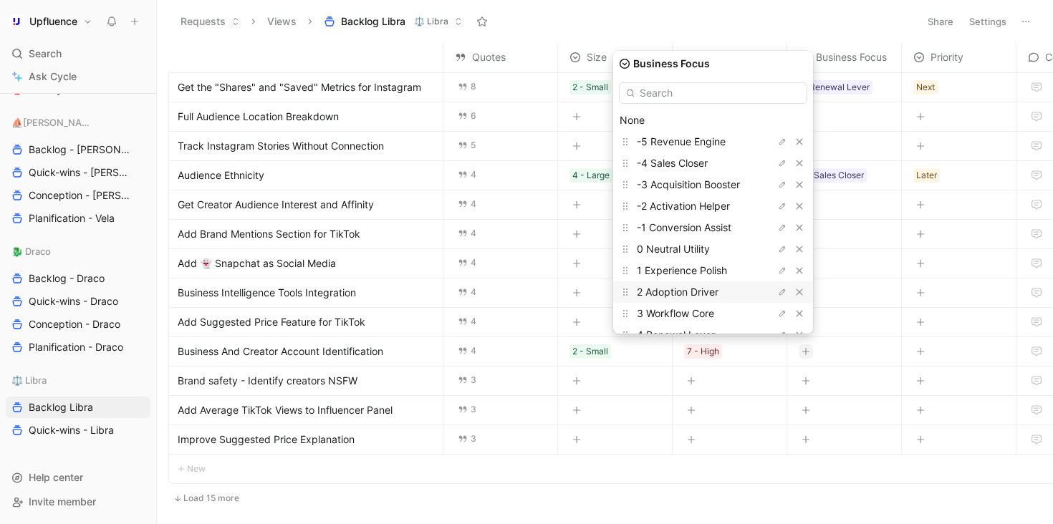
scroll to position [61, 0]
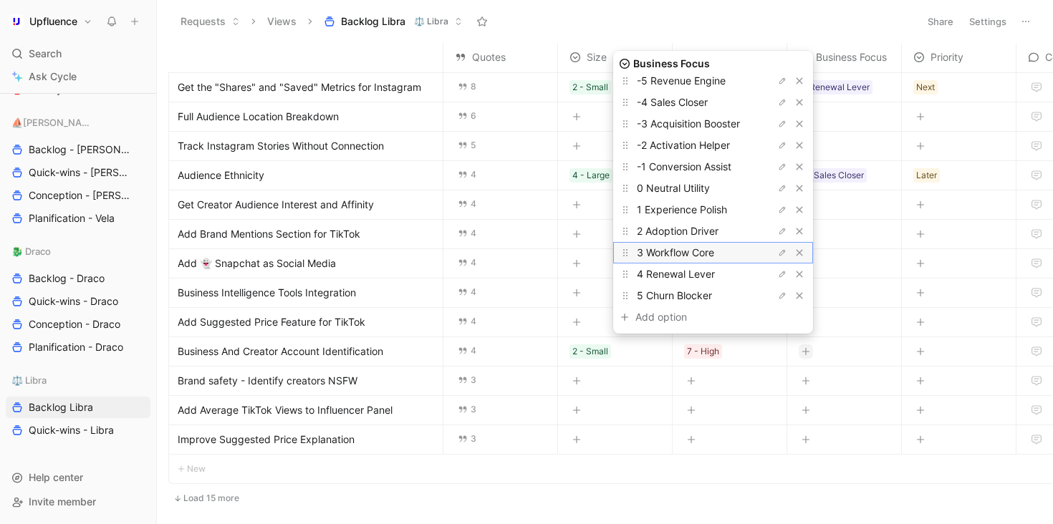
click at [714, 248] on span "3 Workflow Core" at bounding box center [675, 252] width 77 height 12
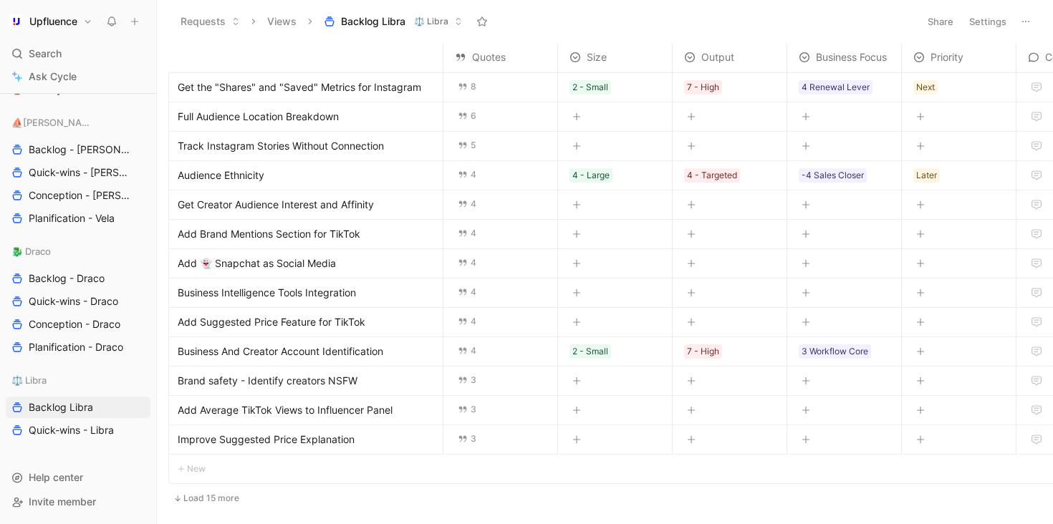
click at [916, 347] on icon "button" at bounding box center [920, 351] width 9 height 9
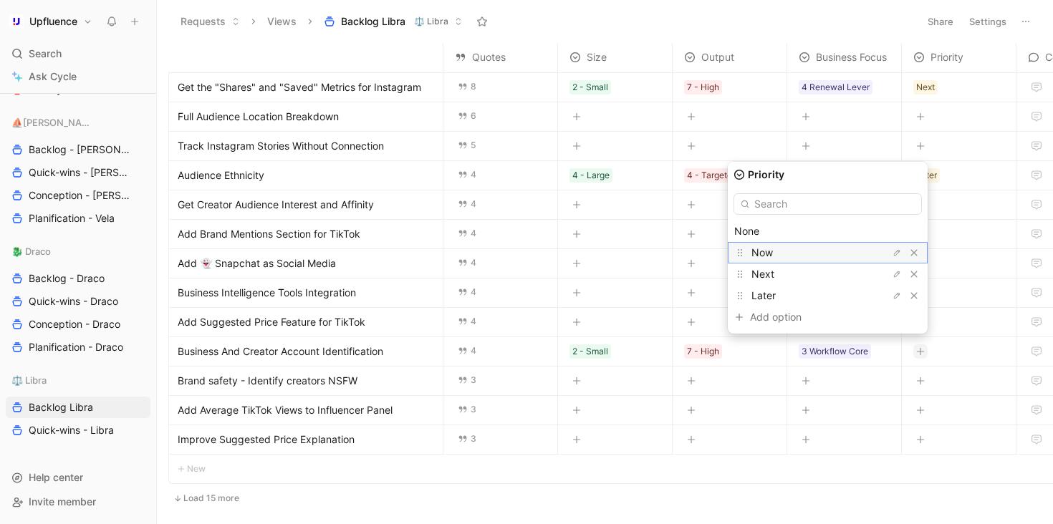
click at [824, 256] on div "Now" at bounding box center [804, 252] width 107 height 17
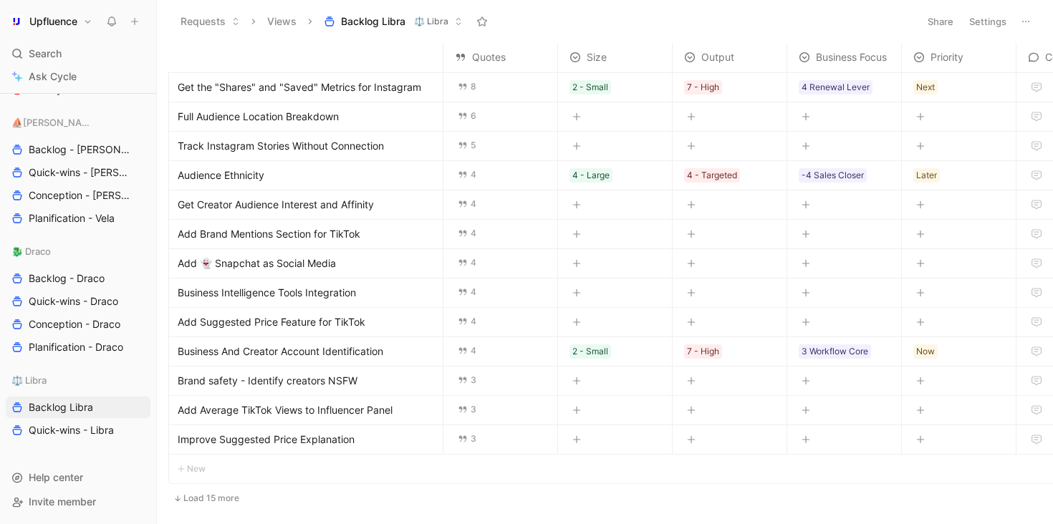
click at [233, 491] on button "Load 15 more" at bounding box center [206, 498] width 76 height 17
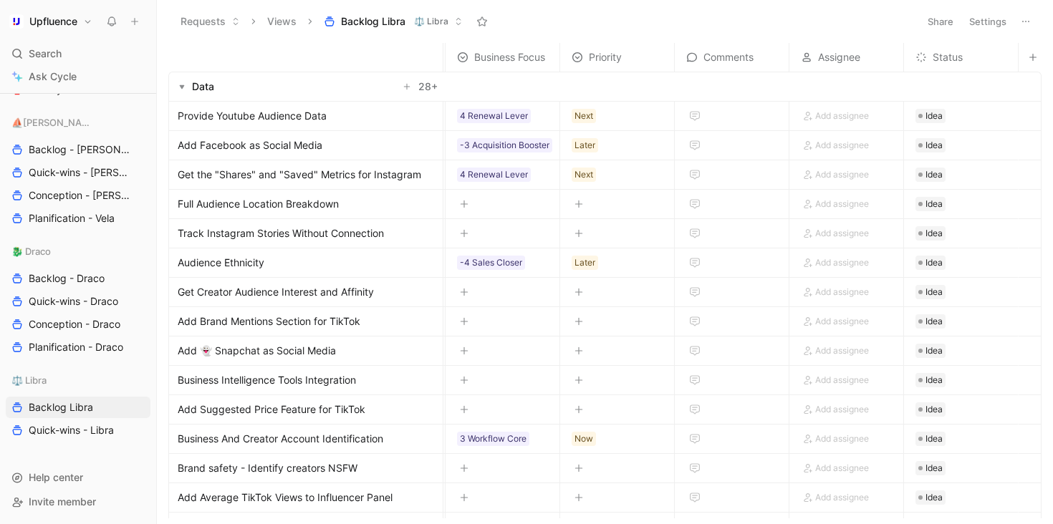
scroll to position [0, 349]
drag, startPoint x: 711, startPoint y: 59, endPoint x: 939, endPoint y: 64, distance: 228.4
click at [940, 64] on span "Comments" at bounding box center [953, 57] width 50 height 17
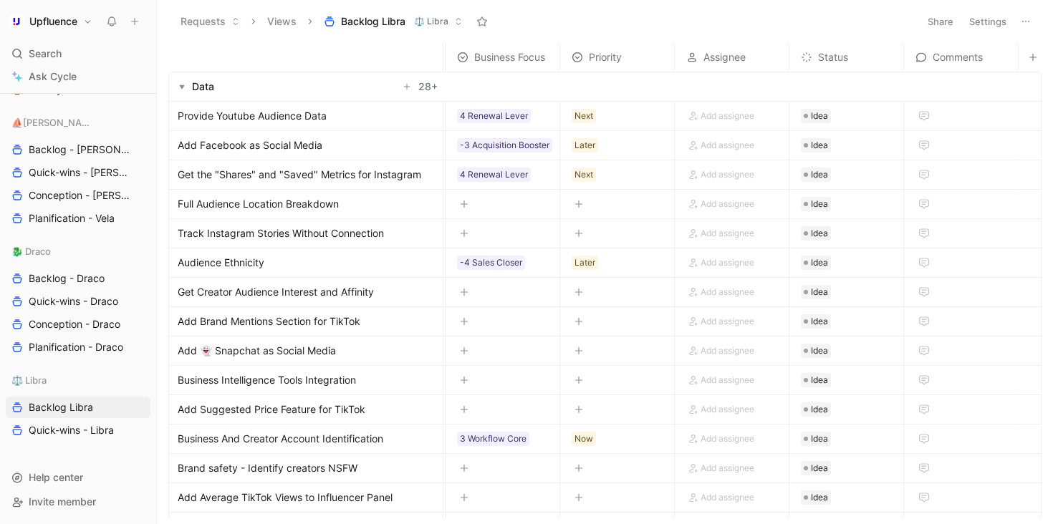
click at [986, 9] on header "Requests Views Backlog Libra ⚖️ Libra Share Settings" at bounding box center [605, 21] width 896 height 43
click at [981, 14] on button "Settings" at bounding box center [987, 21] width 50 height 20
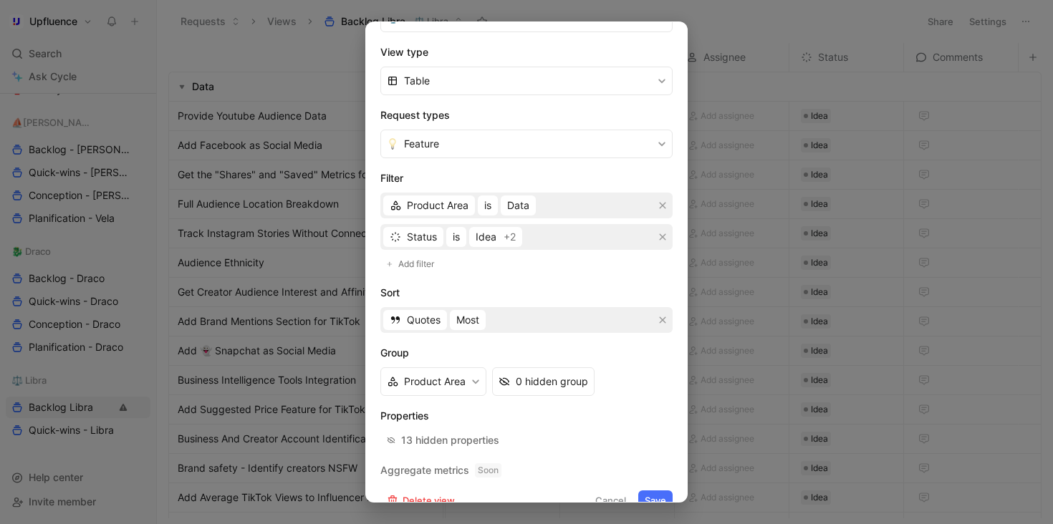
scroll to position [232, 0]
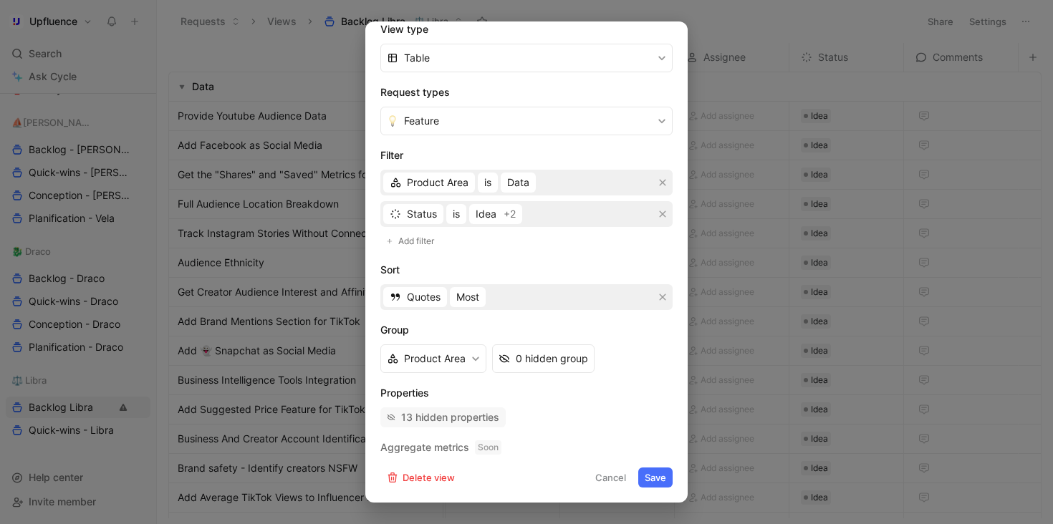
click at [447, 409] on div "13 hidden properties" at bounding box center [450, 417] width 98 height 17
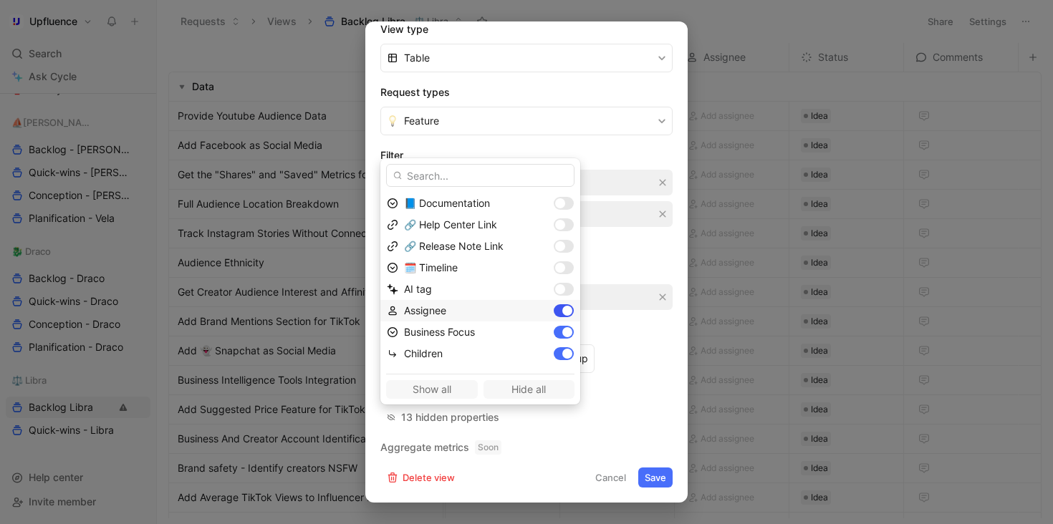
click at [562, 313] on div at bounding box center [567, 311] width 10 height 10
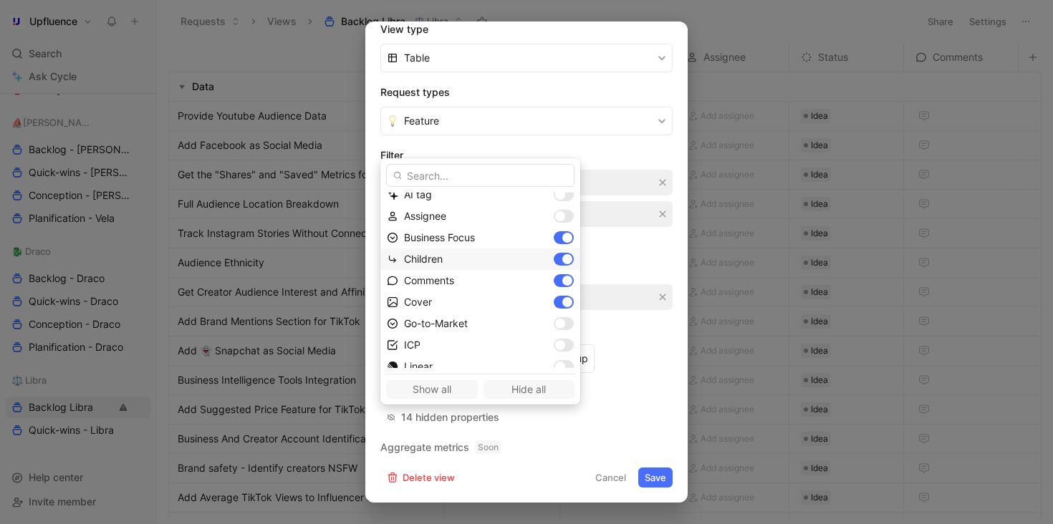
scroll to position [104, 0]
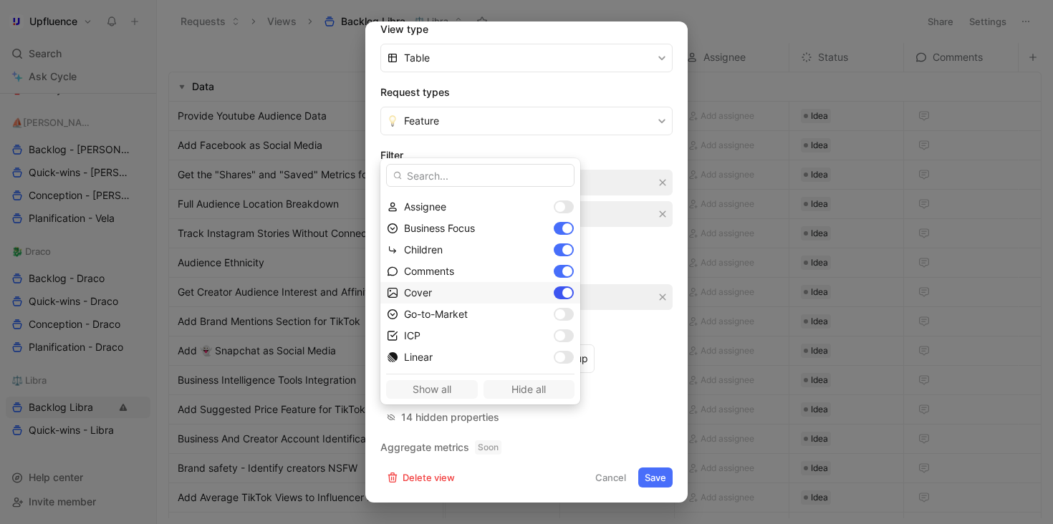
click at [562, 289] on div at bounding box center [567, 293] width 10 height 10
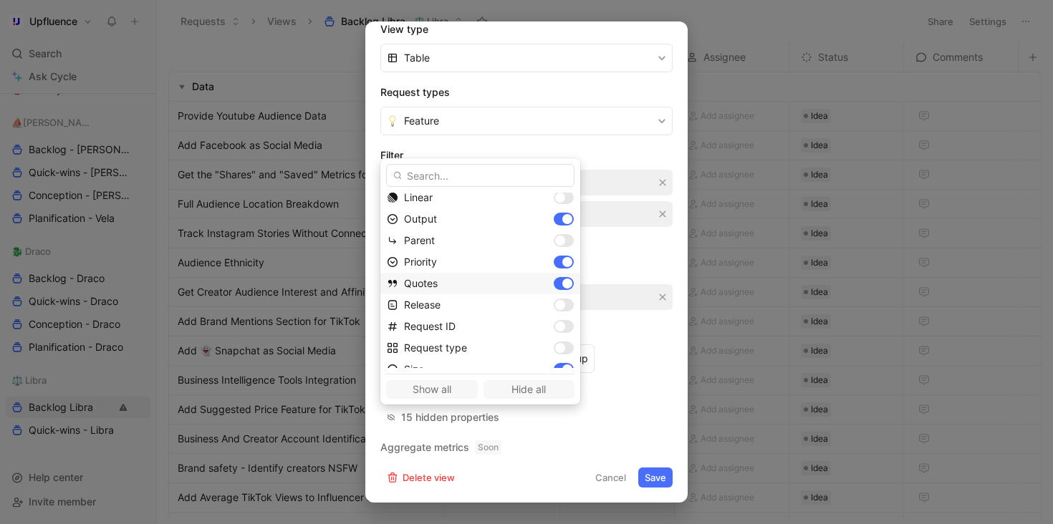
scroll to position [272, 0]
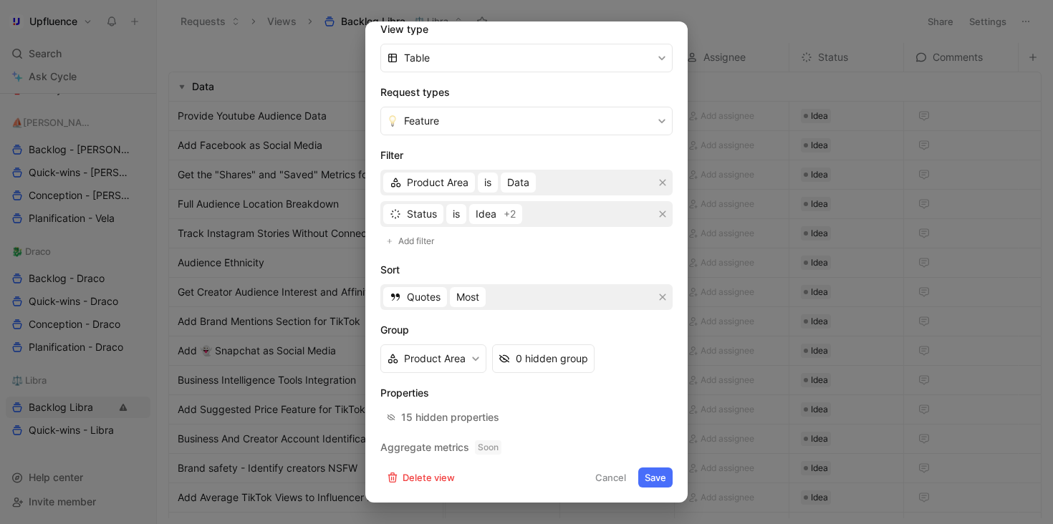
click at [652, 478] on button "Save" at bounding box center [655, 478] width 34 height 20
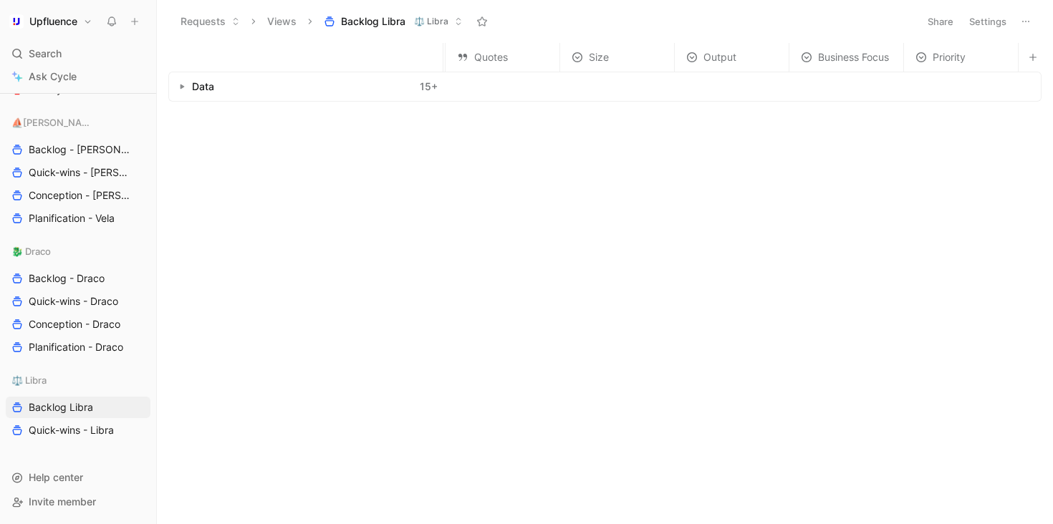
scroll to position [0, 227]
drag, startPoint x: 835, startPoint y: 57, endPoint x: 805, endPoint y: 60, distance: 30.2
click at [805, 60] on span "Business Focus" at bounding box center [822, 57] width 71 height 17
click at [183, 88] on icon "button" at bounding box center [182, 87] width 6 height 6
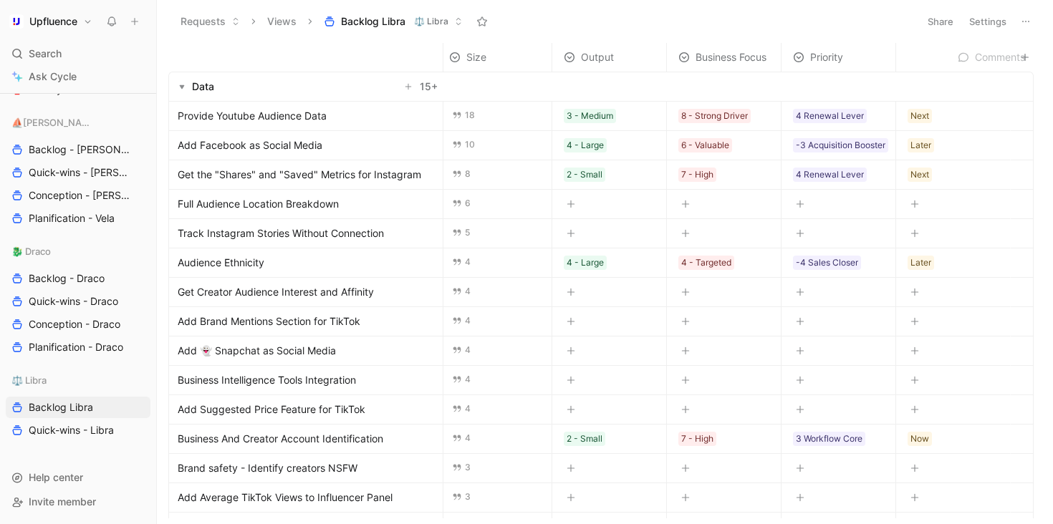
scroll to position [0, 235]
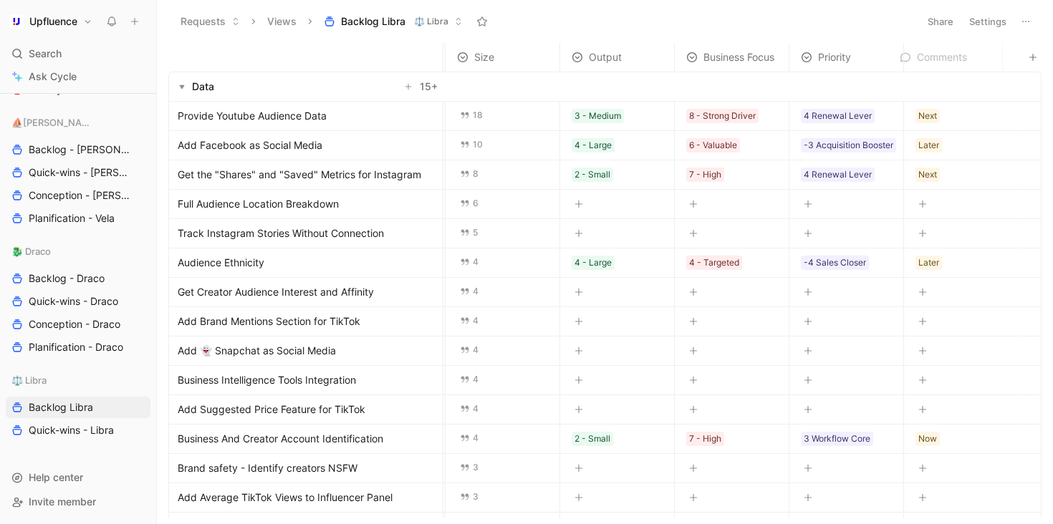
drag, startPoint x: 695, startPoint y: 57, endPoint x: 921, endPoint y: 41, distance: 227.6
click at [921, 41] on div "Requests Views Backlog Libra ⚖️ Libra Share Settings Status Comments Quotes Siz…" at bounding box center [605, 262] width 896 height 524
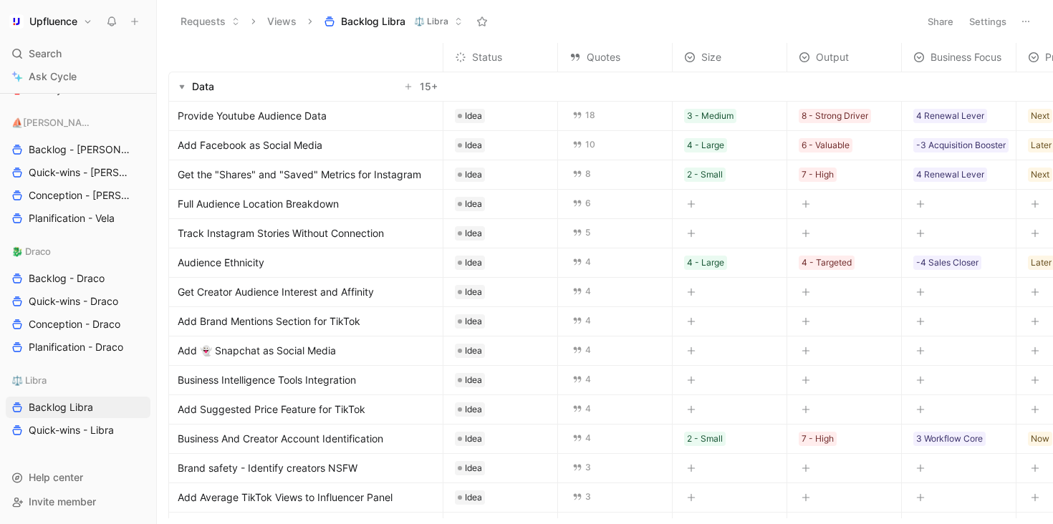
scroll to position [95, 0]
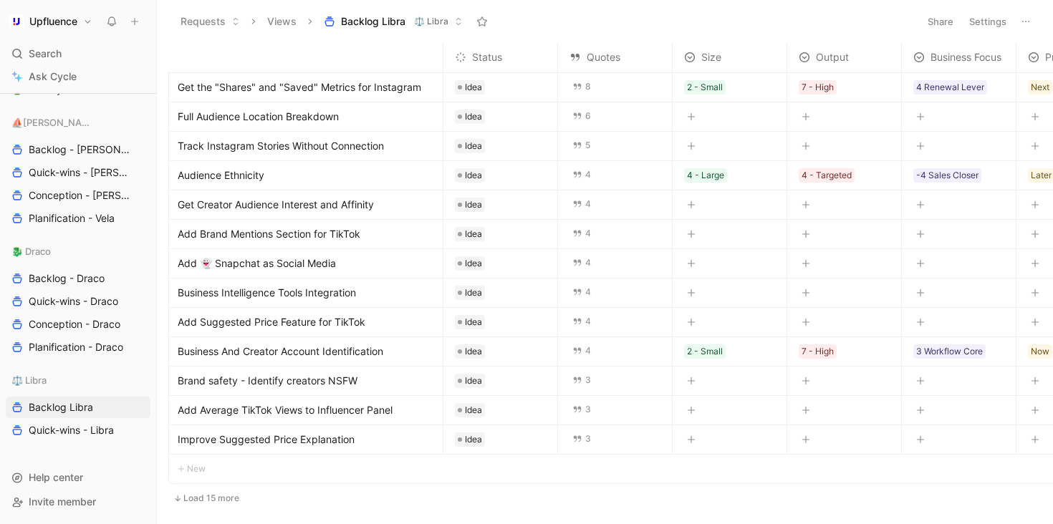
click at [216, 490] on button "Load 15 more" at bounding box center [206, 498] width 76 height 17
click at [202, 493] on button "Load 15 more" at bounding box center [211, 498] width 86 height 17
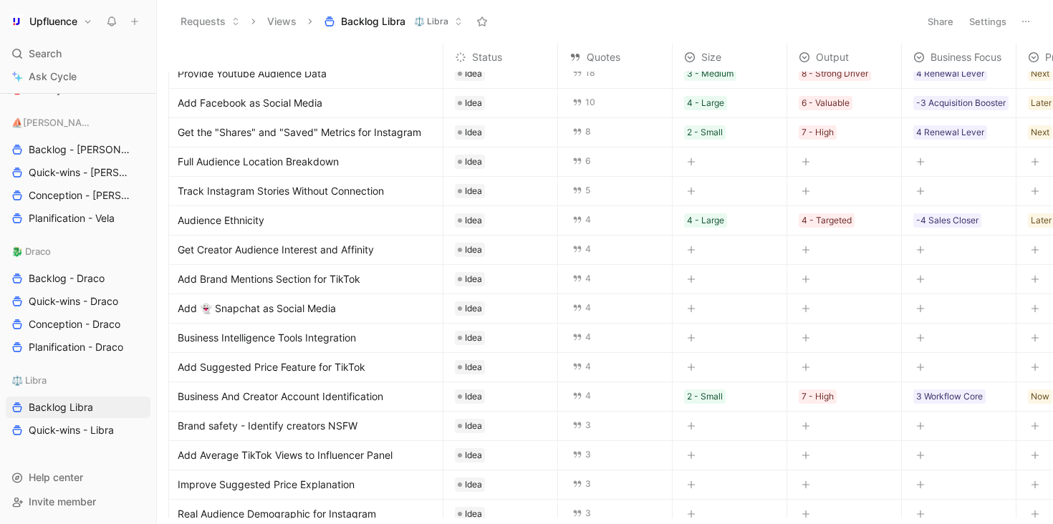
scroll to position [0, 0]
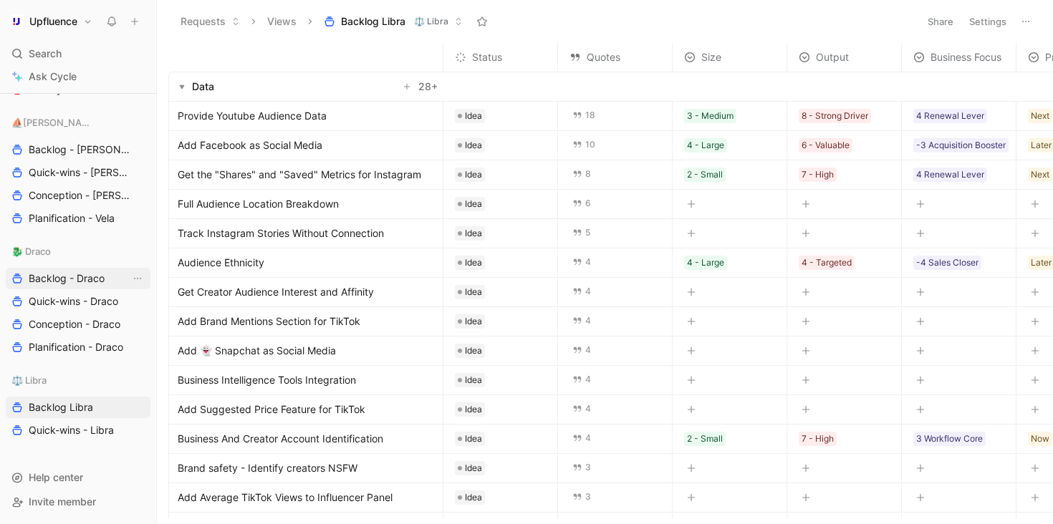
click at [77, 281] on span "Backlog - Draco" at bounding box center [67, 278] width 76 height 14
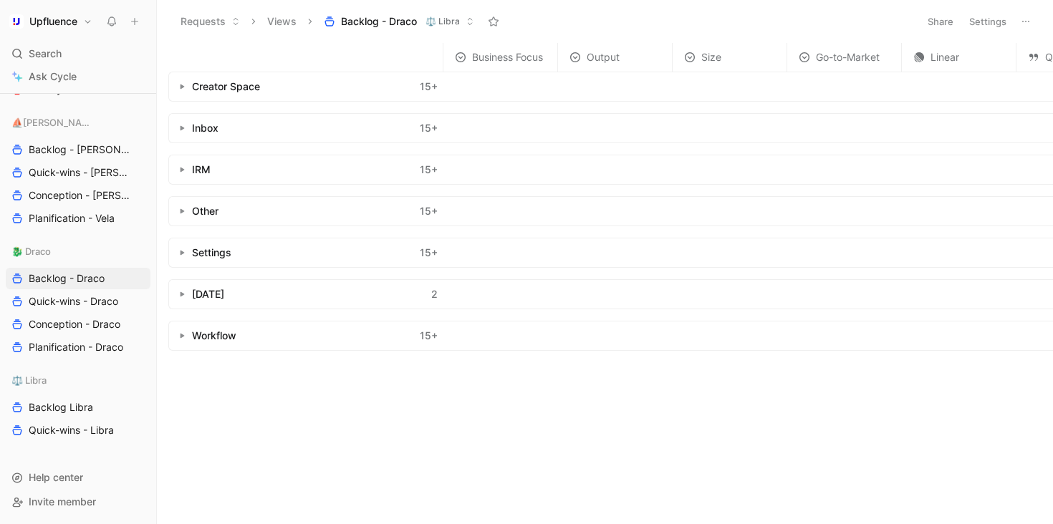
click at [183, 131] on button "button" at bounding box center [182, 128] width 14 height 14
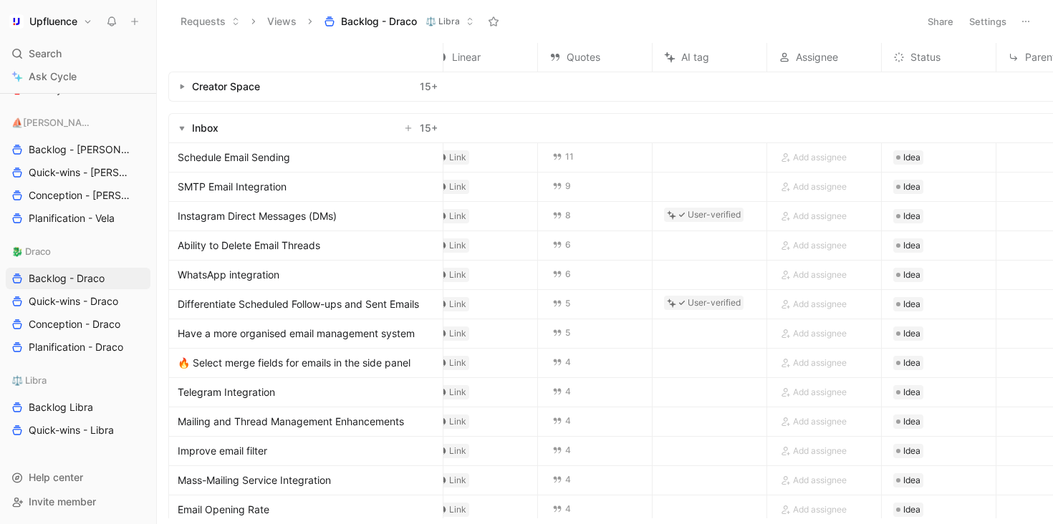
scroll to position [0, 553]
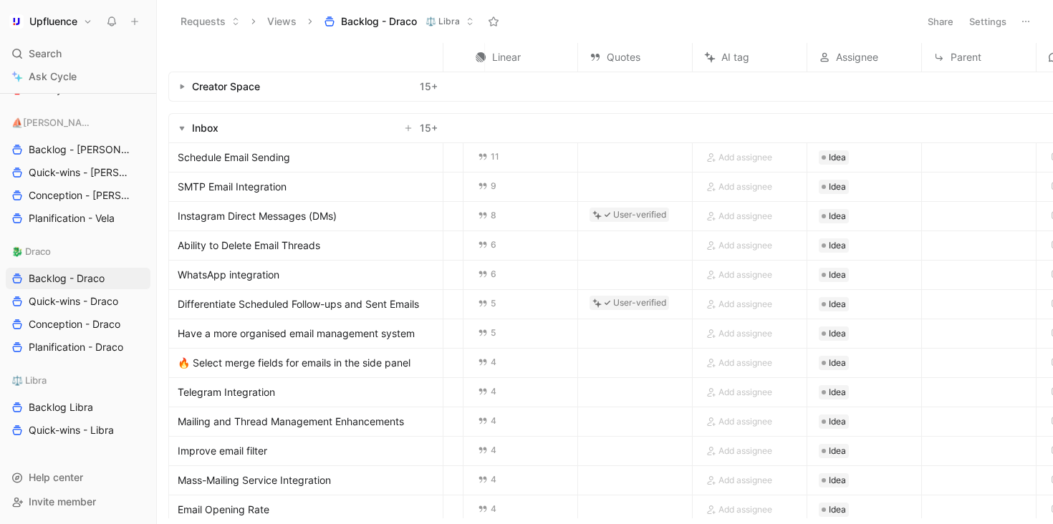
drag, startPoint x: 863, startPoint y: 52, endPoint x: 422, endPoint y: 50, distance: 440.3
click at [422, 50] on tr "Business Focus Output Size Go-to-Market Linear Quotes AI tag Assignee Status Pa…" at bounding box center [395, 57] width 1558 height 29
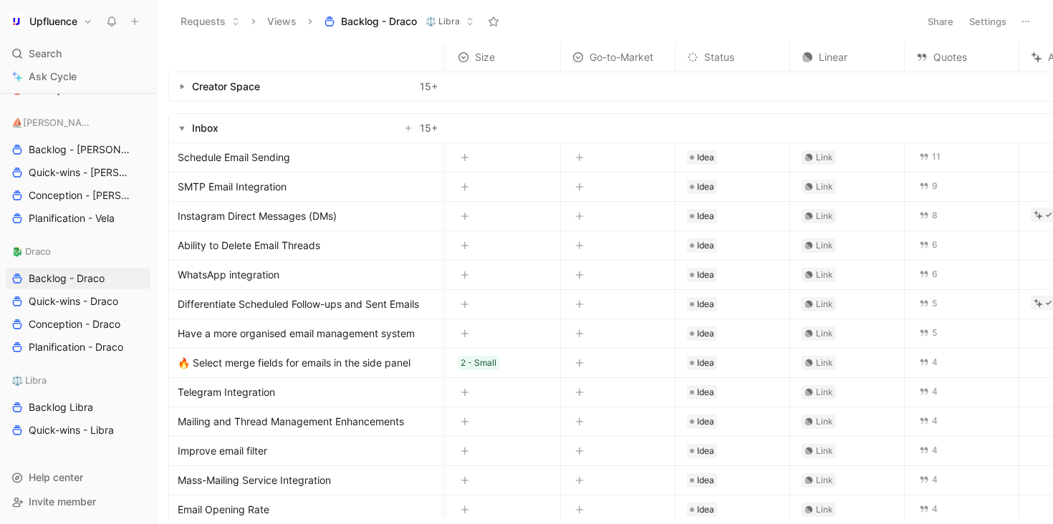
scroll to position [0, 0]
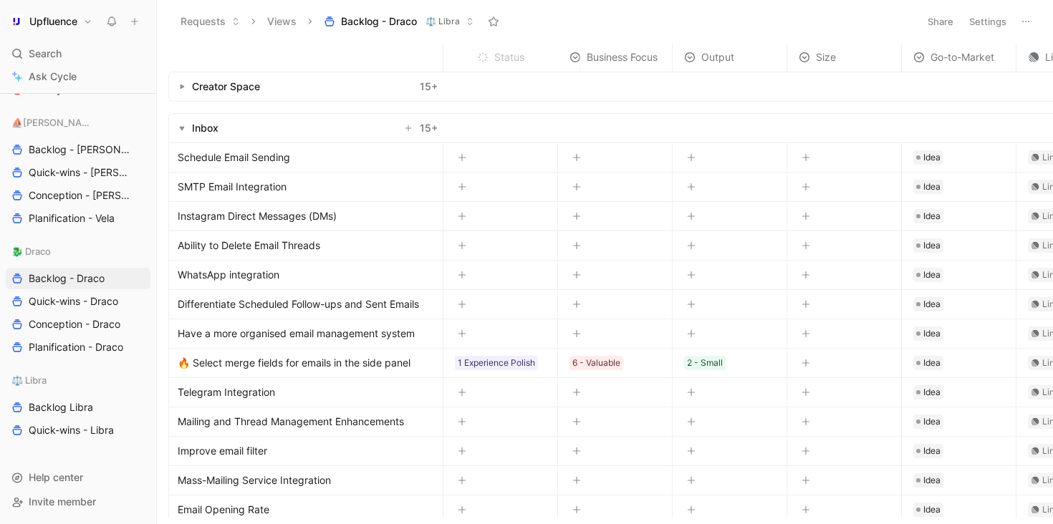
drag, startPoint x: 948, startPoint y: 59, endPoint x: 487, endPoint y: 66, distance: 461.1
click at [486, 66] on th "Status" at bounding box center [522, 57] width 115 height 29
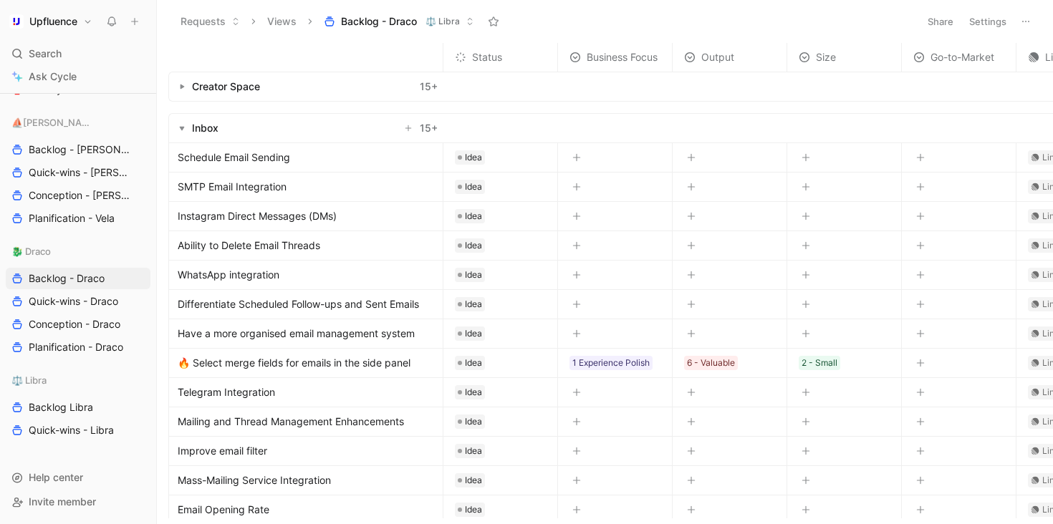
scroll to position [0, 297]
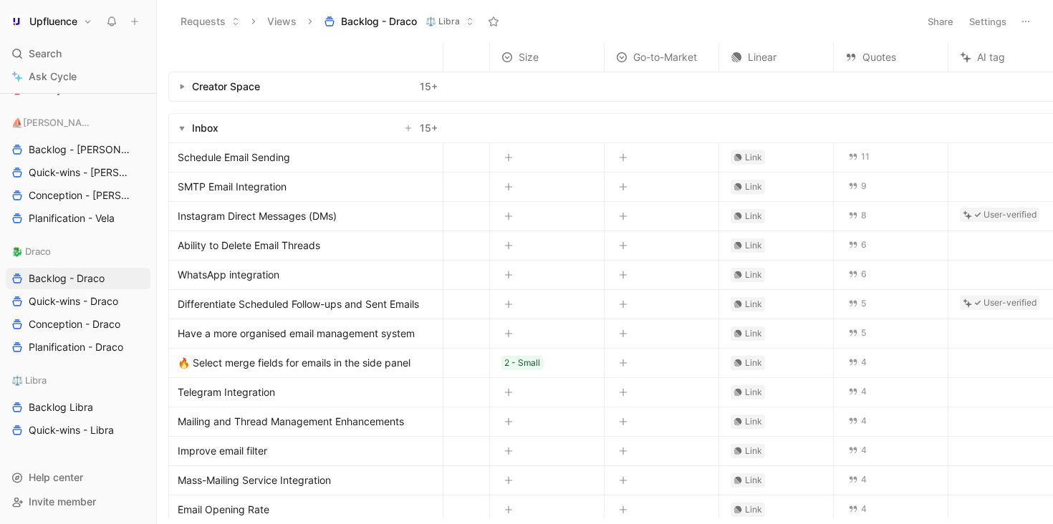
click at [980, 21] on button "Settings" at bounding box center [987, 21] width 50 height 20
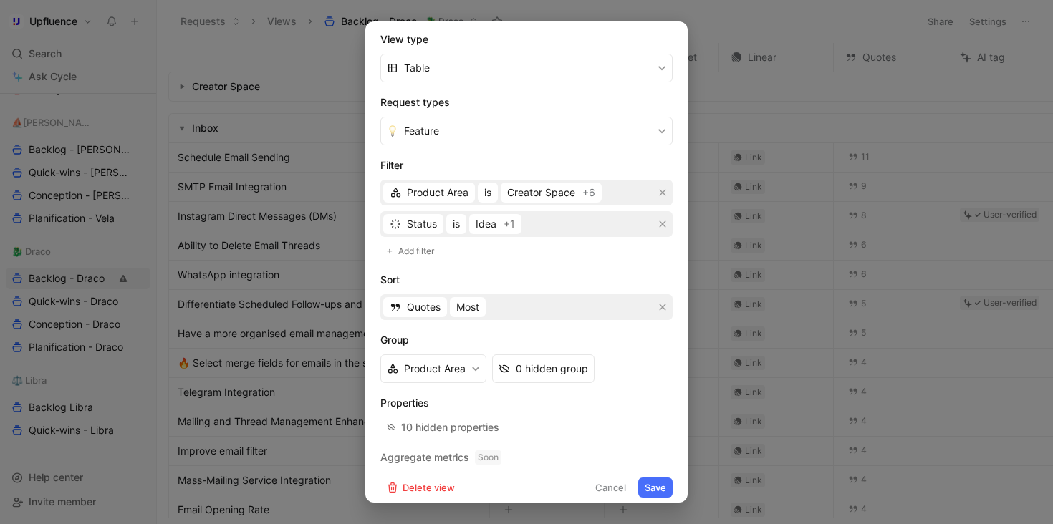
scroll to position [232, 0]
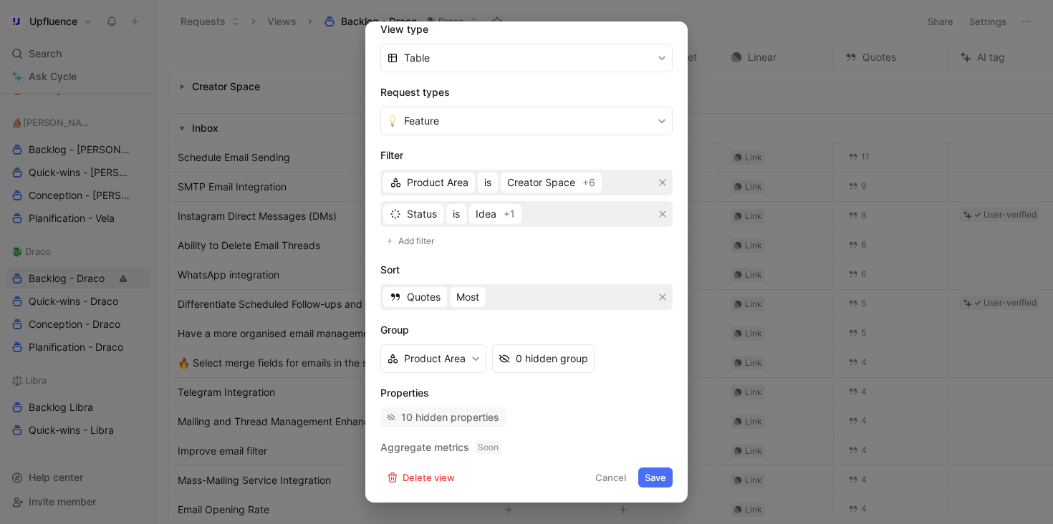
click at [487, 421] on div "10 hidden properties" at bounding box center [450, 417] width 98 height 17
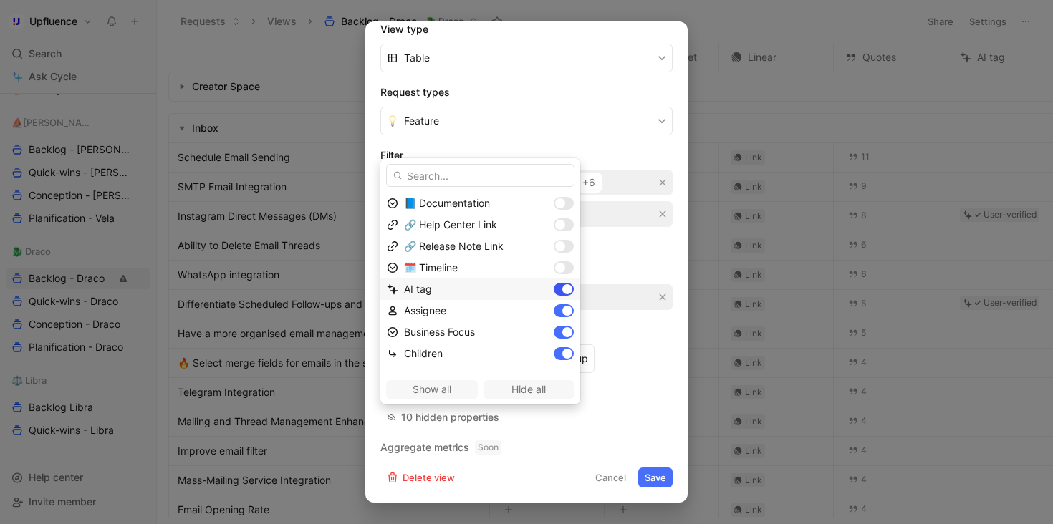
click at [562, 292] on div at bounding box center [567, 289] width 10 height 10
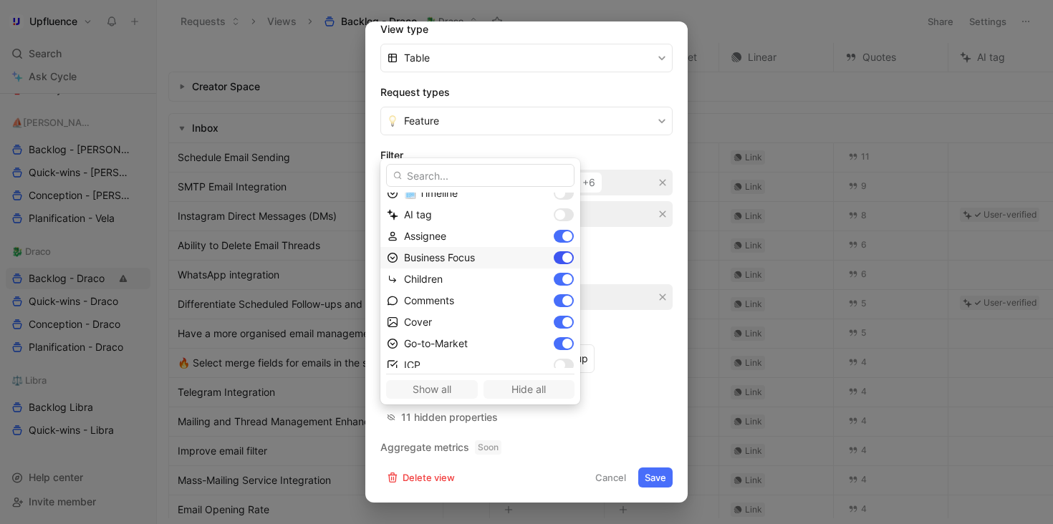
scroll to position [127, 0]
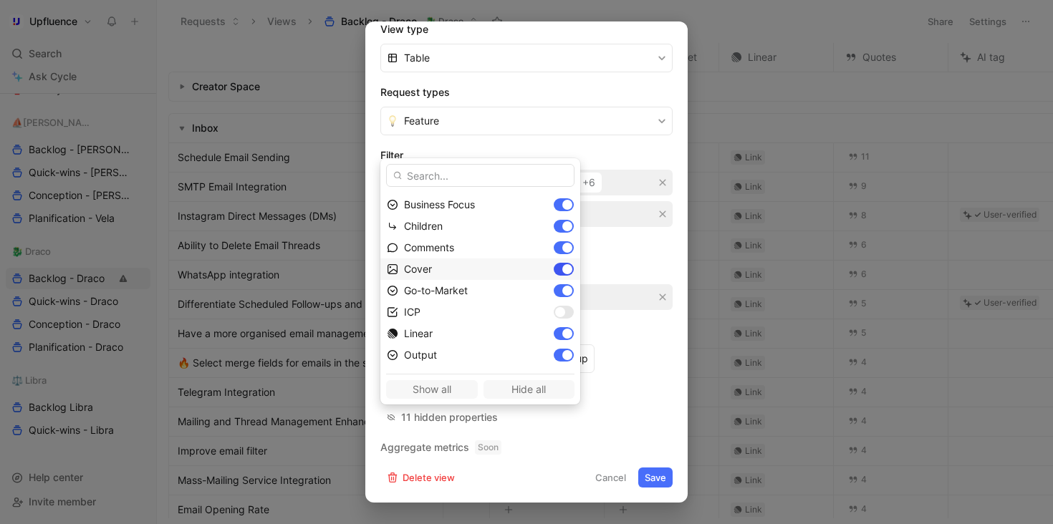
click at [562, 271] on div at bounding box center [567, 269] width 10 height 10
click at [553, 289] on div at bounding box center [563, 290] width 20 height 13
click at [562, 332] on div at bounding box center [567, 334] width 10 height 10
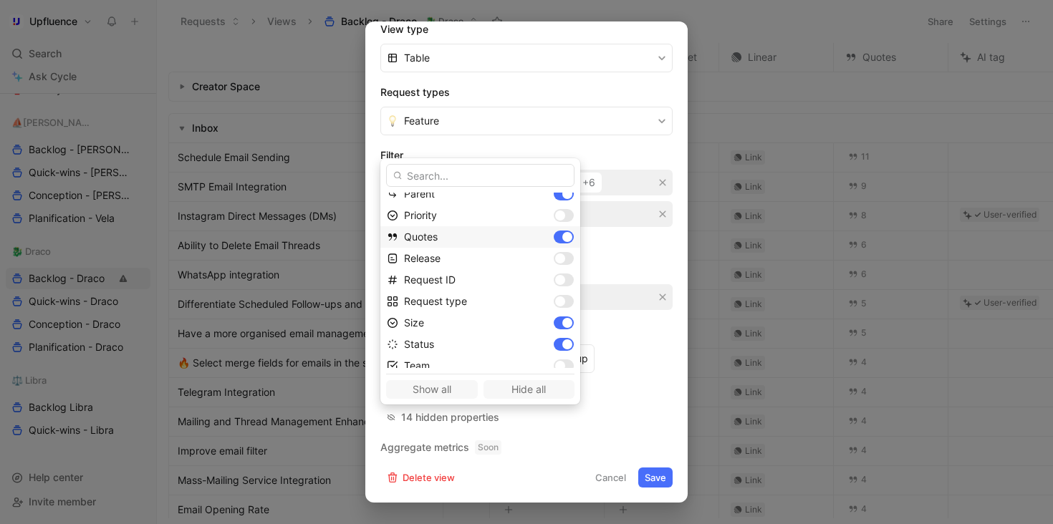
scroll to position [319, 0]
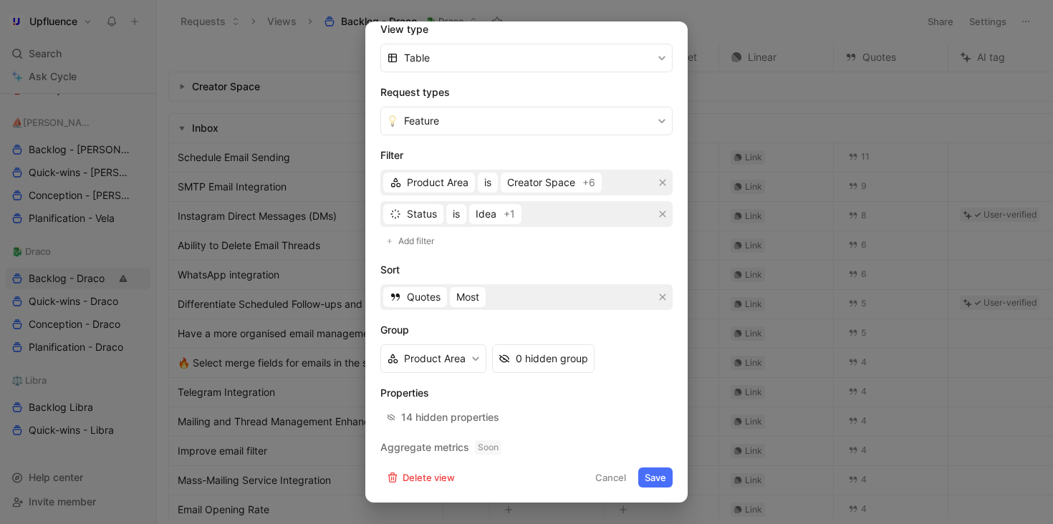
click at [644, 474] on button "Save" at bounding box center [655, 478] width 34 height 20
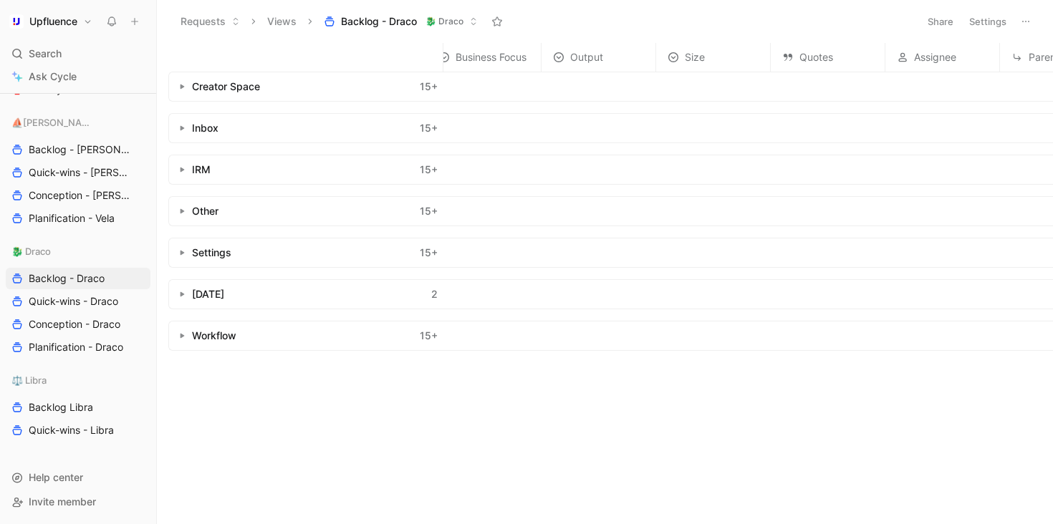
scroll to position [0, 0]
click at [183, 131] on button "button" at bounding box center [182, 128] width 14 height 14
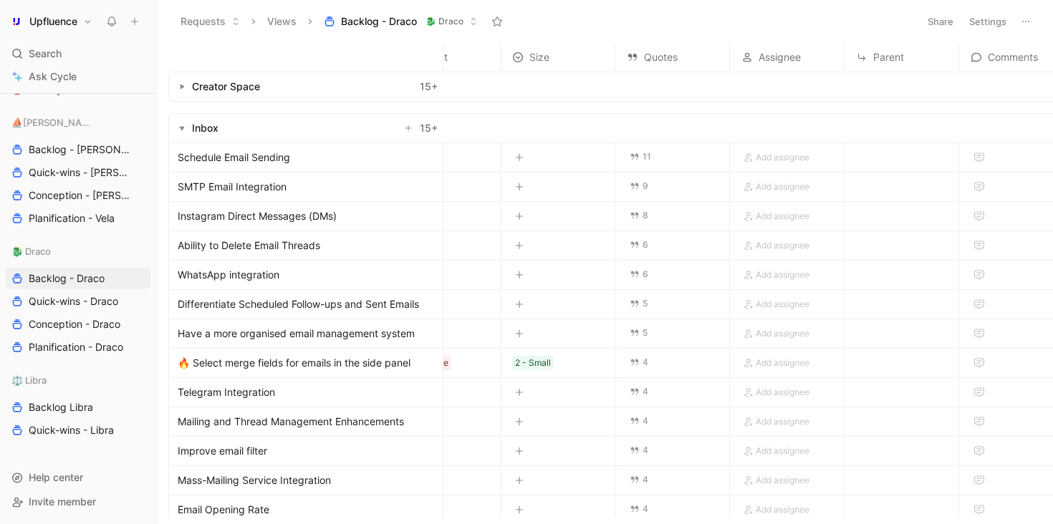
scroll to position [0, 349]
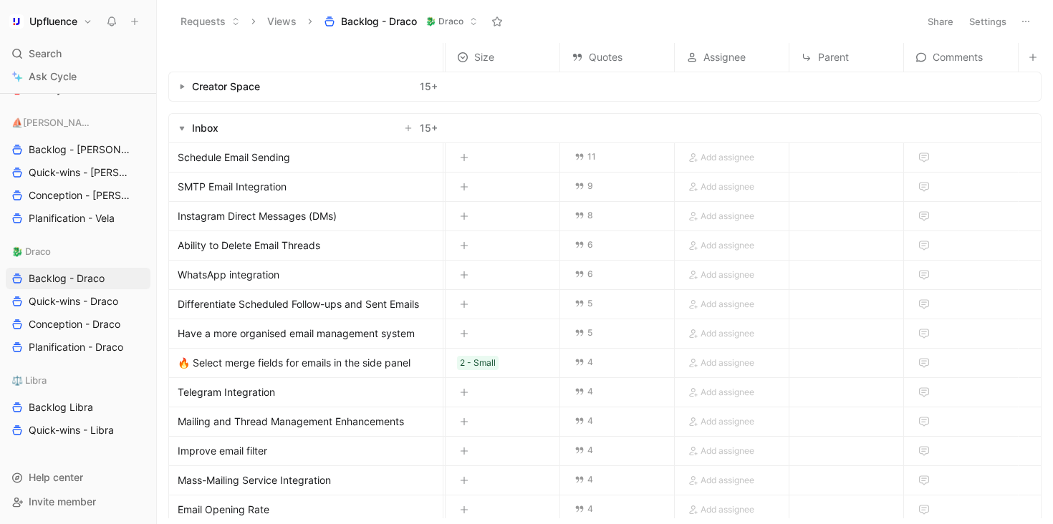
click at [997, 17] on button "Settings" at bounding box center [987, 21] width 50 height 20
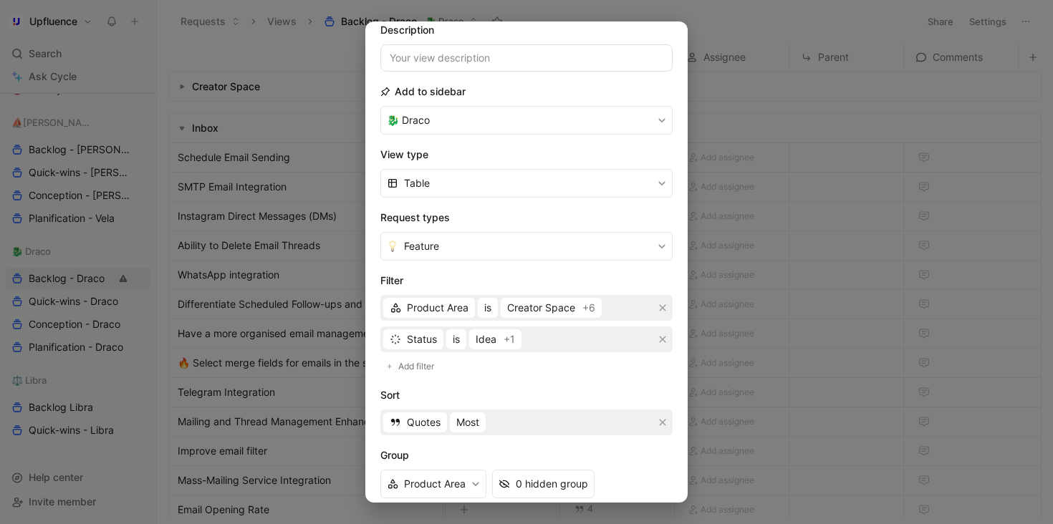
scroll to position [232, 0]
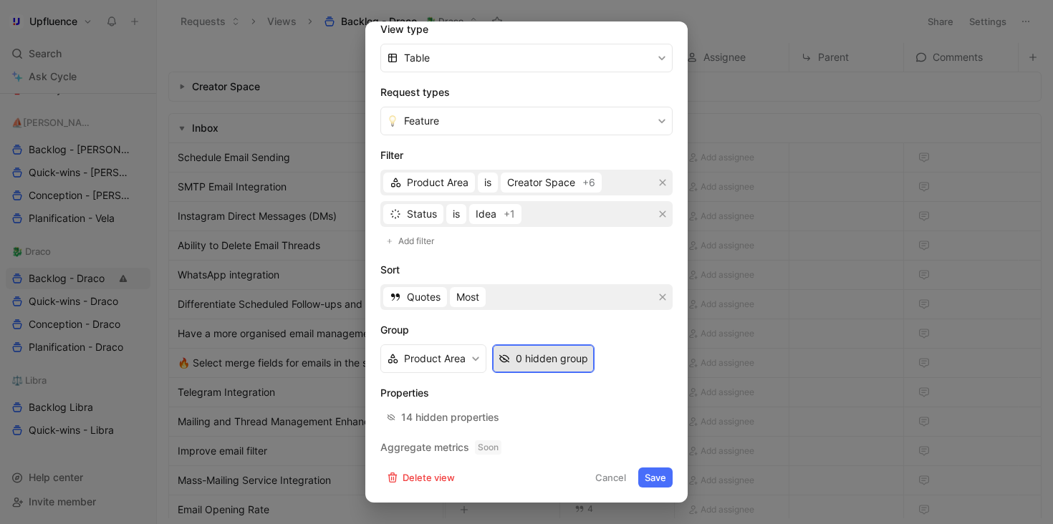
click at [541, 362] on div "0 hidden group" at bounding box center [552, 358] width 72 height 17
click at [451, 419] on div "14 hidden properties" at bounding box center [450, 417] width 98 height 17
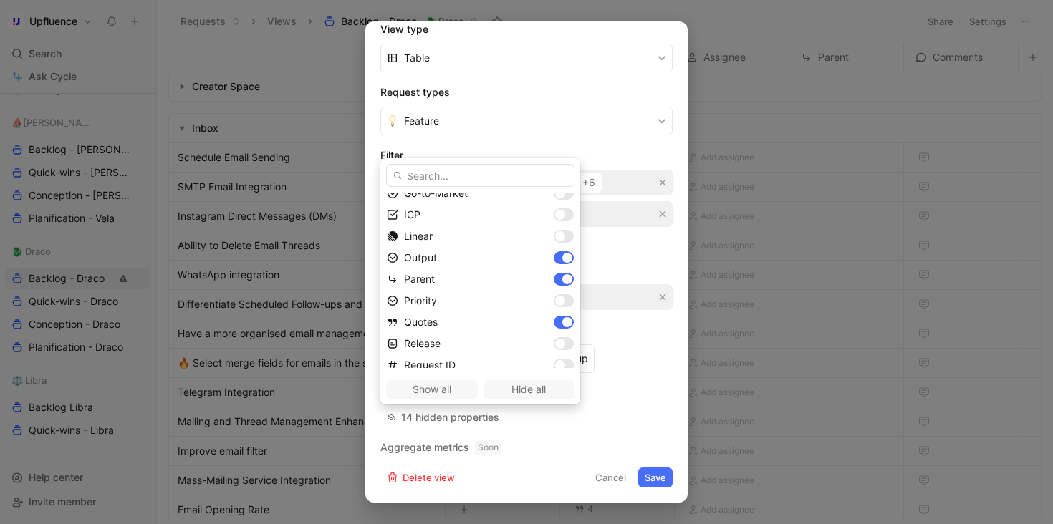
scroll to position [227, 0]
click at [553, 272] on div at bounding box center [563, 277] width 20 height 13
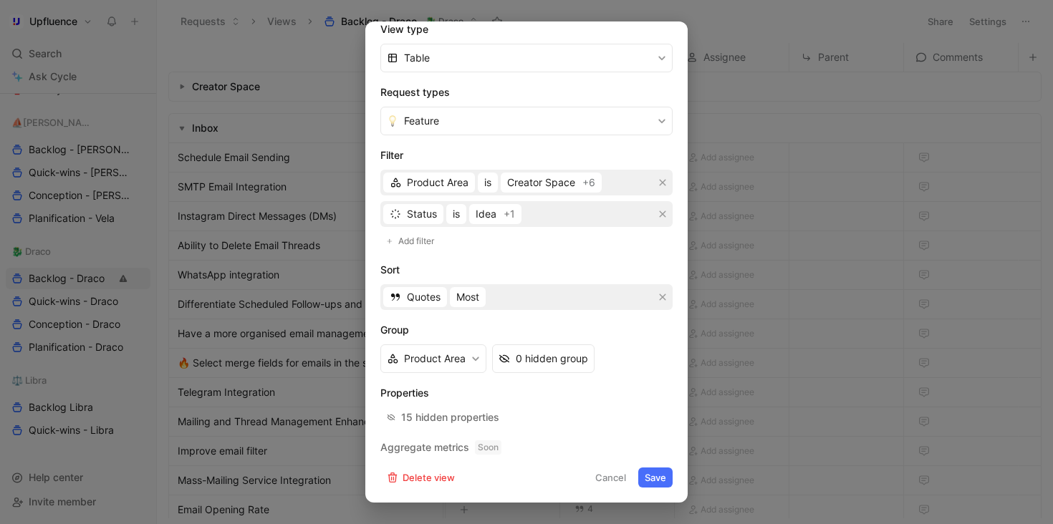
click at [647, 476] on button "Save" at bounding box center [655, 478] width 34 height 20
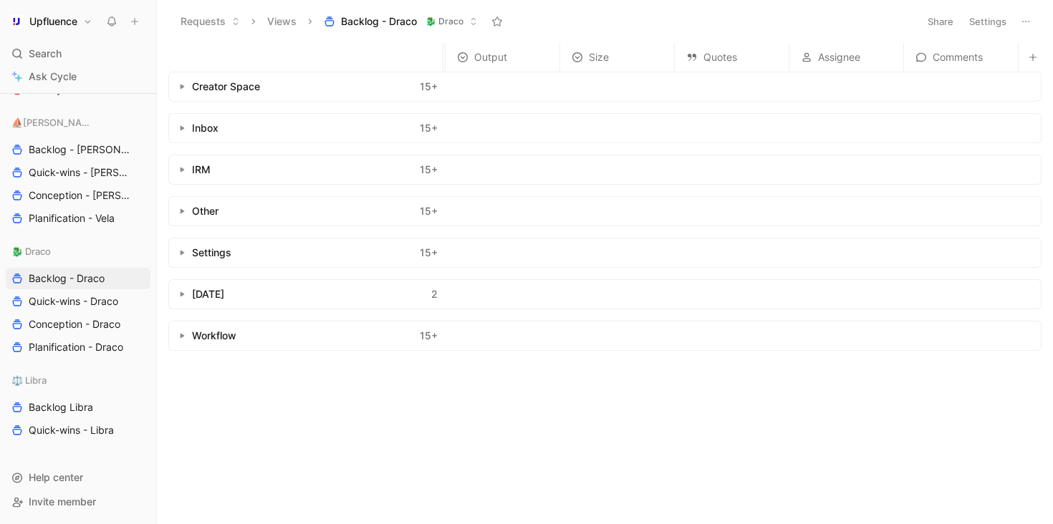
scroll to position [0, 227]
click at [178, 173] on button "button" at bounding box center [182, 170] width 14 height 14
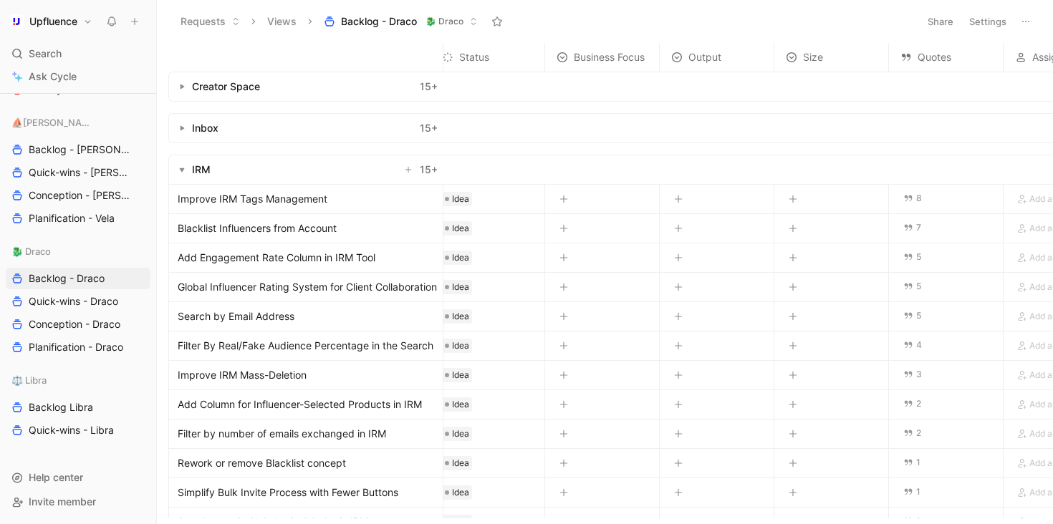
scroll to position [0, 0]
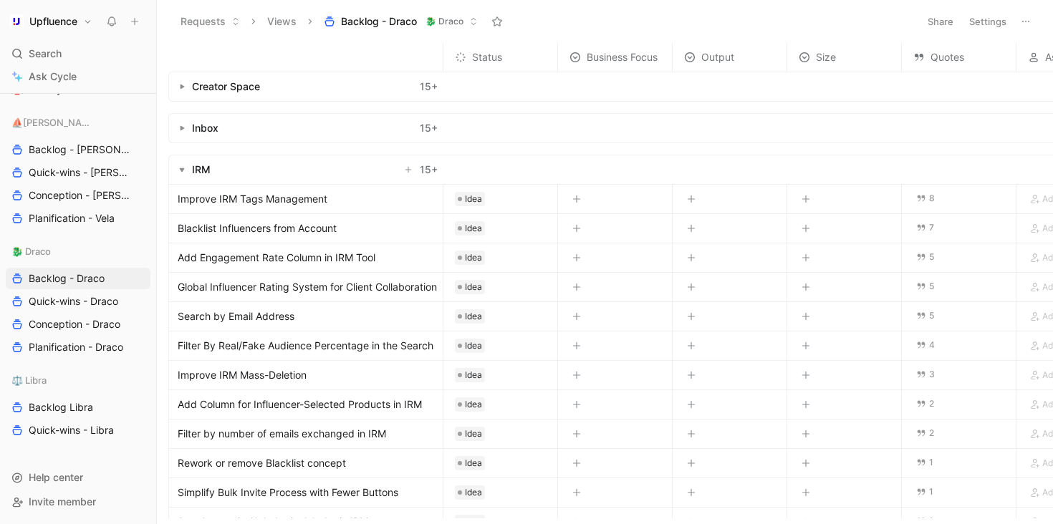
click at [186, 123] on button "button" at bounding box center [182, 128] width 14 height 14
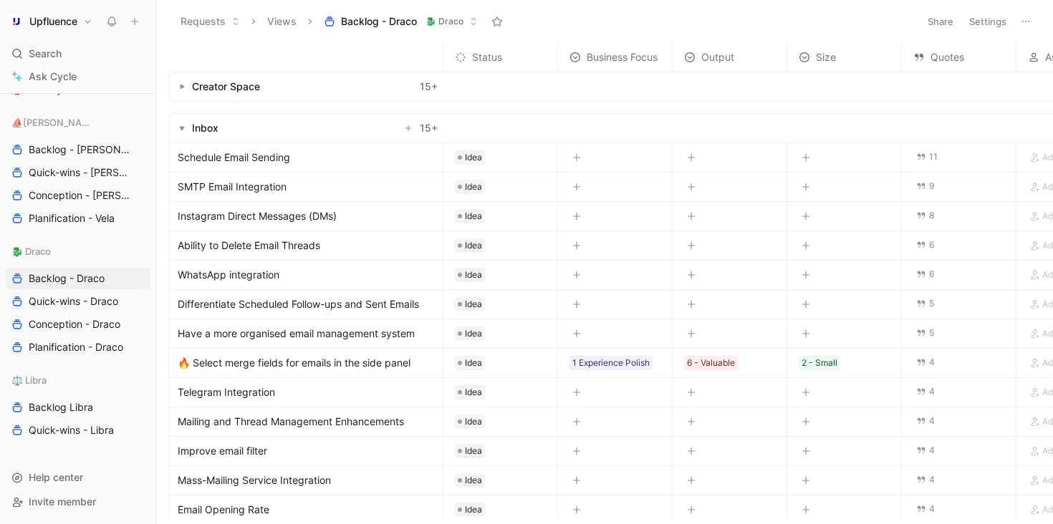
click at [183, 90] on button "button" at bounding box center [182, 86] width 14 height 14
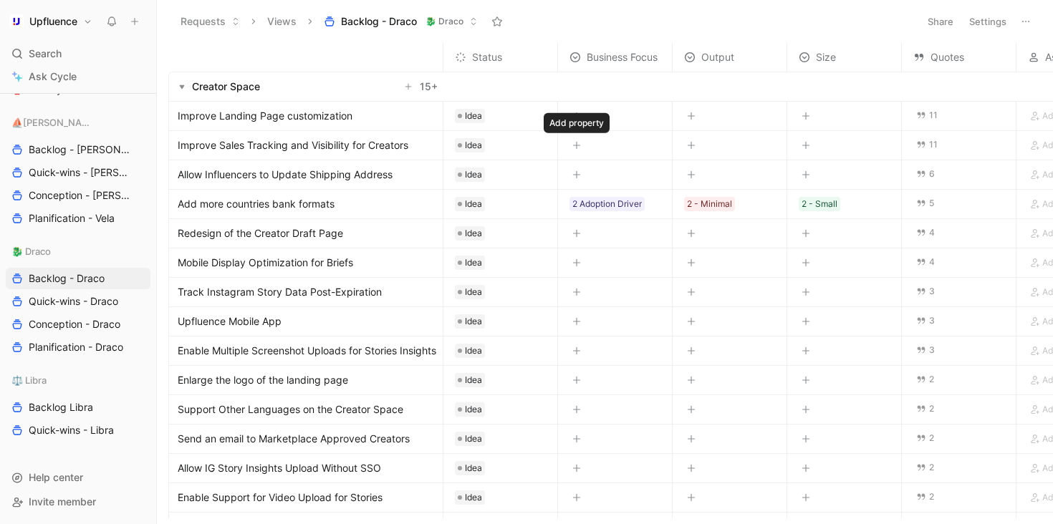
click at [576, 142] on icon "button" at bounding box center [576, 146] width 1 height 8
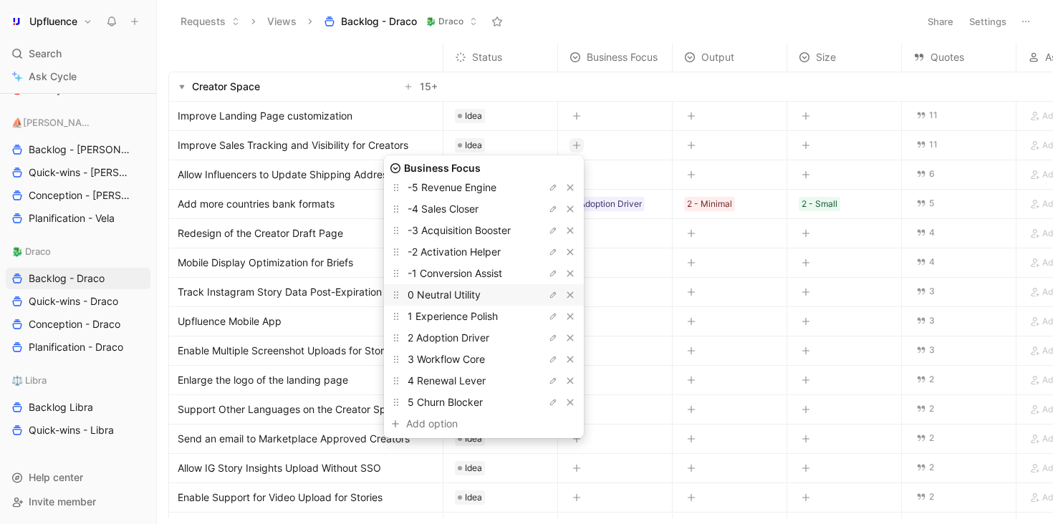
scroll to position [61, 0]
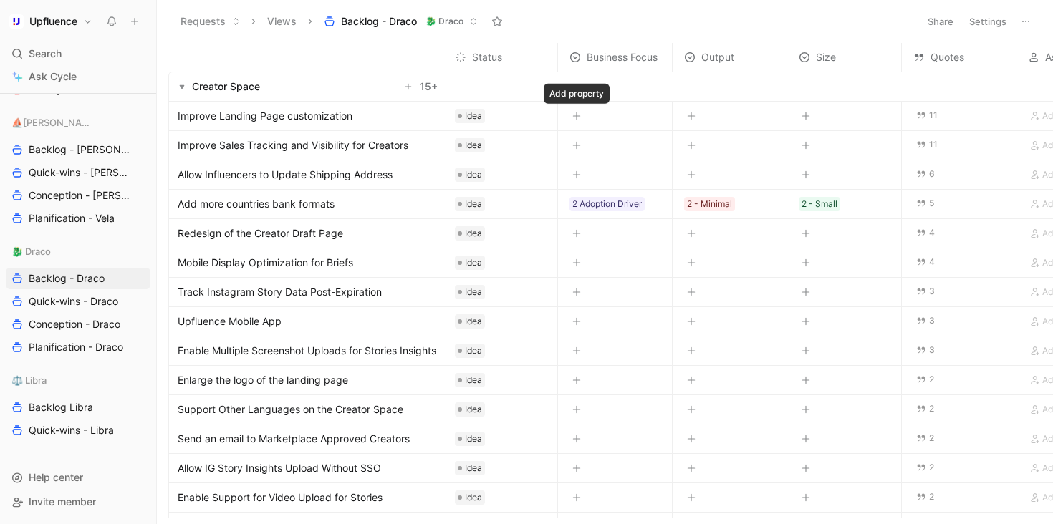
click at [581, 112] on button "button" at bounding box center [576, 116] width 14 height 14
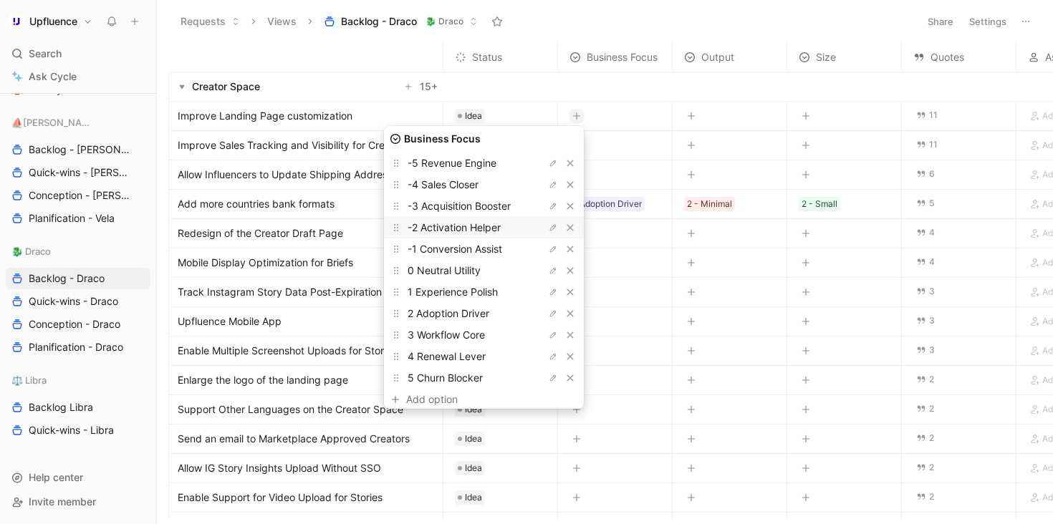
scroll to position [55, 0]
click at [484, 310] on span "2 Adoption Driver" at bounding box center [448, 312] width 82 height 12
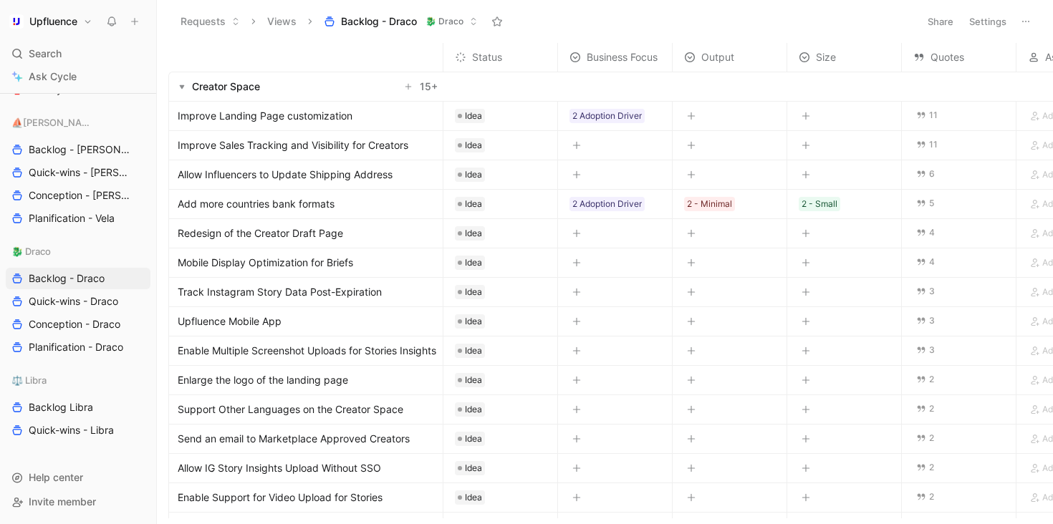
click at [693, 113] on icon "button" at bounding box center [691, 116] width 9 height 9
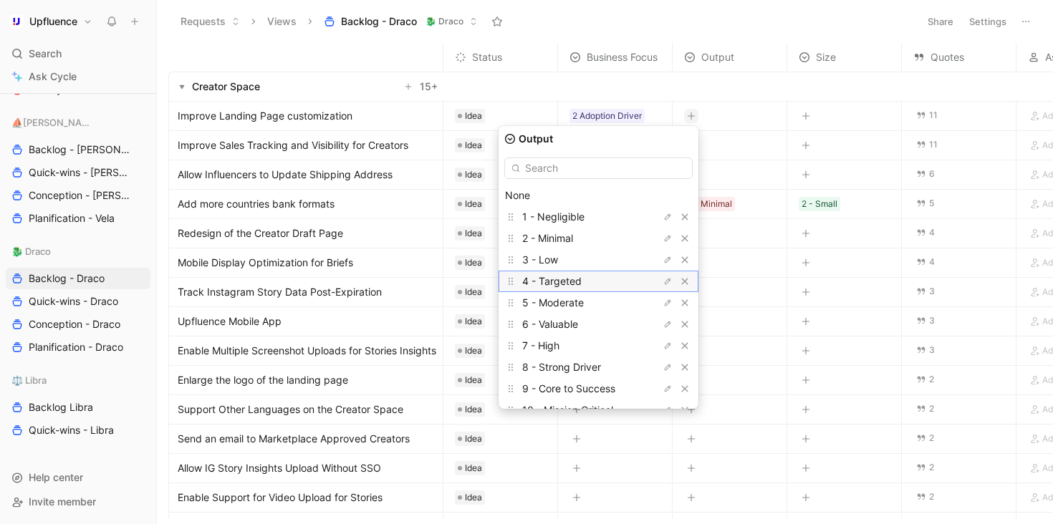
click at [581, 279] on span "4 - Targeted" at bounding box center [551, 281] width 59 height 12
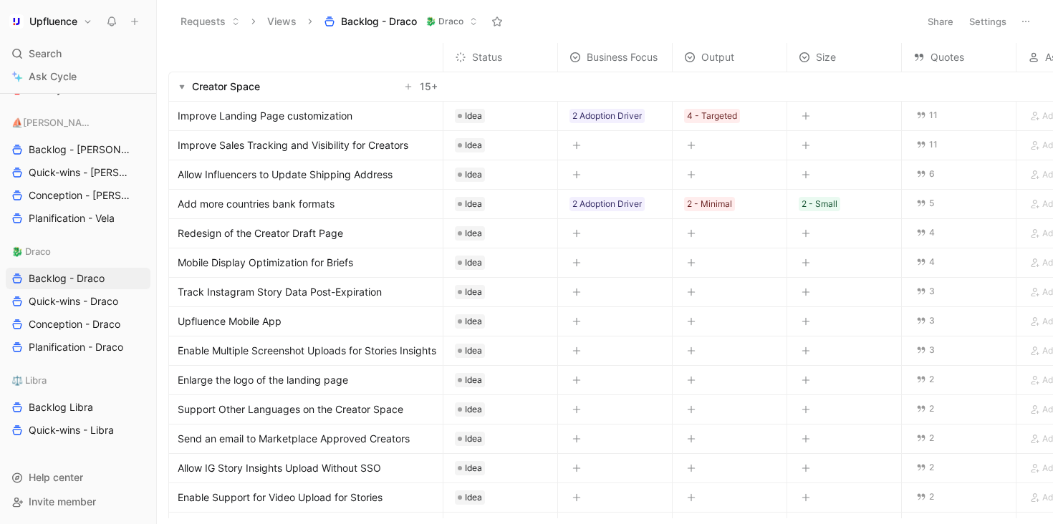
click at [807, 115] on icon "button" at bounding box center [805, 116] width 9 height 9
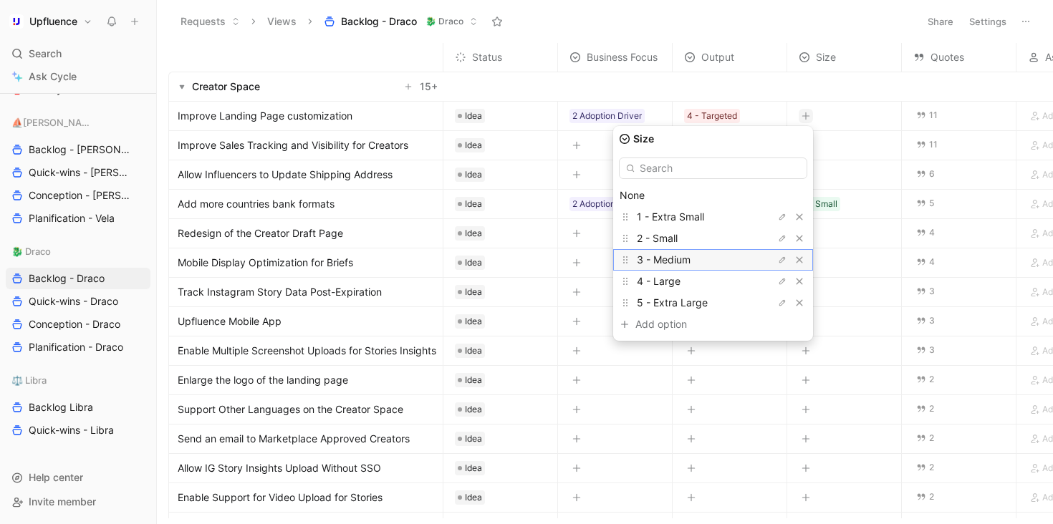
click at [690, 258] on span "3 - Medium" at bounding box center [664, 259] width 54 height 12
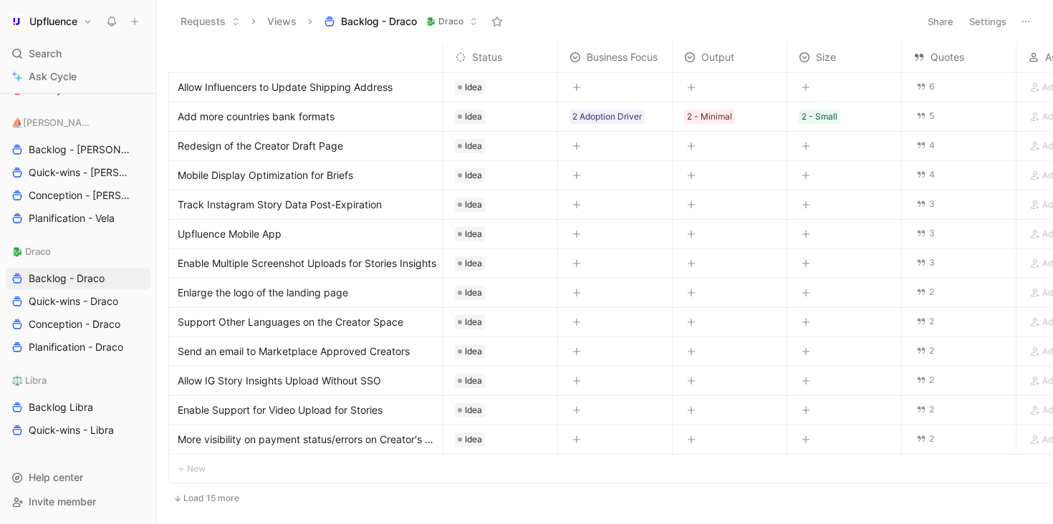
scroll to position [89, 0]
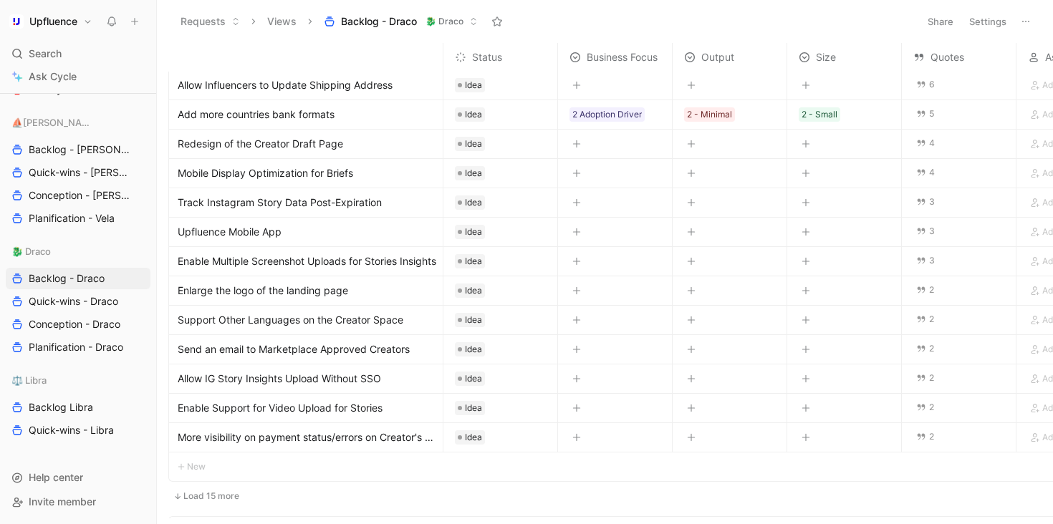
click at [574, 293] on icon "button" at bounding box center [576, 290] width 9 height 9
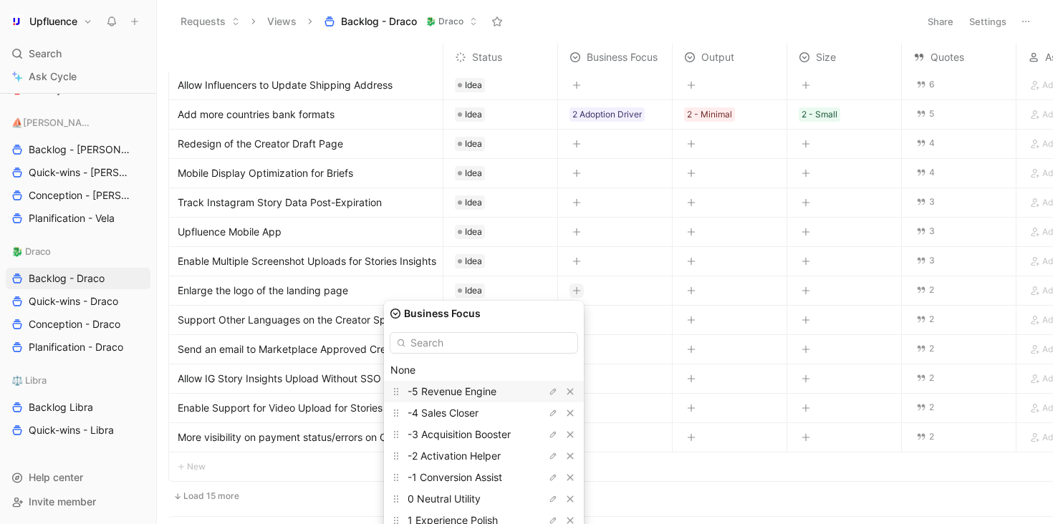
scroll to position [61, 0]
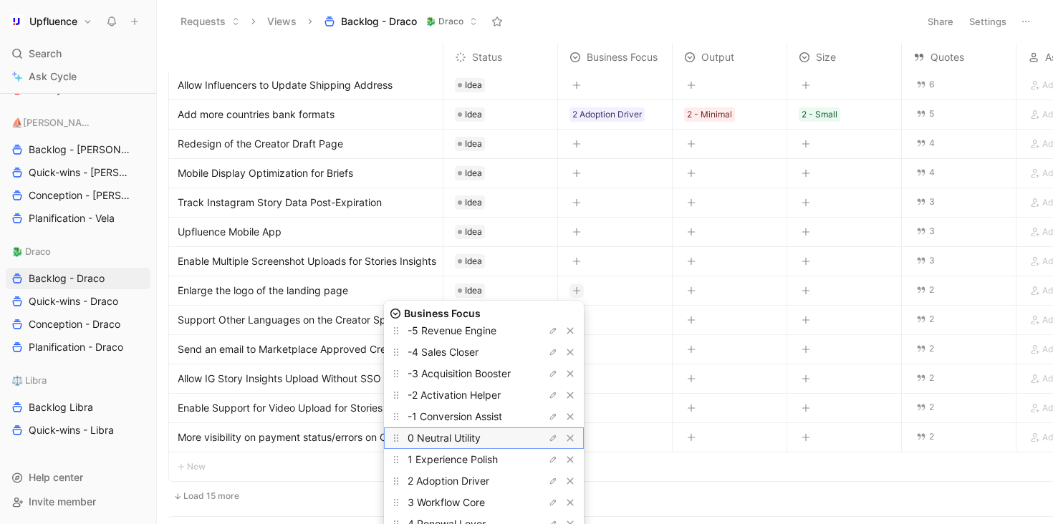
click at [480, 440] on span "0 Neutral Utility" at bounding box center [443, 438] width 73 height 12
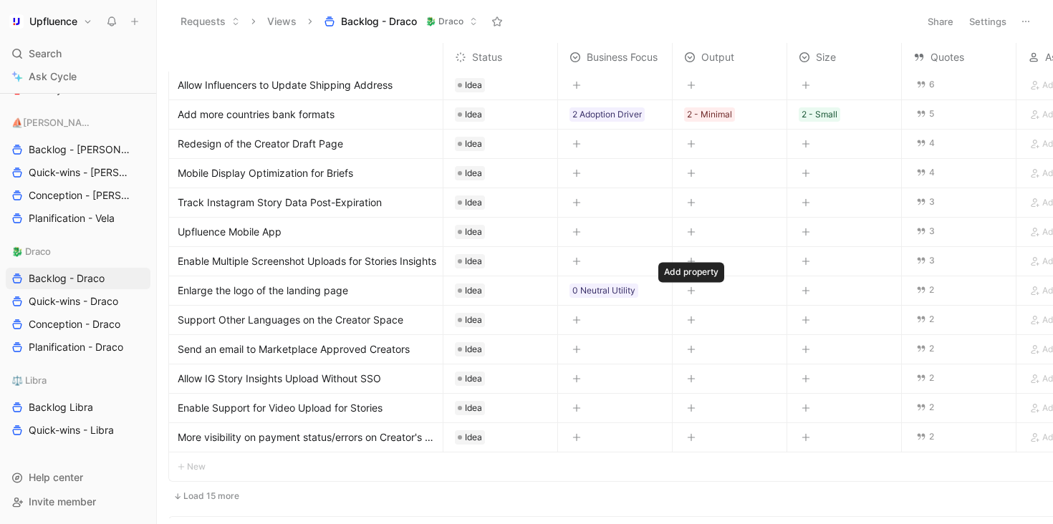
click at [695, 292] on button "button" at bounding box center [691, 291] width 14 height 14
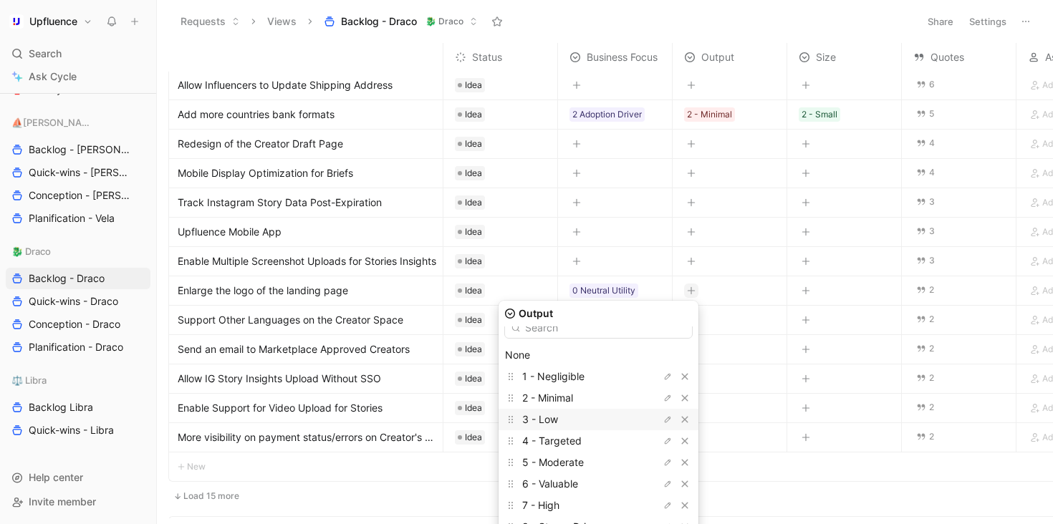
scroll to position [19, 0]
click at [587, 420] on div "3 - Low" at bounding box center [575, 415] width 107 height 17
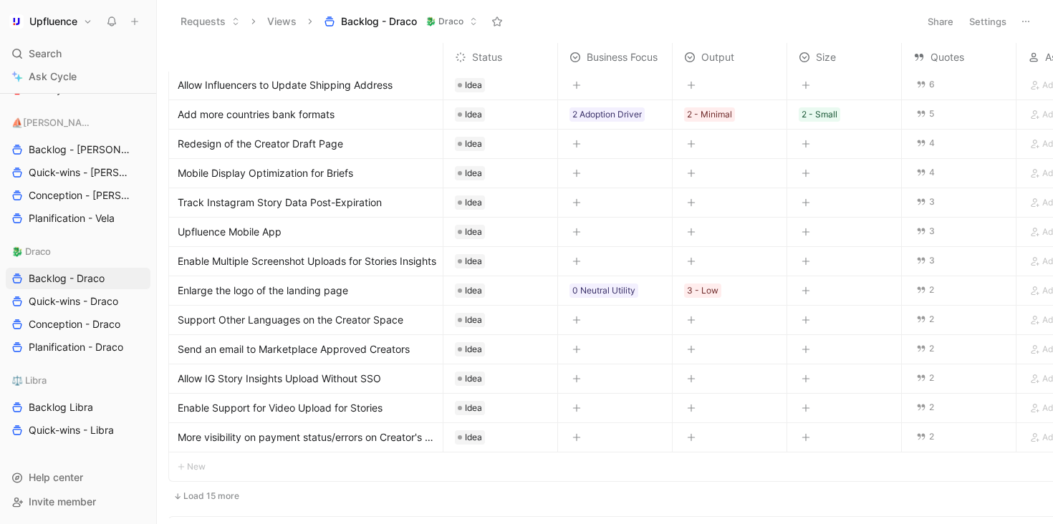
click at [806, 288] on icon "button" at bounding box center [805, 290] width 9 height 9
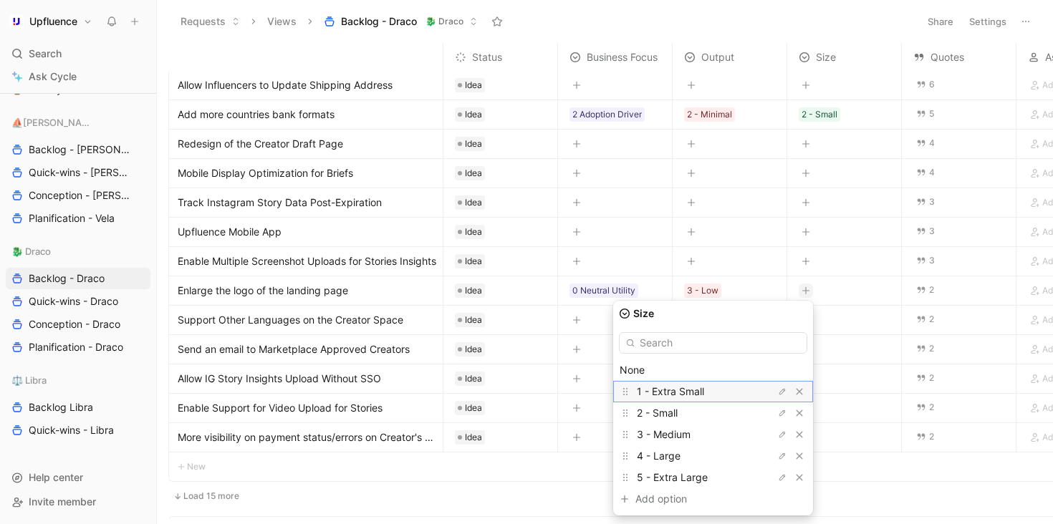
click at [704, 393] on span "1 - Extra Small" at bounding box center [670, 391] width 67 height 12
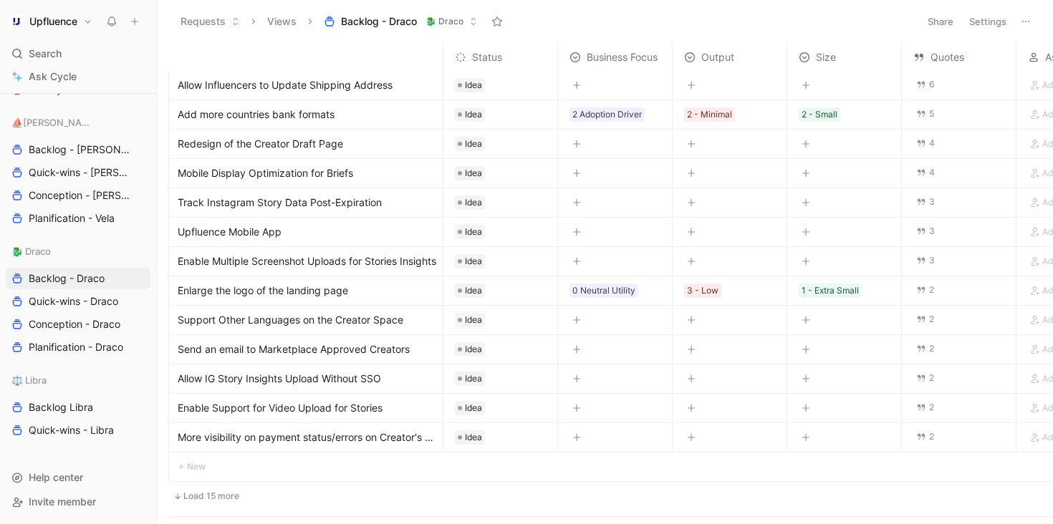
click at [579, 320] on icon "button" at bounding box center [577, 319] width 8 height 1
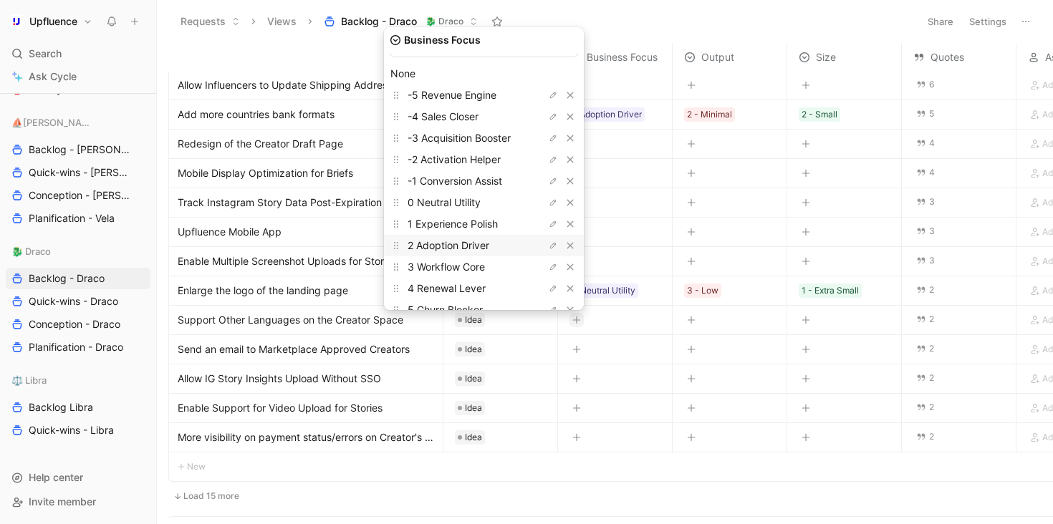
scroll to position [33, 0]
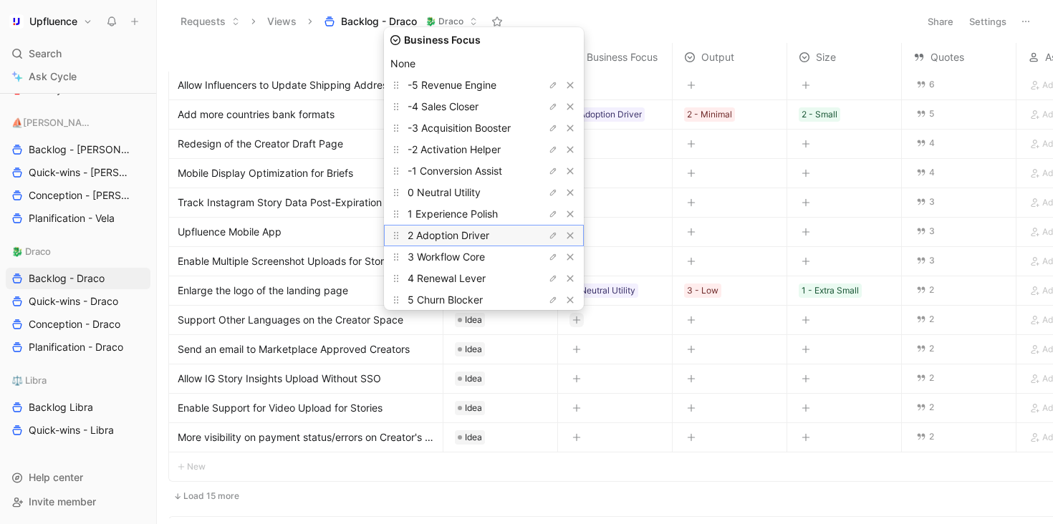
click at [478, 239] on span "2 Adoption Driver" at bounding box center [448, 235] width 82 height 12
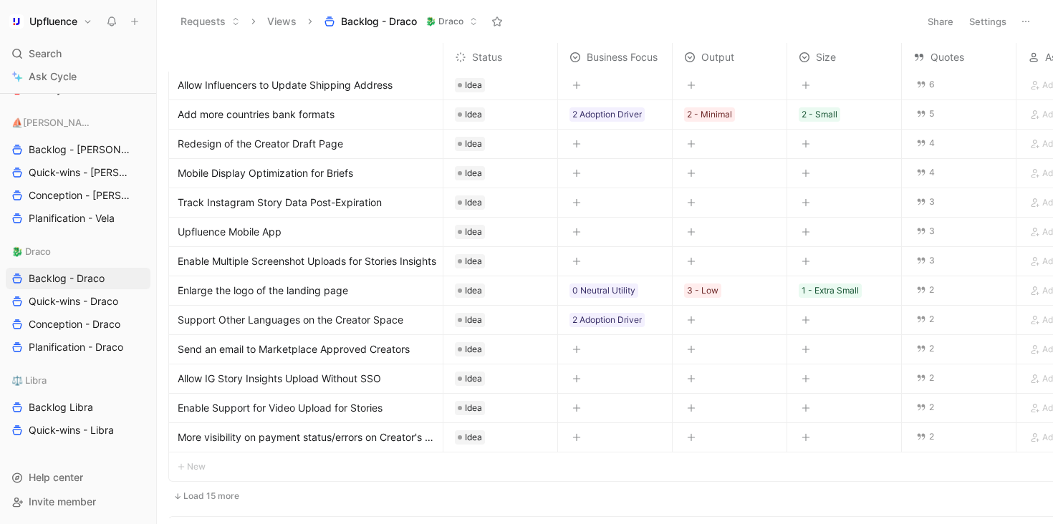
click at [691, 317] on icon "button" at bounding box center [690, 320] width 1 height 8
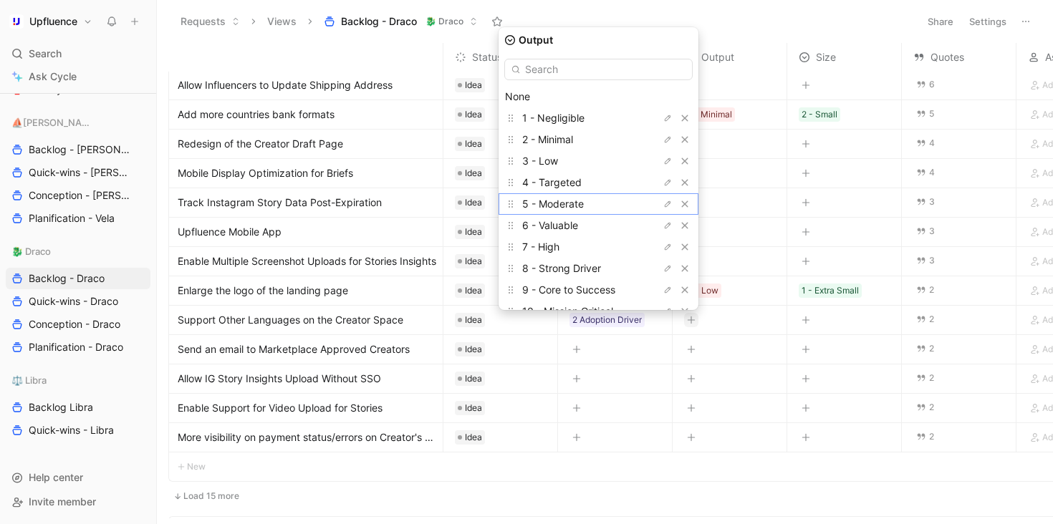
click at [584, 200] on span "5 - Moderate" at bounding box center [553, 204] width 62 height 12
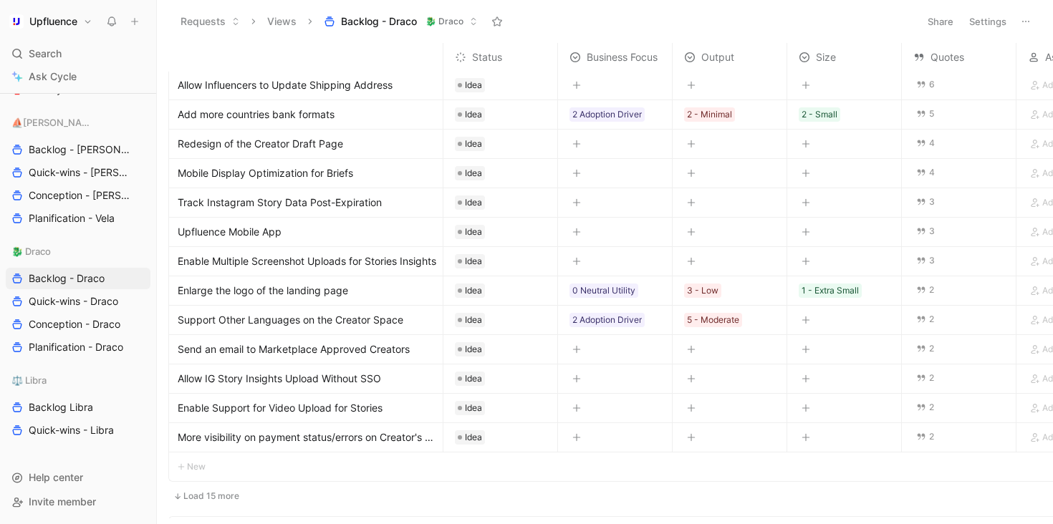
click at [817, 325] on div at bounding box center [844, 319] width 114 height 27
click at [807, 321] on icon "button" at bounding box center [805, 320] width 9 height 9
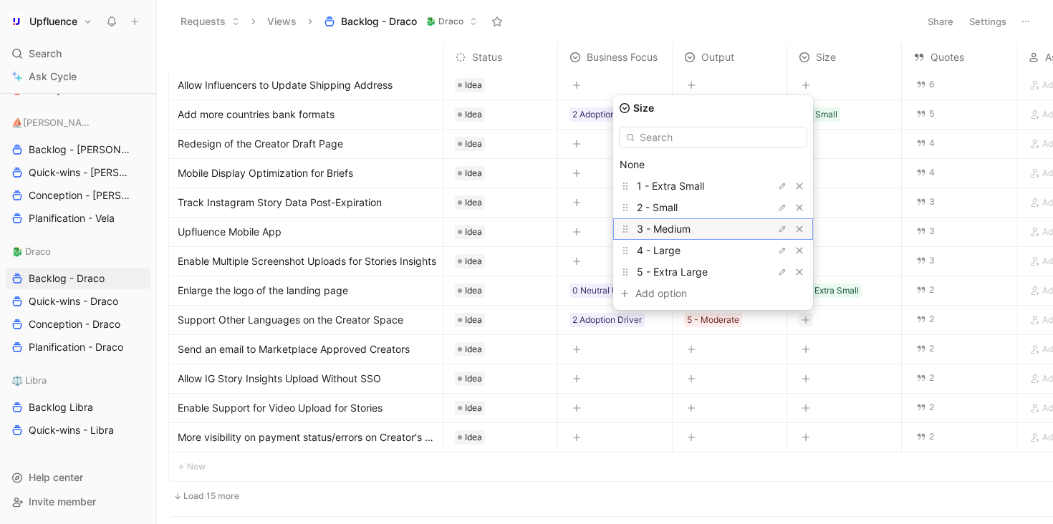
click at [710, 232] on div "3 - Medium" at bounding box center [690, 229] width 107 height 17
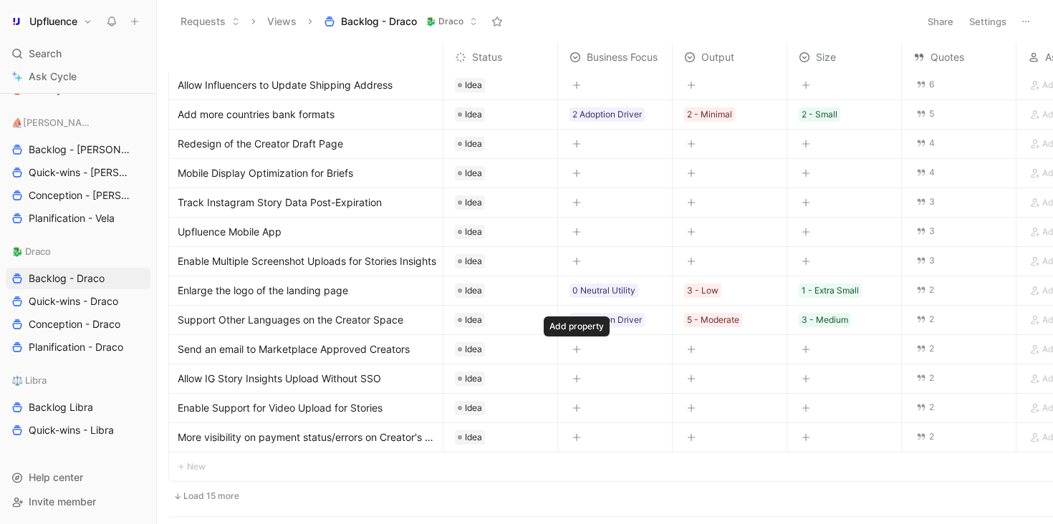
click at [576, 347] on icon "button" at bounding box center [576, 350] width 1 height 8
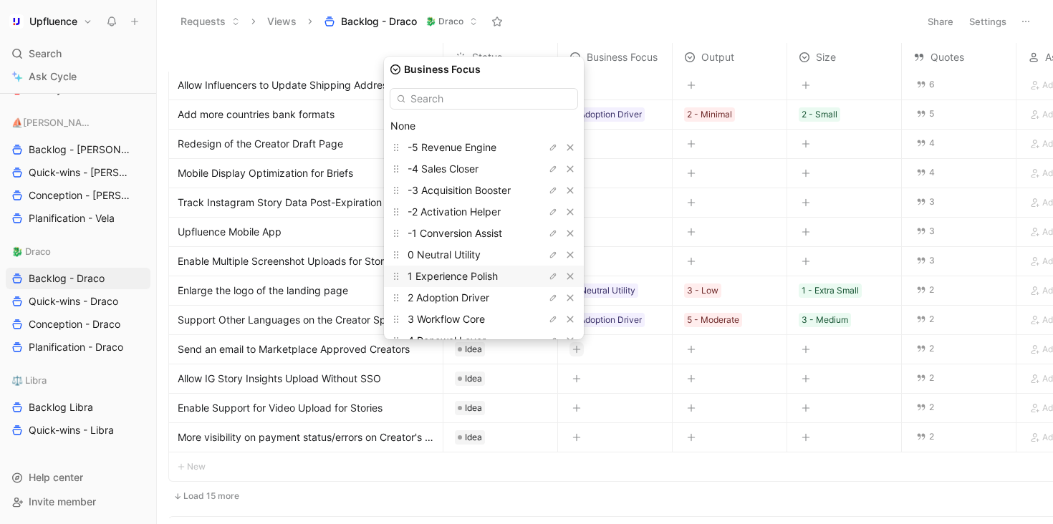
scroll to position [61, 0]
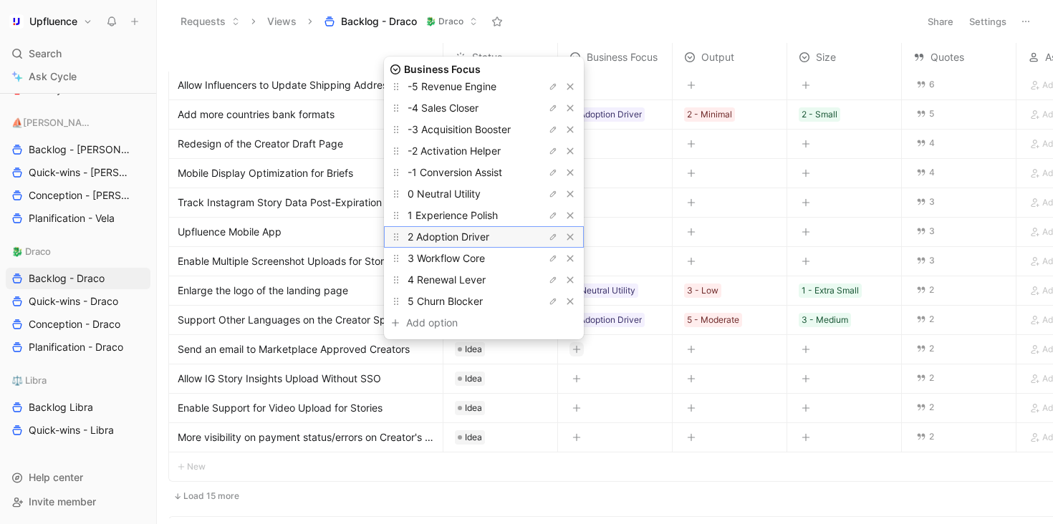
click at [488, 240] on span "2 Adoption Driver" at bounding box center [448, 237] width 82 height 12
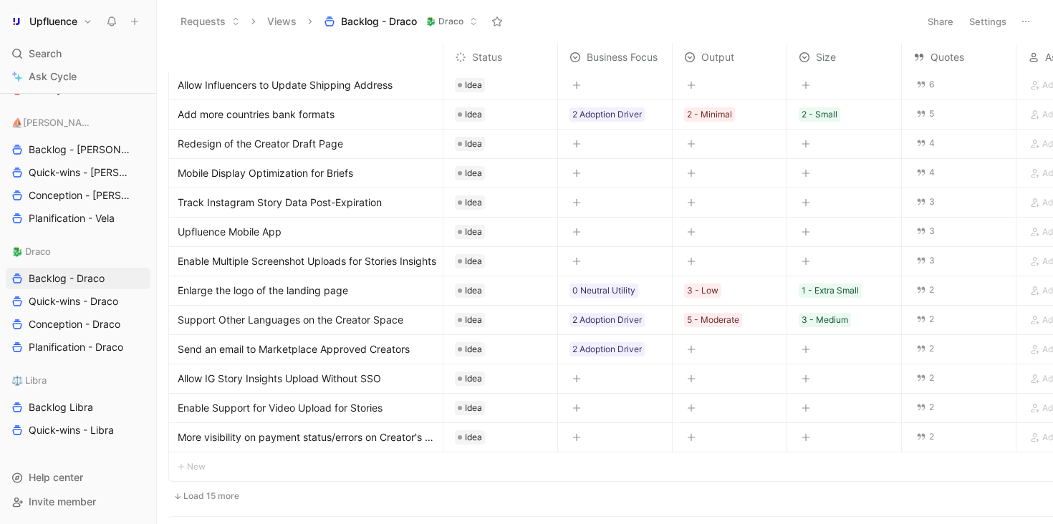
click at [691, 352] on icon "button" at bounding box center [690, 350] width 1 height 8
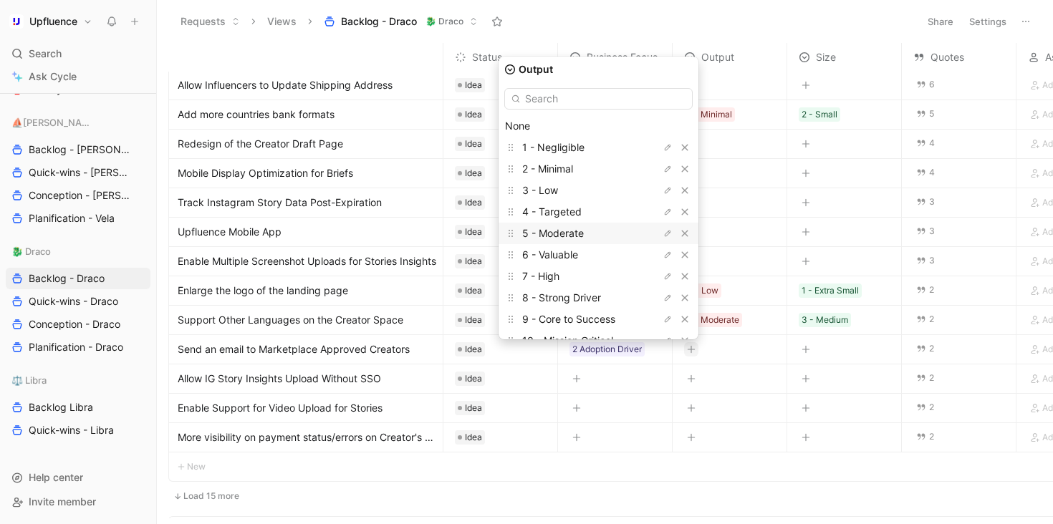
scroll to position [34, 0]
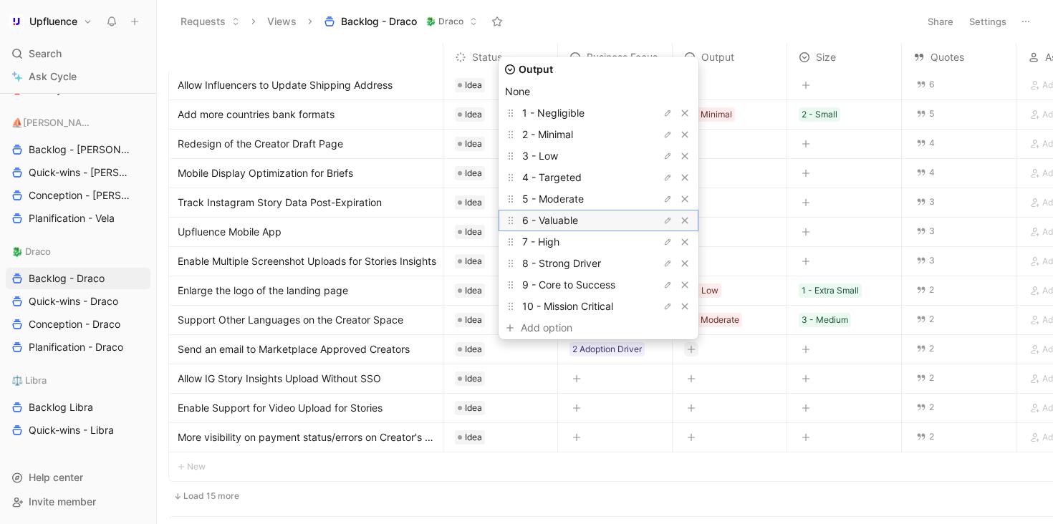
click at [601, 225] on div "6 - Valuable" at bounding box center [575, 220] width 107 height 17
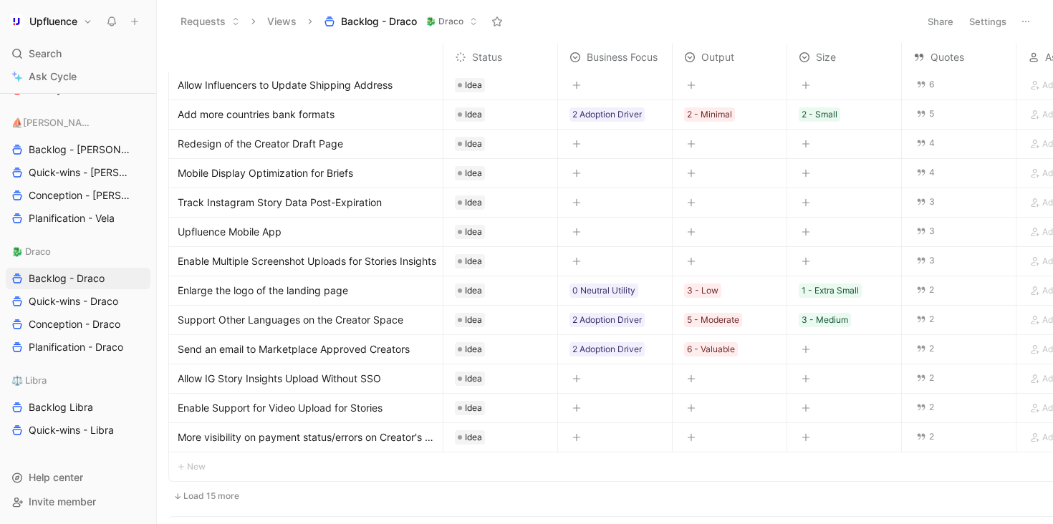
click at [809, 341] on div at bounding box center [805, 348] width 17 height 19
click at [806, 353] on icon "button" at bounding box center [805, 349] width 9 height 9
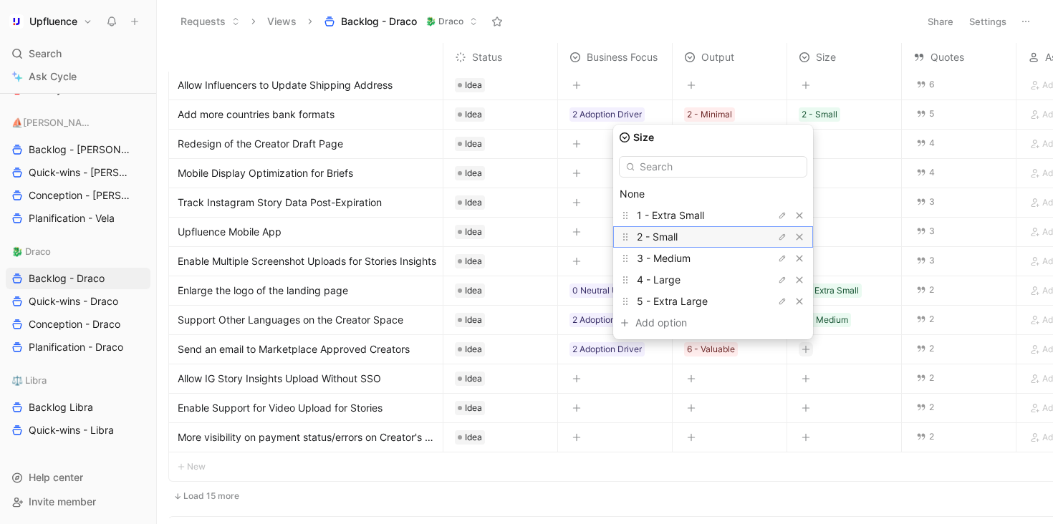
click at [721, 238] on div "2 - Small" at bounding box center [690, 236] width 107 height 17
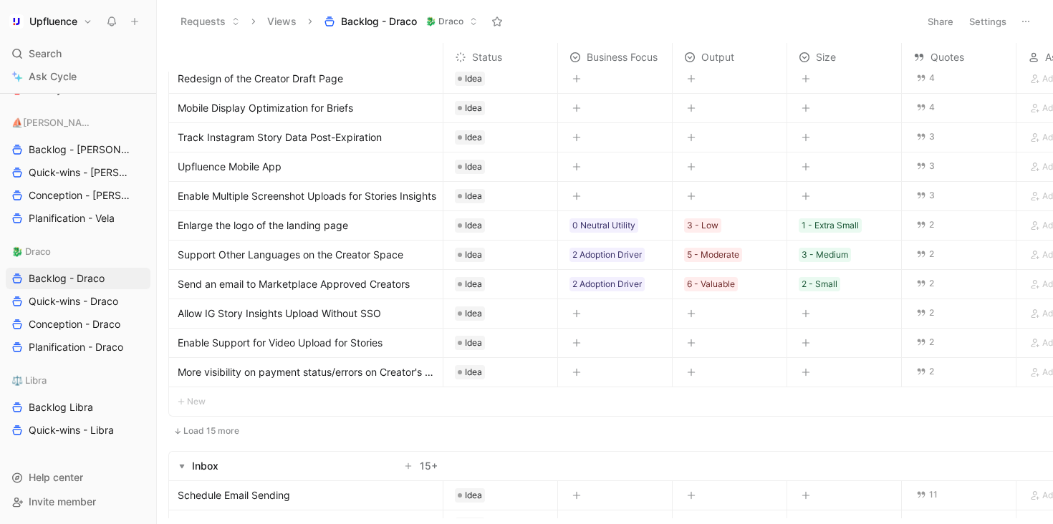
scroll to position [158, 0]
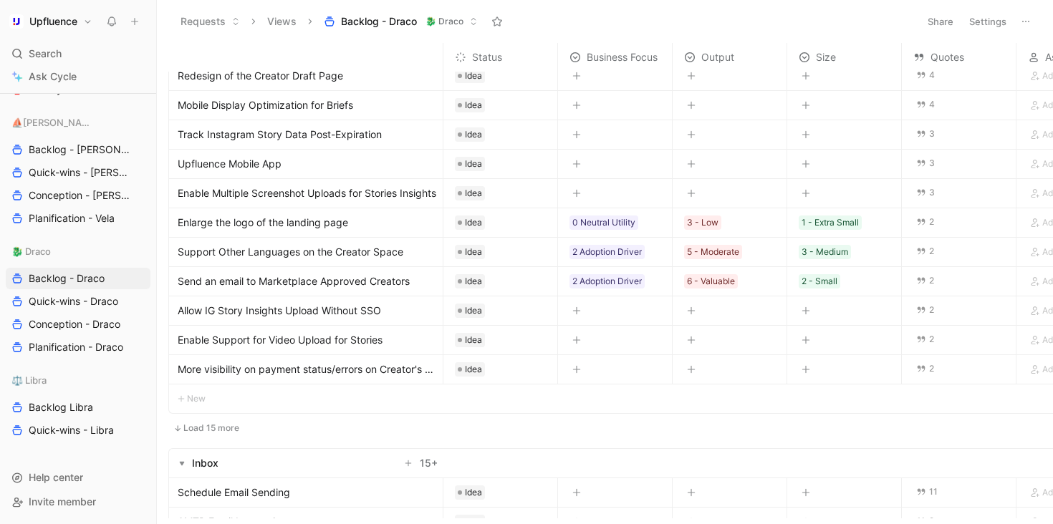
click at [577, 310] on icon "button" at bounding box center [577, 310] width 8 height 1
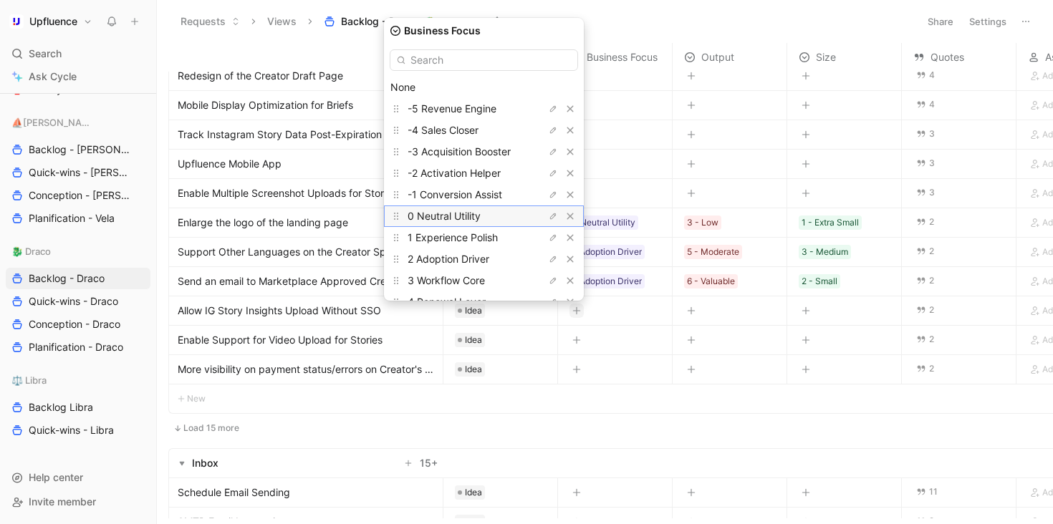
click at [480, 218] on span "0 Neutral Utility" at bounding box center [443, 216] width 73 height 12
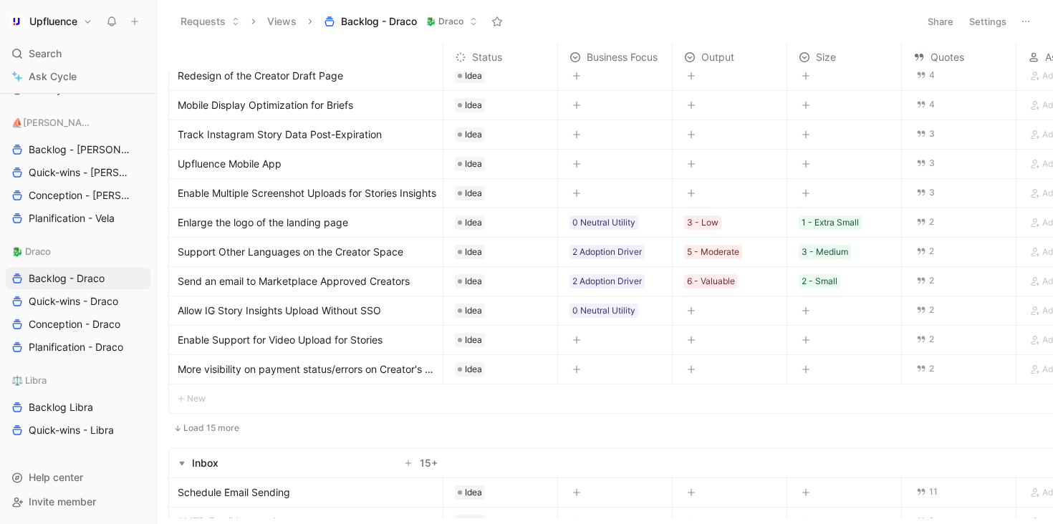
click at [692, 304] on button "button" at bounding box center [691, 311] width 14 height 14
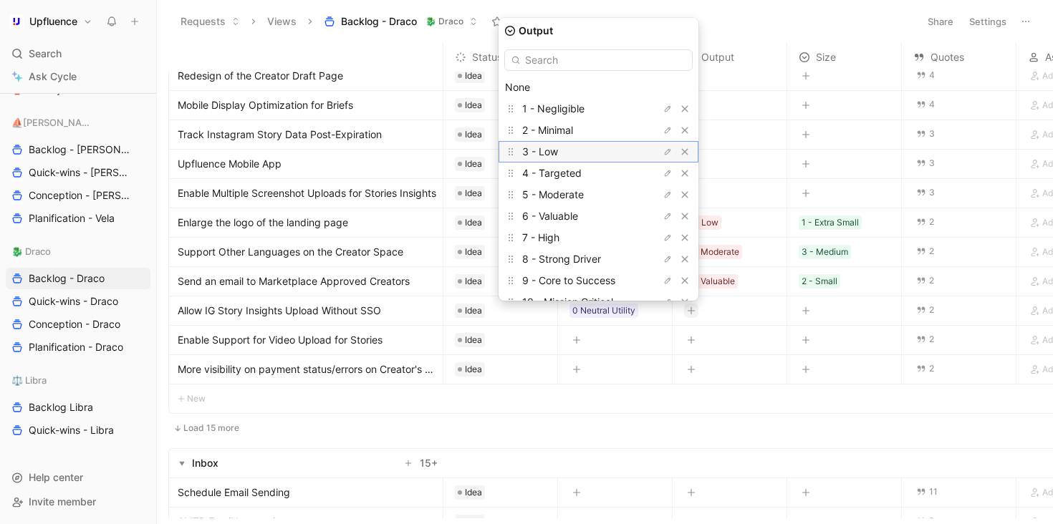
click at [619, 156] on div "3 - Low" at bounding box center [575, 151] width 107 height 17
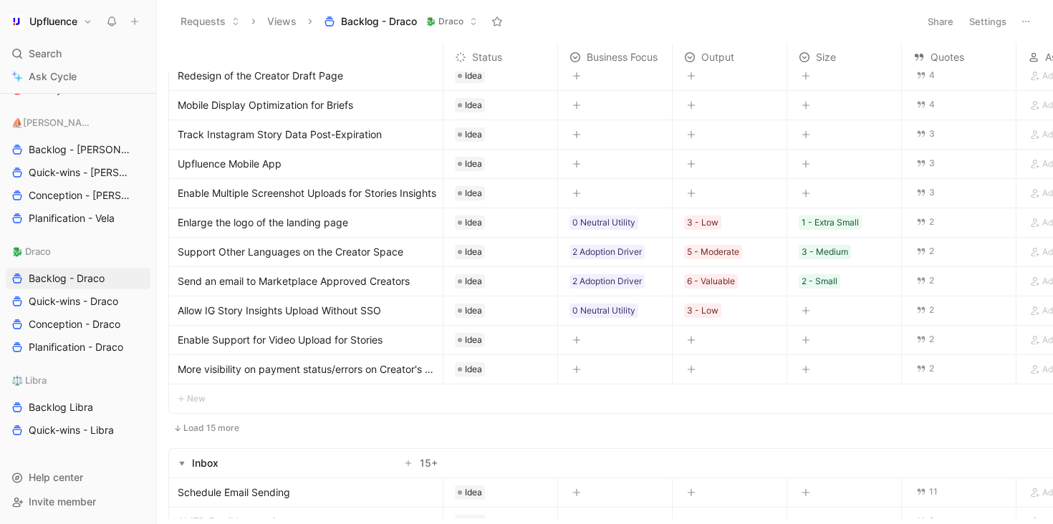
click at [812, 309] on button "button" at bounding box center [805, 311] width 14 height 14
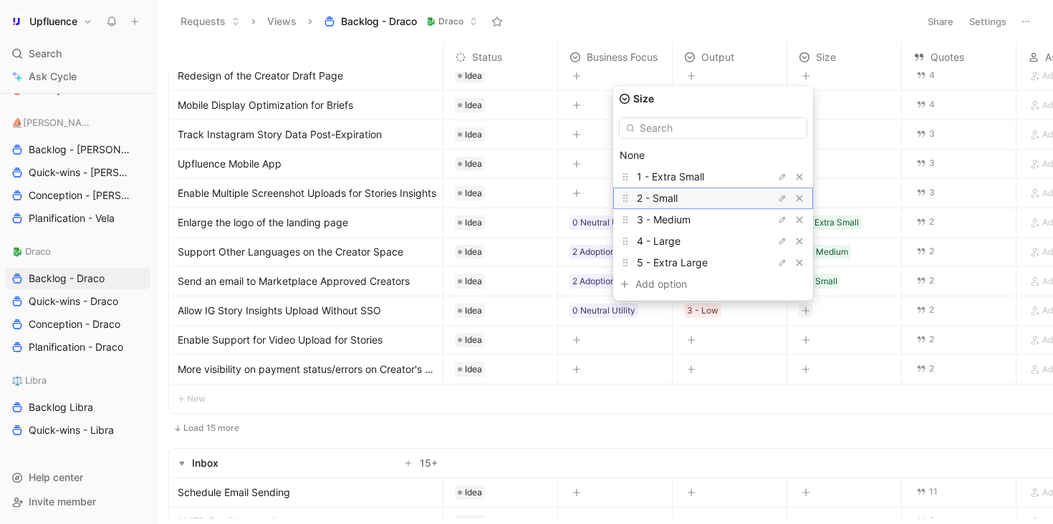
click at [711, 200] on div "2 - Small" at bounding box center [690, 198] width 107 height 17
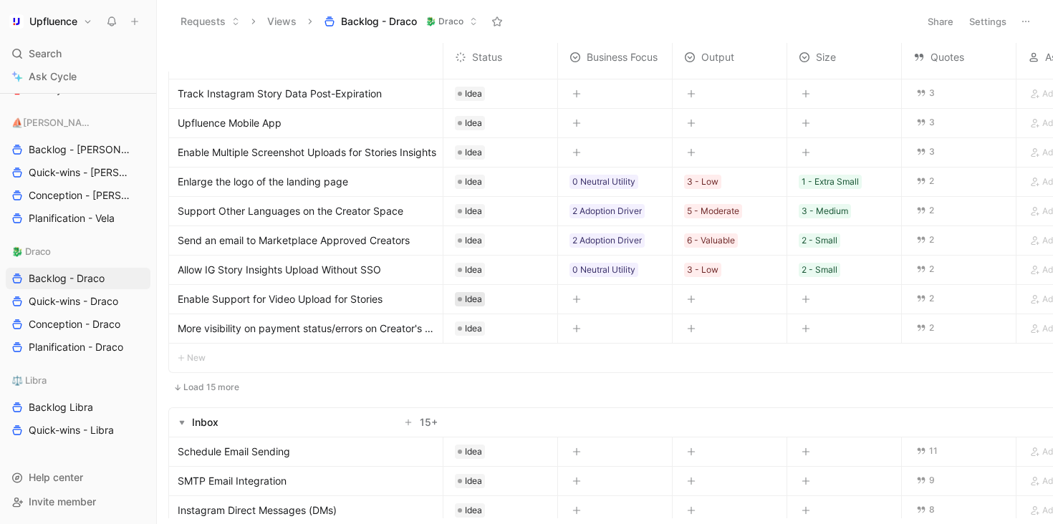
scroll to position [233, 0]
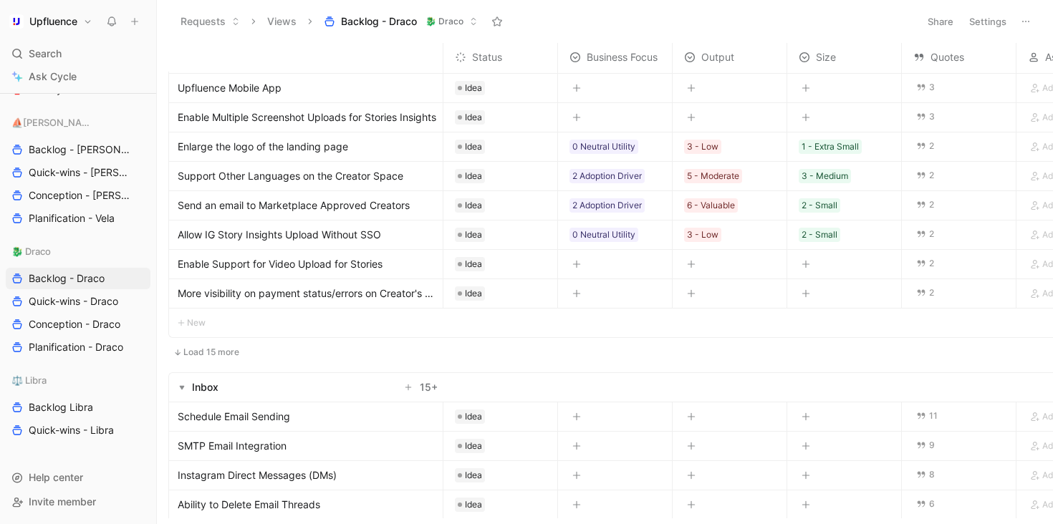
click at [227, 356] on button "Load 15 more" at bounding box center [206, 352] width 76 height 17
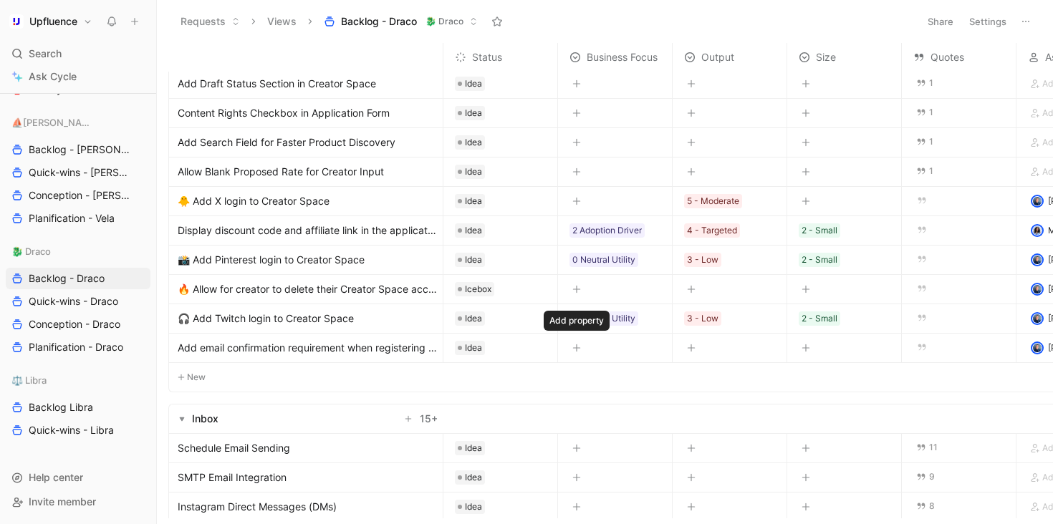
scroll to position [594, 0]
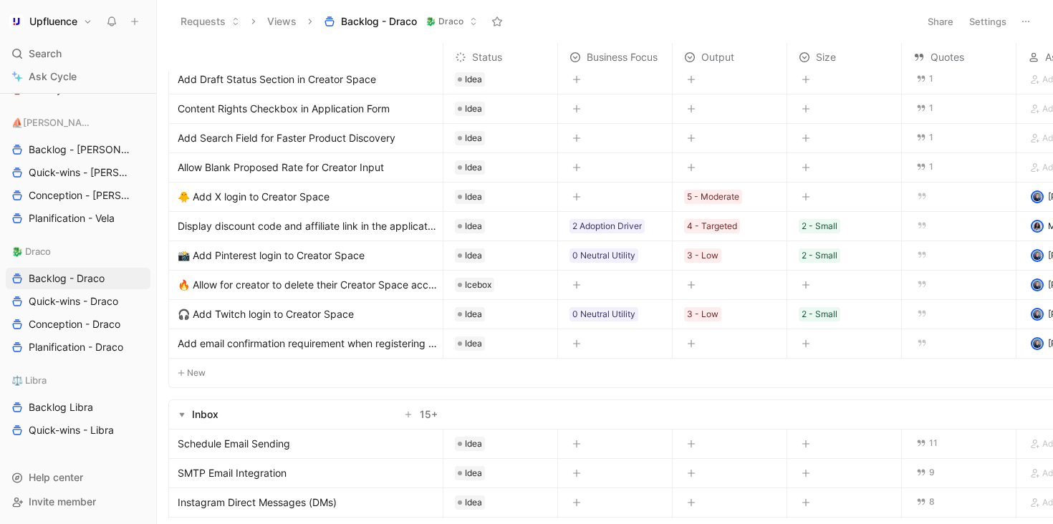
click at [374, 167] on span "Allow Blank Proposed Rate for Creator Input" at bounding box center [281, 167] width 206 height 17
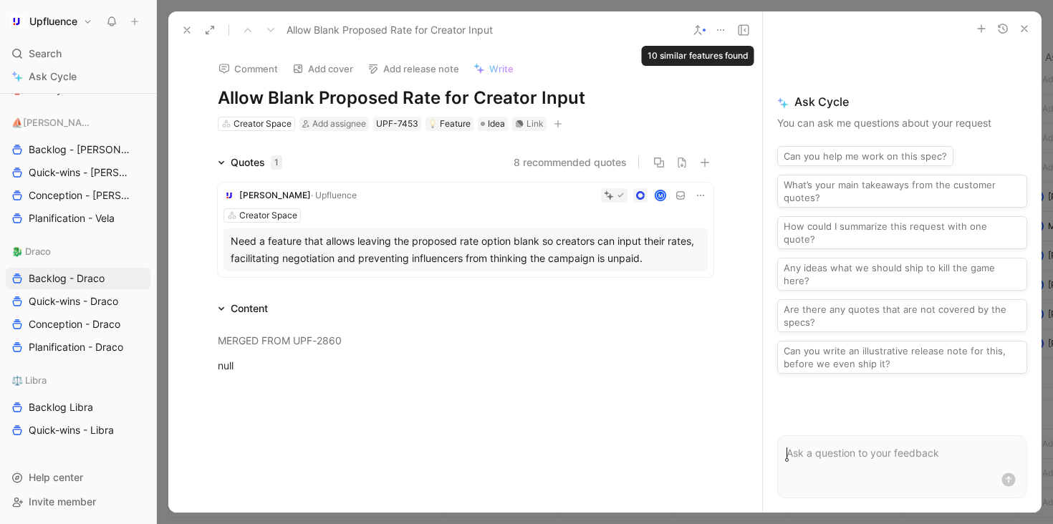
click at [698, 34] on icon at bounding box center [697, 29] width 11 height 11
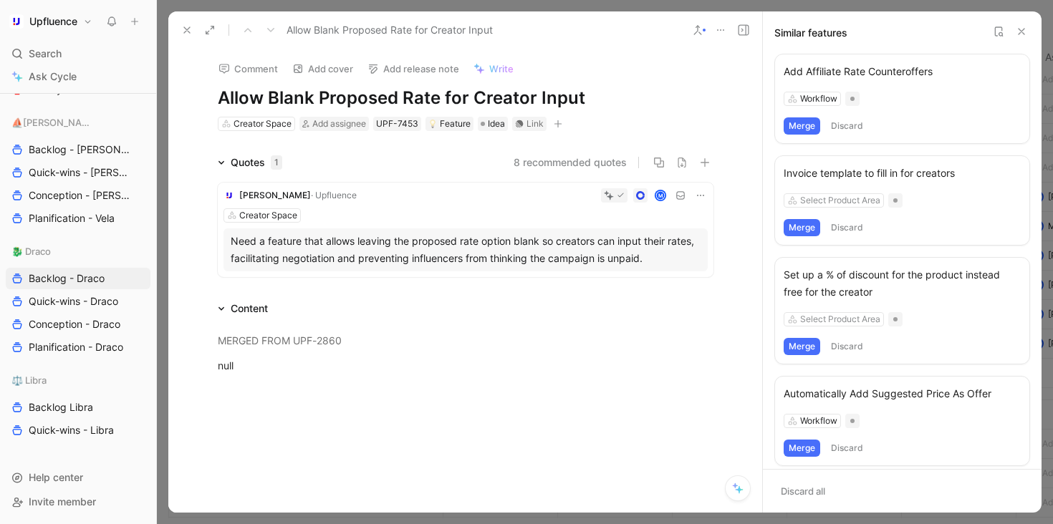
click at [998, 30] on icon at bounding box center [997, 31] width 11 height 11
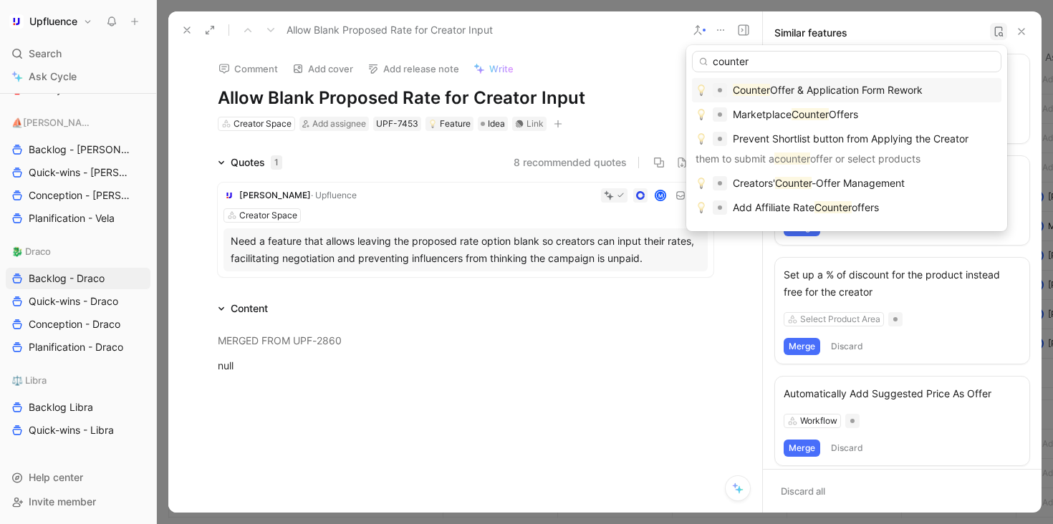
type input "counter"
click at [888, 94] on span "Offer & Application Form Rework" at bounding box center [846, 90] width 153 height 12
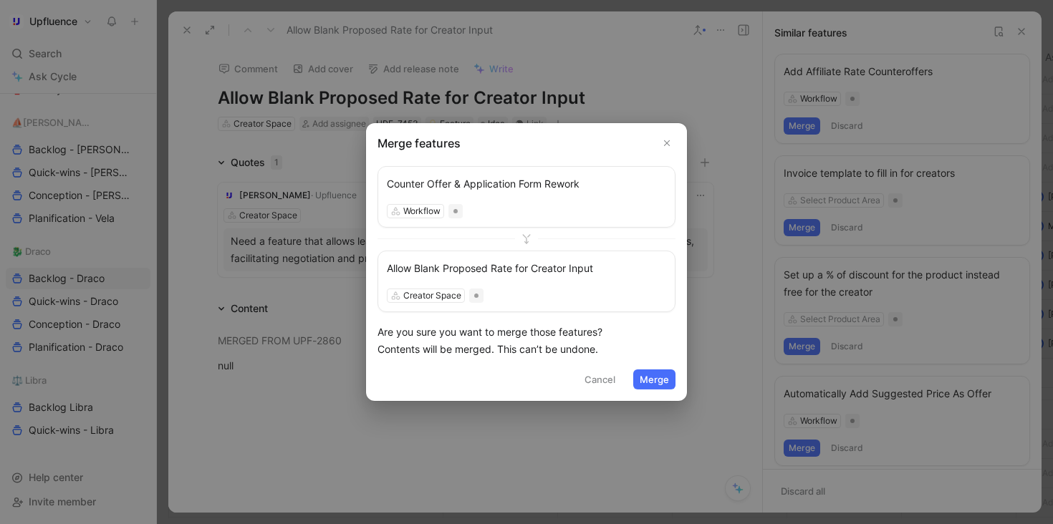
click at [664, 140] on icon "Close" at bounding box center [667, 143] width 10 height 10
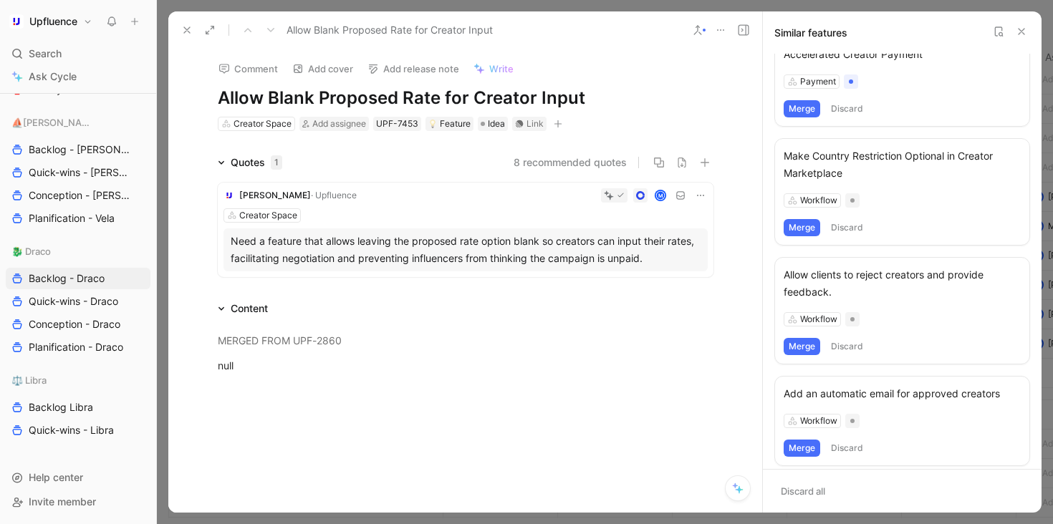
scroll to position [670, 0]
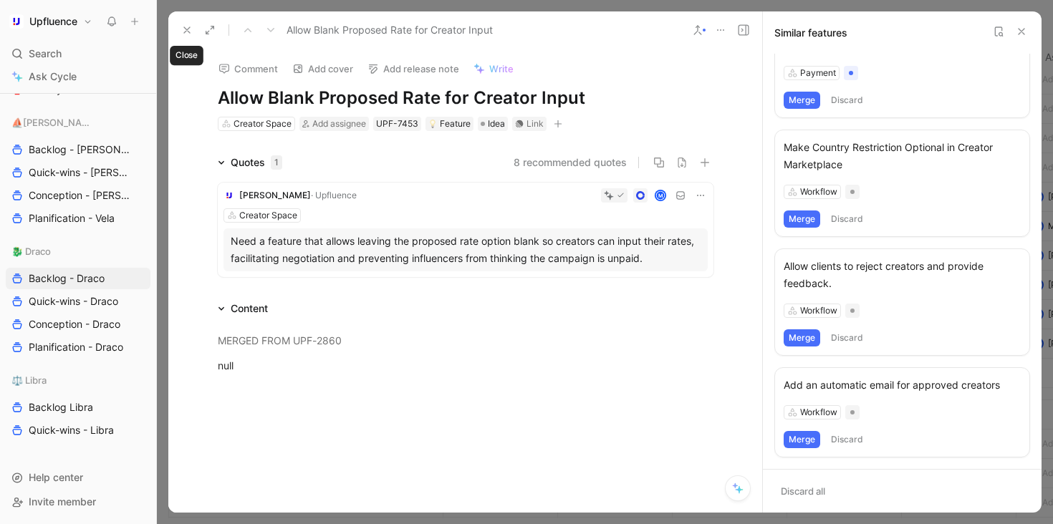
click at [185, 26] on icon at bounding box center [186, 29] width 11 height 11
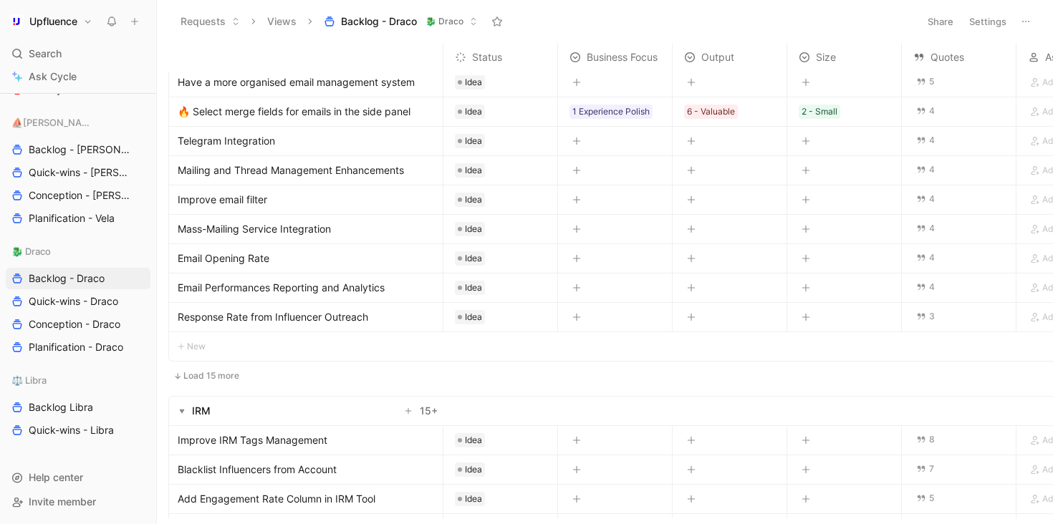
scroll to position [1134, 0]
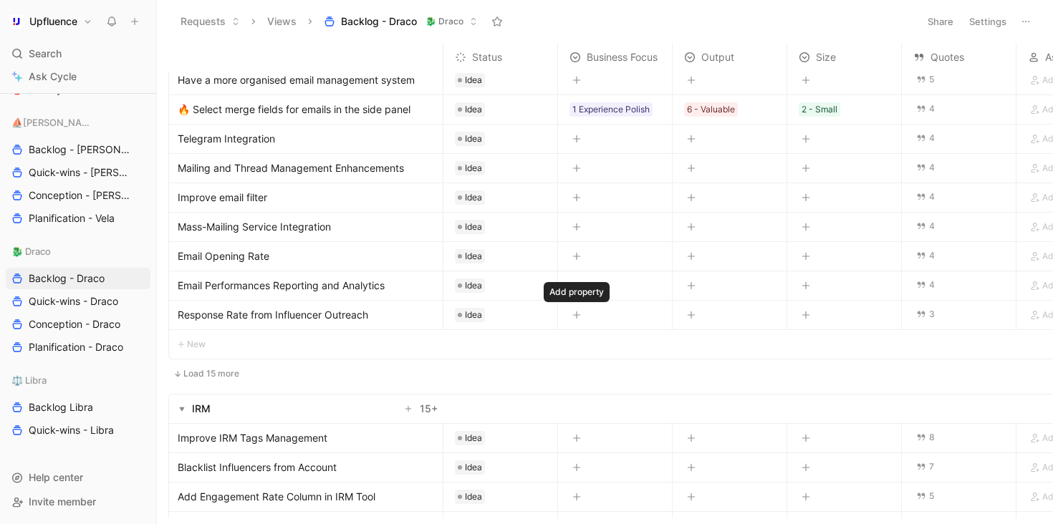
click at [575, 315] on icon "button" at bounding box center [576, 315] width 9 height 9
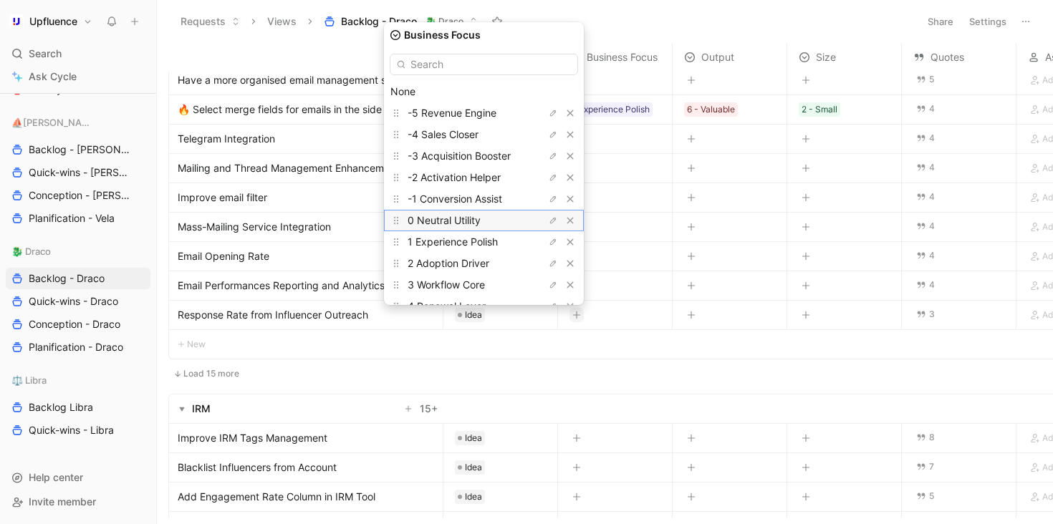
click at [468, 214] on span "0 Neutral Utility" at bounding box center [443, 220] width 73 height 12
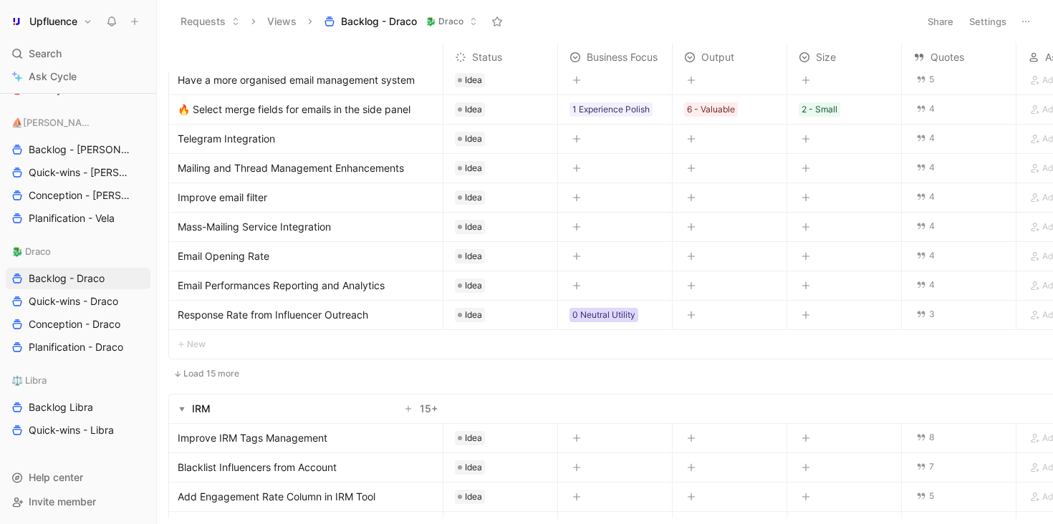
click at [616, 314] on div "0 Neutral Utility" at bounding box center [603, 315] width 63 height 14
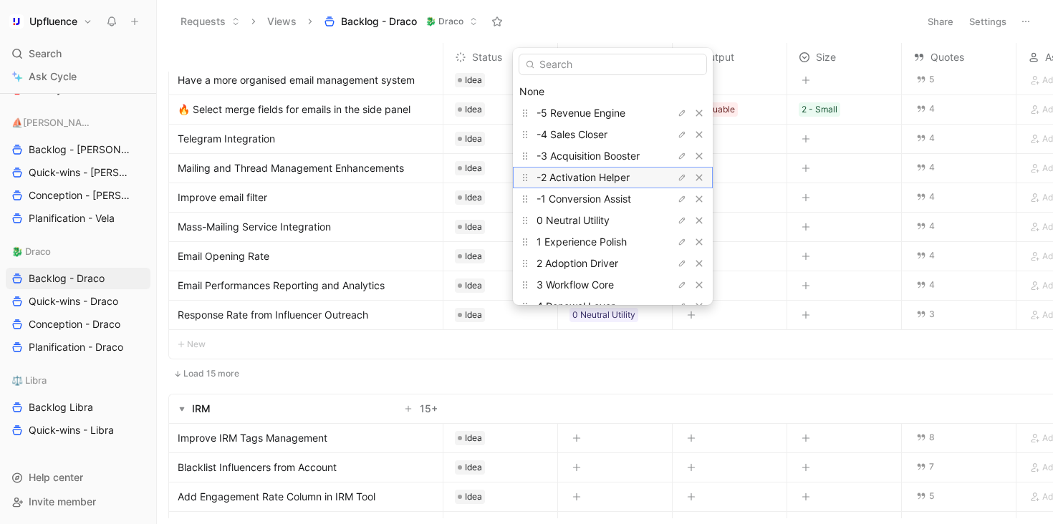
click at [576, 181] on span "-2 Activation Helper" at bounding box center [582, 177] width 93 height 12
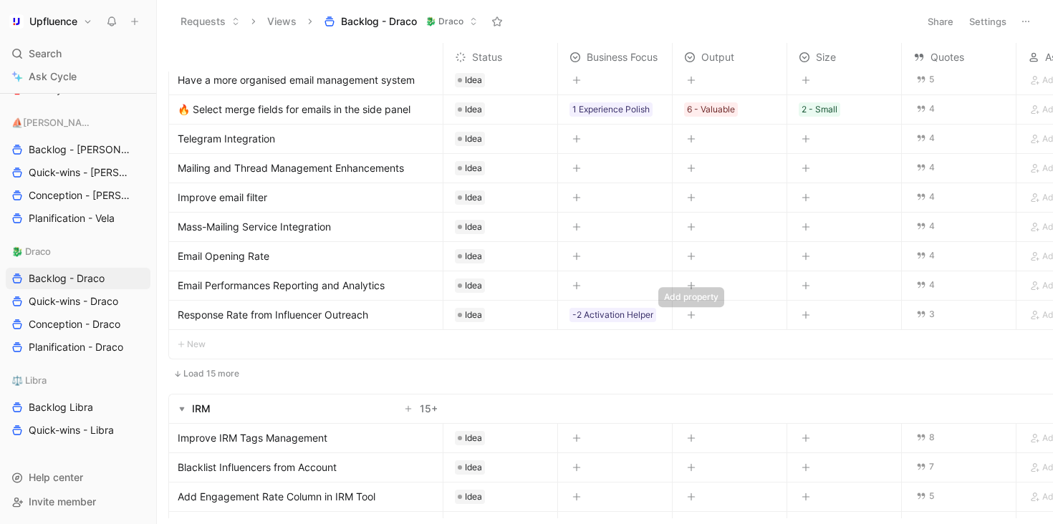
click at [689, 311] on icon "button" at bounding box center [691, 315] width 9 height 9
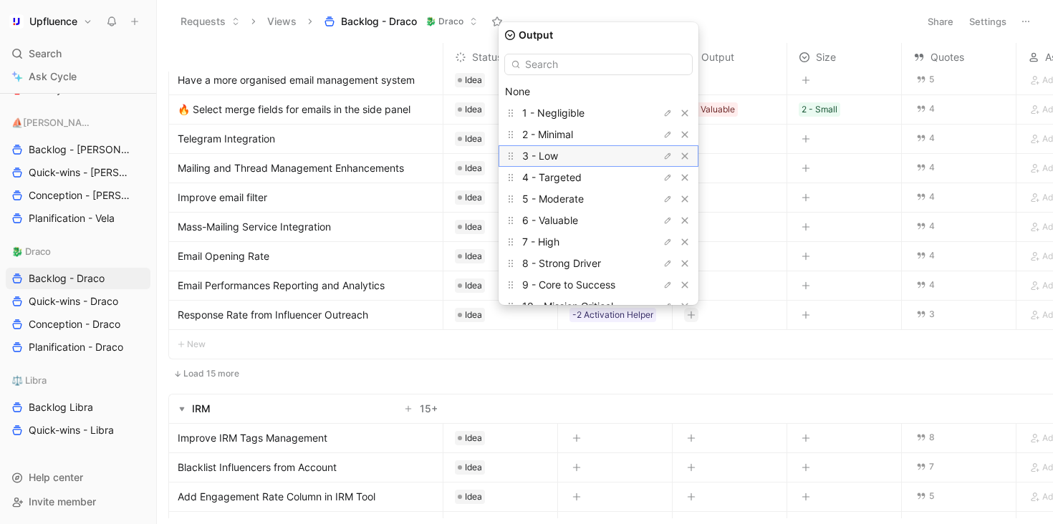
click at [601, 162] on div "3 - Low" at bounding box center [575, 155] width 107 height 17
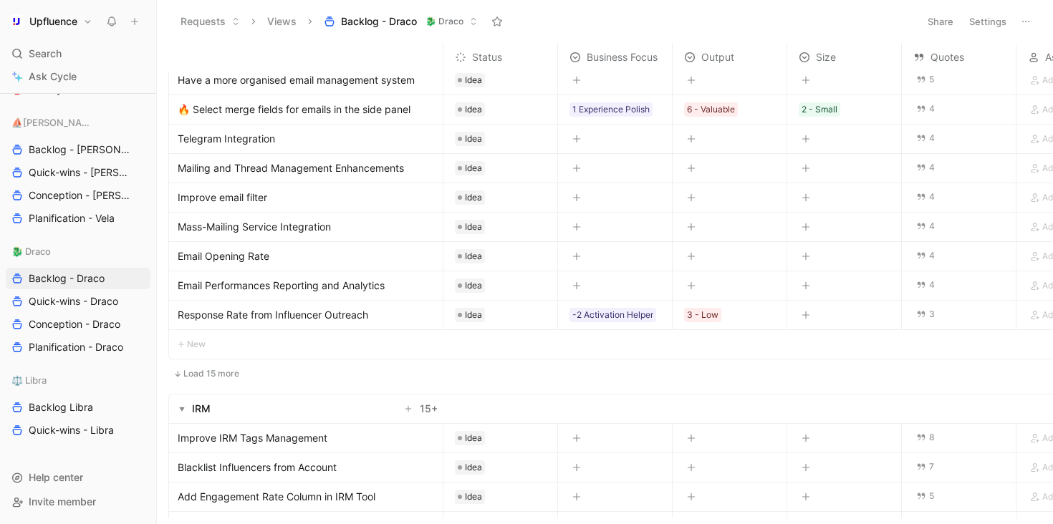
click at [802, 315] on icon "button" at bounding box center [805, 315] width 9 height 9
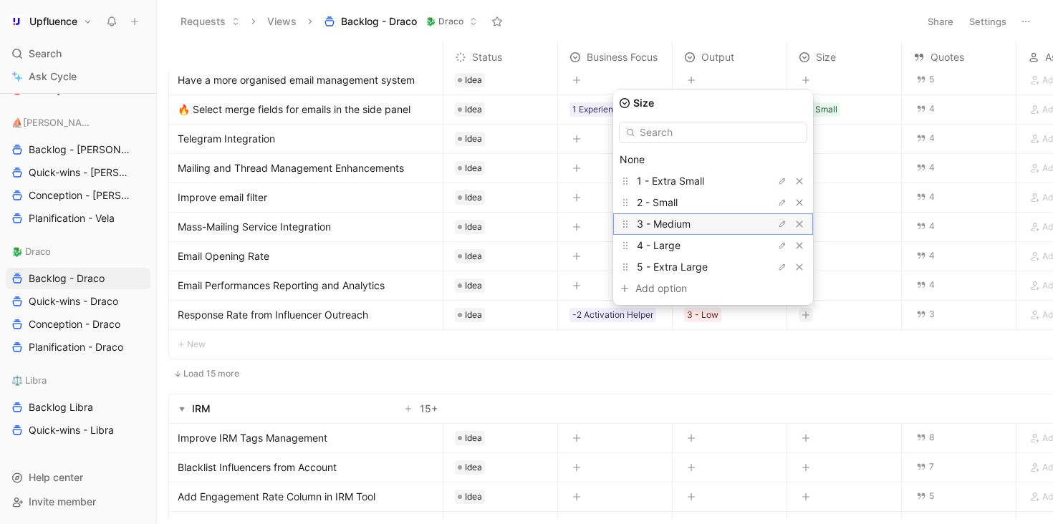
click at [727, 220] on div "3 - Medium" at bounding box center [690, 224] width 107 height 17
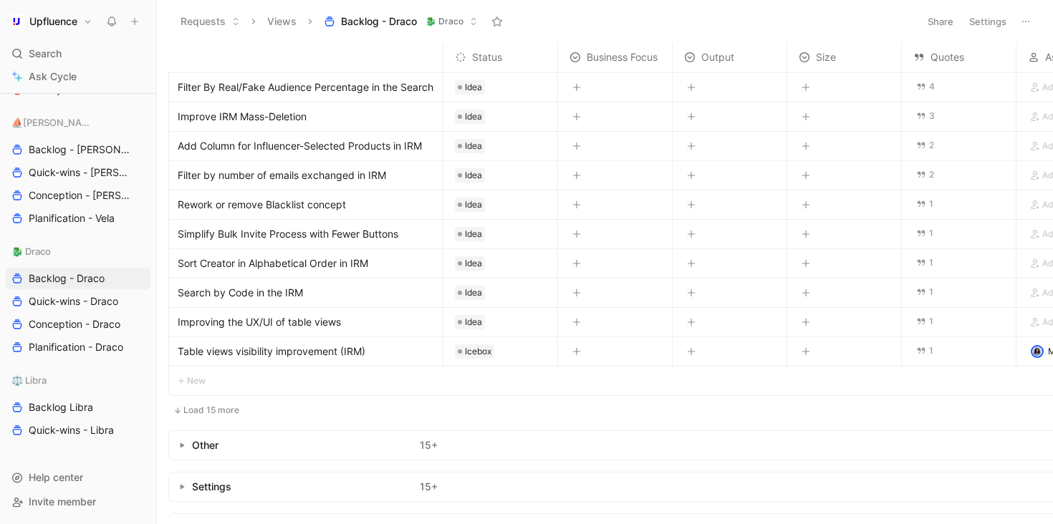
scroll to position [1718, 0]
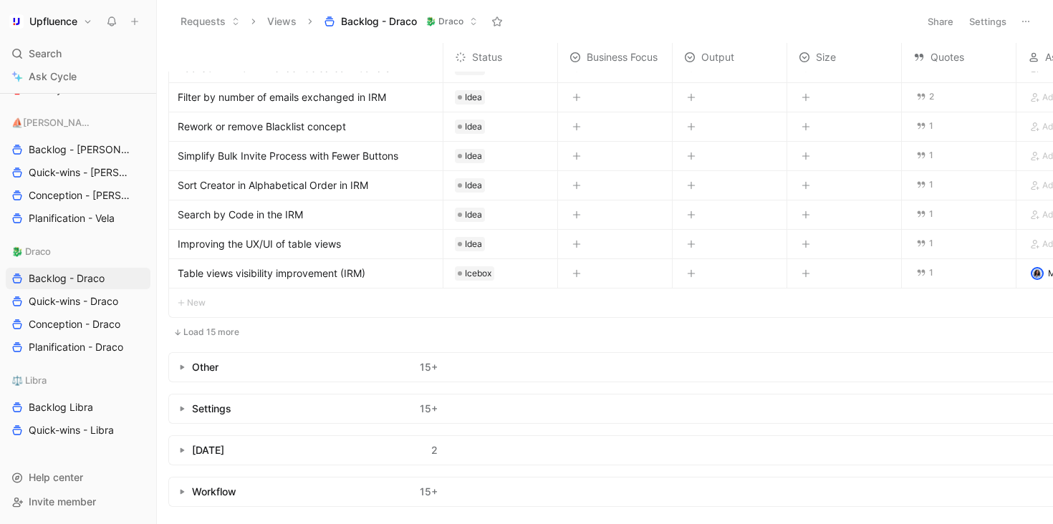
click at [188, 353] on div "Other 15 +" at bounding box center [306, 367] width 274 height 29
click at [185, 360] on button "button" at bounding box center [182, 367] width 14 height 14
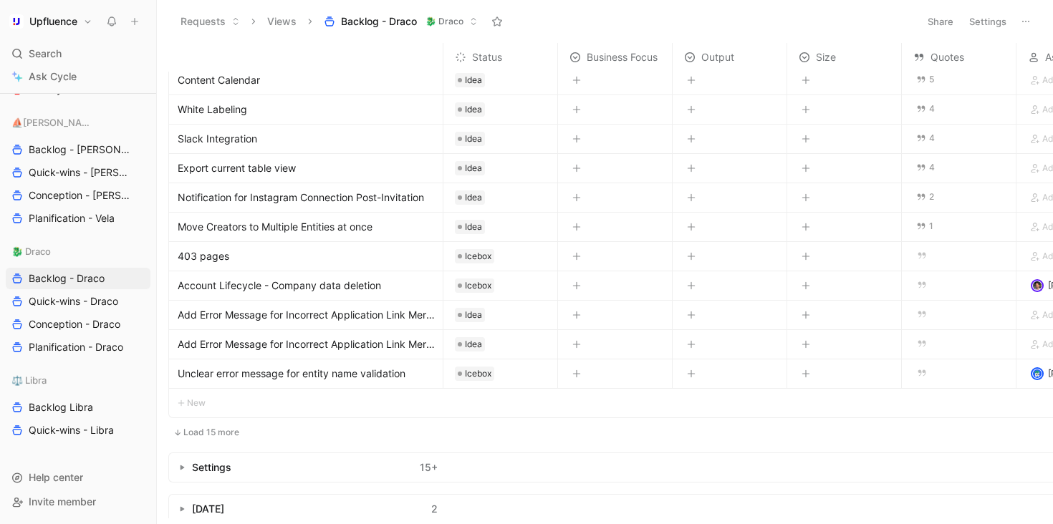
scroll to position [2210, 0]
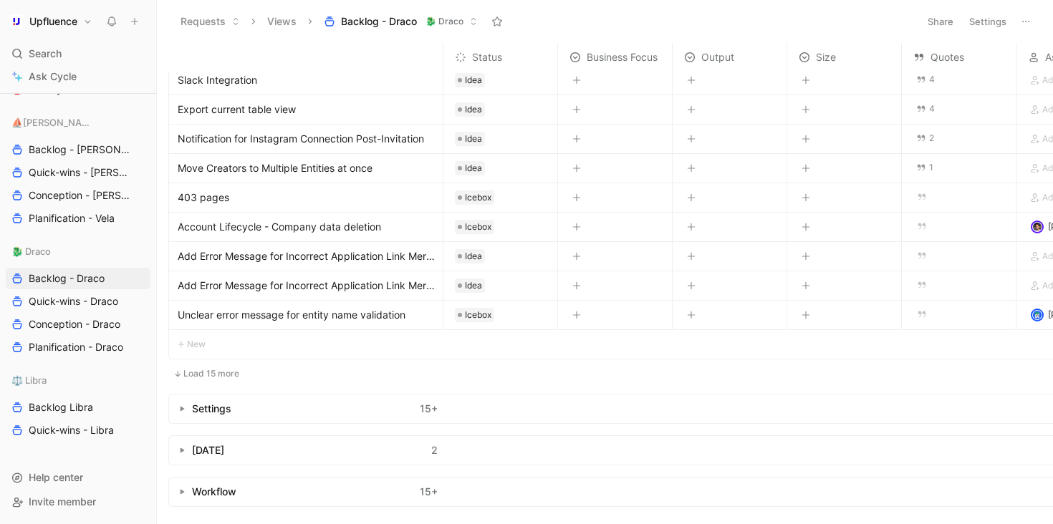
click at [369, 248] on span "Add Error Message for Incorrect Application Link Merge Field" at bounding box center [307, 256] width 259 height 17
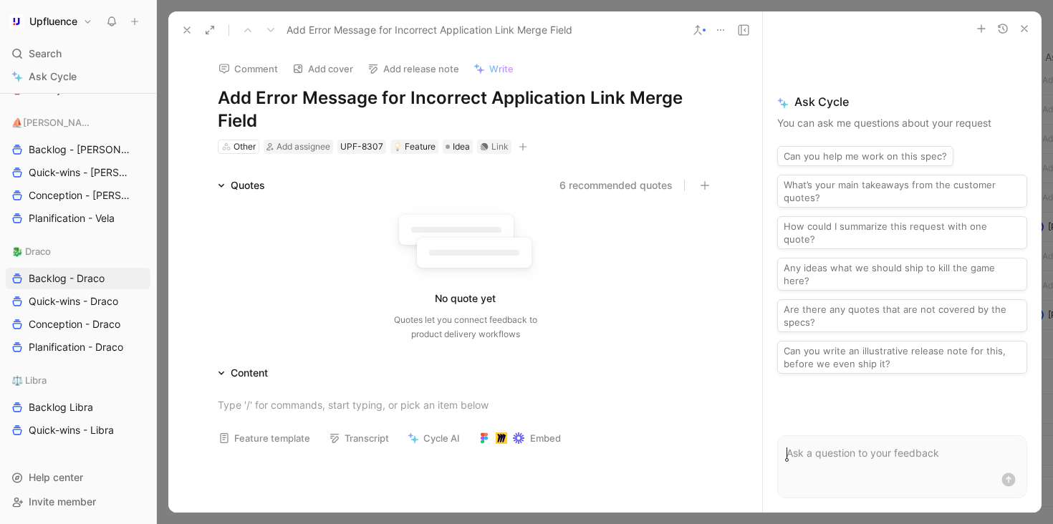
click at [622, 186] on button "6 recommended quotes" at bounding box center [615, 185] width 113 height 17
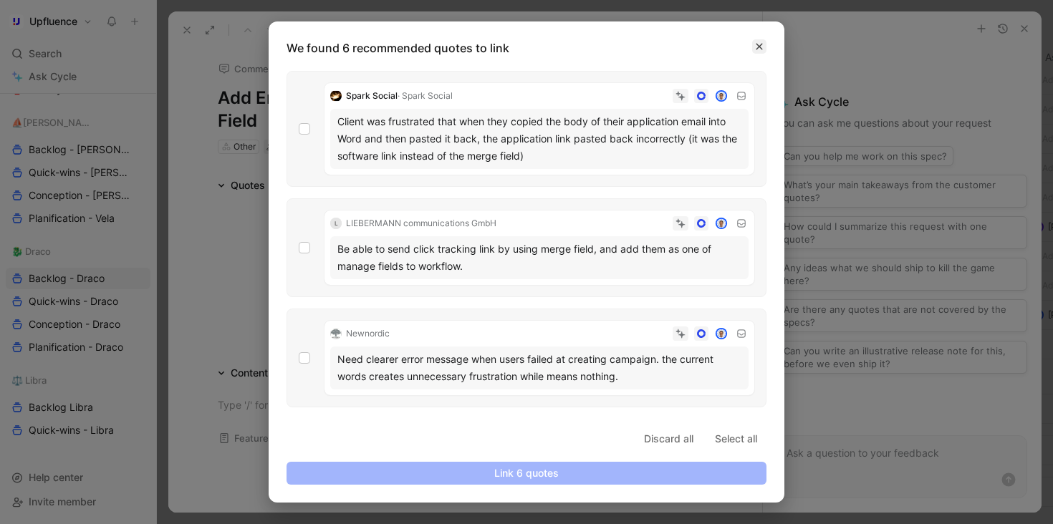
click at [755, 47] on icon "button" at bounding box center [759, 46] width 9 height 9
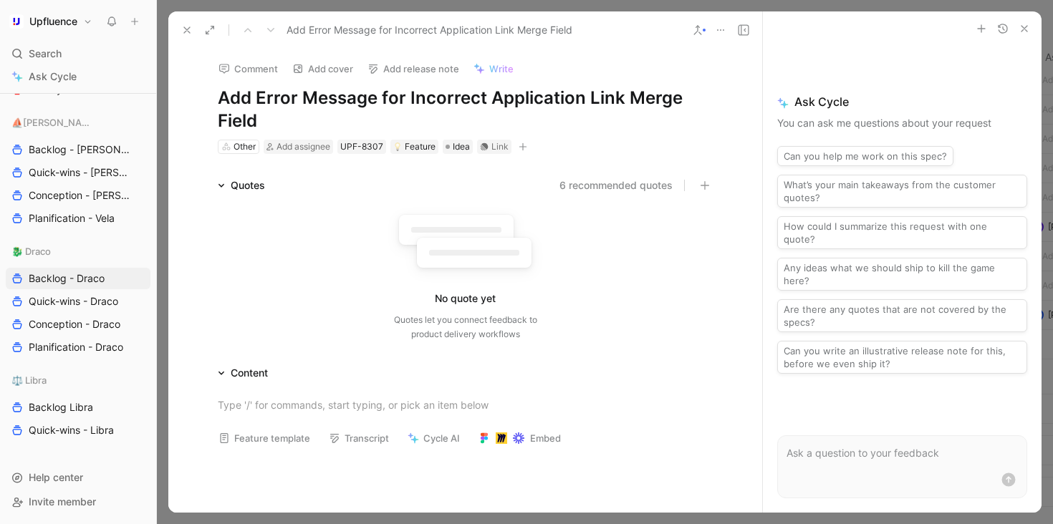
click at [696, 29] on icon at bounding box center [697, 29] width 11 height 11
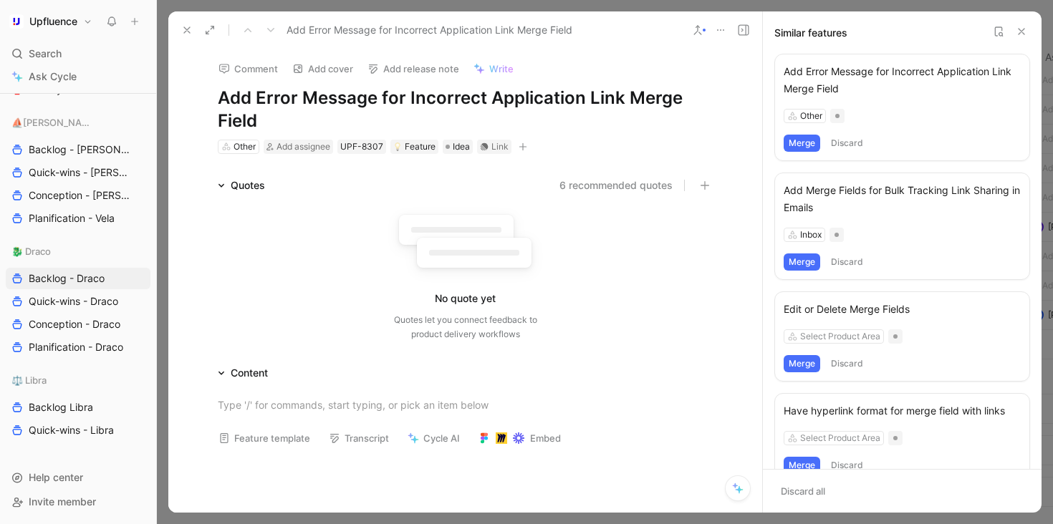
click at [807, 145] on button "Merge" at bounding box center [801, 143] width 37 height 17
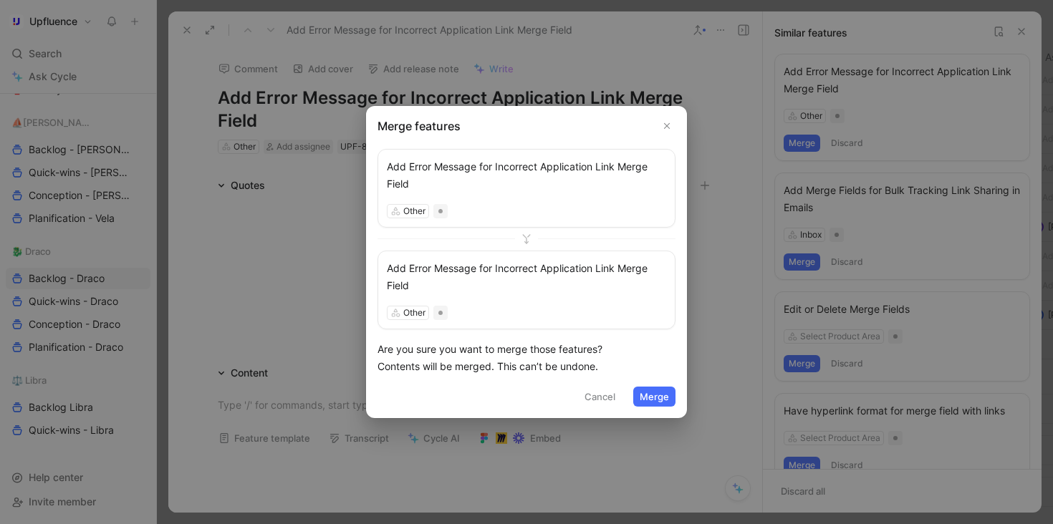
click at [659, 395] on button "Merge" at bounding box center [654, 397] width 42 height 20
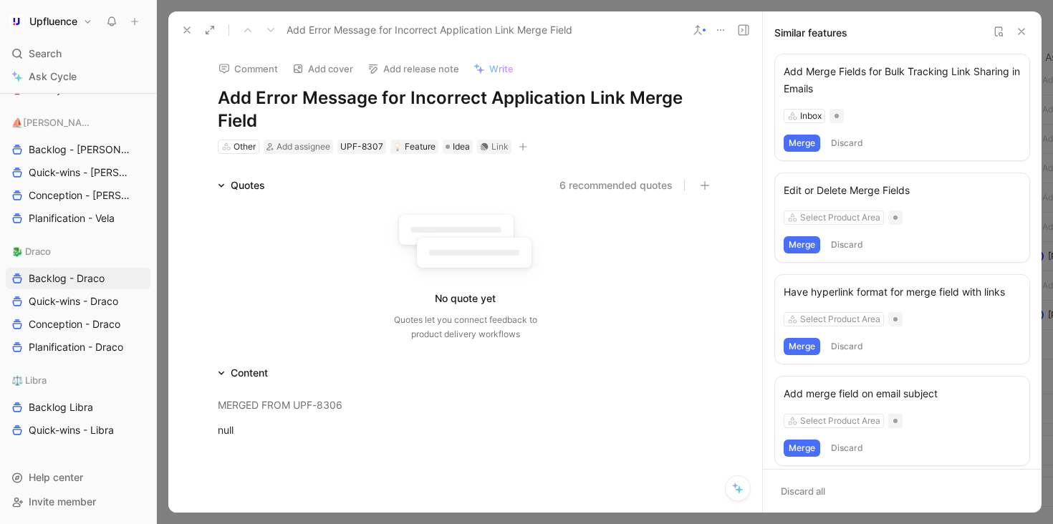
scroll to position [2181, 0]
click at [180, 32] on button at bounding box center [187, 30] width 20 height 20
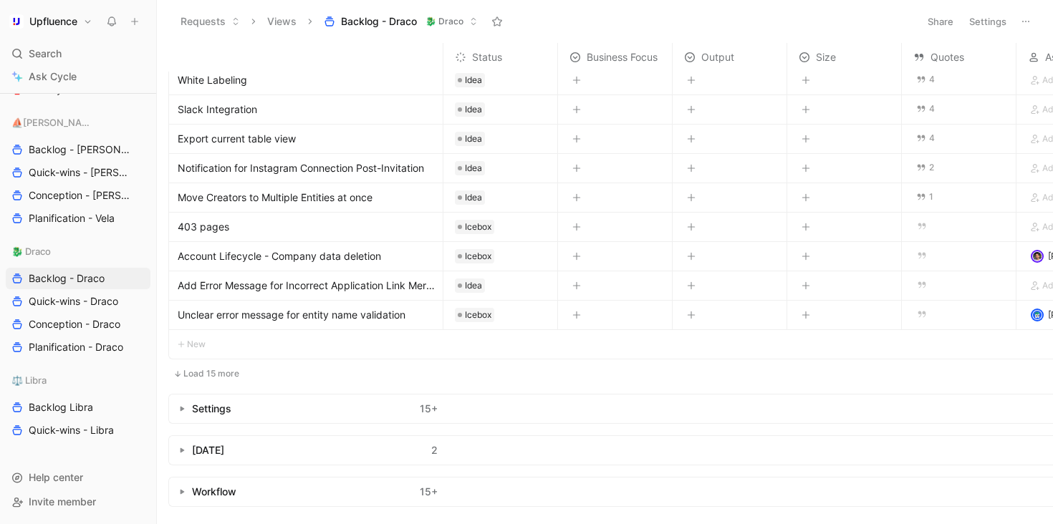
click at [216, 365] on button "Load 15 more" at bounding box center [206, 373] width 76 height 17
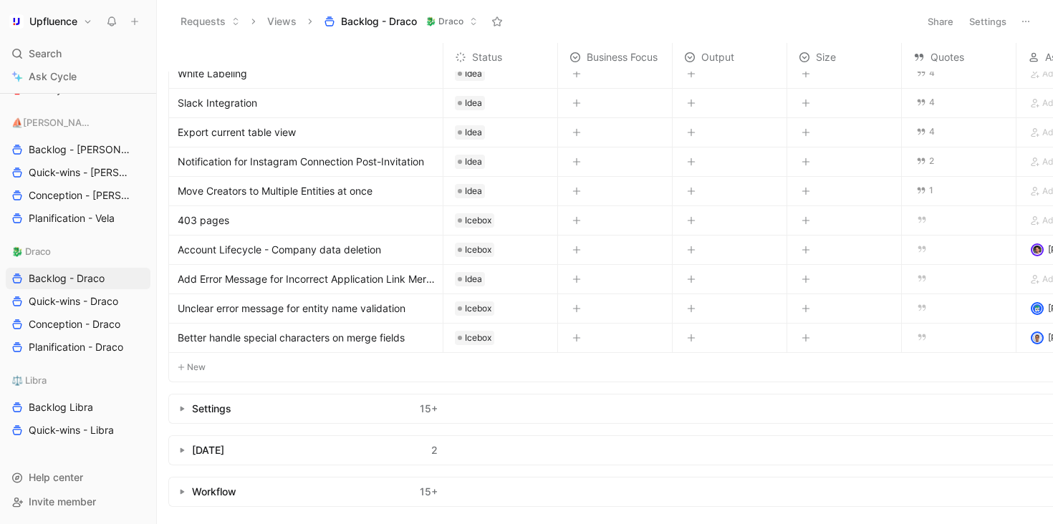
scroll to position [2187, 0]
click at [175, 412] on div "Settings 15 +" at bounding box center [306, 409] width 274 height 29
click at [184, 406] on icon "button" at bounding box center [182, 409] width 6 height 6
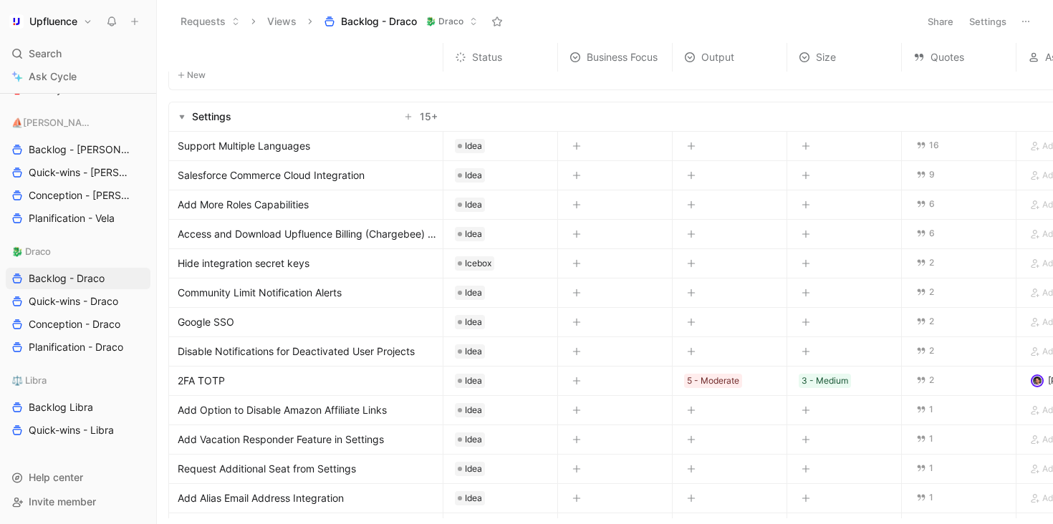
scroll to position [2474, 0]
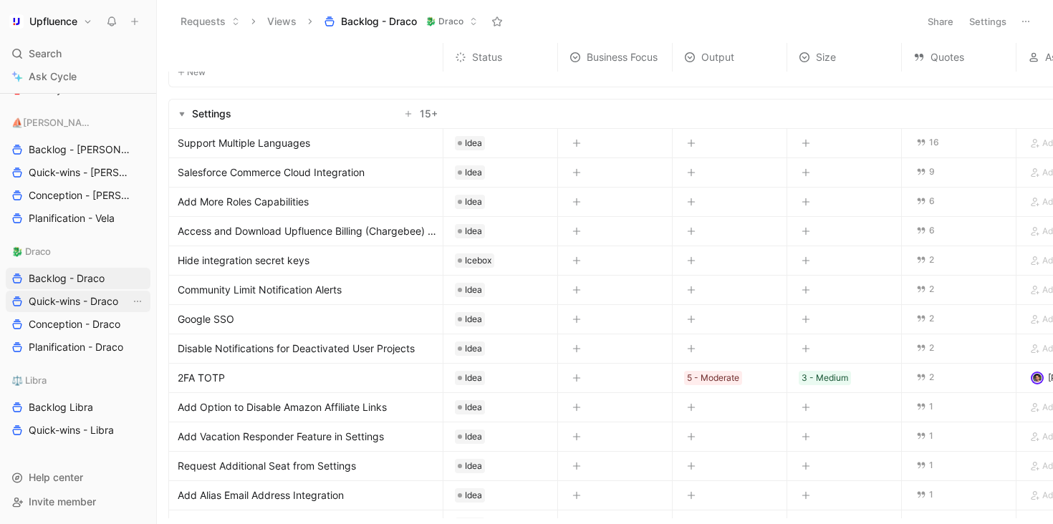
click at [67, 299] on span "Quick-wins - Draco" at bounding box center [73, 301] width 89 height 14
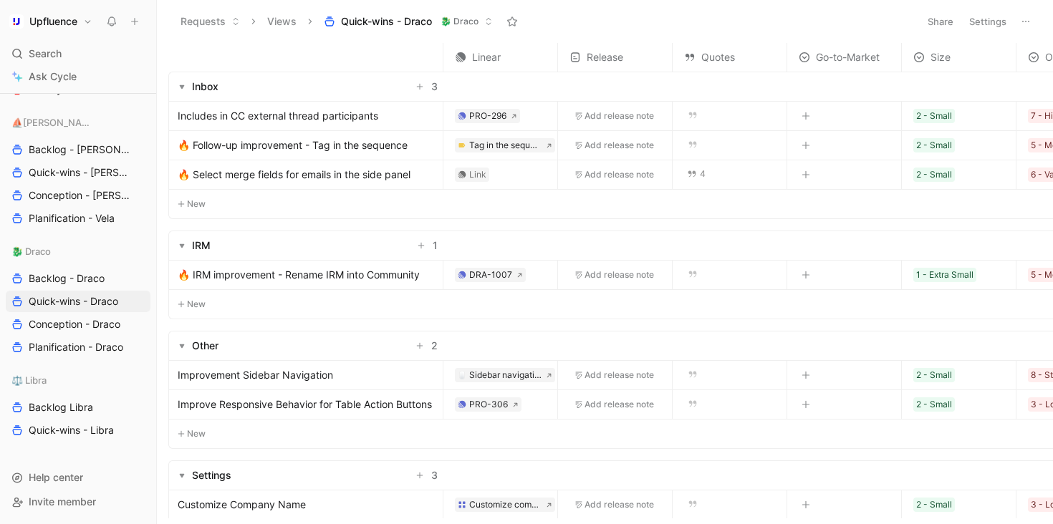
click at [984, 21] on button "Settings" at bounding box center [987, 21] width 50 height 20
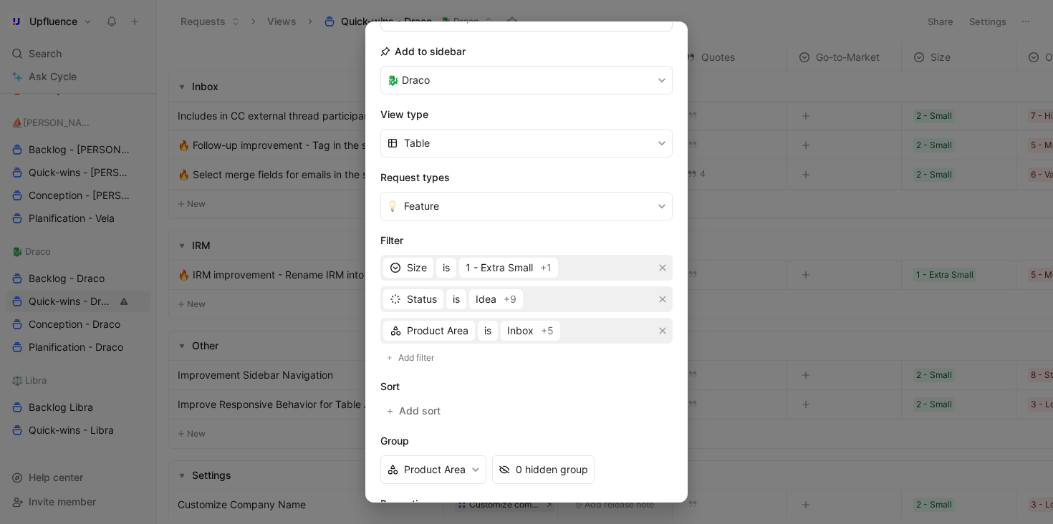
scroll to position [150, 0]
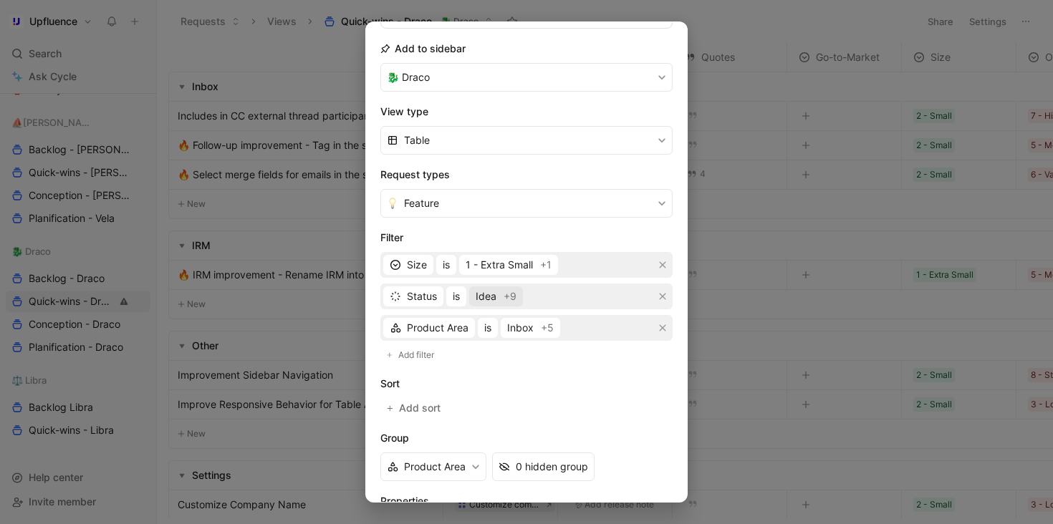
click at [493, 295] on span "Idea" at bounding box center [485, 296] width 21 height 17
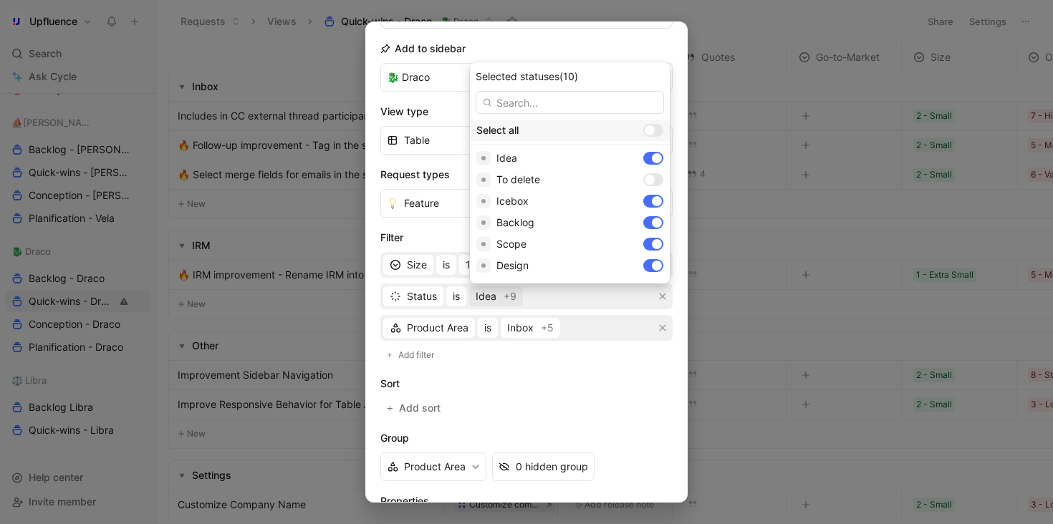
click at [644, 130] on div at bounding box center [649, 130] width 10 height 10
click at [0, 0] on input "checkbox" at bounding box center [0, 0] width 0 height 0
click at [652, 129] on div at bounding box center [657, 130] width 10 height 10
click at [0, 0] on input "checkbox" at bounding box center [0, 0] width 0 height 0
click at [644, 160] on div at bounding box center [649, 158] width 10 height 10
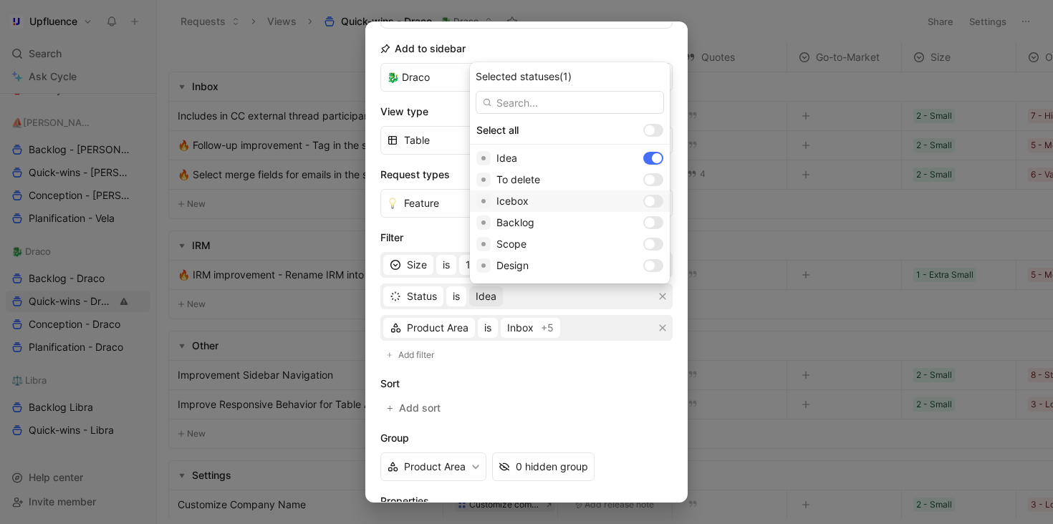
click at [644, 201] on div at bounding box center [649, 201] width 10 height 10
click at [644, 221] on div at bounding box center [649, 223] width 10 height 10
click at [643, 178] on div at bounding box center [653, 178] width 20 height 13
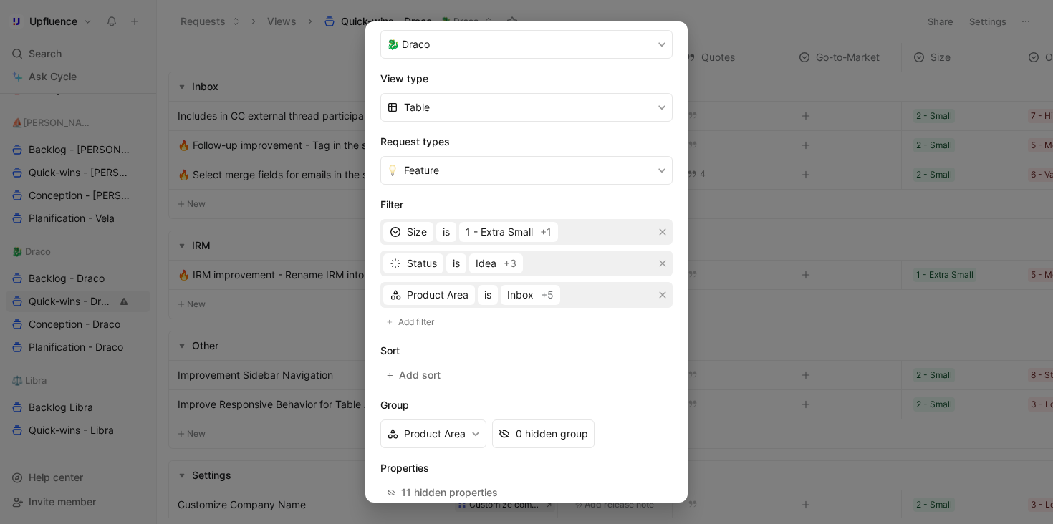
scroll to position [258, 0]
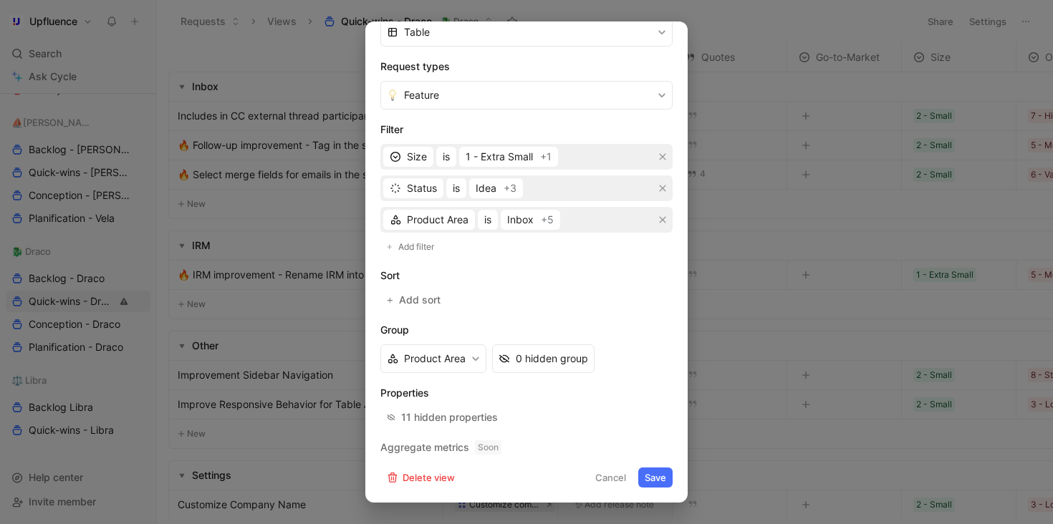
click at [639, 476] on button "Save" at bounding box center [655, 478] width 34 height 20
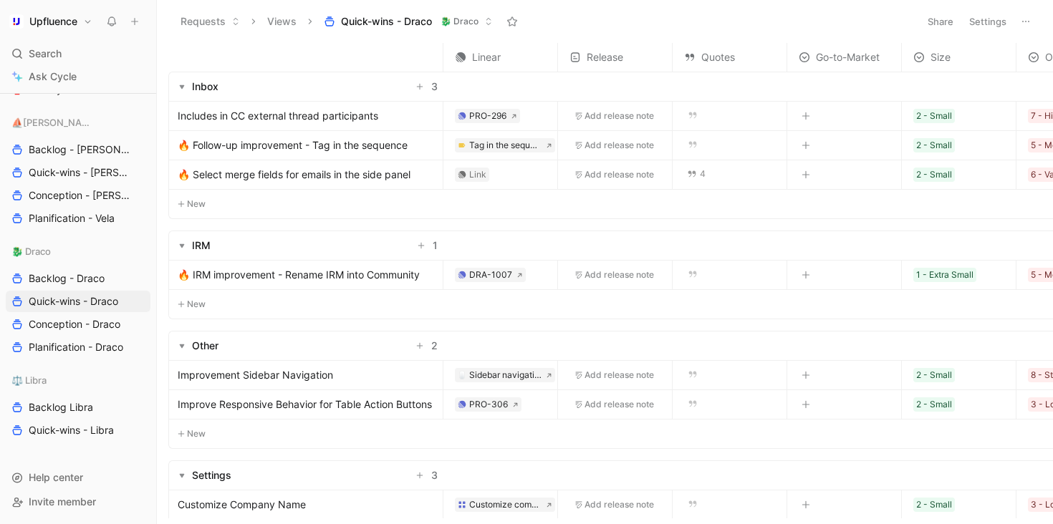
click at [976, 18] on button "Settings" at bounding box center [987, 21] width 50 height 20
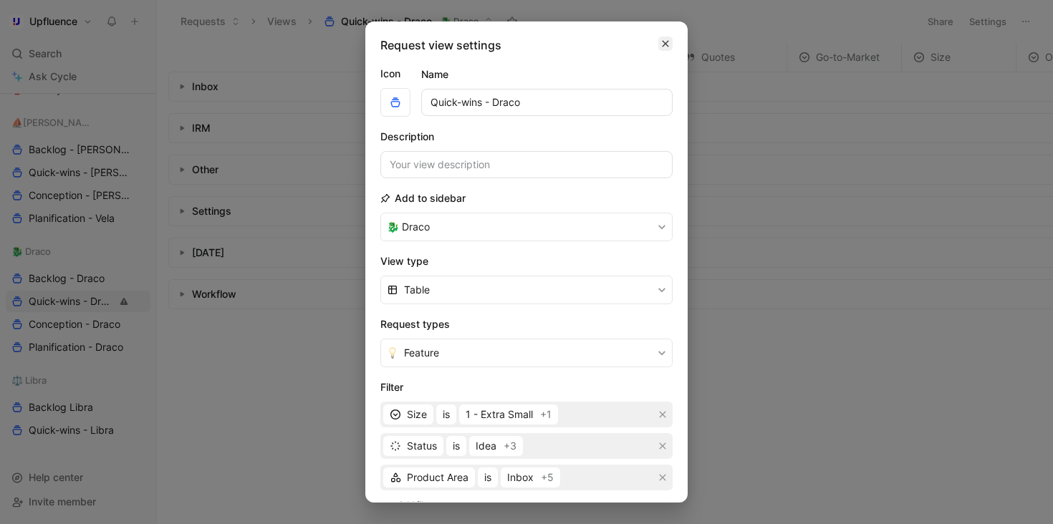
click at [661, 40] on icon "button" at bounding box center [665, 43] width 9 height 11
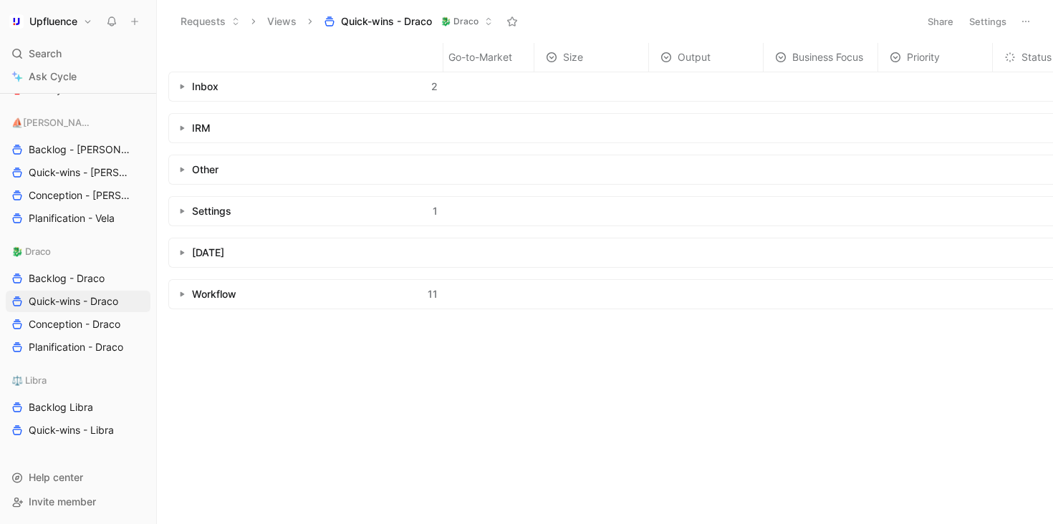
scroll to position [0, 532]
drag, startPoint x: 896, startPoint y: 60, endPoint x: 468, endPoint y: 61, distance: 428.2
click at [467, 61] on div "Status" at bounding box center [459, 57] width 114 height 17
drag, startPoint x: 922, startPoint y: 55, endPoint x: 451, endPoint y: 54, distance: 471.1
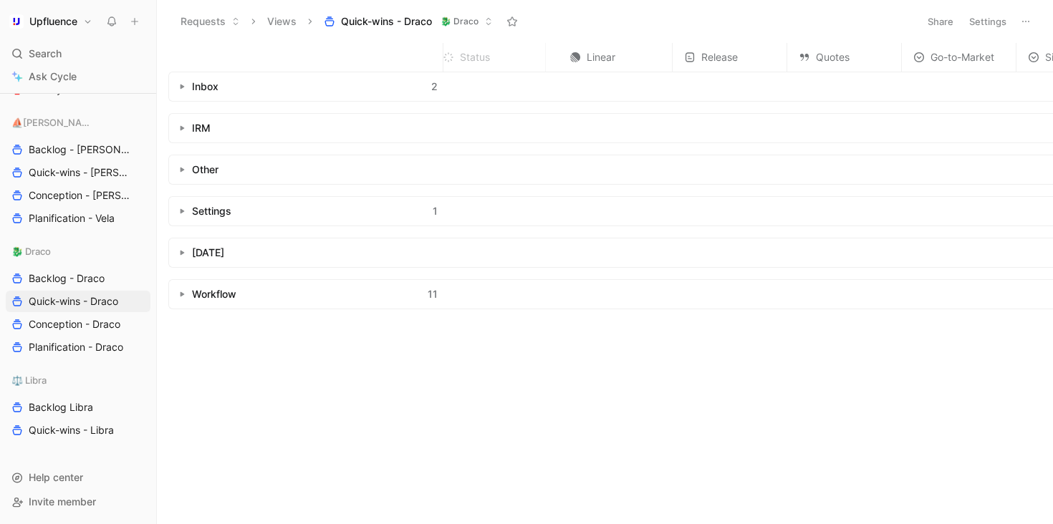
click at [451, 54] on icon at bounding box center [447, 57] width 11 height 11
click at [1005, 26] on button "Settings" at bounding box center [987, 21] width 50 height 20
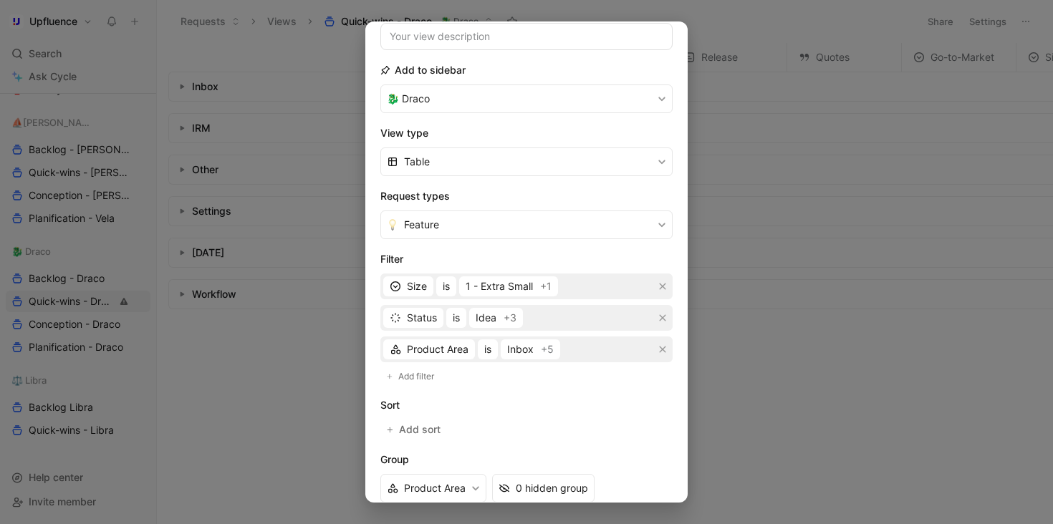
scroll to position [258, 0]
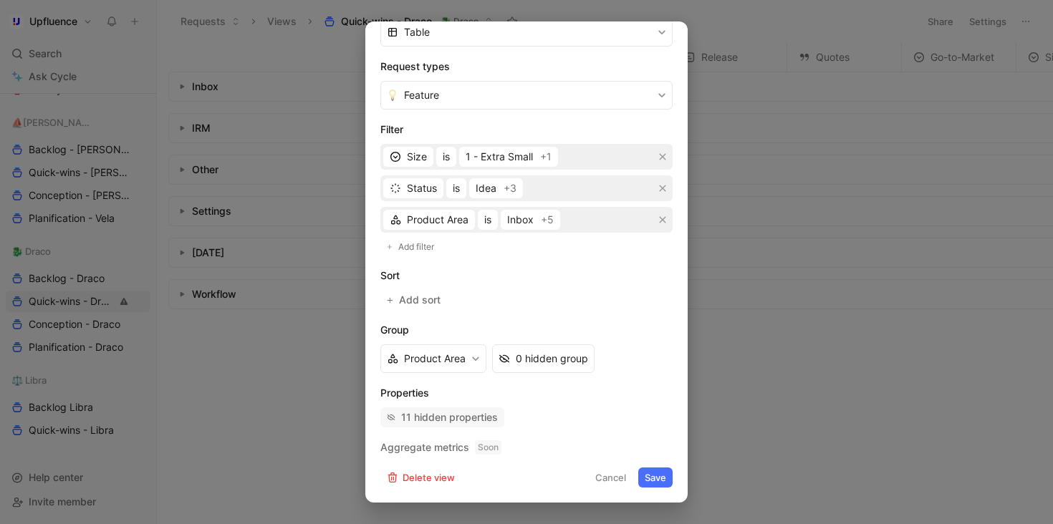
click at [476, 424] on div "11 hidden properties" at bounding box center [449, 417] width 97 height 17
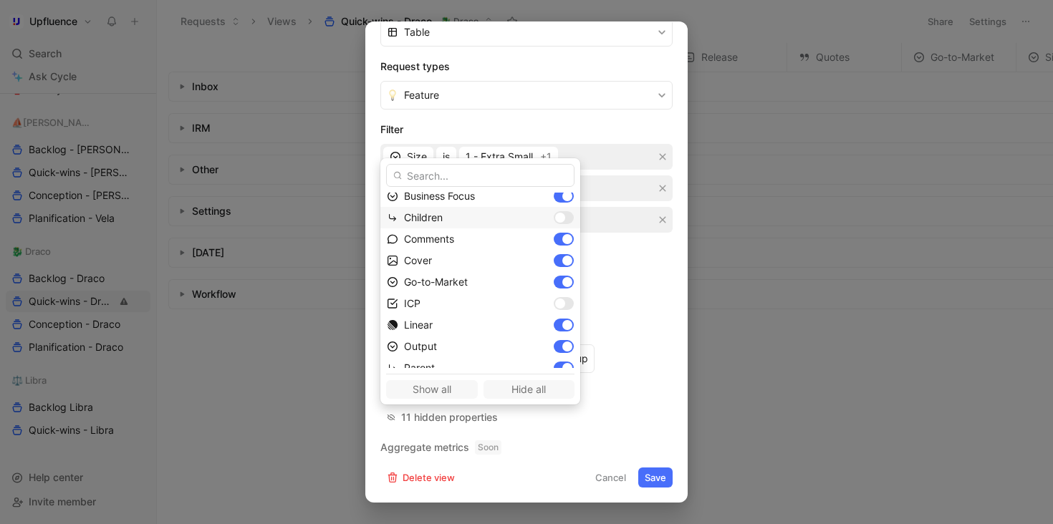
scroll to position [148, 0]
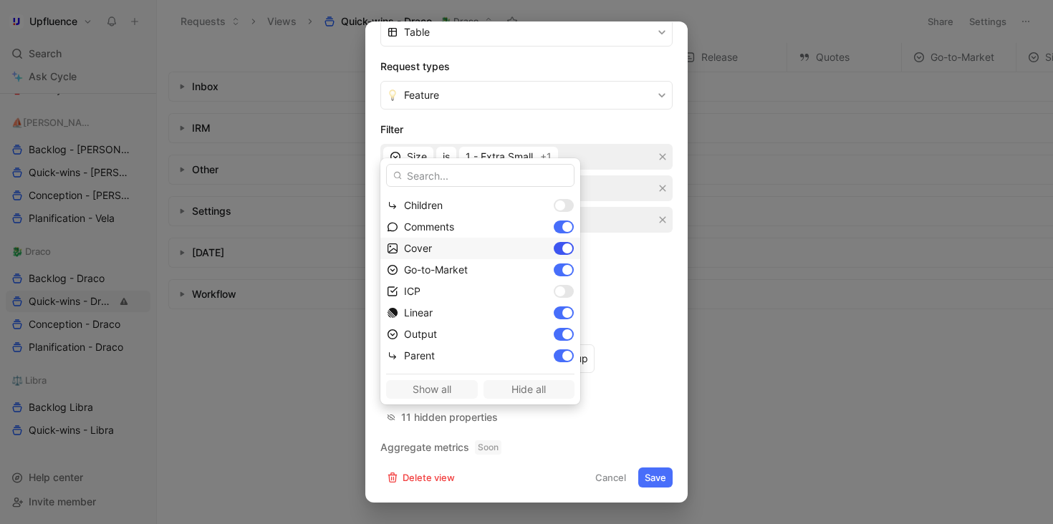
click at [562, 251] on div at bounding box center [567, 248] width 10 height 10
click at [553, 270] on div at bounding box center [563, 269] width 20 height 13
click at [553, 260] on div at bounding box center [563, 265] width 20 height 13
click at [553, 327] on div at bounding box center [563, 330] width 20 height 13
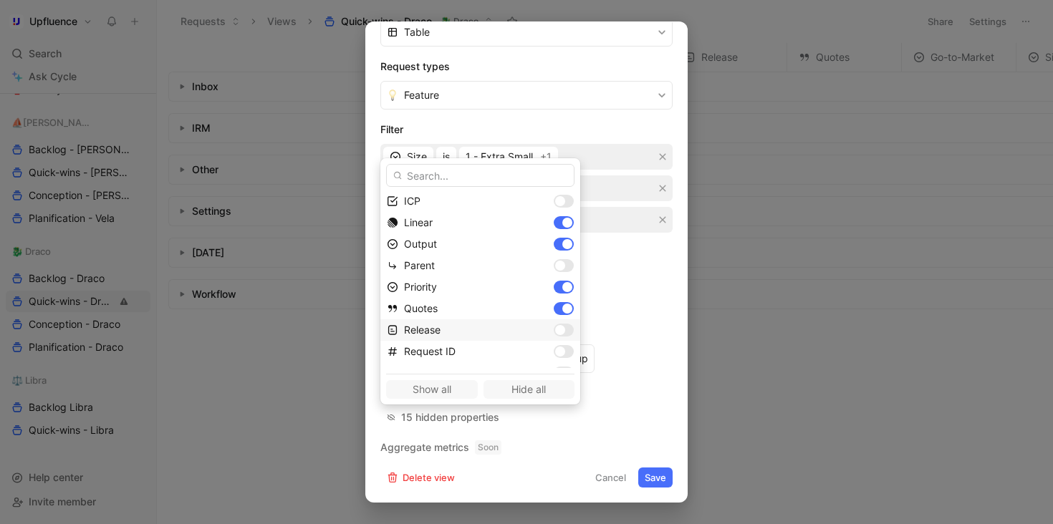
scroll to position [319, 0]
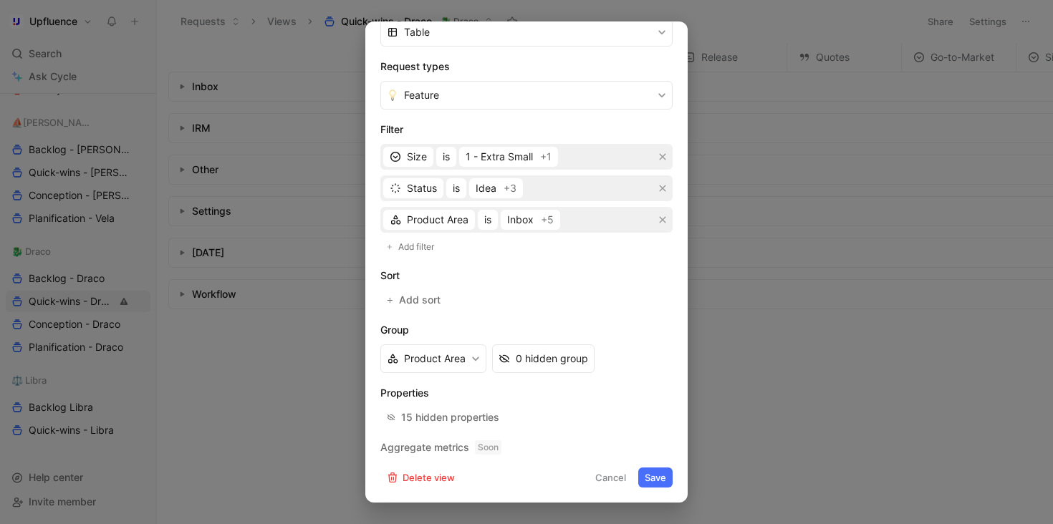
click at [639, 473] on button "Save" at bounding box center [655, 478] width 34 height 20
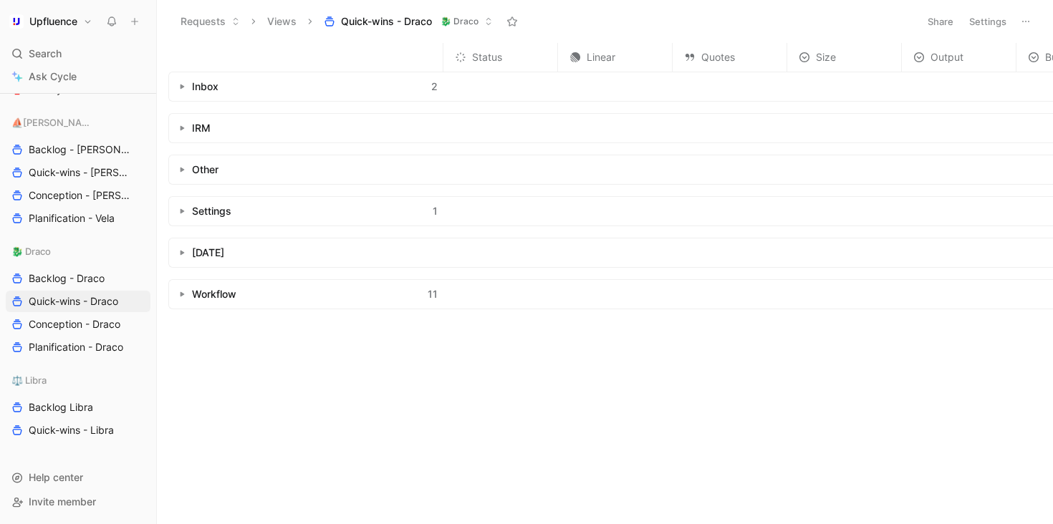
click at [71, 27] on button "Upfluence" at bounding box center [51, 21] width 90 height 20
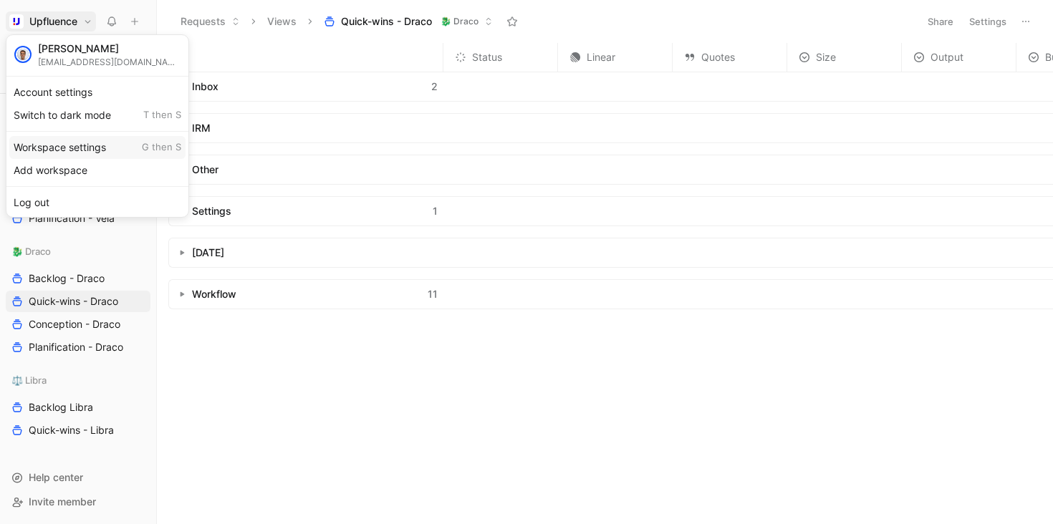
click at [72, 150] on div "Workspace settings G then S" at bounding box center [97, 147] width 176 height 23
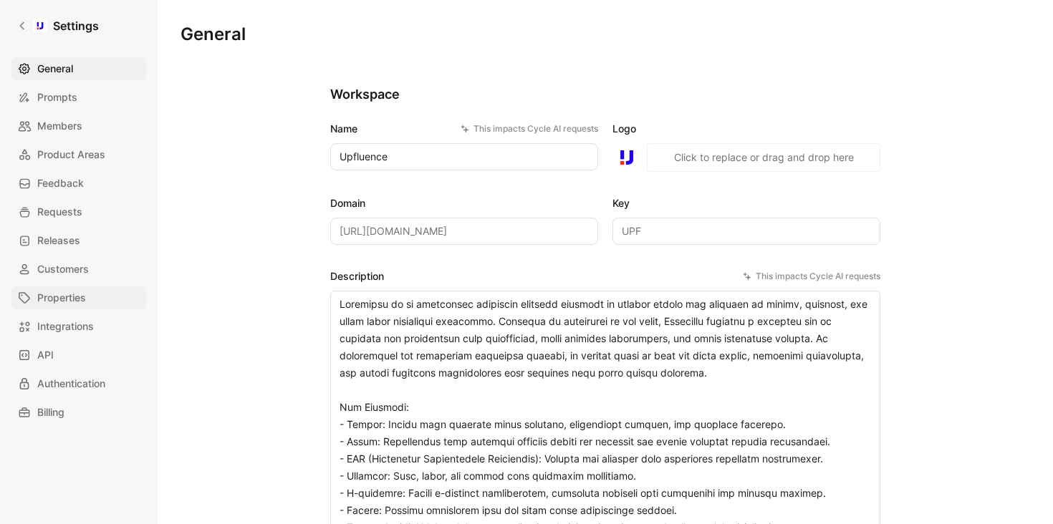
click at [92, 305] on link "Properties" at bounding box center [78, 297] width 135 height 23
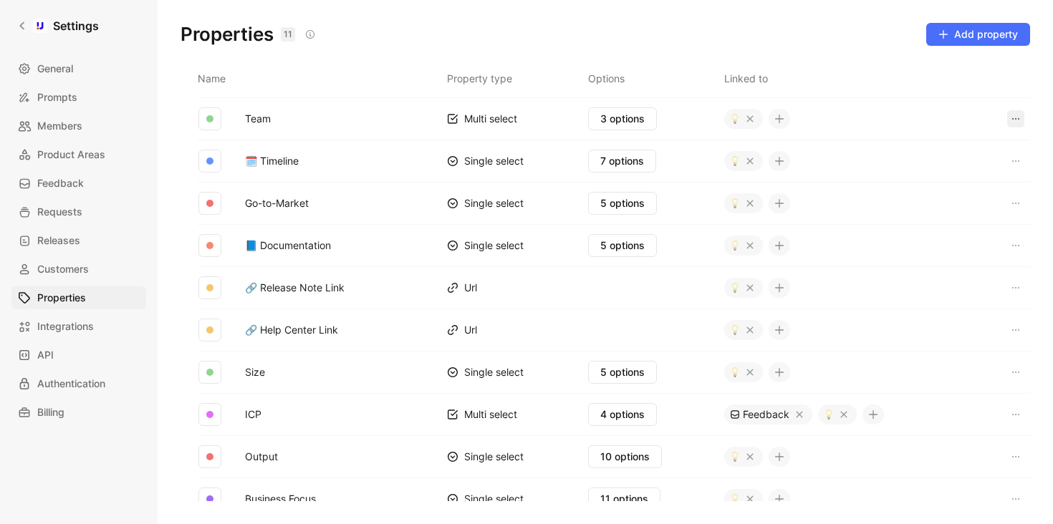
click at [1007, 118] on button "button" at bounding box center [1015, 118] width 17 height 17
click at [974, 153] on div "Delete" at bounding box center [1000, 149] width 97 height 21
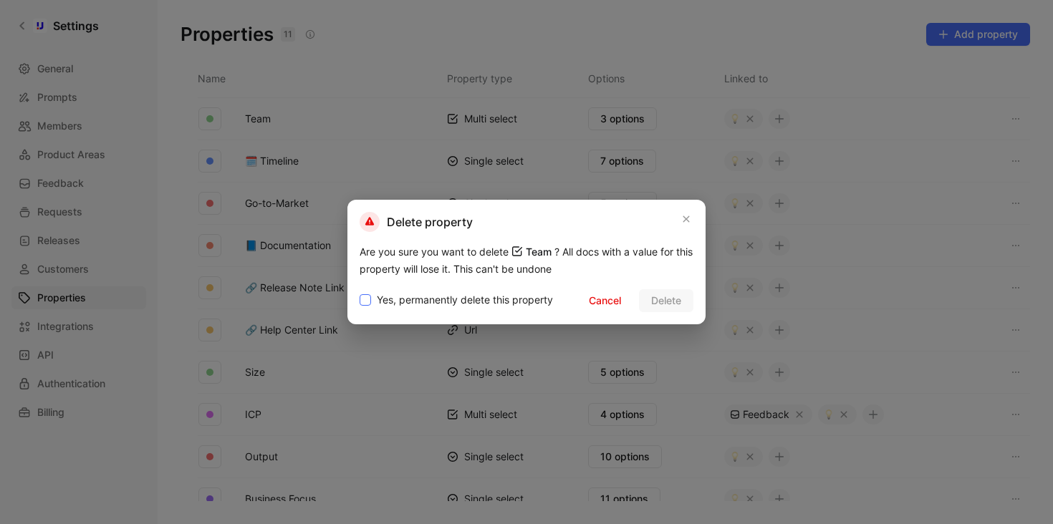
click at [463, 297] on span "Yes, permanently delete this property" at bounding box center [465, 299] width 176 height 17
click at [359, 291] on input "Yes, permanently delete this property" at bounding box center [359, 291] width 0 height 0
click at [680, 302] on span "Delete" at bounding box center [666, 300] width 30 height 17
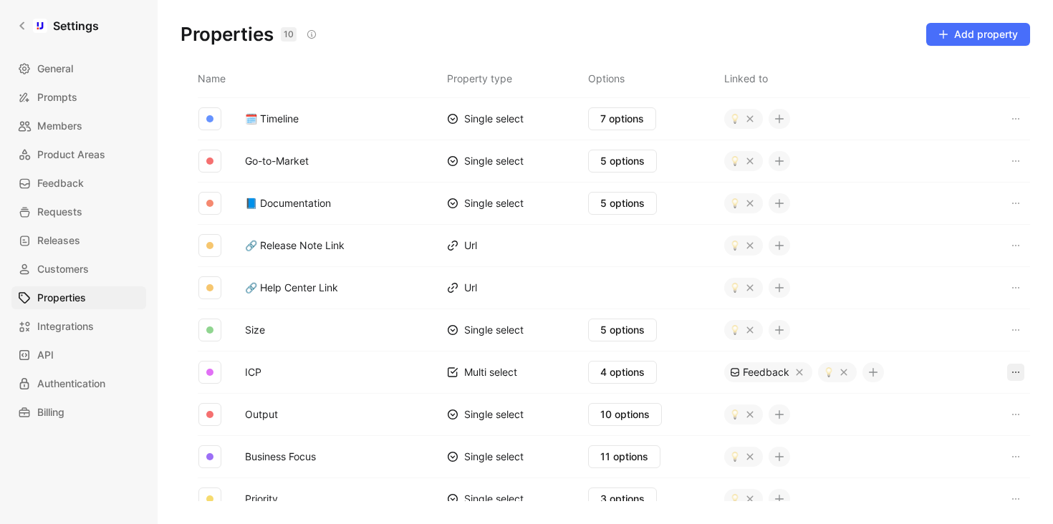
click at [1010, 372] on icon "button" at bounding box center [1015, 372] width 11 height 11
click at [983, 402] on span "Delete" at bounding box center [990, 403] width 30 height 12
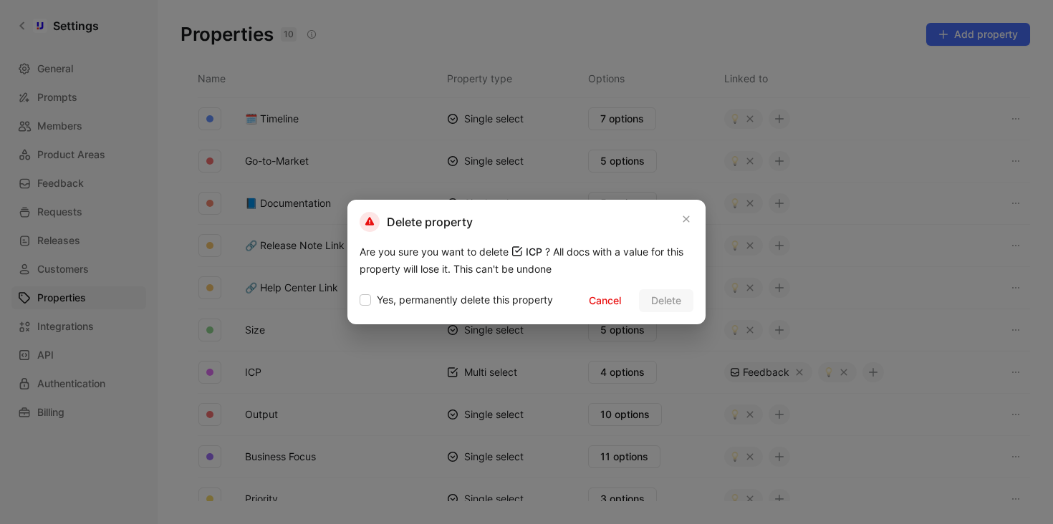
click at [531, 309] on div "Yes, permanently delete this property" at bounding box center [455, 301] width 193 height 21
click at [437, 302] on span "Yes, permanently delete this property" at bounding box center [465, 299] width 176 height 17
click at [359, 291] on input "Yes, permanently delete this property" at bounding box center [359, 291] width 0 height 0
click at [659, 299] on span "Delete" at bounding box center [666, 300] width 30 height 17
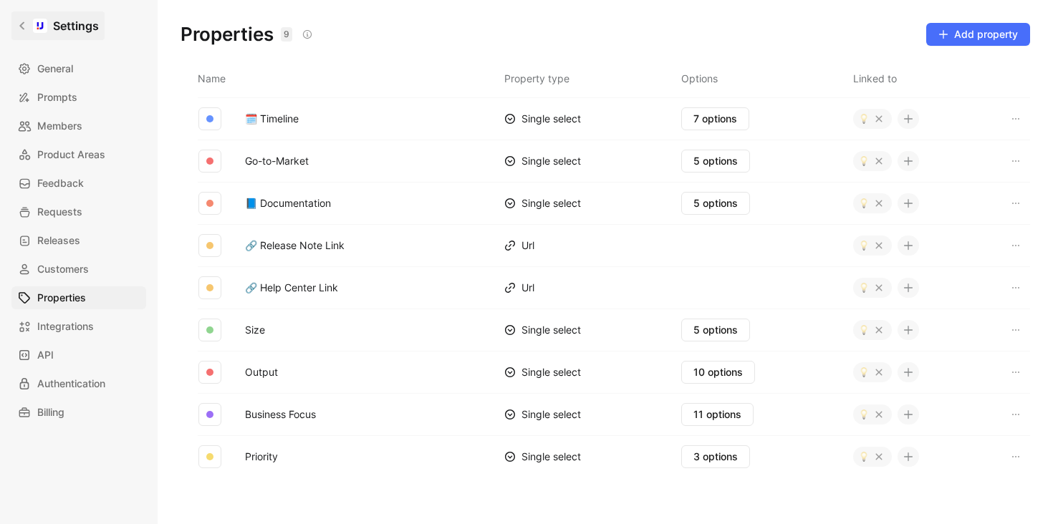
click at [26, 28] on icon at bounding box center [22, 26] width 10 height 10
